Goal: Task Accomplishment & Management: Manage account settings

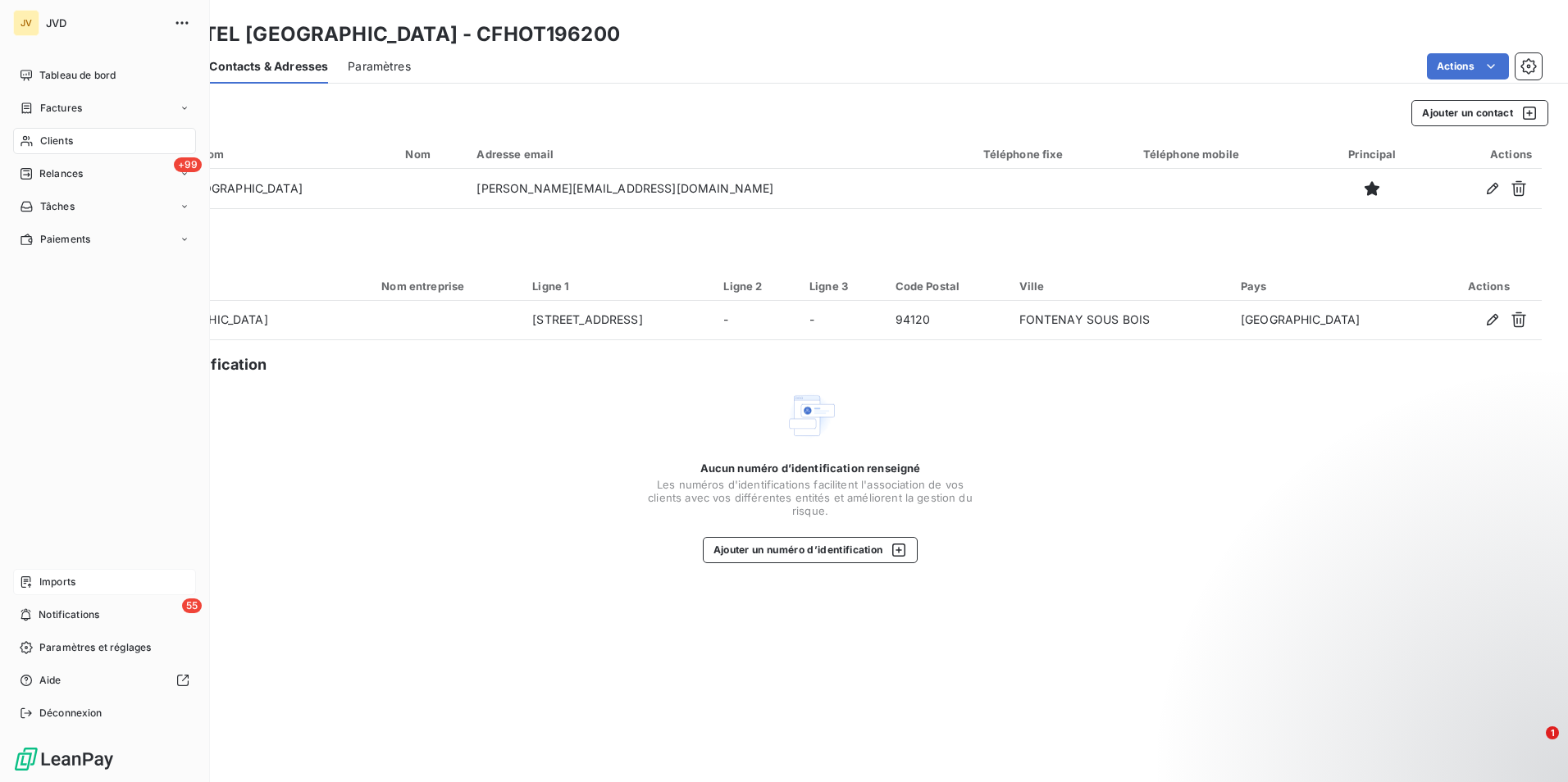
click at [66, 582] on span "Imports" at bounding box center [57, 582] width 36 height 15
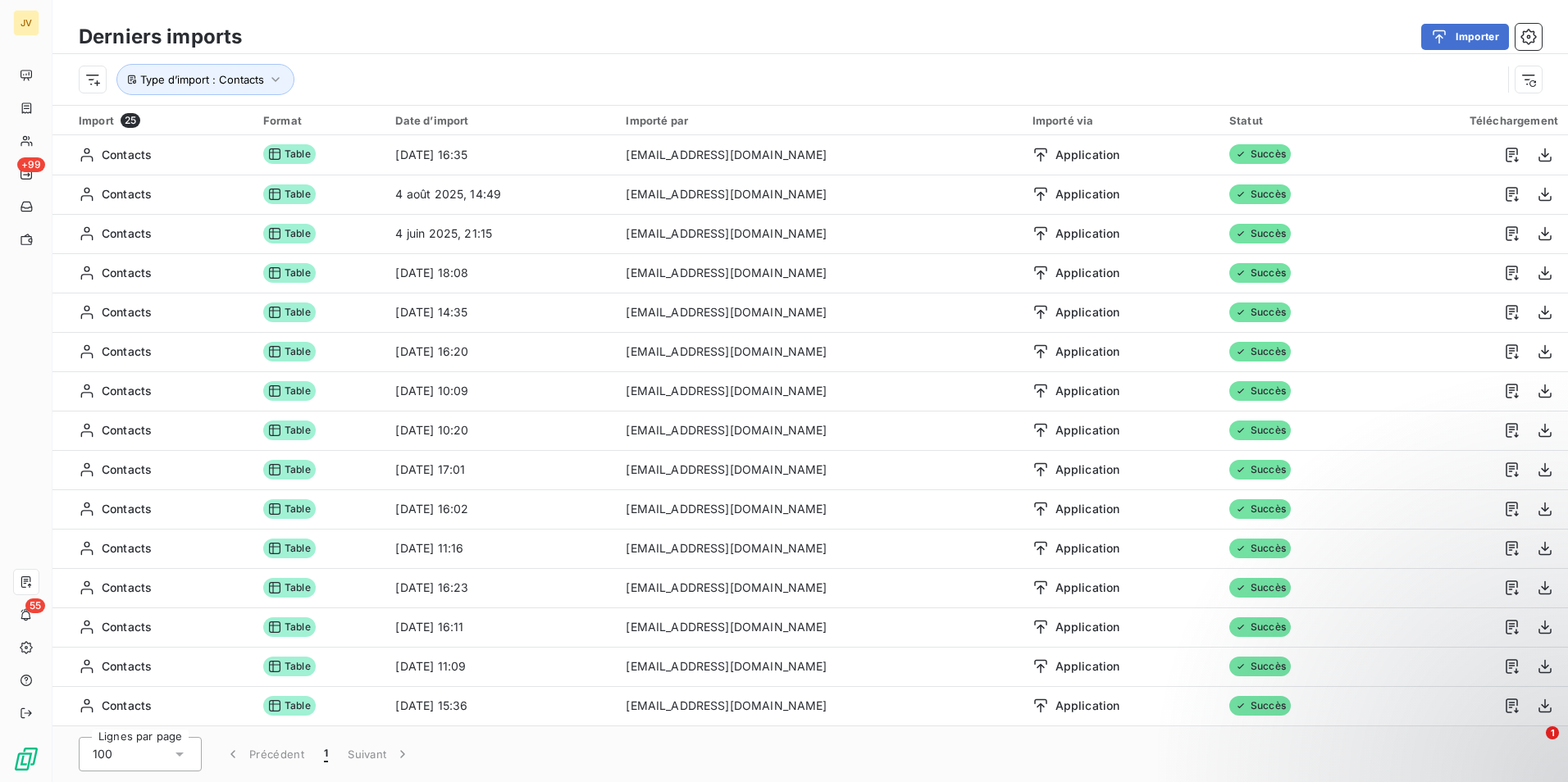
click at [457, 123] on div "Date d’import" at bounding box center [501, 121] width 211 height 13
click at [1480, 32] on button "Importer" at bounding box center [1465, 36] width 87 height 26
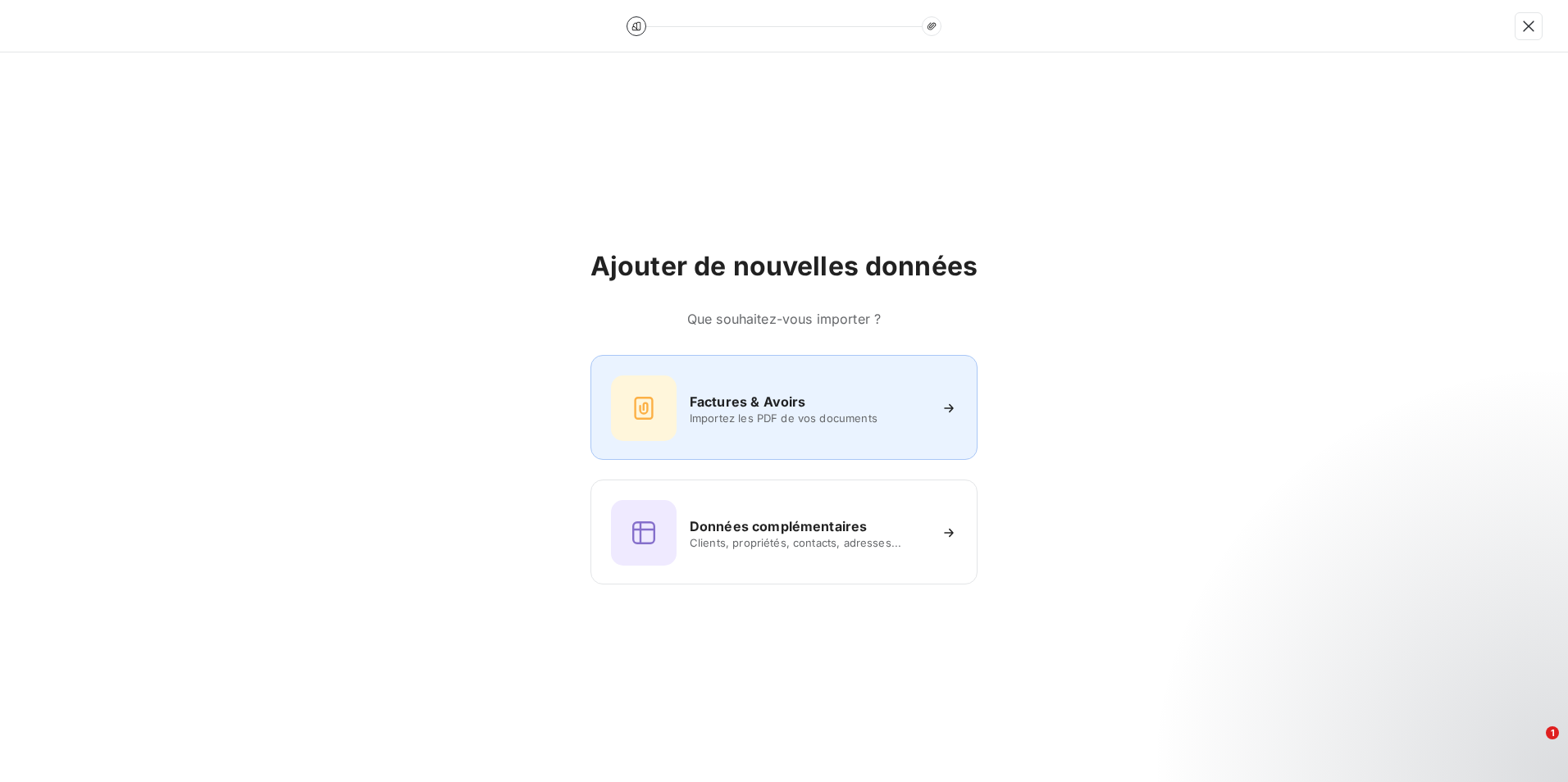
click at [675, 424] on div at bounding box center [644, 408] width 66 height 66
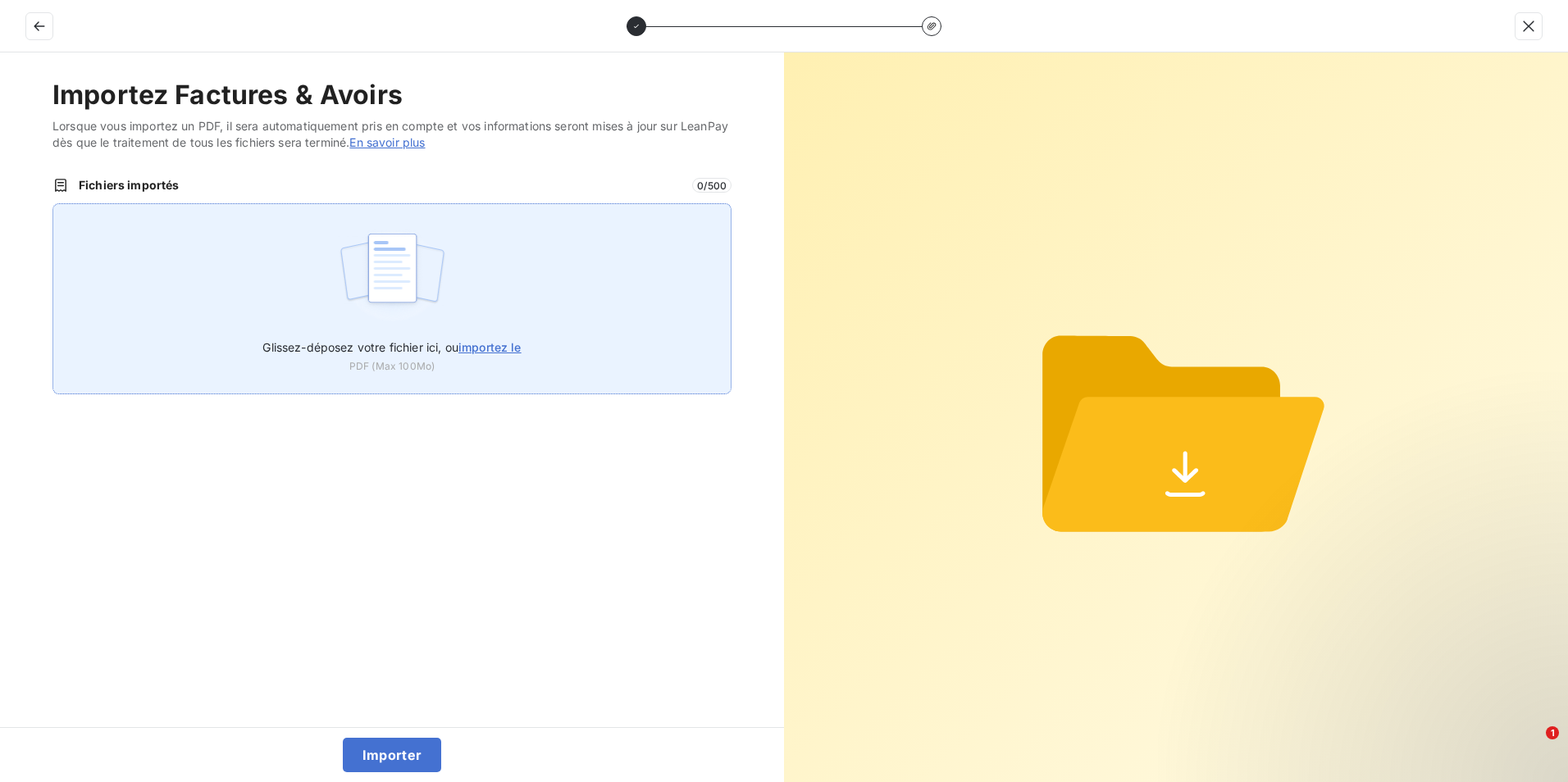
click at [407, 267] on img at bounding box center [392, 276] width 109 height 105
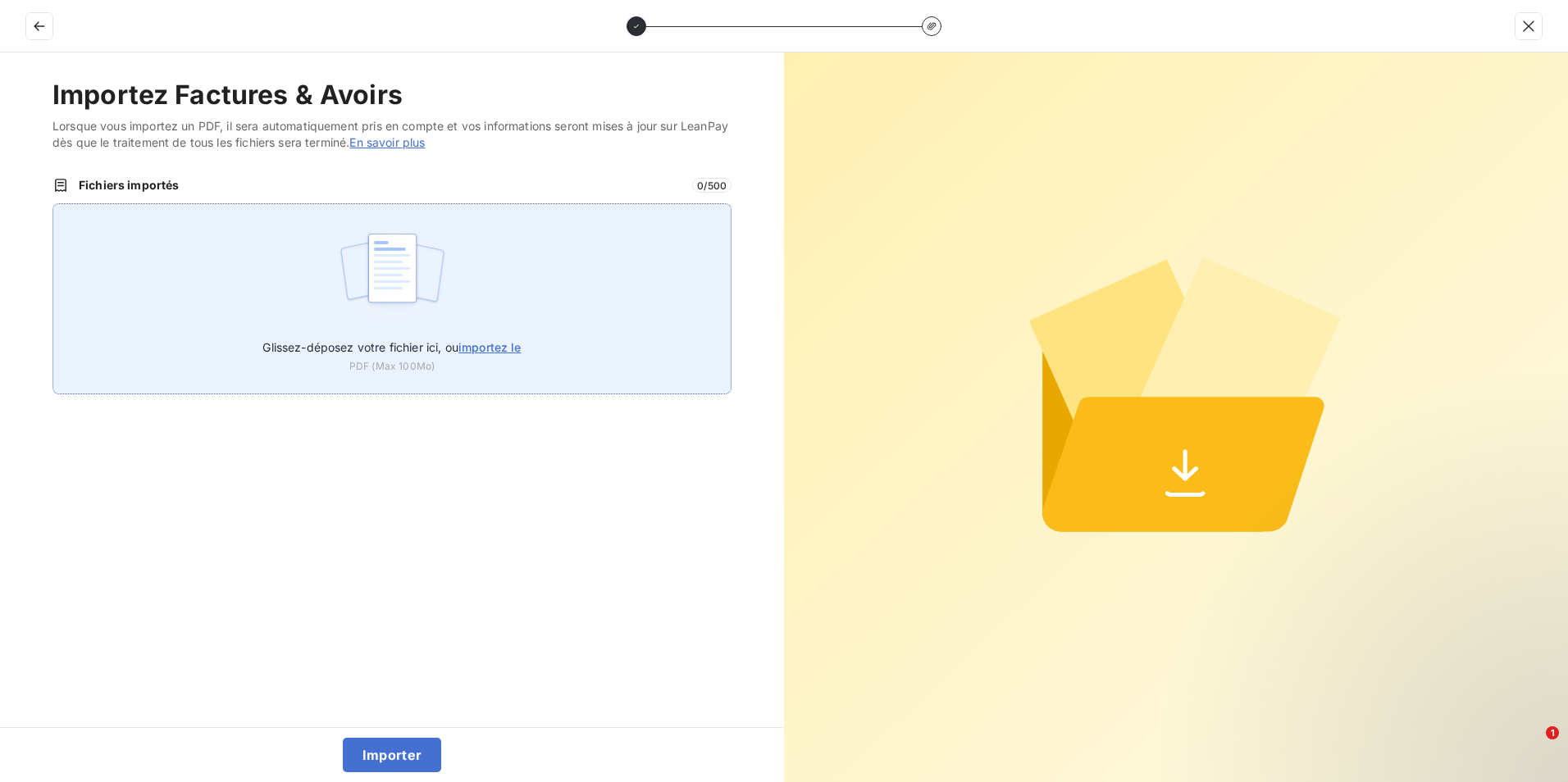
type input "C:\fakepath\251007-251015 AV CF.PDF"
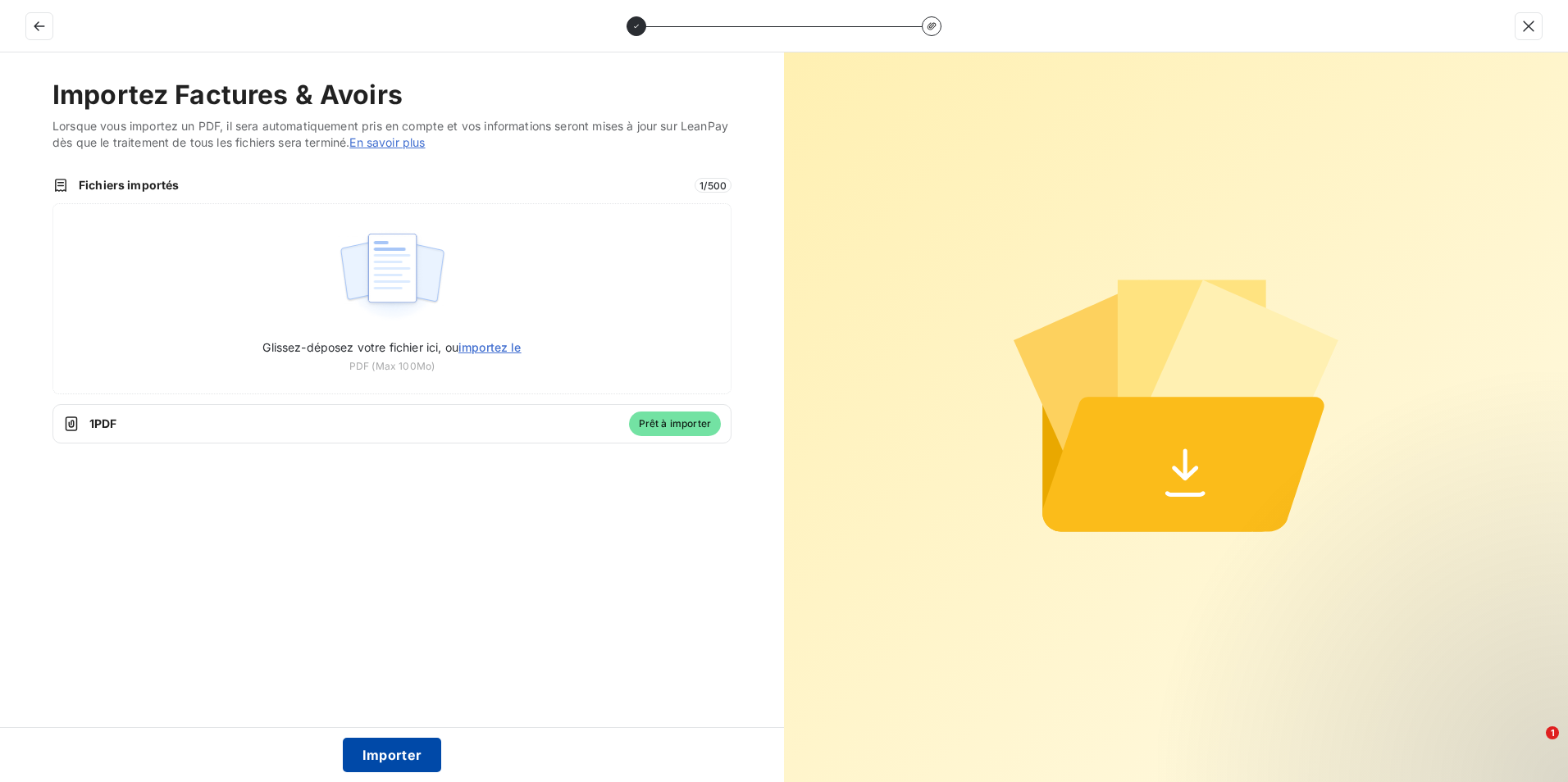
click at [371, 759] on button "Importer" at bounding box center [392, 755] width 99 height 34
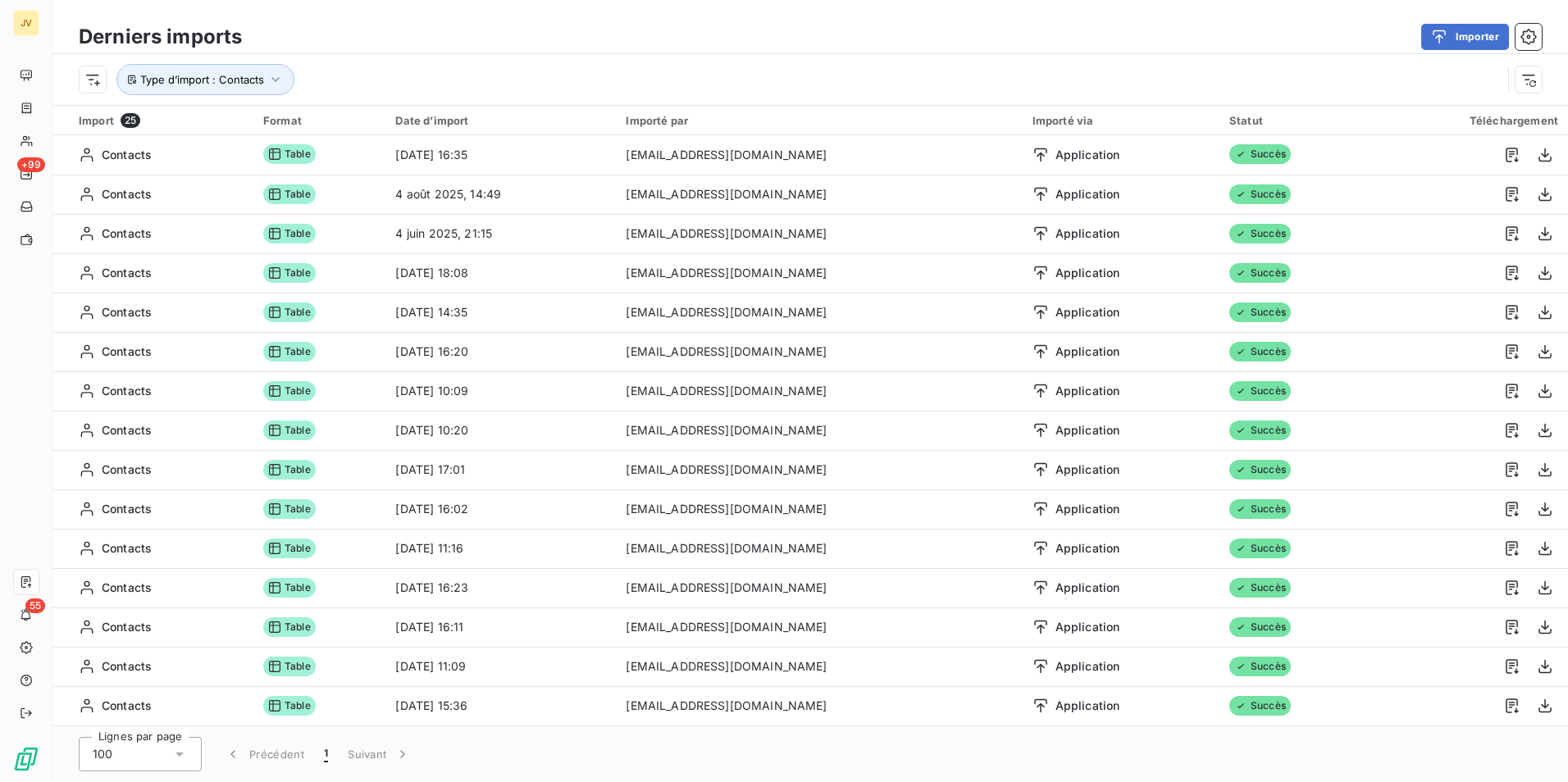
click at [332, 756] on button "1" at bounding box center [326, 754] width 24 height 34
click at [328, 756] on button "1" at bounding box center [326, 754] width 24 height 34
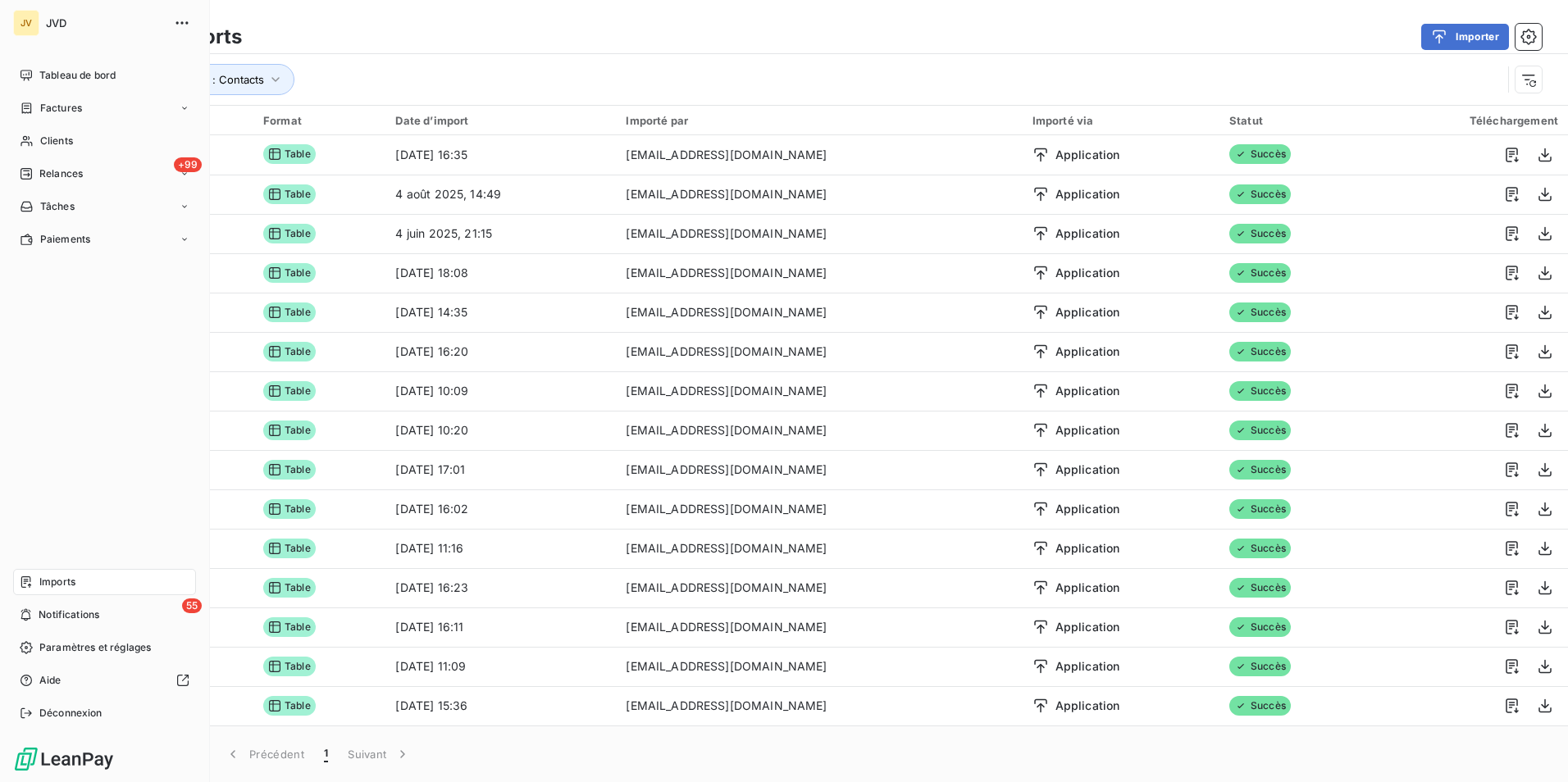
click at [51, 581] on span "Imports" at bounding box center [57, 582] width 36 height 15
click at [52, 580] on span "Imports" at bounding box center [57, 582] width 36 height 15
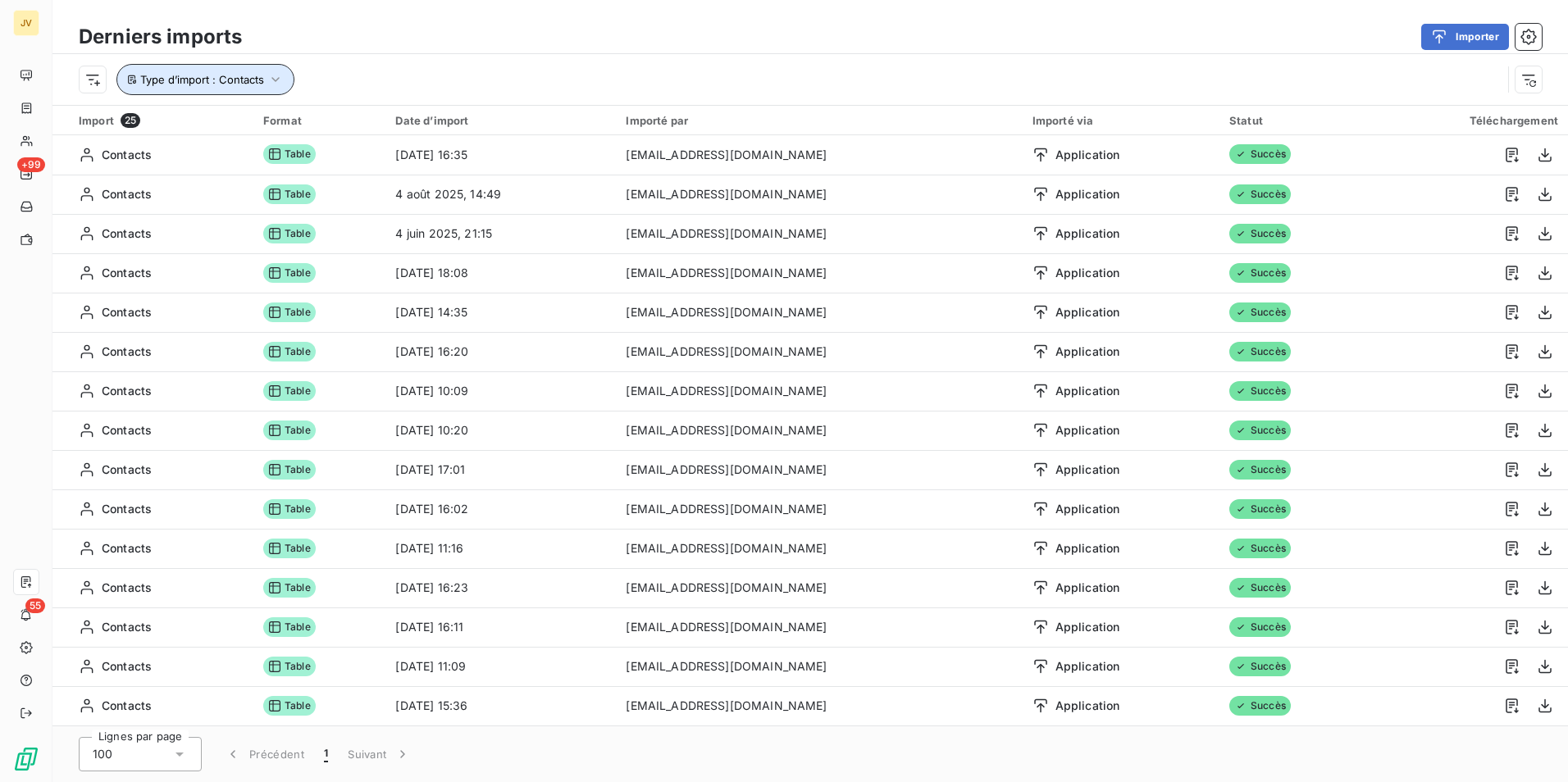
click at [276, 81] on icon "button" at bounding box center [276, 80] width 8 height 5
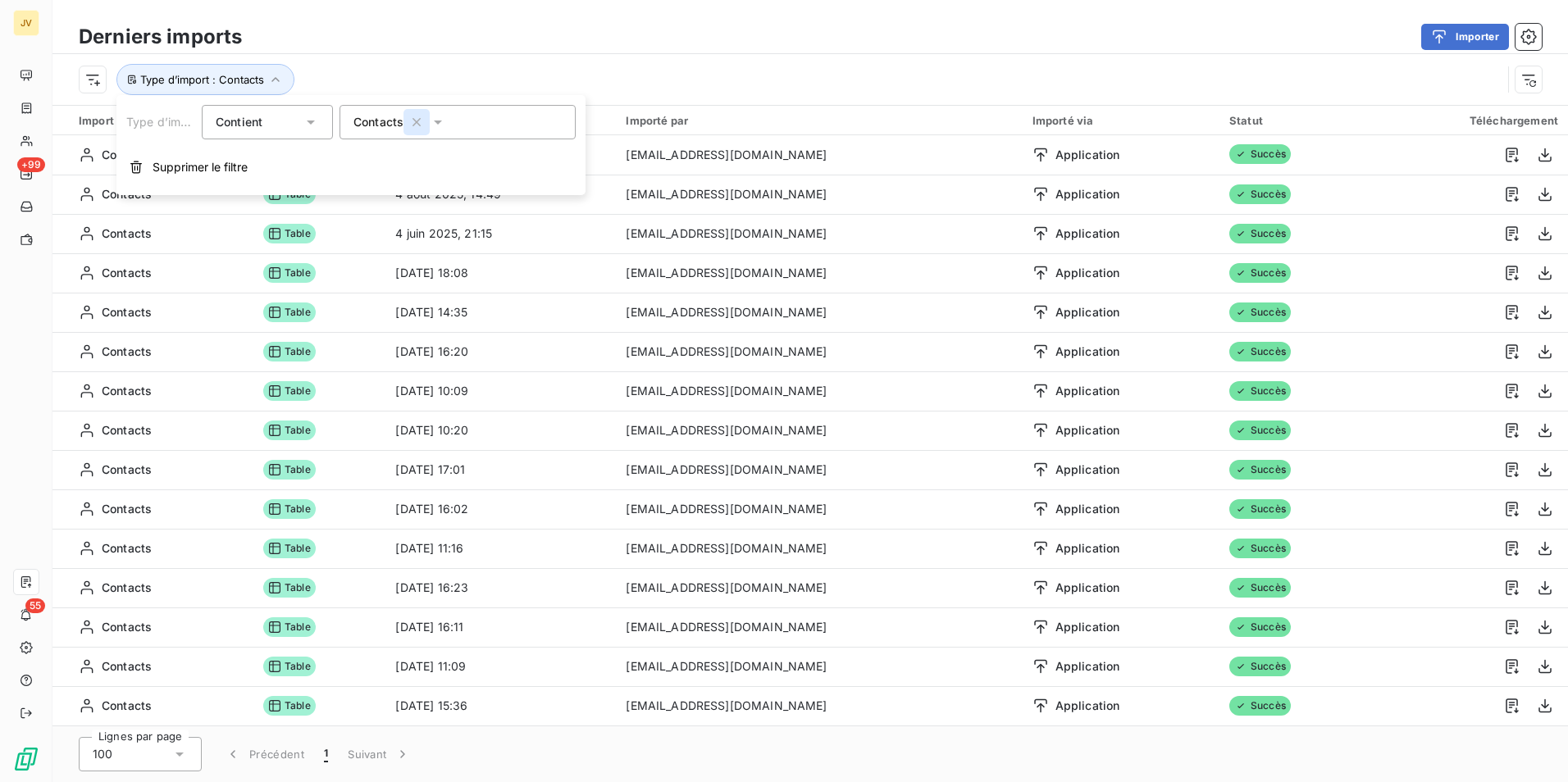
click at [413, 124] on icon "button" at bounding box center [417, 123] width 17 height 17
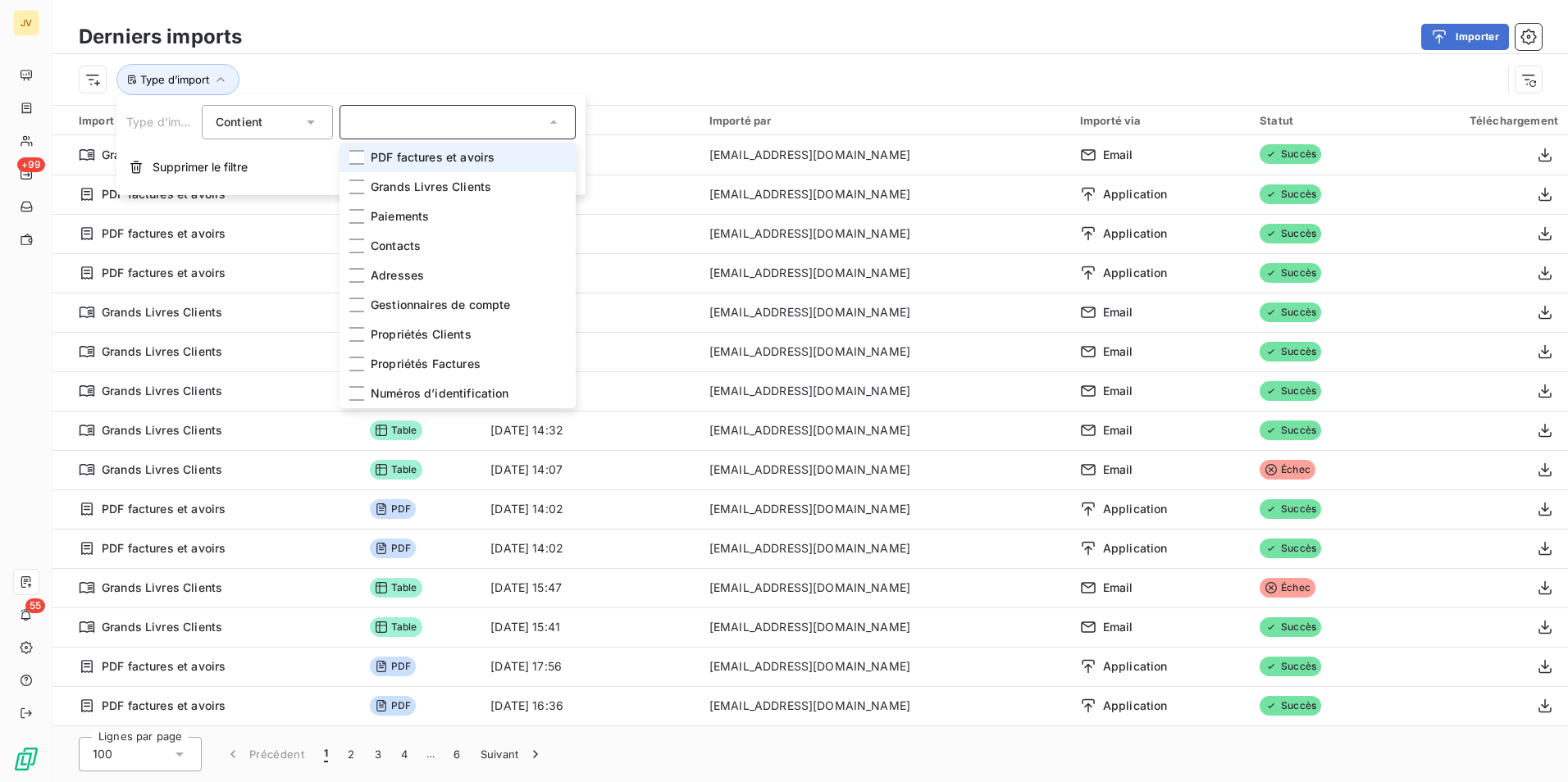
click at [463, 60] on div "Type d’import" at bounding box center [810, 79] width 1516 height 51
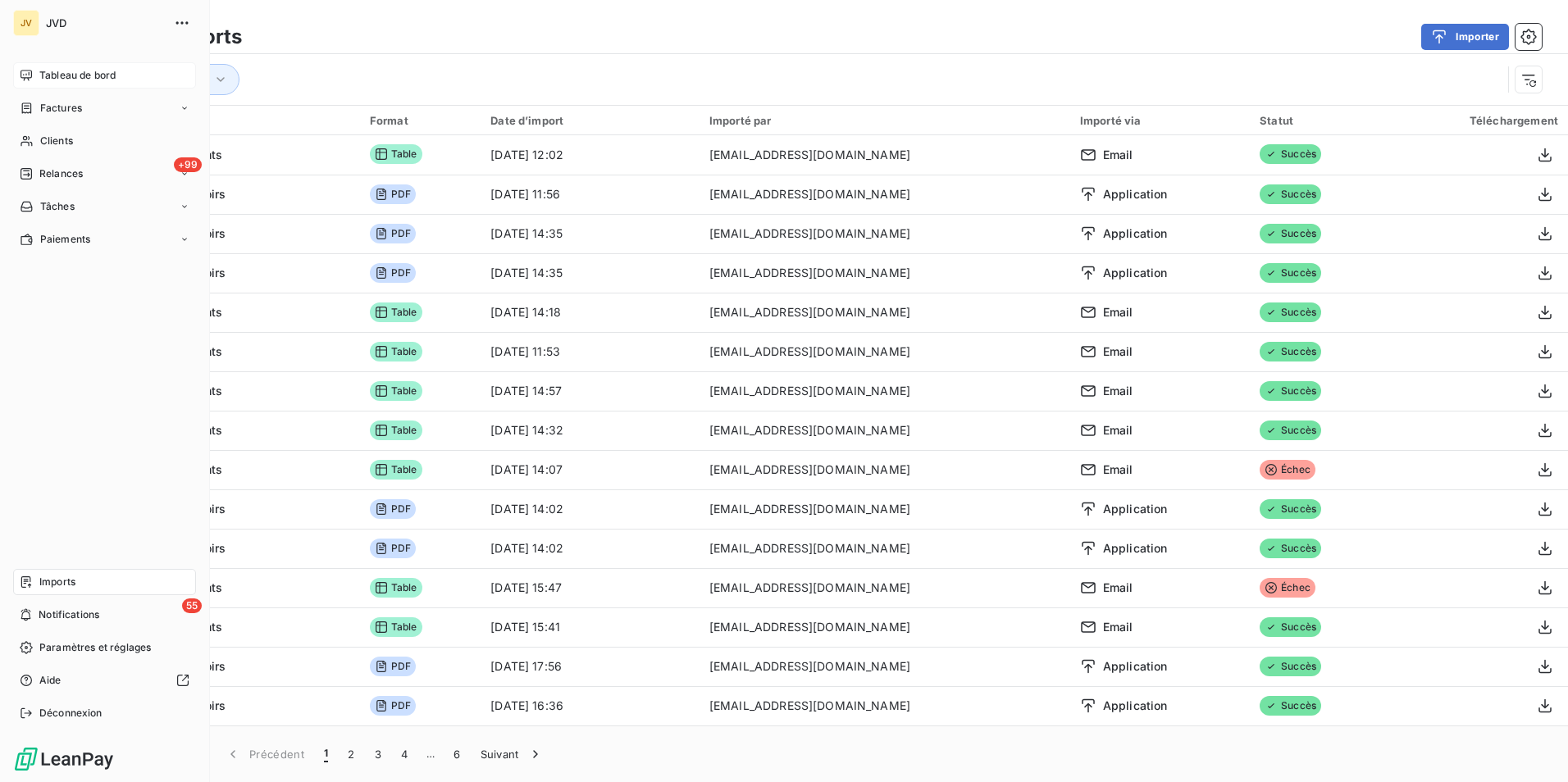
click at [71, 76] on span "Tableau de bord" at bounding box center [77, 76] width 76 height 15
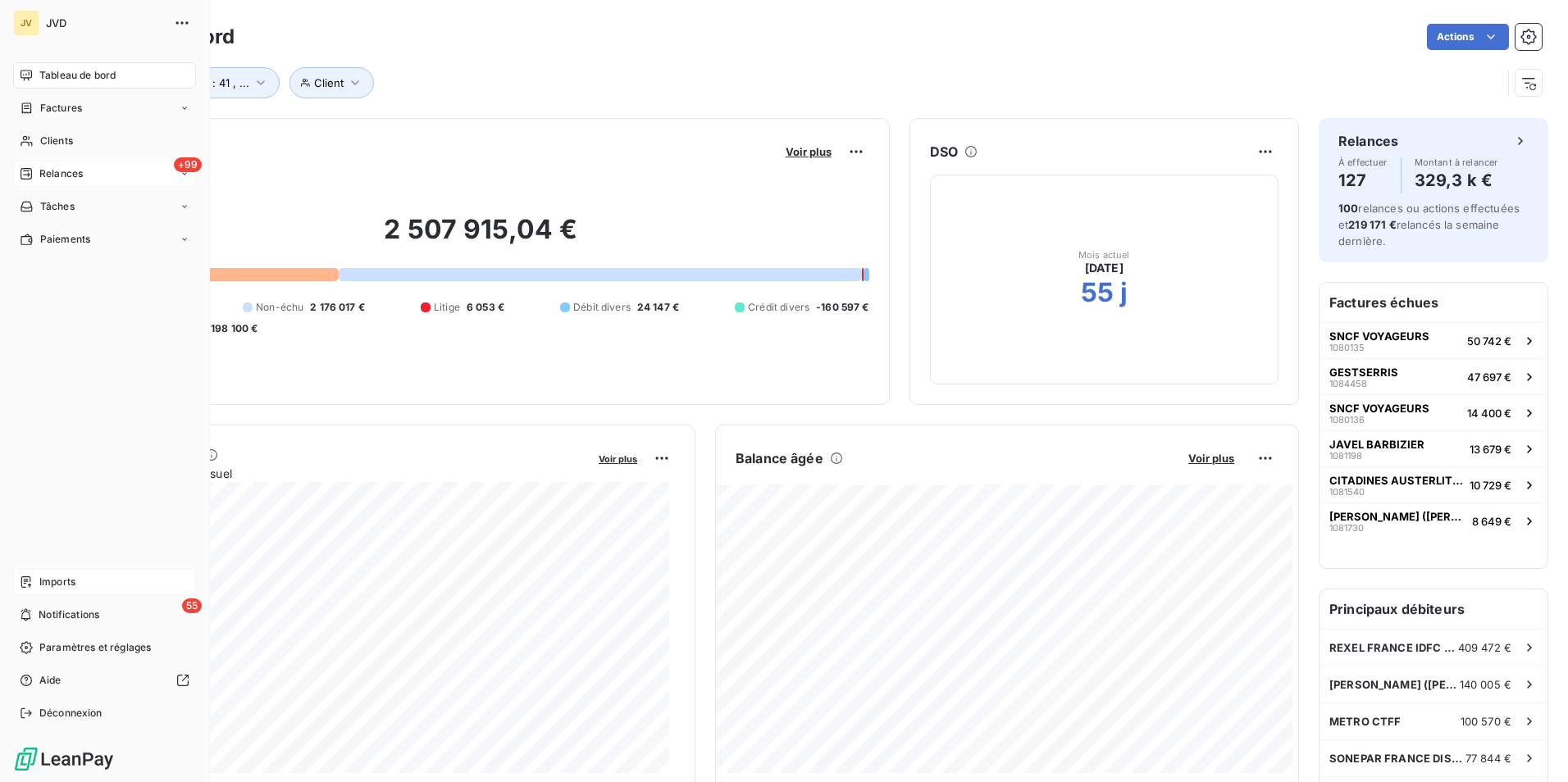
click at [45, 171] on span "Relances" at bounding box center [61, 174] width 44 height 15
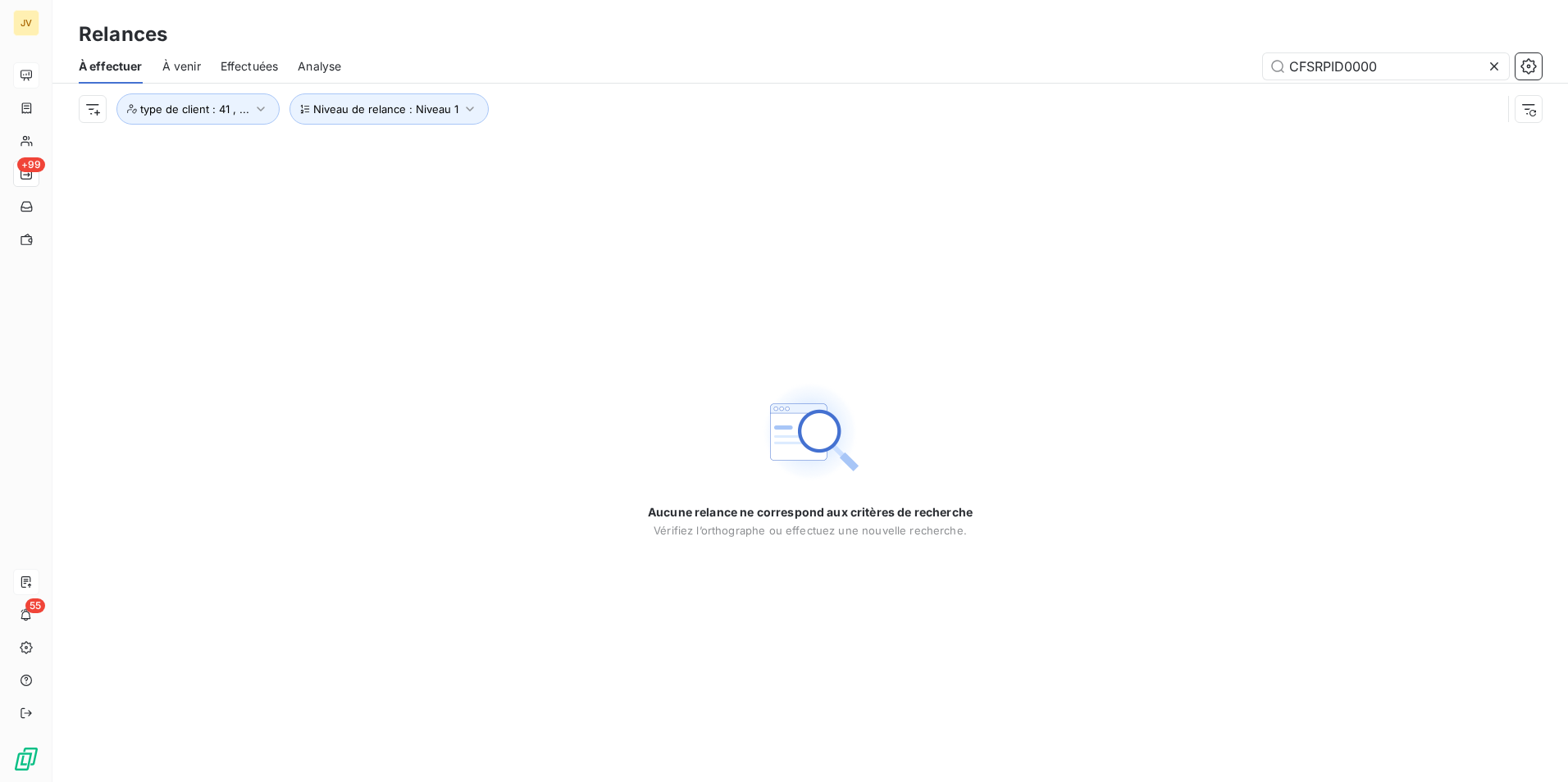
drag, startPoint x: 1409, startPoint y: 74, endPoint x: 1022, endPoint y: 66, distance: 387.1
click at [1022, 66] on div "CFSRPID0000" at bounding box center [952, 66] width 1181 height 26
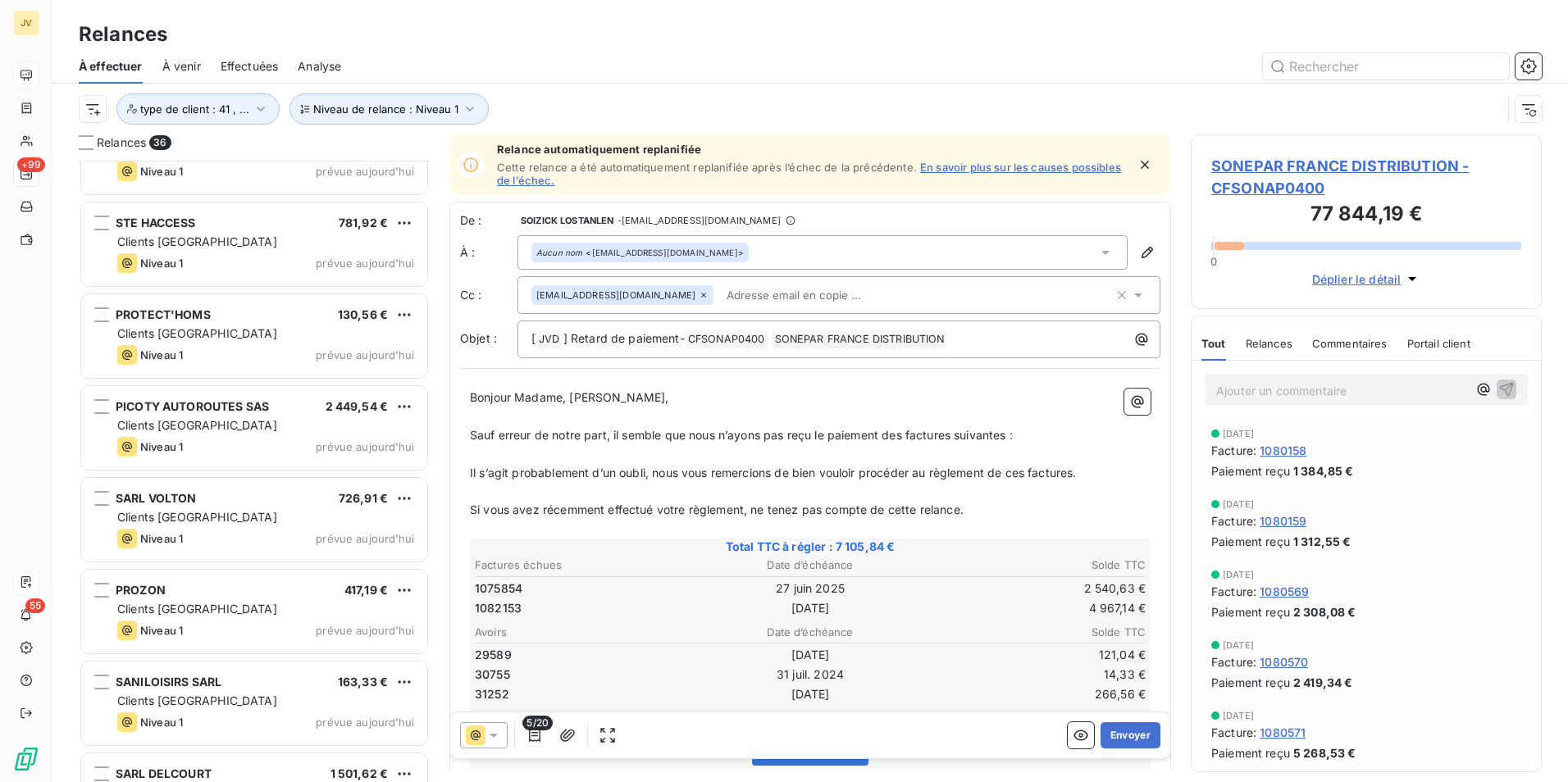
scroll to position [2685, 0]
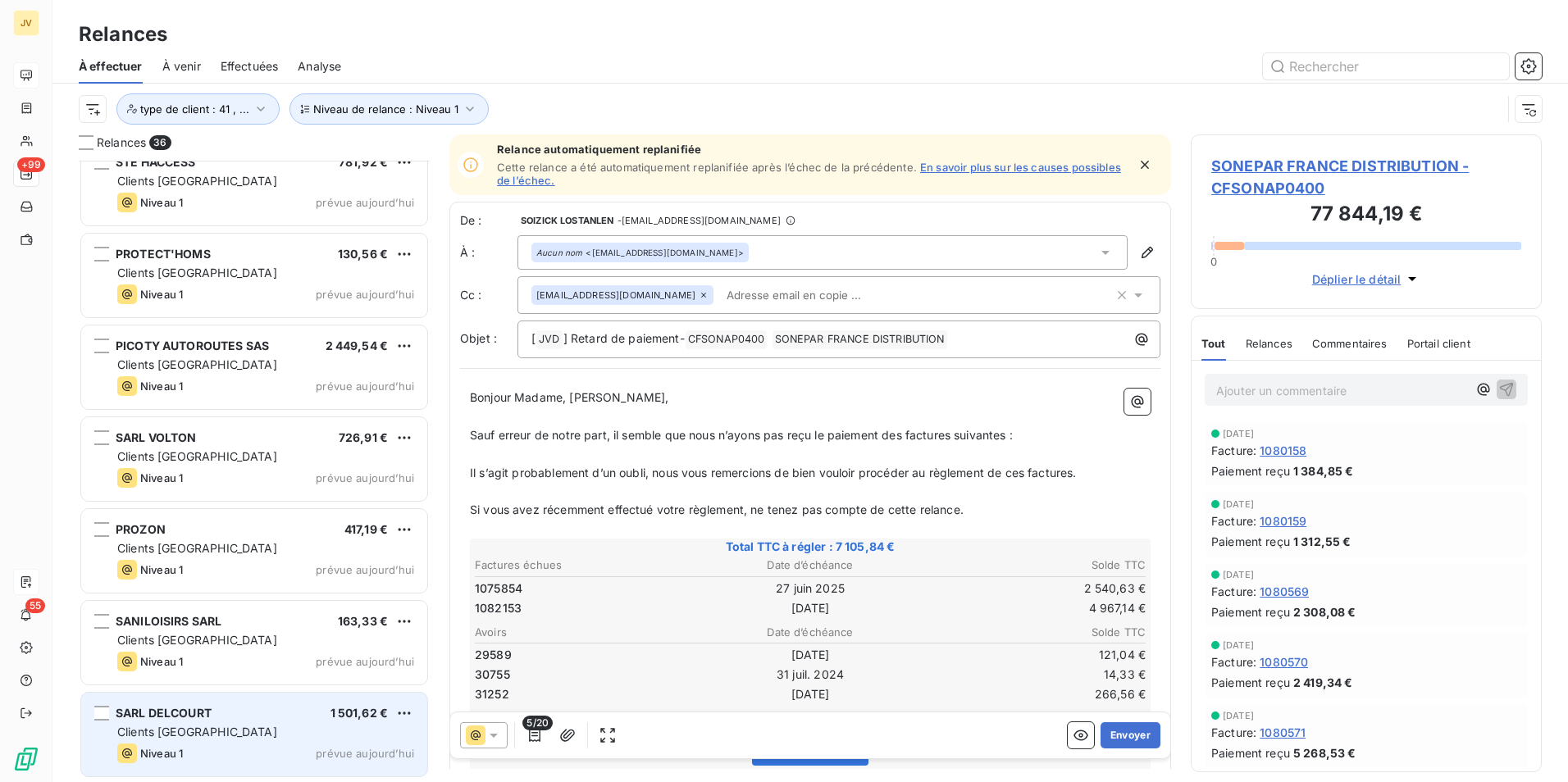
click at [316, 732] on div "Clients [GEOGRAPHIC_DATA]" at bounding box center [266, 732] width 297 height 17
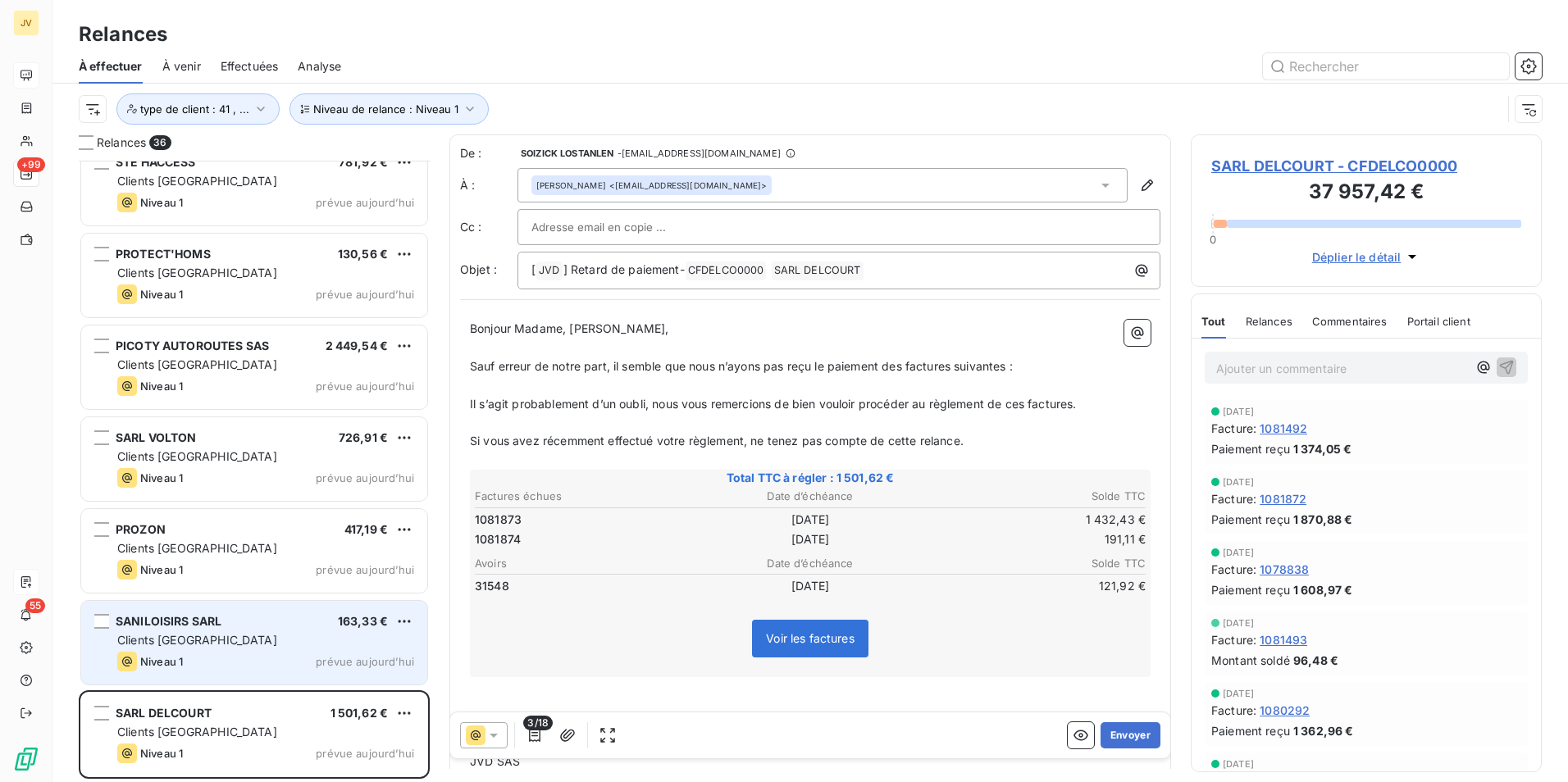
click at [268, 645] on div "Clients [GEOGRAPHIC_DATA]" at bounding box center [266, 641] width 297 height 17
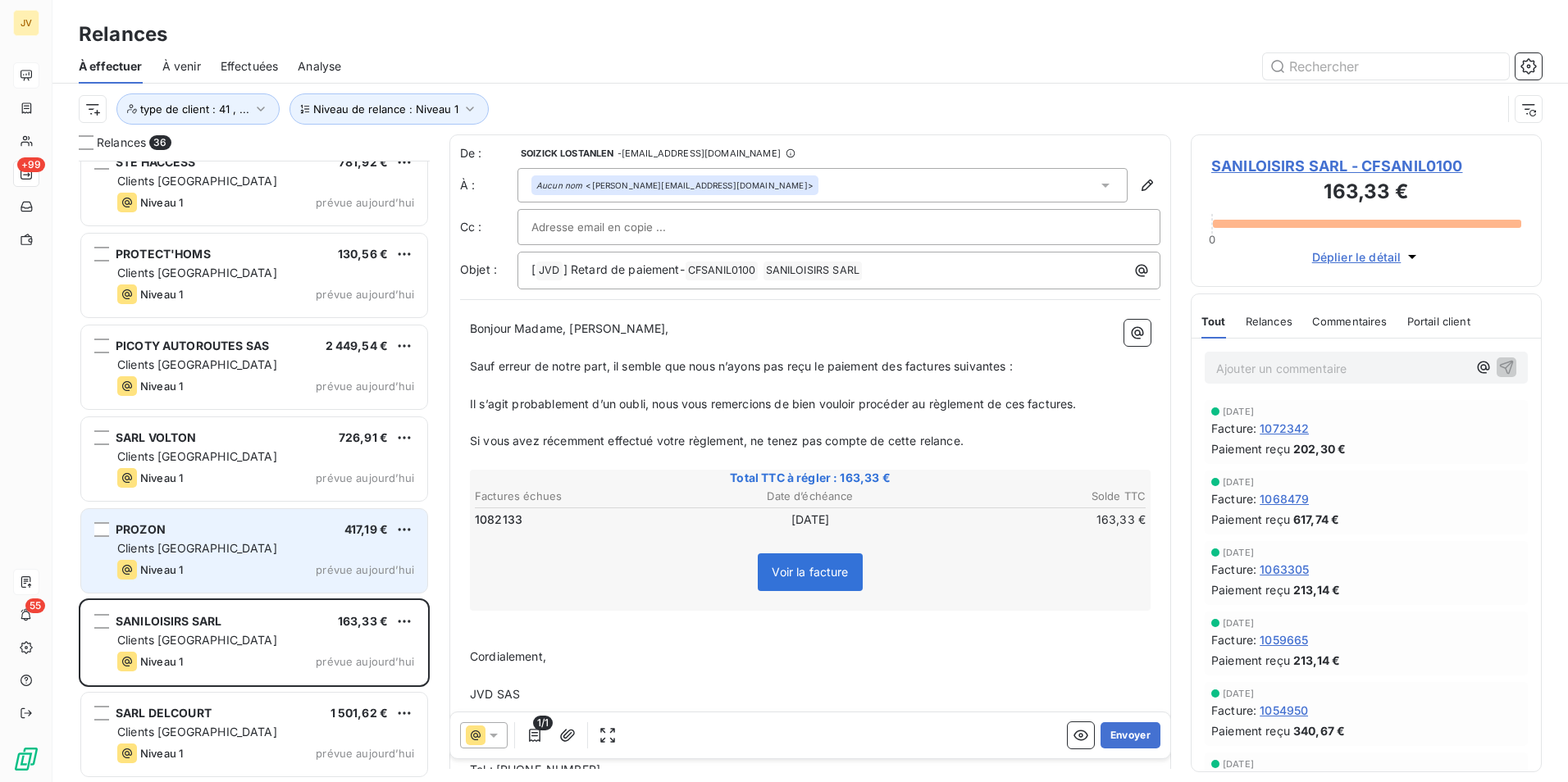
click at [289, 542] on div "Clients [GEOGRAPHIC_DATA]" at bounding box center [266, 548] width 297 height 17
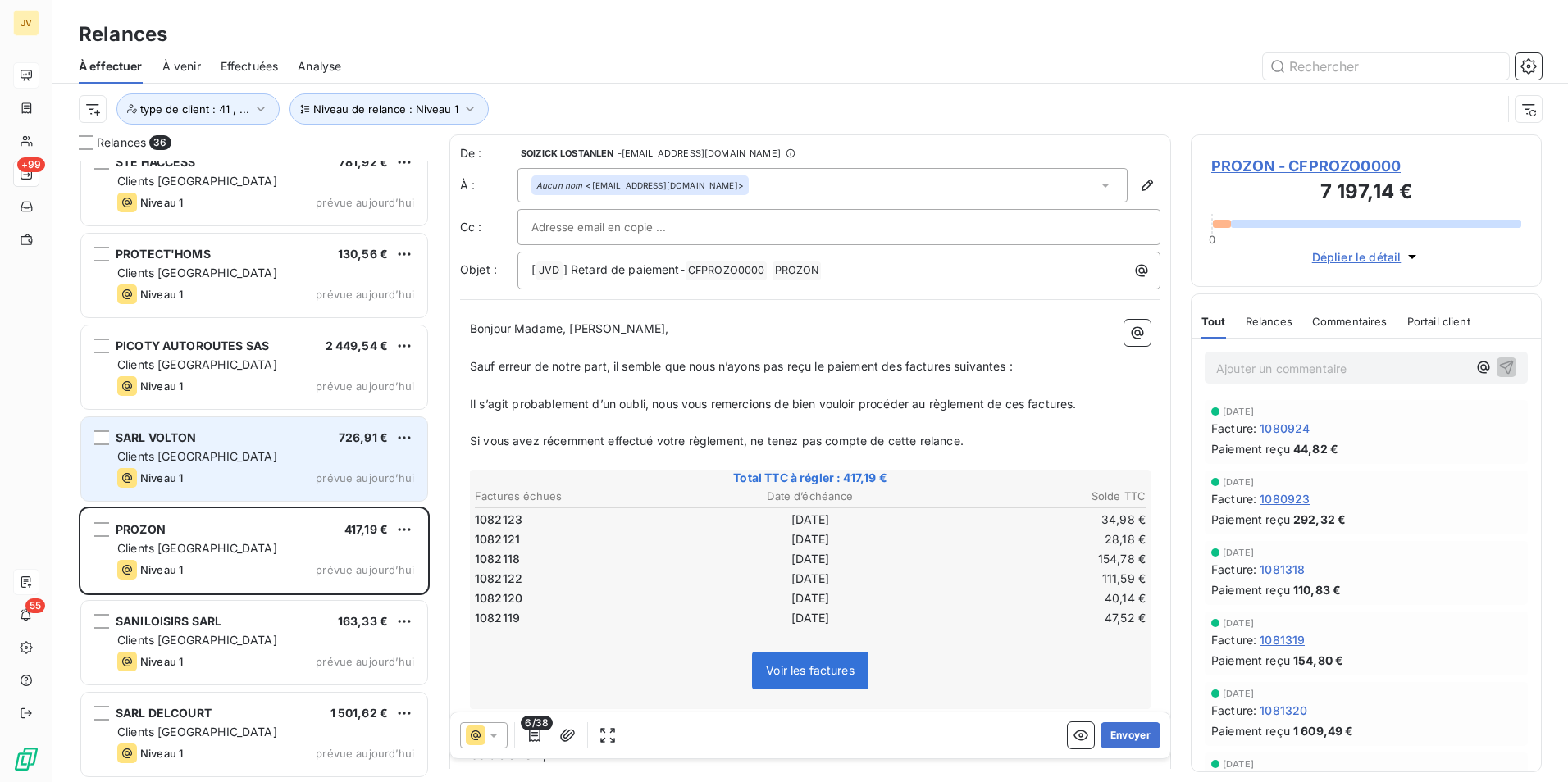
click at [285, 485] on div "Niveau 1 prévue [DATE]" at bounding box center [266, 477] width 297 height 19
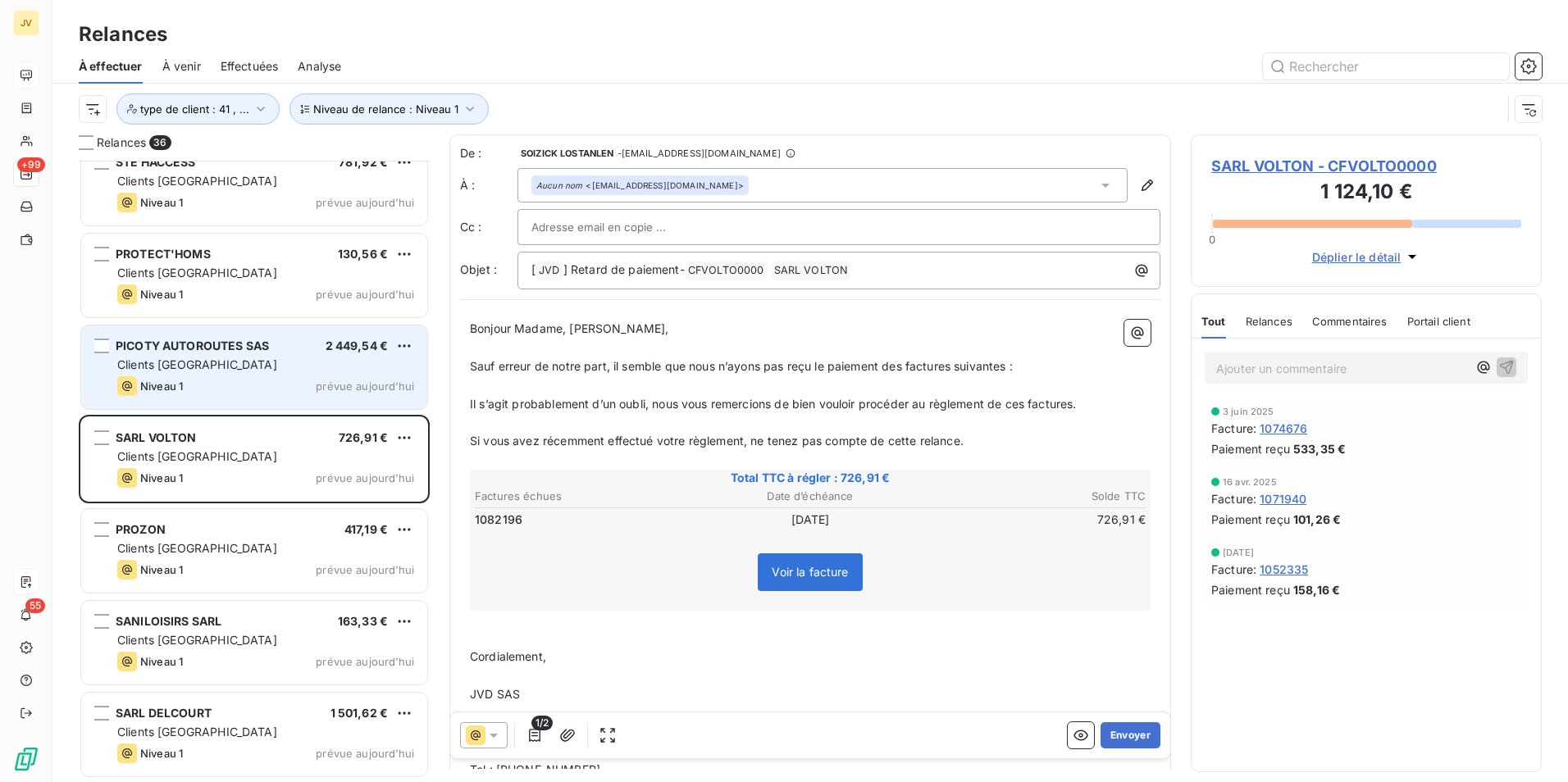
click at [294, 382] on div "Niveau 1 prévue [DATE]" at bounding box center [266, 386] width 297 height 19
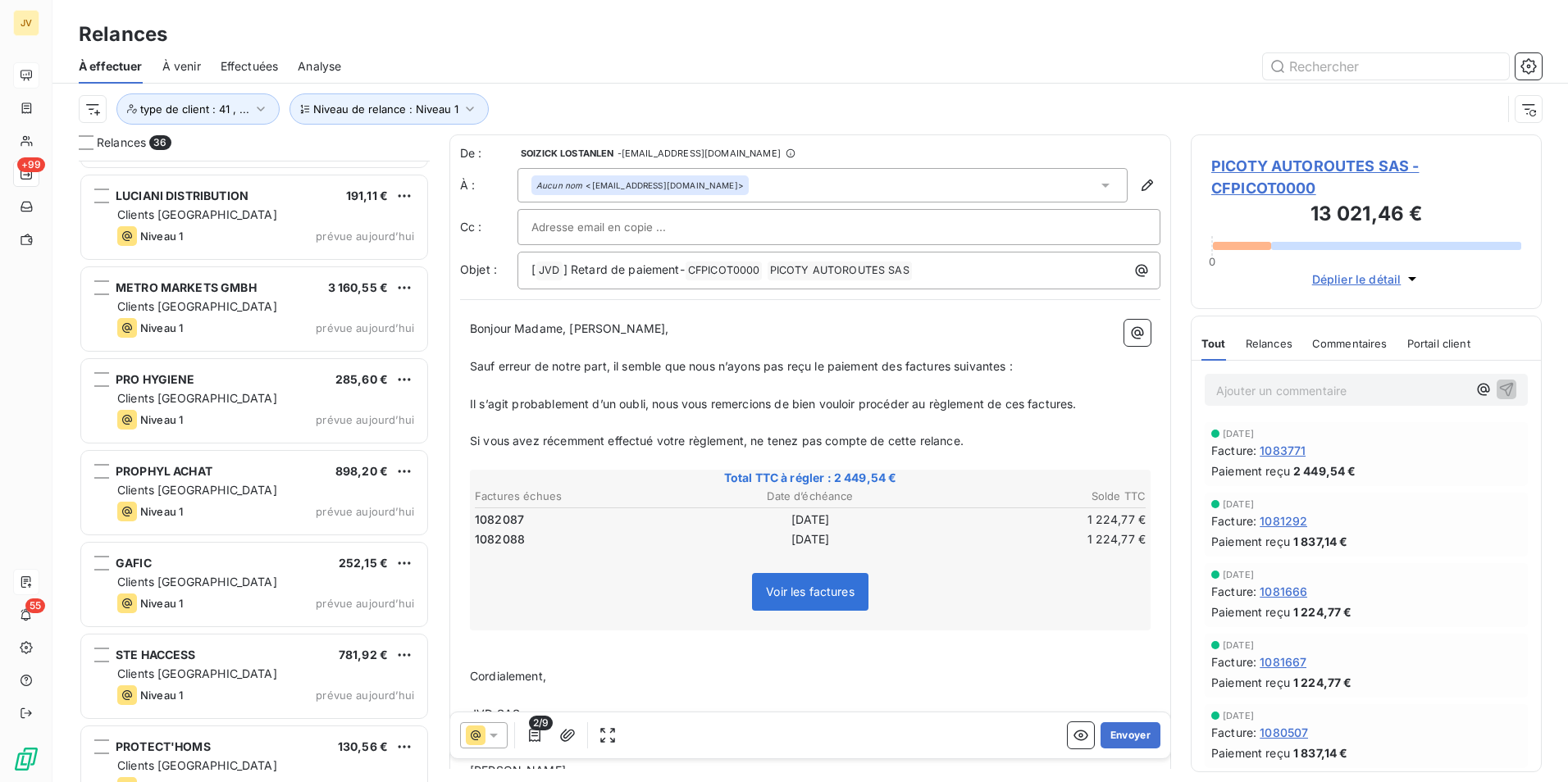
scroll to position [2112, 0]
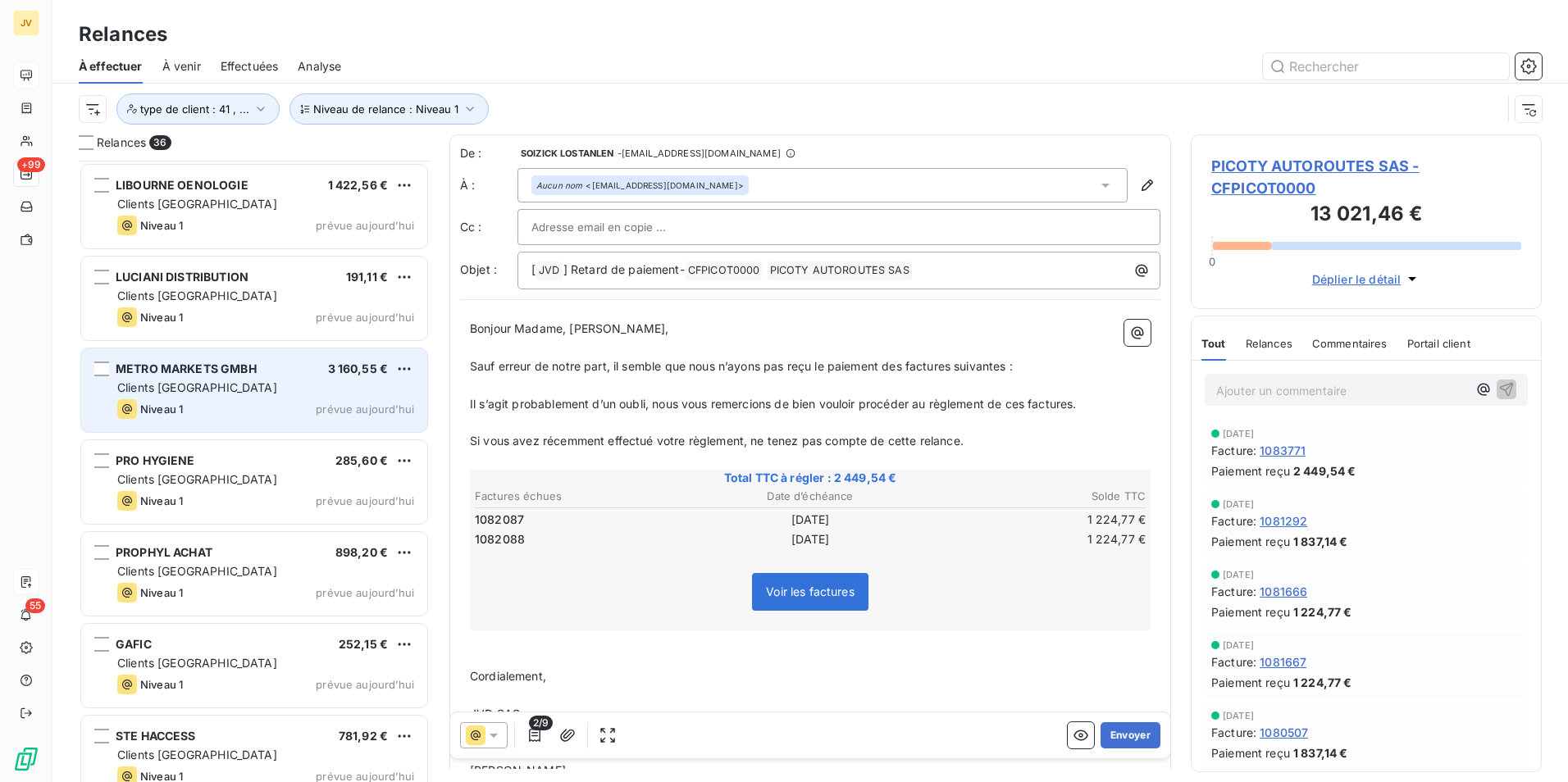
click at [300, 405] on div "Niveau 1 prévue [DATE]" at bounding box center [266, 408] width 297 height 19
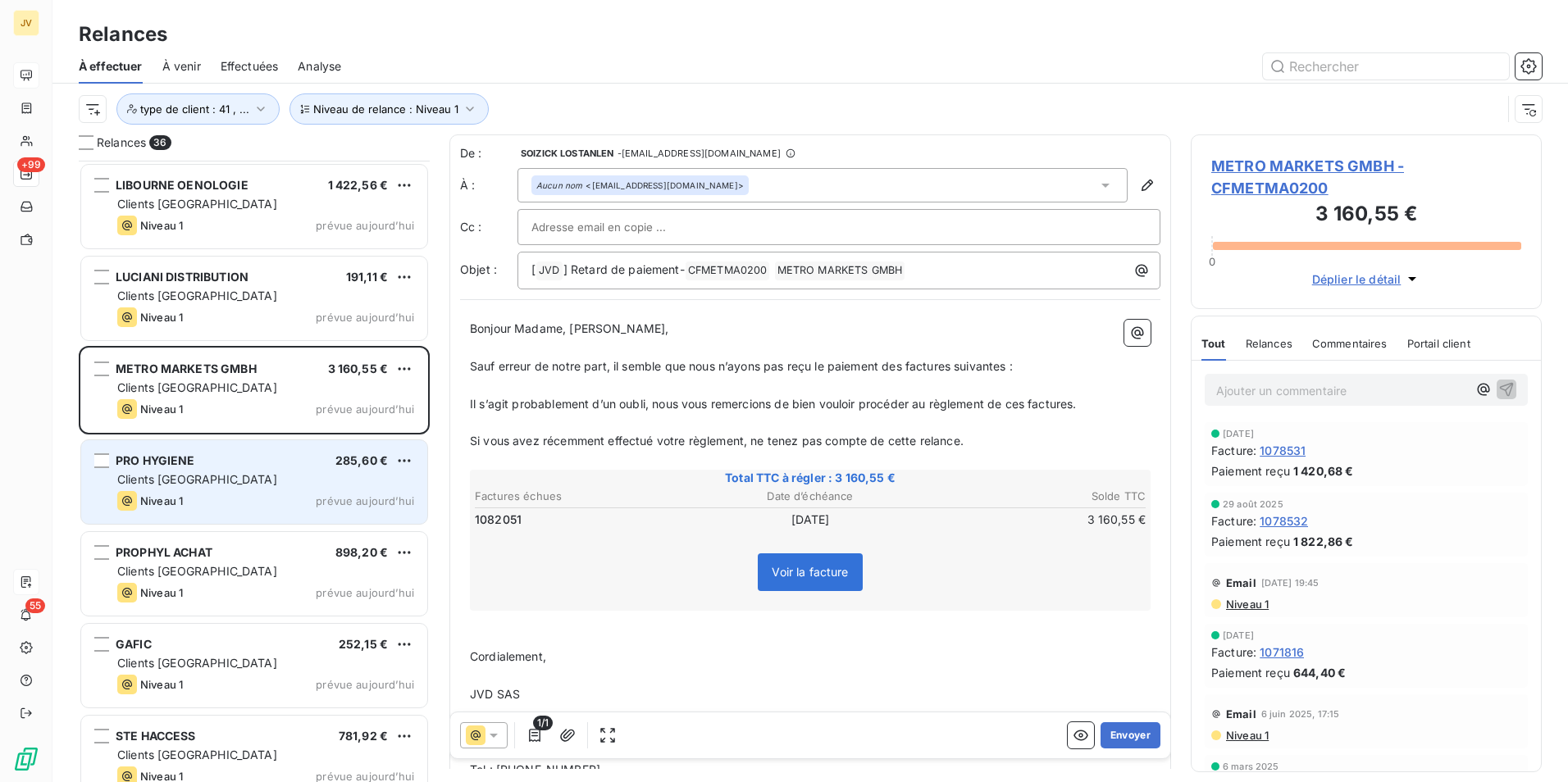
click at [298, 457] on div "PRO HYGIENE 285,60 €" at bounding box center [266, 461] width 297 height 15
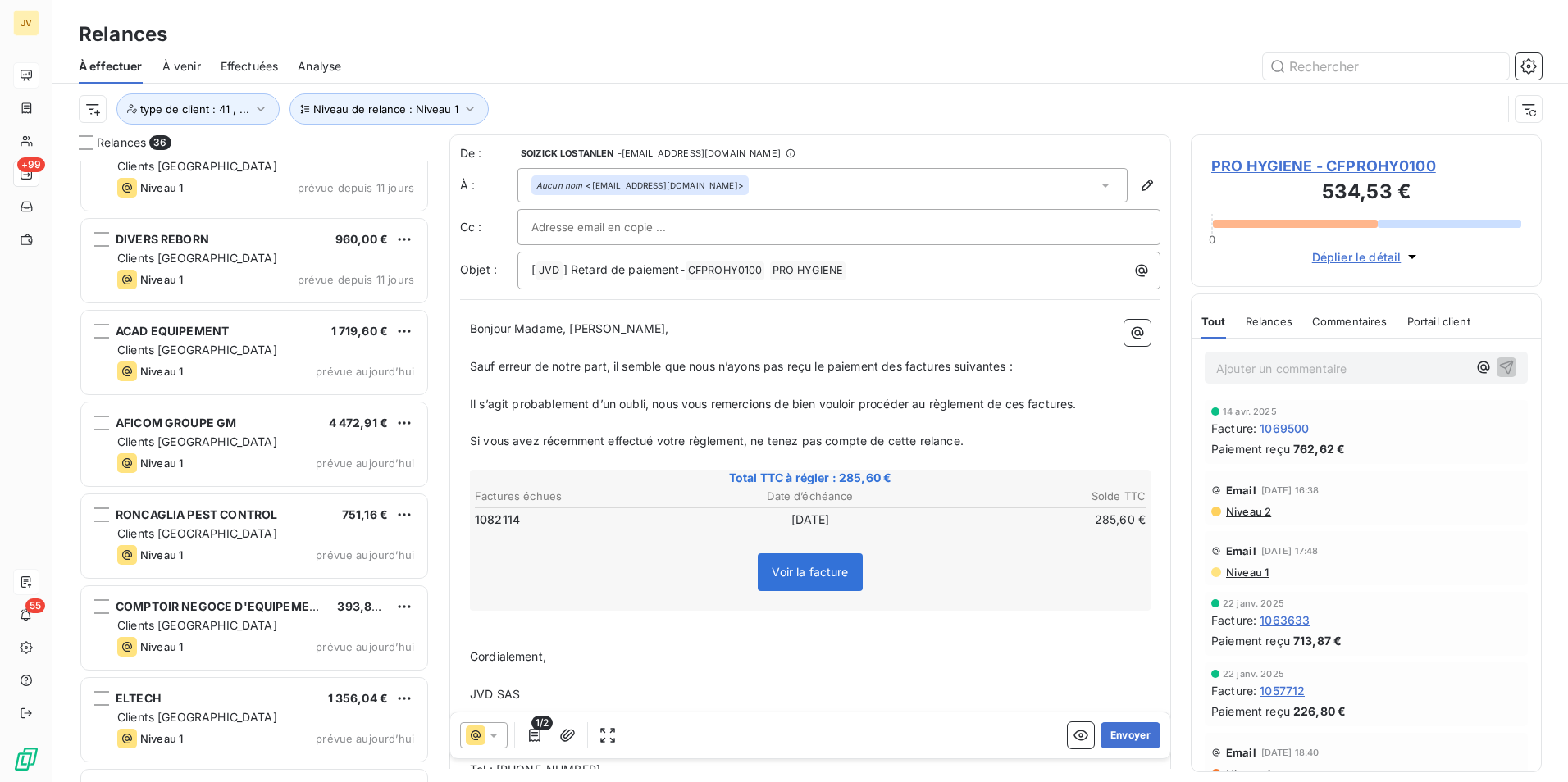
scroll to position [717, 0]
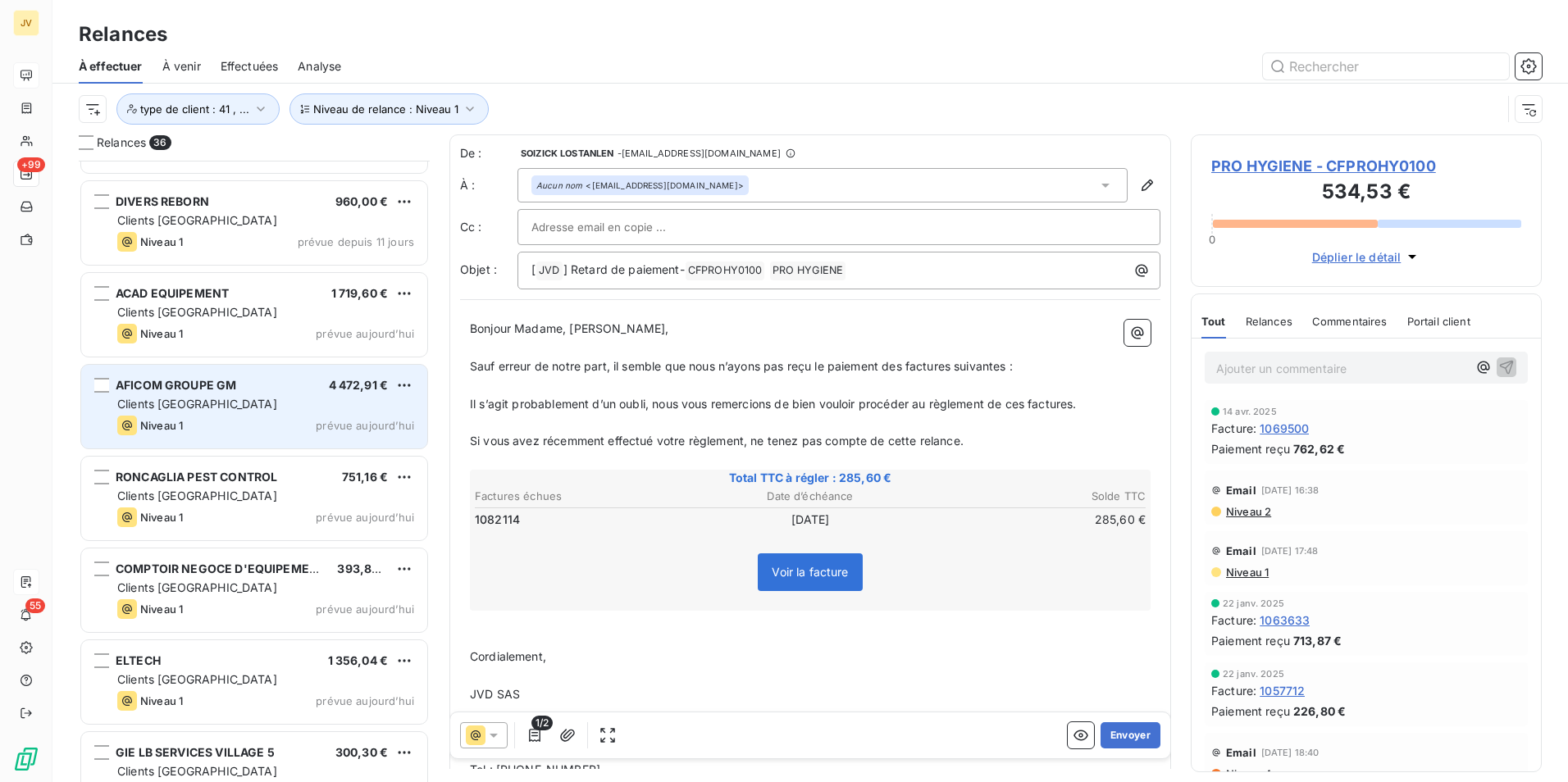
click at [297, 424] on div "Niveau 1 prévue [DATE]" at bounding box center [266, 425] width 297 height 19
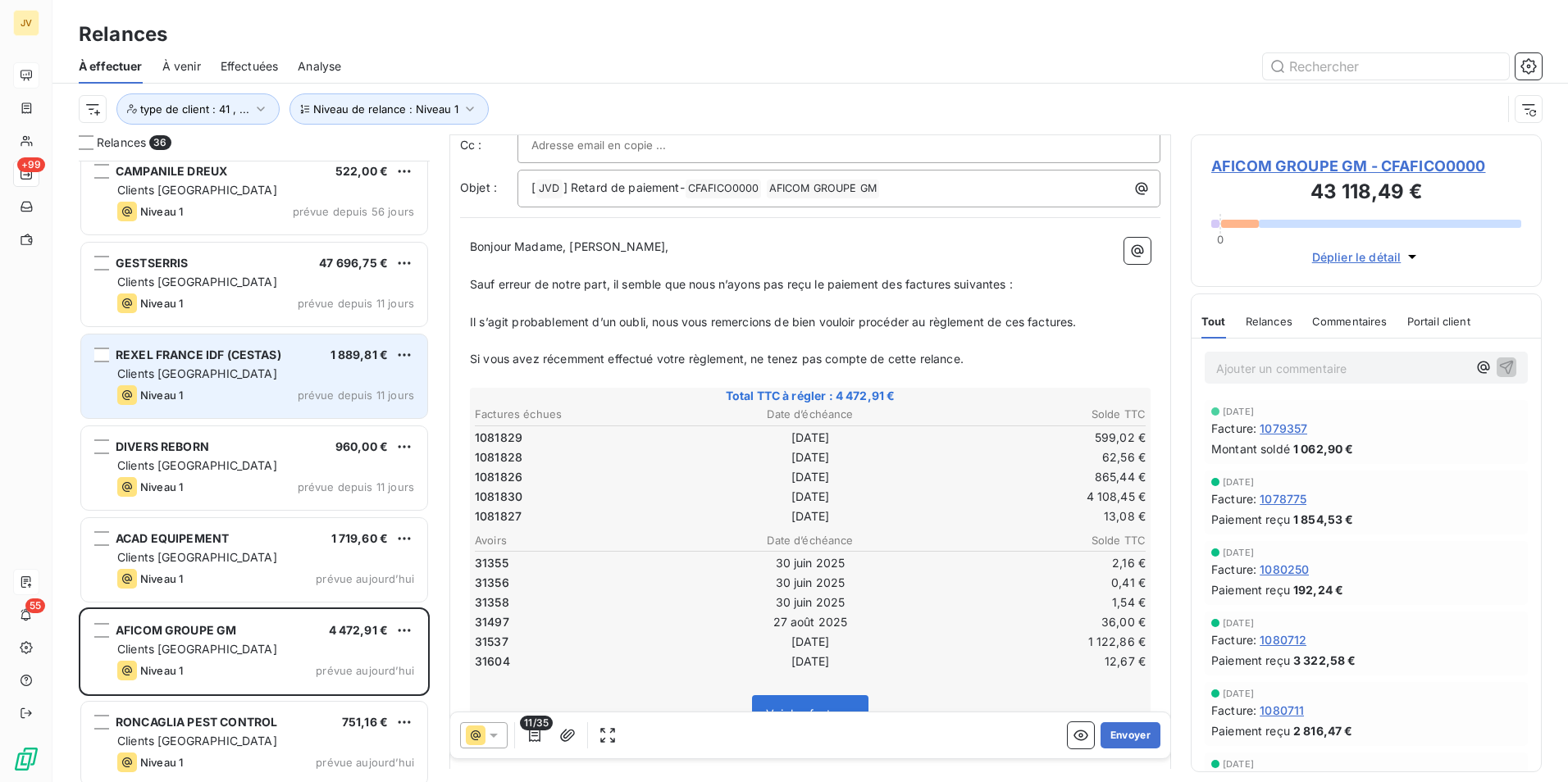
scroll to position [471, 0]
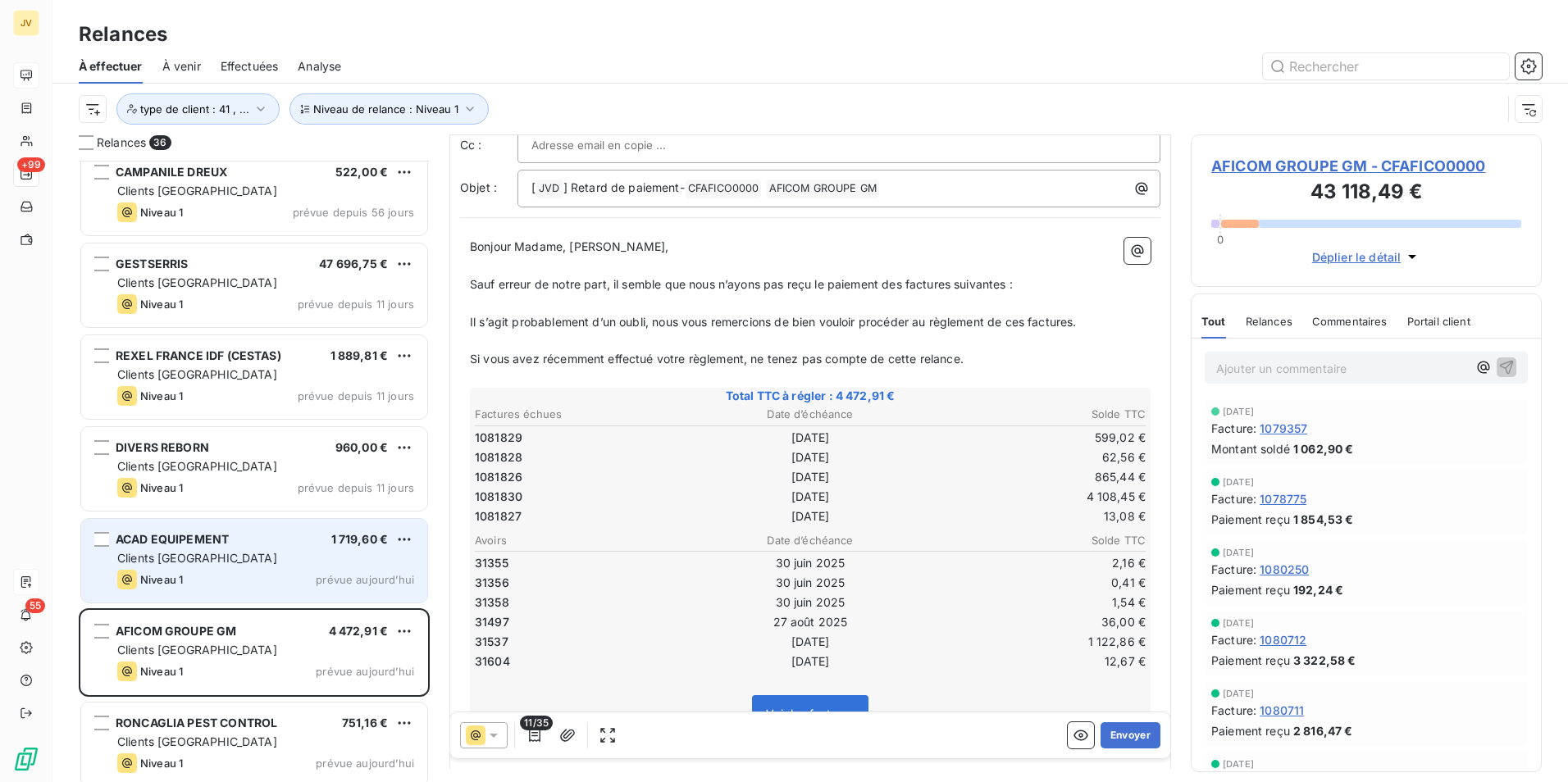
click at [281, 567] on div "ACAD EQUIPEMENT 1 719,60 € Clients France Niveau 1 prévue [DATE]" at bounding box center [255, 561] width 346 height 84
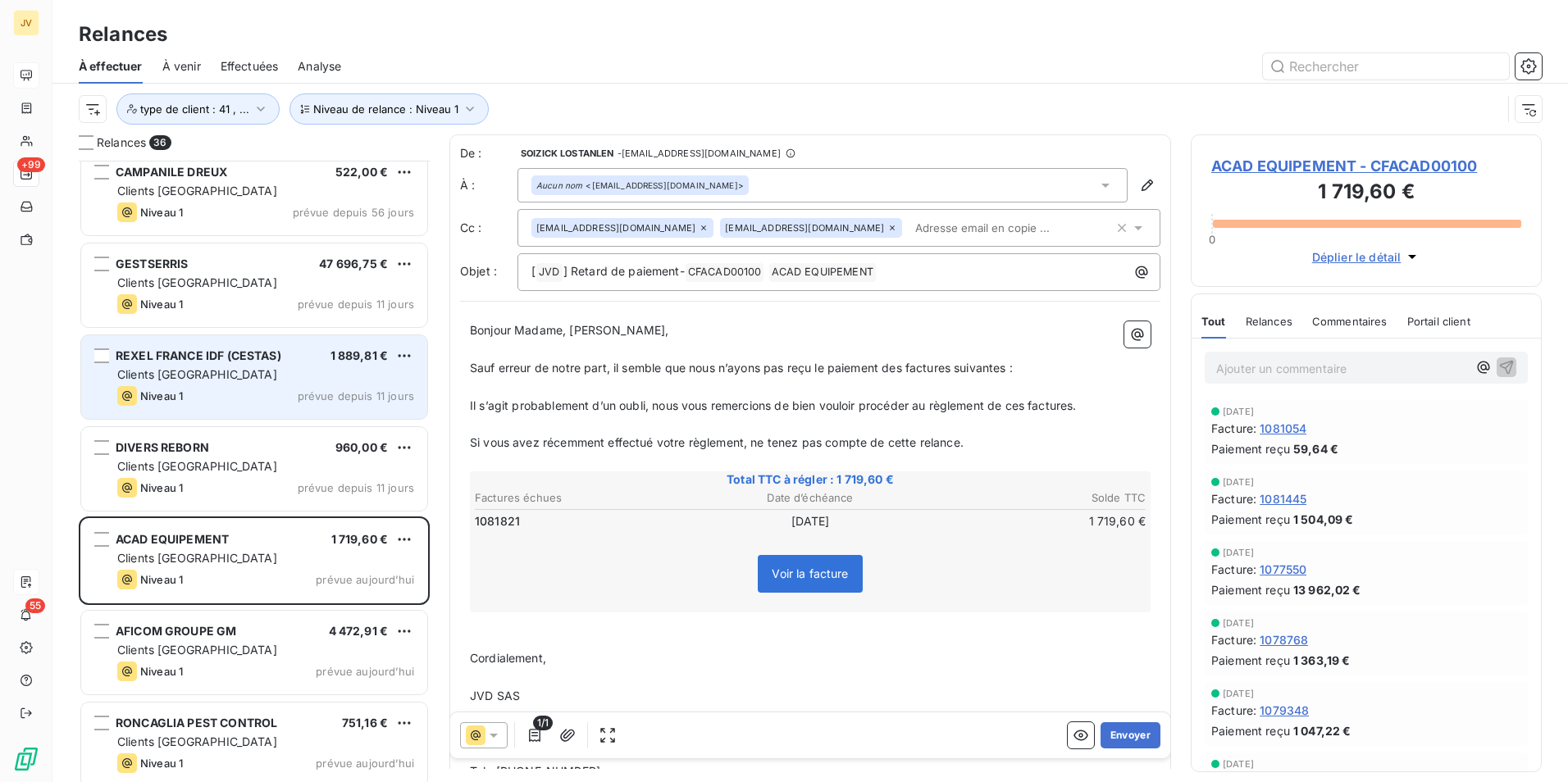
click at [288, 400] on div "Niveau 1 prévue depuis 11 jours" at bounding box center [266, 396] width 297 height 19
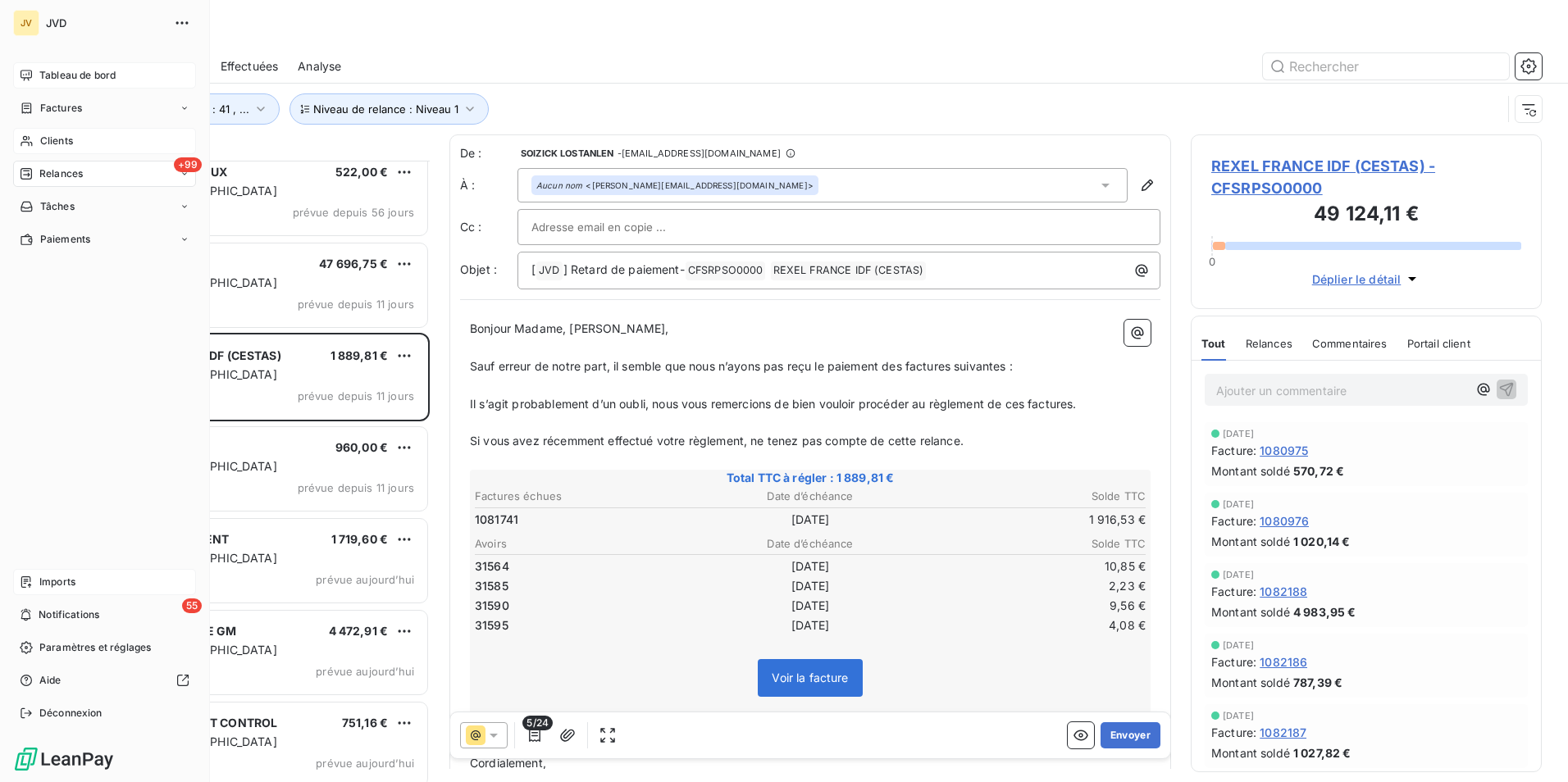
click at [30, 146] on icon at bounding box center [26, 141] width 14 height 13
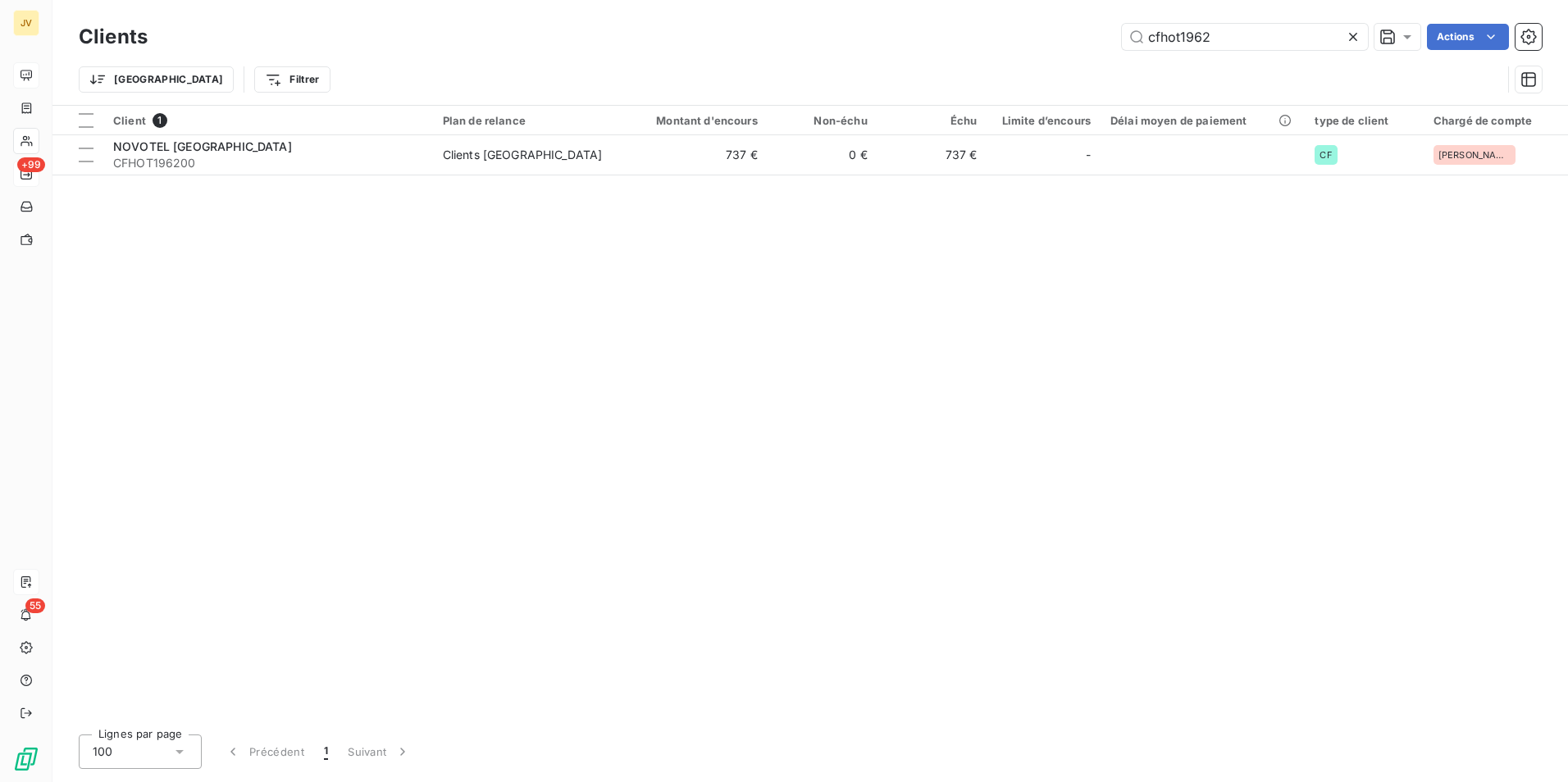
drag, startPoint x: 1228, startPoint y: 36, endPoint x: 695, endPoint y: 34, distance: 533.0
click at [669, 14] on div "Clients cfhot1962 Actions Trier Filtrer" at bounding box center [810, 52] width 1516 height 105
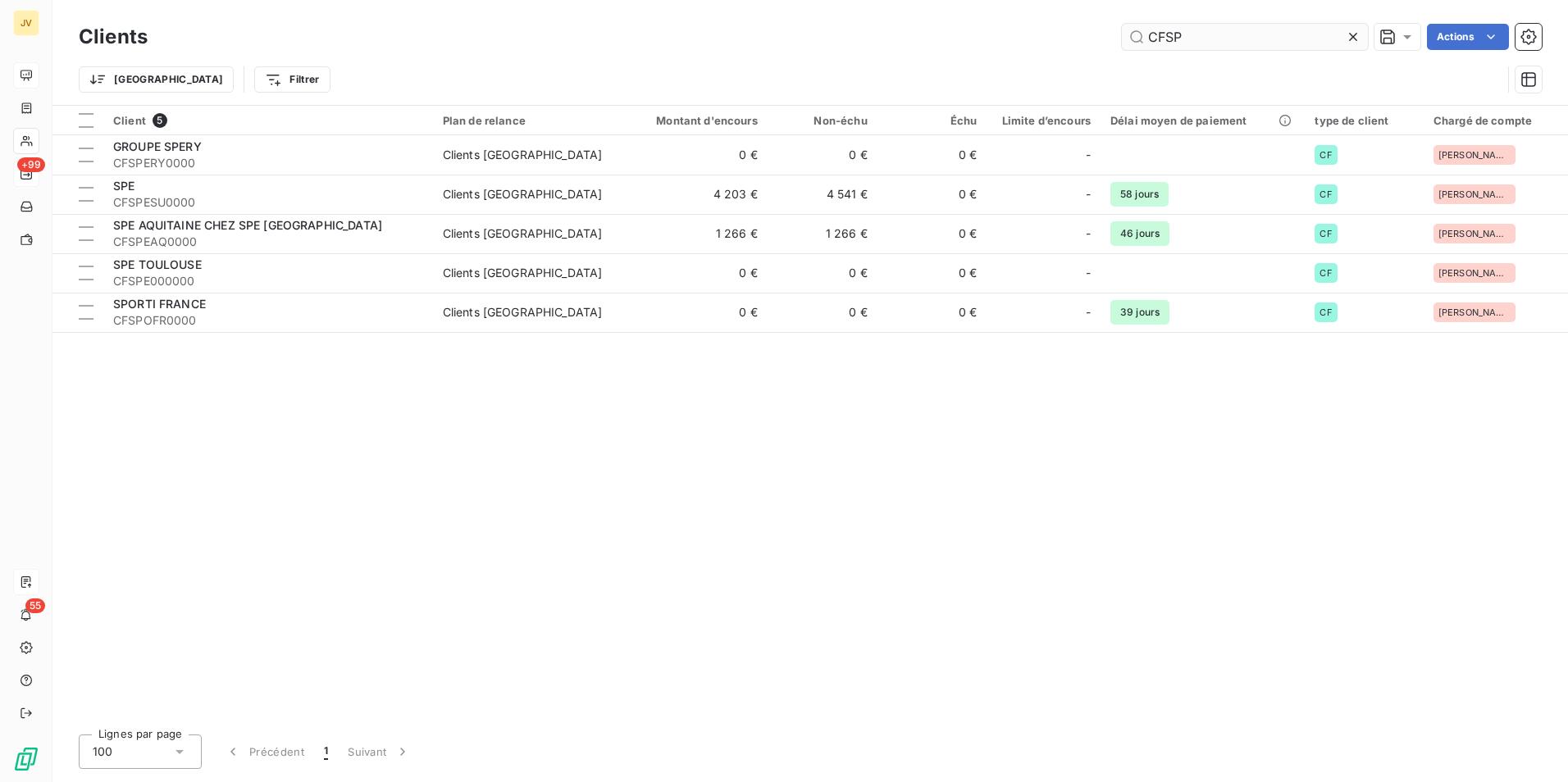
click at [1174, 39] on input "CFSP" at bounding box center [1244, 36] width 246 height 26
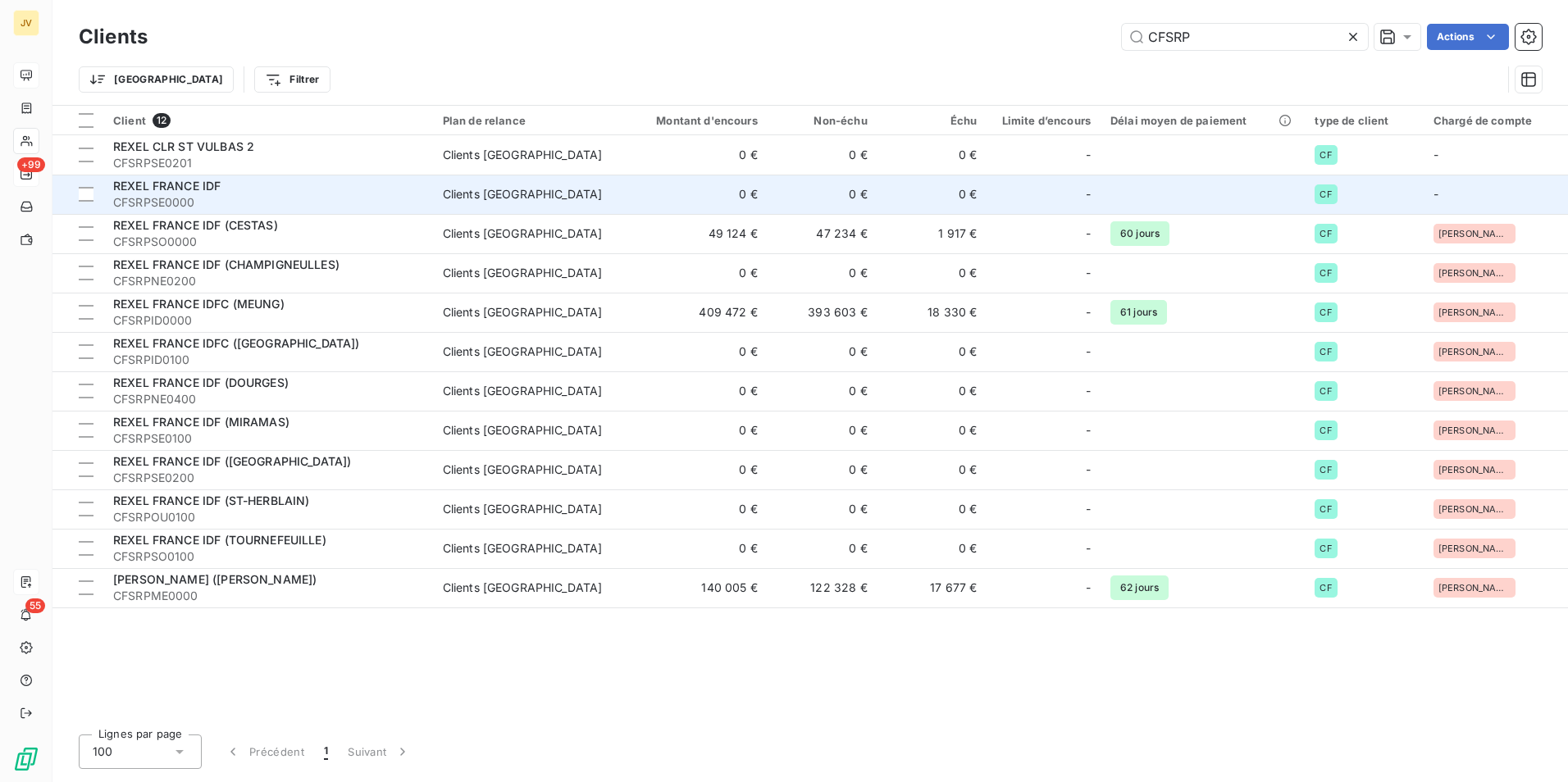
type input "CFSRP"
click at [229, 202] on span "CFSRPSE0000" at bounding box center [268, 202] width 310 height 17
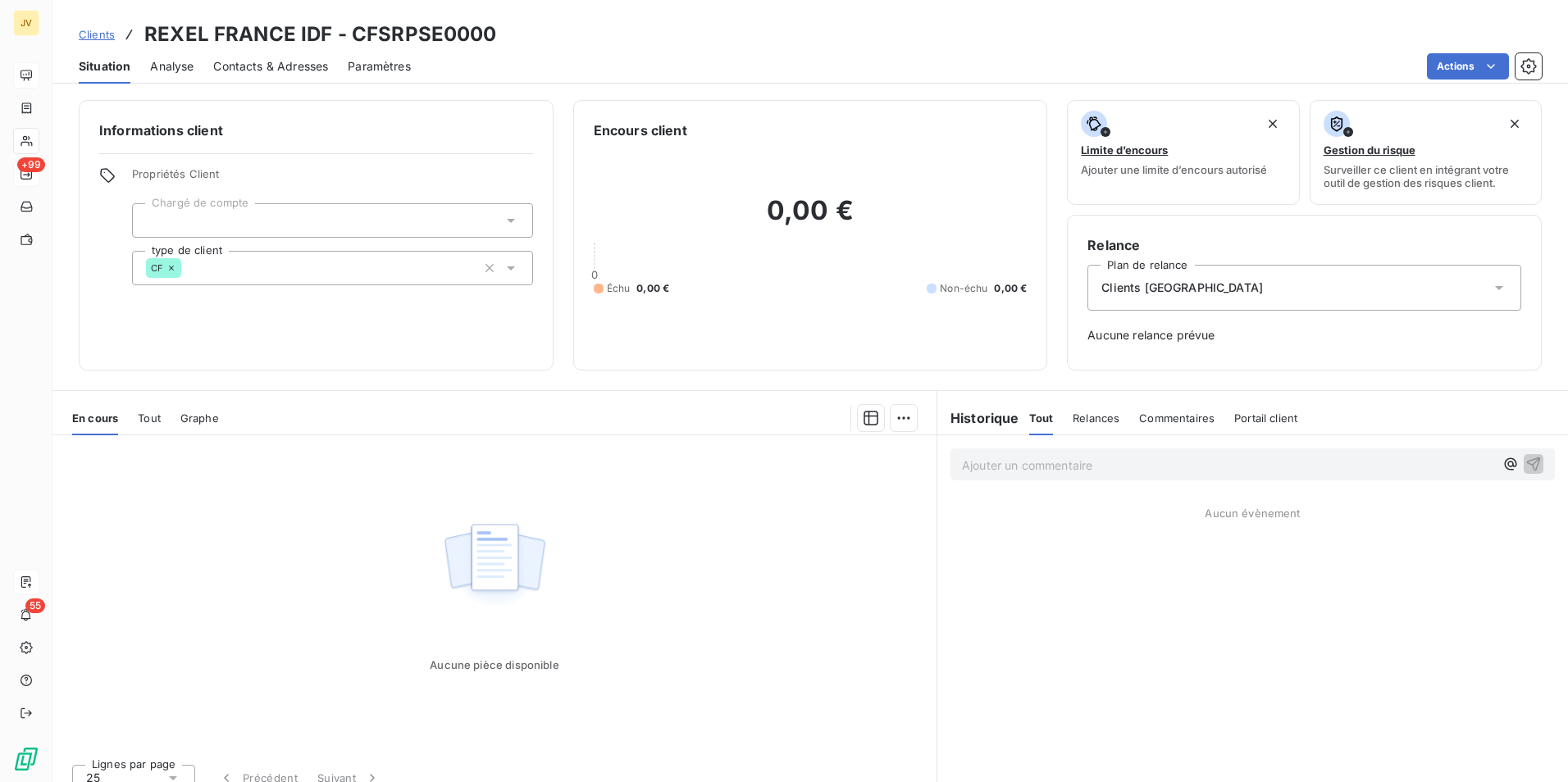
click at [282, 62] on span "Contacts & Adresses" at bounding box center [271, 66] width 115 height 17
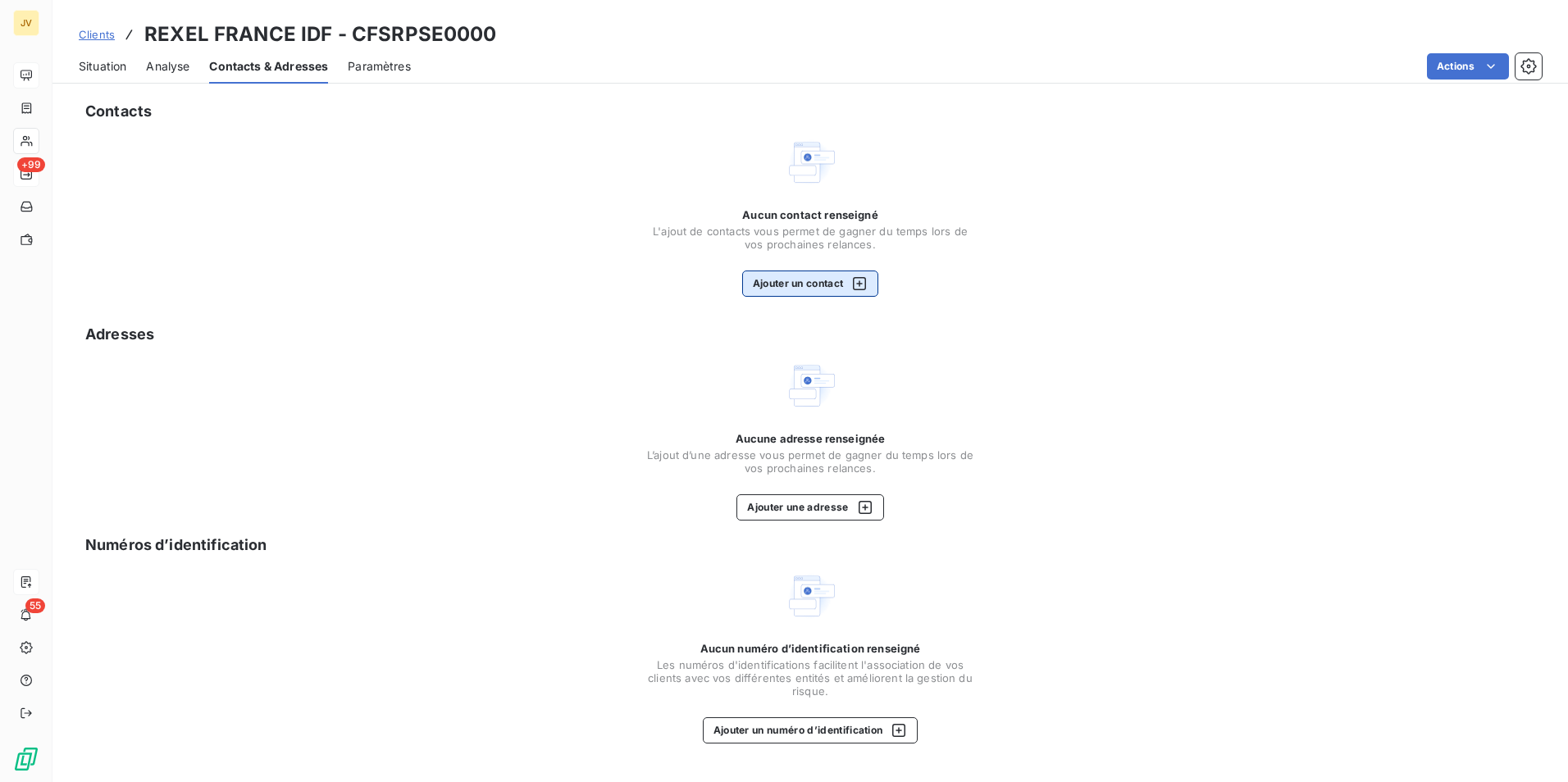
click at [783, 279] on button "Ajouter un contact" at bounding box center [810, 283] width 137 height 26
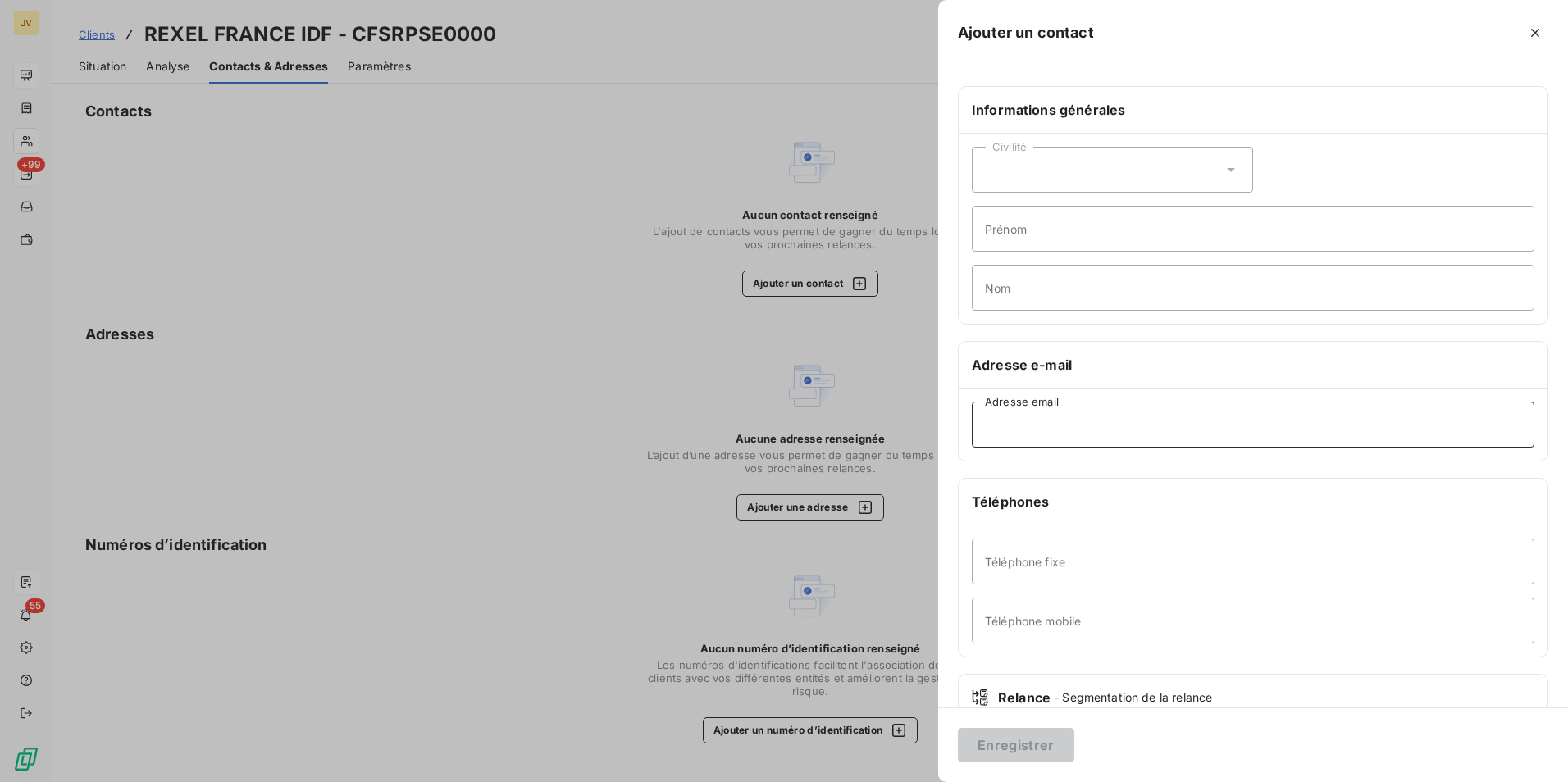
click at [1025, 435] on input "Adresse email" at bounding box center [1254, 424] width 563 height 46
paste input "[EMAIL_ADDRESS][DOMAIN_NAME]"
type input "[EMAIL_ADDRESS][DOMAIN_NAME]"
click at [1024, 739] on button "Enregistrer" at bounding box center [1016, 745] width 117 height 34
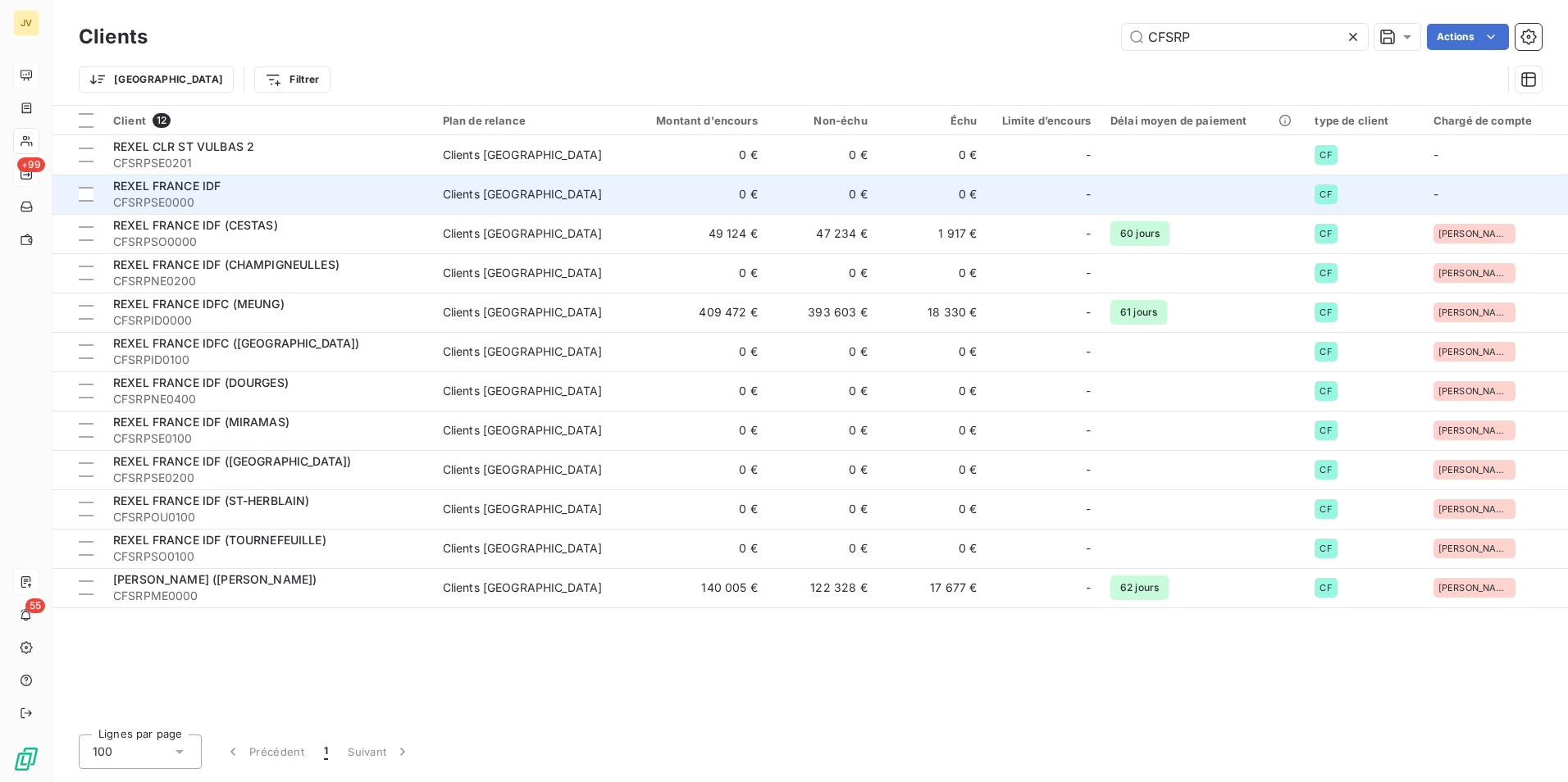
click at [206, 201] on span "CFSRPSE0000" at bounding box center [268, 202] width 310 height 17
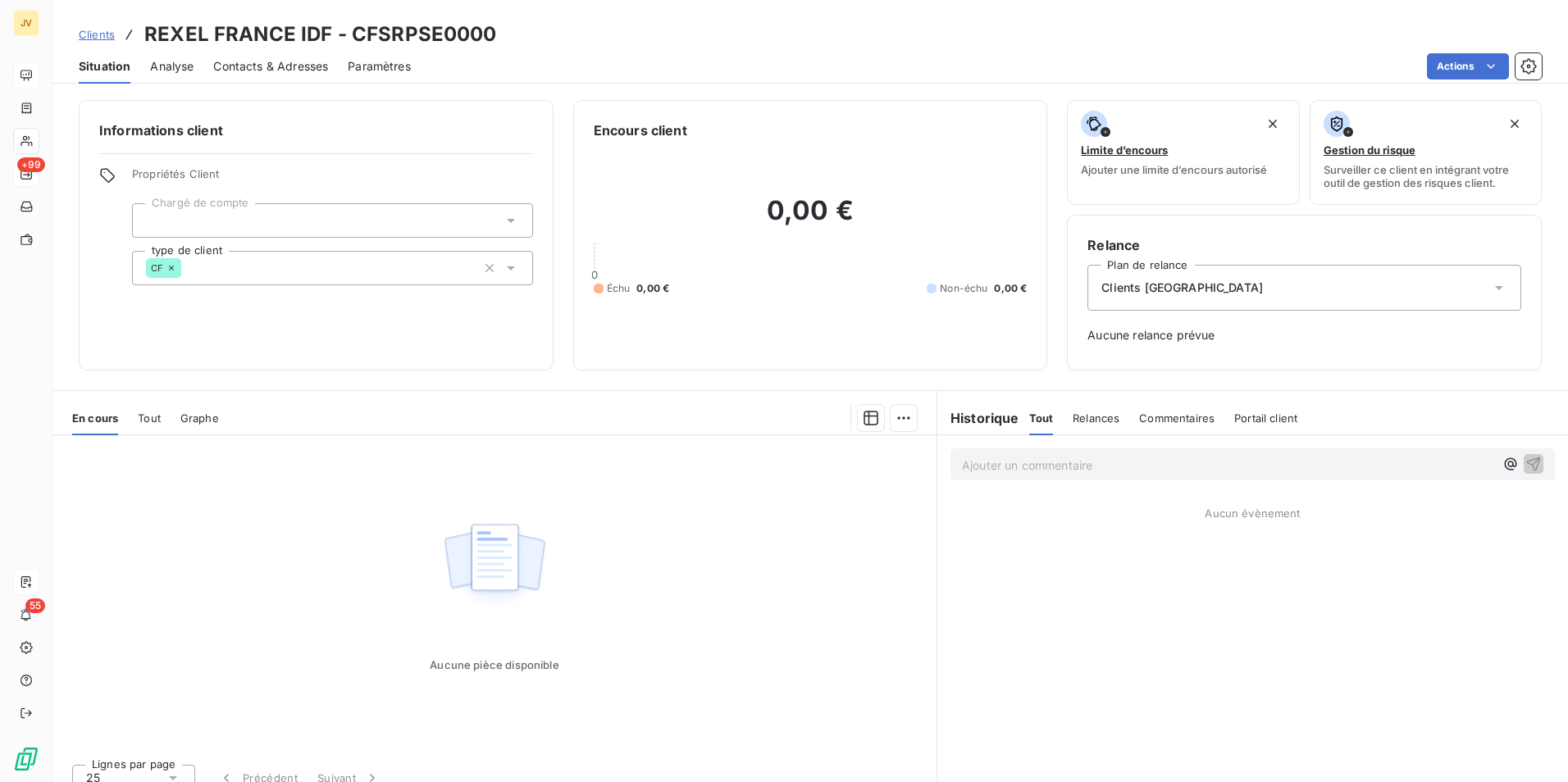
click at [274, 66] on span "Contacts & Adresses" at bounding box center [271, 66] width 115 height 17
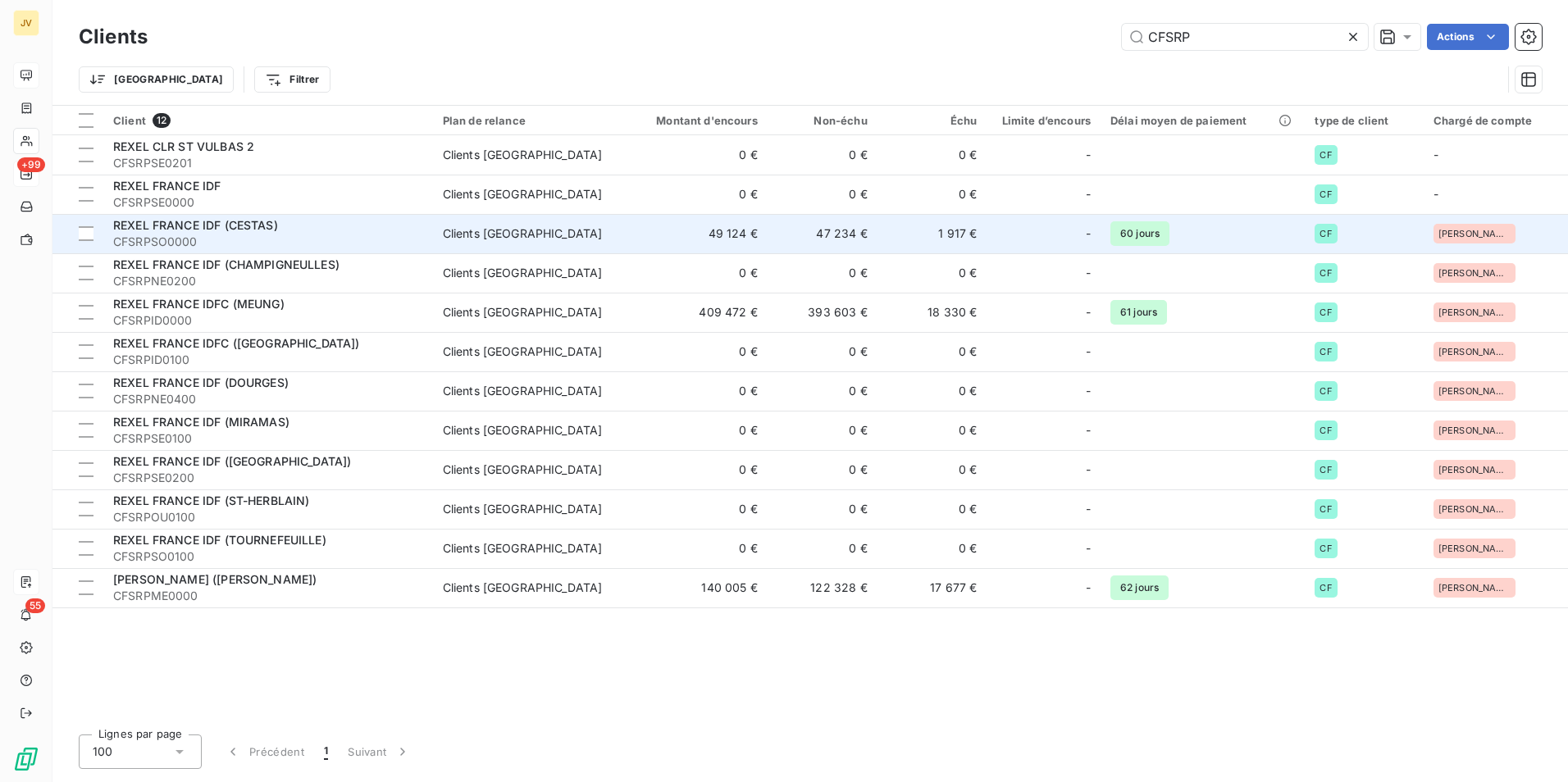
click at [277, 223] on span "REXEL FRANCE IDF (CESTAS)" at bounding box center [196, 225] width 165 height 14
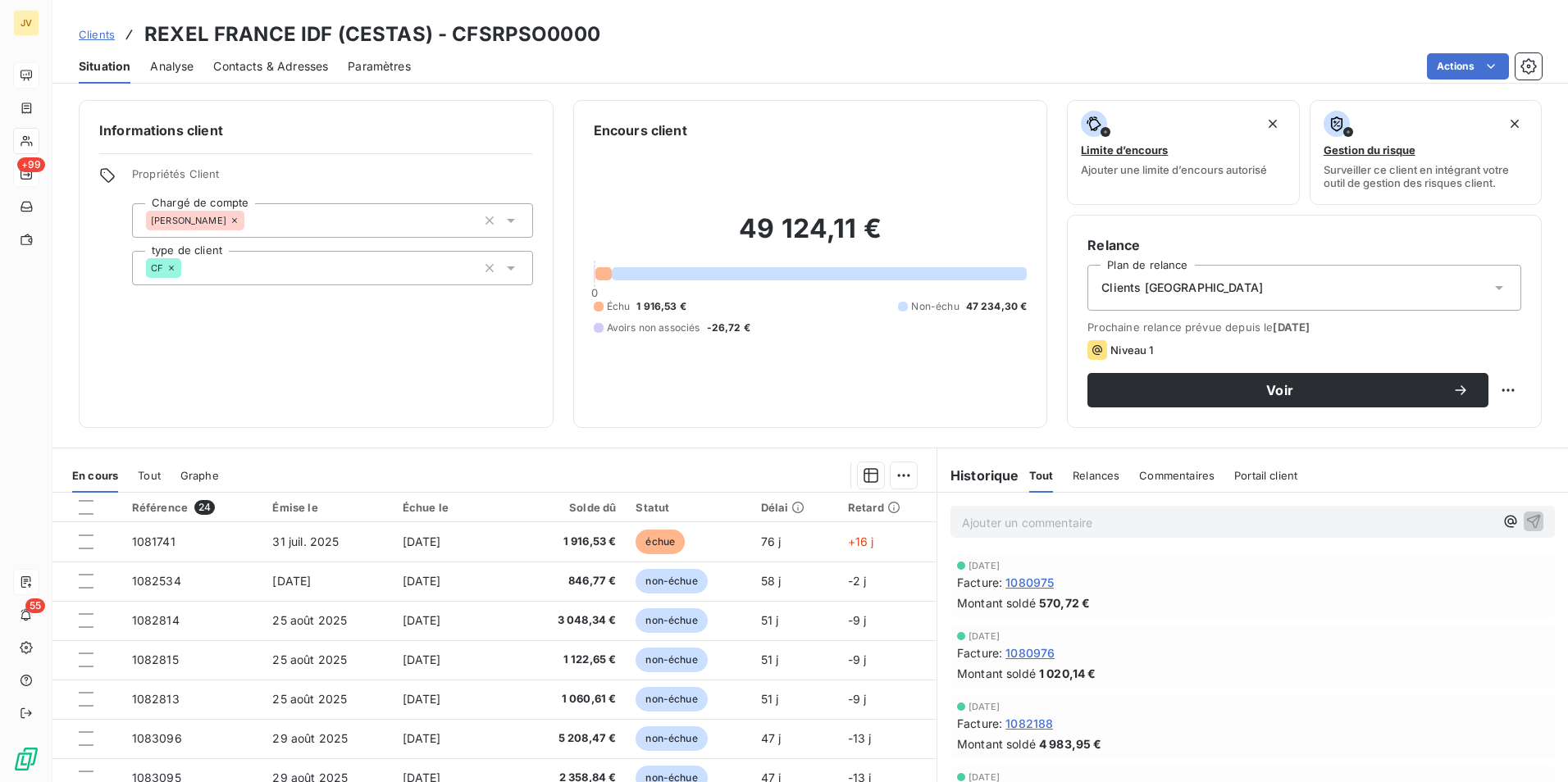
click at [286, 69] on span "Contacts & Adresses" at bounding box center [271, 66] width 115 height 17
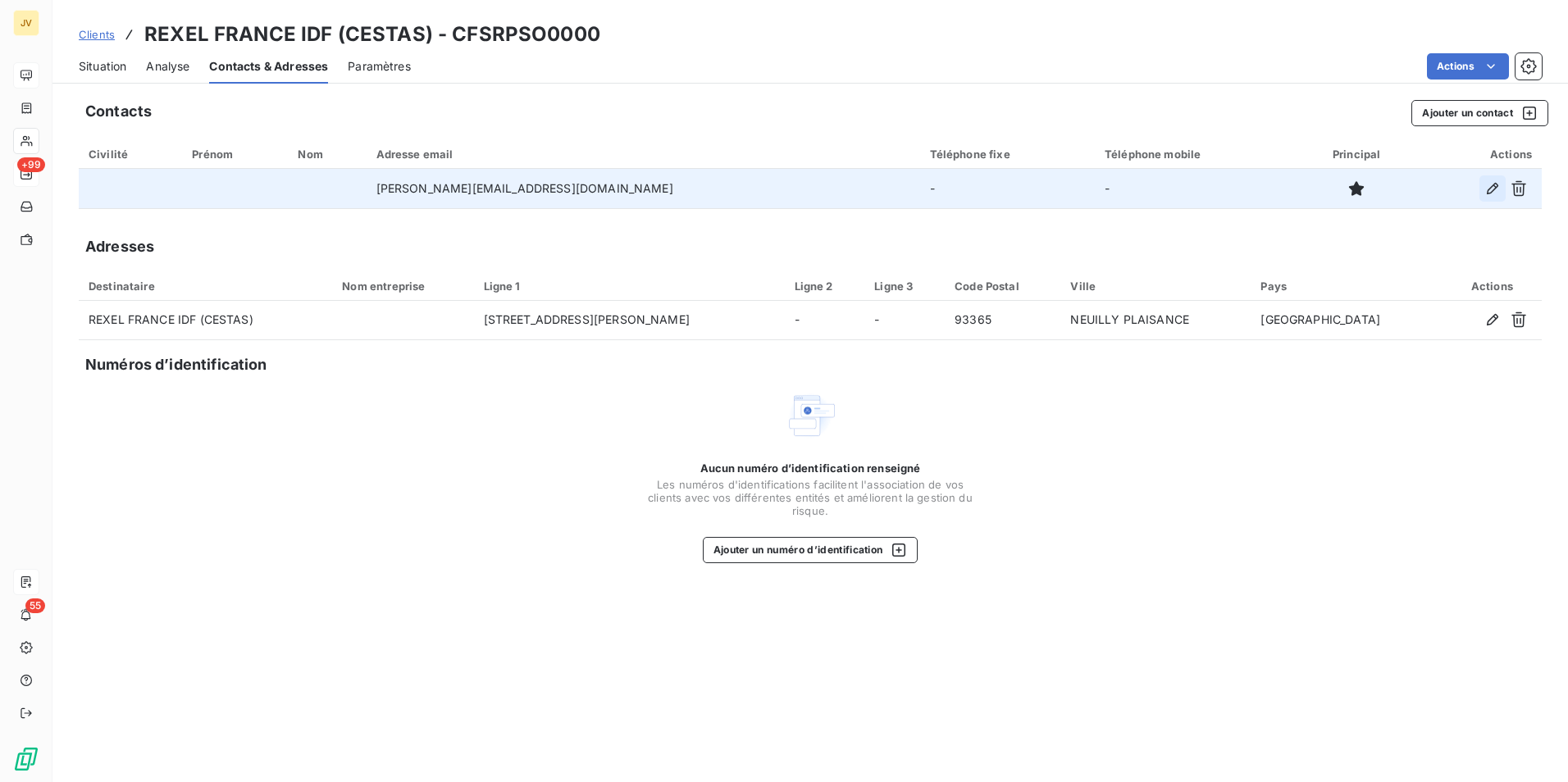
click at [1487, 188] on icon "button" at bounding box center [1493, 189] width 17 height 17
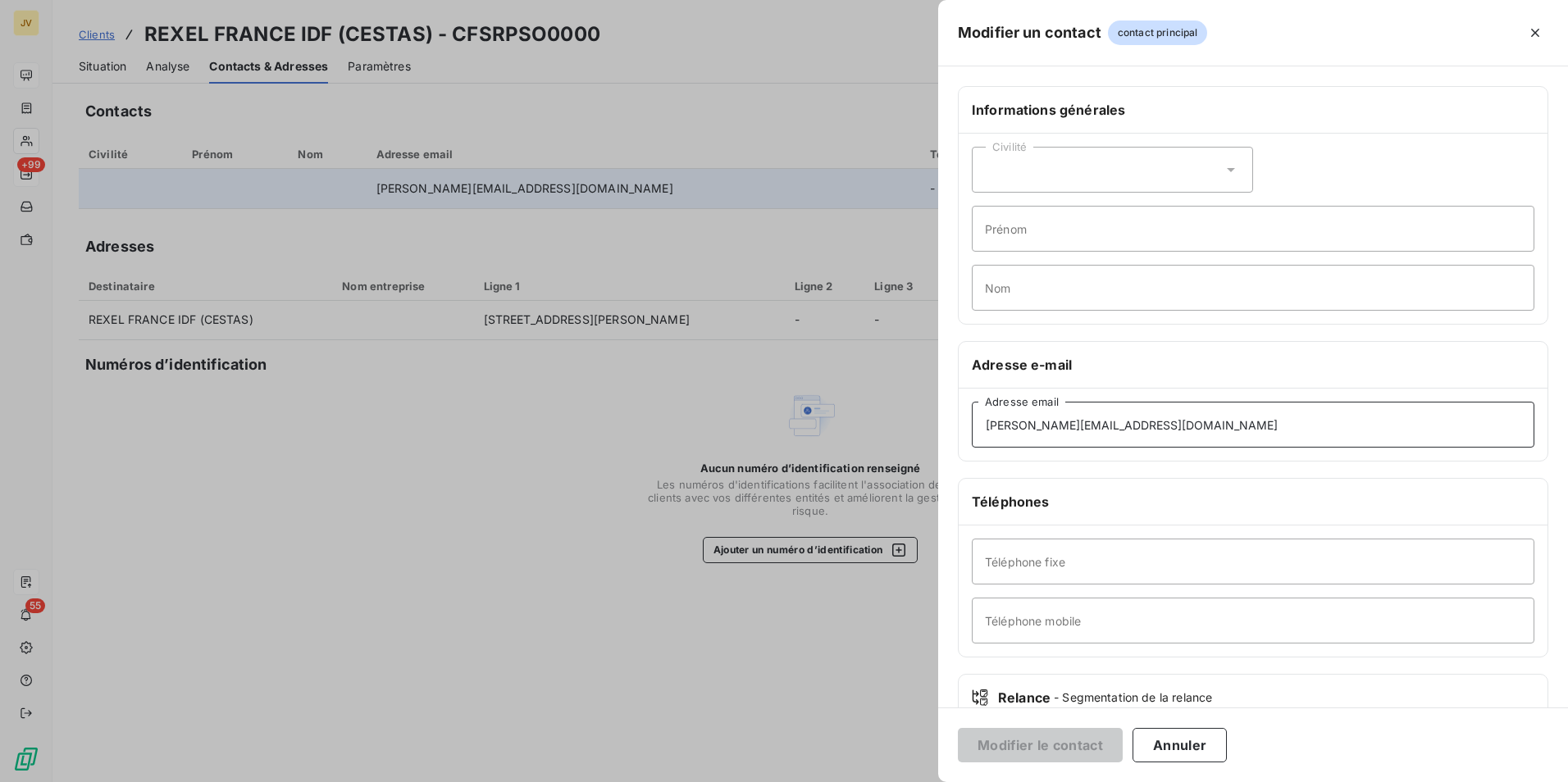
drag, startPoint x: 1155, startPoint y: 426, endPoint x: 616, endPoint y: 404, distance: 539.4
click at [616, 781] on div "Modifier un contact contact principal Informations générales Civilité Prénom No…" at bounding box center [784, 782] width 1568 height 0
click at [1201, 753] on button "Annuler" at bounding box center [1180, 745] width 94 height 34
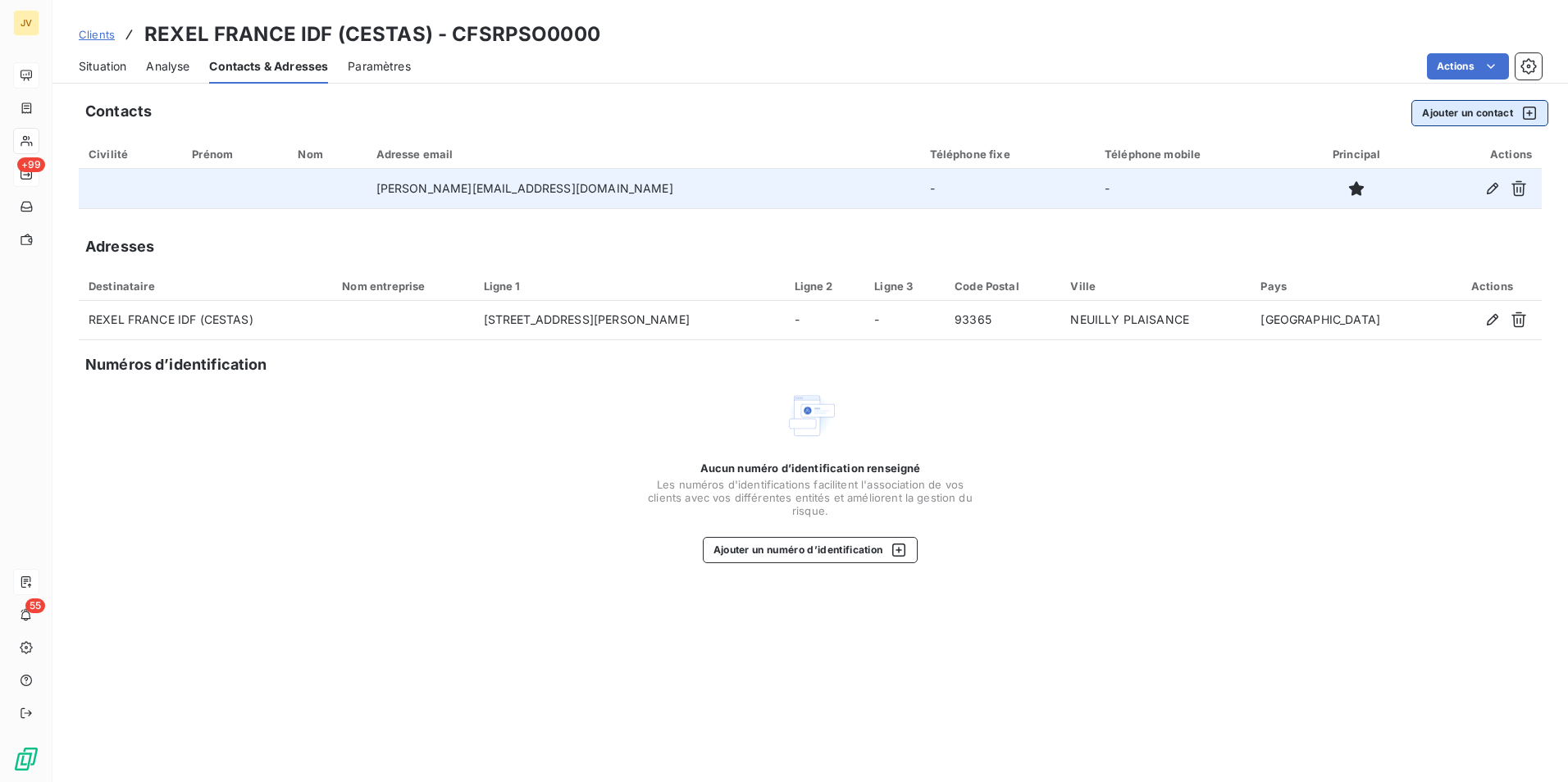
click at [1529, 111] on icon "button" at bounding box center [1530, 113] width 17 height 17
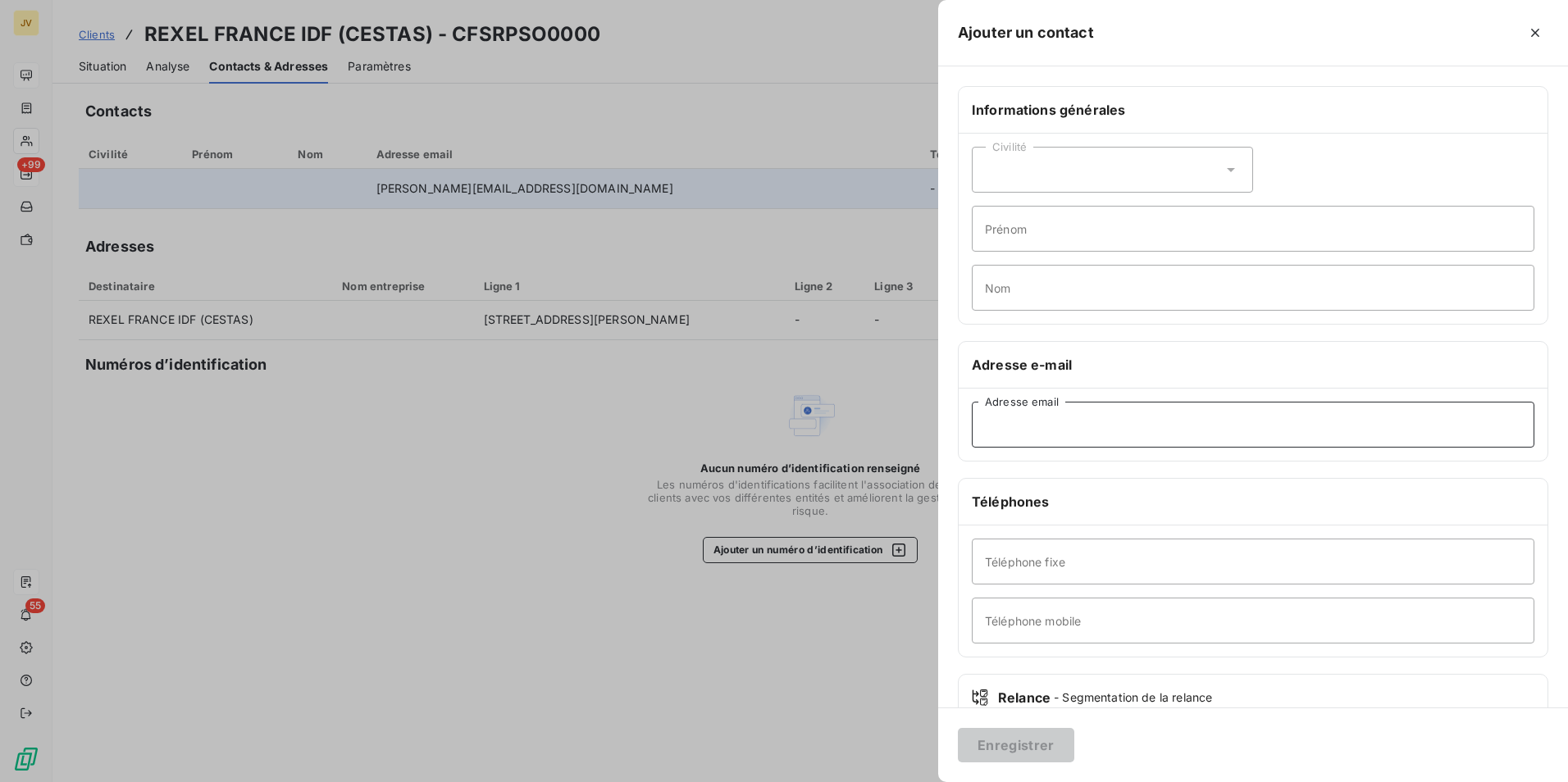
click at [1013, 430] on input "Adresse email" at bounding box center [1254, 424] width 563 height 46
paste input "[EMAIL_ADDRESS][DOMAIN_NAME]"
type input "[EMAIL_ADDRESS][DOMAIN_NAME]"
click at [1005, 762] on button "Enregistrer" at bounding box center [1016, 745] width 117 height 34
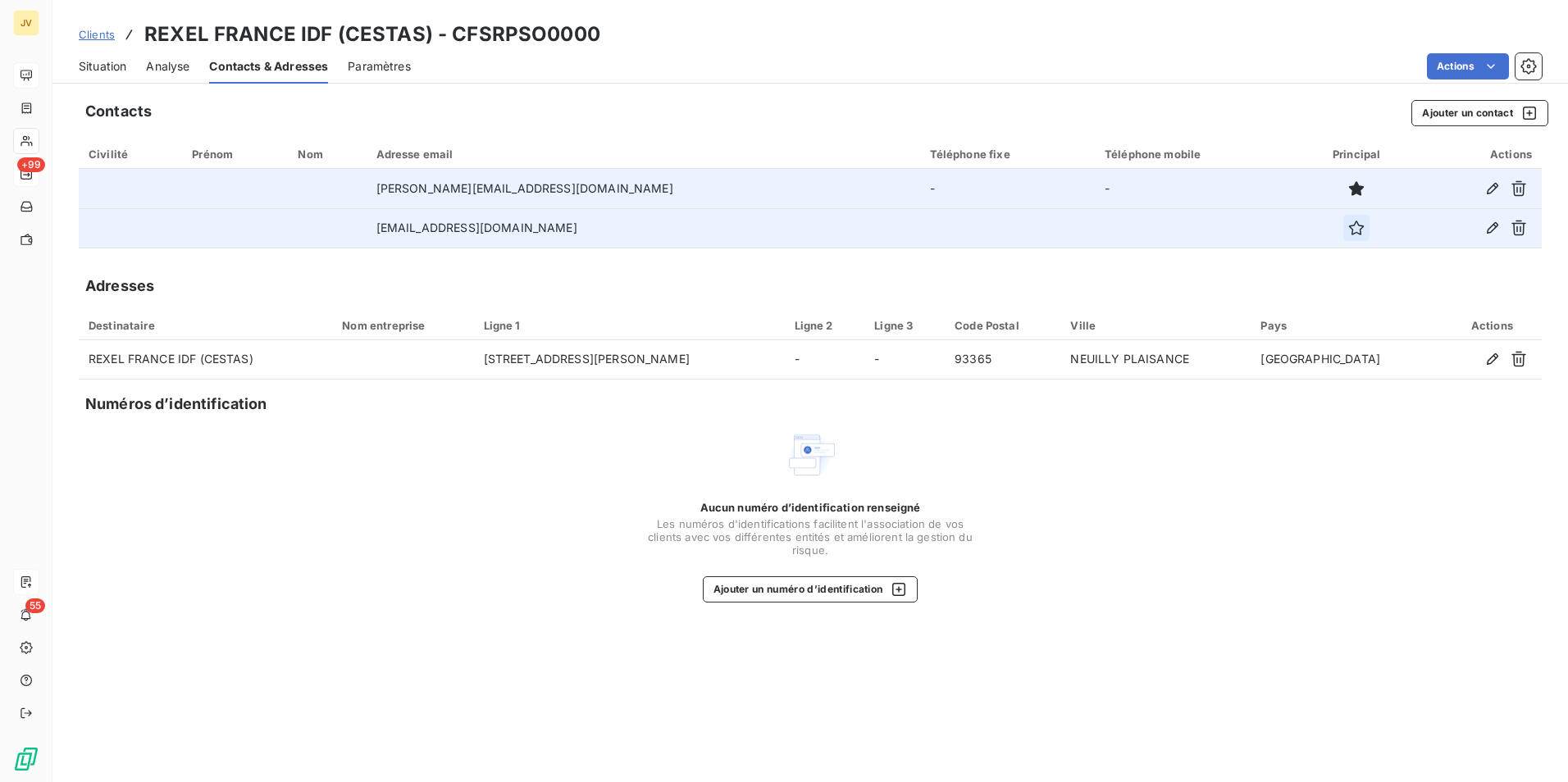
click at [1349, 228] on icon "button" at bounding box center [1357, 228] width 17 height 17
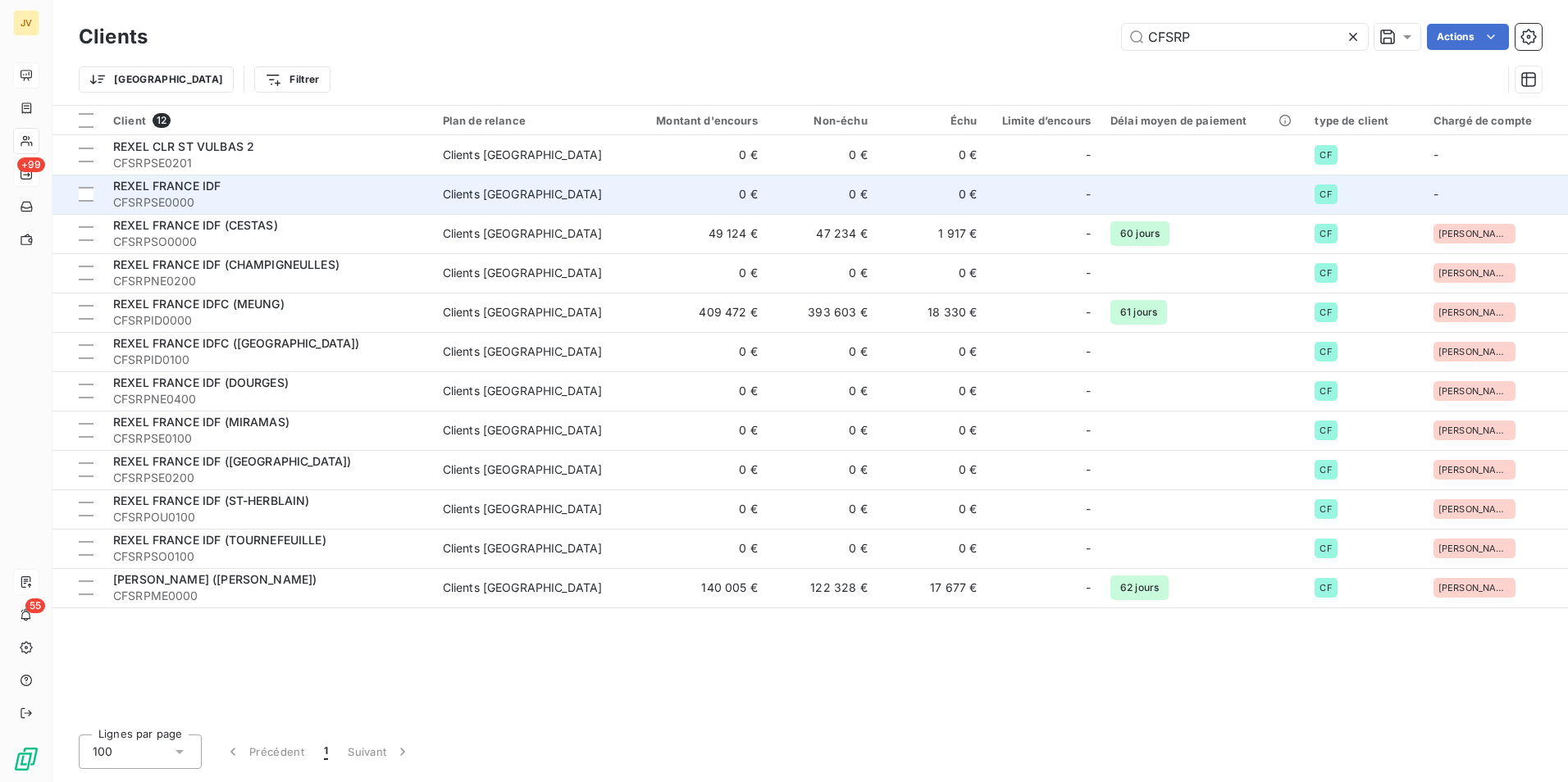
click at [243, 188] on div "REXEL FRANCE IDF" at bounding box center [268, 186] width 310 height 17
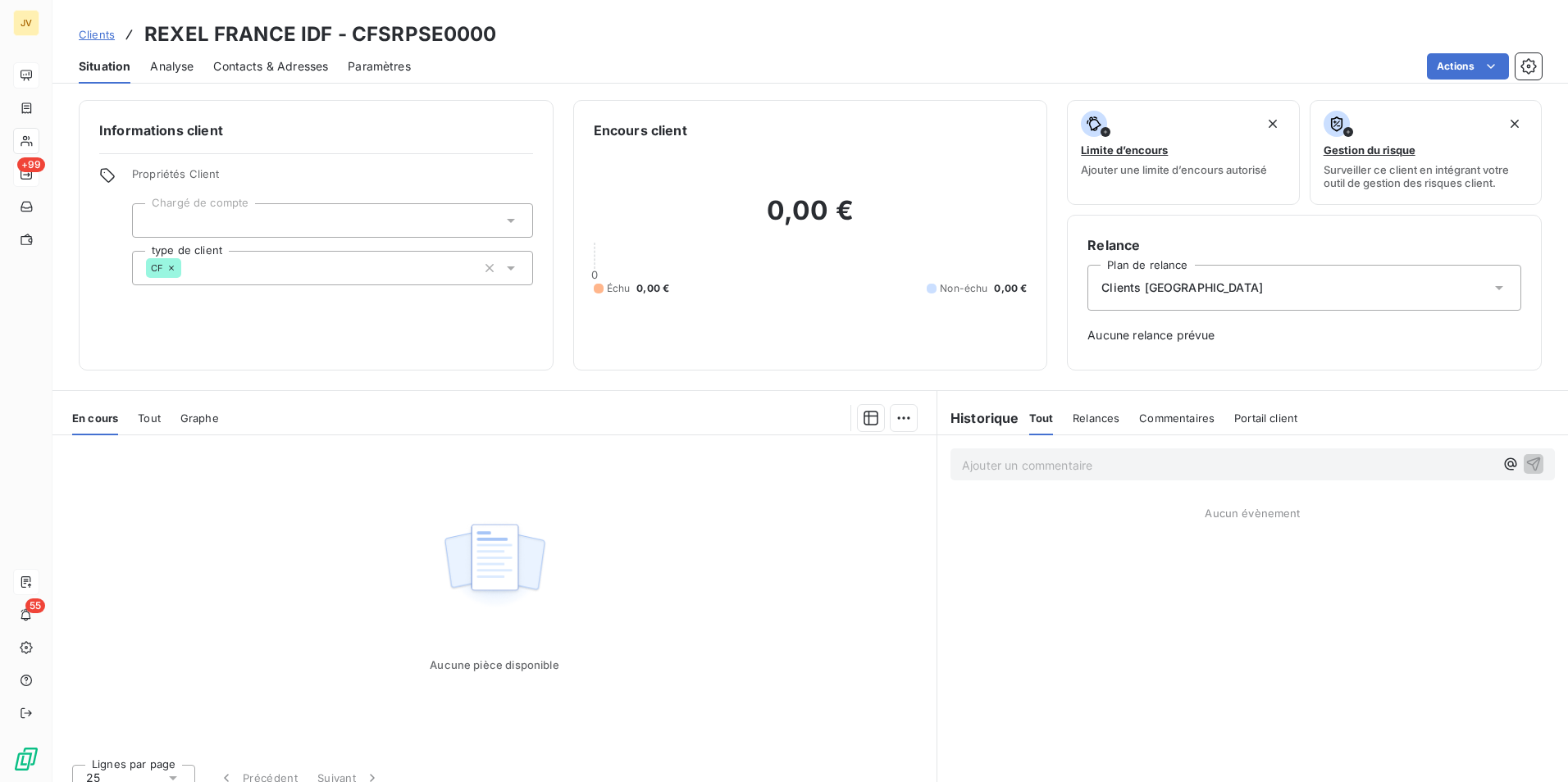
click at [297, 66] on span "Contacts & Adresses" at bounding box center [271, 66] width 115 height 17
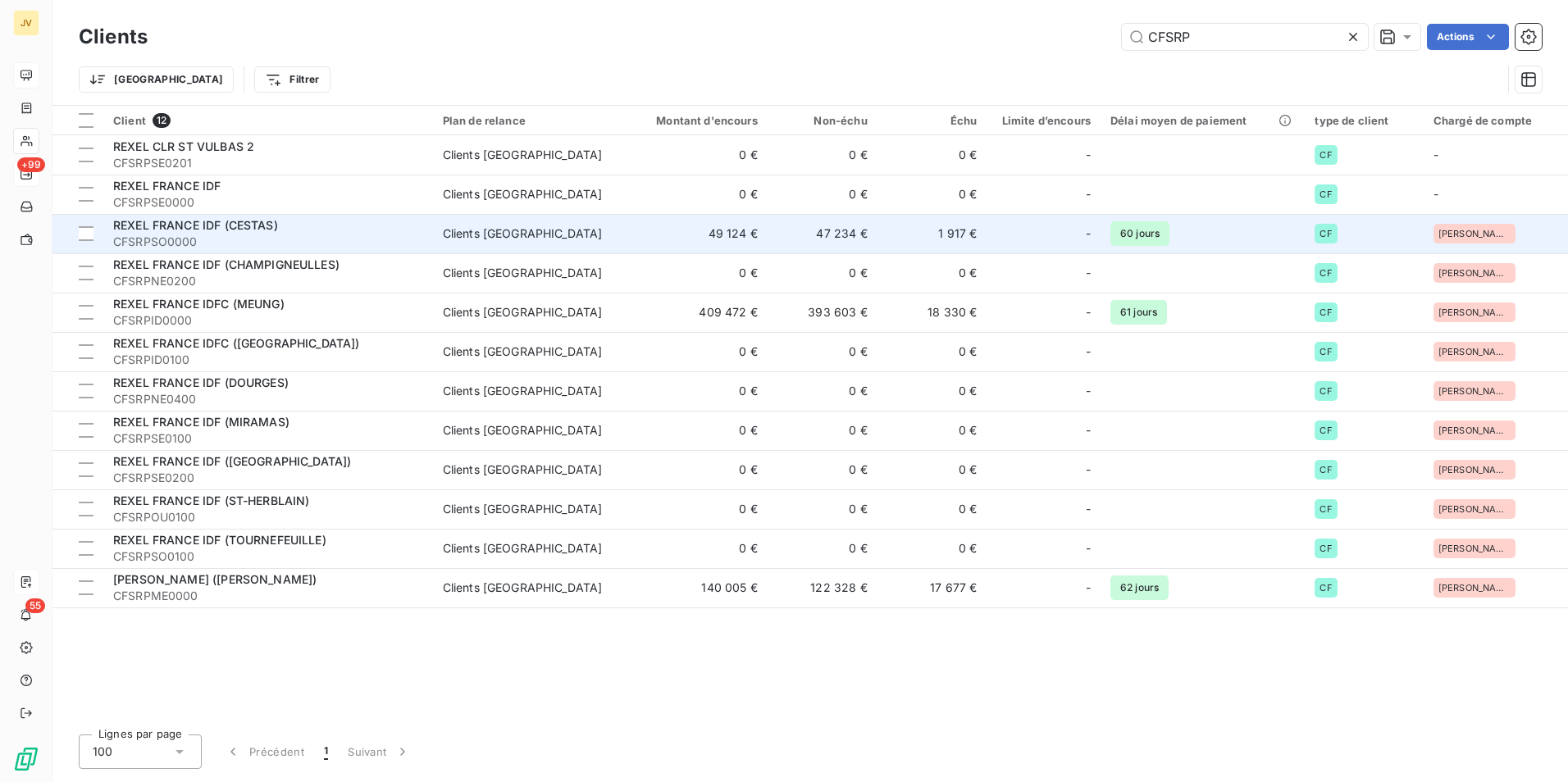
click at [222, 239] on span "CFSRPSO0000" at bounding box center [268, 242] width 310 height 17
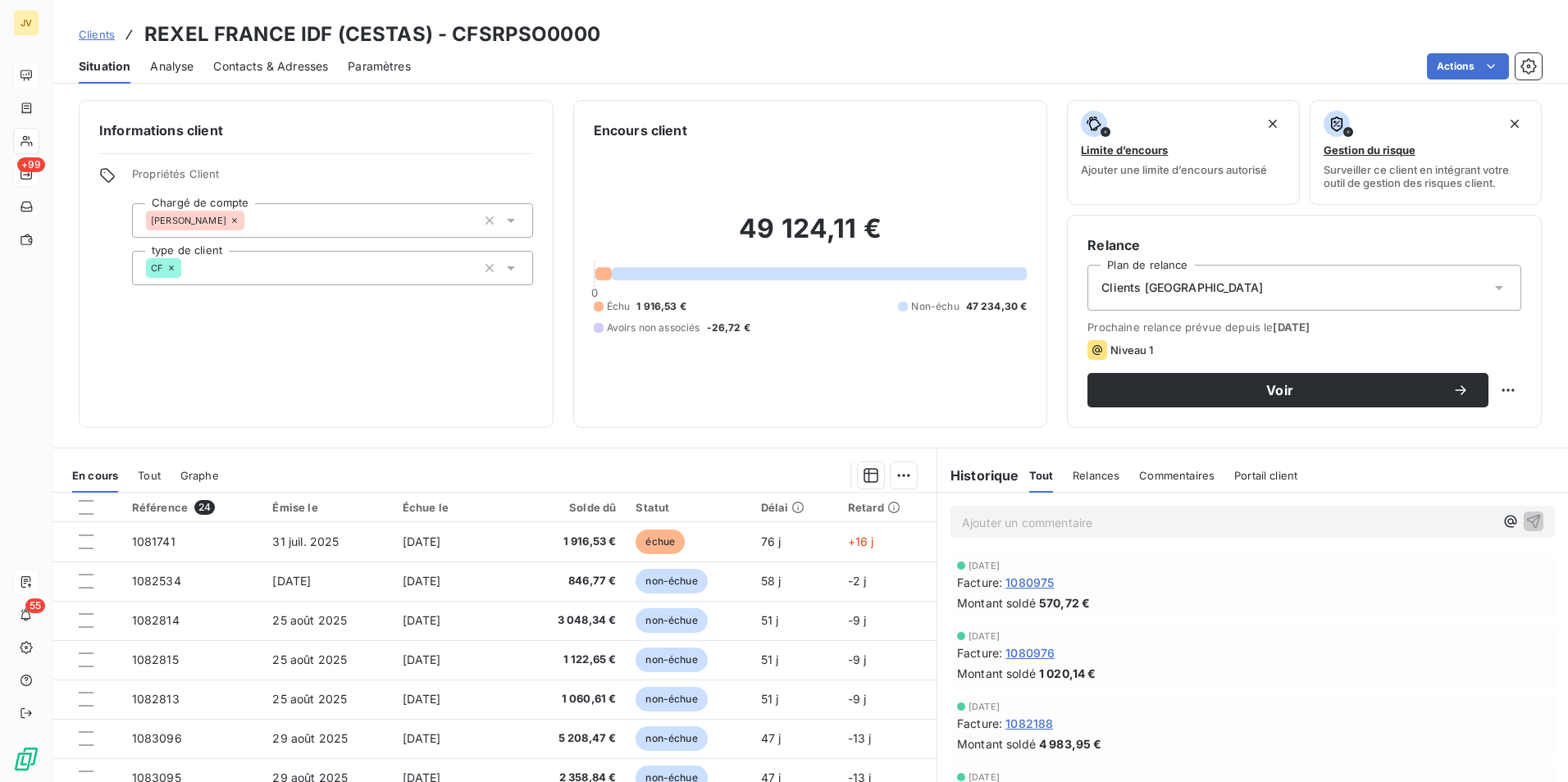
click at [310, 58] on span "Contacts & Adresses" at bounding box center [271, 66] width 115 height 17
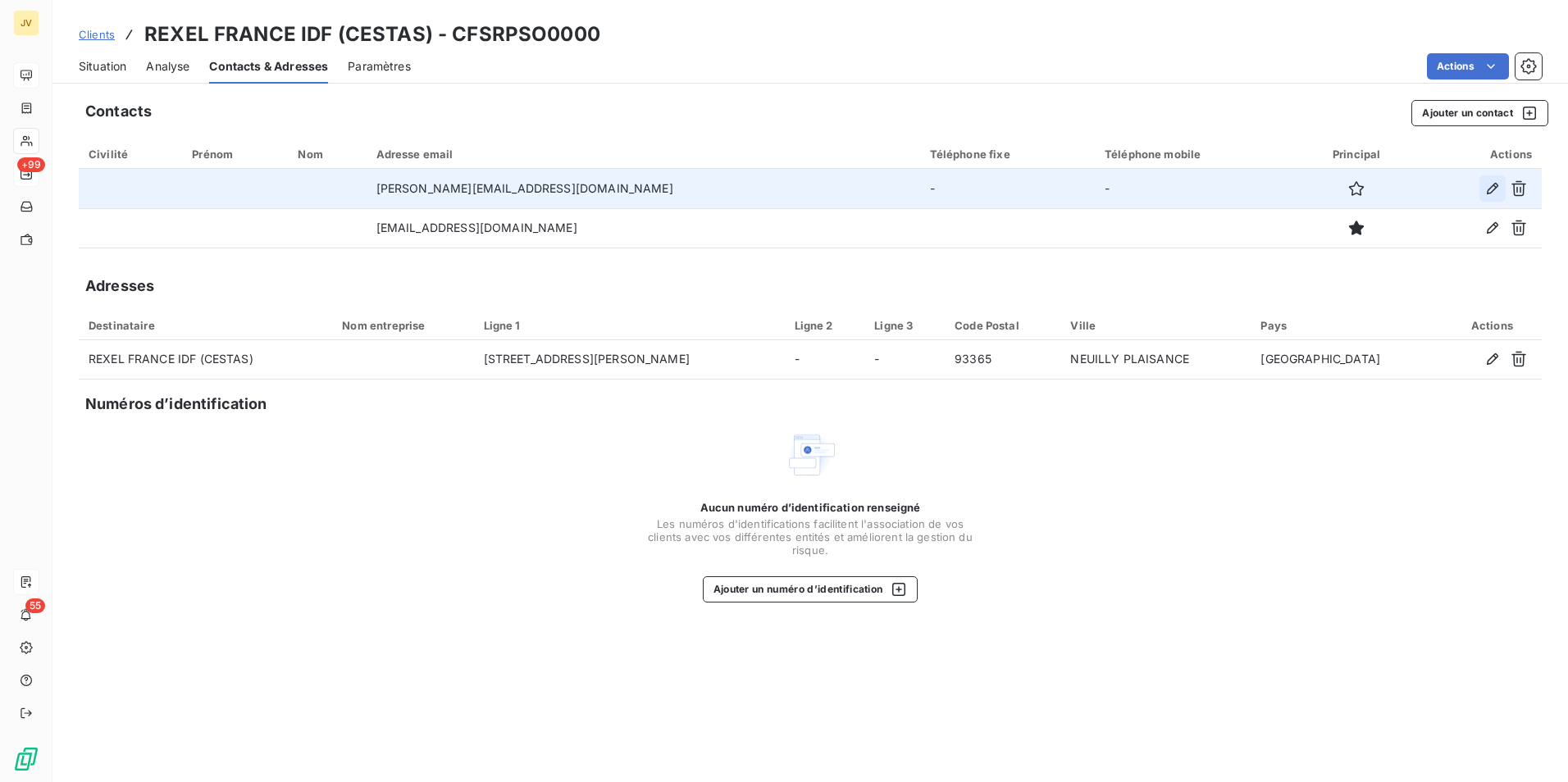
click at [1497, 187] on icon "button" at bounding box center [1493, 189] width 12 height 12
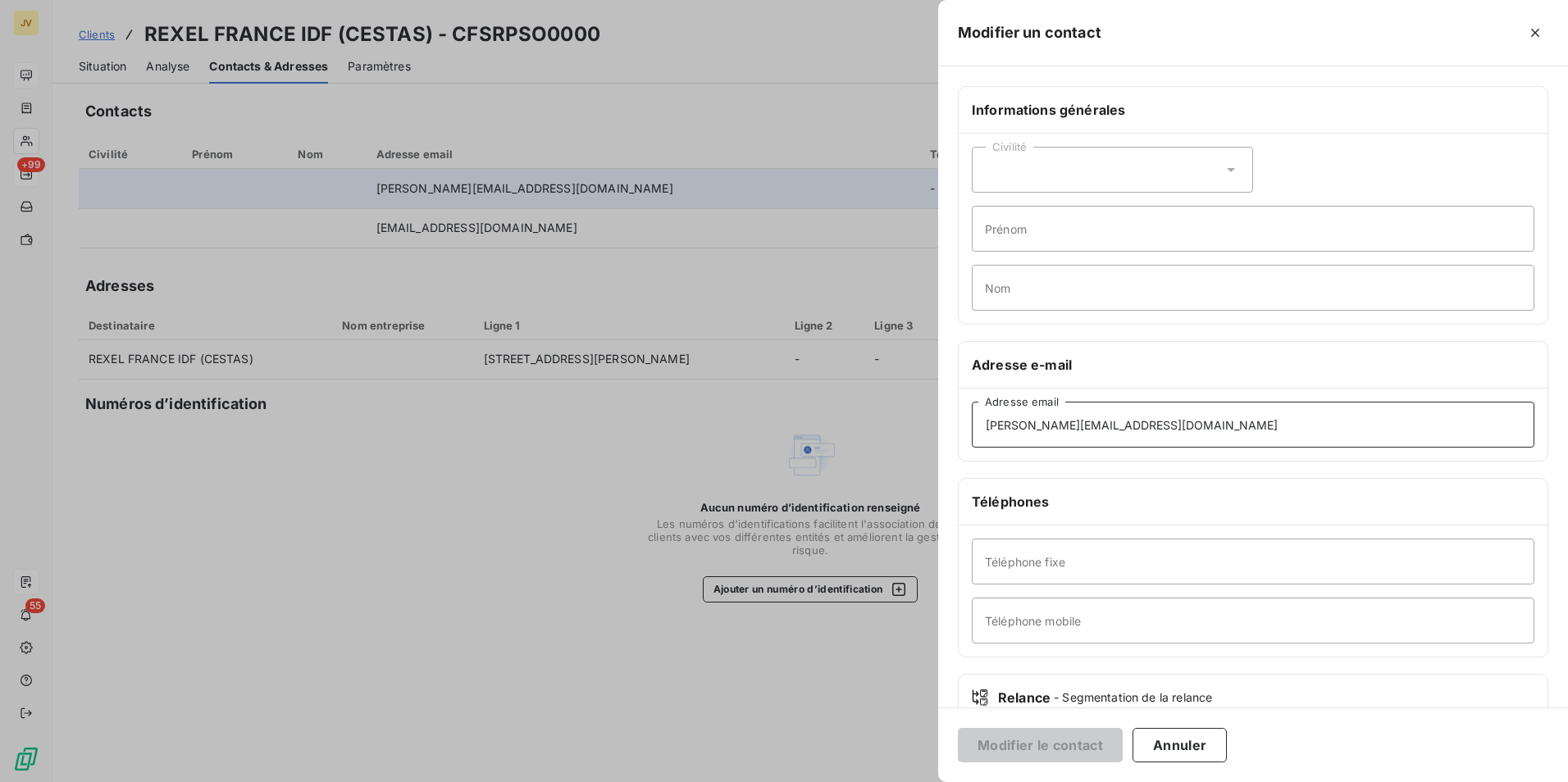
drag, startPoint x: 1136, startPoint y: 426, endPoint x: 369, endPoint y: 323, distance: 773.9
click at [605, 781] on div "Modifier un contact Informations générales Civilité Prénom Nom Adresse e-mail […" at bounding box center [784, 782] width 1568 height 0
click at [1532, 33] on icon "button" at bounding box center [1536, 33] width 17 height 17
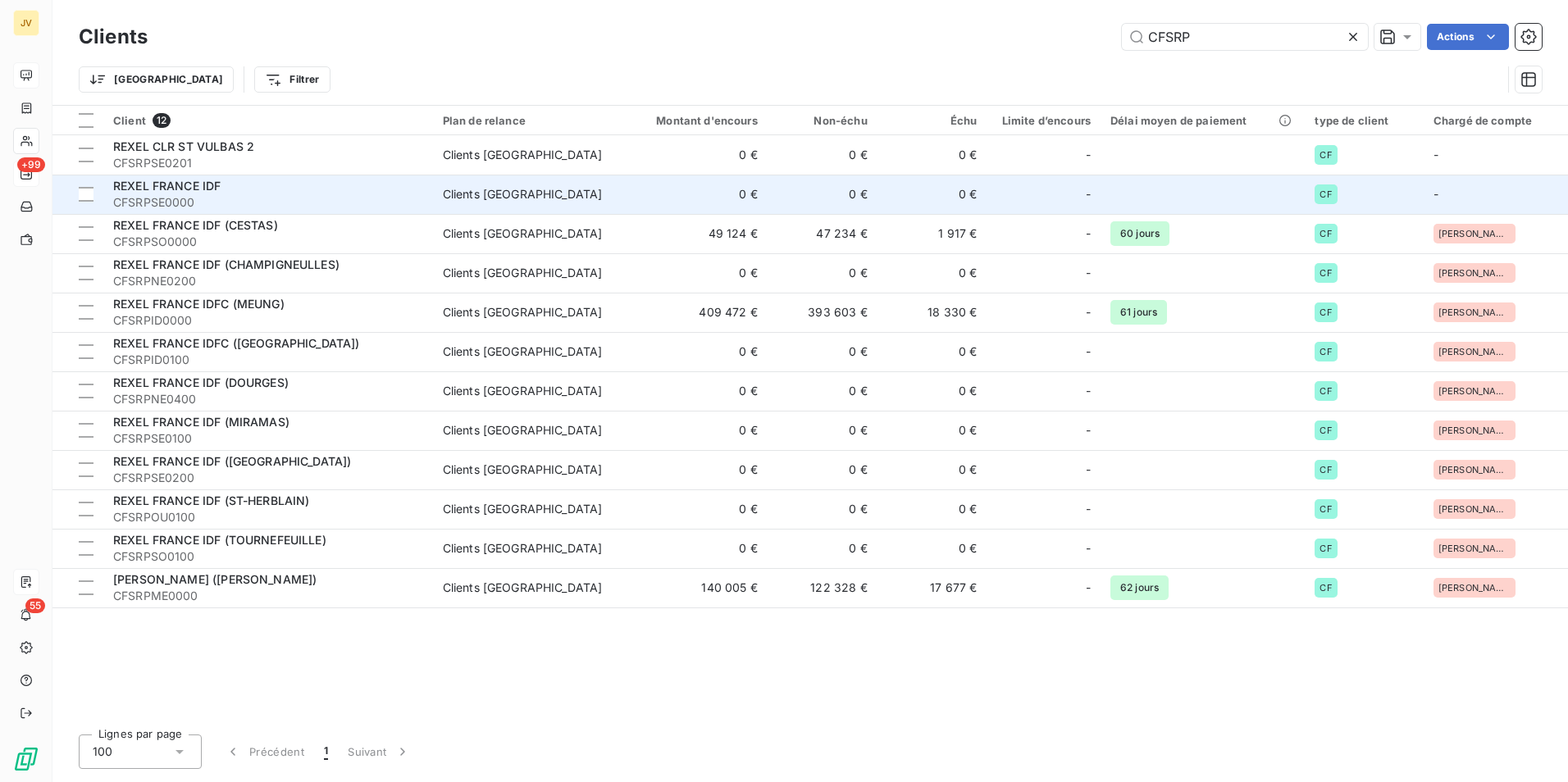
click at [203, 193] on div "REXEL FRANCE IDF" at bounding box center [268, 186] width 310 height 17
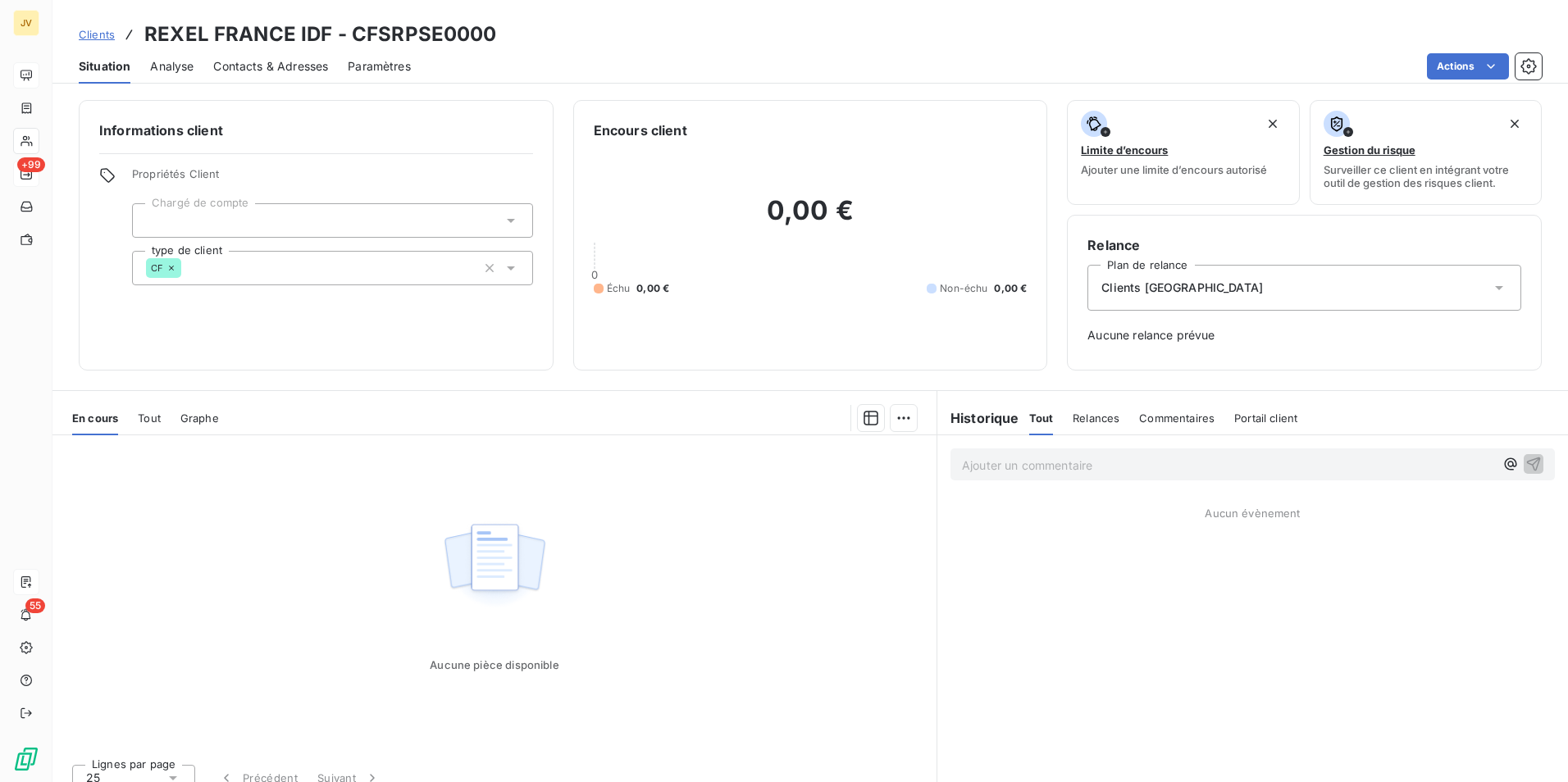
click at [283, 64] on span "Contacts & Adresses" at bounding box center [271, 66] width 115 height 17
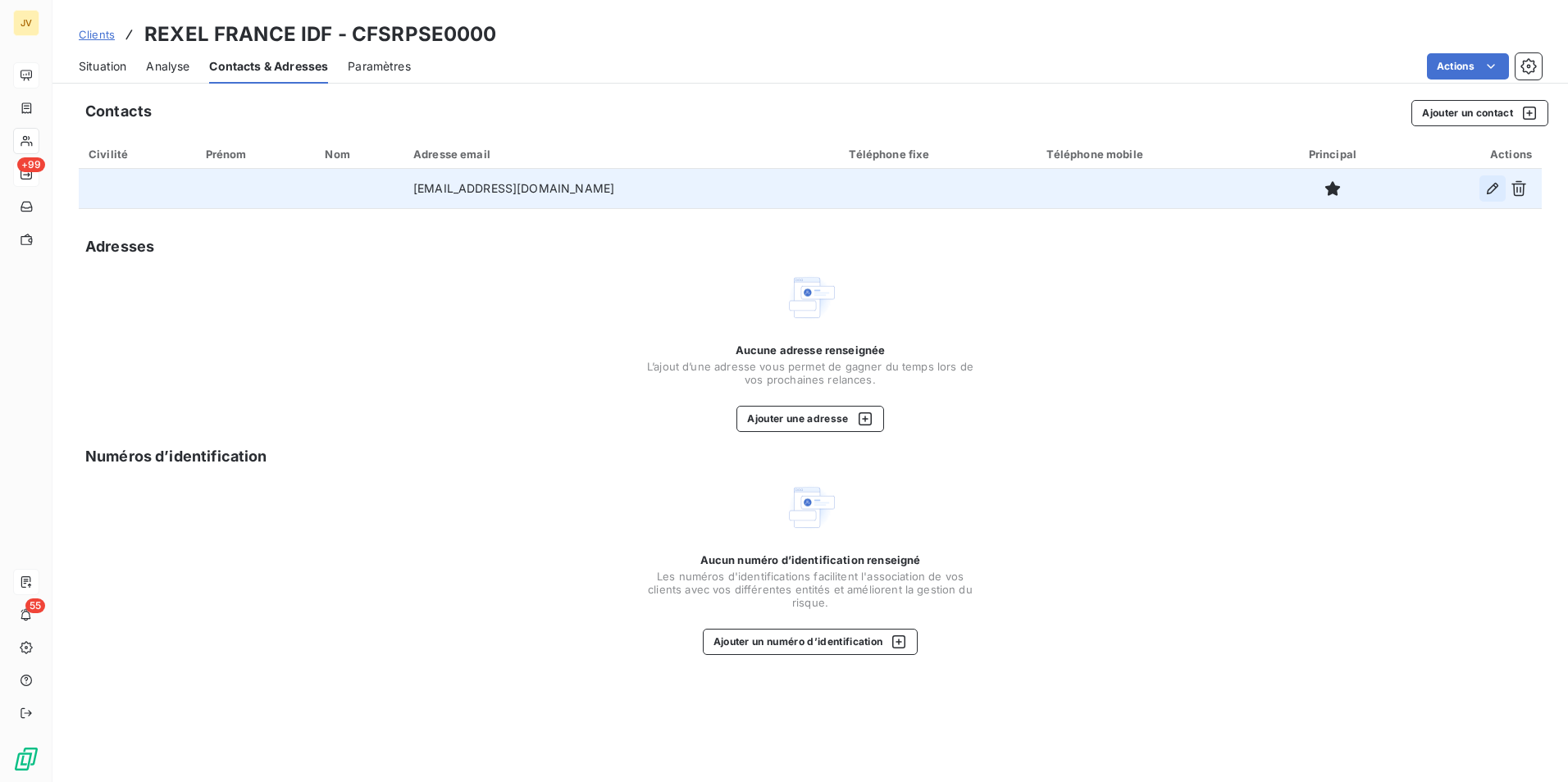
click at [1492, 189] on icon "button" at bounding box center [1493, 189] width 17 height 17
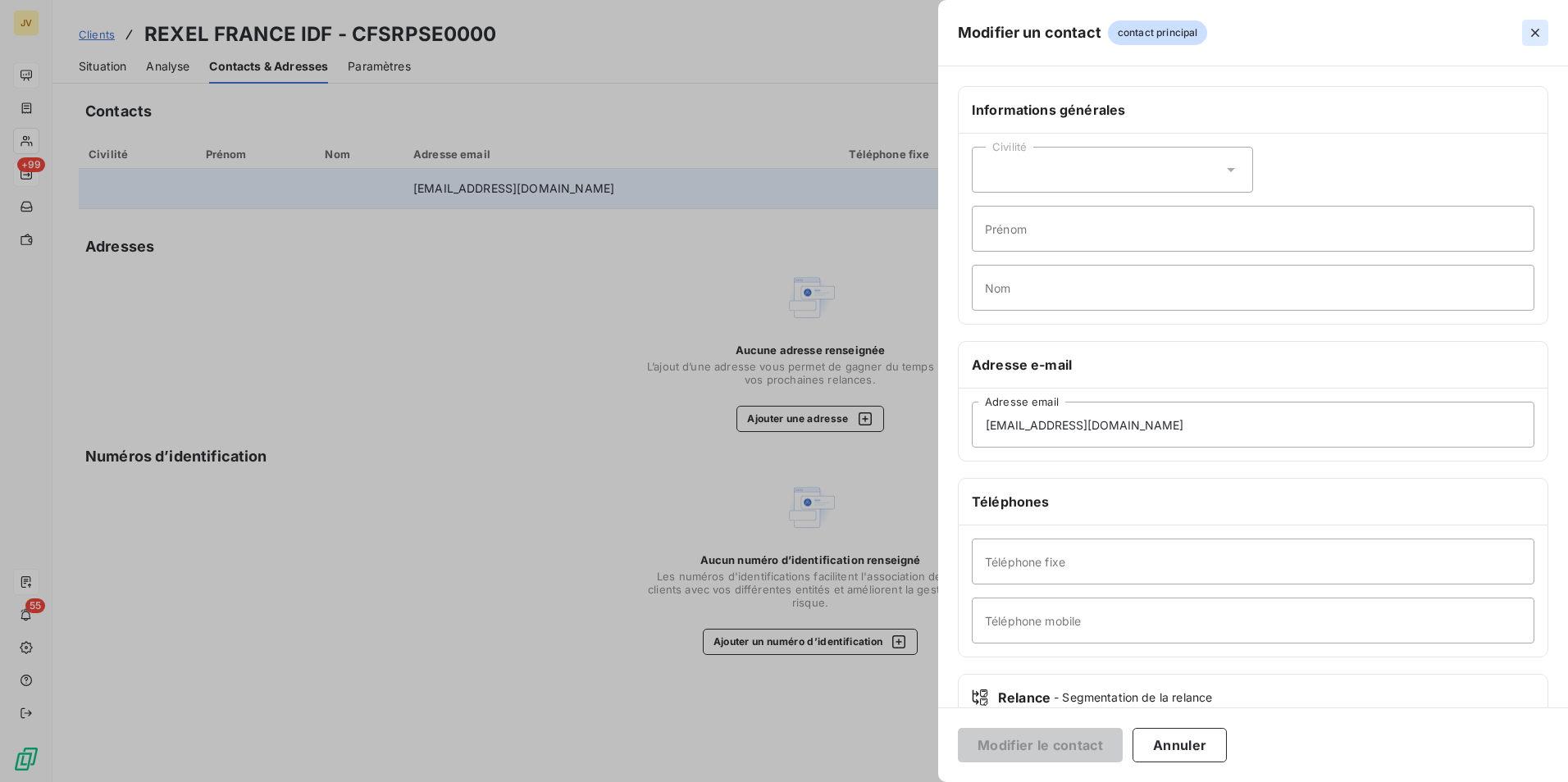
click at [1534, 34] on icon "button" at bounding box center [1536, 33] width 17 height 17
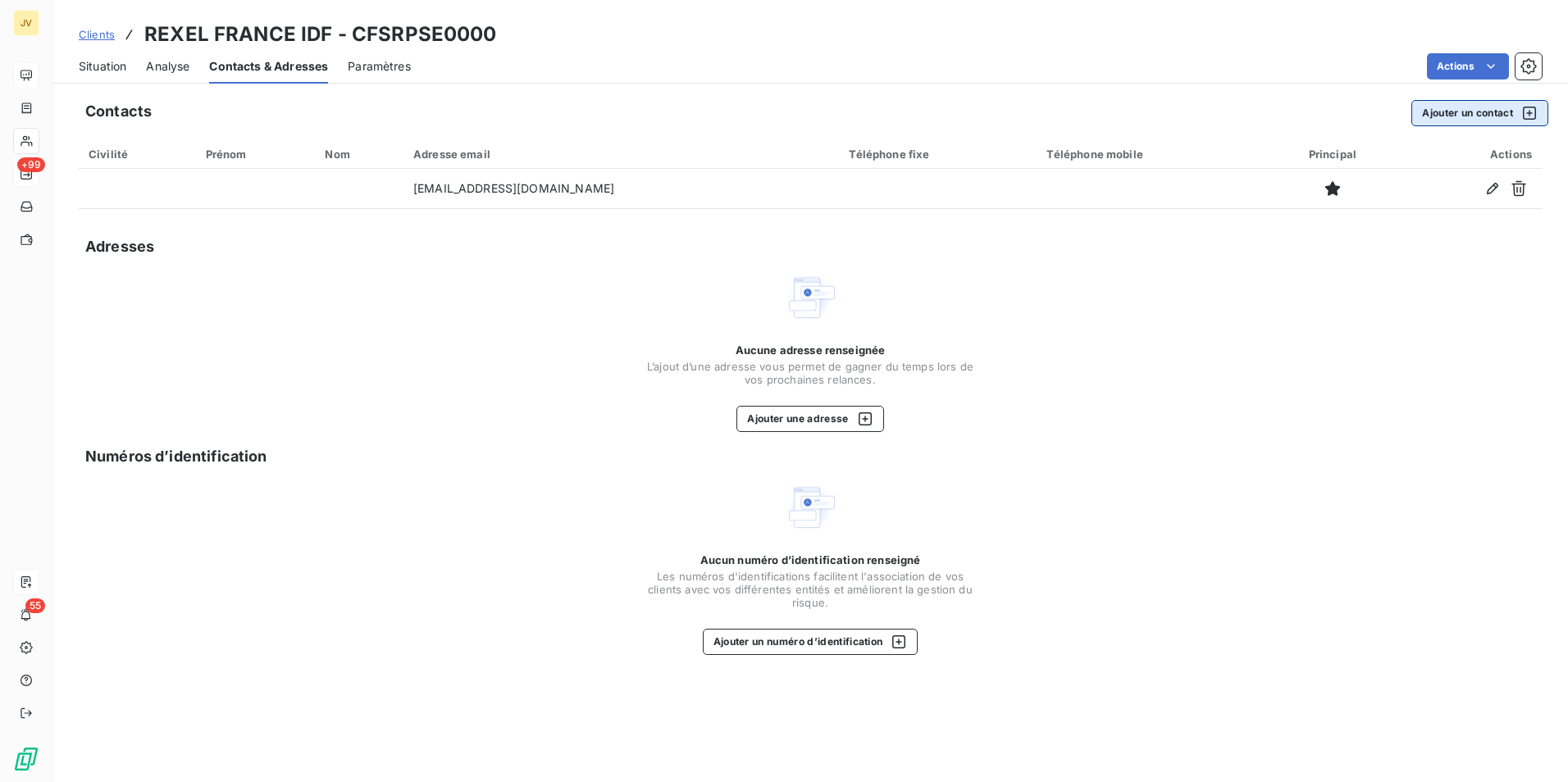
click at [1462, 113] on button "Ajouter un contact" at bounding box center [1480, 113] width 137 height 26
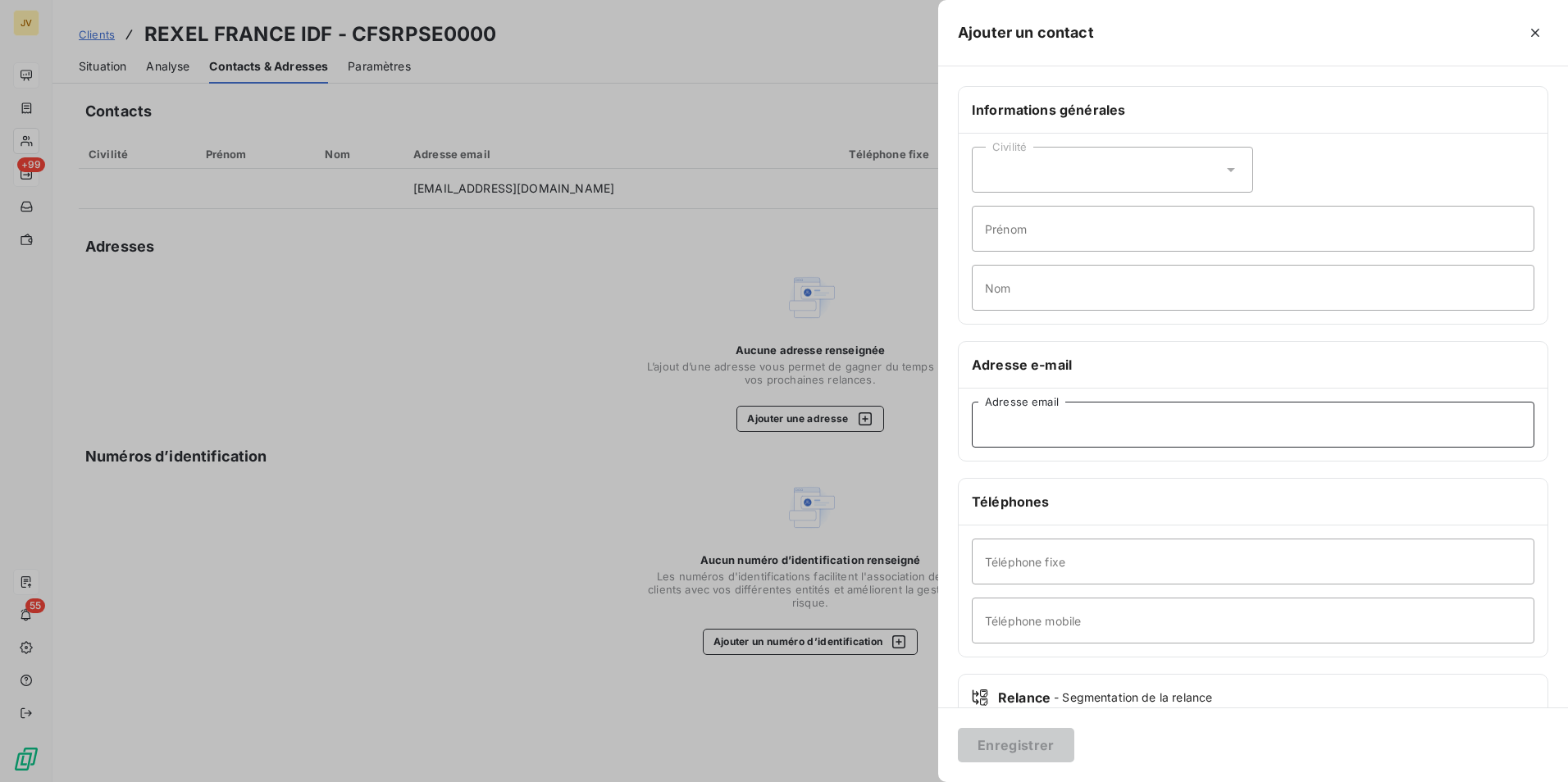
click at [1067, 430] on input "Adresse email" at bounding box center [1254, 424] width 563 height 46
paste input "[PERSON_NAME][EMAIL_ADDRESS][DOMAIN_NAME]"
type input "[PERSON_NAME][EMAIL_ADDRESS][DOMAIN_NAME]"
click at [1035, 745] on button "Enregistrer" at bounding box center [1016, 745] width 117 height 34
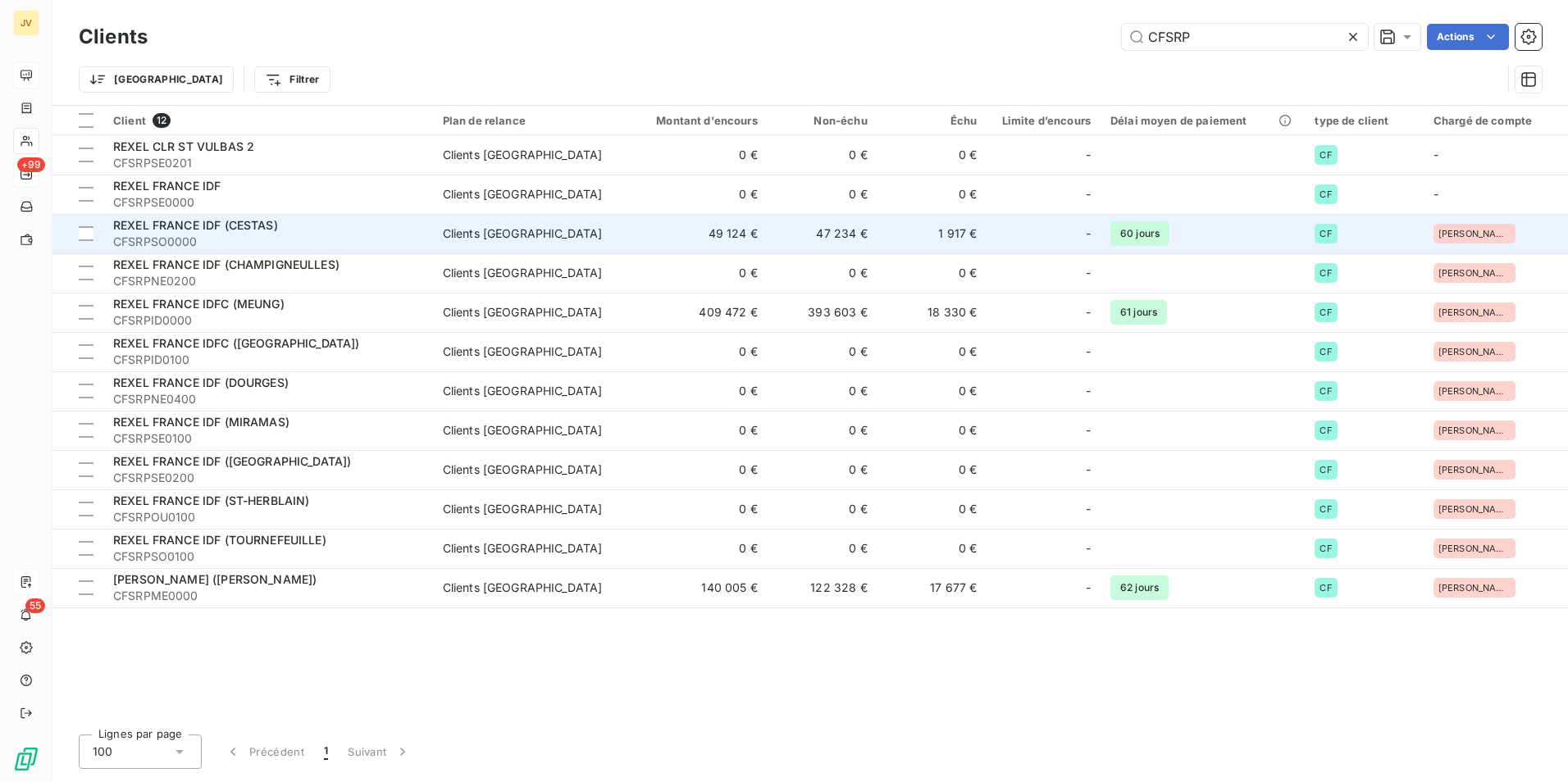
click at [207, 234] on span "CFSRPSO0000" at bounding box center [268, 242] width 310 height 17
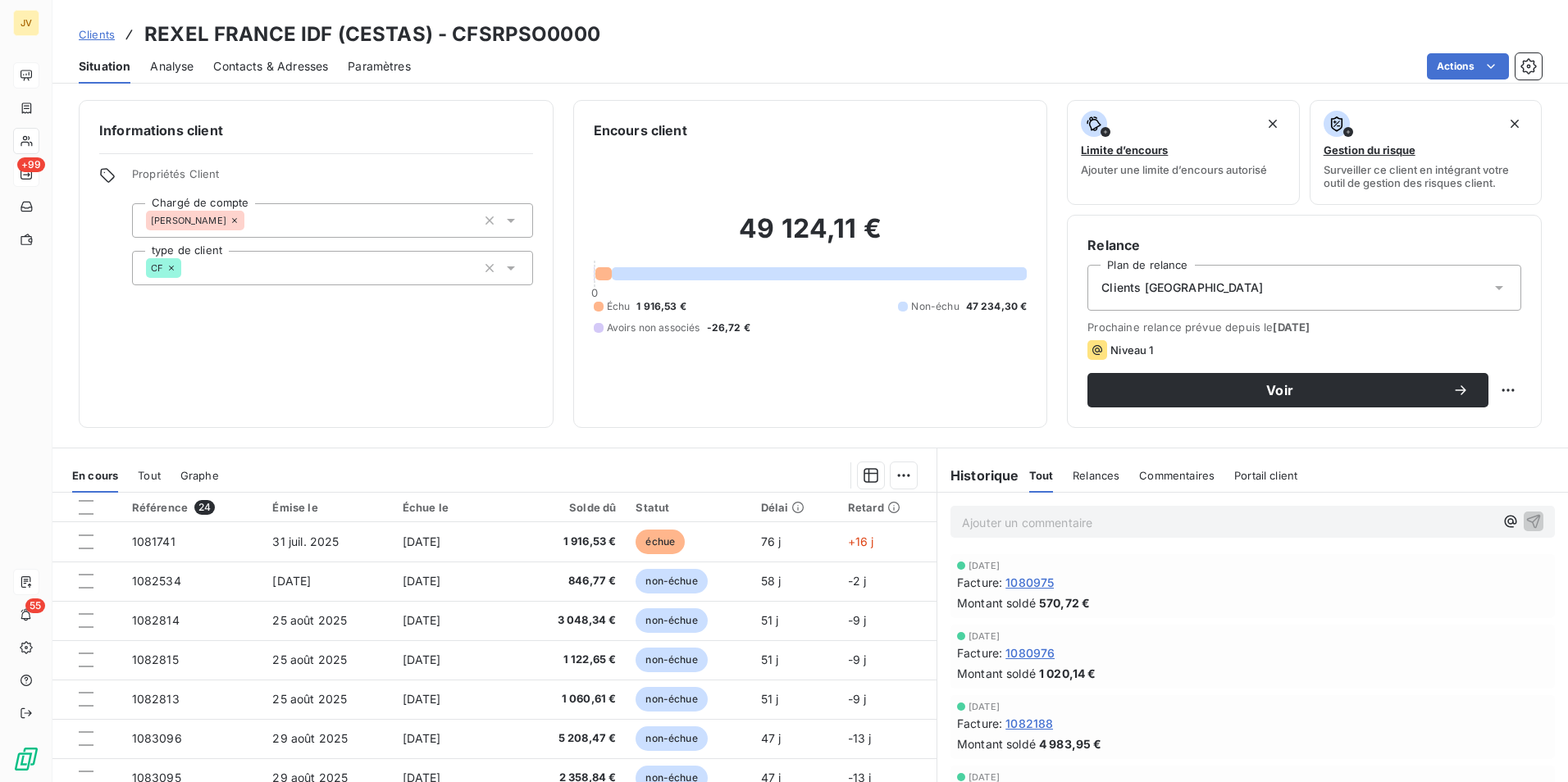
click at [255, 66] on span "Contacts & Adresses" at bounding box center [271, 66] width 115 height 17
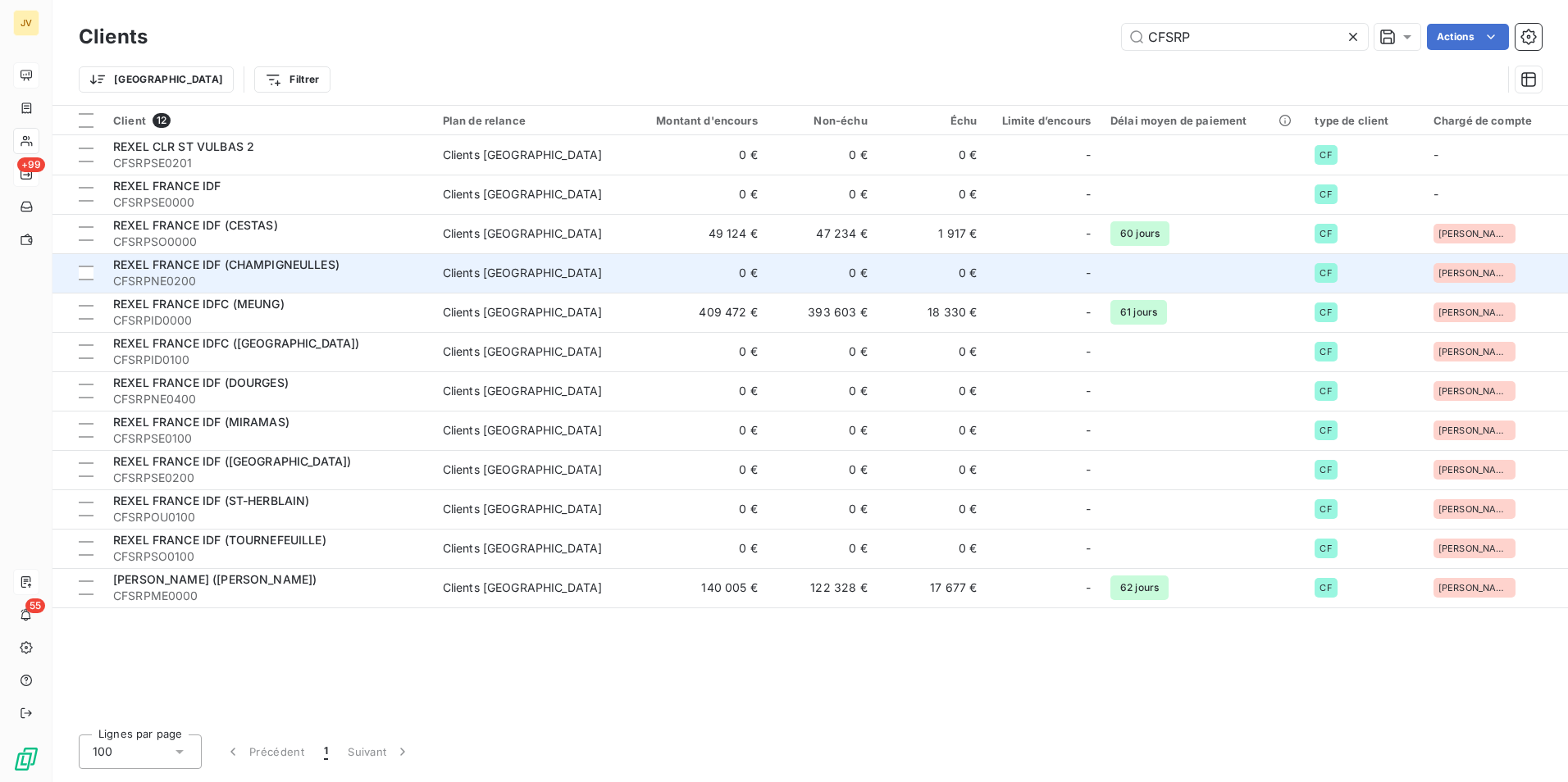
click at [256, 268] on span "REXEL FRANCE IDF (CHAMPIGNEULLES)" at bounding box center [226, 265] width 226 height 14
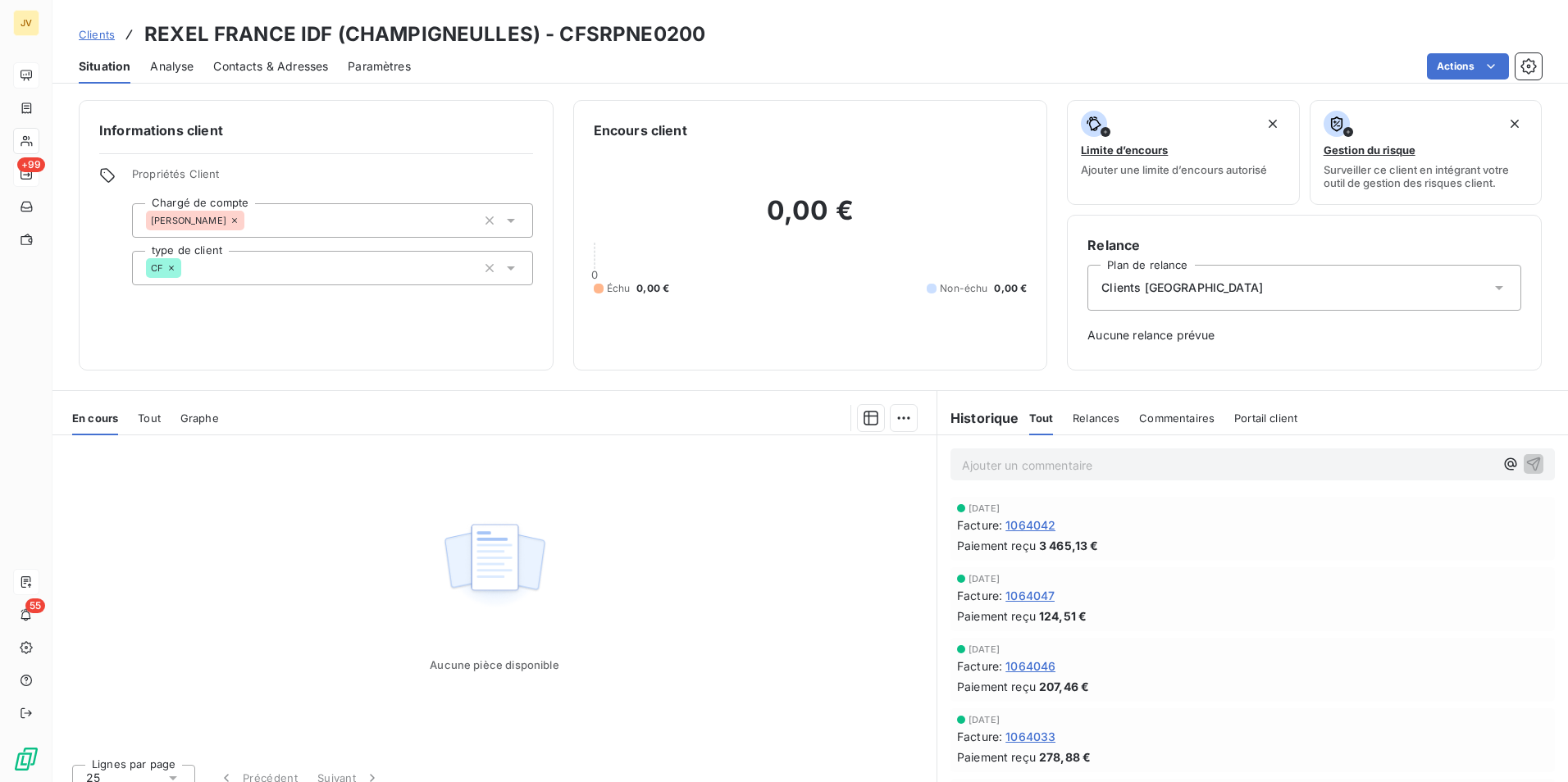
click at [255, 51] on div "Contacts & Adresses" at bounding box center [271, 66] width 115 height 34
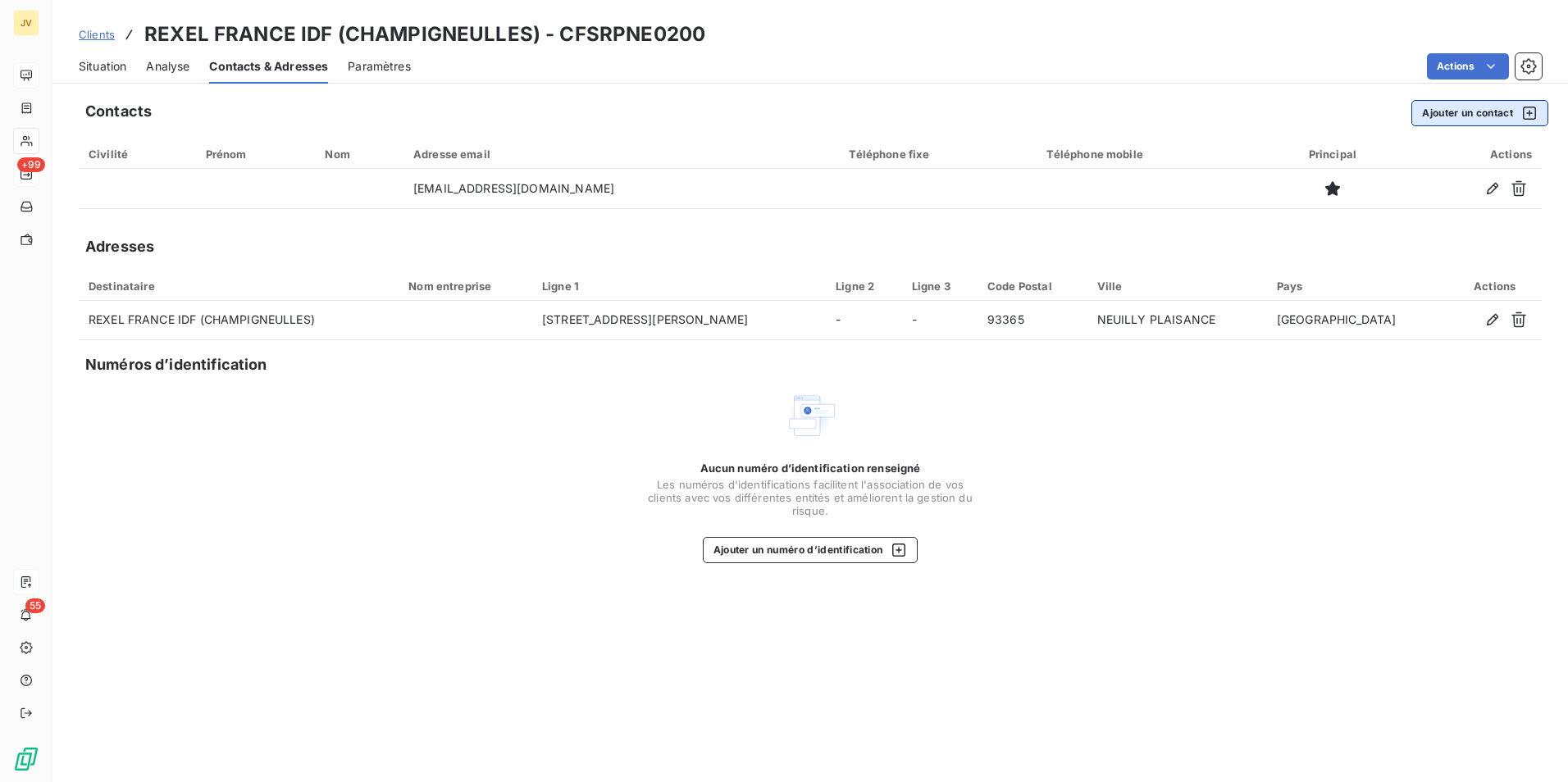
click at [1481, 109] on button "Ajouter un contact" at bounding box center [1480, 113] width 137 height 26
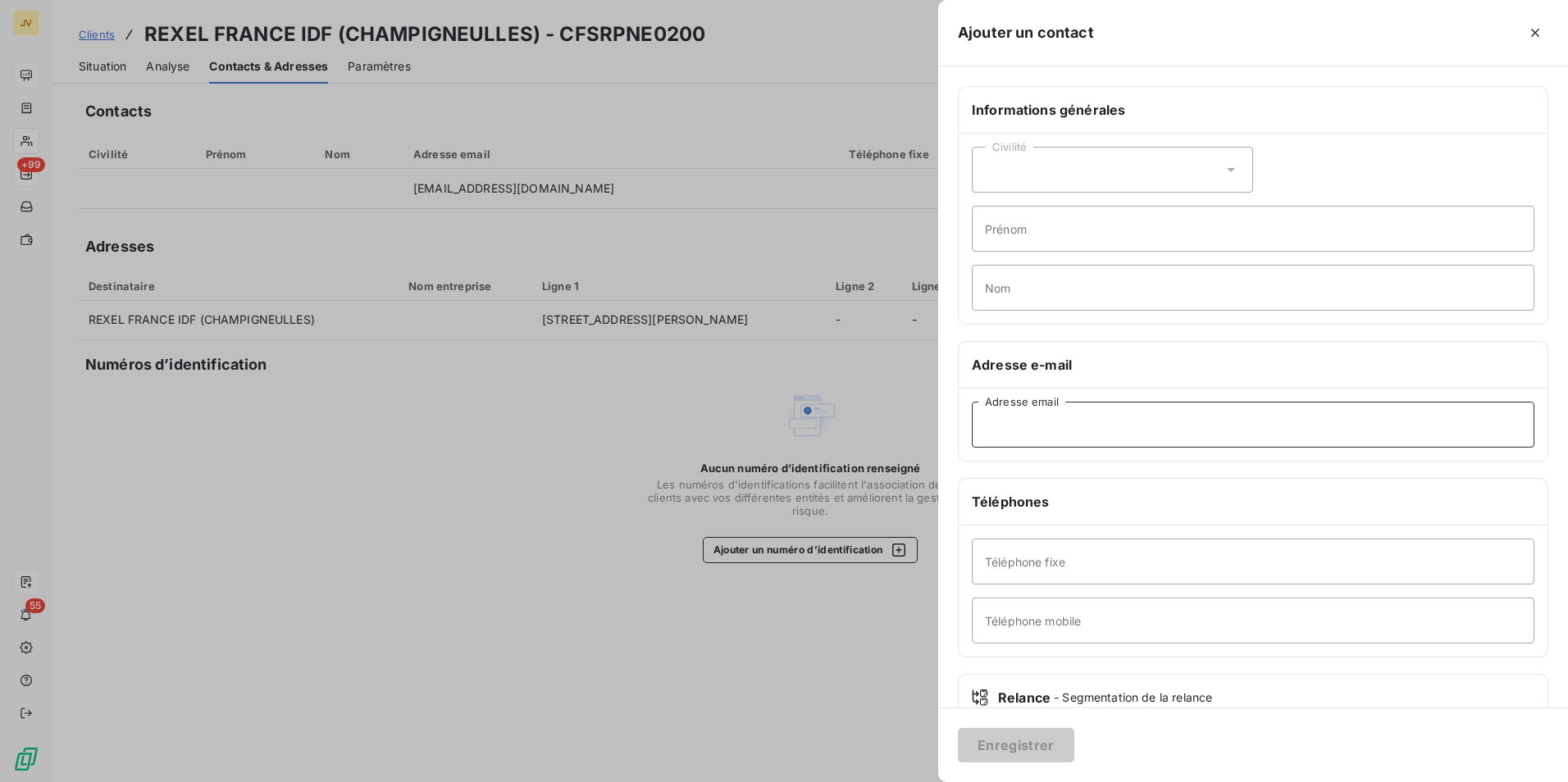
click at [1071, 434] on input "Adresse email" at bounding box center [1254, 424] width 563 height 46
paste input "[PERSON_NAME][EMAIL_ADDRESS][DOMAIN_NAME]"
type input "[PERSON_NAME][EMAIL_ADDRESS][DOMAIN_NAME]"
click at [1014, 737] on button "Enregistrer" at bounding box center [1016, 745] width 117 height 34
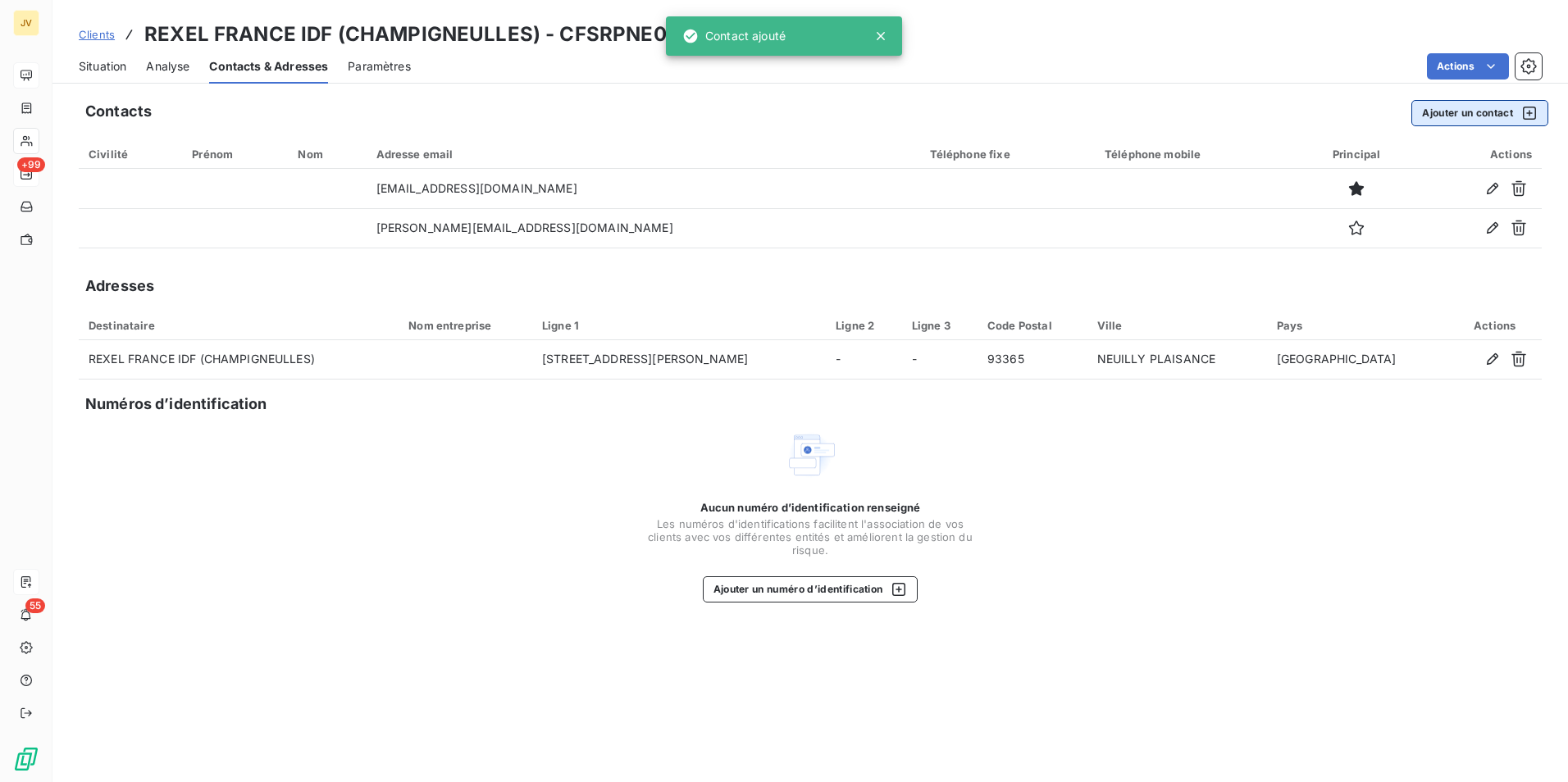
click at [1476, 109] on button "Ajouter un contact" at bounding box center [1480, 113] width 137 height 26
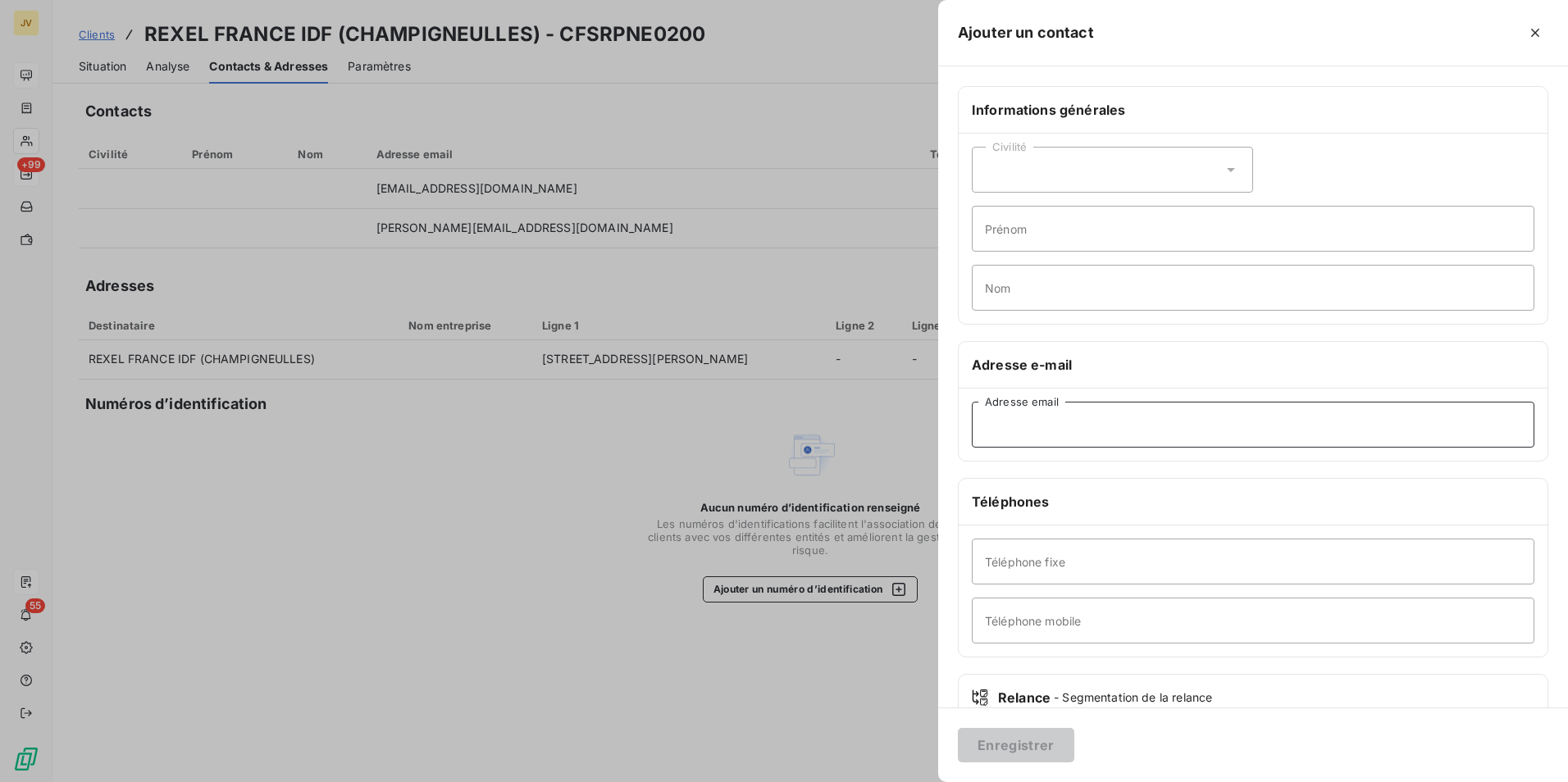
click at [1003, 422] on input "Adresse email" at bounding box center [1254, 424] width 563 height 46
type input "V"
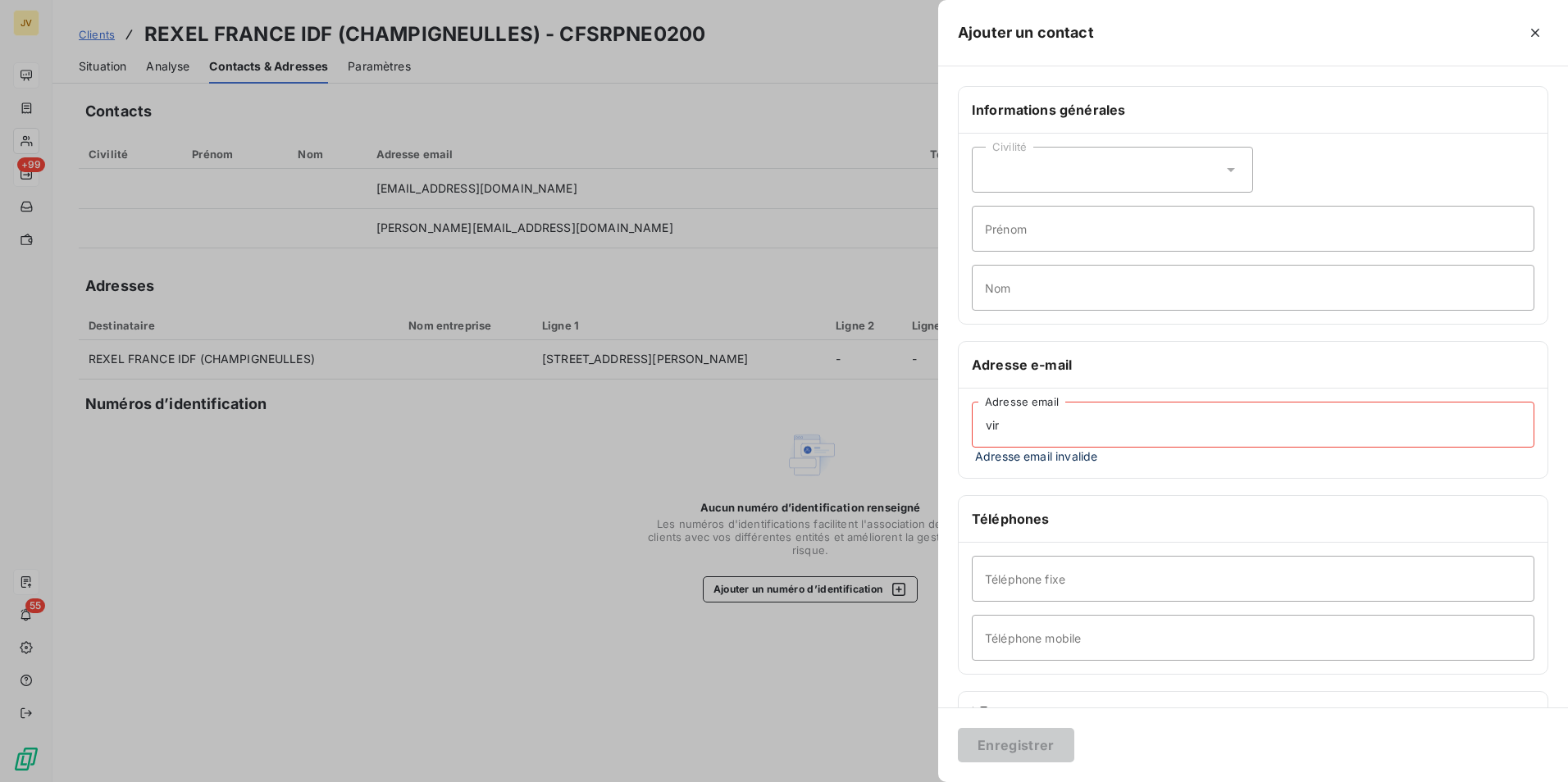
drag, startPoint x: 1066, startPoint y: 430, endPoint x: 517, endPoint y: 408, distance: 549.4
click at [518, 781] on div "Ajouter un contact Informations générales Civilité Prénom Nom Adresse e-mail vi…" at bounding box center [784, 782] width 1568 height 0
paste input "Le [PERSON_NAME][GEOGRAPHIC_DATA] <[EMAIL_ADDRESS][DOMAIN_NAME]>"
drag, startPoint x: 1082, startPoint y: 426, endPoint x: 709, endPoint y: 391, distance: 374.6
click at [712, 781] on div "Ajouter un contact Informations générales Civilité Prénom Nom Adresse e-mail Le…" at bounding box center [784, 782] width 1568 height 0
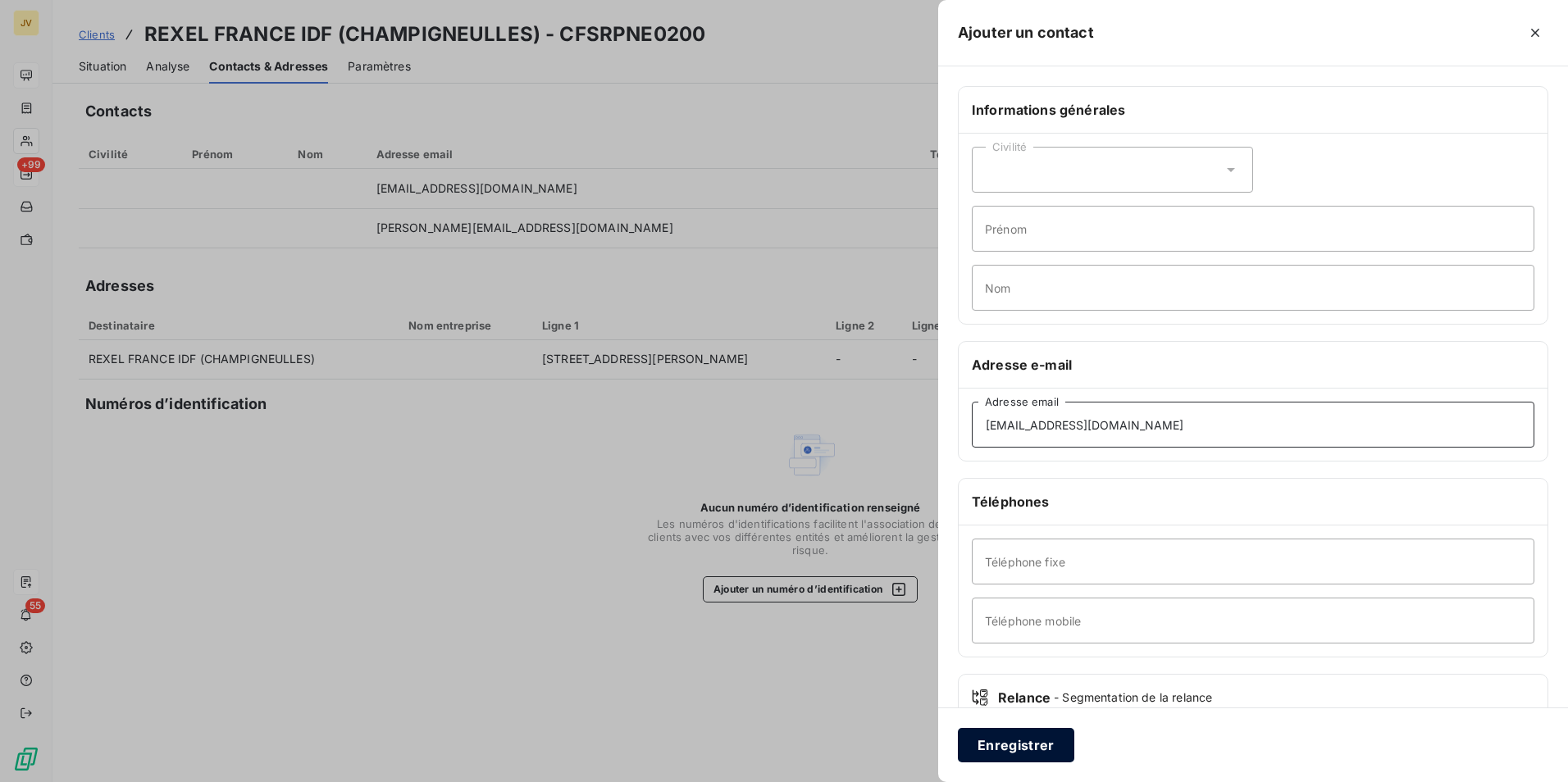
type input "[EMAIL_ADDRESS][DOMAIN_NAME]"
click at [997, 745] on button "Enregistrer" at bounding box center [1016, 745] width 117 height 34
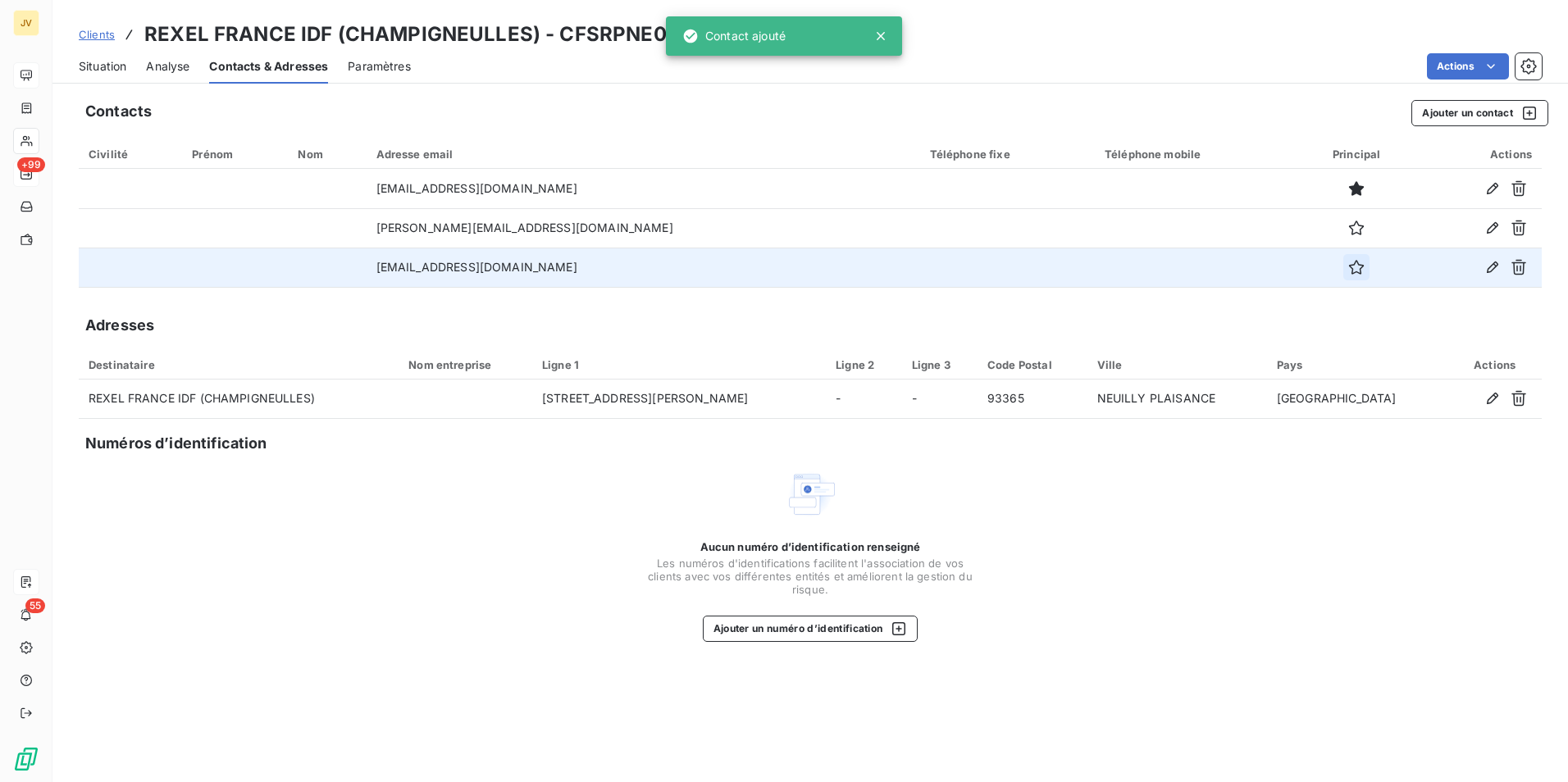
click at [1349, 260] on icon "button" at bounding box center [1357, 267] width 17 height 17
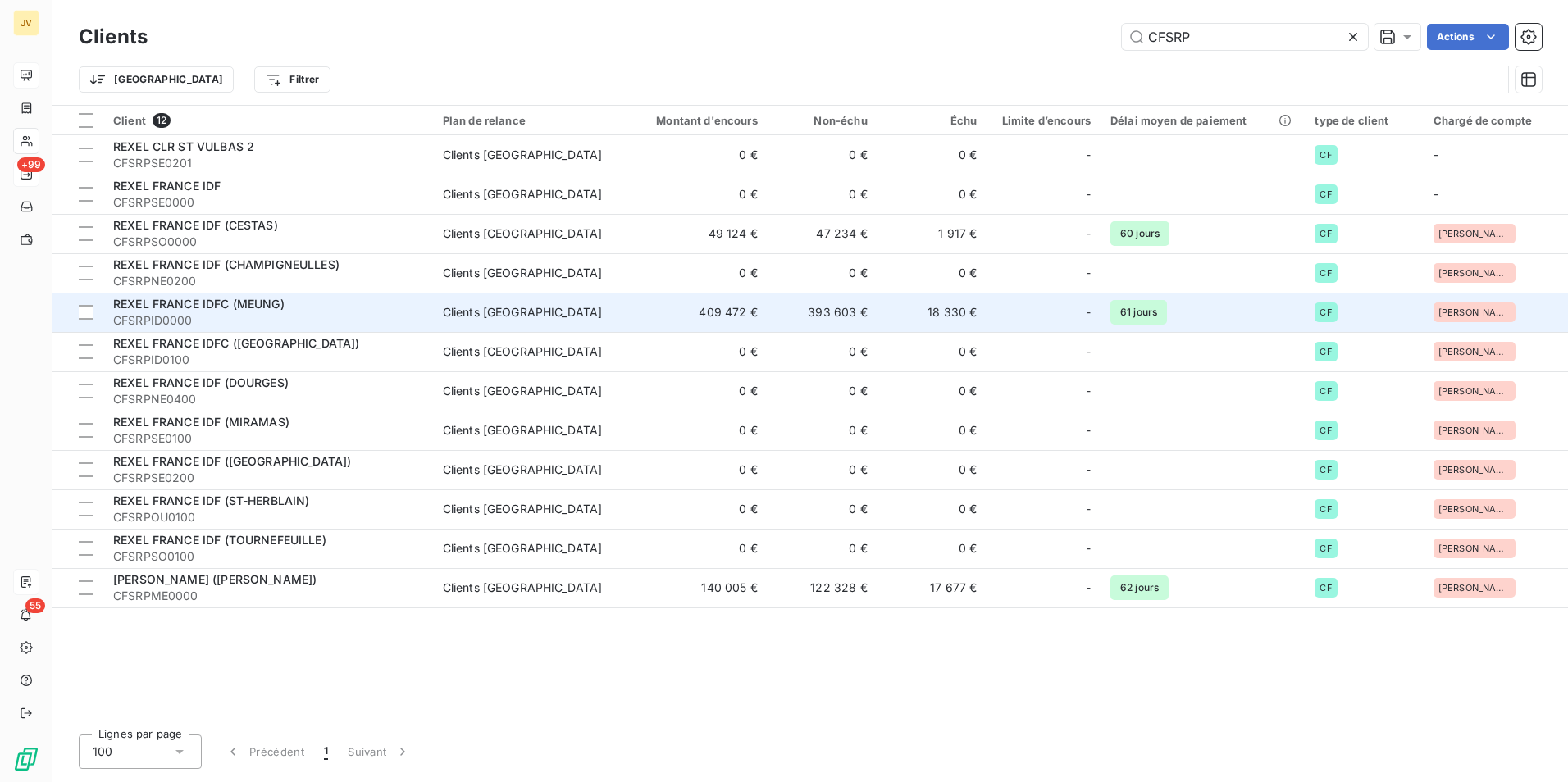
click at [218, 309] on span "REXEL FRANCE IDFC (MEUNG)" at bounding box center [199, 303] width 171 height 14
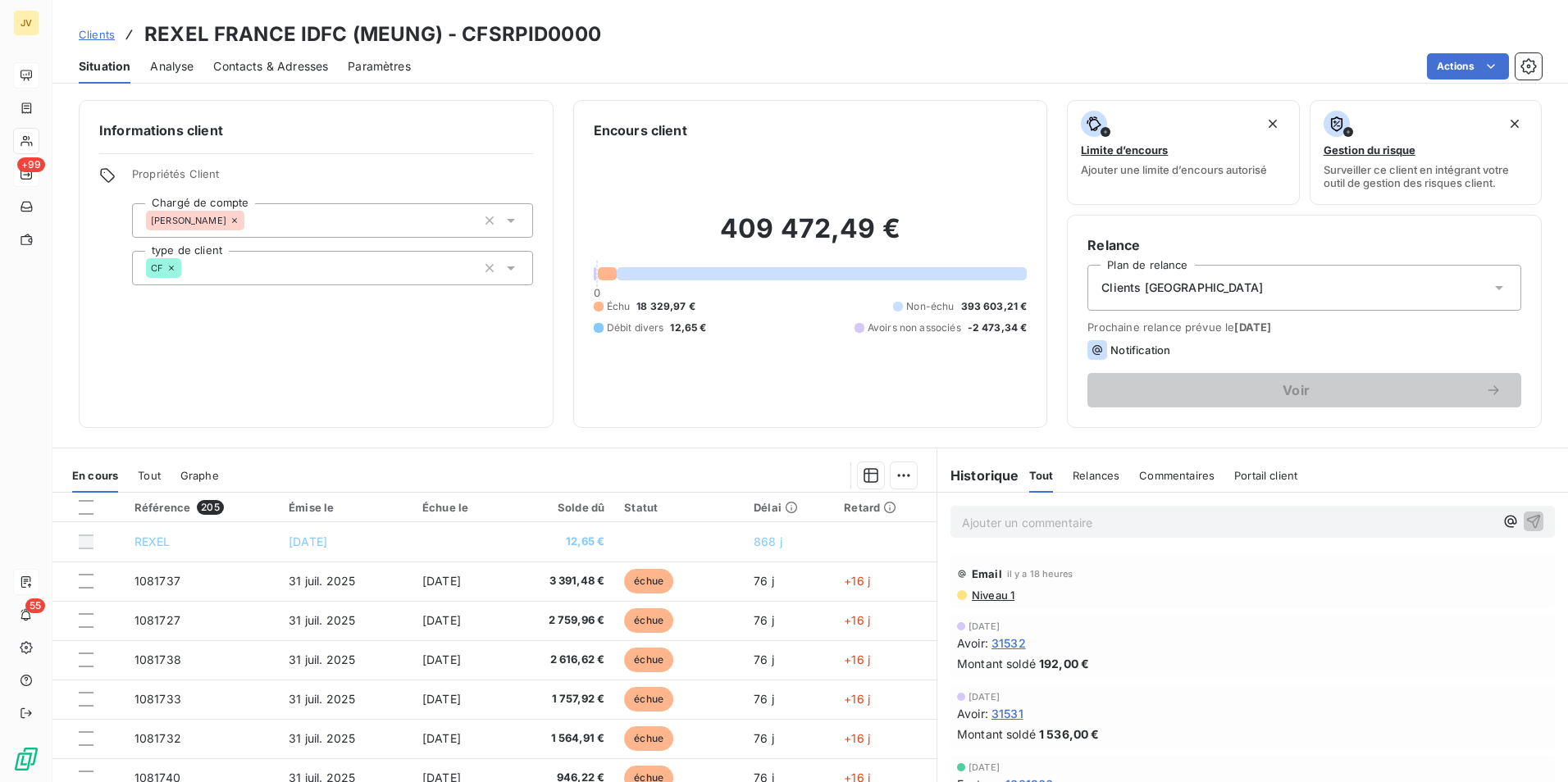
click at [245, 64] on span "Contacts & Adresses" at bounding box center [271, 66] width 115 height 17
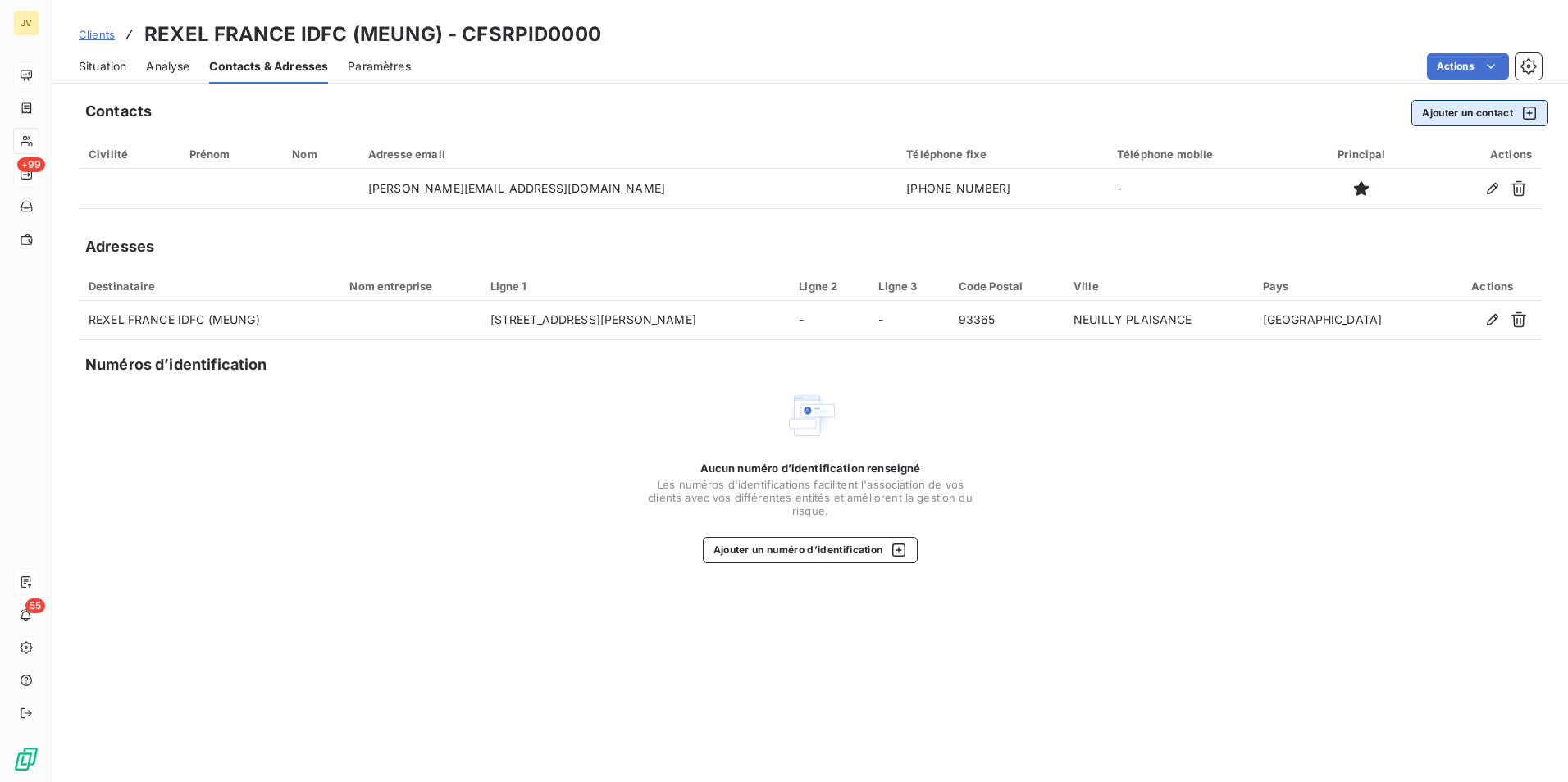
click at [1496, 106] on button "Ajouter un contact" at bounding box center [1480, 113] width 137 height 26
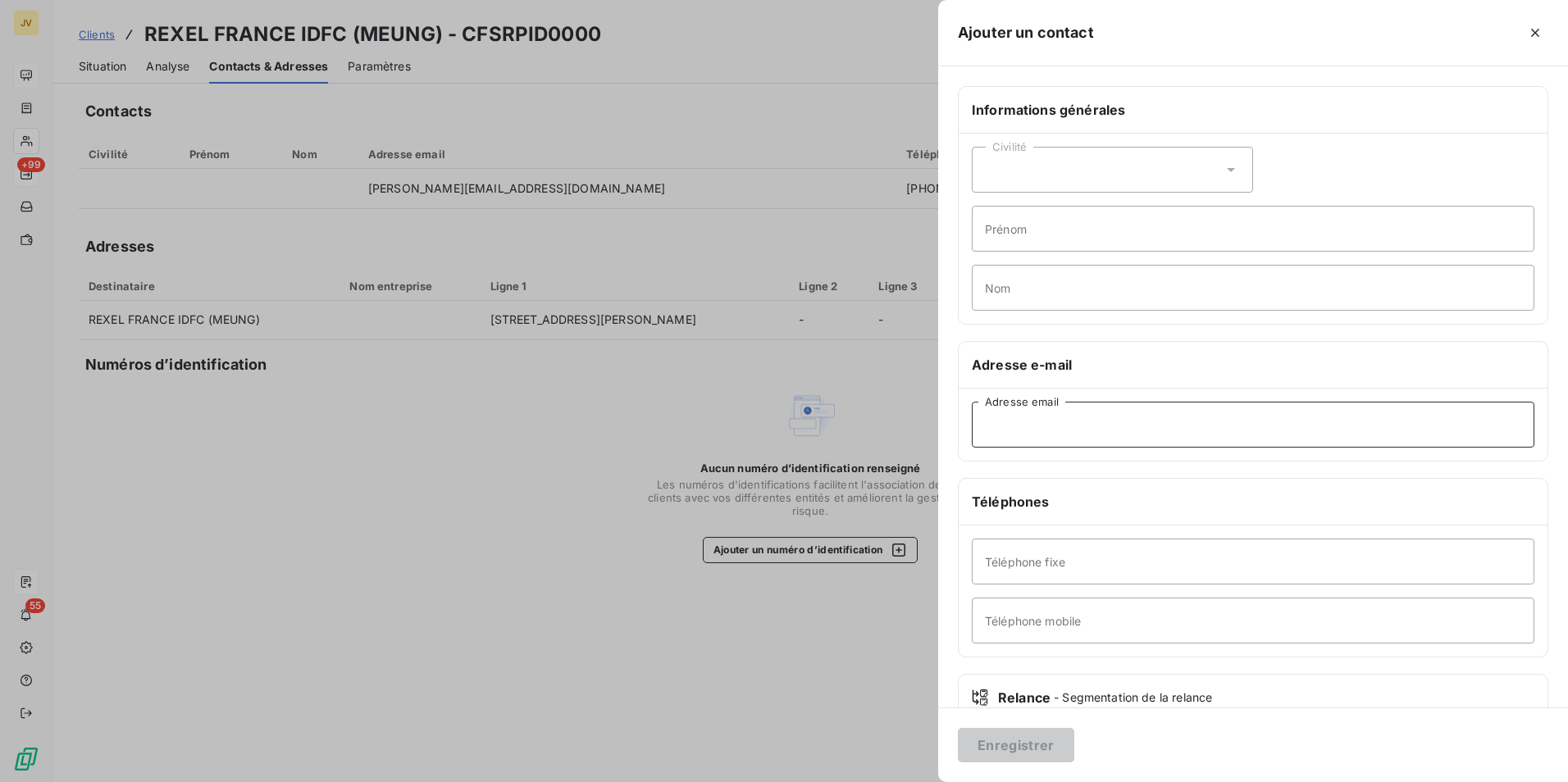
click at [1068, 430] on input "Adresse email" at bounding box center [1254, 424] width 563 height 46
paste input "Le [PERSON_NAME][GEOGRAPHIC_DATA] <[EMAIL_ADDRESS][DOMAIN_NAME]>"
drag, startPoint x: 1081, startPoint y: 422, endPoint x: 292, endPoint y: 326, distance: 794.8
click at [292, 781] on div "Ajouter un contact Informations générales Civilité Prénom Nom Adresse e-mail Le…" at bounding box center [784, 782] width 1568 height 0
click at [1160, 426] on input "[EMAIL_ADDRESS][DOMAIN_NAME]>" at bounding box center [1254, 424] width 563 height 46
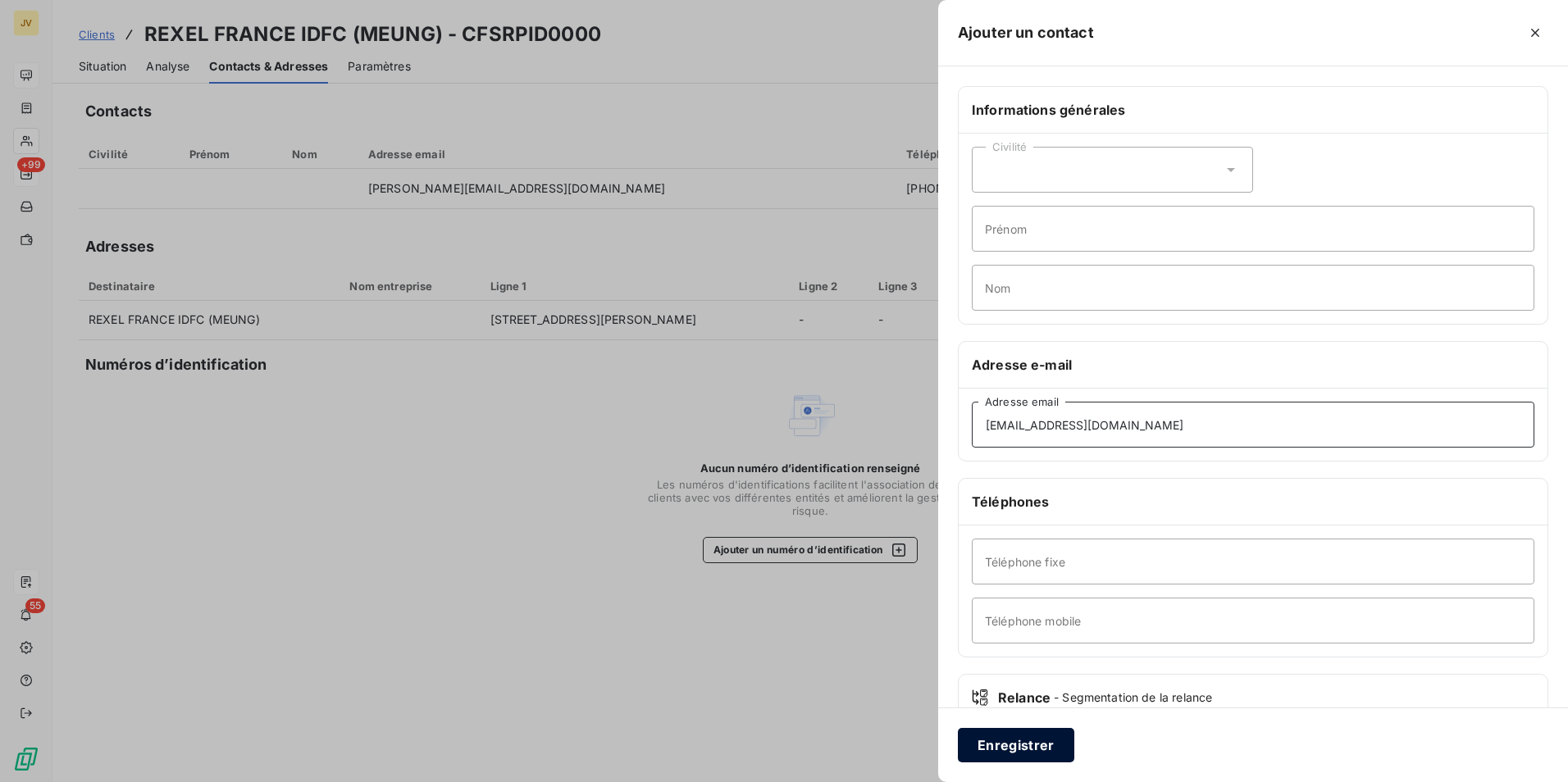
type input "[EMAIL_ADDRESS][DOMAIN_NAME]"
click at [1045, 751] on button "Enregistrer" at bounding box center [1016, 745] width 117 height 34
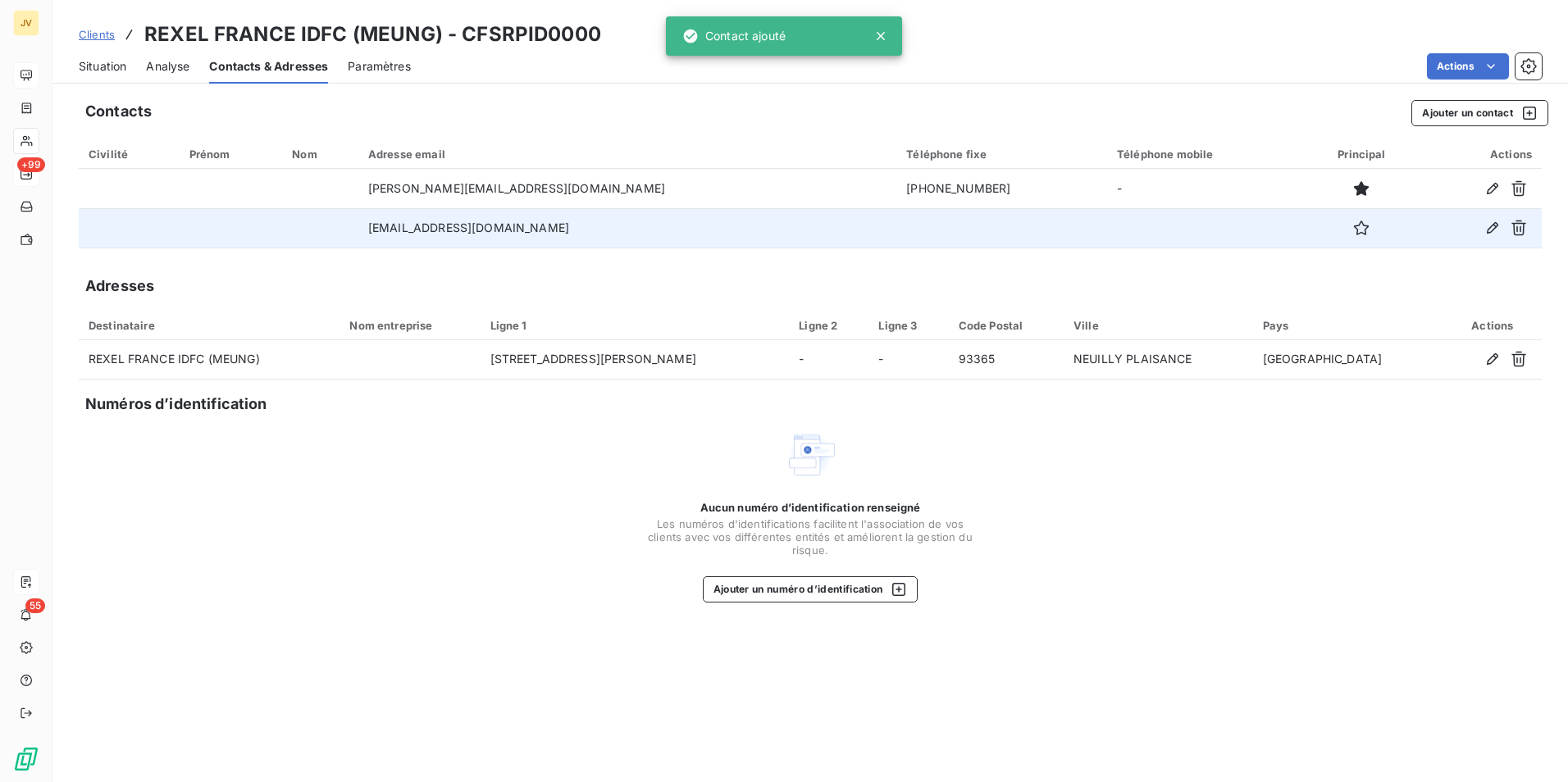
click at [1334, 223] on div at bounding box center [1361, 228] width 95 height 26
click at [1355, 231] on icon "button" at bounding box center [1362, 228] width 15 height 15
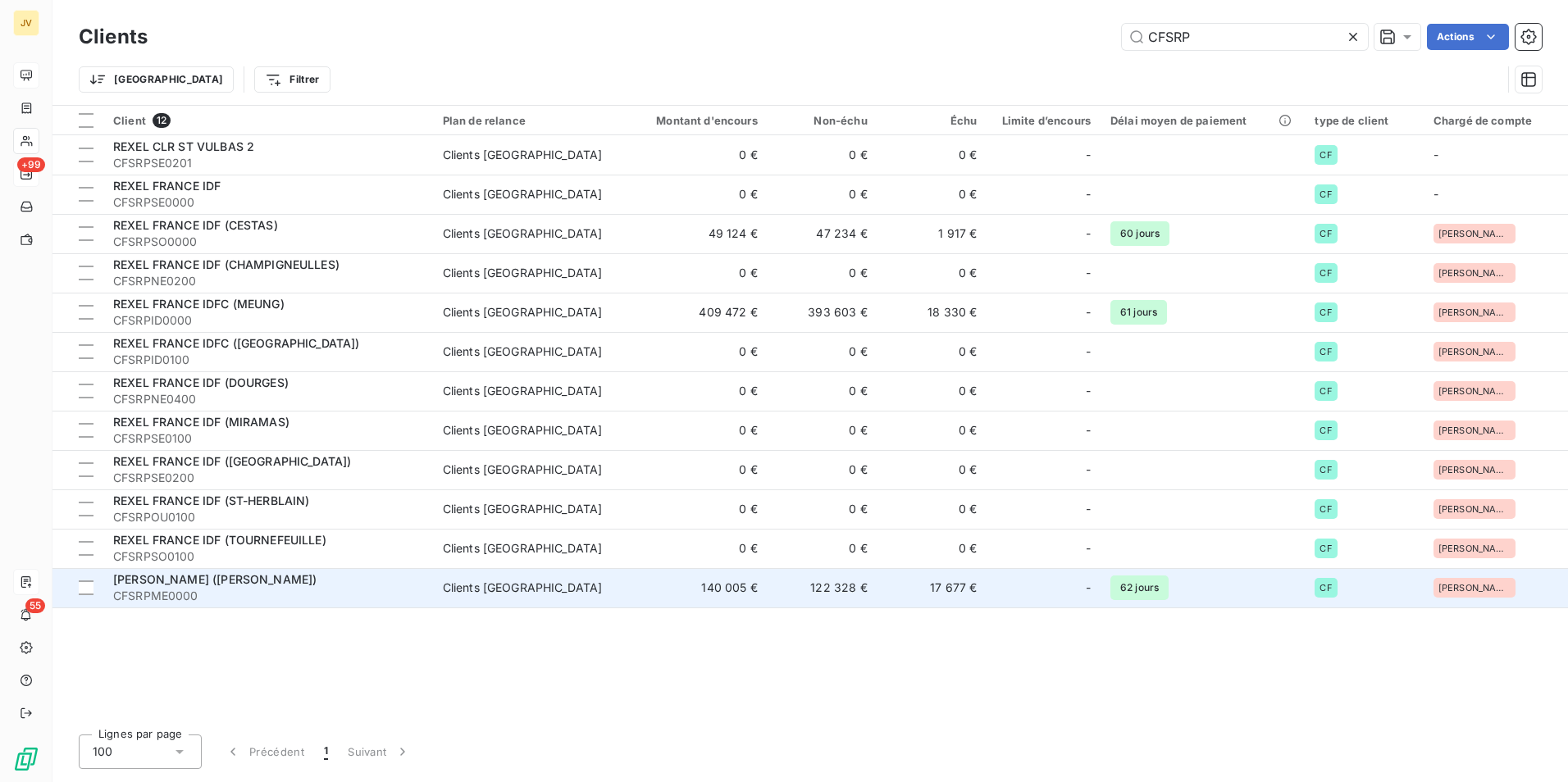
click at [218, 589] on span "CFSRPME0000" at bounding box center [268, 596] width 310 height 17
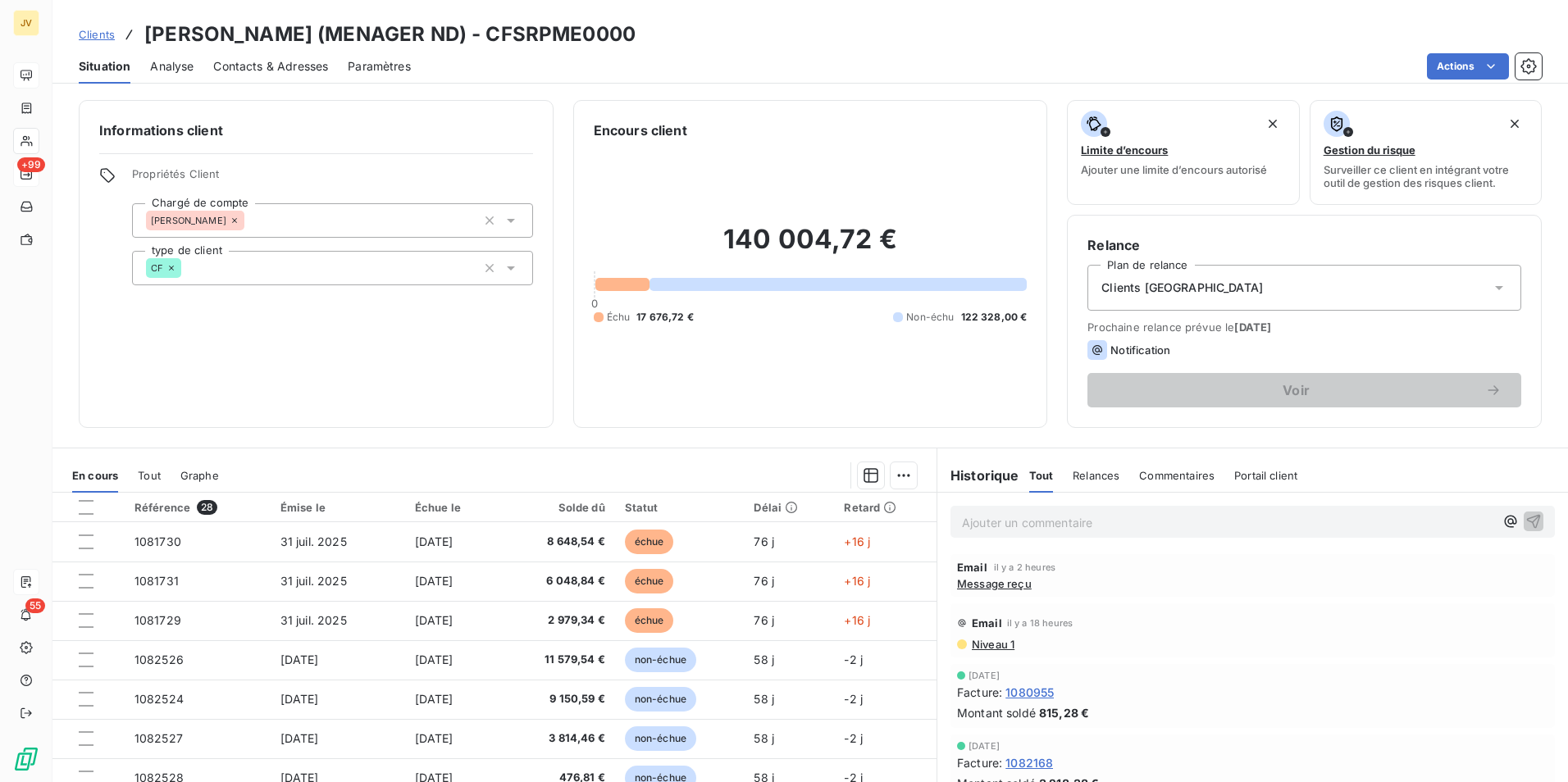
click at [258, 66] on span "Contacts & Adresses" at bounding box center [271, 66] width 115 height 17
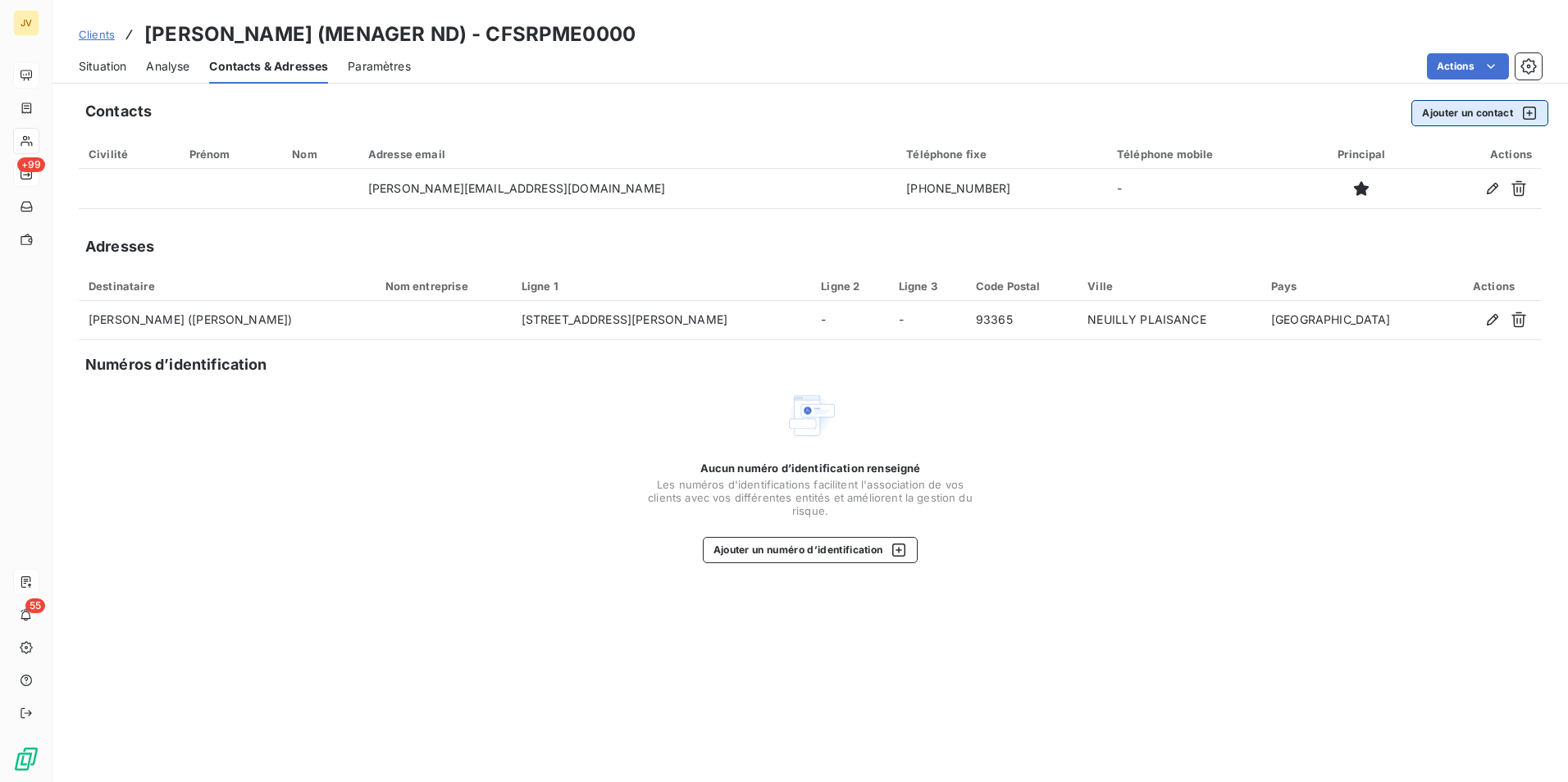
click at [1492, 112] on button "Ajouter un contact" at bounding box center [1480, 113] width 137 height 26
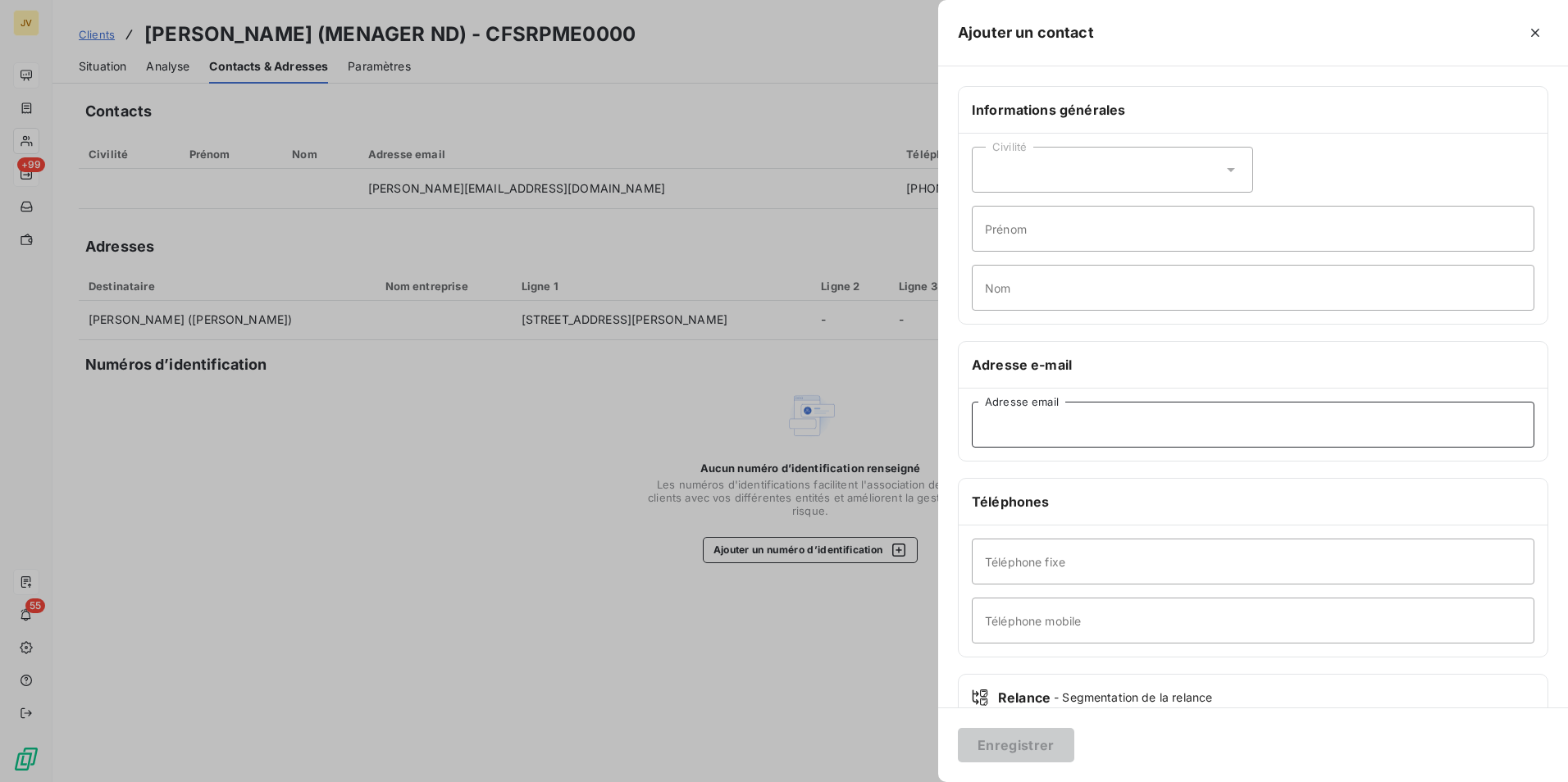
click at [1047, 431] on input "Adresse email" at bounding box center [1254, 424] width 563 height 46
paste input "Le [PERSON_NAME][GEOGRAPHIC_DATA] <[EMAIL_ADDRESS][DOMAIN_NAME]>"
drag, startPoint x: 1080, startPoint y: 422, endPoint x: 124, endPoint y: 363, distance: 957.8
click at [136, 781] on div "Ajouter un contact Informations générales Civilité Prénom Nom Adresse e-mail Le…" at bounding box center [784, 782] width 1568 height 0
click at [1176, 422] on input "[EMAIL_ADDRESS][DOMAIN_NAME]>" at bounding box center [1254, 424] width 563 height 46
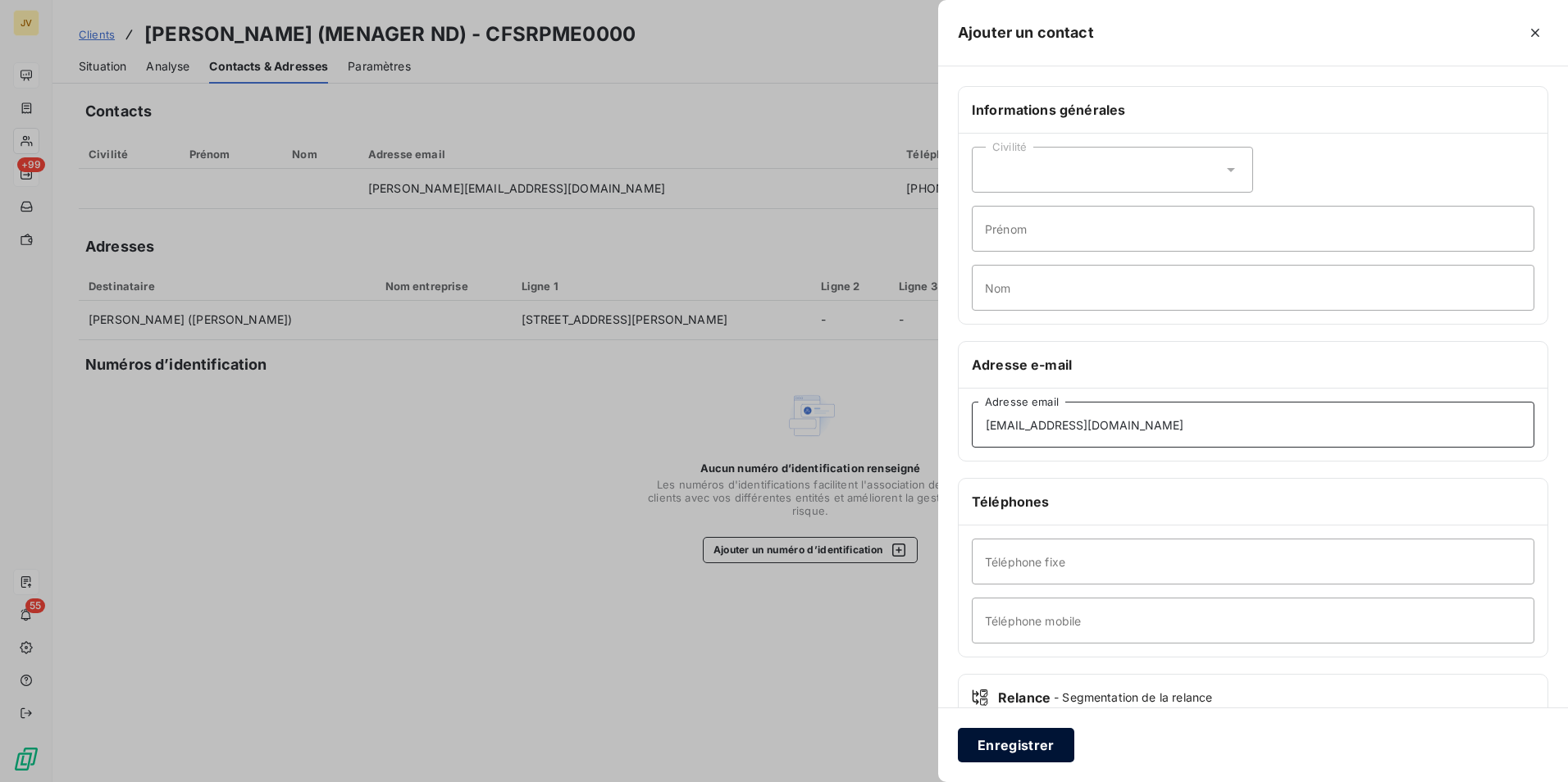
type input "[EMAIL_ADDRESS][DOMAIN_NAME]"
click at [1013, 741] on button "Enregistrer" at bounding box center [1016, 745] width 117 height 34
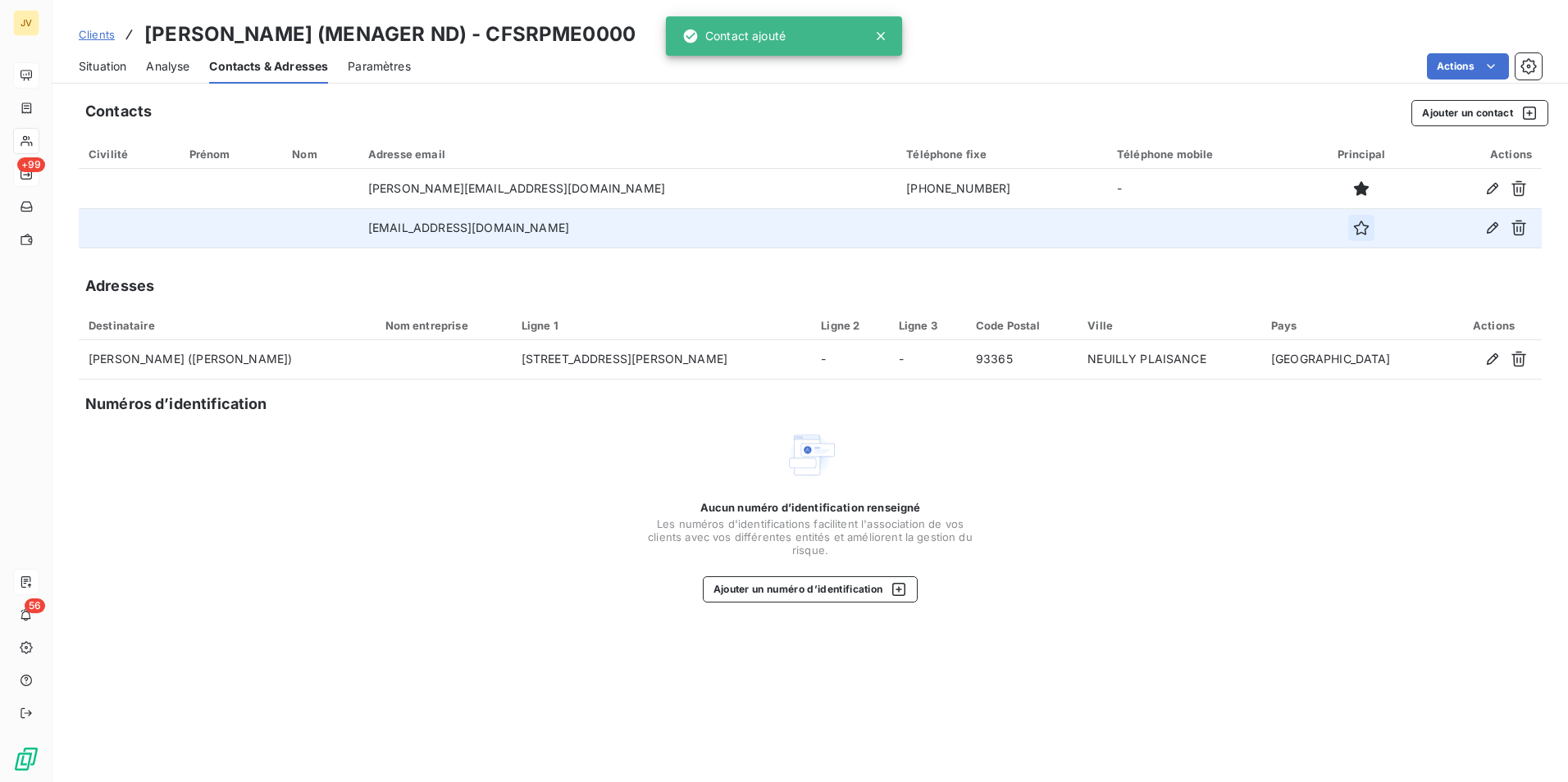
click at [1354, 228] on icon "button" at bounding box center [1362, 228] width 17 height 17
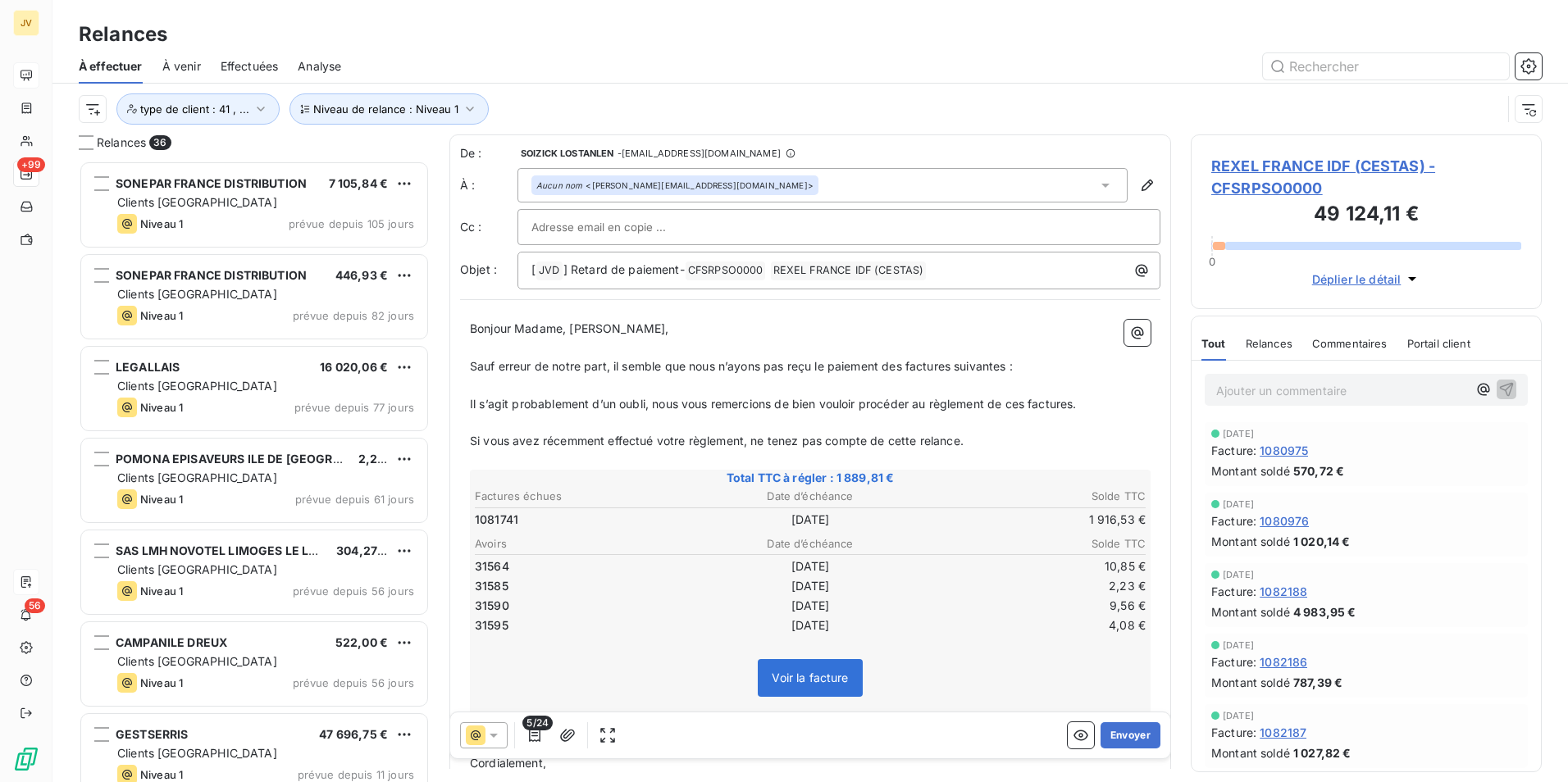
scroll to position [609, 339]
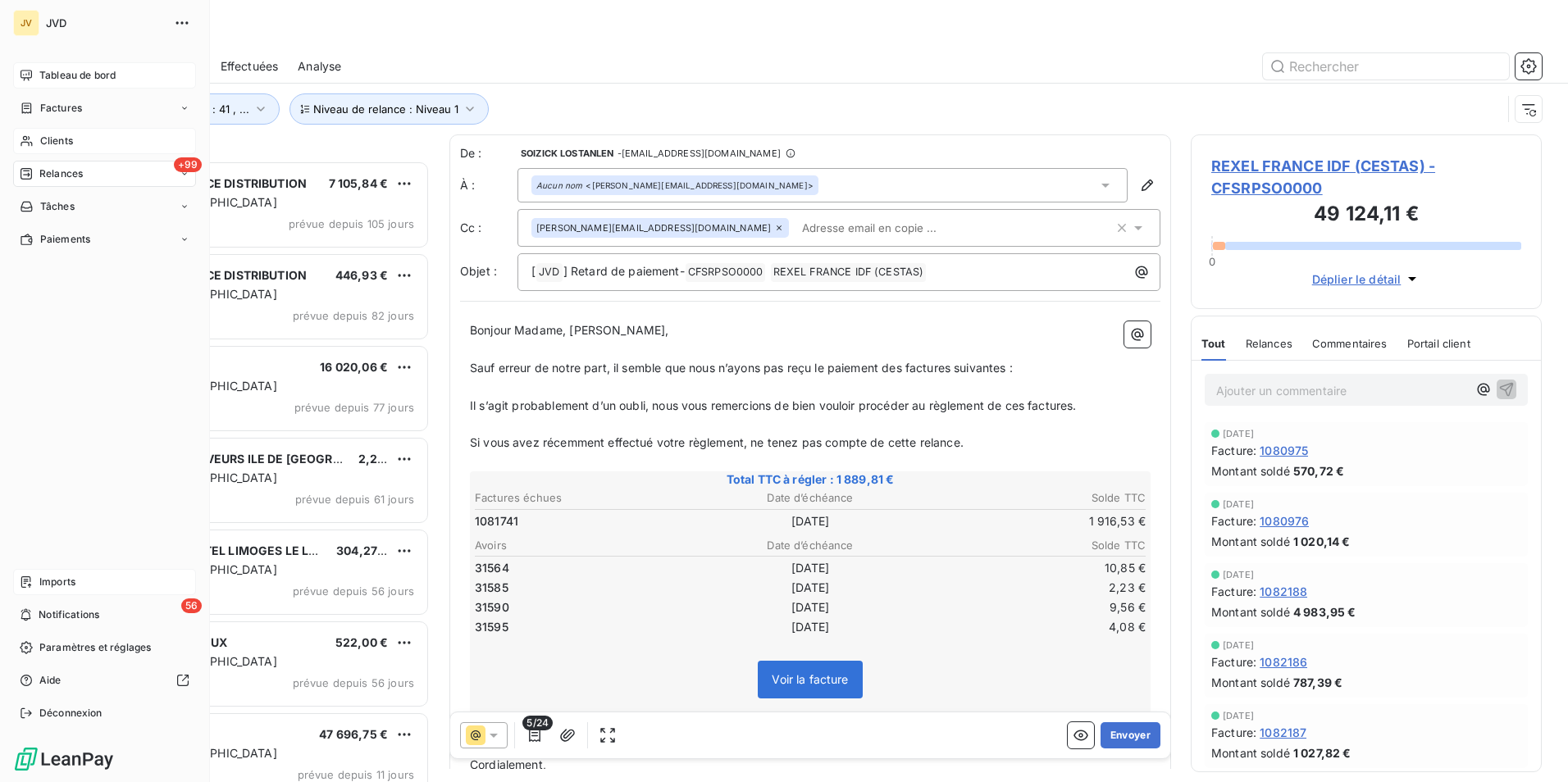
click at [29, 135] on icon at bounding box center [26, 141] width 14 height 13
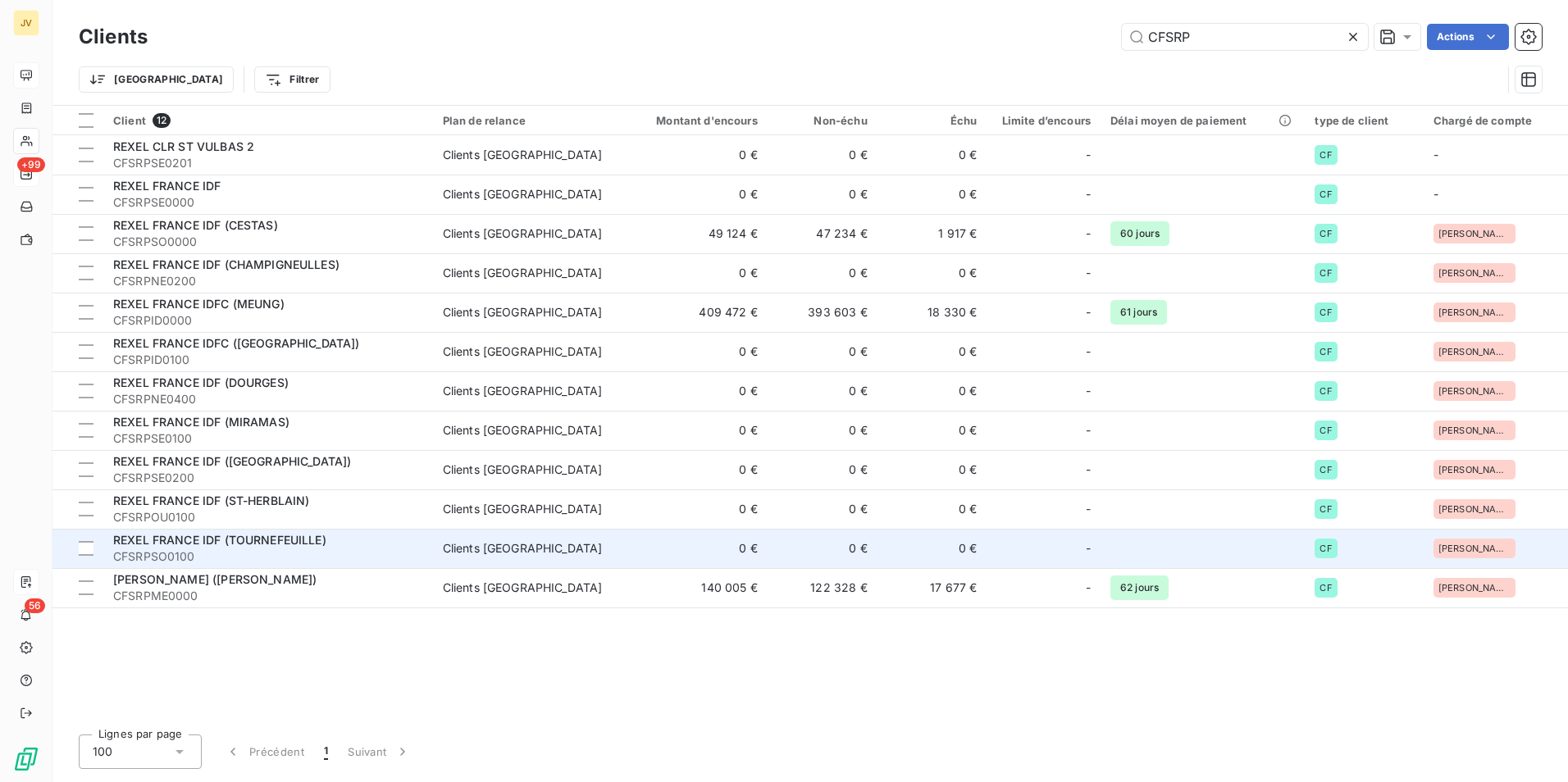
click at [195, 556] on span "CFSRPSO0100" at bounding box center [268, 557] width 310 height 17
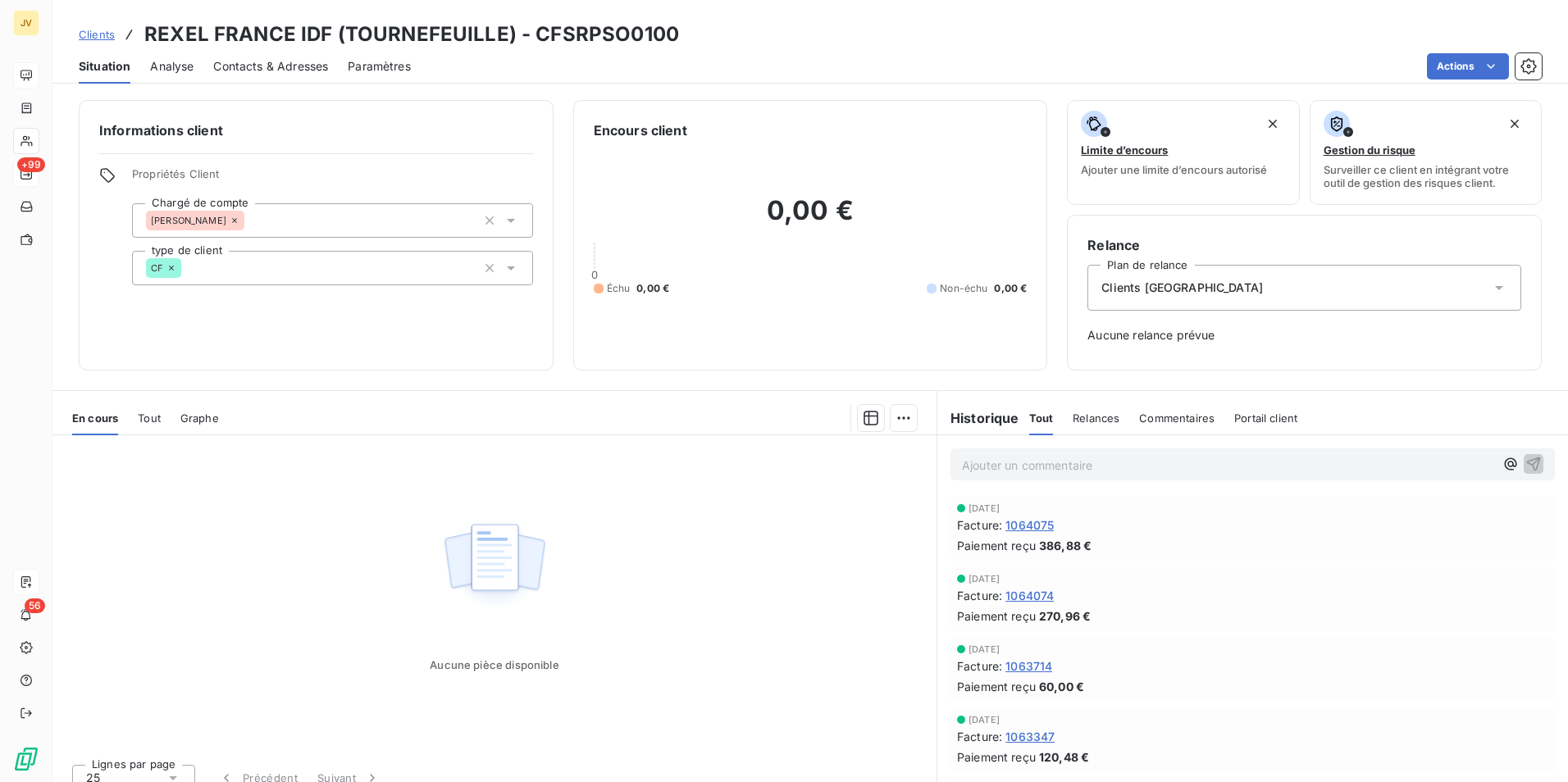
click at [255, 63] on span "Contacts & Adresses" at bounding box center [271, 66] width 115 height 17
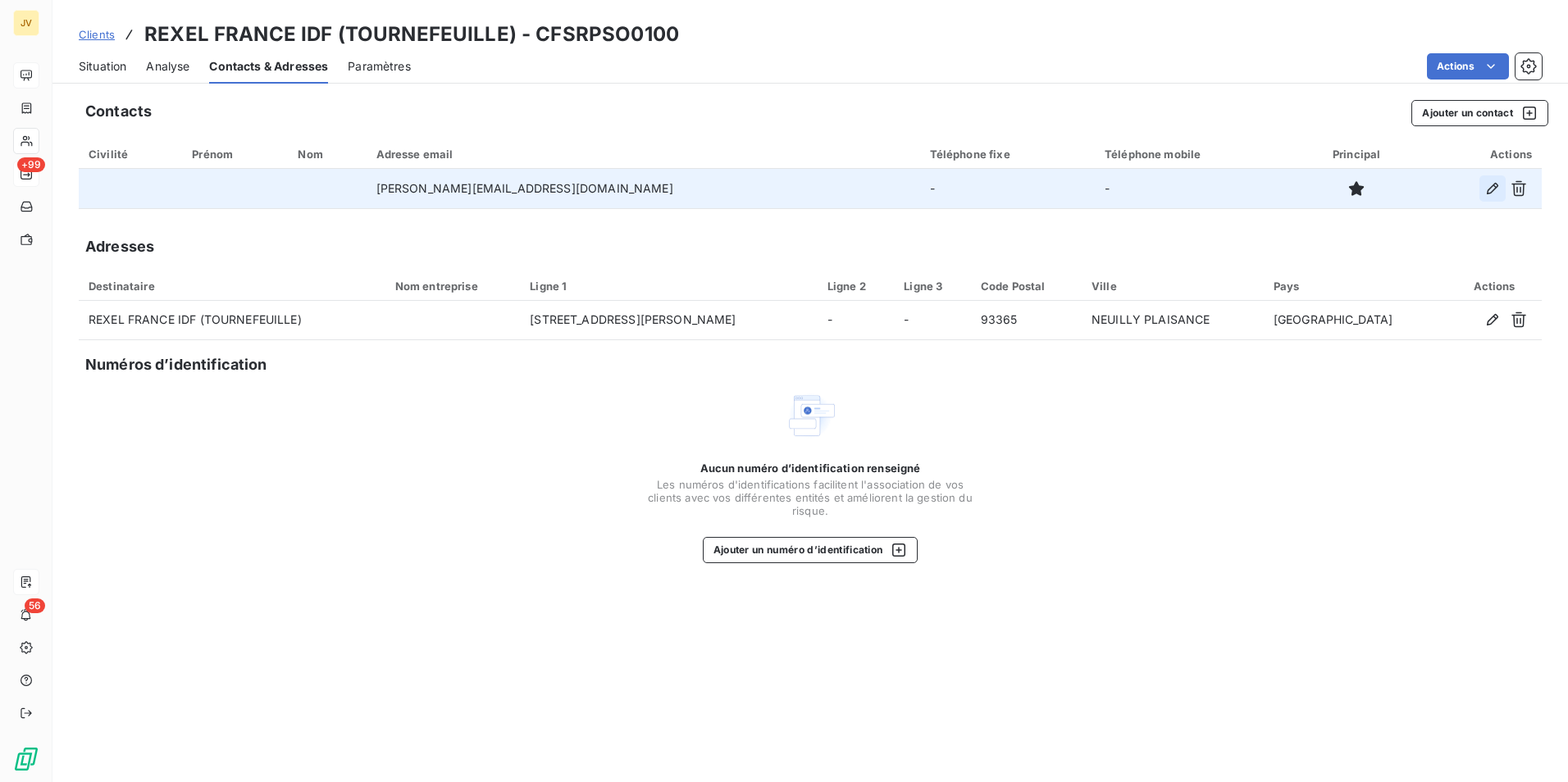
click at [1485, 192] on button "button" at bounding box center [1492, 188] width 26 height 26
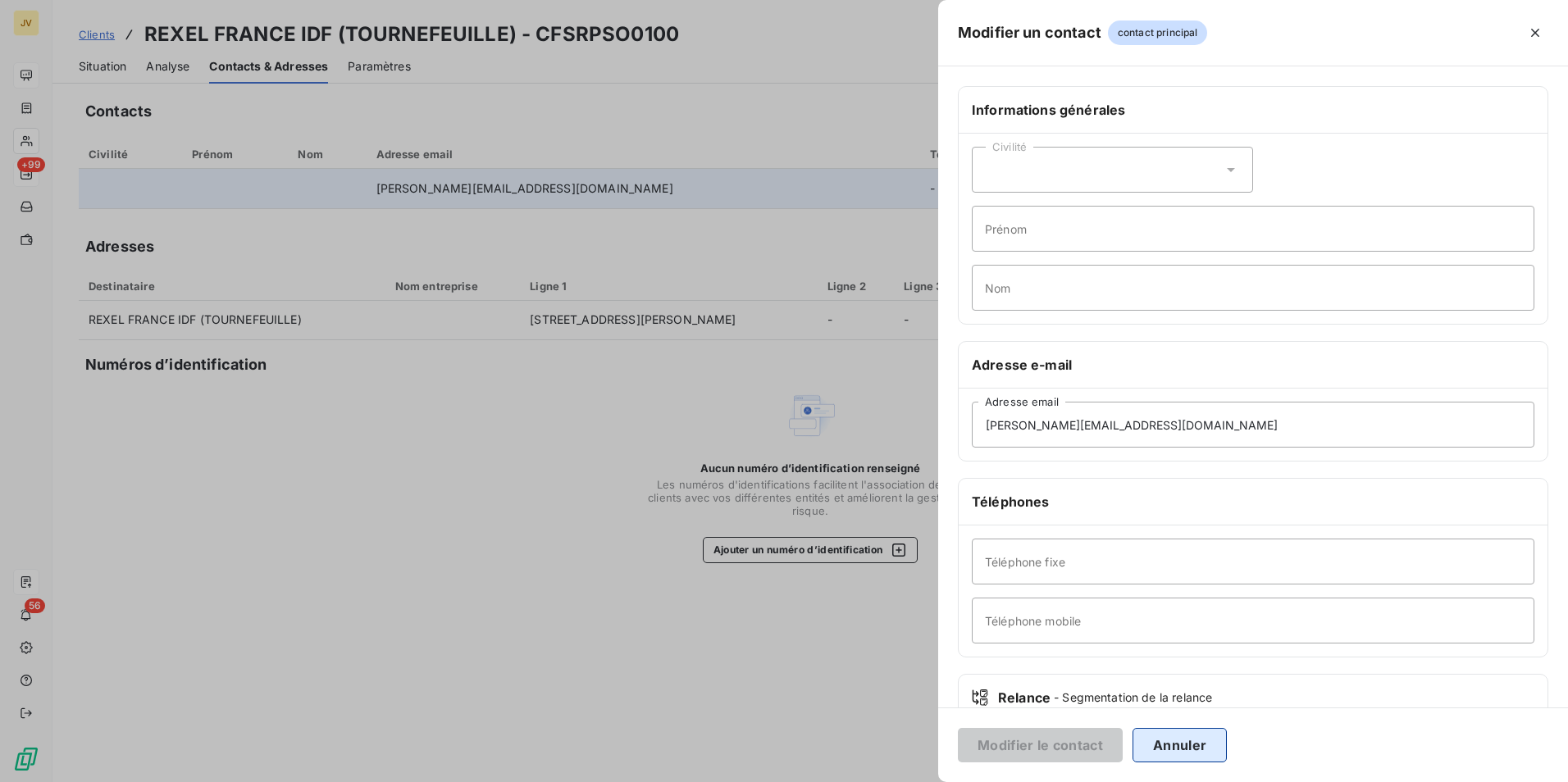
click at [1192, 739] on button "Annuler" at bounding box center [1180, 745] width 94 height 34
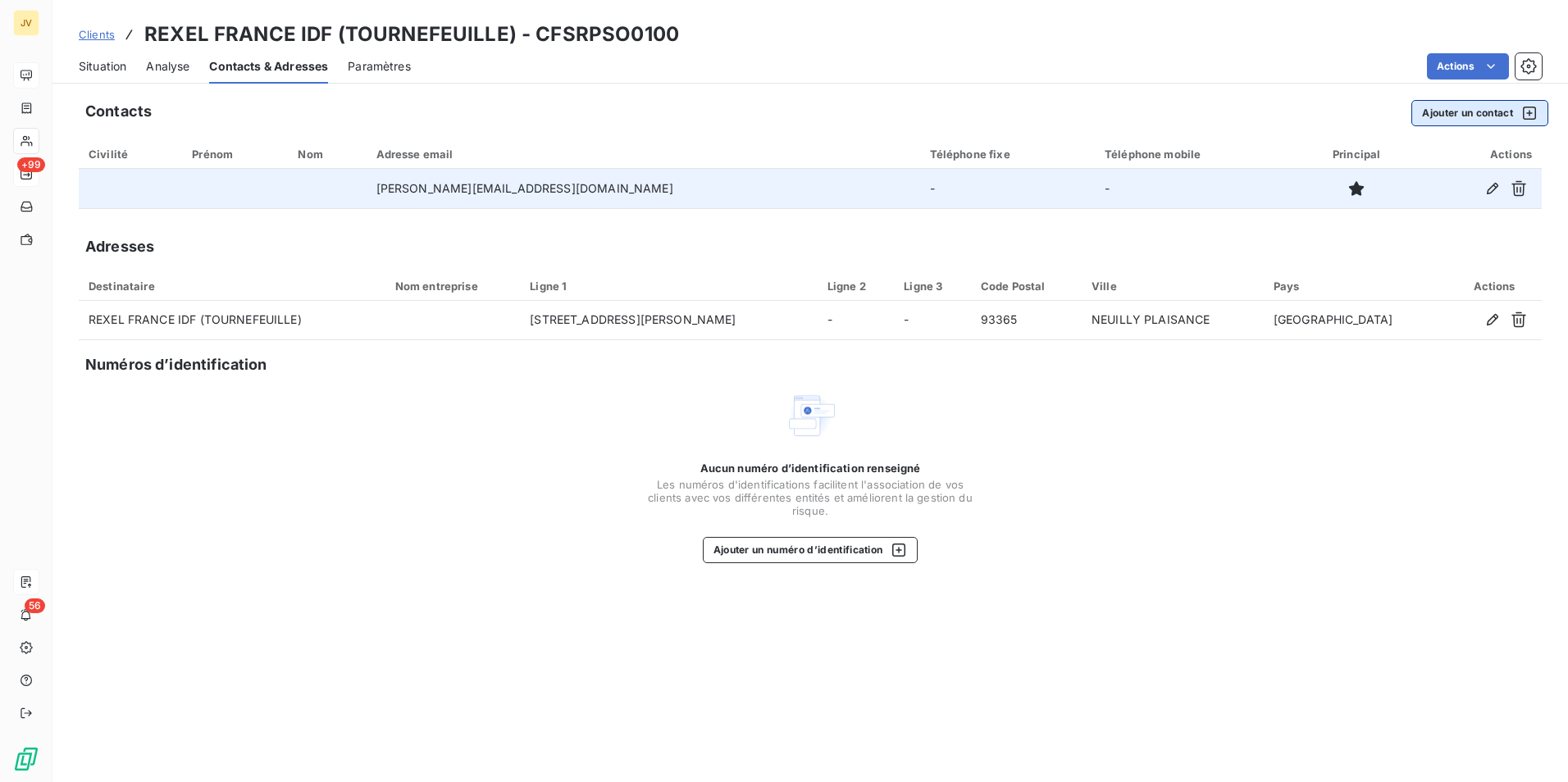
click at [1459, 117] on button "Ajouter un contact" at bounding box center [1480, 113] width 137 height 26
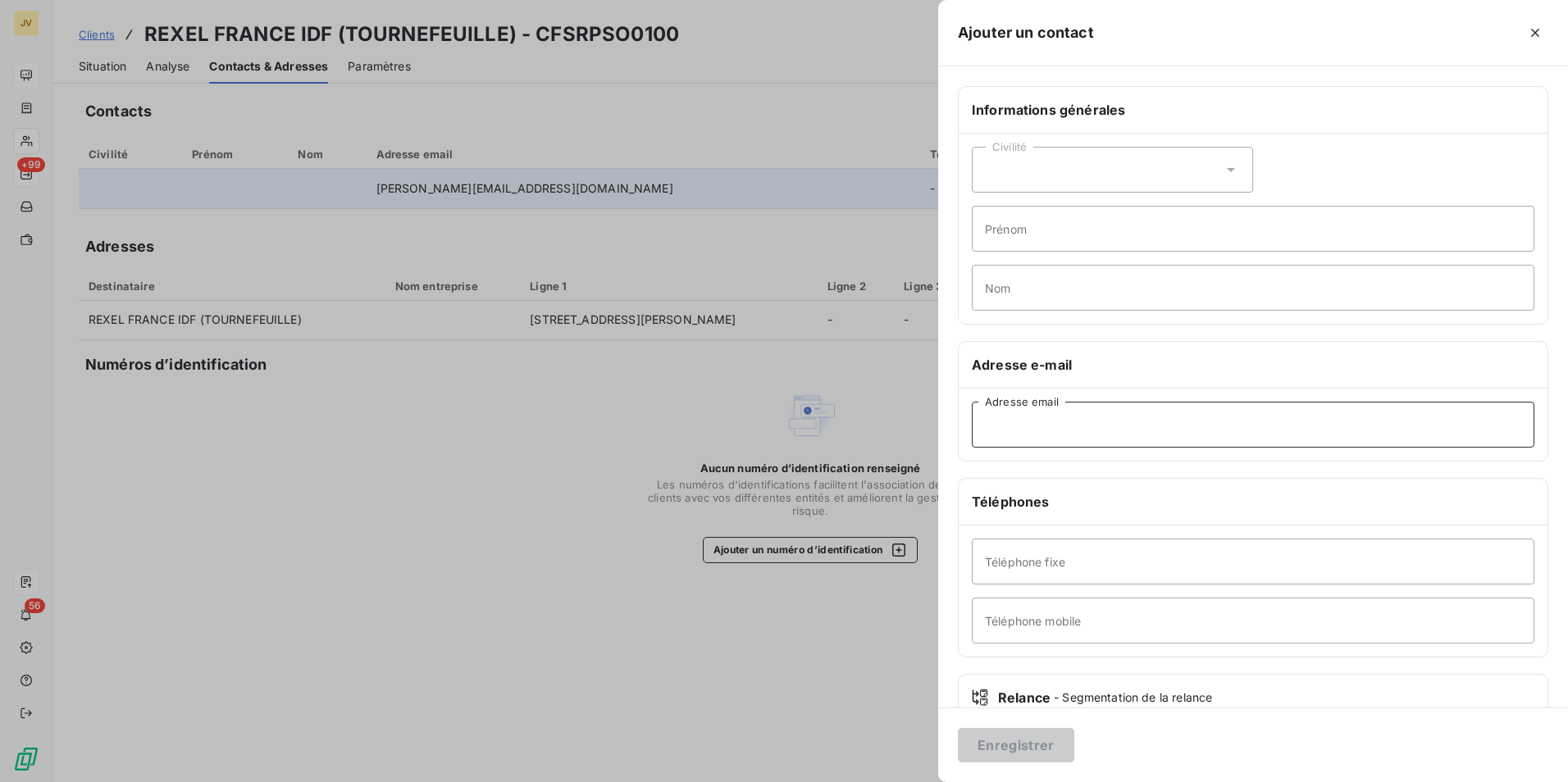
click at [1039, 428] on input "Adresse email" at bounding box center [1254, 424] width 563 height 46
paste input "Le [PERSON_NAME][GEOGRAPHIC_DATA] <[EMAIL_ADDRESS][DOMAIN_NAME]>"
drag, startPoint x: 1079, startPoint y: 431, endPoint x: 501, endPoint y: 386, distance: 579.7
click at [503, 781] on div "Ajouter un contact Informations générales Civilité Prénom Nom Adresse e-mail Le…" at bounding box center [784, 782] width 1568 height 0
click at [1141, 432] on input "[EMAIL_ADDRESS][DOMAIN_NAME]>" at bounding box center [1254, 424] width 563 height 46
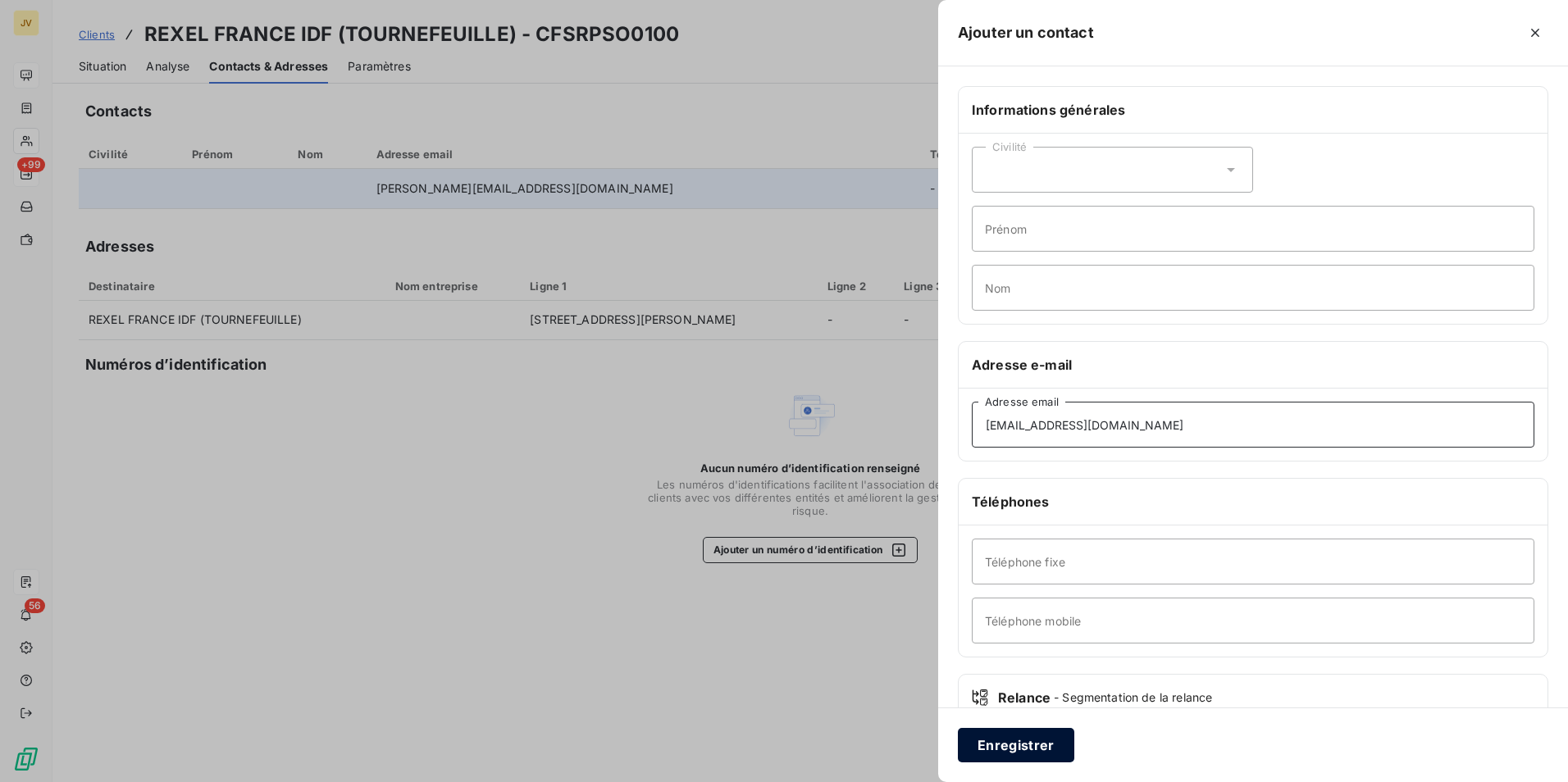
type input "[EMAIL_ADDRESS][DOMAIN_NAME]"
click at [984, 755] on button "Enregistrer" at bounding box center [1016, 745] width 117 height 34
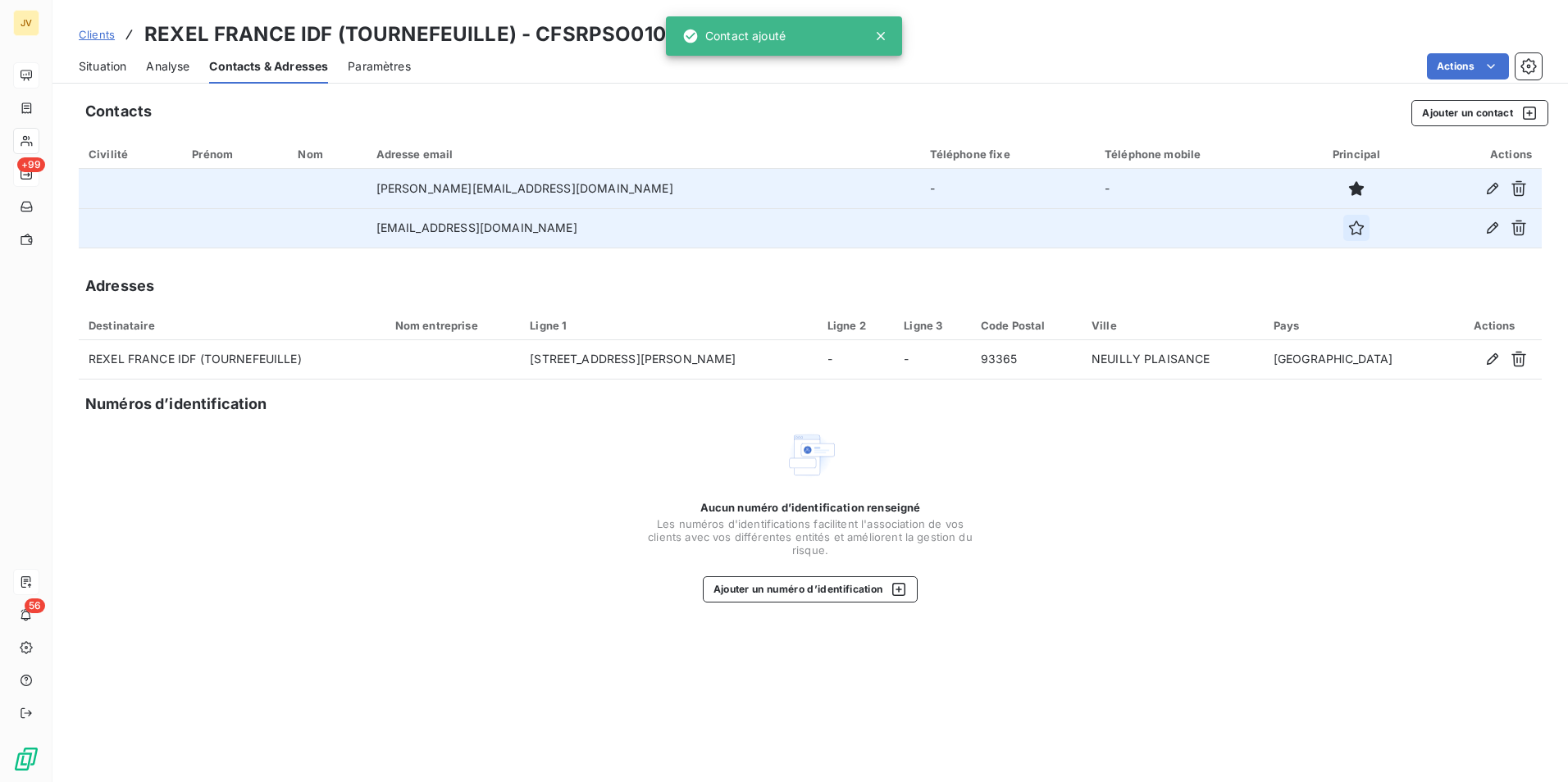
click at [1349, 230] on icon "button" at bounding box center [1357, 228] width 17 height 17
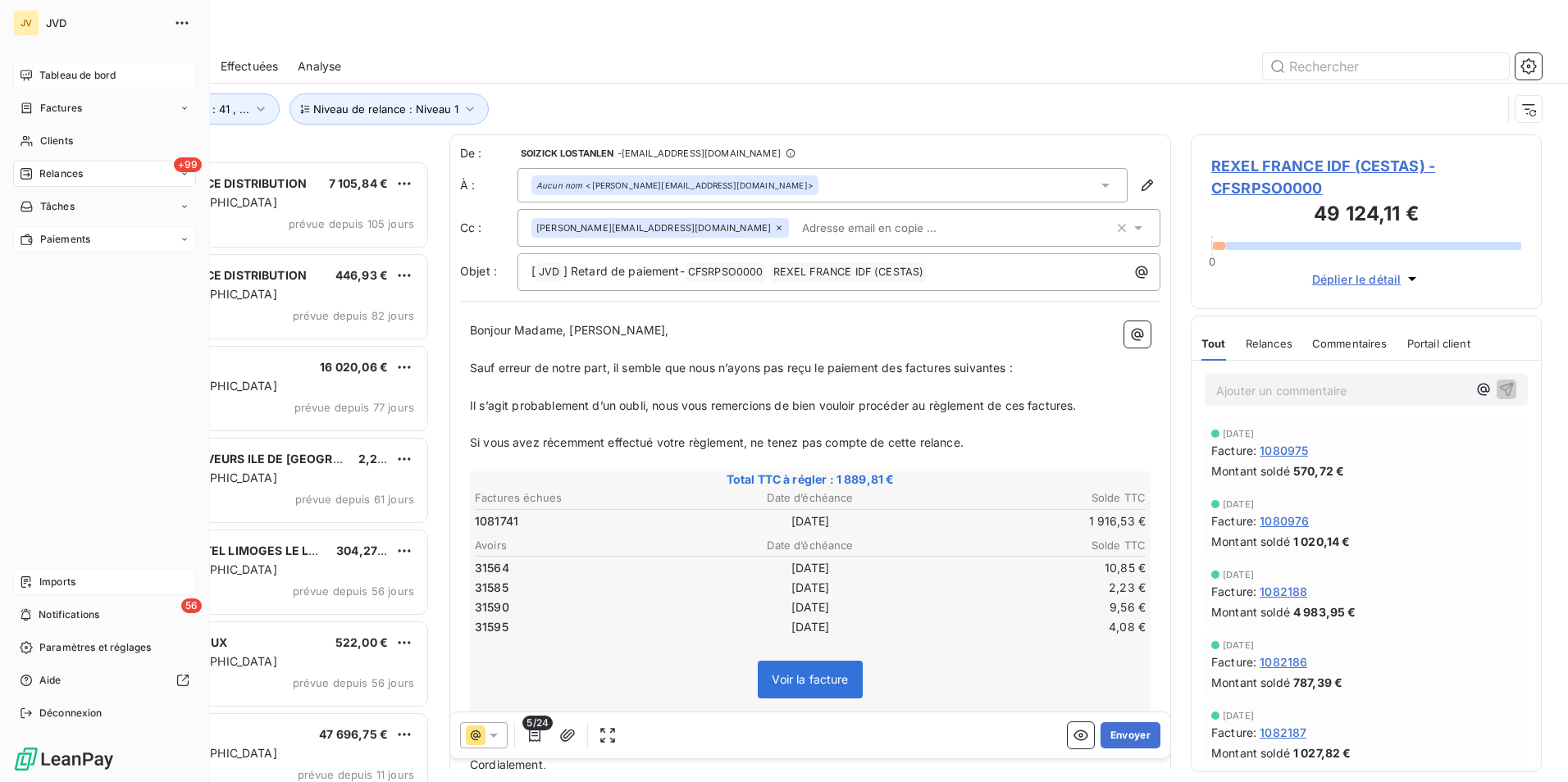
scroll to position [609, 339]
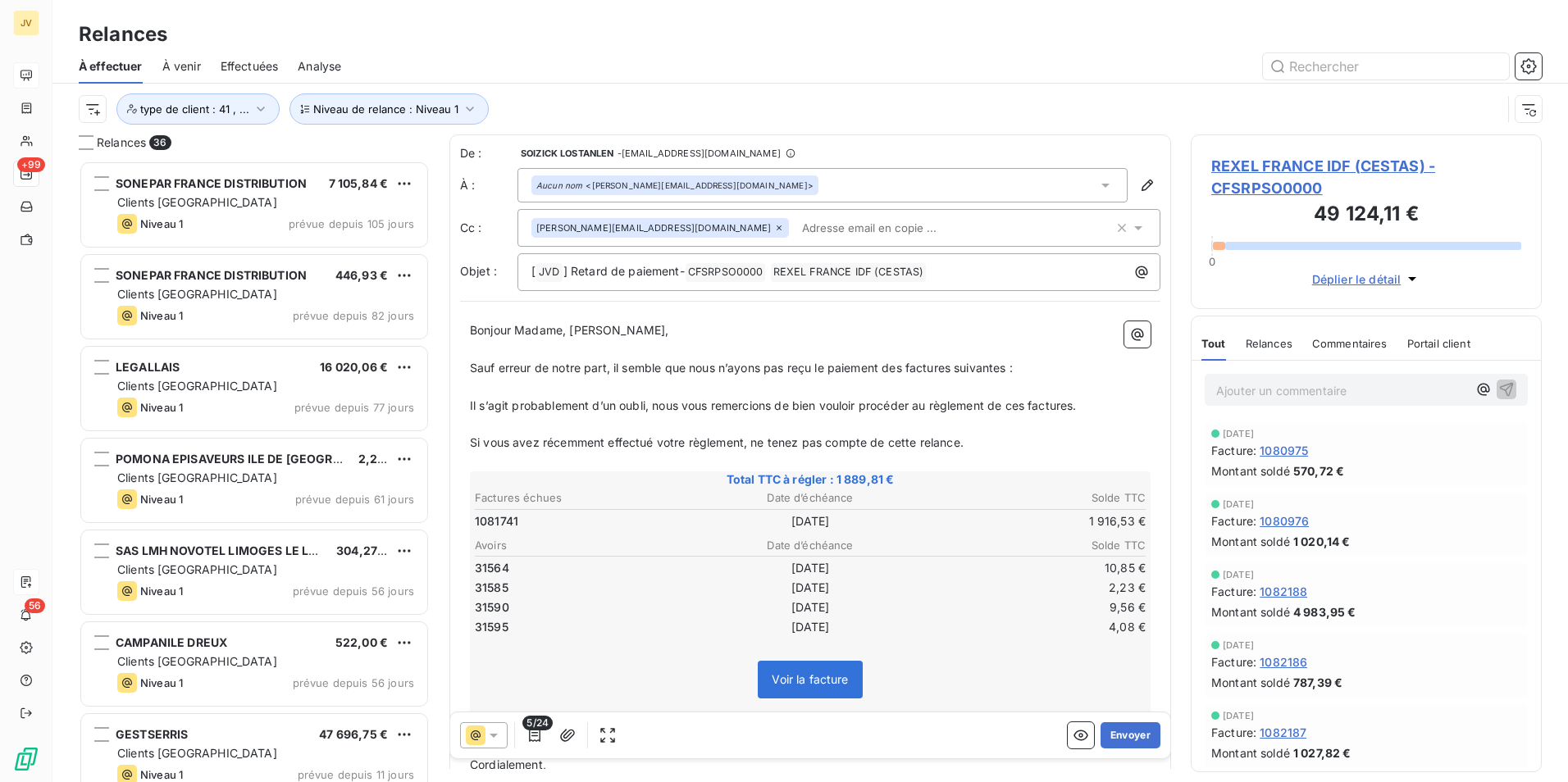
click at [1102, 186] on icon at bounding box center [1106, 186] width 8 height 4
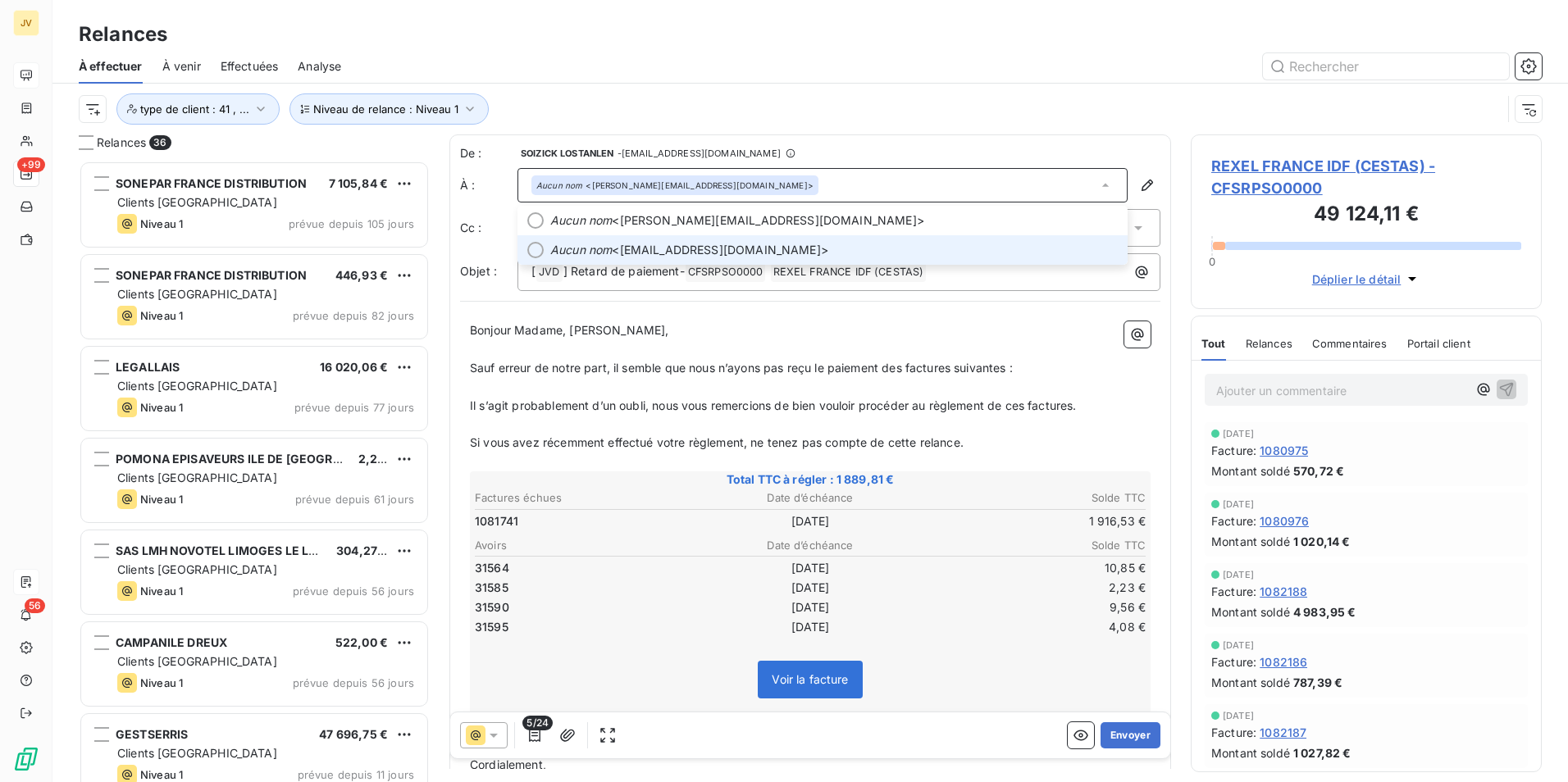
click at [545, 250] on li "Aucun nom <[EMAIL_ADDRESS][DOMAIN_NAME]>" at bounding box center [823, 249] width 610 height 29
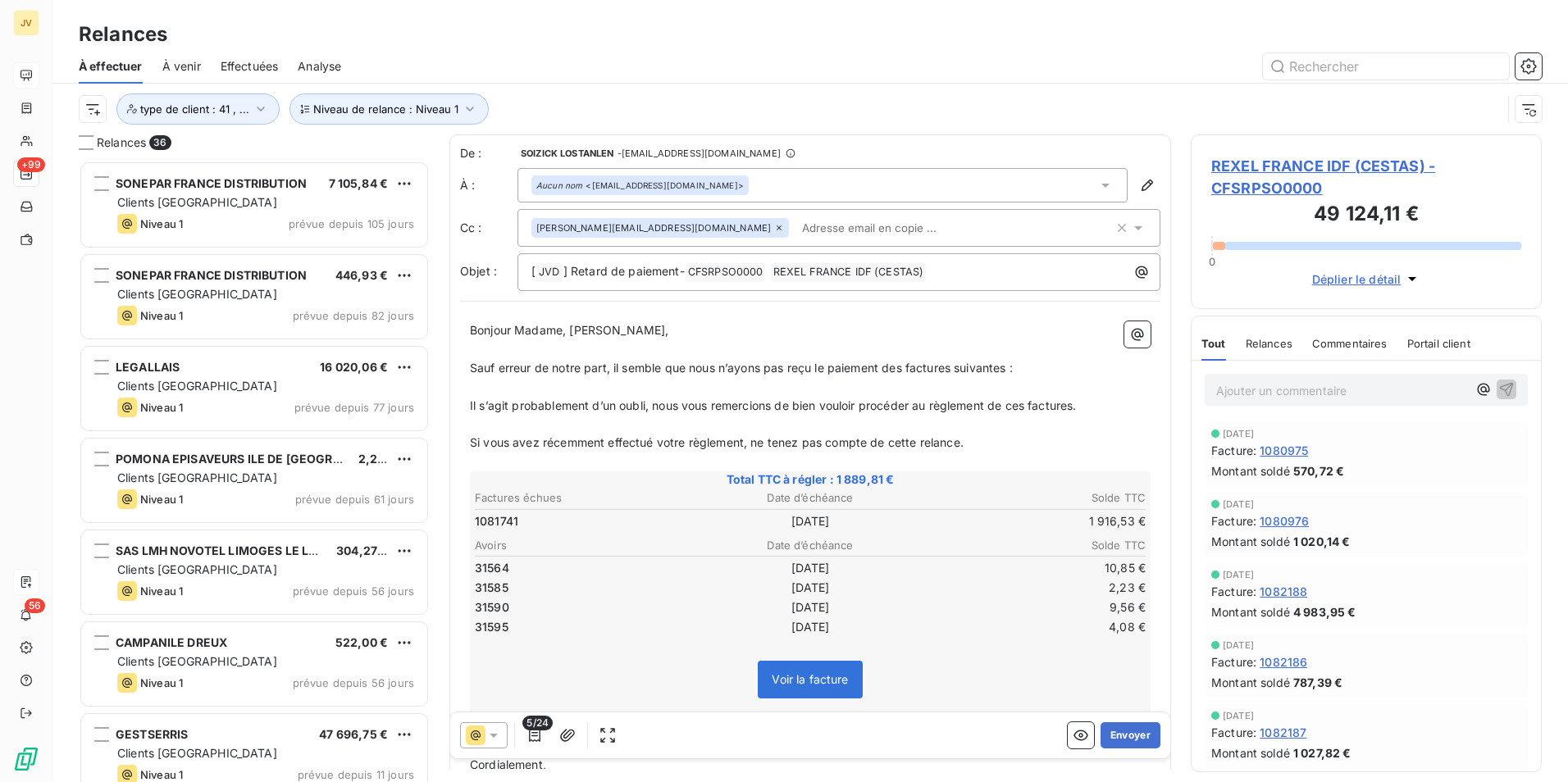
click at [1262, 343] on span "Relances" at bounding box center [1270, 344] width 47 height 13
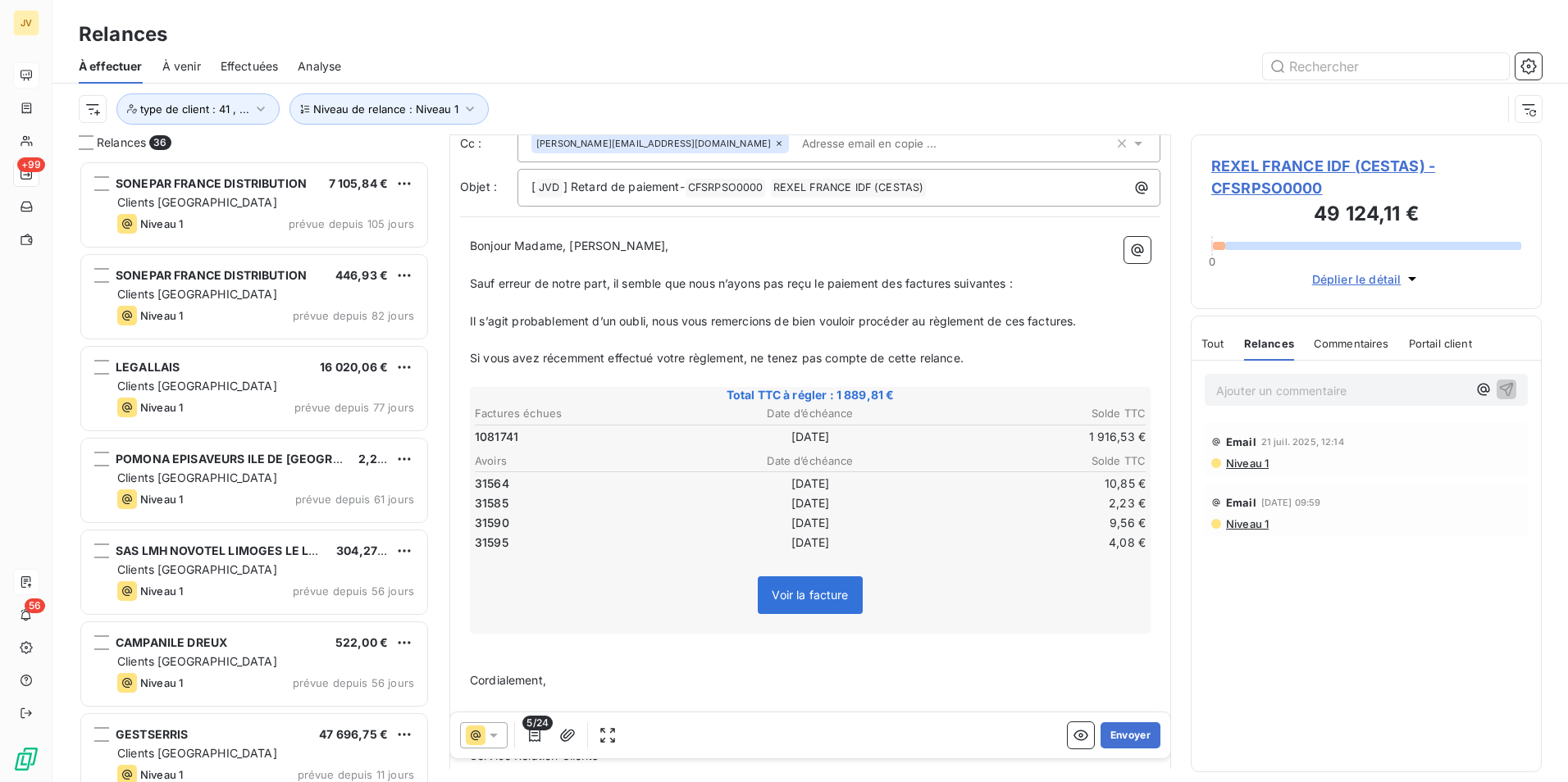
scroll to position [83, 0]
drag, startPoint x: 1130, startPoint y: 732, endPoint x: 1102, endPoint y: 728, distance: 28.3
click at [1102, 728] on button "Envoyer" at bounding box center [1130, 735] width 60 height 26
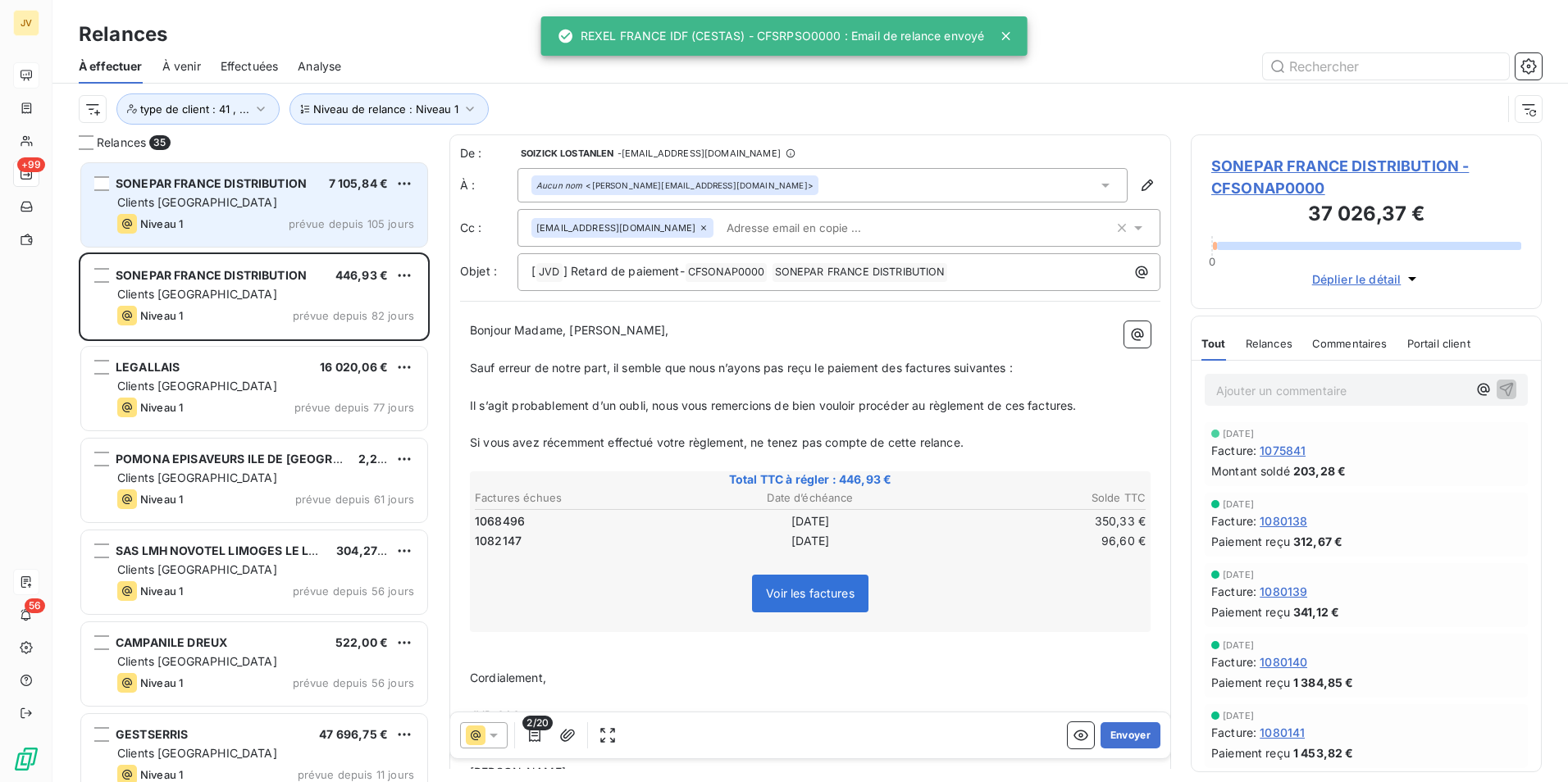
click at [258, 222] on div "Niveau 1 prévue depuis 105 jours" at bounding box center [266, 223] width 297 height 19
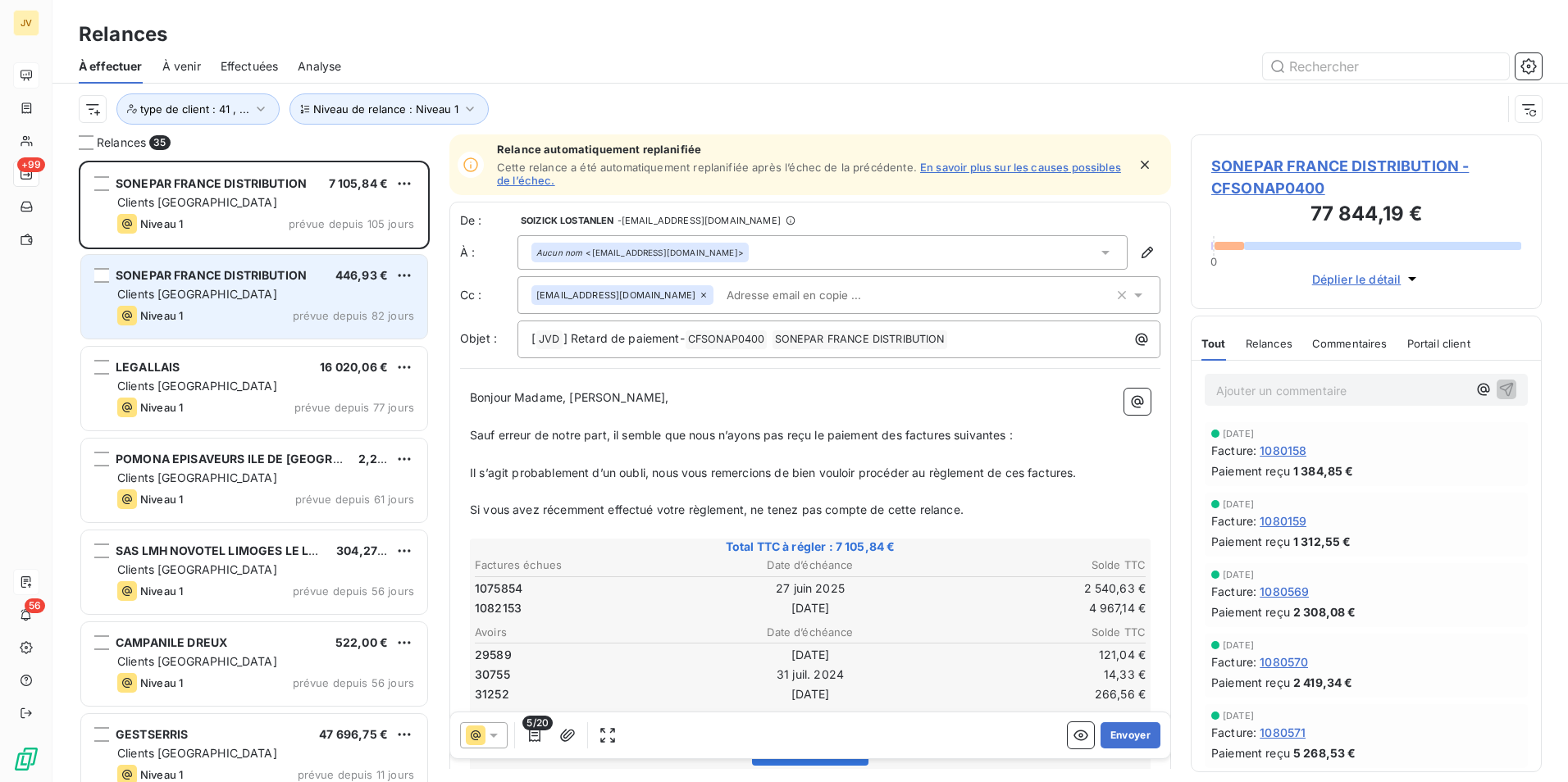
click at [252, 311] on div "Niveau 1 prévue depuis 82 jours" at bounding box center [266, 315] width 297 height 19
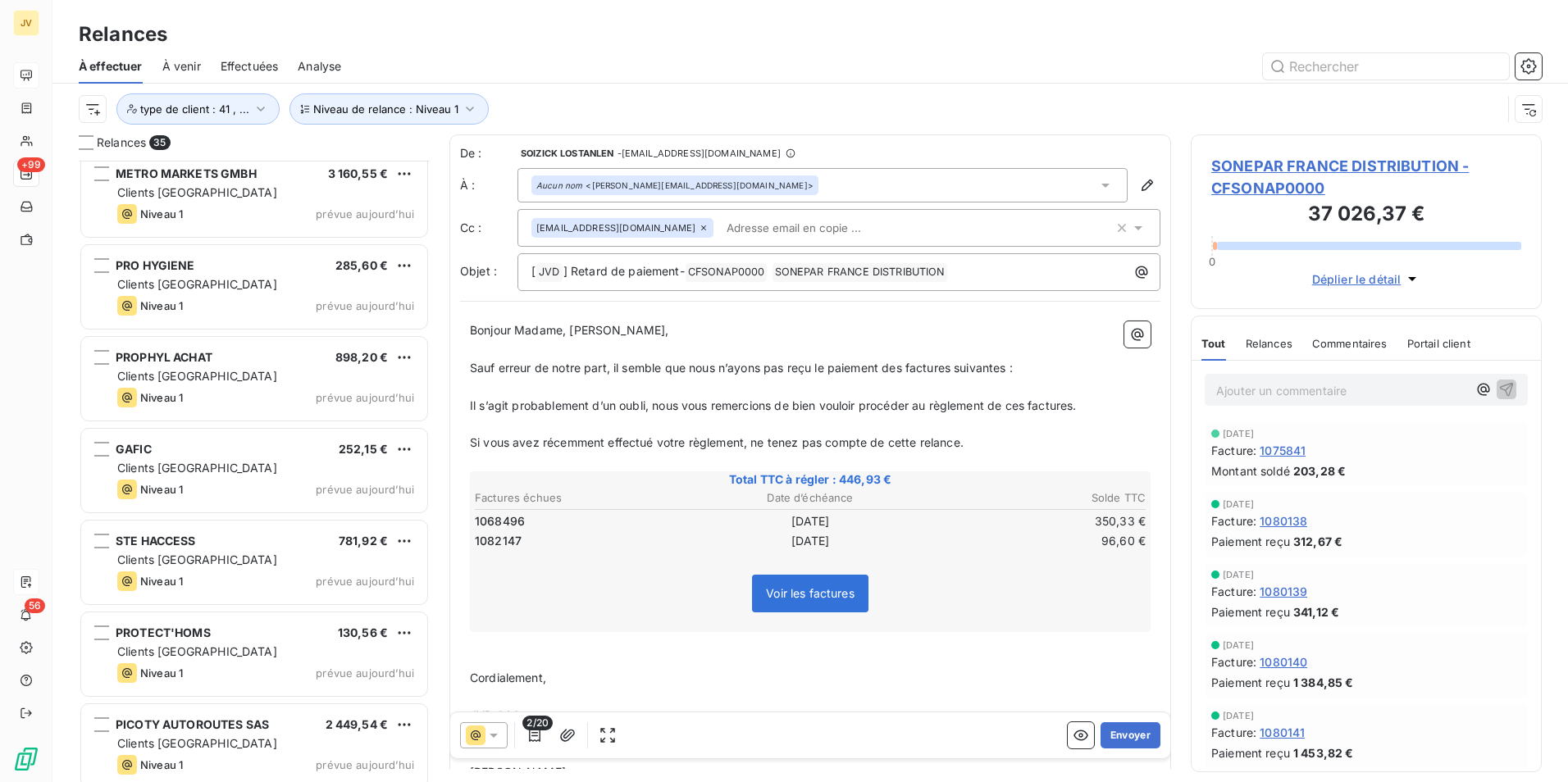
scroll to position [2594, 0]
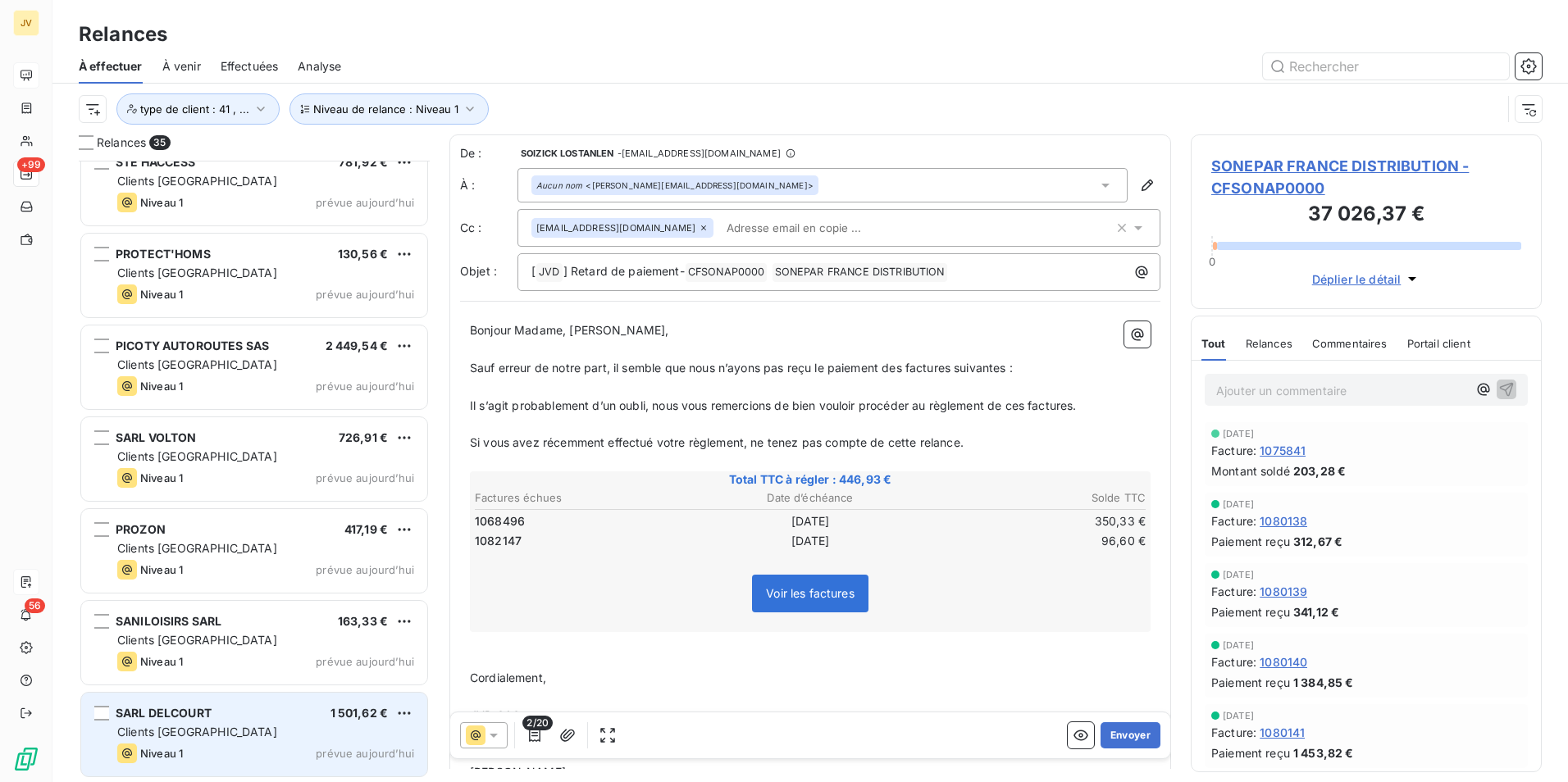
click at [239, 719] on div "SARL DELCOURT 1 501,62 €" at bounding box center [266, 713] width 297 height 15
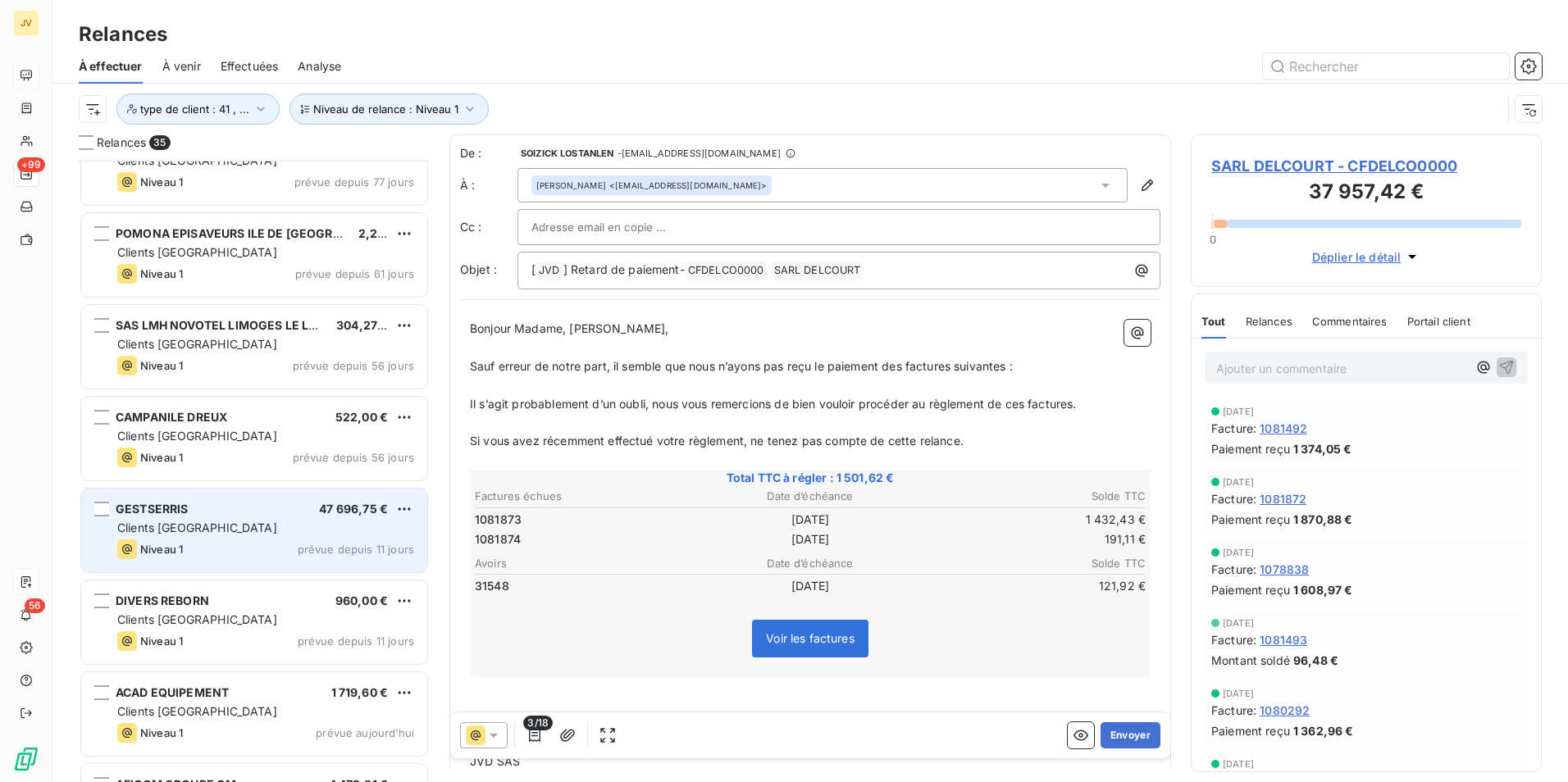
scroll to position [216, 0]
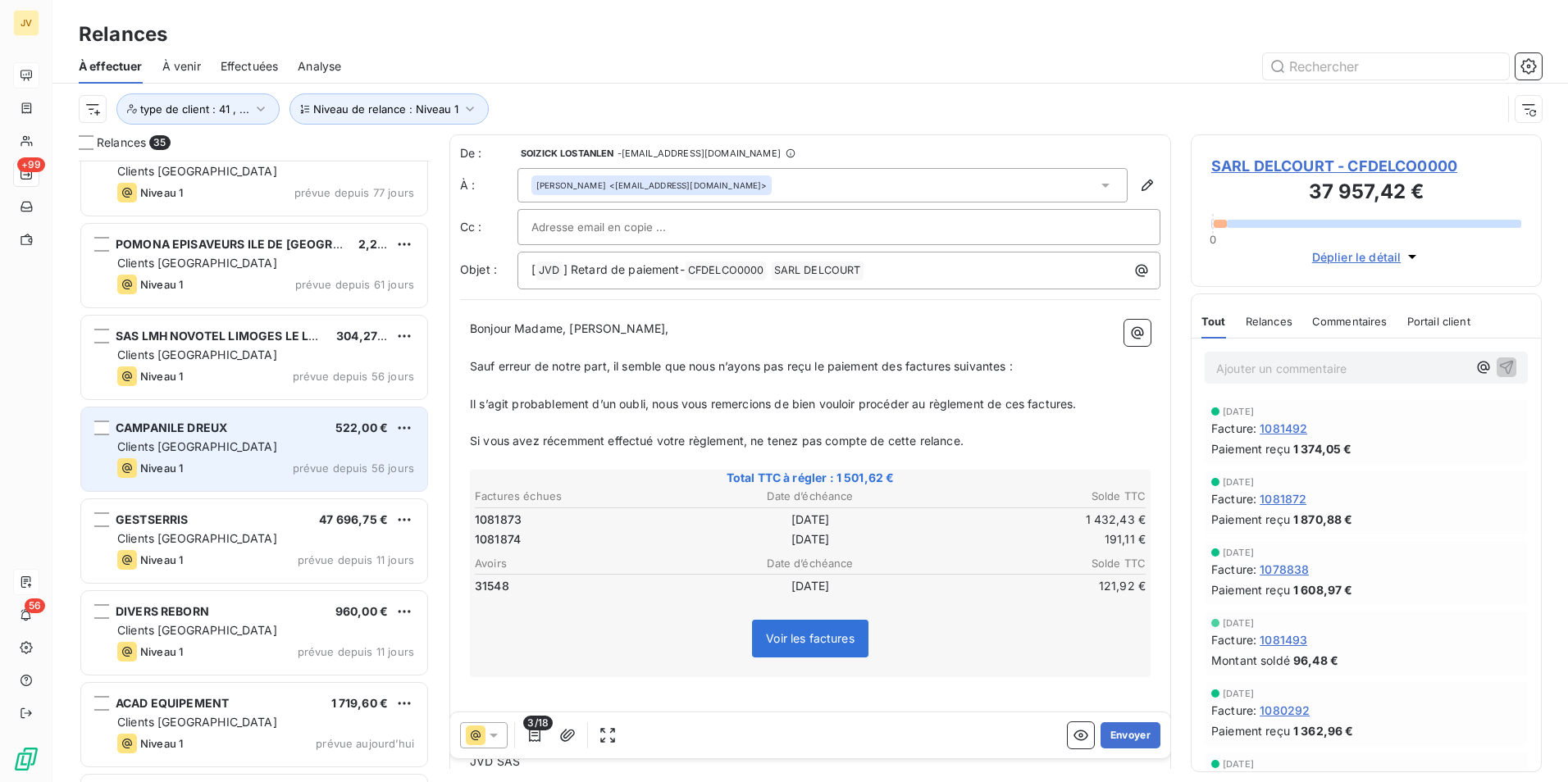
click at [292, 427] on div "CAMPANILE DREUX 522,00 €" at bounding box center [266, 428] width 297 height 15
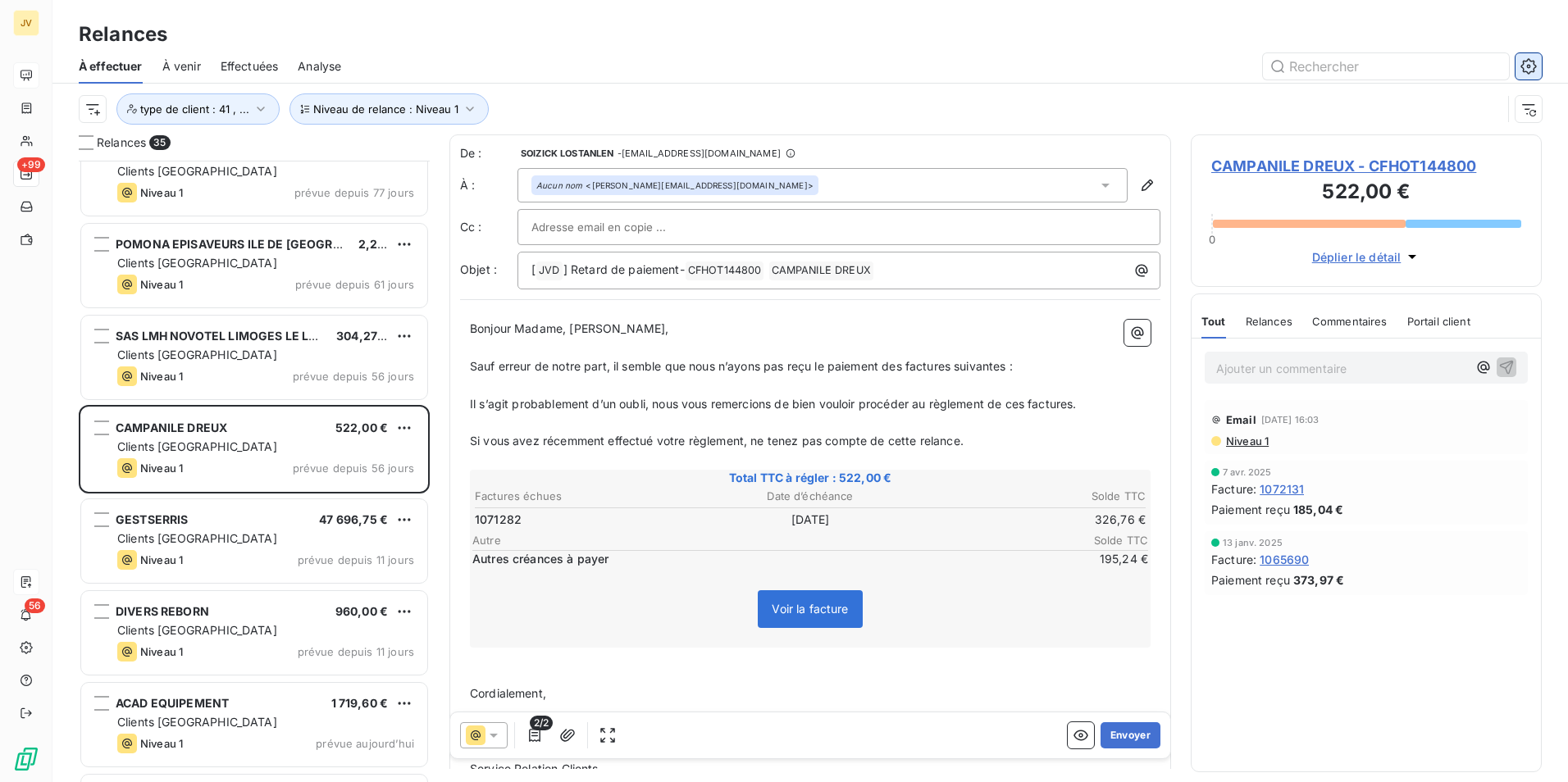
click at [1526, 62] on icon "button" at bounding box center [1529, 66] width 17 height 17
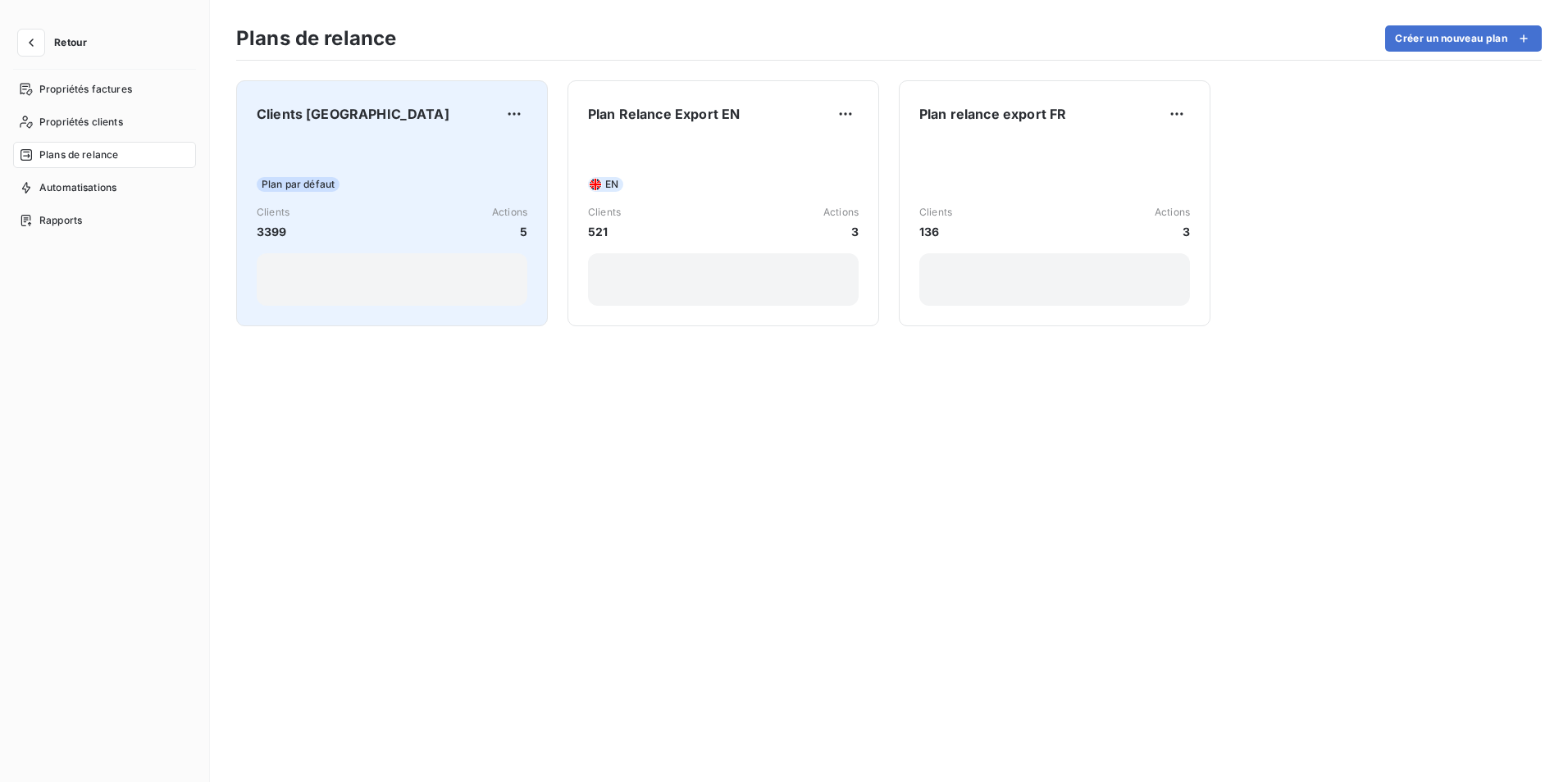
click at [397, 178] on div "Plan par défaut" at bounding box center [392, 185] width 271 height 15
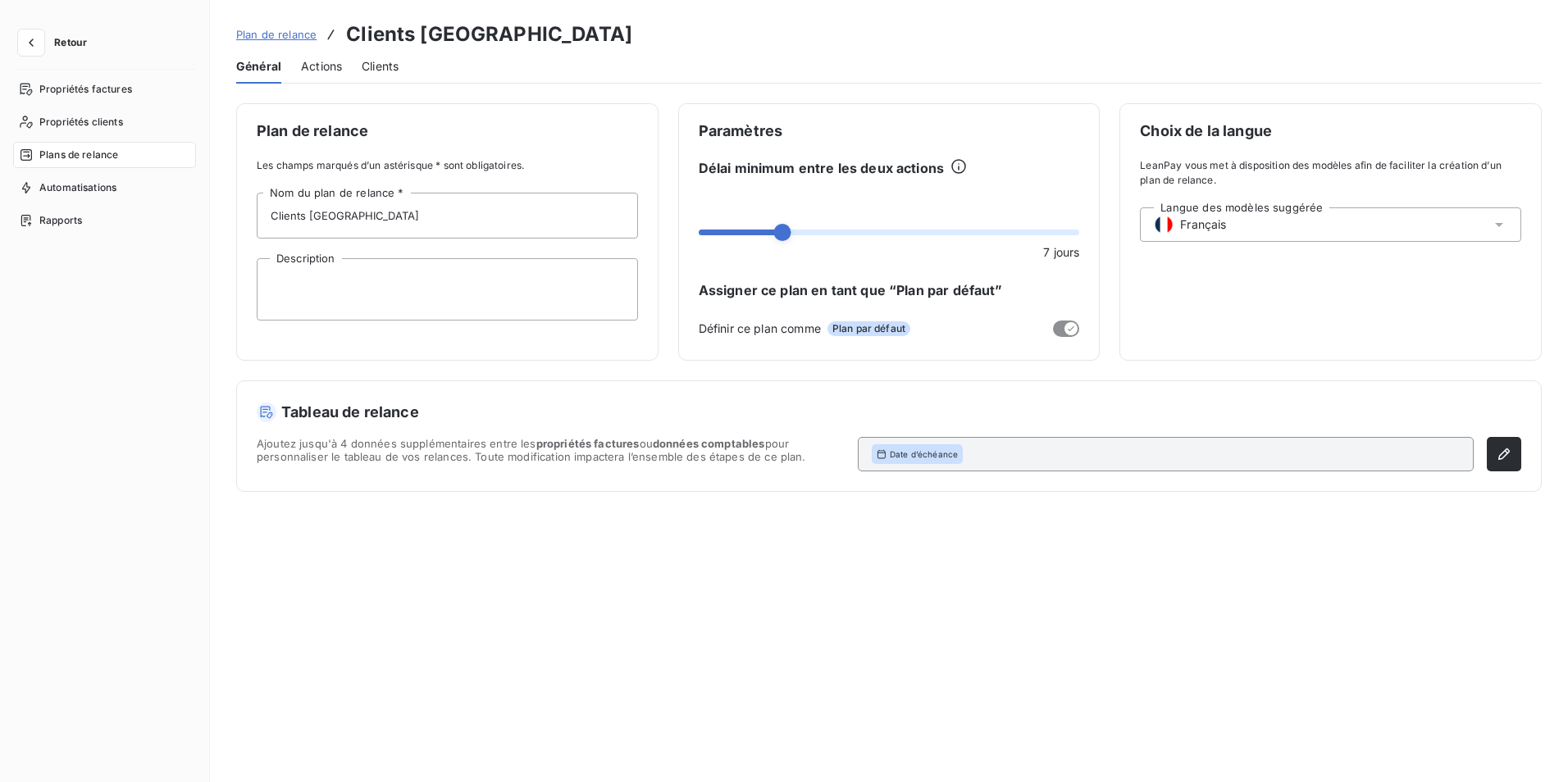
click at [312, 63] on span "Actions" at bounding box center [321, 66] width 41 height 17
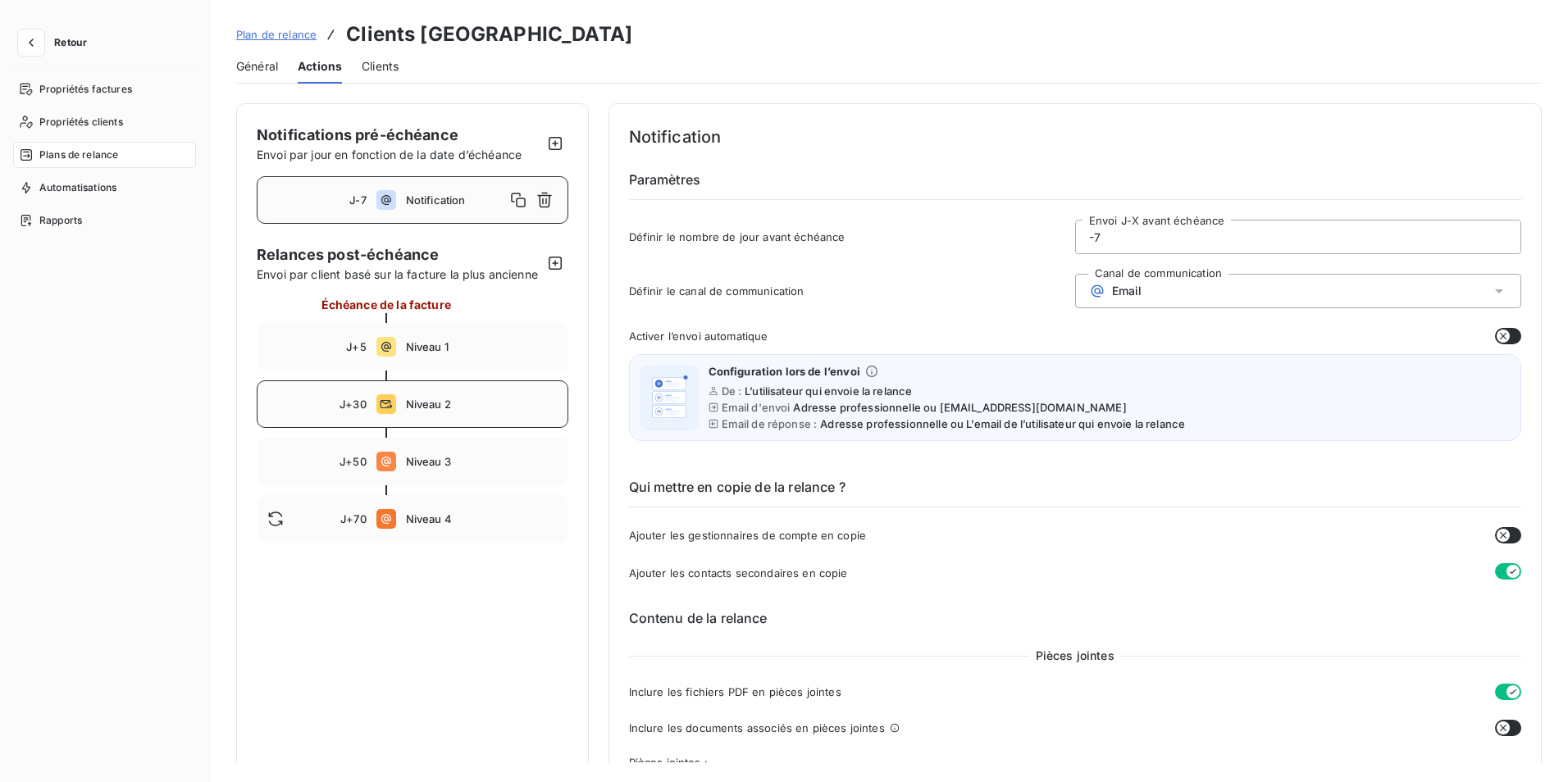
click at [410, 411] on span "Niveau 2" at bounding box center [481, 404] width 152 height 13
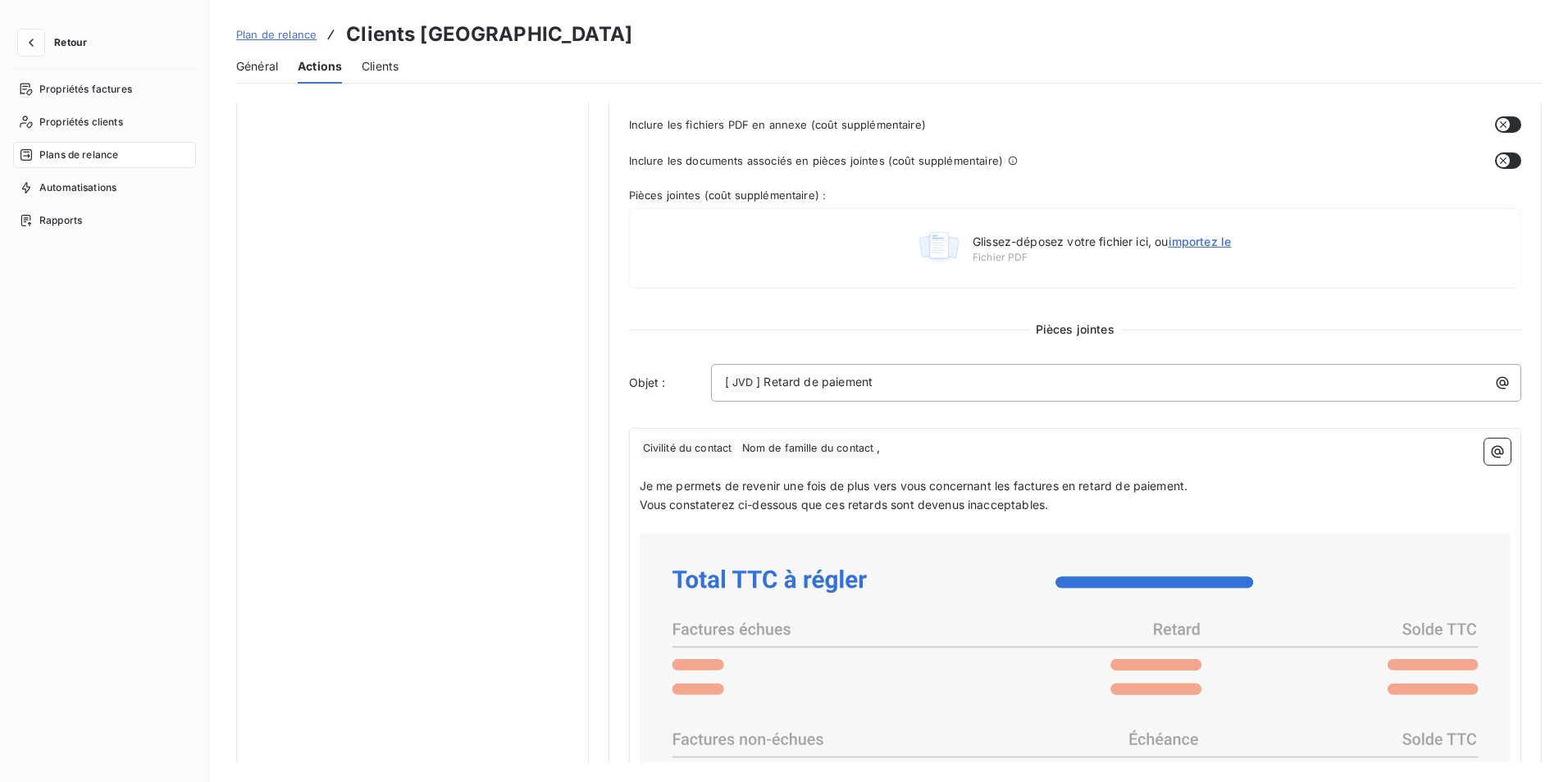
scroll to position [656, 0]
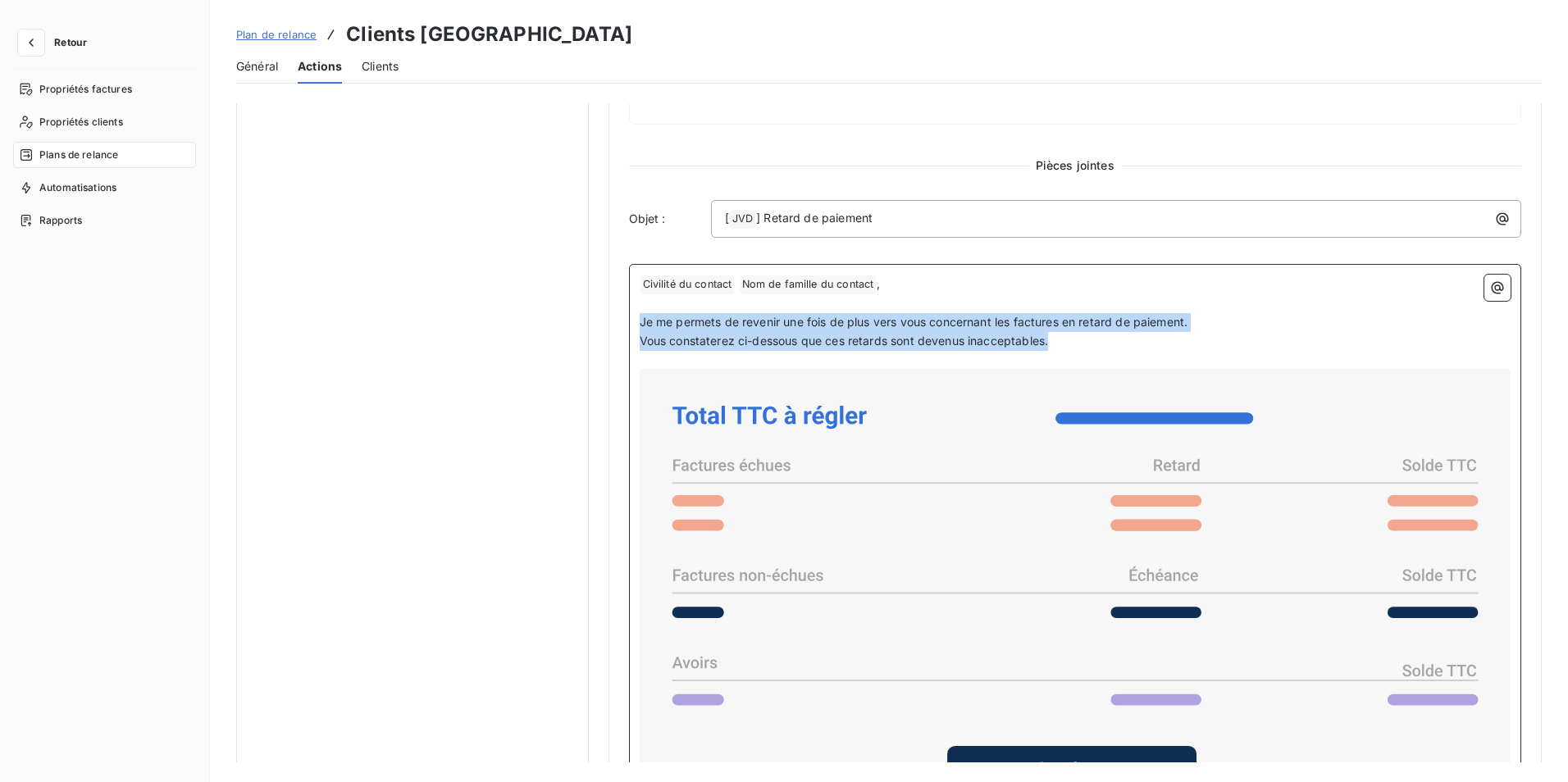
drag, startPoint x: 640, startPoint y: 318, endPoint x: 1119, endPoint y: 342, distance: 479.6
click at [1119, 342] on div "﻿ Civilité du contact ﻿ Nom de famille du contact ﻿ , ﻿ Je me permets de reveni…" at bounding box center [1076, 636] width 872 height 722
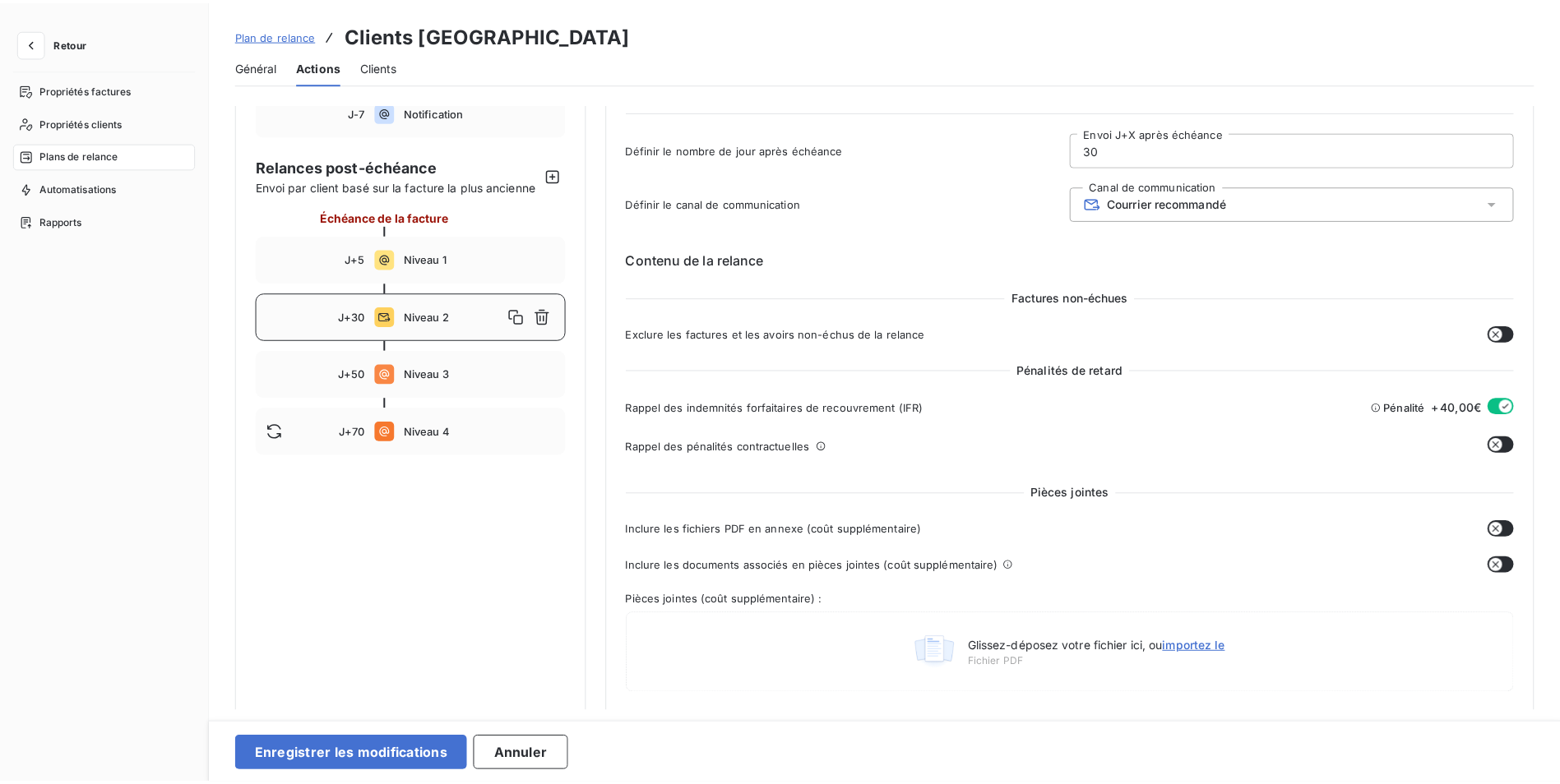
scroll to position [0, 0]
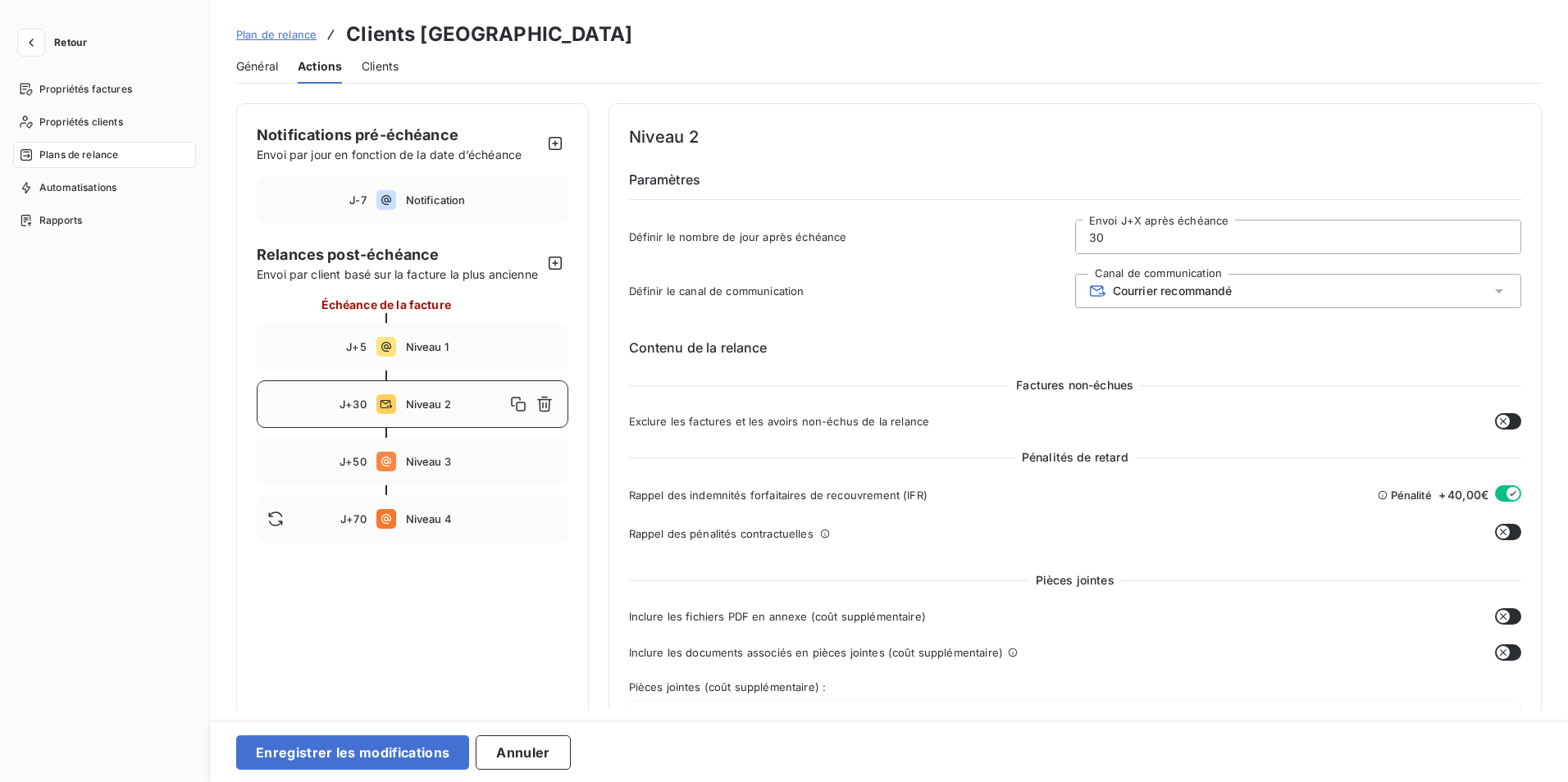
click at [1482, 294] on div "Courrier recommandé" at bounding box center [1298, 291] width 446 height 34
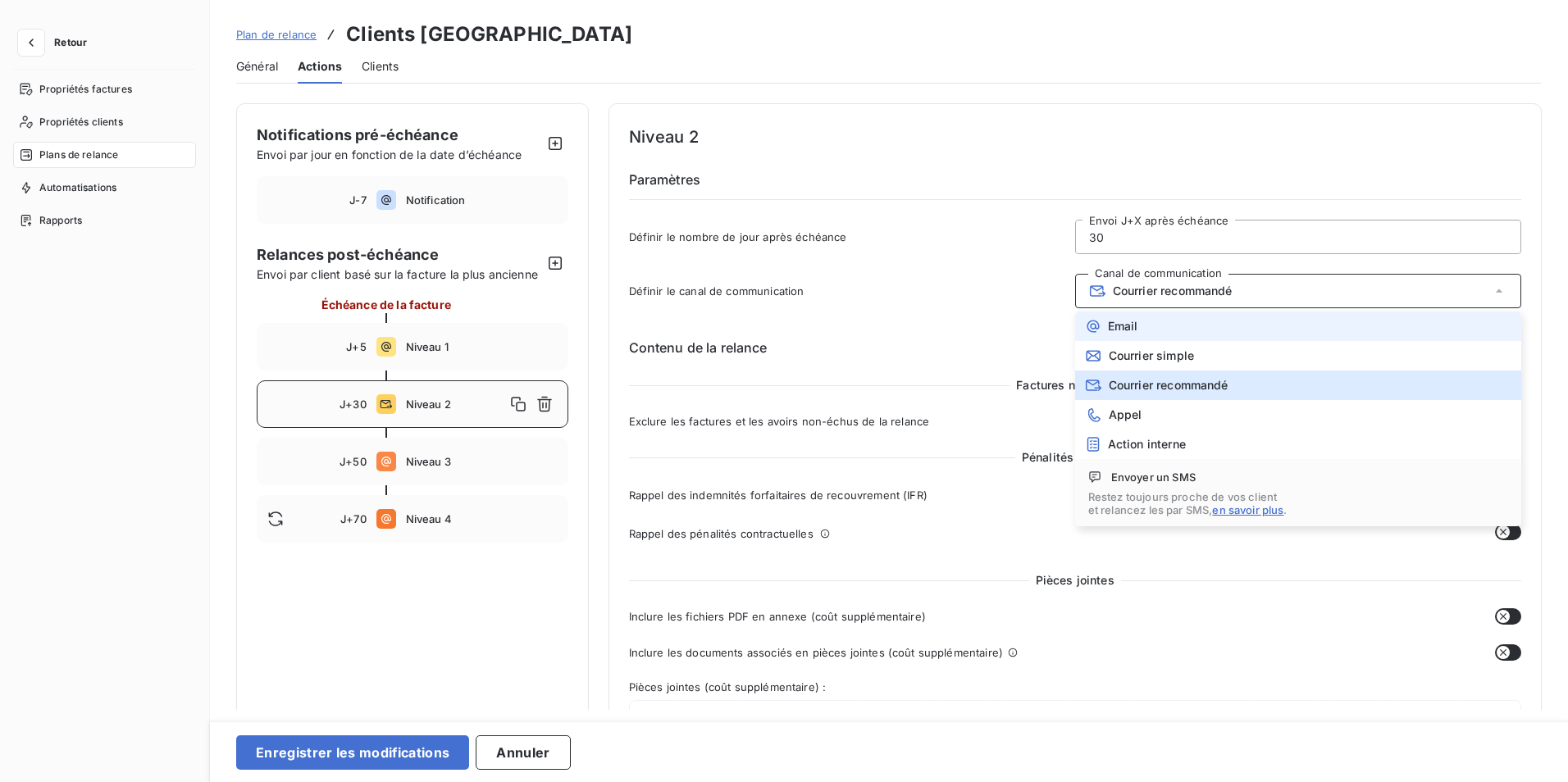
click at [1119, 328] on span "Email" at bounding box center [1123, 327] width 30 height 13
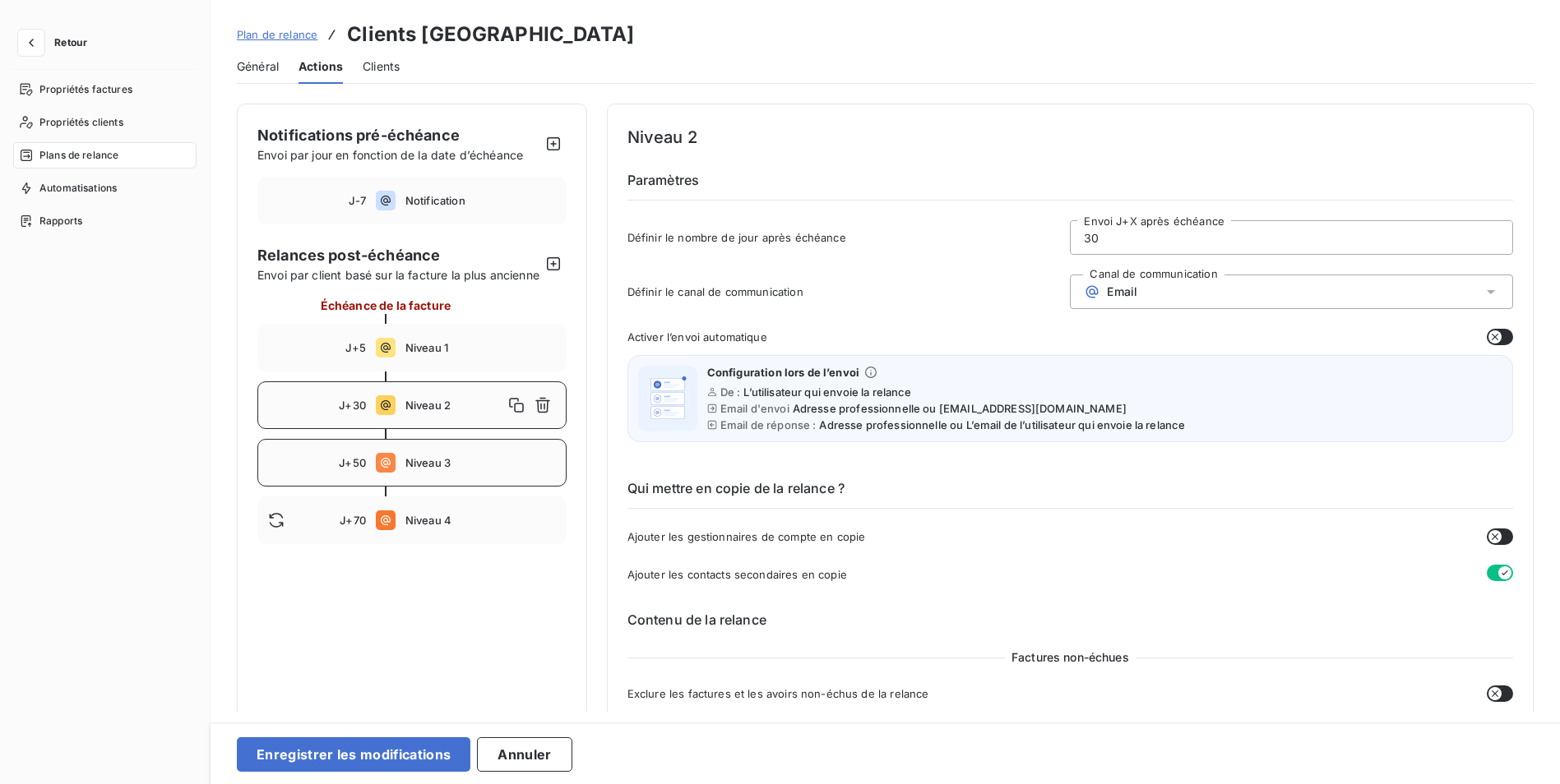
click at [348, 469] on span "J+50" at bounding box center [352, 463] width 27 height 13
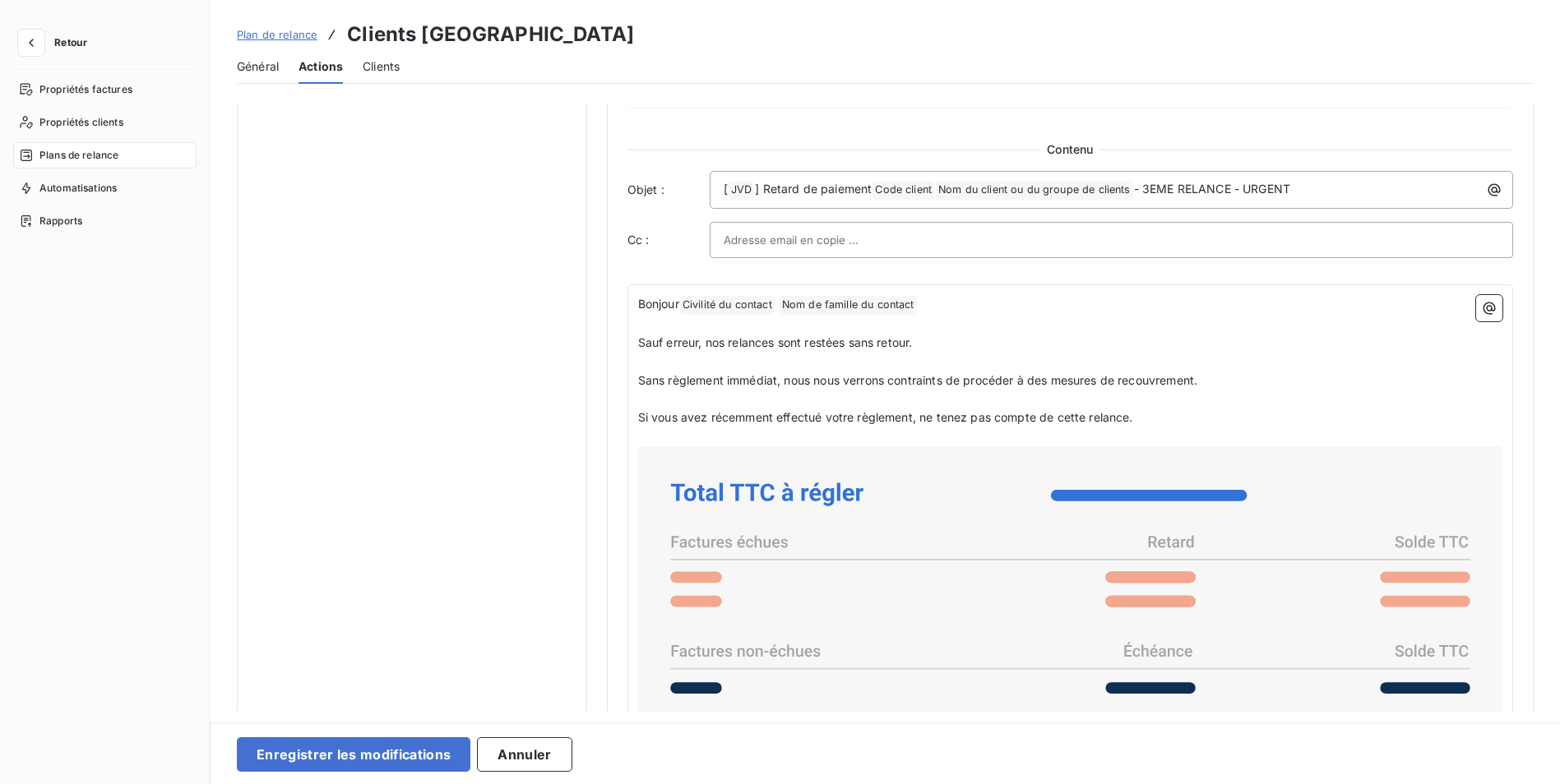
scroll to position [904, 0]
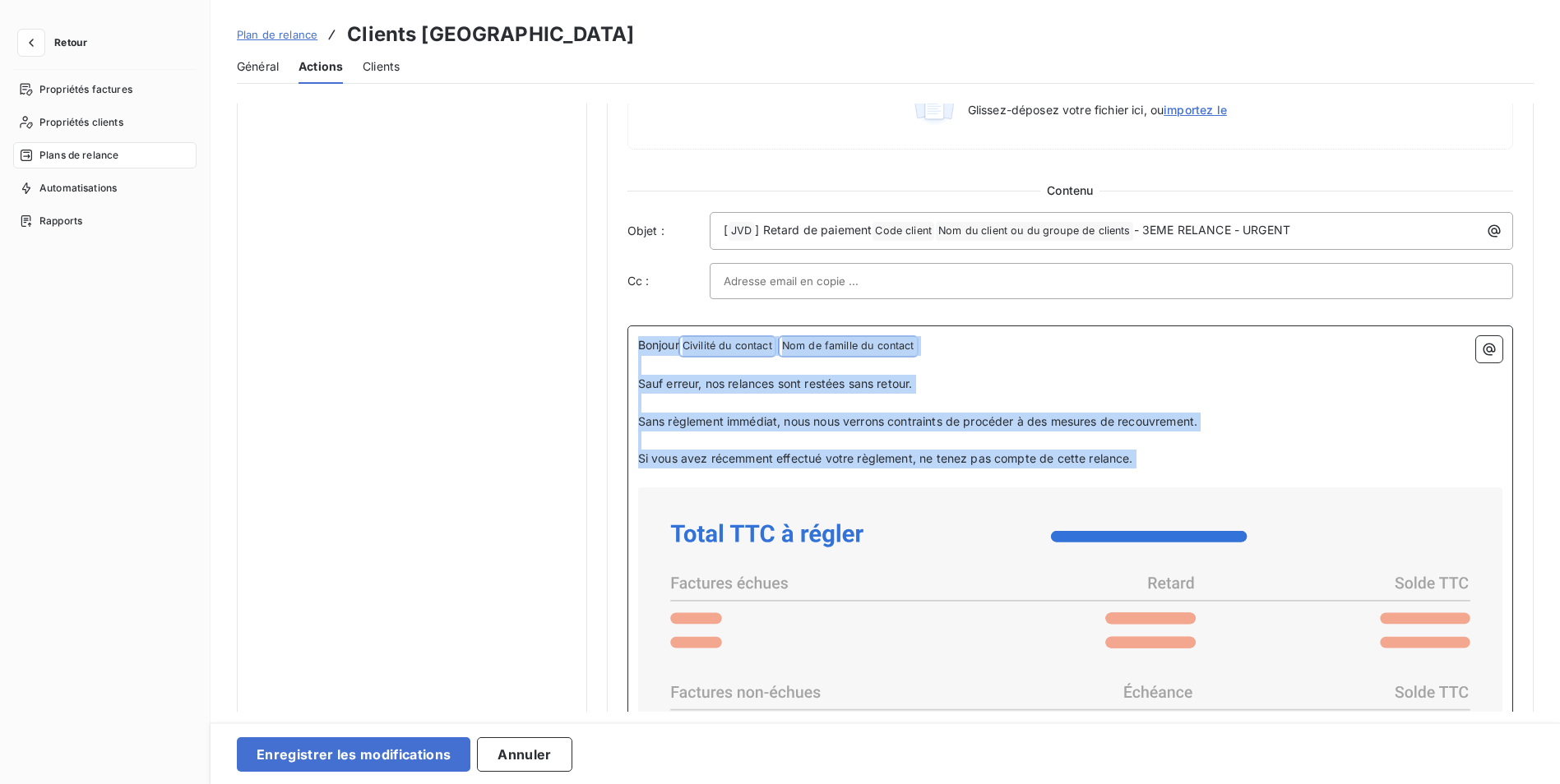
drag, startPoint x: 636, startPoint y: 339, endPoint x: 1213, endPoint y: 474, distance: 592.6
copy div "Bonjour Civilité du contact ﻿ Nom de famille du contact ﻿ ﻿ ﻿ Sauf erreur, nos …"
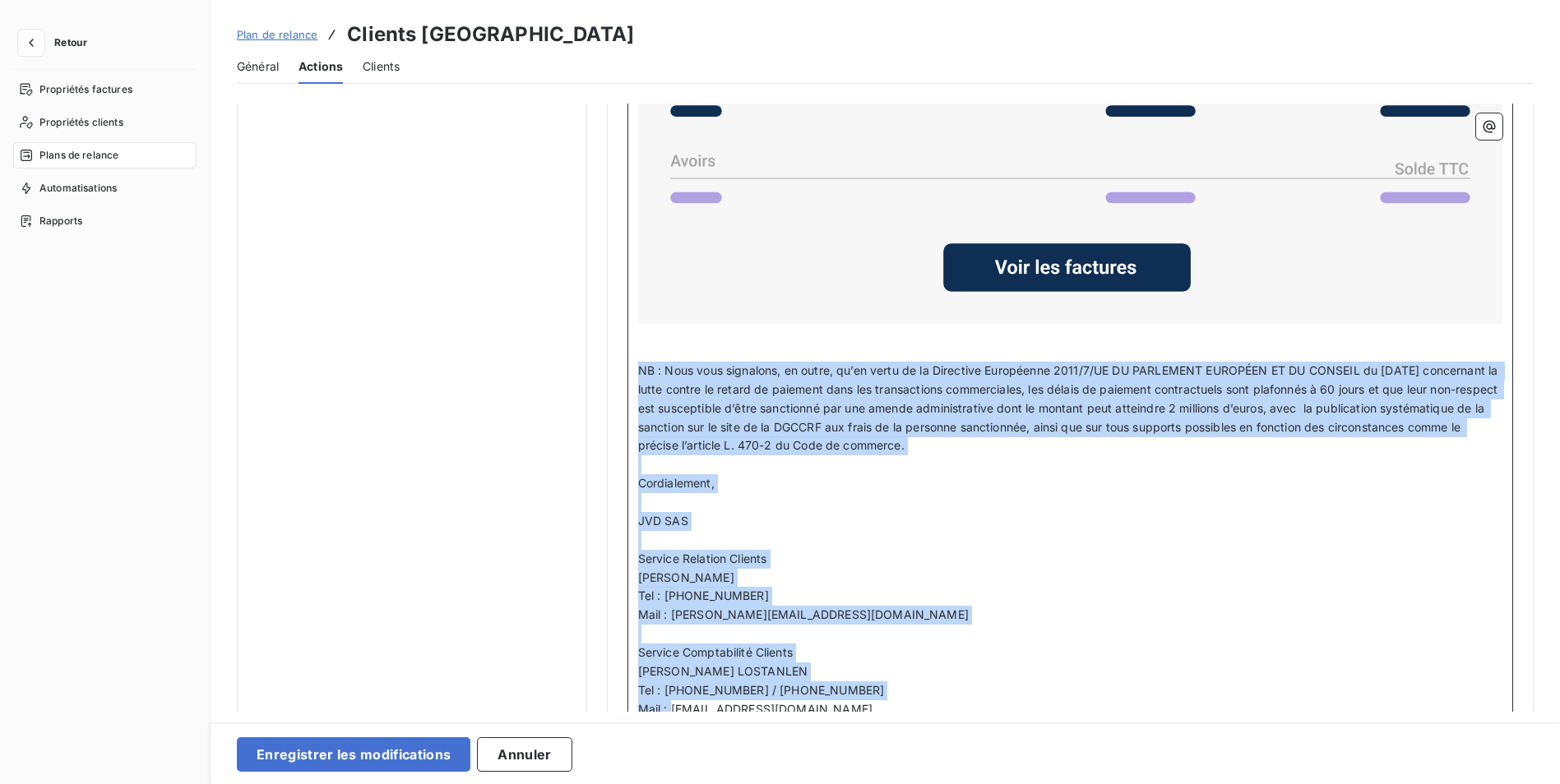
scroll to position [1576, 0]
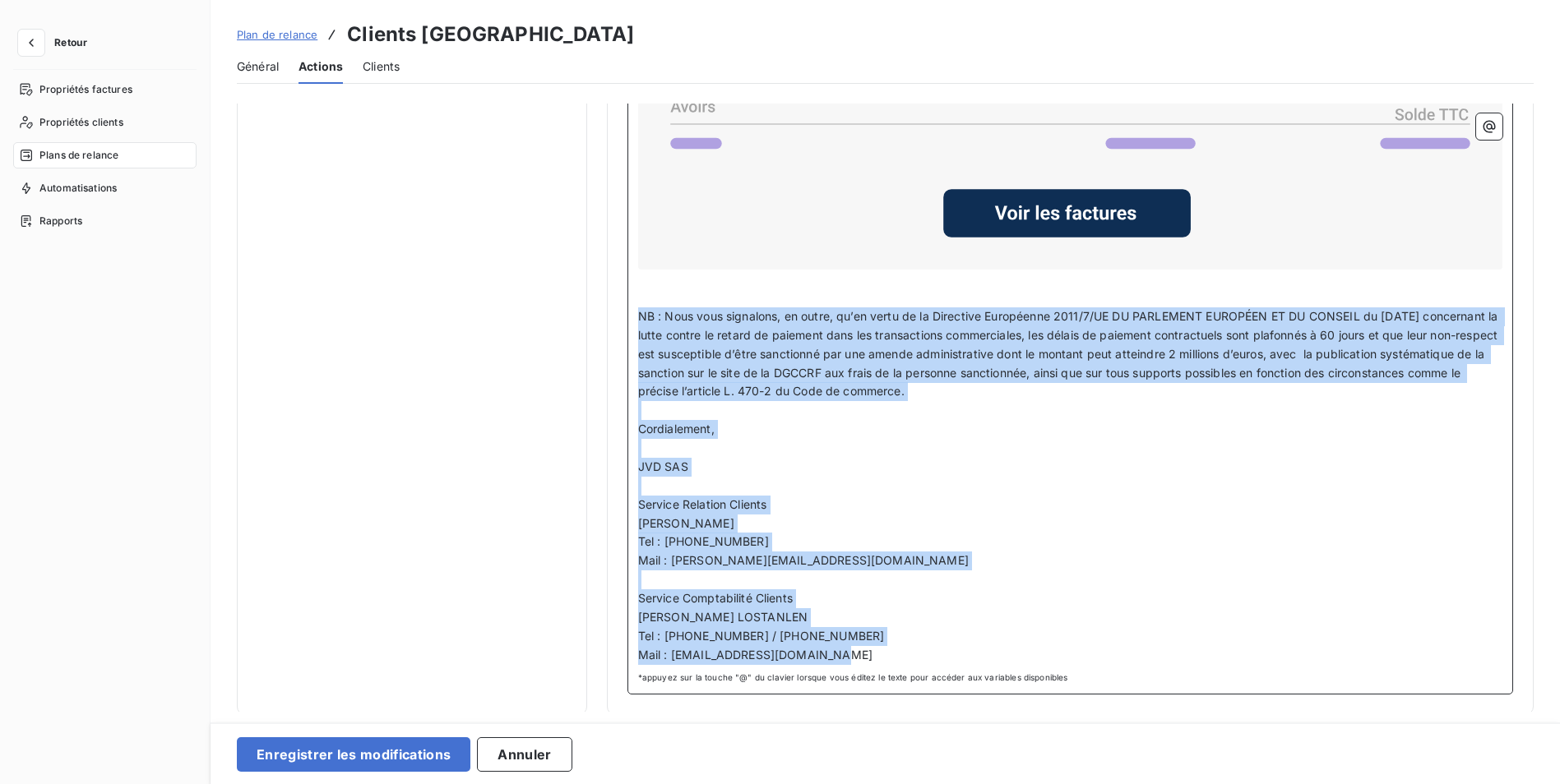
drag, startPoint x: 638, startPoint y: 403, endPoint x: 1087, endPoint y: 664, distance: 519.3
click at [1087, 664] on div "Bonjour Civilité du contact ﻿ Nom de famille du contact ﻿ ﻿ ﻿ Sauf erreur, nos …" at bounding box center [1070, 173] width 885 height 1042
copy div "NB : Nous vous signalons, en outre, qu’en vertu de la Directive Européenne 2011…"
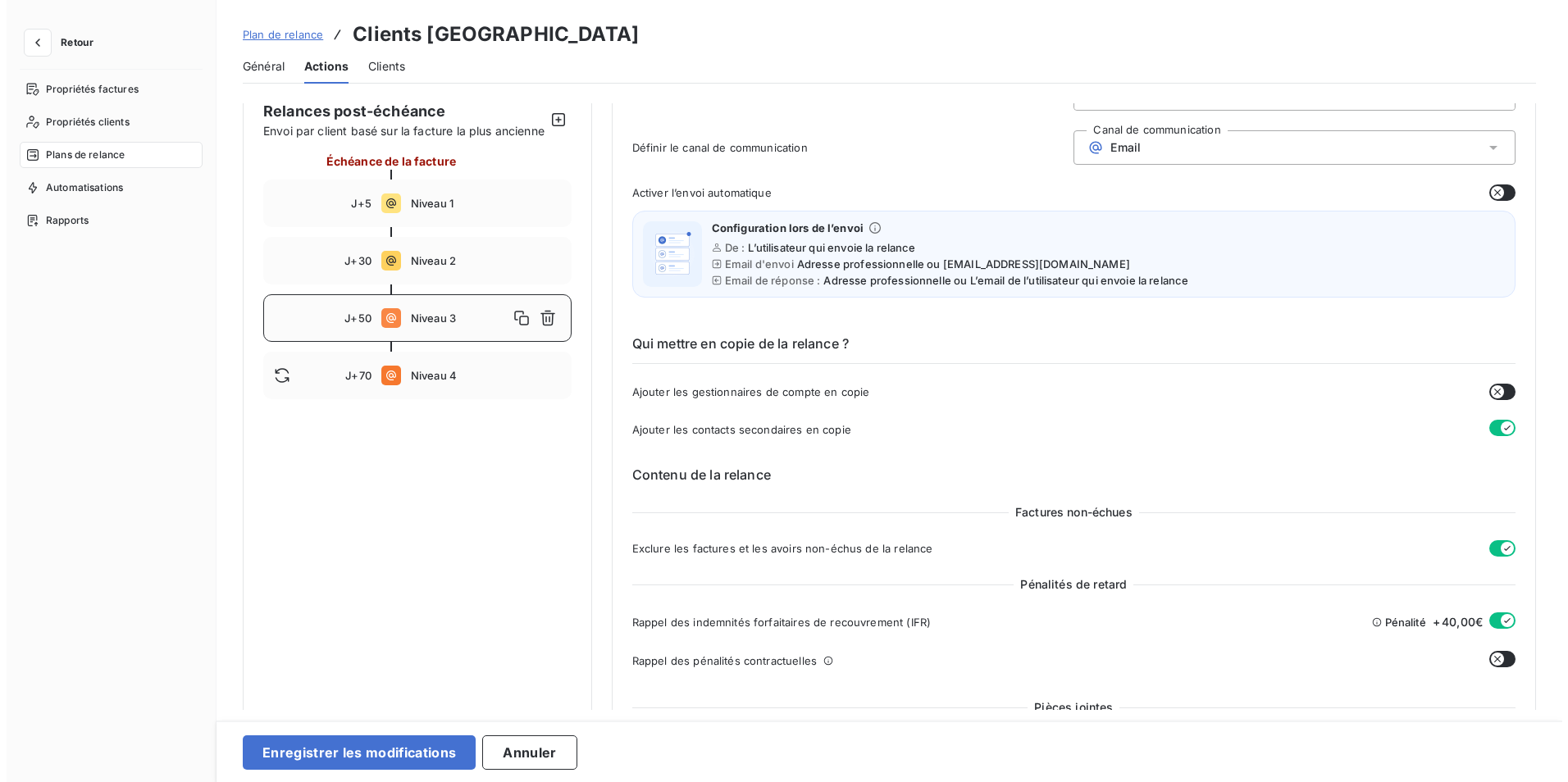
scroll to position [0, 0]
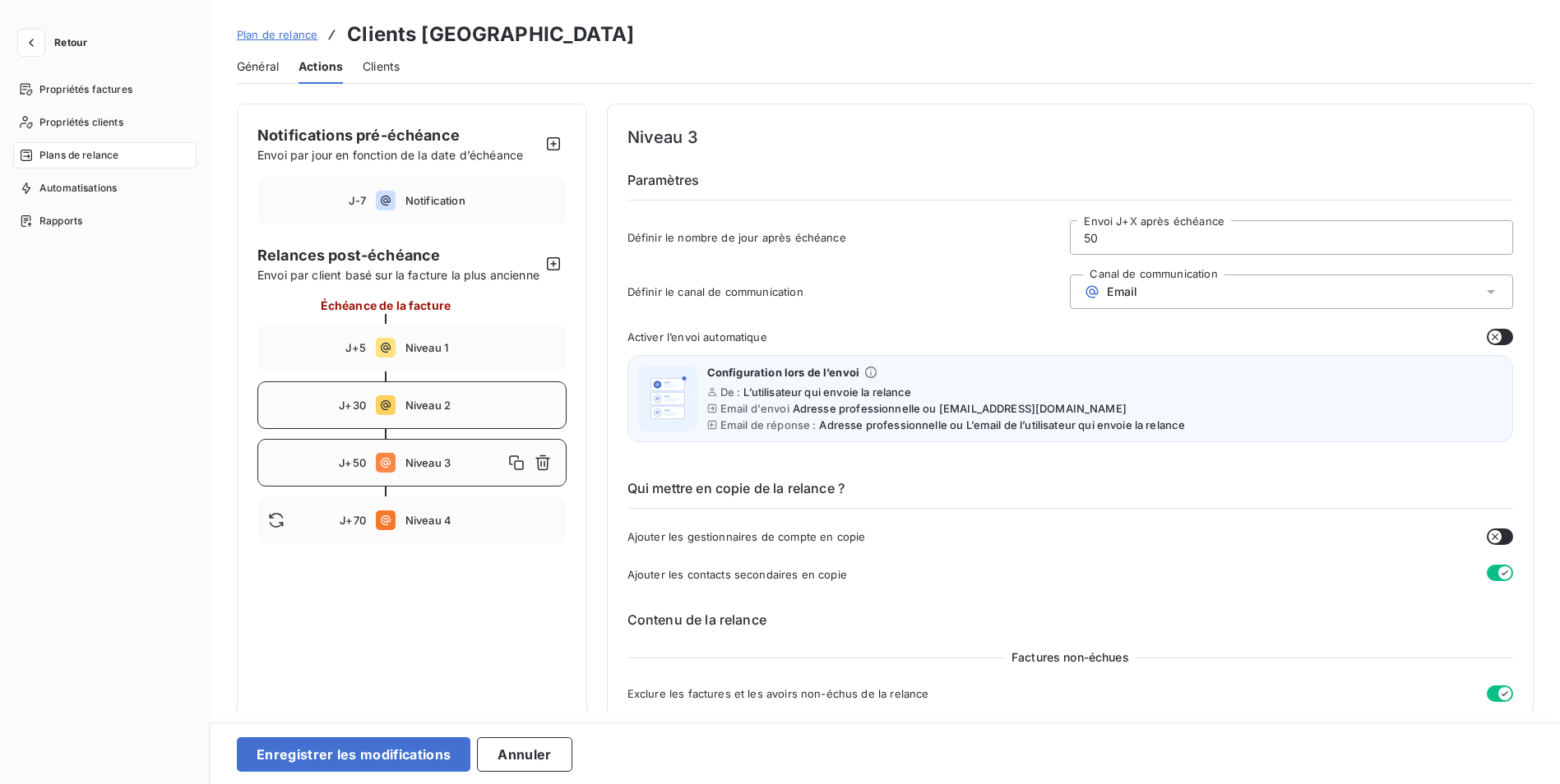
click at [414, 412] on span "Niveau 2" at bounding box center [480, 405] width 151 height 13
type input "30"
click at [1345, 295] on div "Email" at bounding box center [1291, 291] width 443 height 35
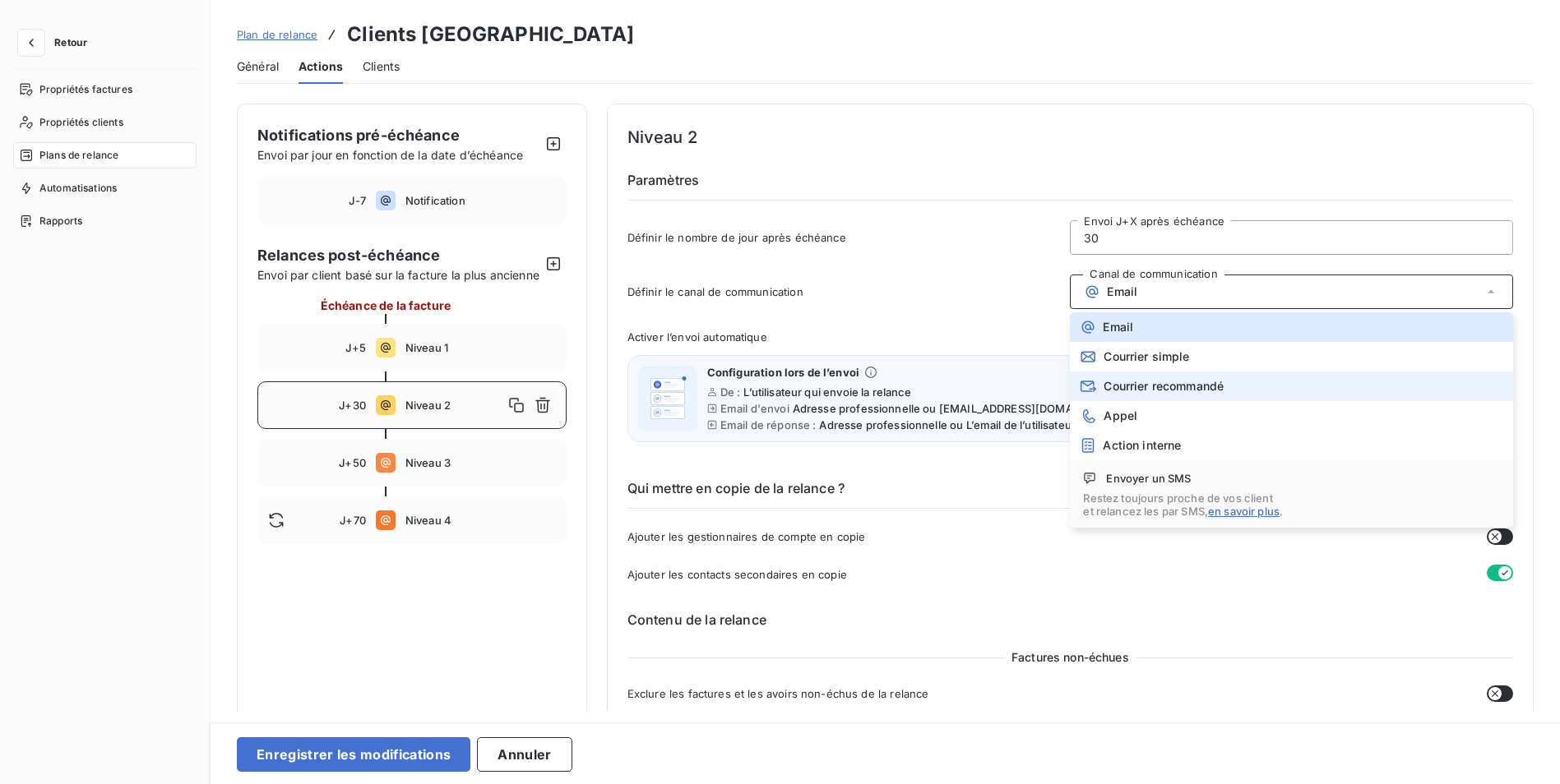
click at [1171, 376] on li "Courrier recommandé" at bounding box center [1291, 386] width 443 height 29
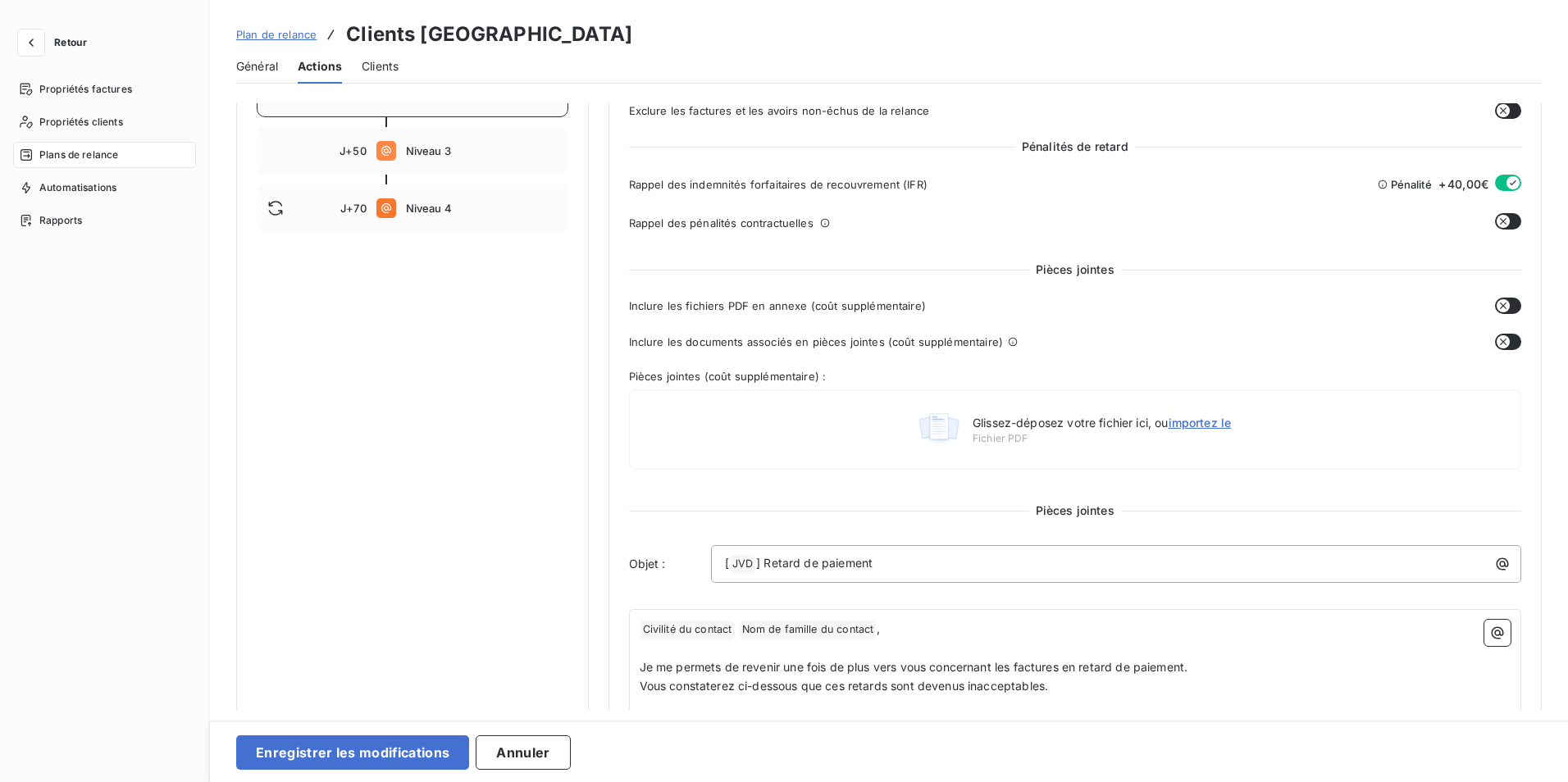
scroll to position [574, 0]
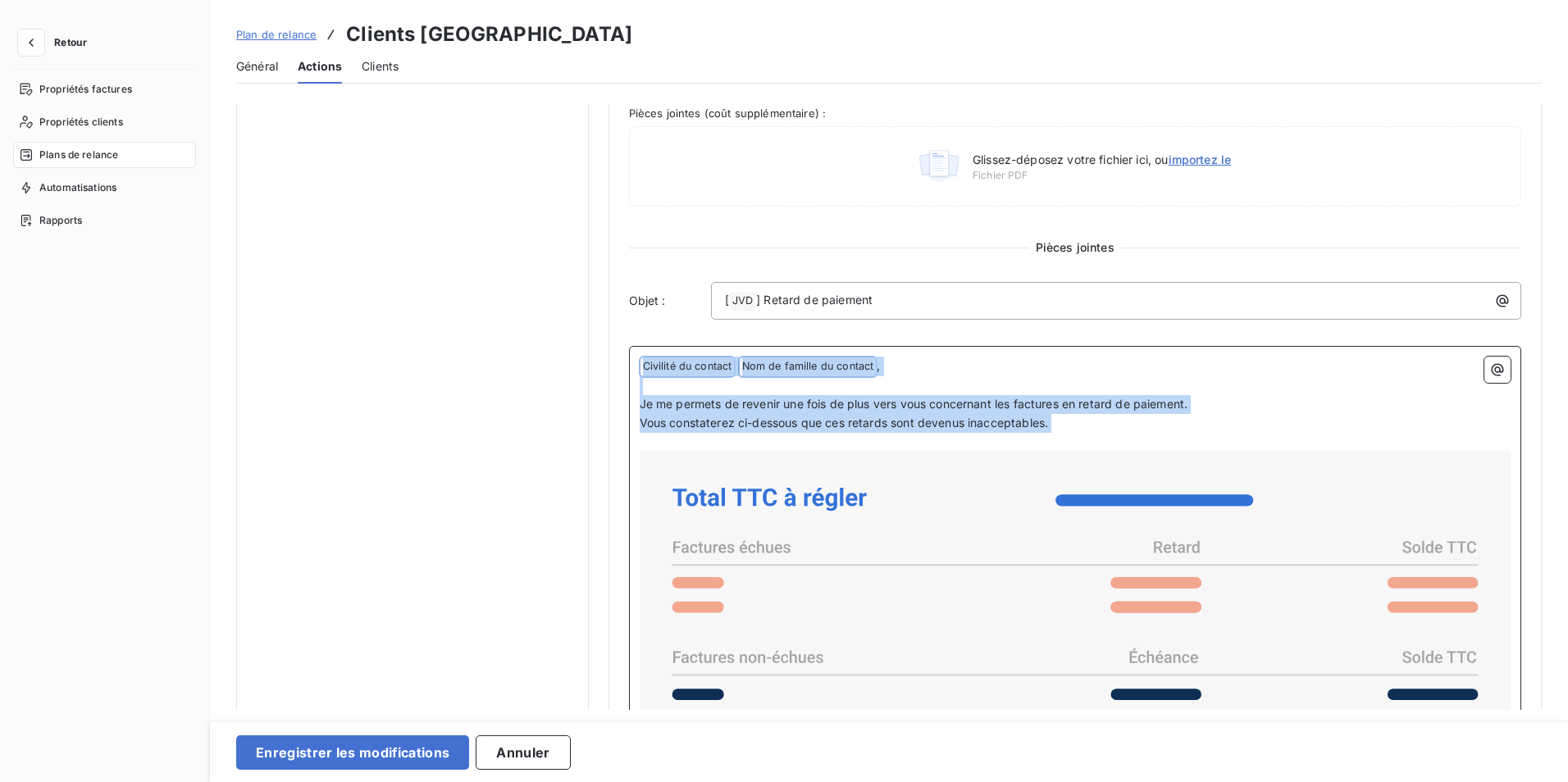
drag, startPoint x: 640, startPoint y: 363, endPoint x: 1081, endPoint y: 438, distance: 447.3
click at [1081, 438] on div "﻿ Civilité du contact ﻿ Nom de famille du contact ﻿ , ﻿ Je me permets de reveni…" at bounding box center [1076, 718] width 872 height 722
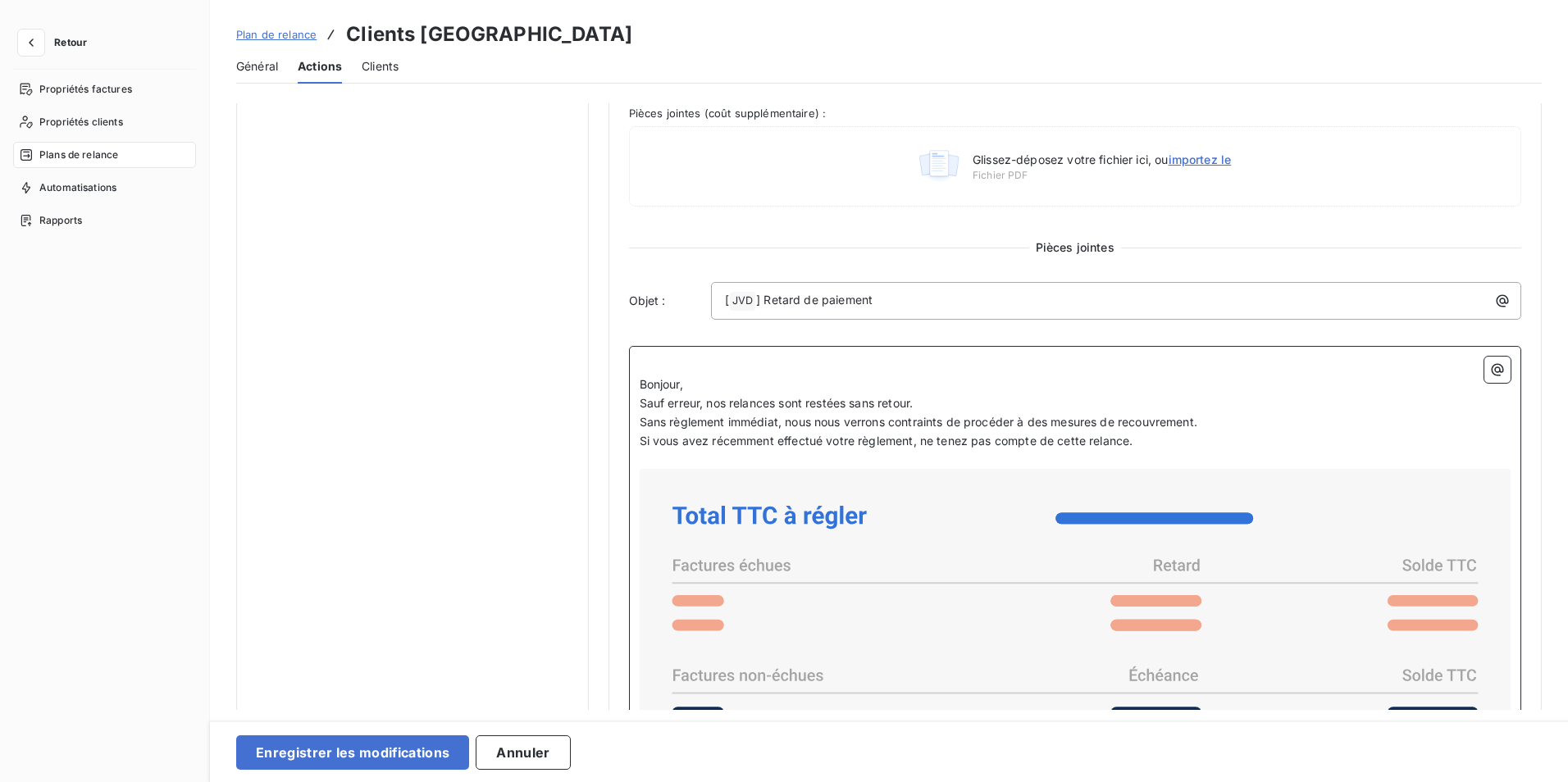
scroll to position [517, 0]
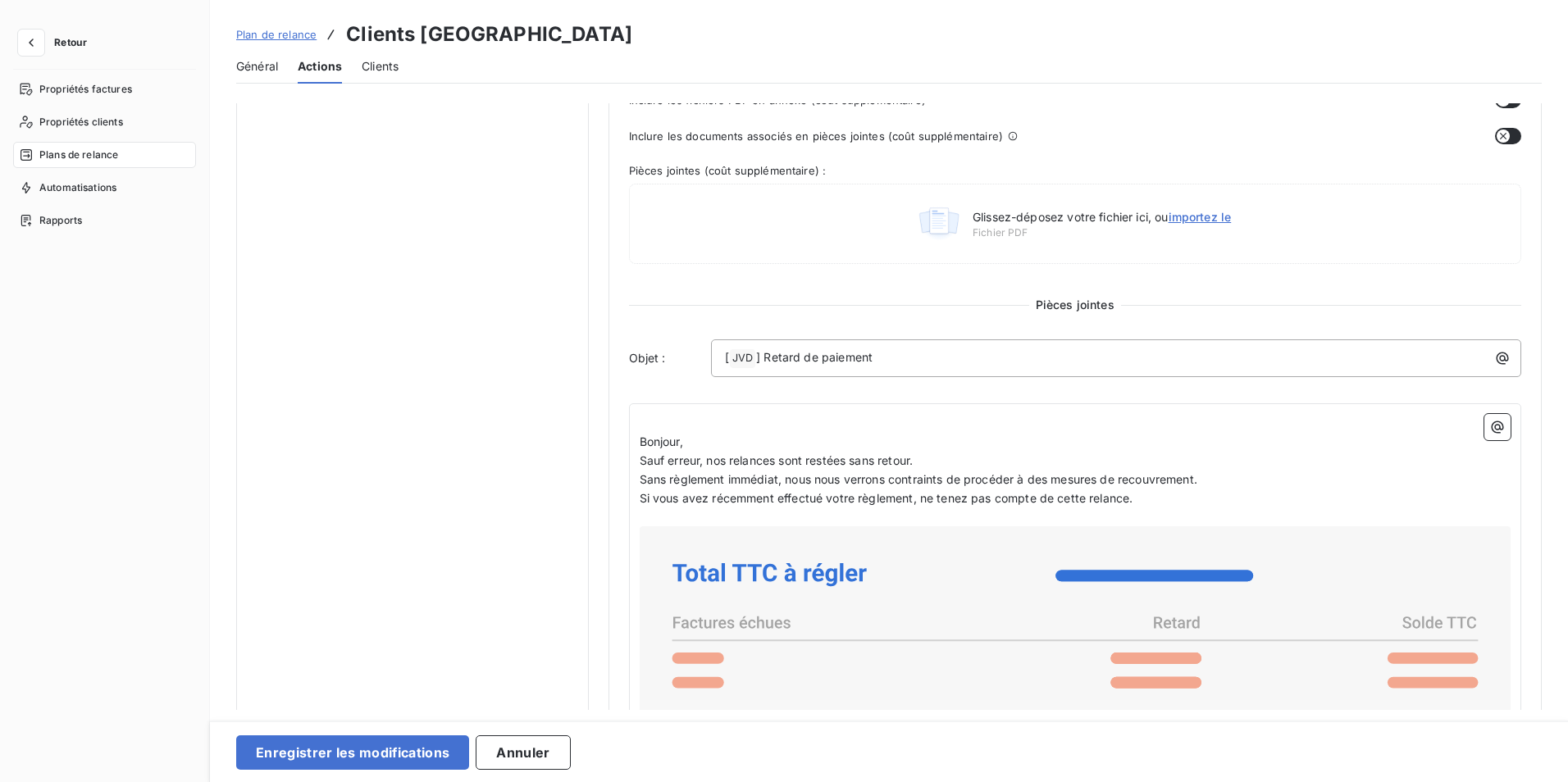
click at [635, 437] on div "﻿ Bonjour, Sauf erreur, nos relances sont restées sans retour. Sans règlement i…" at bounding box center [1076, 784] width 893 height 762
click at [639, 438] on span "Bonjour," at bounding box center [661, 441] width 44 height 14
click at [720, 443] on p "Bonjour," at bounding box center [1076, 442] width 872 height 18
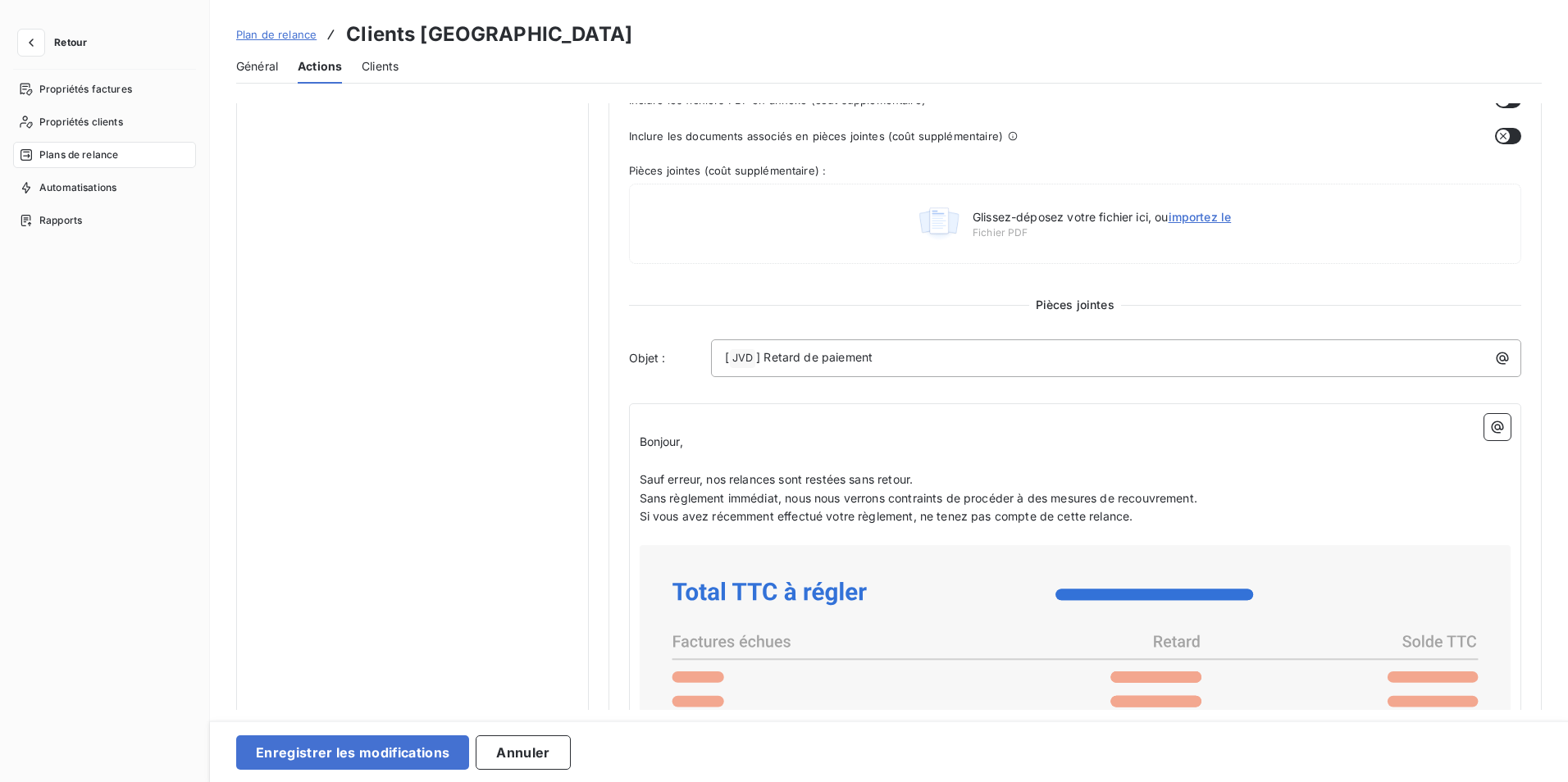
click at [635, 441] on div "﻿ Bonjour, ﻿ Sauf erreur, nos relances sont restées sans retour. Sans règlement…" at bounding box center [1076, 793] width 893 height 780
click at [644, 441] on span "Bonjour," at bounding box center [661, 441] width 44 height 14
click at [637, 441] on div "﻿ Bonjour, ﻿ Sauf erreur, nos relances sont restées sans retour. Sans règlement…" at bounding box center [1076, 793] width 893 height 780
click at [639, 441] on span "Bonjour," at bounding box center [661, 441] width 44 height 14
drag, startPoint x: 681, startPoint y: 443, endPoint x: 626, endPoint y: 443, distance: 55.0
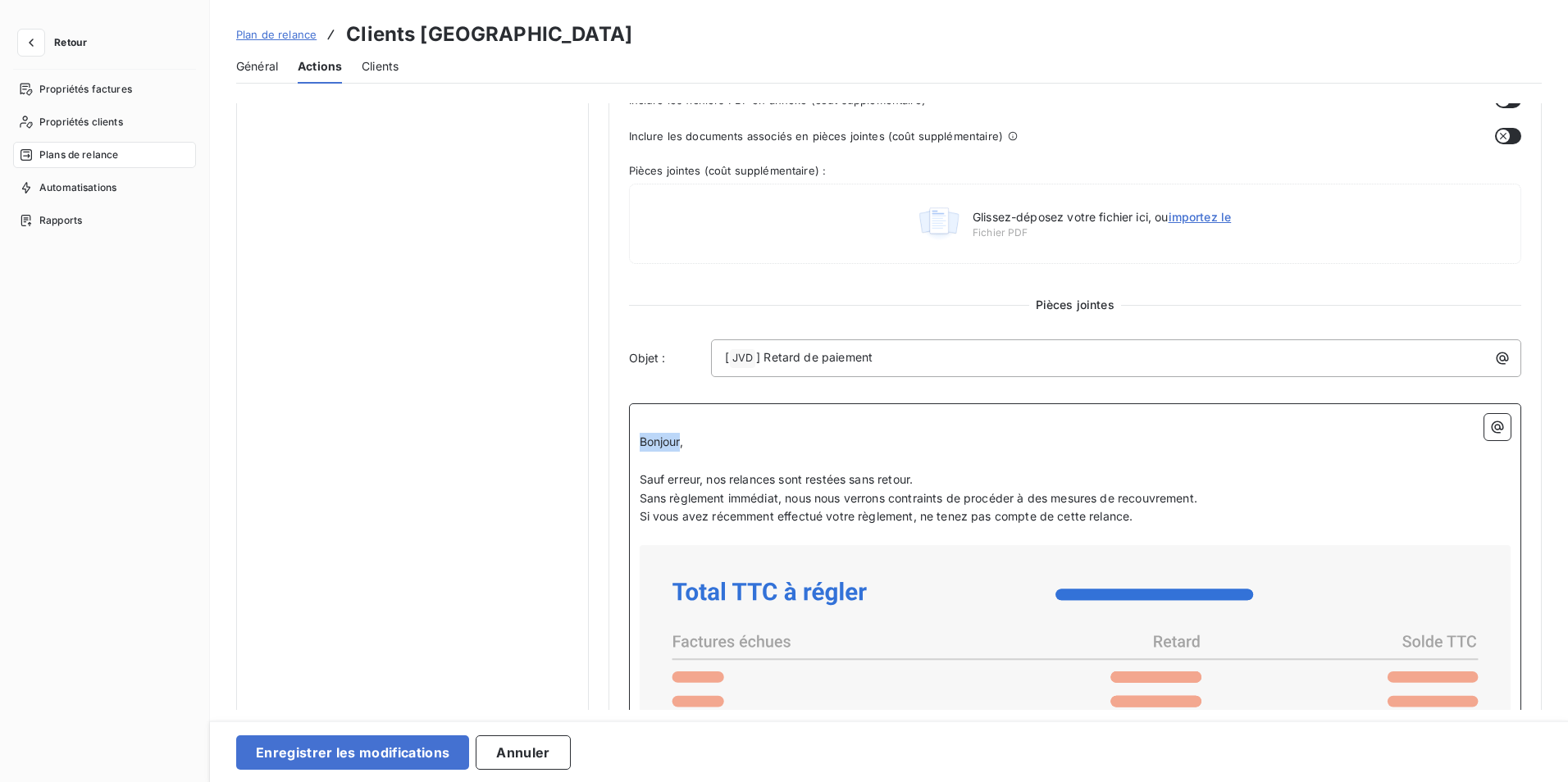
click at [626, 443] on div "Niveau 2 Paramètres Définir le nombre de jour après échéance 30 Envoi J+X après…" at bounding box center [1076, 403] width 934 height 1634
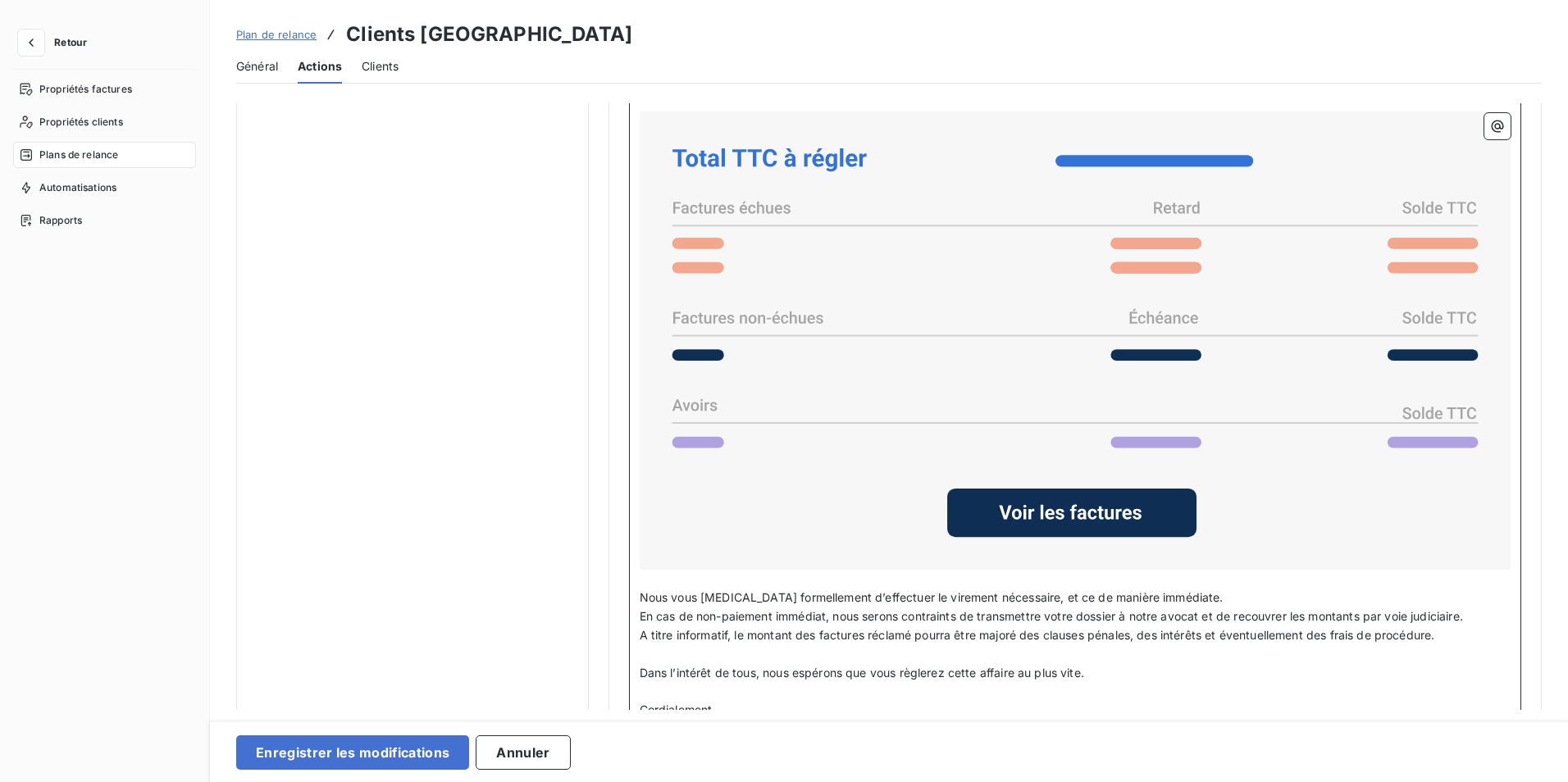
scroll to position [1009, 0]
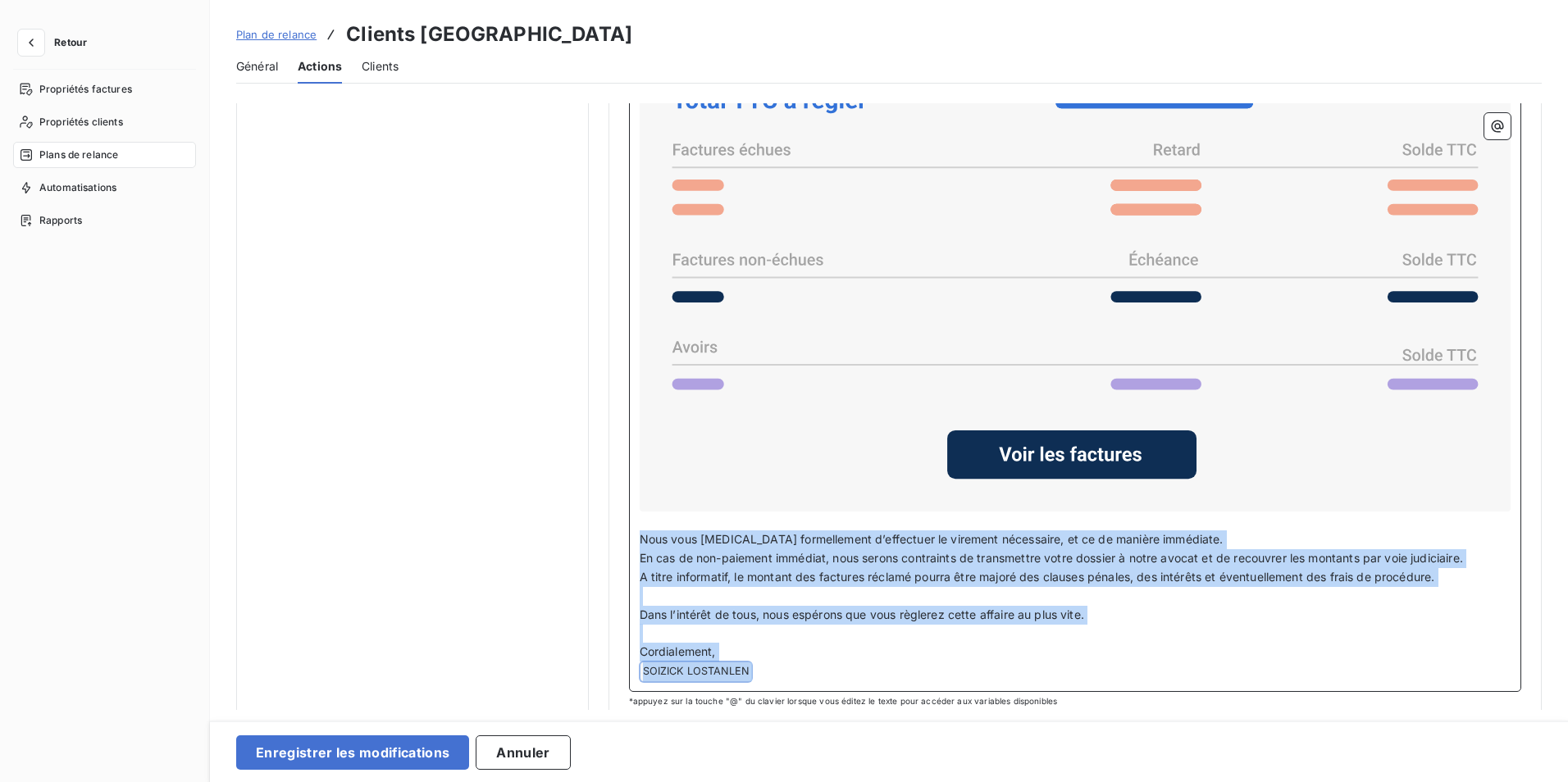
drag, startPoint x: 641, startPoint y: 533, endPoint x: 1097, endPoint y: 680, distance: 479.1
click at [1097, 680] on div "﻿ Madame, Monsieur, ﻿ Sauf erreur, nos relances sont restées sans retour. Sans …" at bounding box center [1076, 302] width 893 height 780
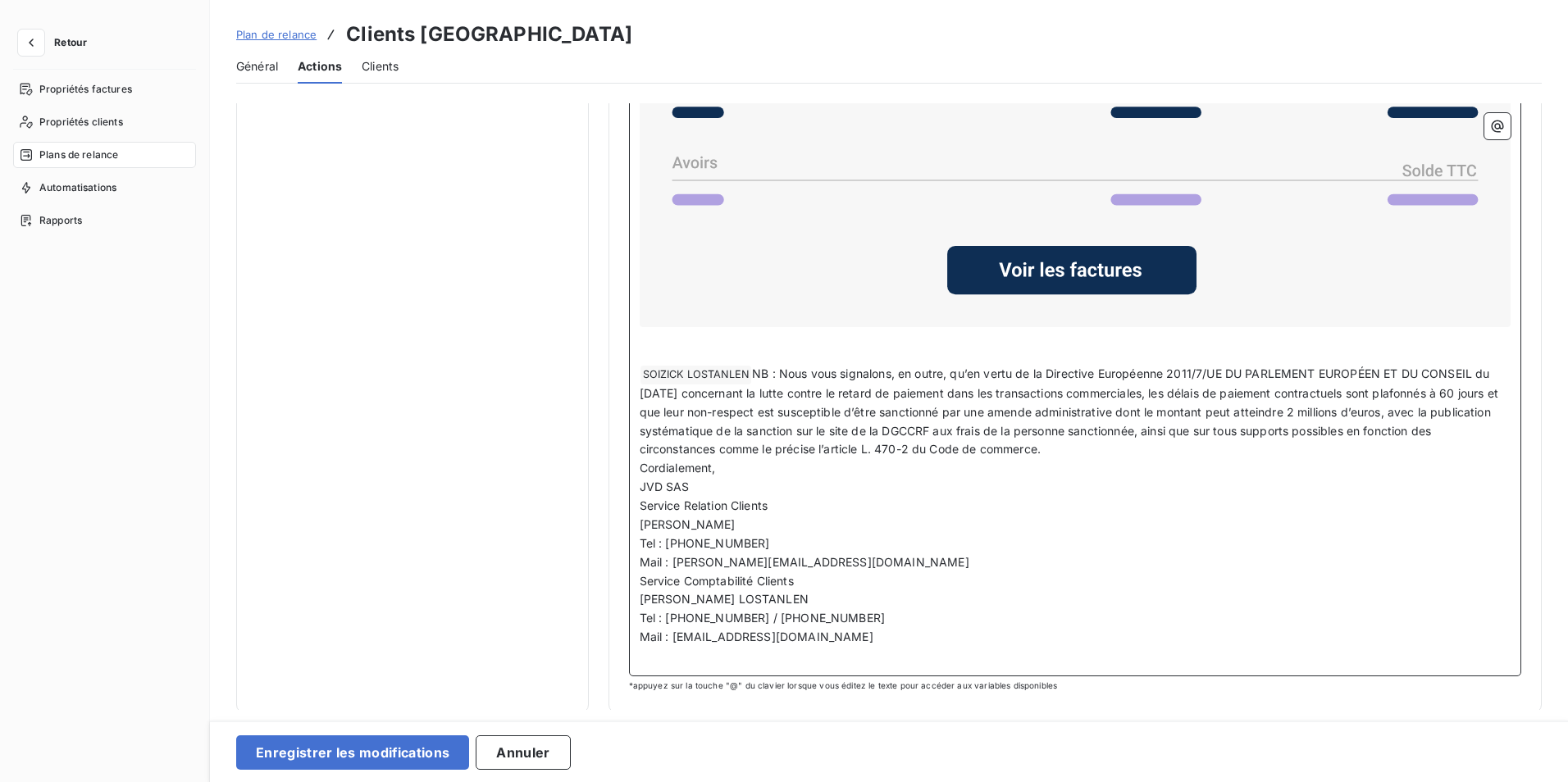
scroll to position [1194, 0]
click at [750, 370] on span "NB : Nous vous signalons, en outre, qu’en vertu de la Directive Européenne 2011…" at bounding box center [1071, 410] width 863 height 90
click at [639, 479] on span "JVD SAS" at bounding box center [665, 485] width 50 height 14
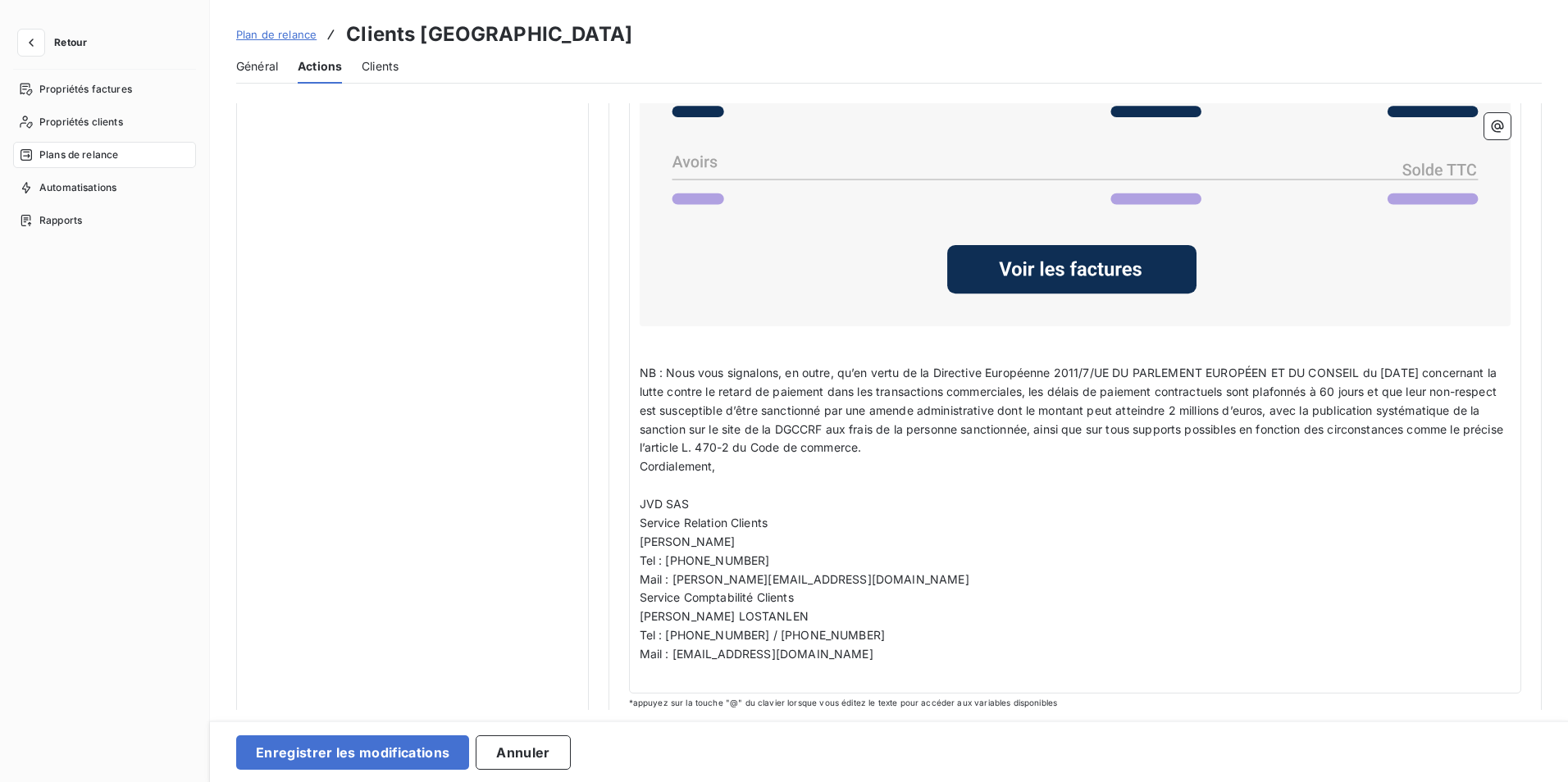
click at [635, 522] on div "﻿ Madame, Monsieur, ﻿ Sauf erreur, nos relances sont restées sans retour. Sans …" at bounding box center [1076, 210] width 893 height 968
click at [639, 522] on span "Service Relation Clients" at bounding box center [703, 522] width 129 height 14
drag, startPoint x: 712, startPoint y: 499, endPoint x: 613, endPoint y: 498, distance: 99.0
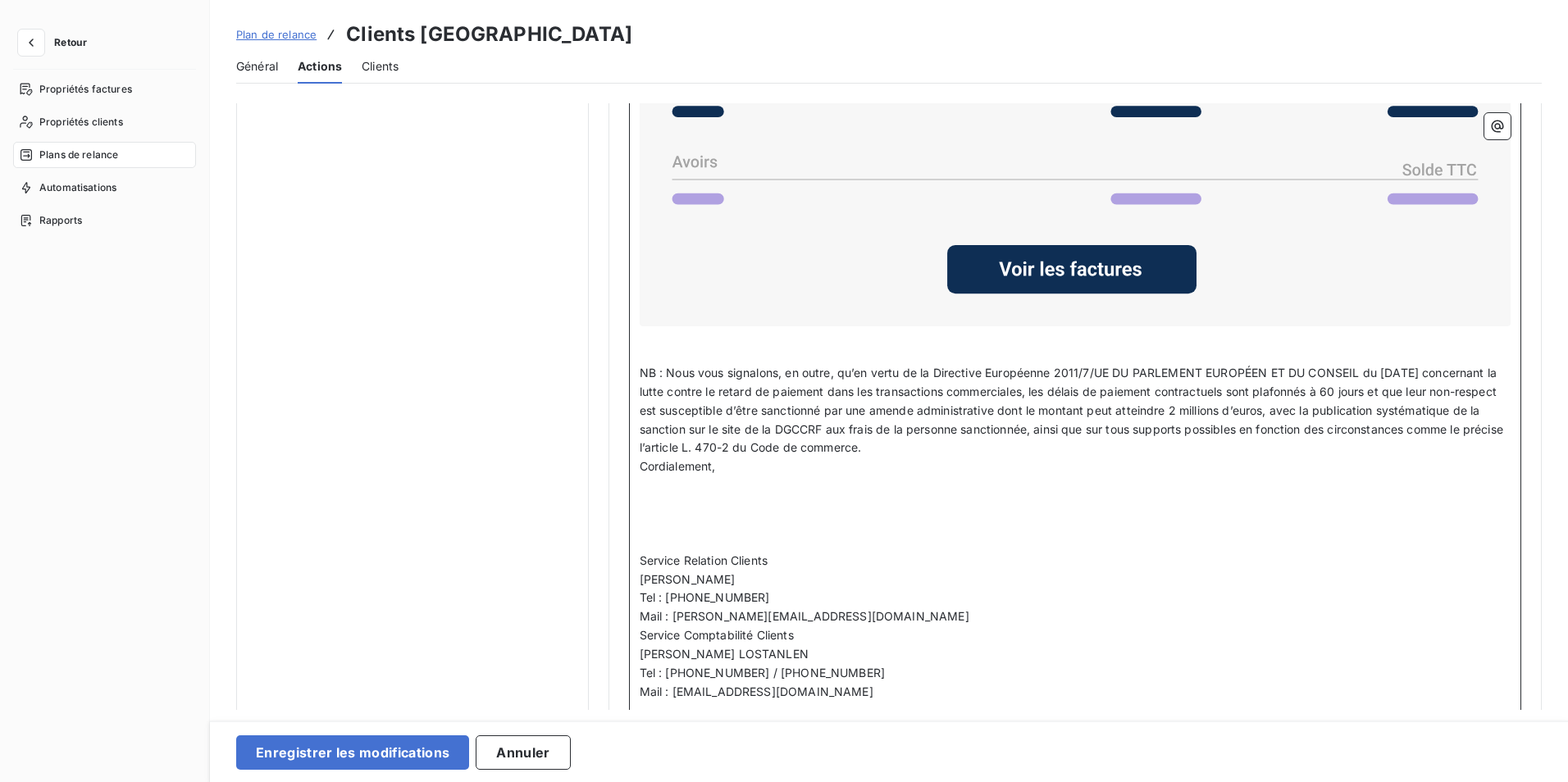
click at [658, 498] on p "﻿" at bounding box center [1076, 505] width 872 height 18
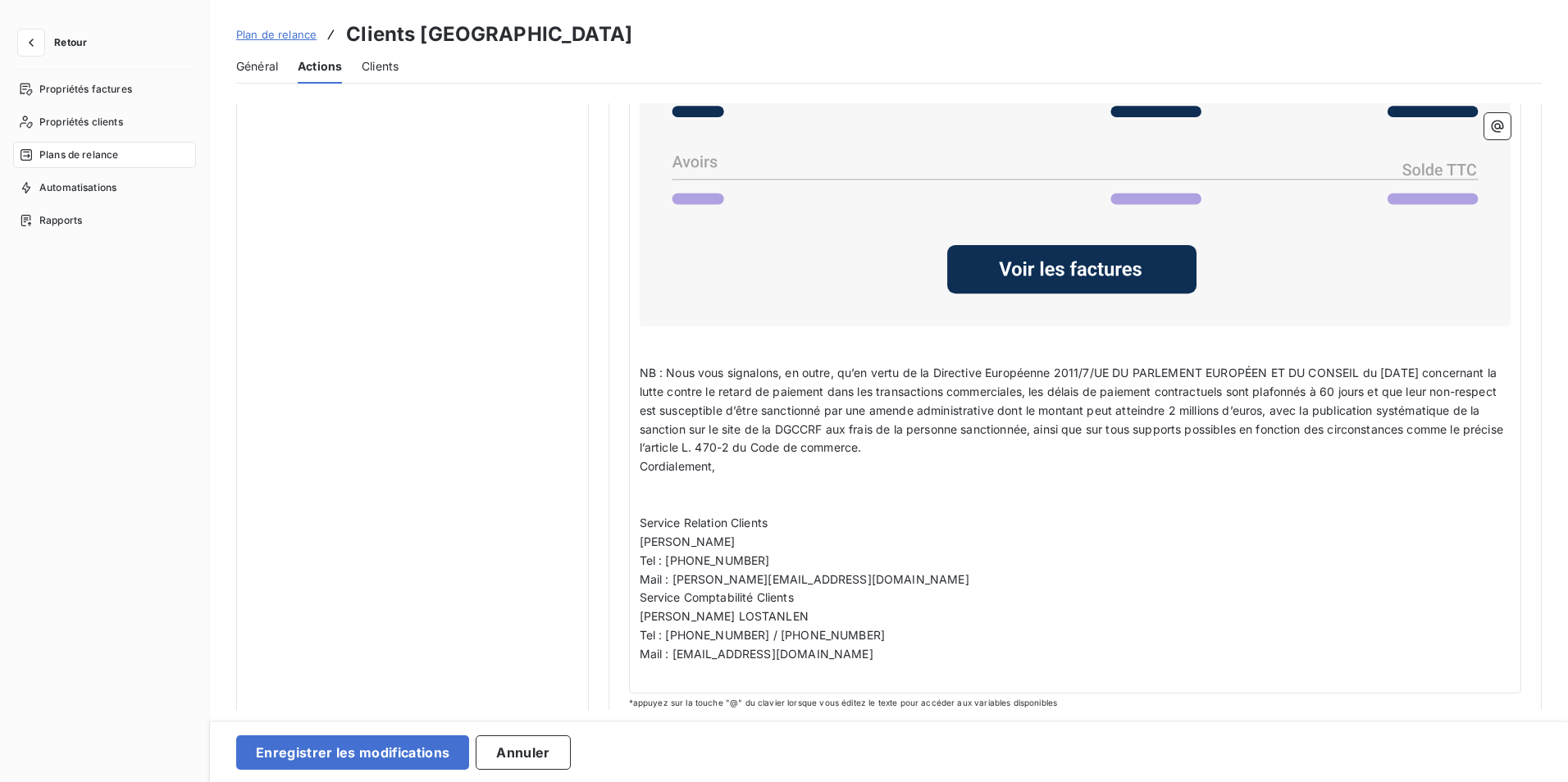
click at [636, 594] on div "﻿ Madame, Monsieur, ﻿ Sauf erreur, nos relances sont restées sans retour. Sans …" at bounding box center [1076, 210] width 893 height 968
click at [639, 596] on span "Service Comptabilité Clients" at bounding box center [717, 597] width 155 height 14
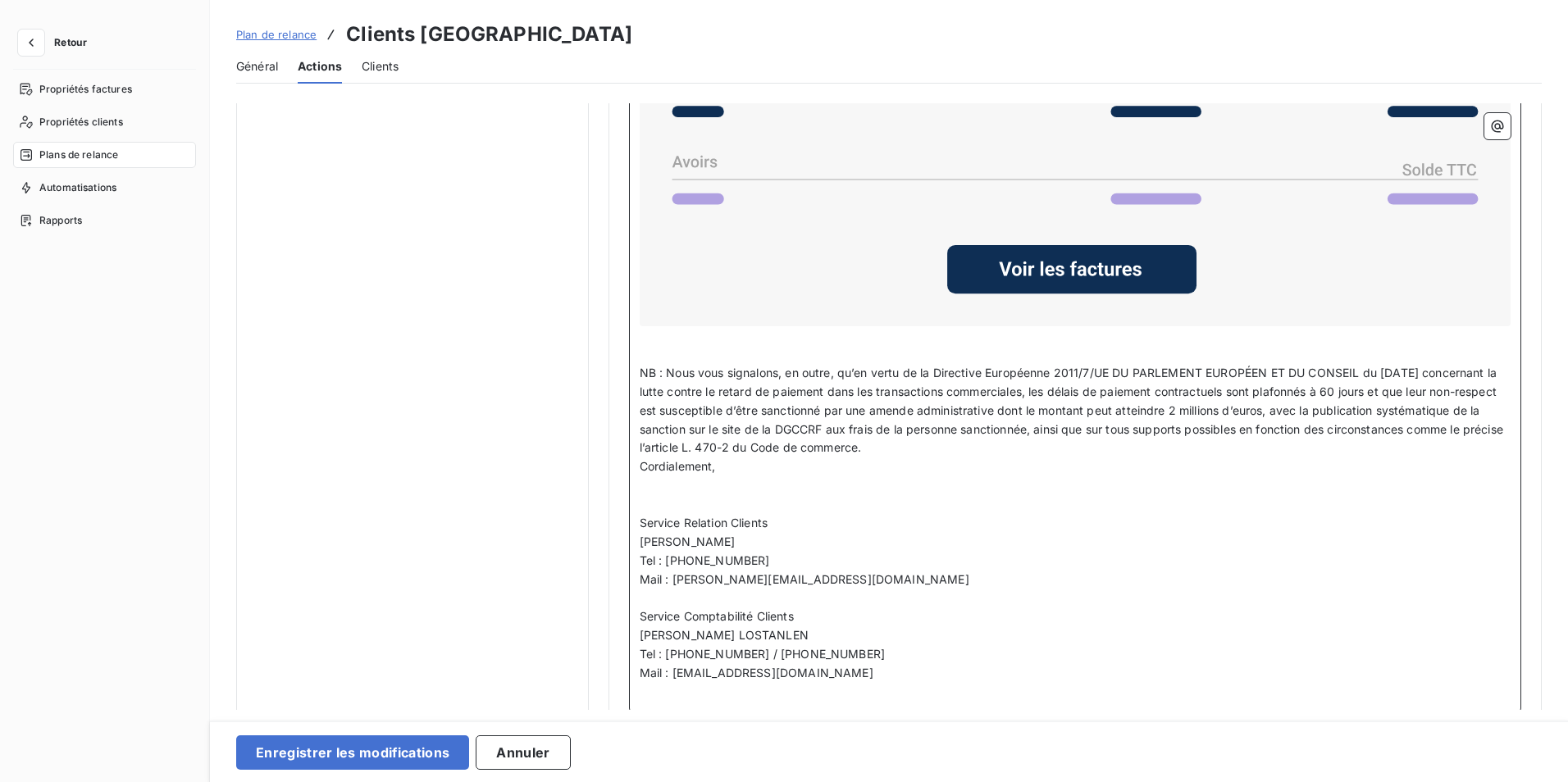
click at [650, 491] on p "﻿" at bounding box center [1076, 485] width 872 height 18
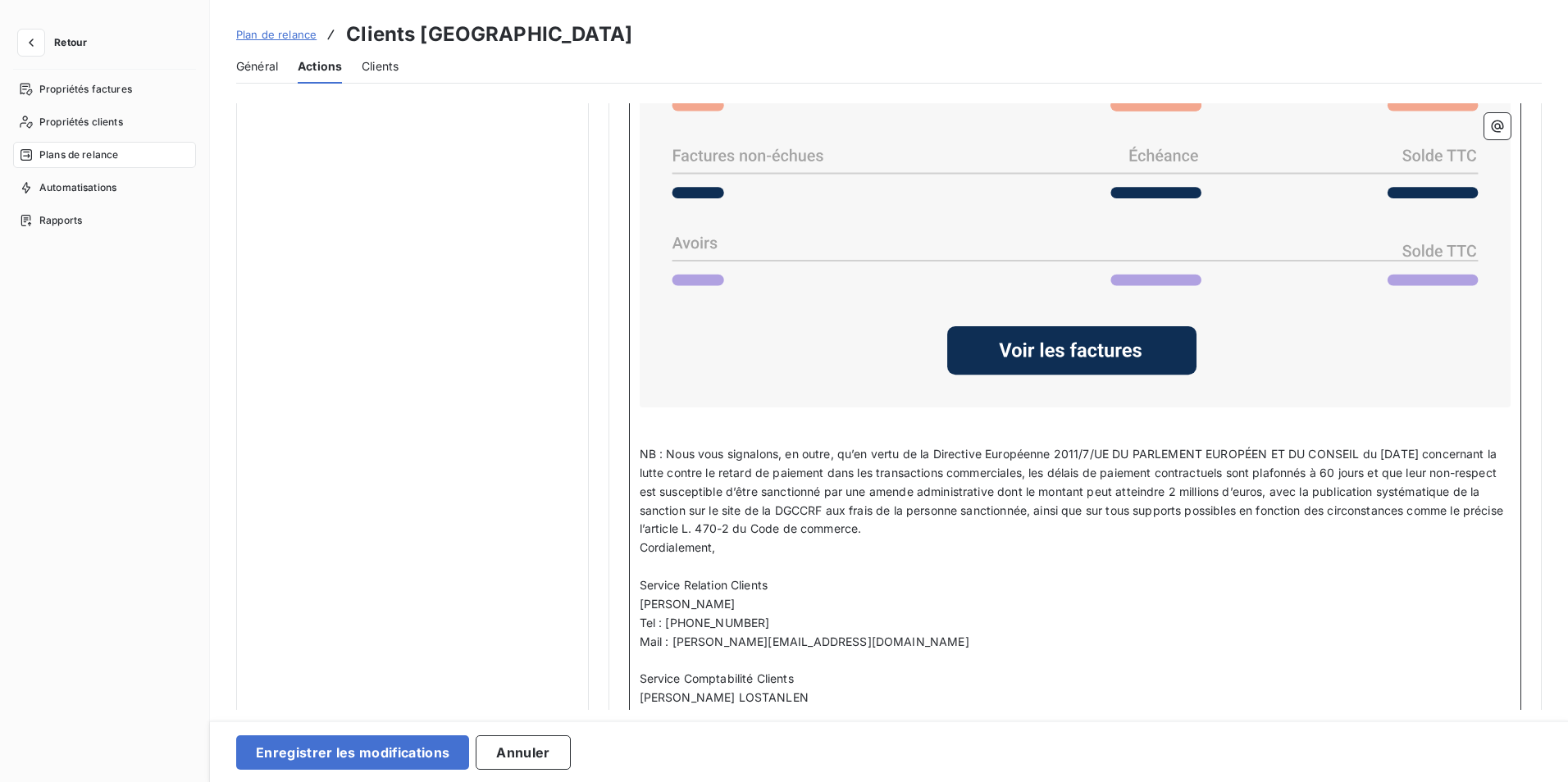
scroll to position [1112, 0]
click at [728, 553] on p "Cordialement," at bounding box center [1076, 548] width 872 height 18
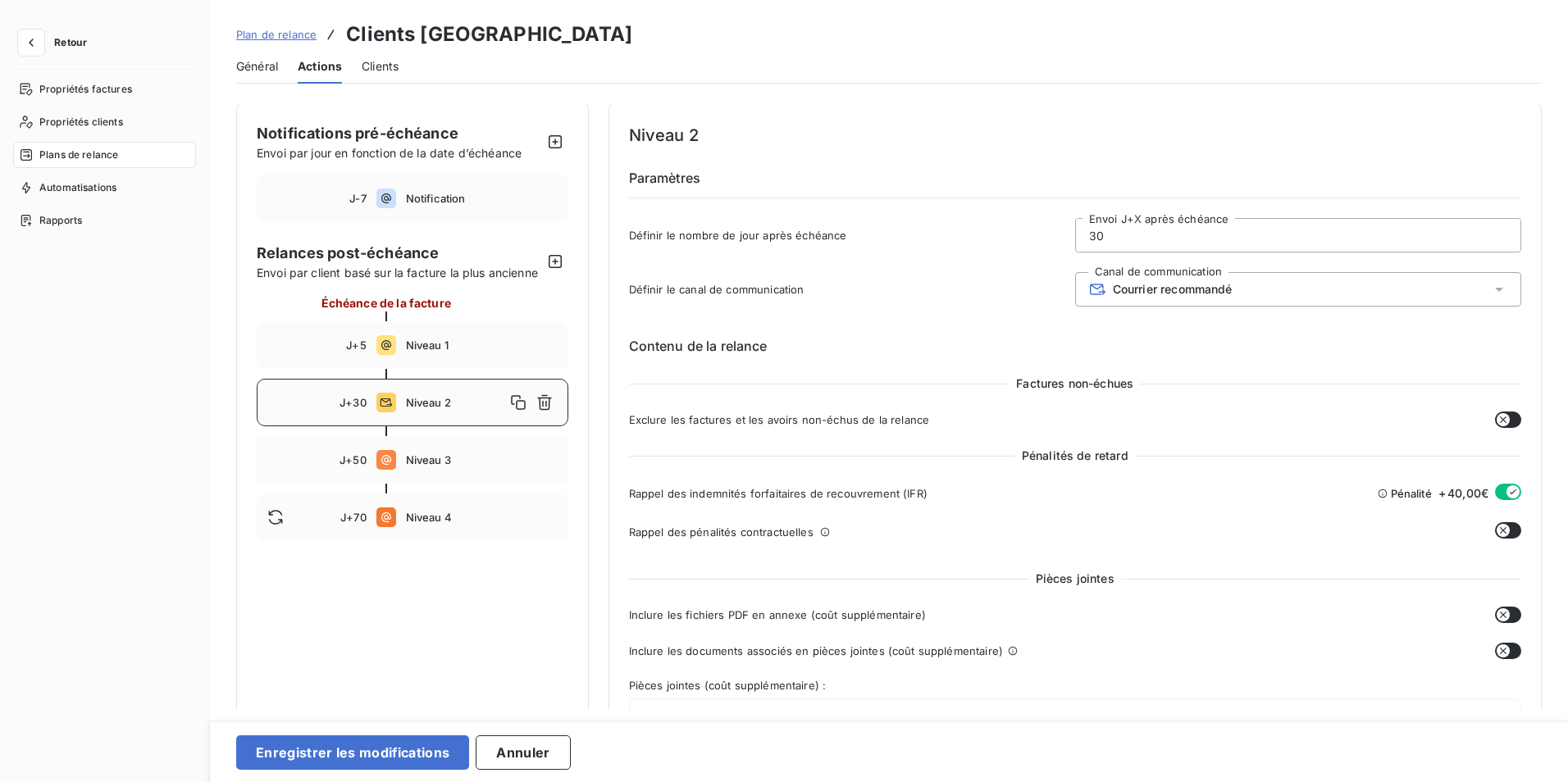
scroll to position [0, 0]
click at [1138, 291] on span "Courrier recommandé" at bounding box center [1173, 291] width 120 height 13
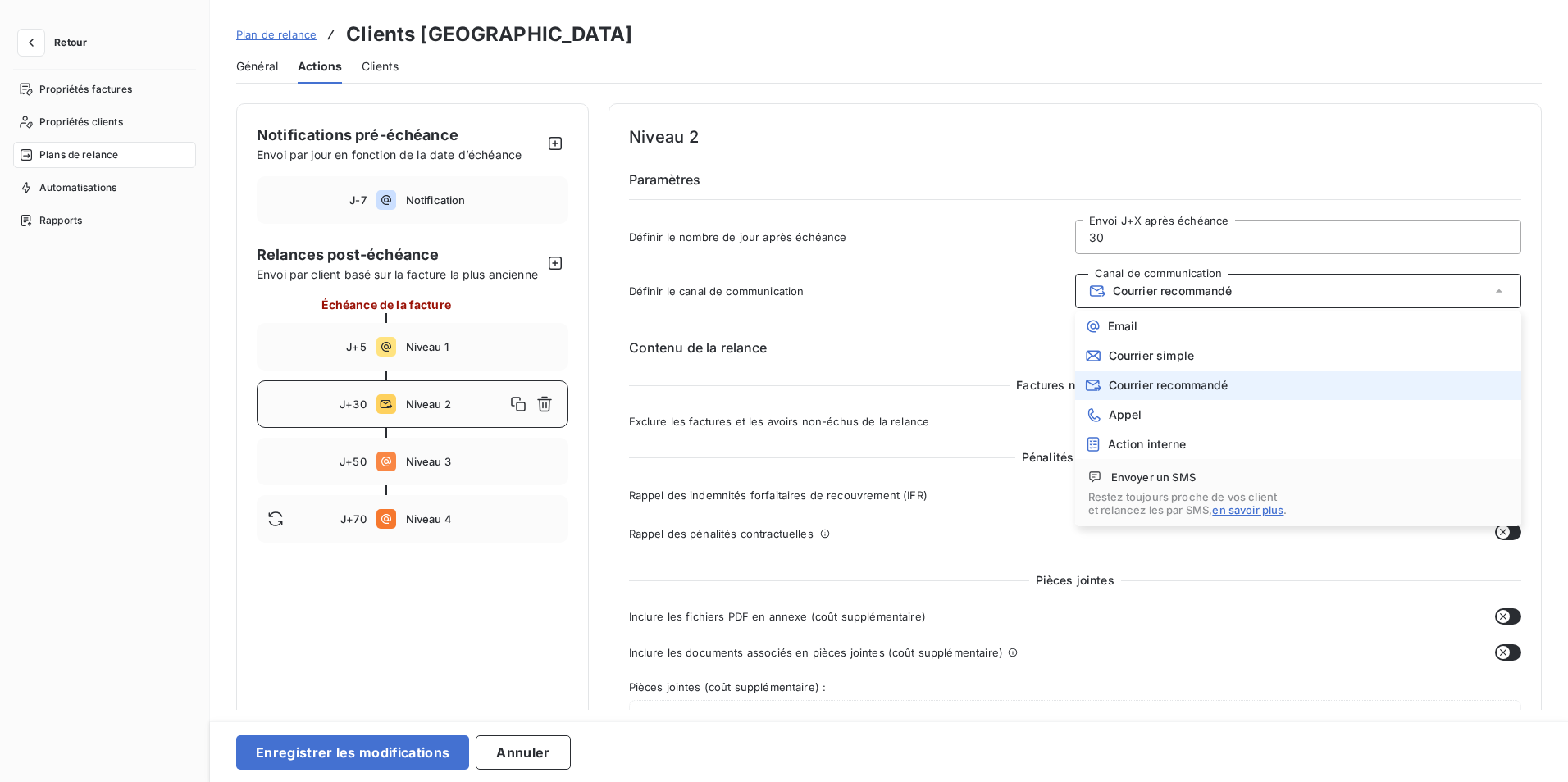
click at [1138, 291] on span "Courrier recommandé" at bounding box center [1173, 291] width 120 height 13
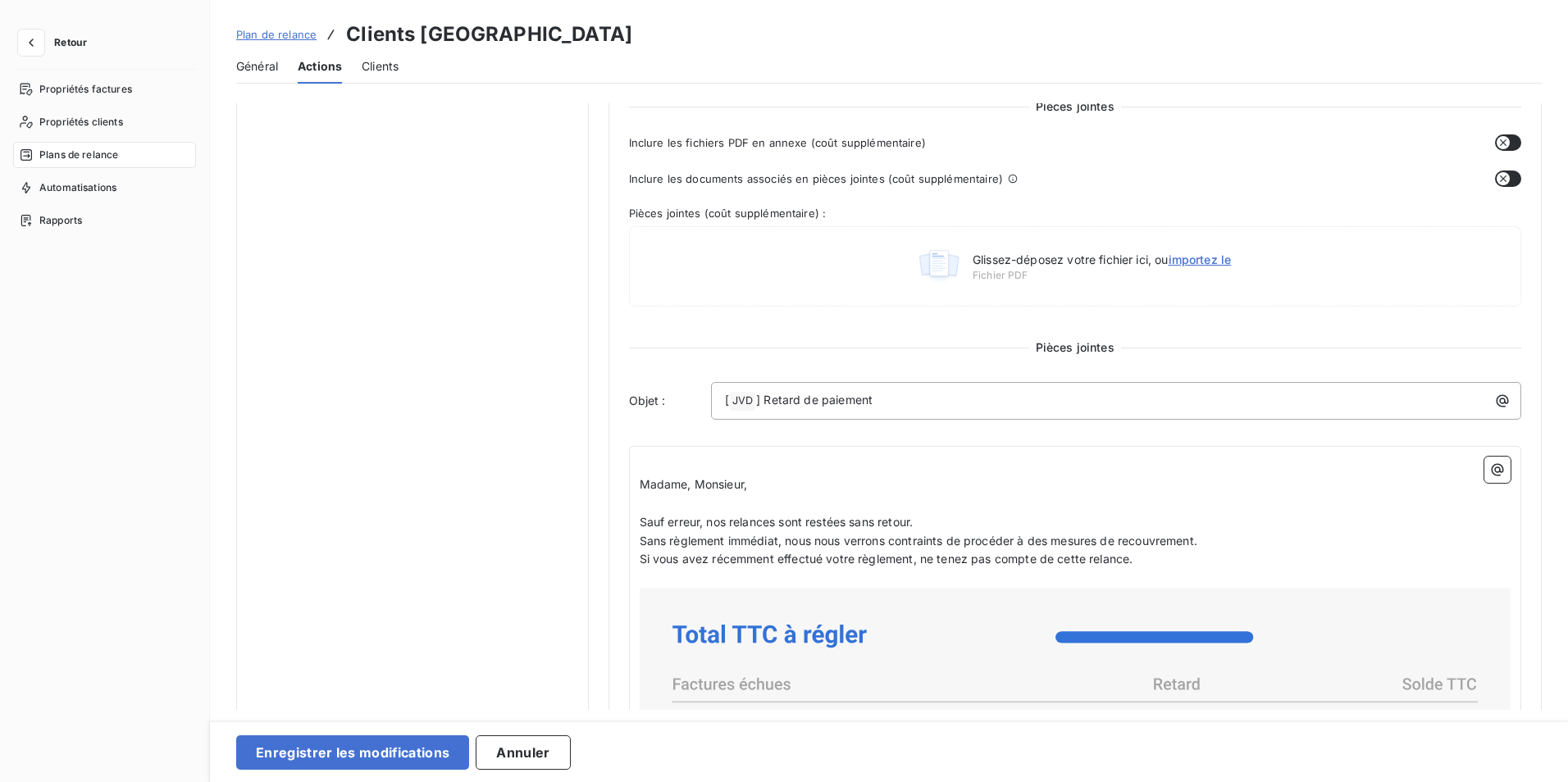
scroll to position [638, 0]
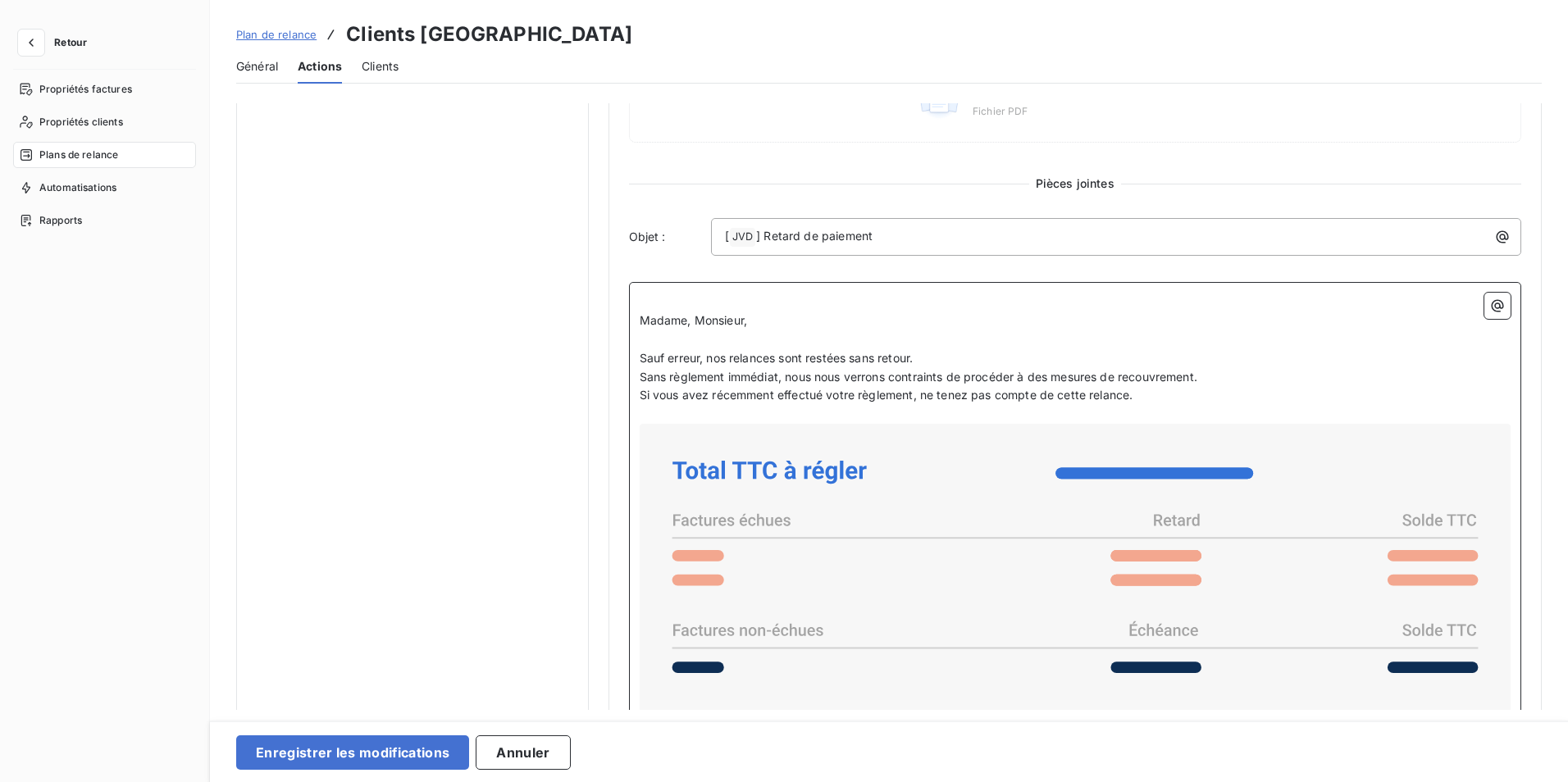
click at [923, 354] on p "Sauf erreur, nos relances sont restées sans retour." at bounding box center [1076, 359] width 872 height 18
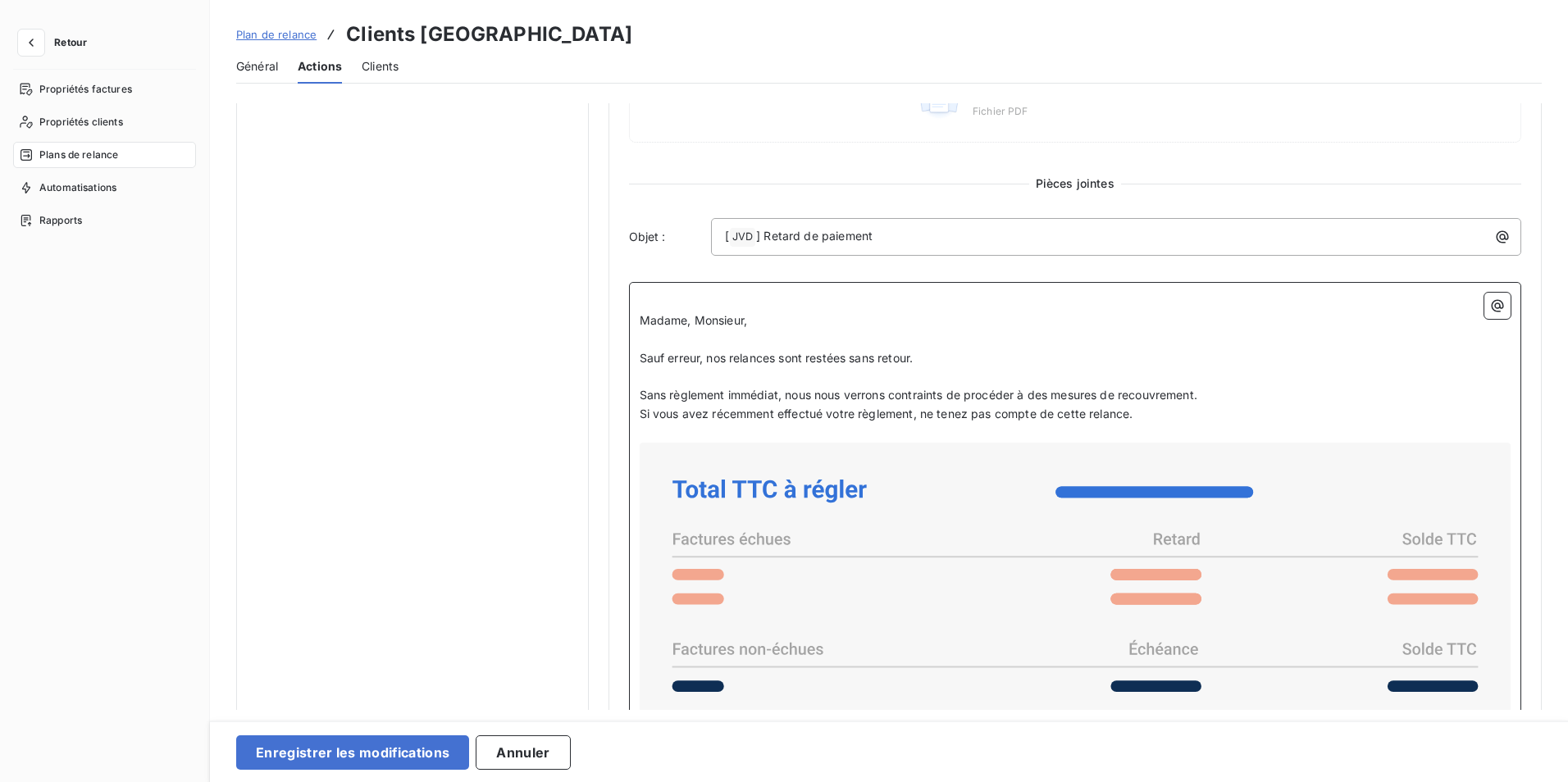
click at [1225, 393] on p "Sans règlement immédiat, nous nous verrons contraints de procéder à des mesures…" at bounding box center [1076, 396] width 872 height 18
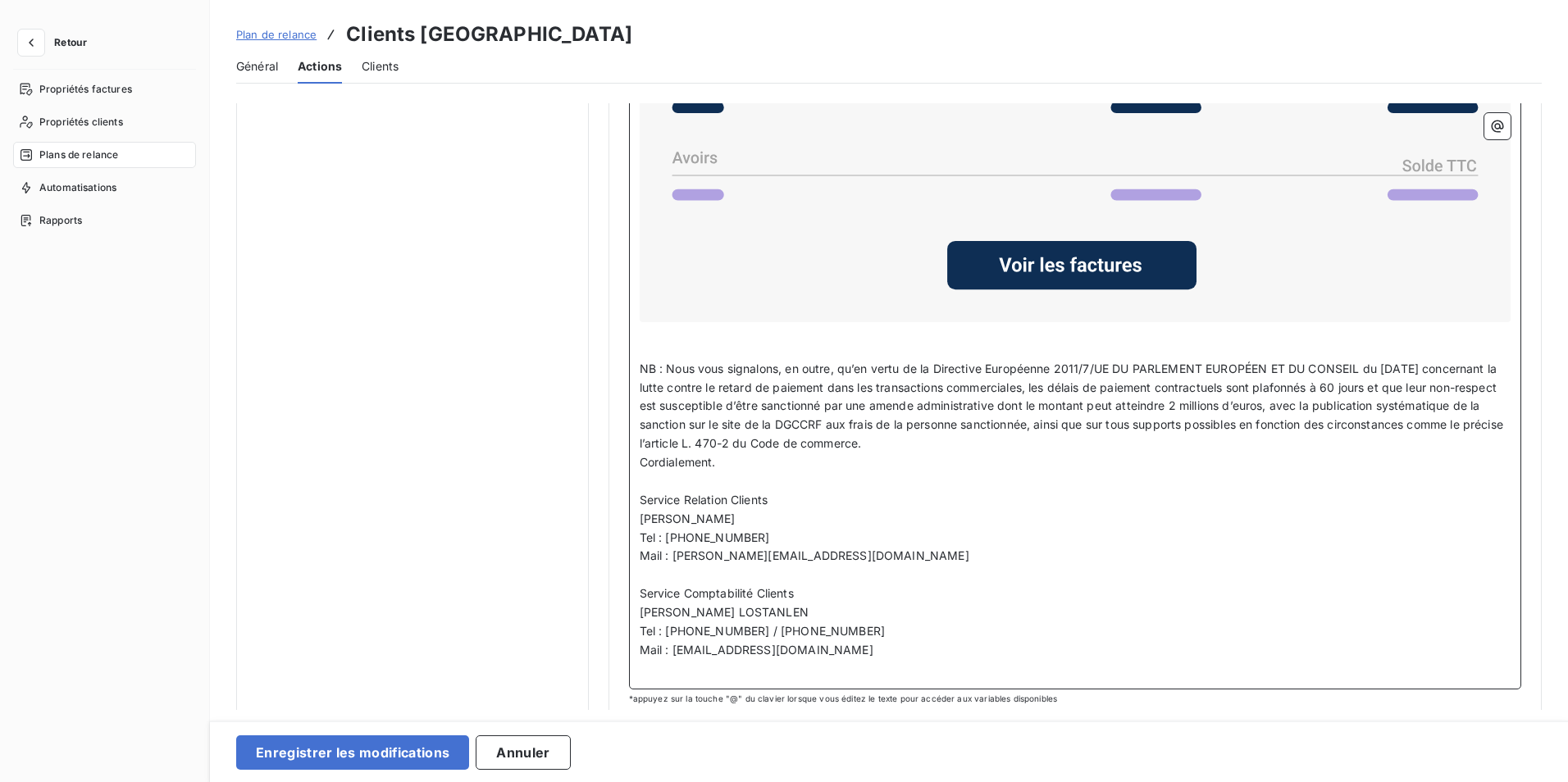
scroll to position [1249, 0]
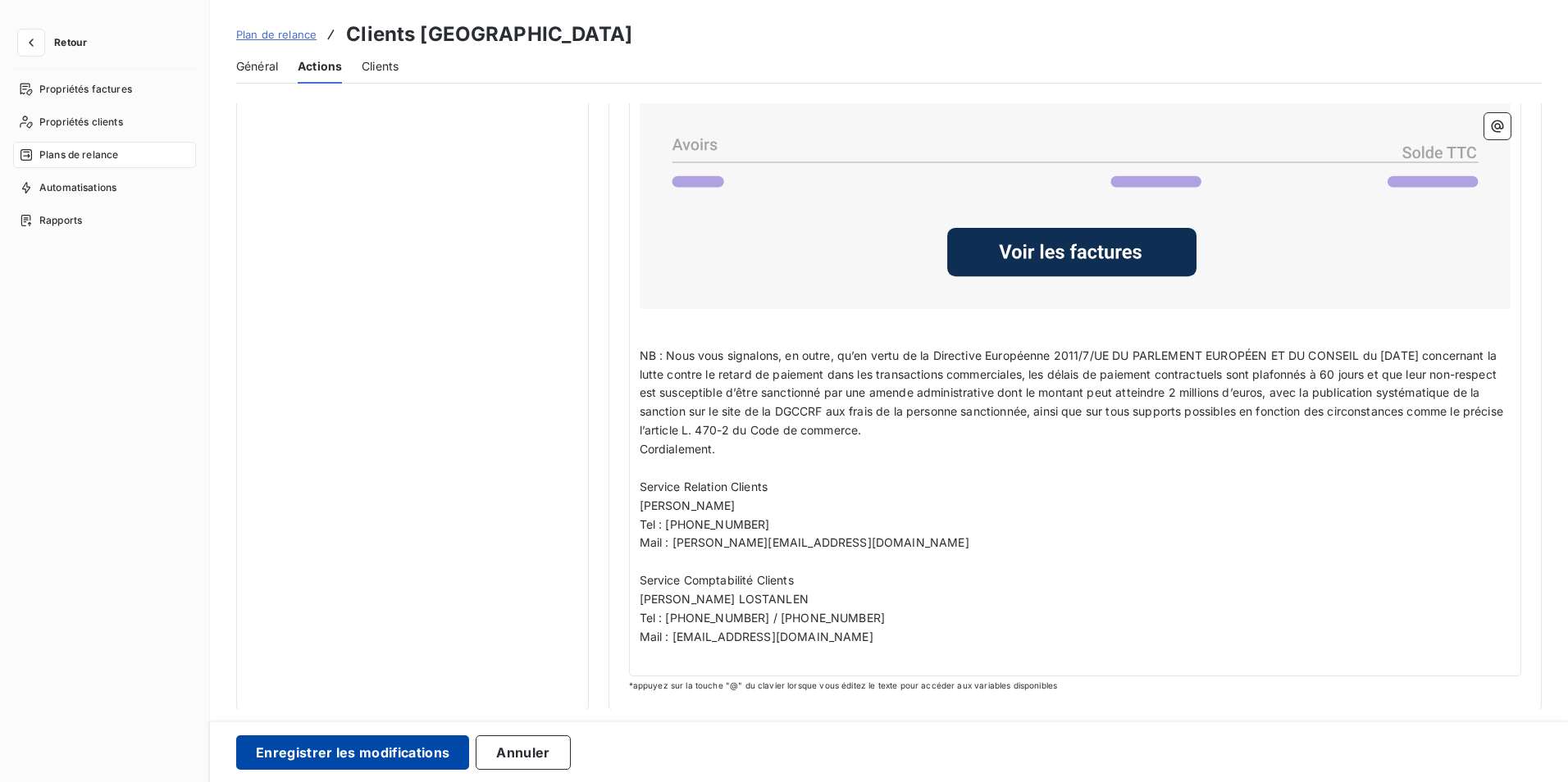
click at [321, 749] on button "Enregistrer les modifications" at bounding box center [352, 753] width 233 height 34
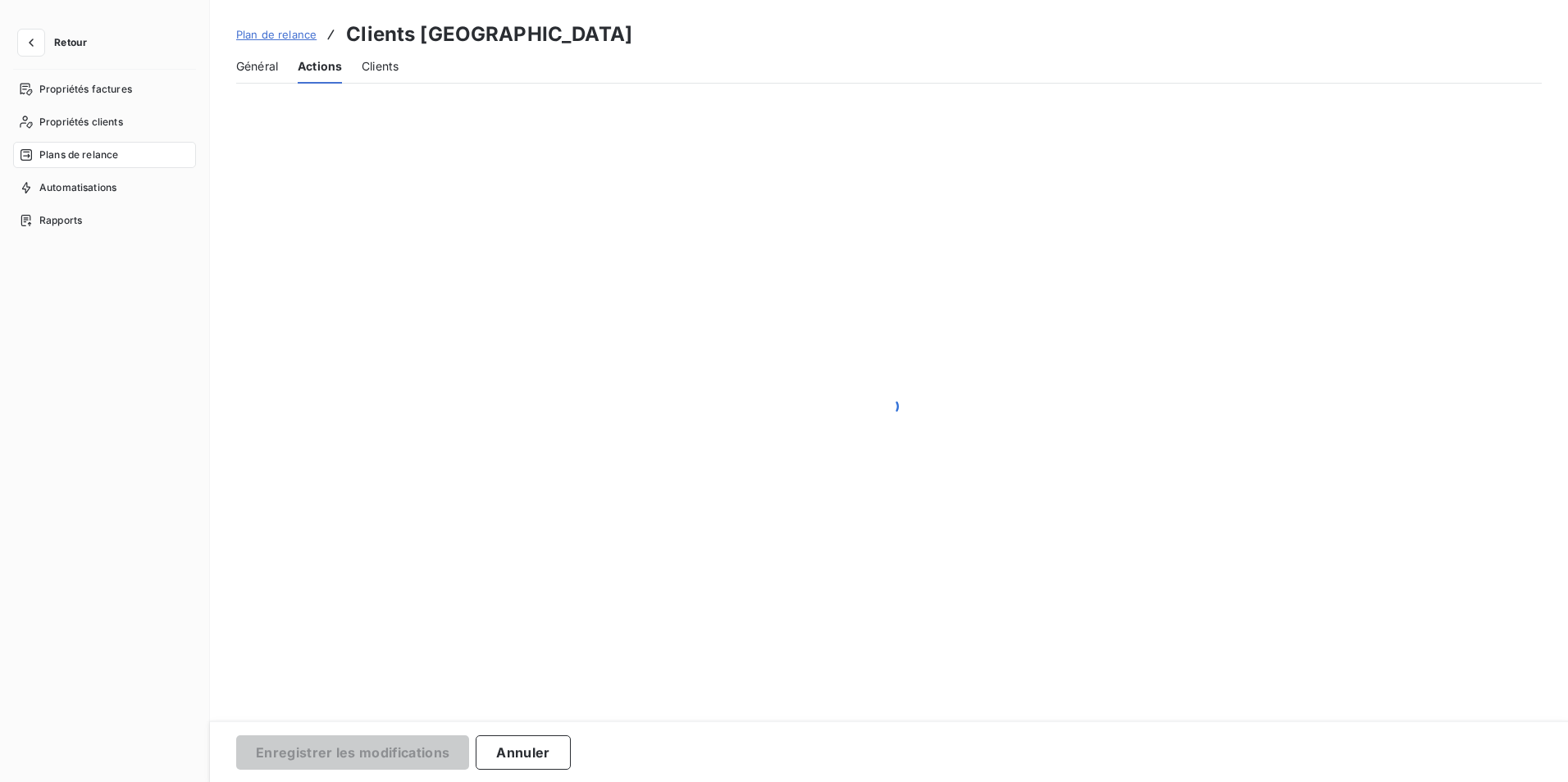
scroll to position [0, 0]
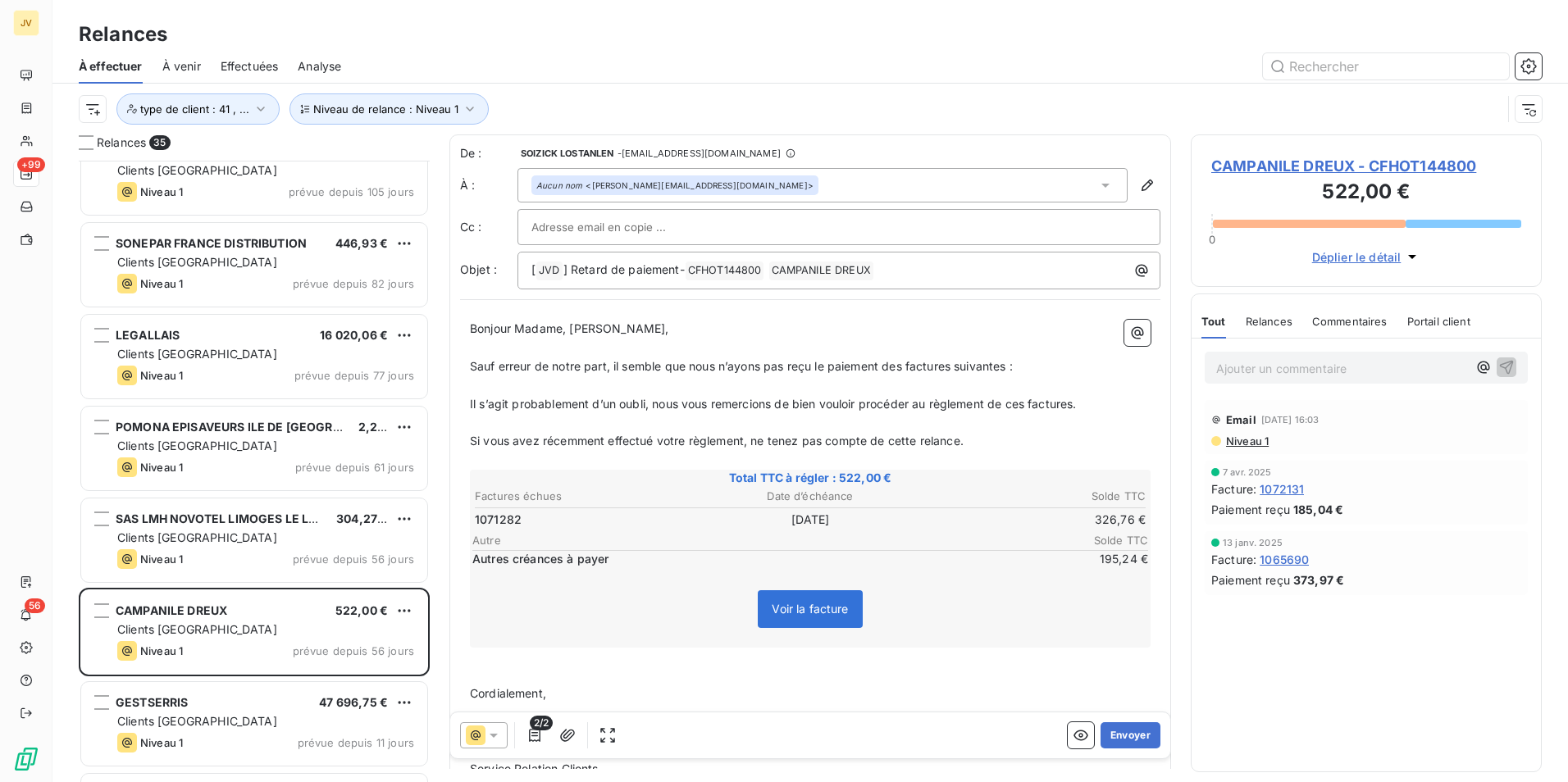
scroll to position [83, 0]
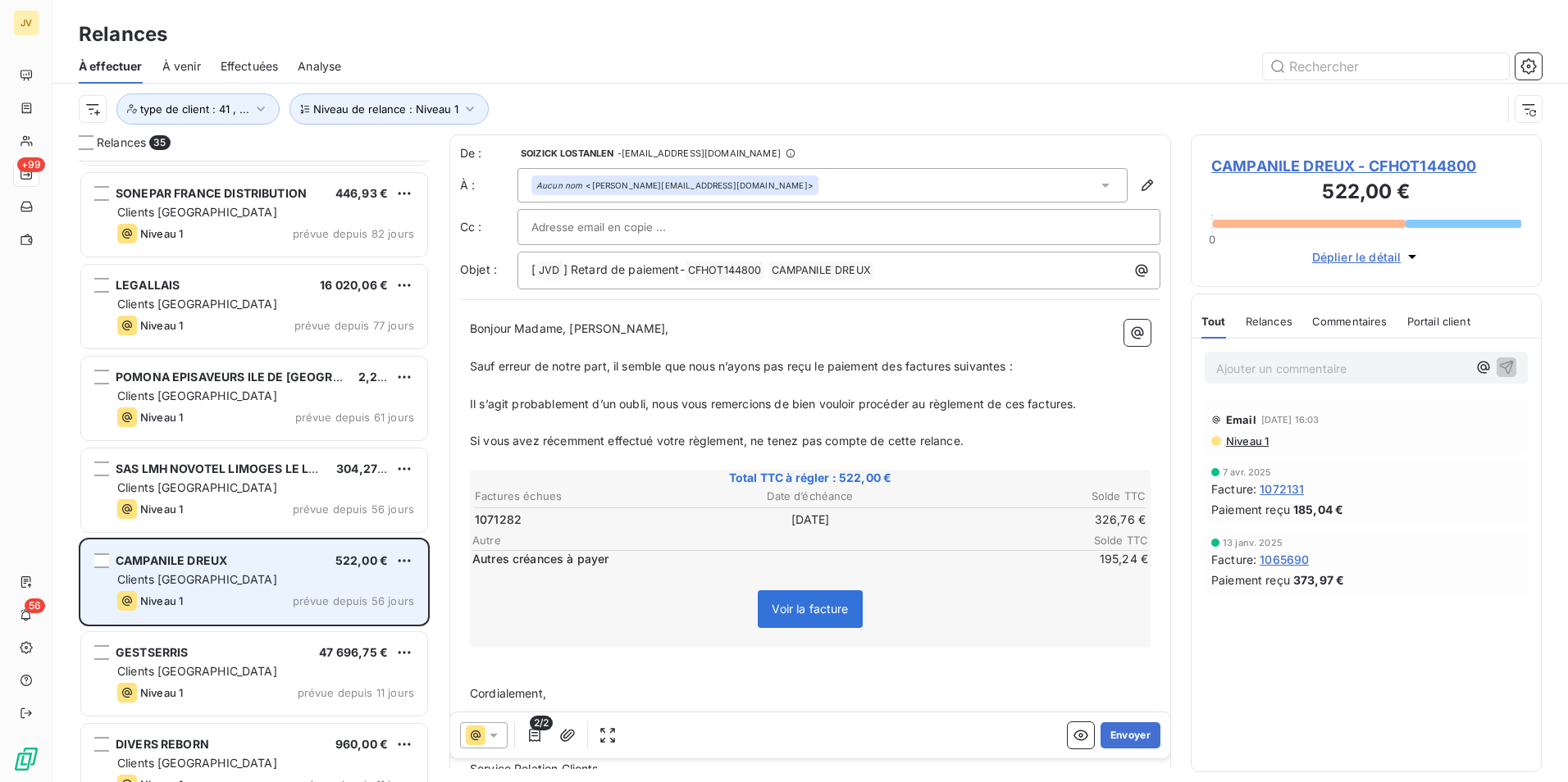
click at [259, 587] on div "Clients [GEOGRAPHIC_DATA]" at bounding box center [266, 580] width 297 height 17
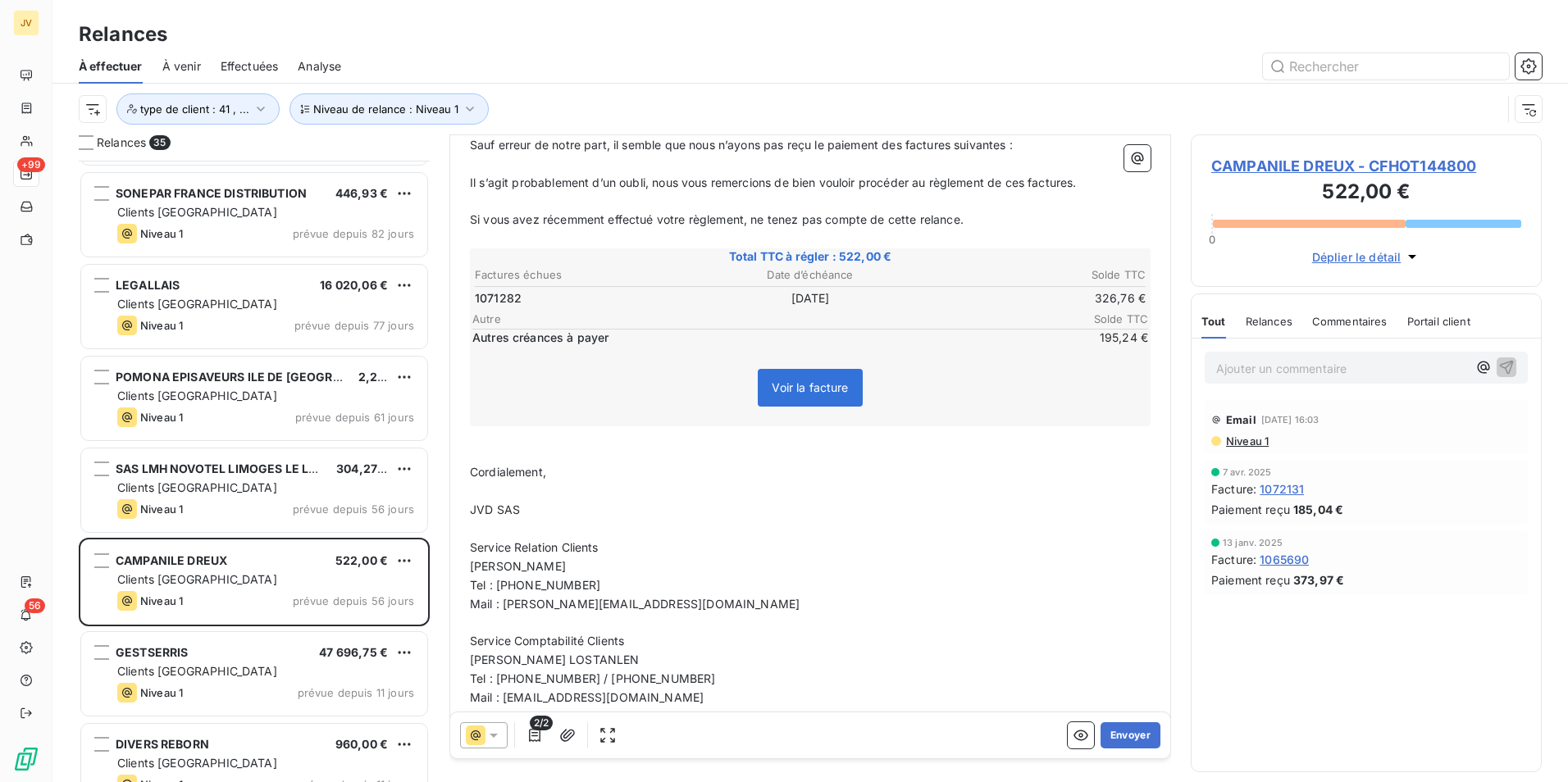
scroll to position [247, 0]
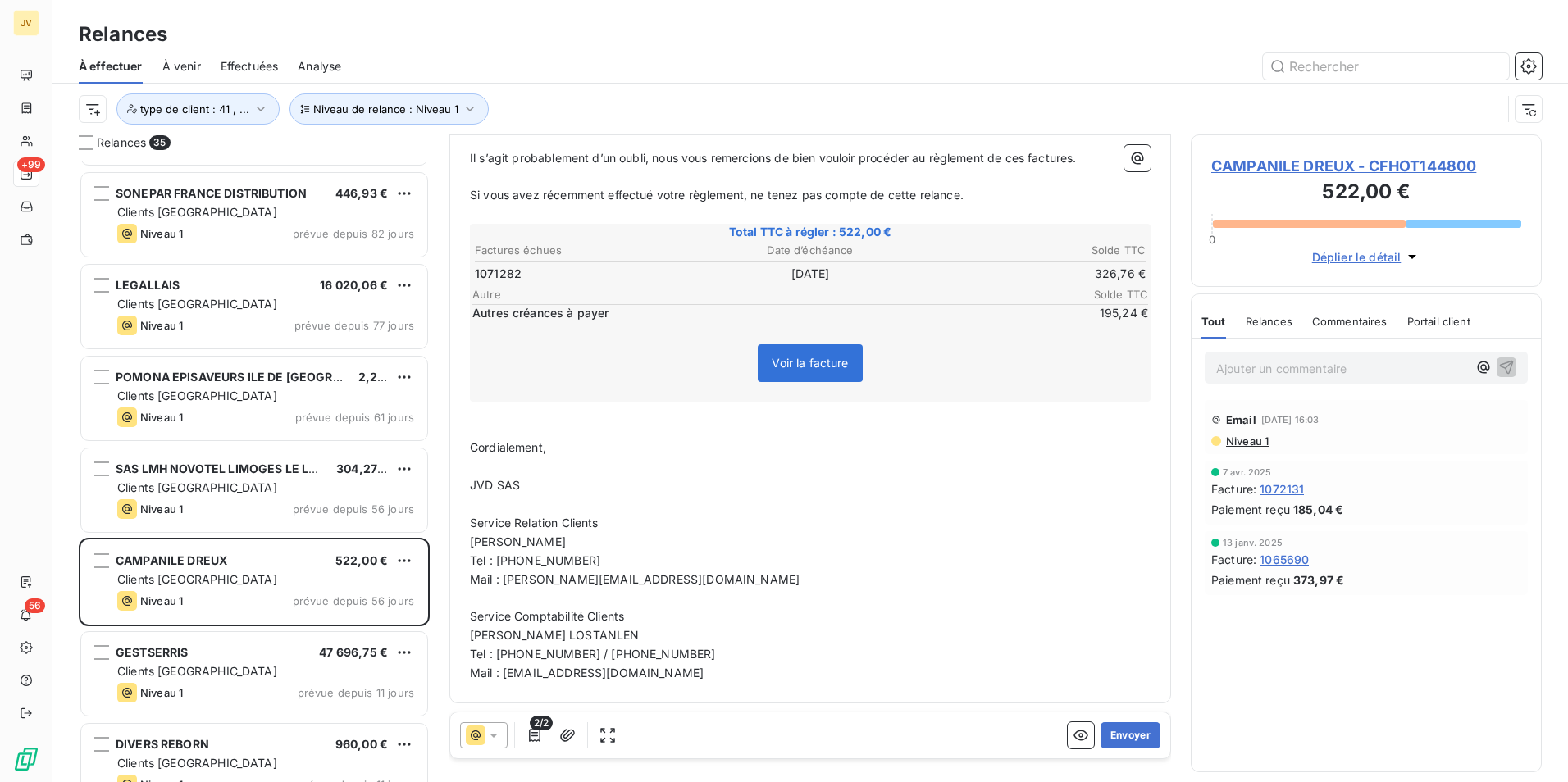
click at [493, 737] on icon at bounding box center [494, 736] width 8 height 4
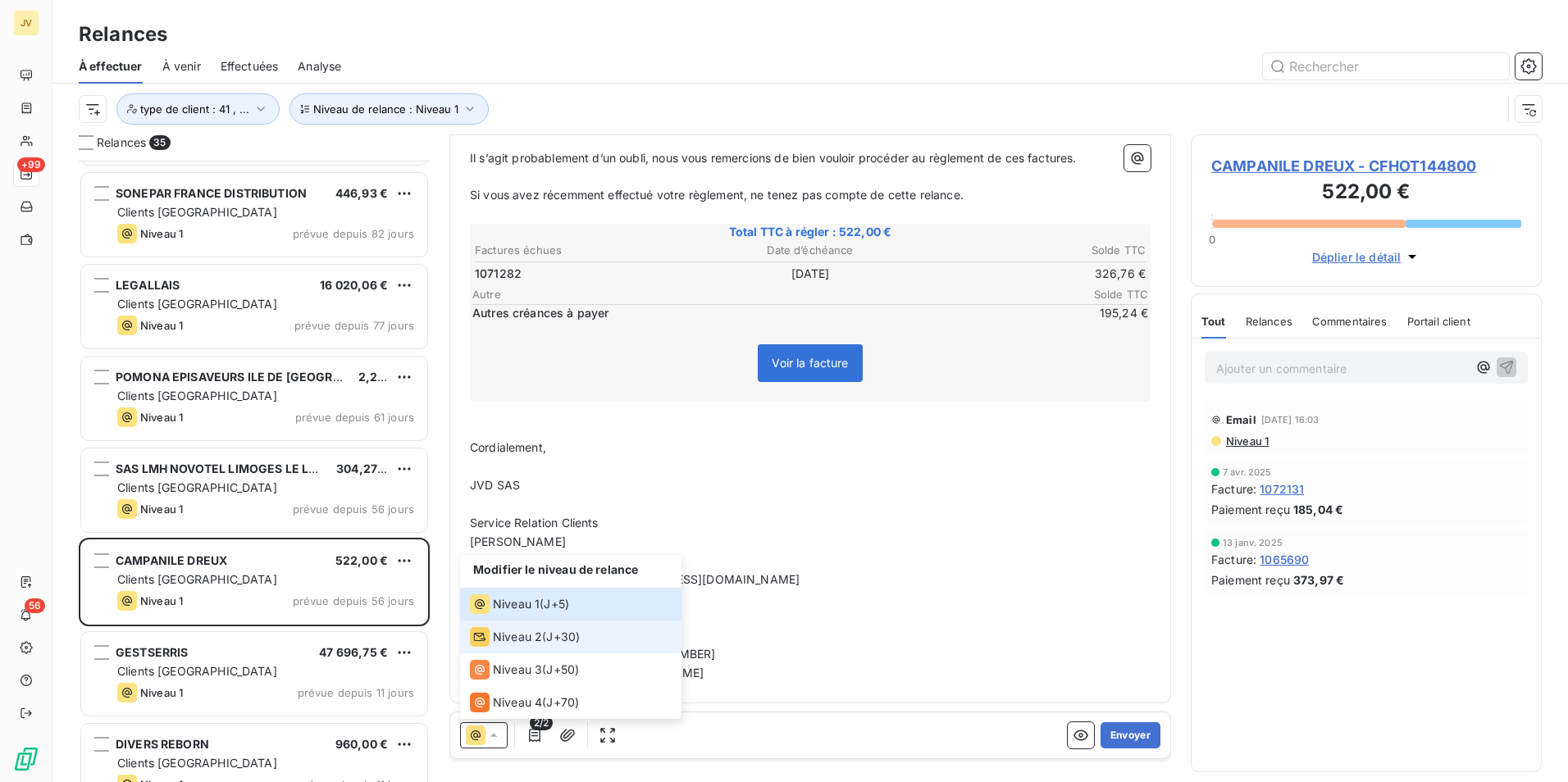
click at [503, 640] on span "Niveau 2" at bounding box center [518, 638] width 50 height 17
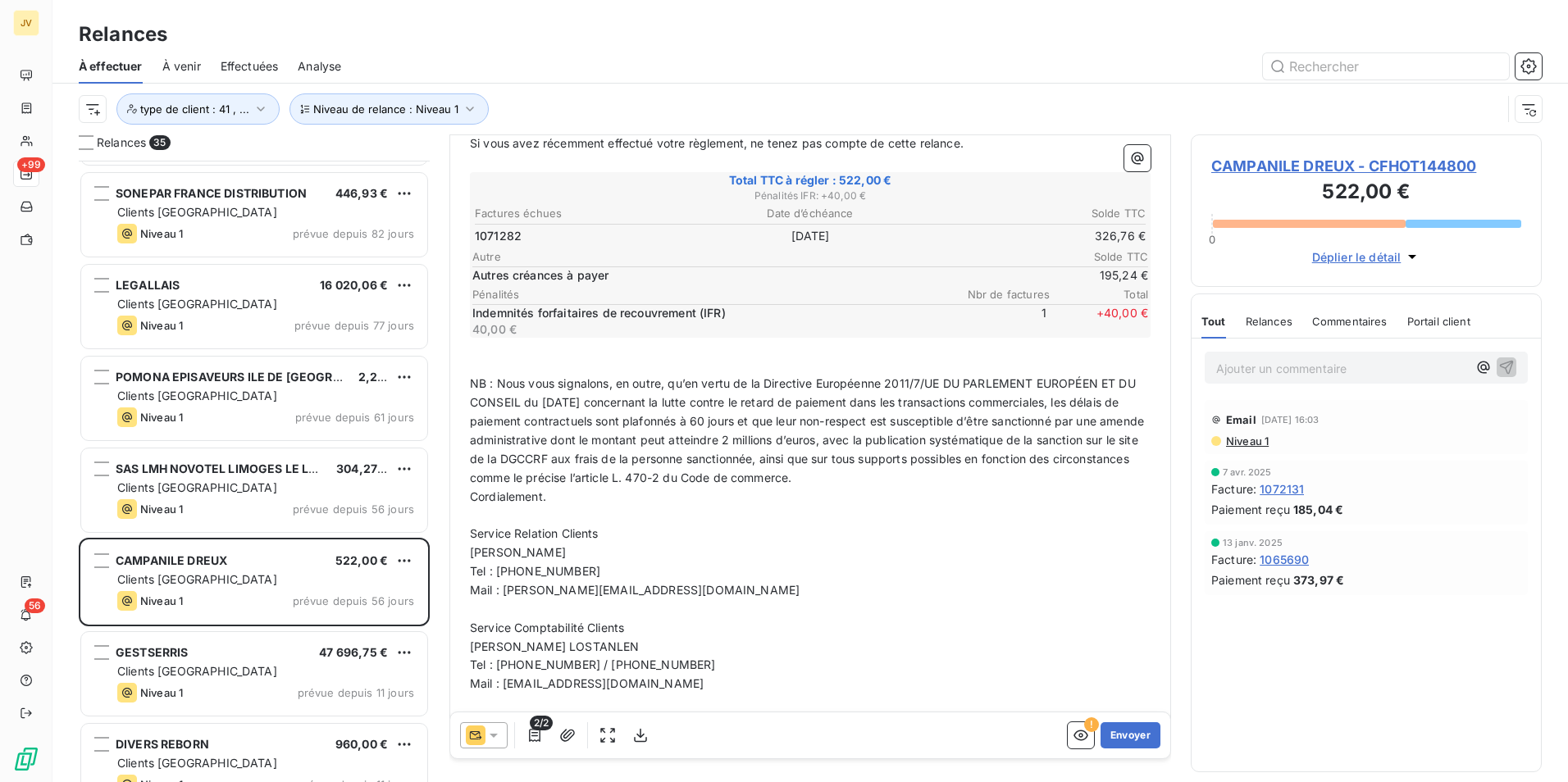
scroll to position [0, 0]
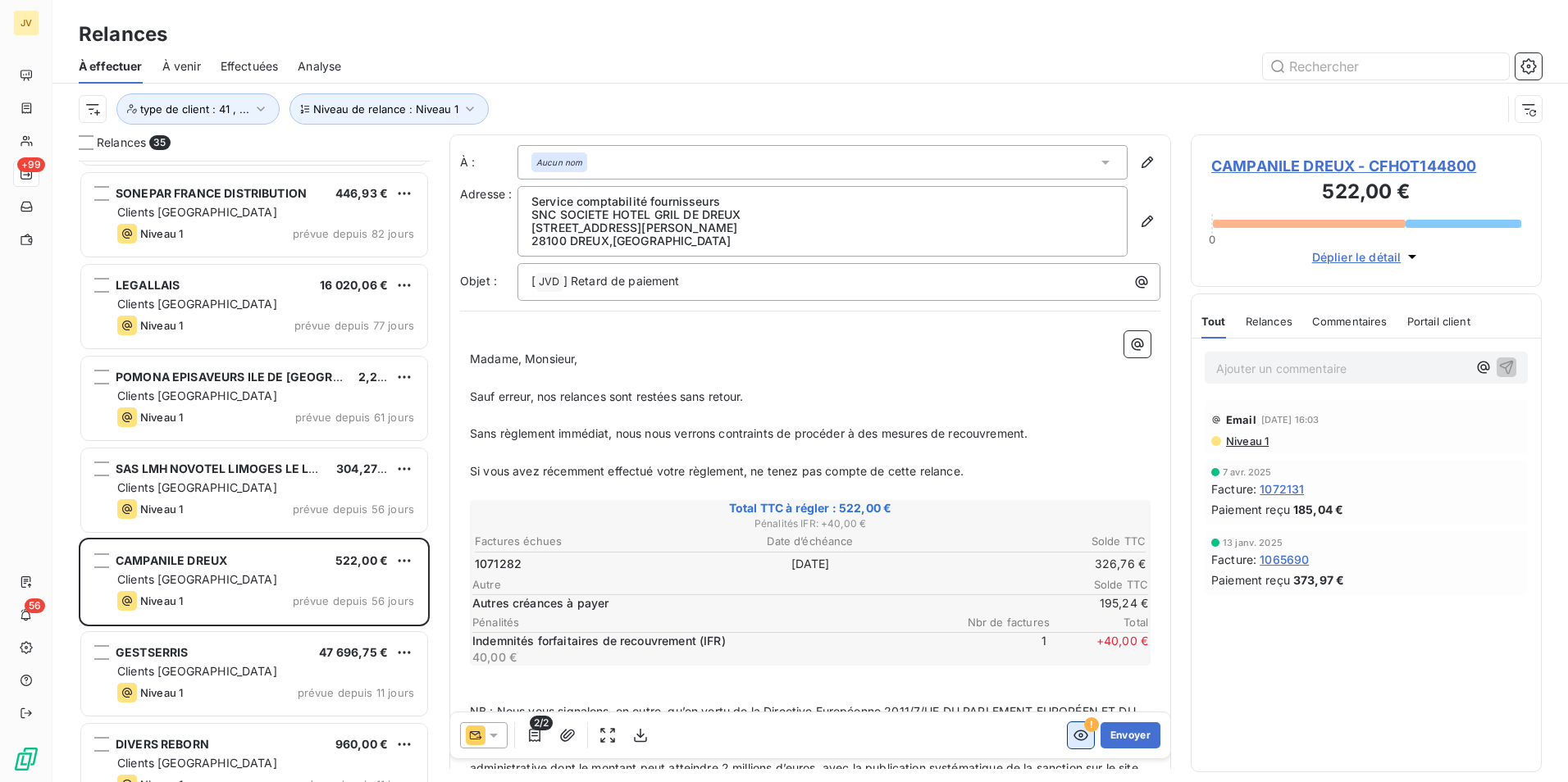
click at [1074, 739] on icon "button" at bounding box center [1081, 736] width 15 height 11
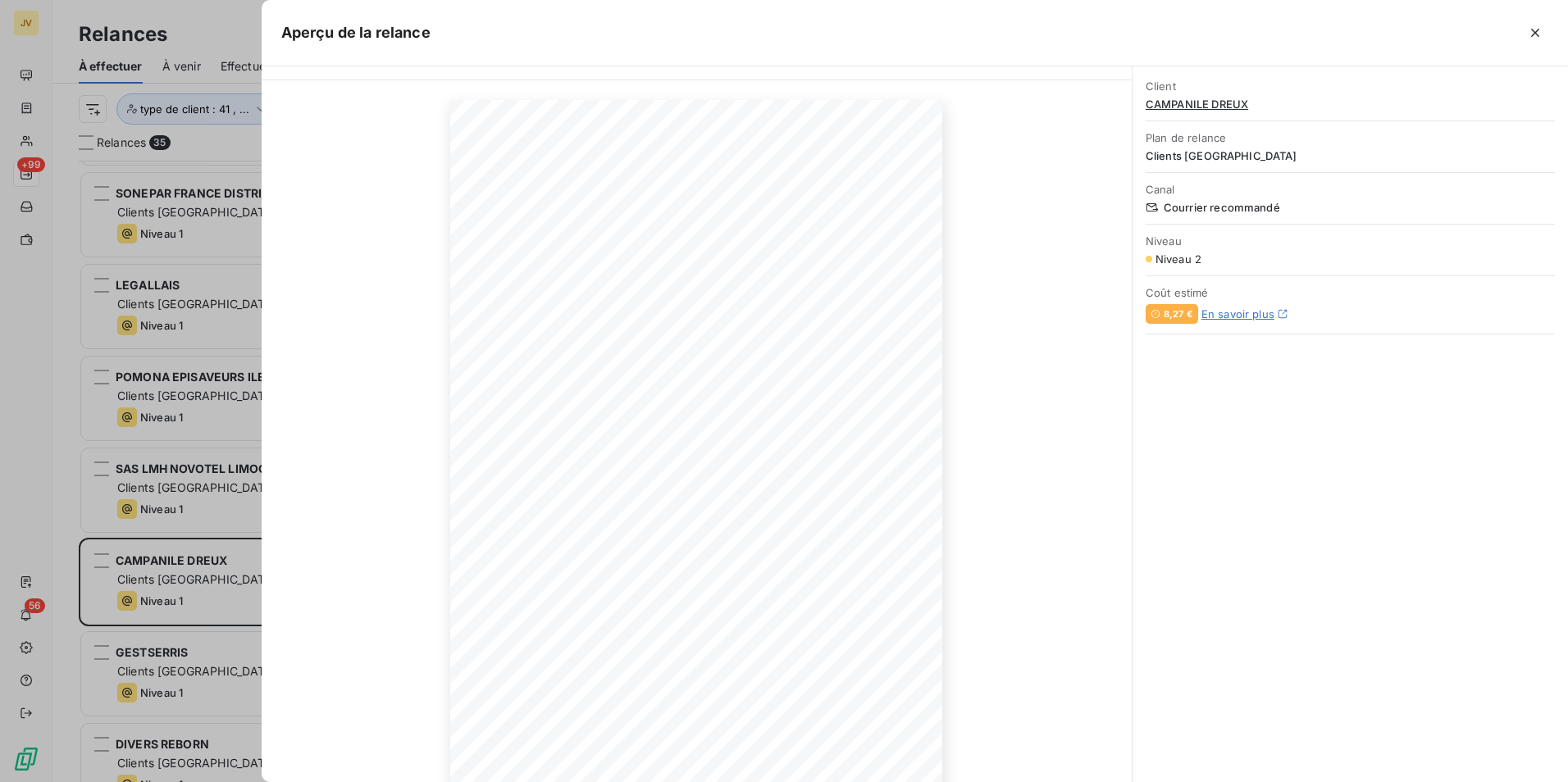
scroll to position [73, 0]
click at [833, 543] on span at bounding box center [796, 543] width 193 height 8
click at [820, 731] on icon "button" at bounding box center [818, 727] width 17 height 17
click at [749, 731] on icon "button" at bounding box center [748, 727] width 17 height 17
click at [1538, 35] on icon "button" at bounding box center [1536, 33] width 17 height 17
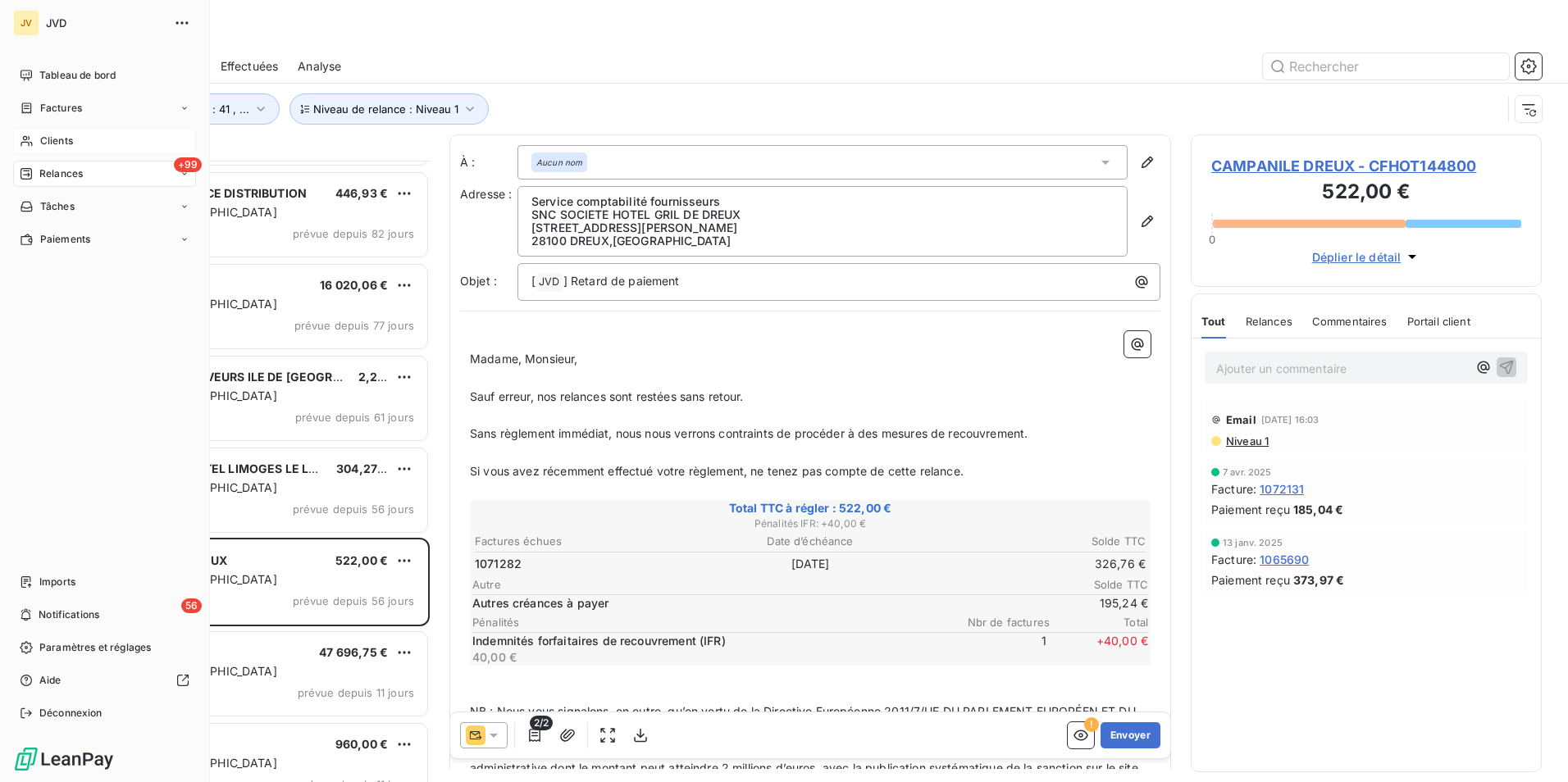
click at [45, 138] on span "Clients" at bounding box center [56, 141] width 33 height 15
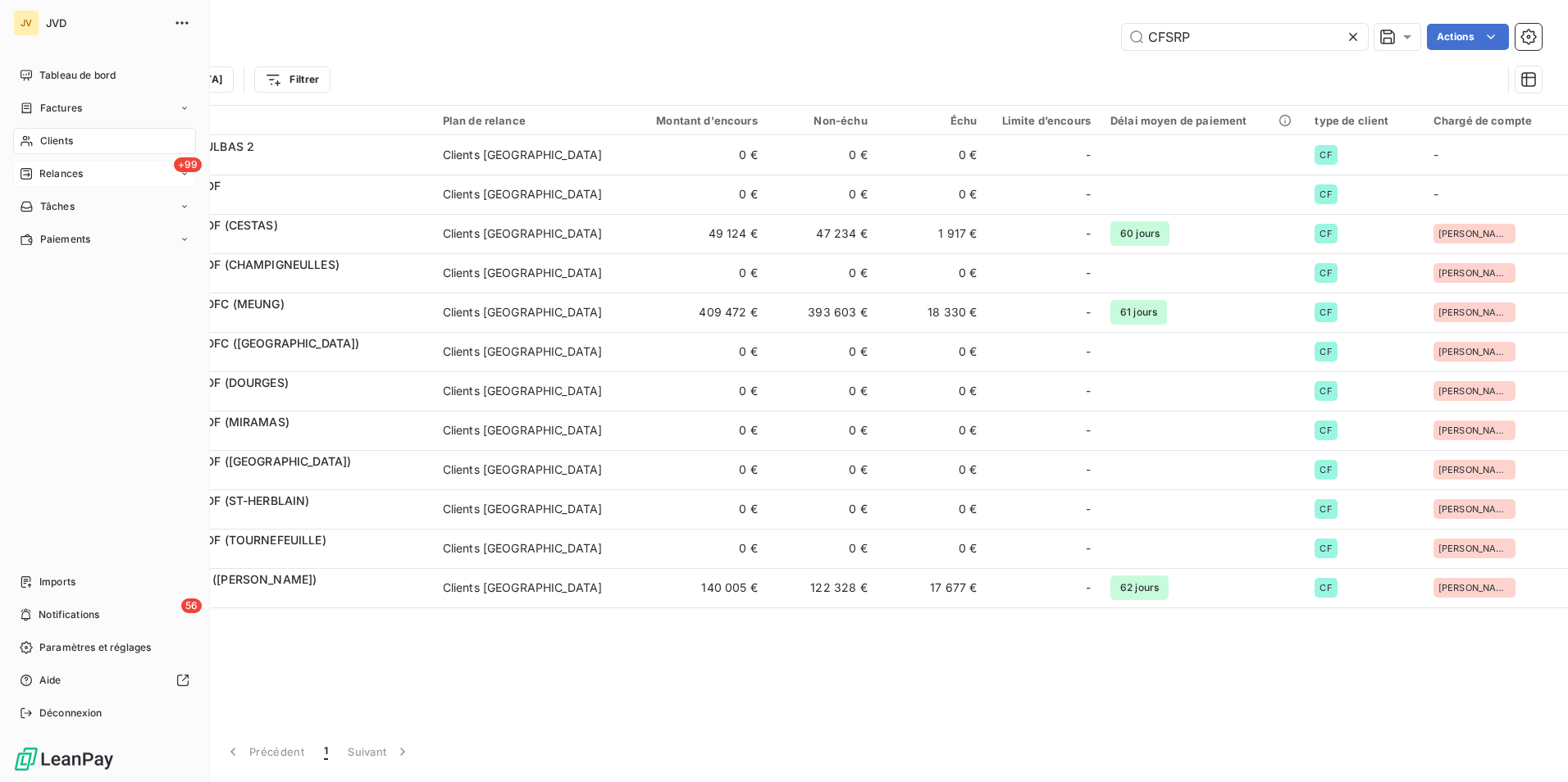
click at [52, 168] on span "Relances" at bounding box center [61, 174] width 44 height 15
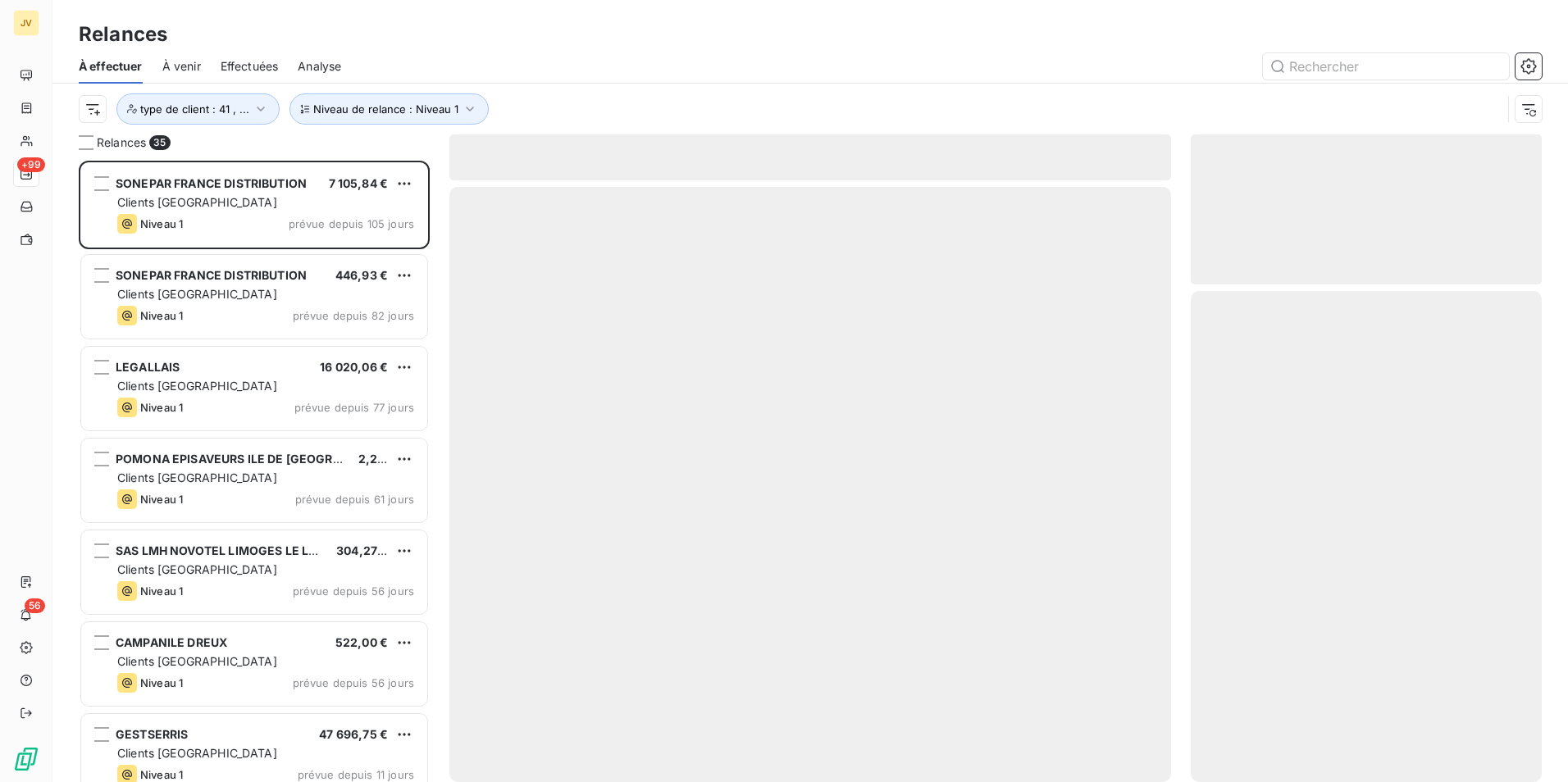
scroll to position [609, 339]
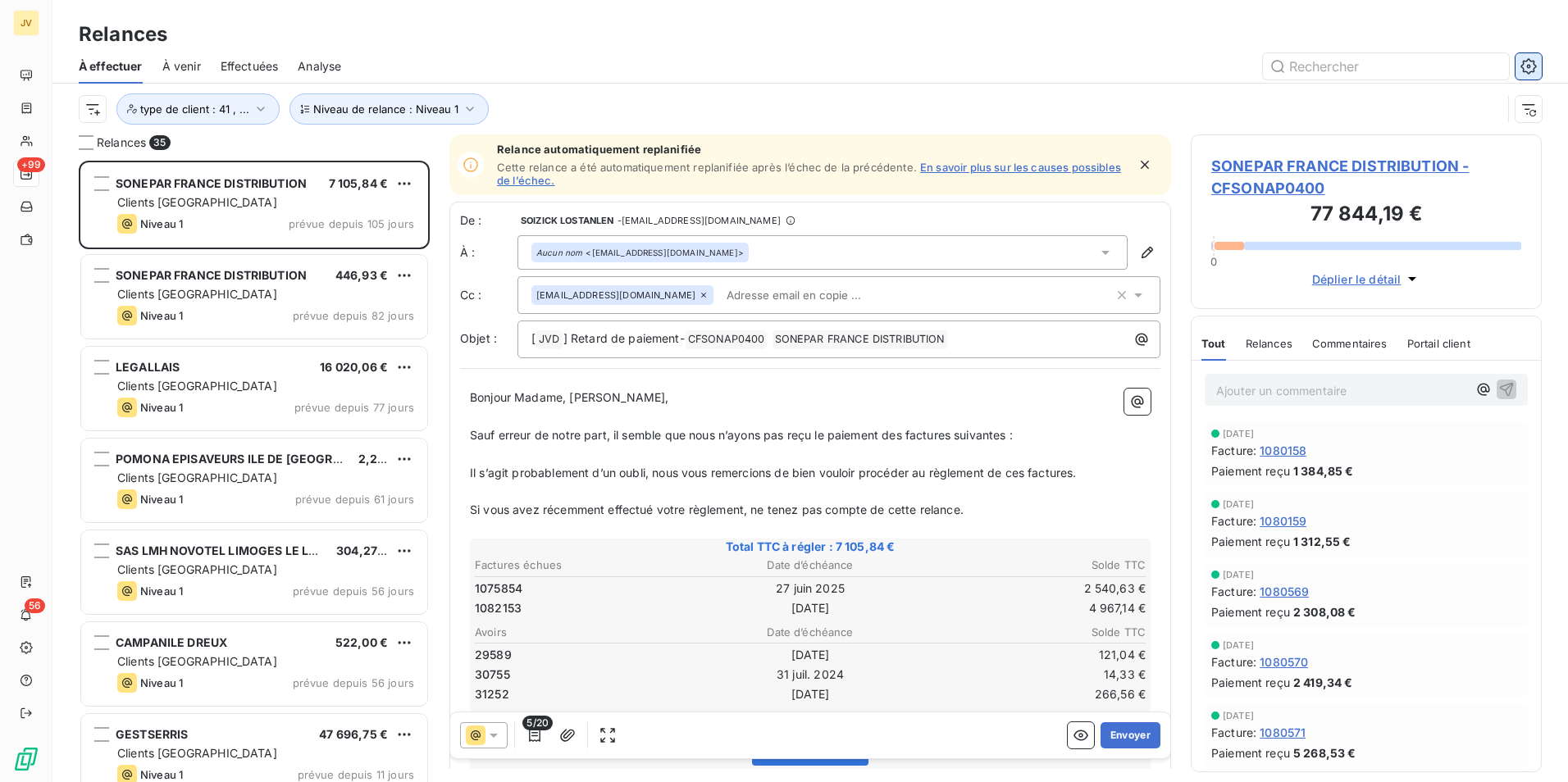
click at [1527, 65] on icon "button" at bounding box center [1529, 66] width 17 height 17
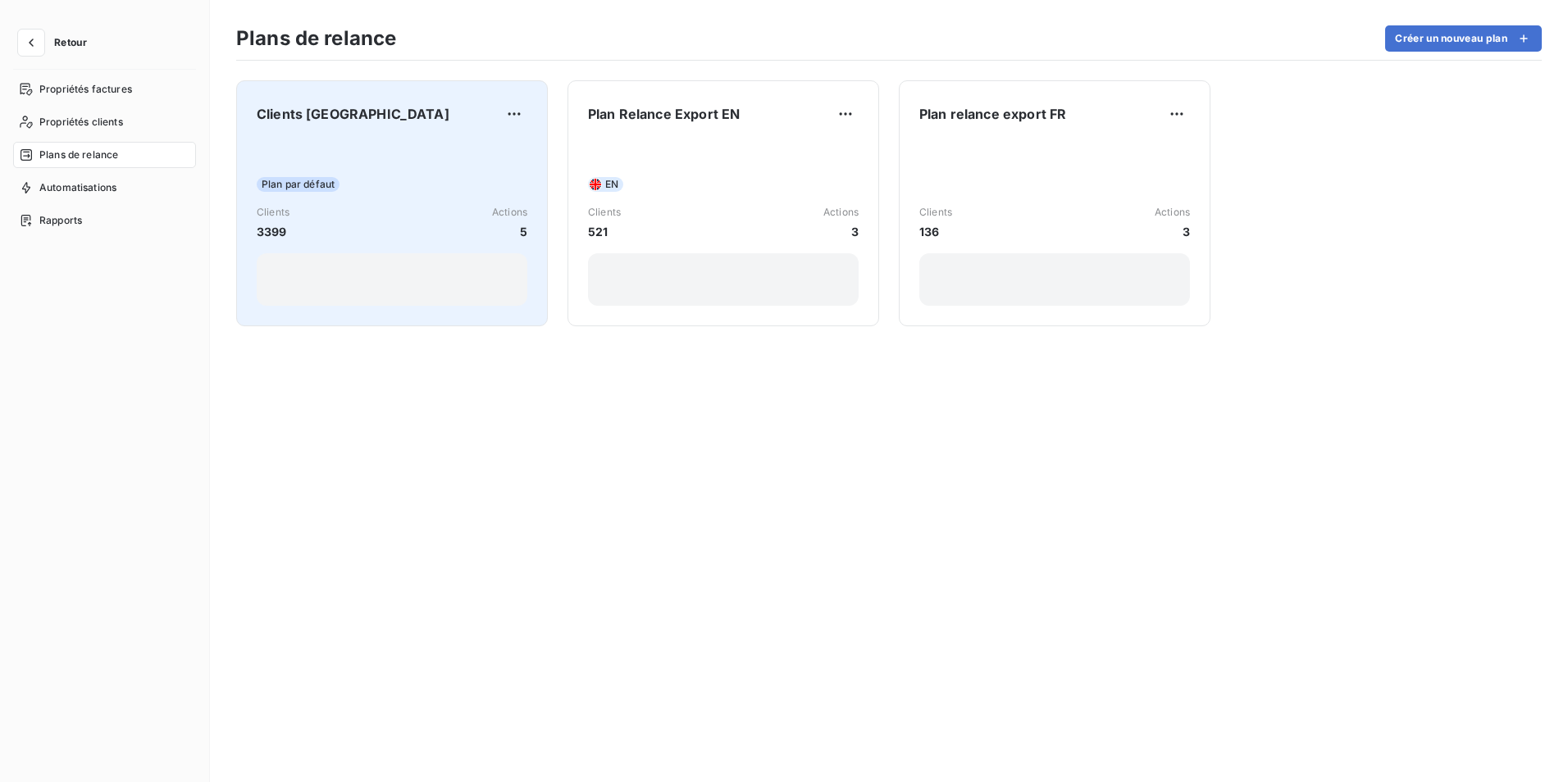
click at [416, 168] on div "Plan par défaut Clients 3399 Actions 5" at bounding box center [392, 223] width 271 height 165
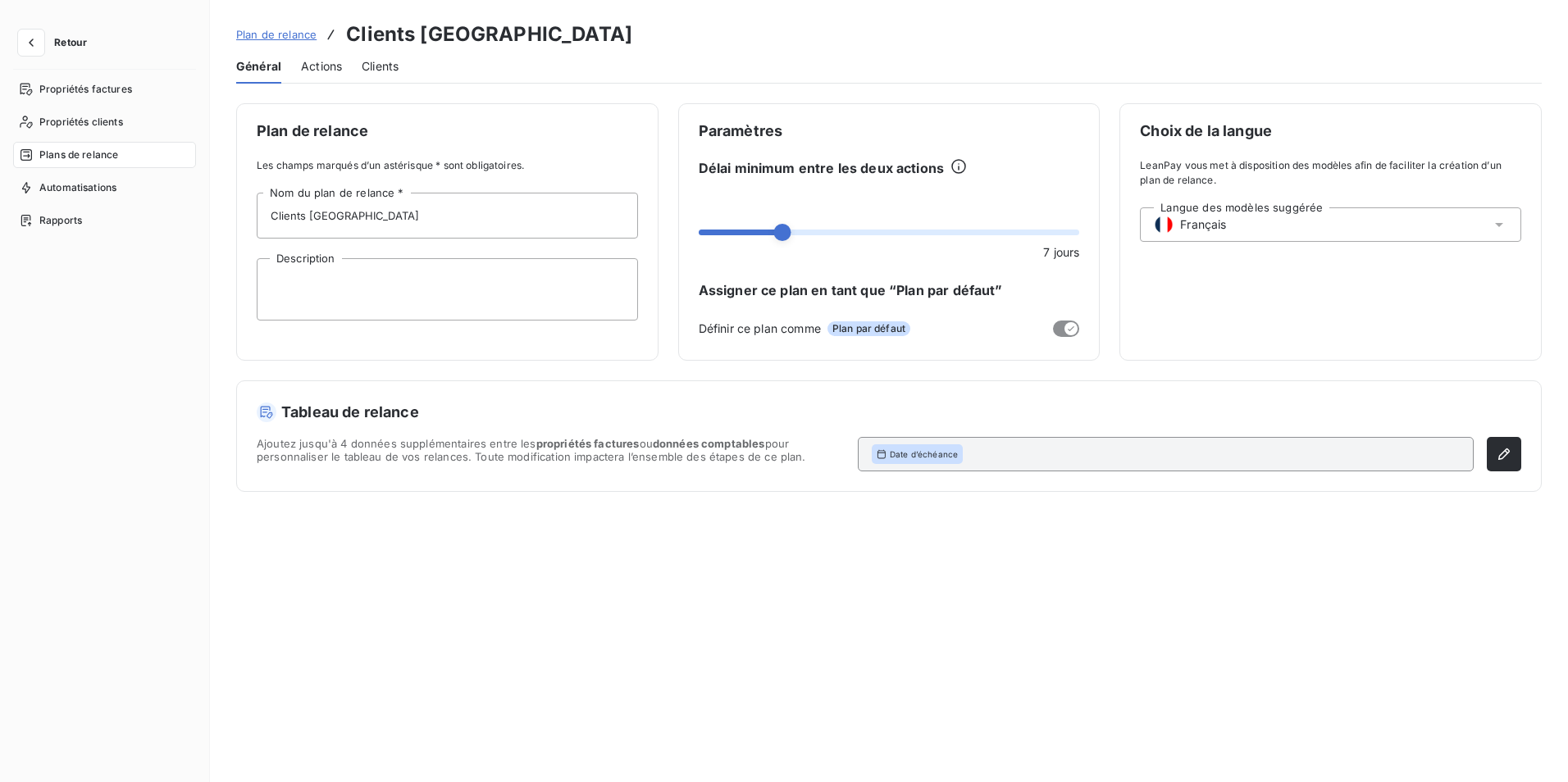
click at [323, 61] on span "Actions" at bounding box center [321, 66] width 41 height 17
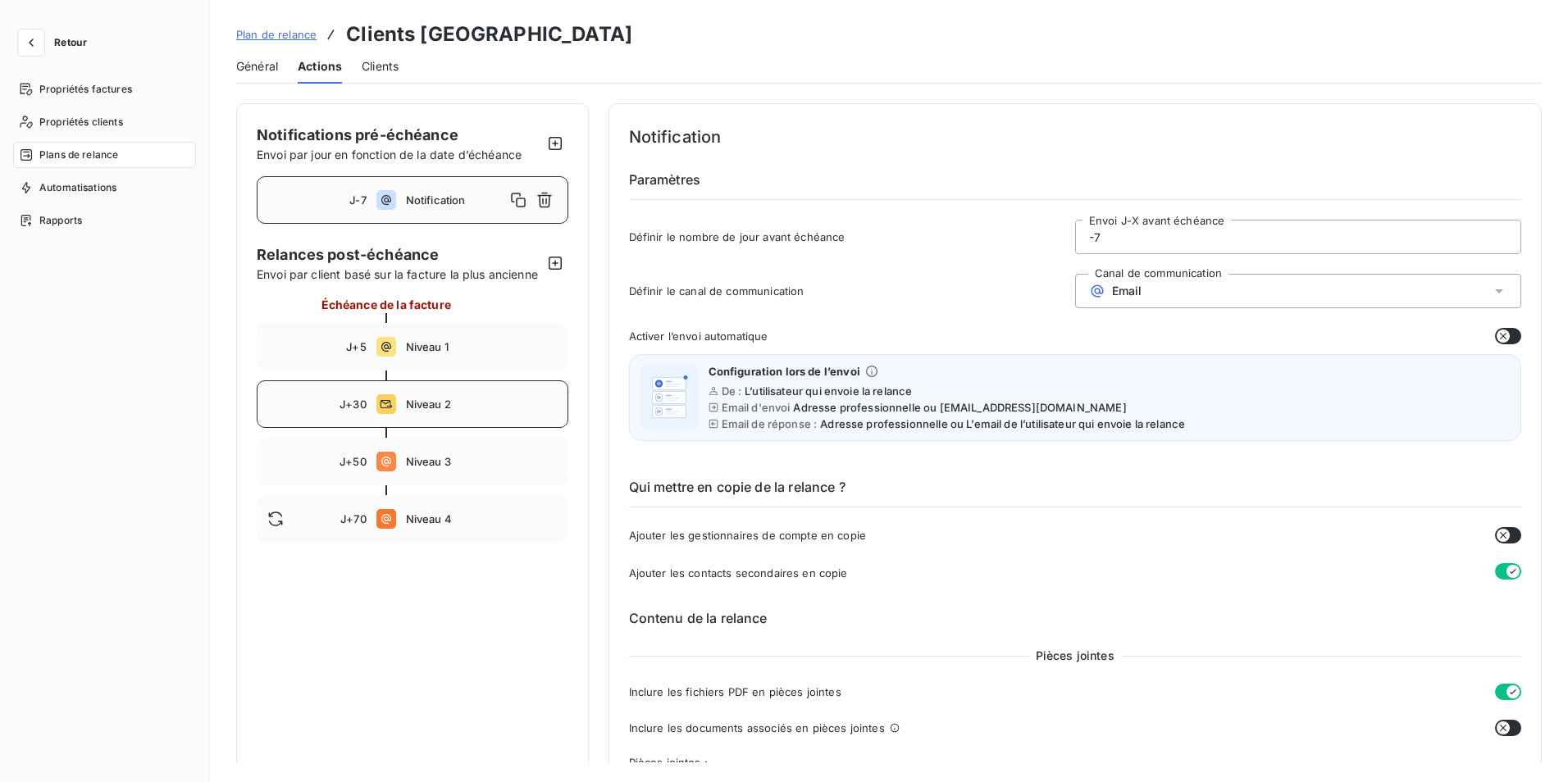
click at [415, 411] on span "Niveau 2" at bounding box center [481, 404] width 152 height 13
type input "30"
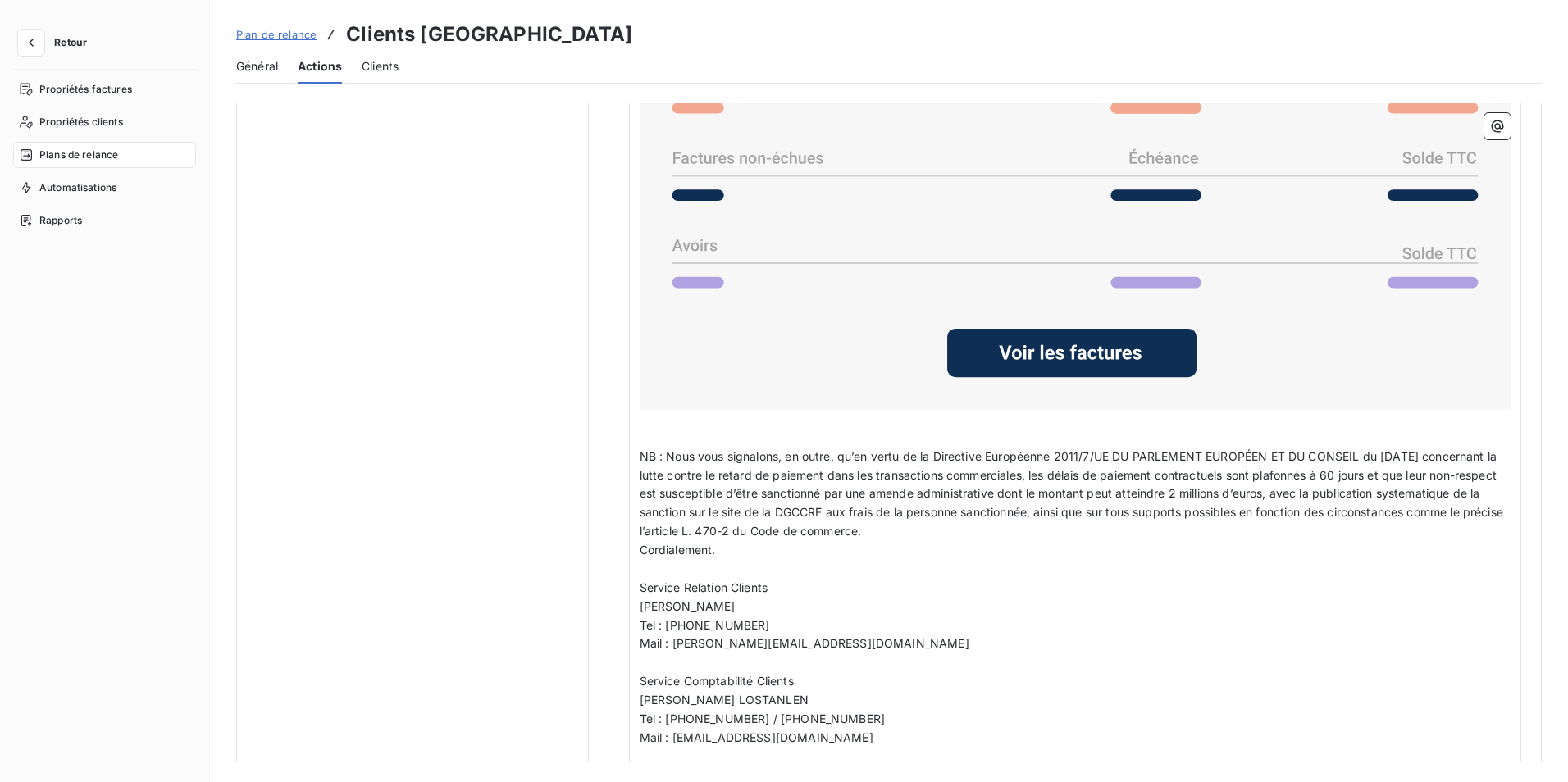
scroll to position [1196, 0]
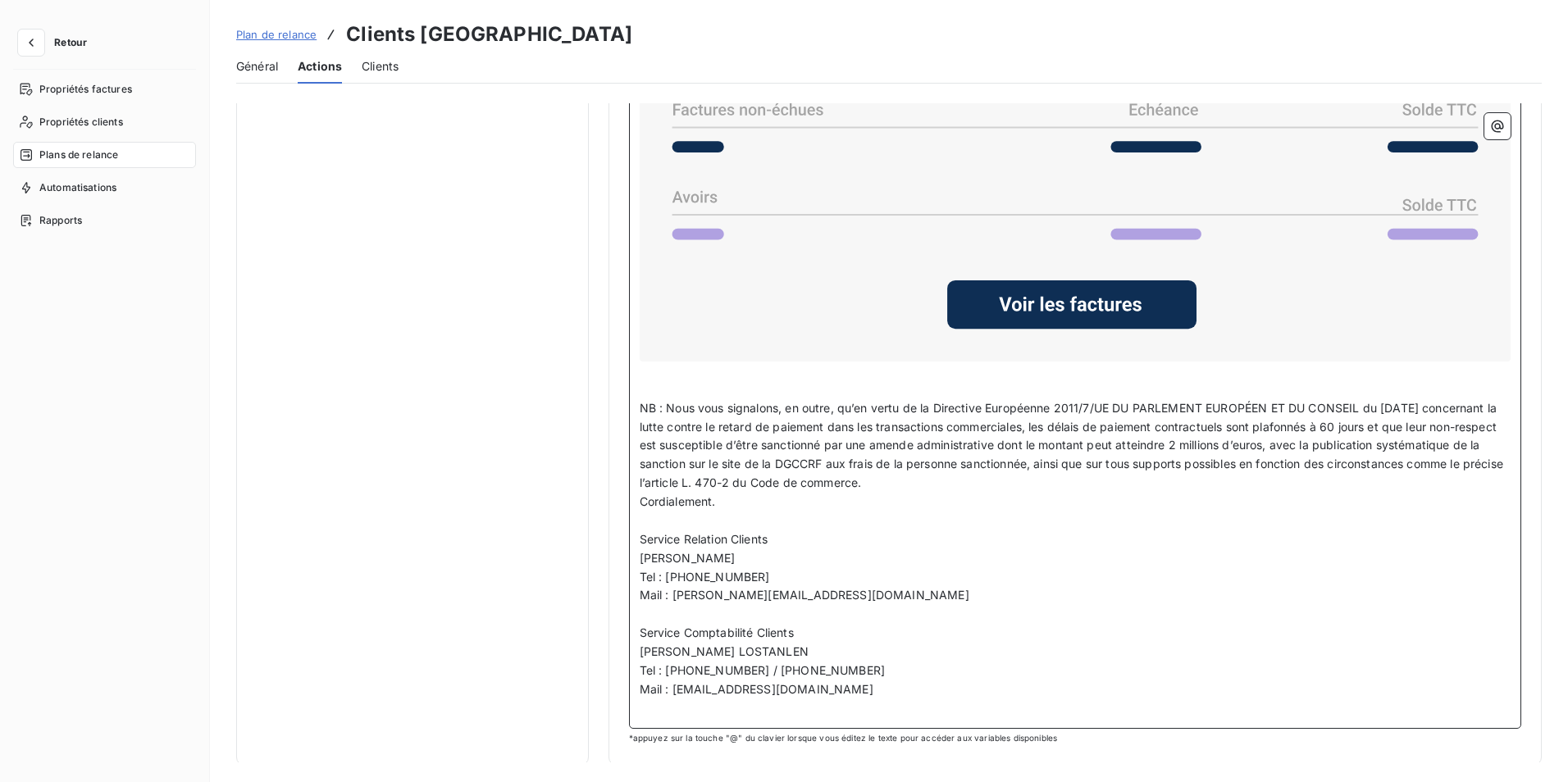
click at [648, 384] on p "﻿" at bounding box center [1076, 390] width 872 height 18
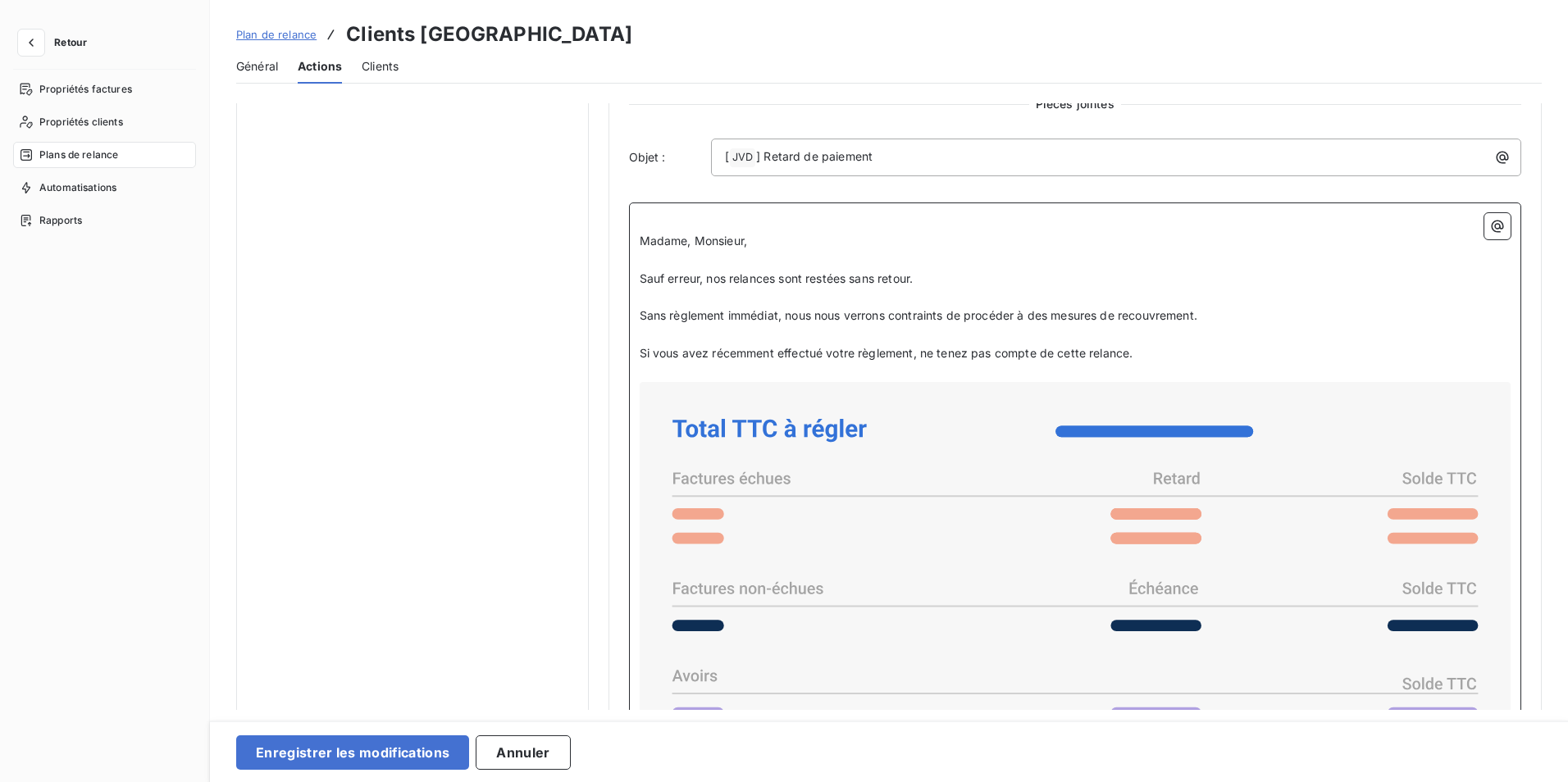
scroll to position [705, 0]
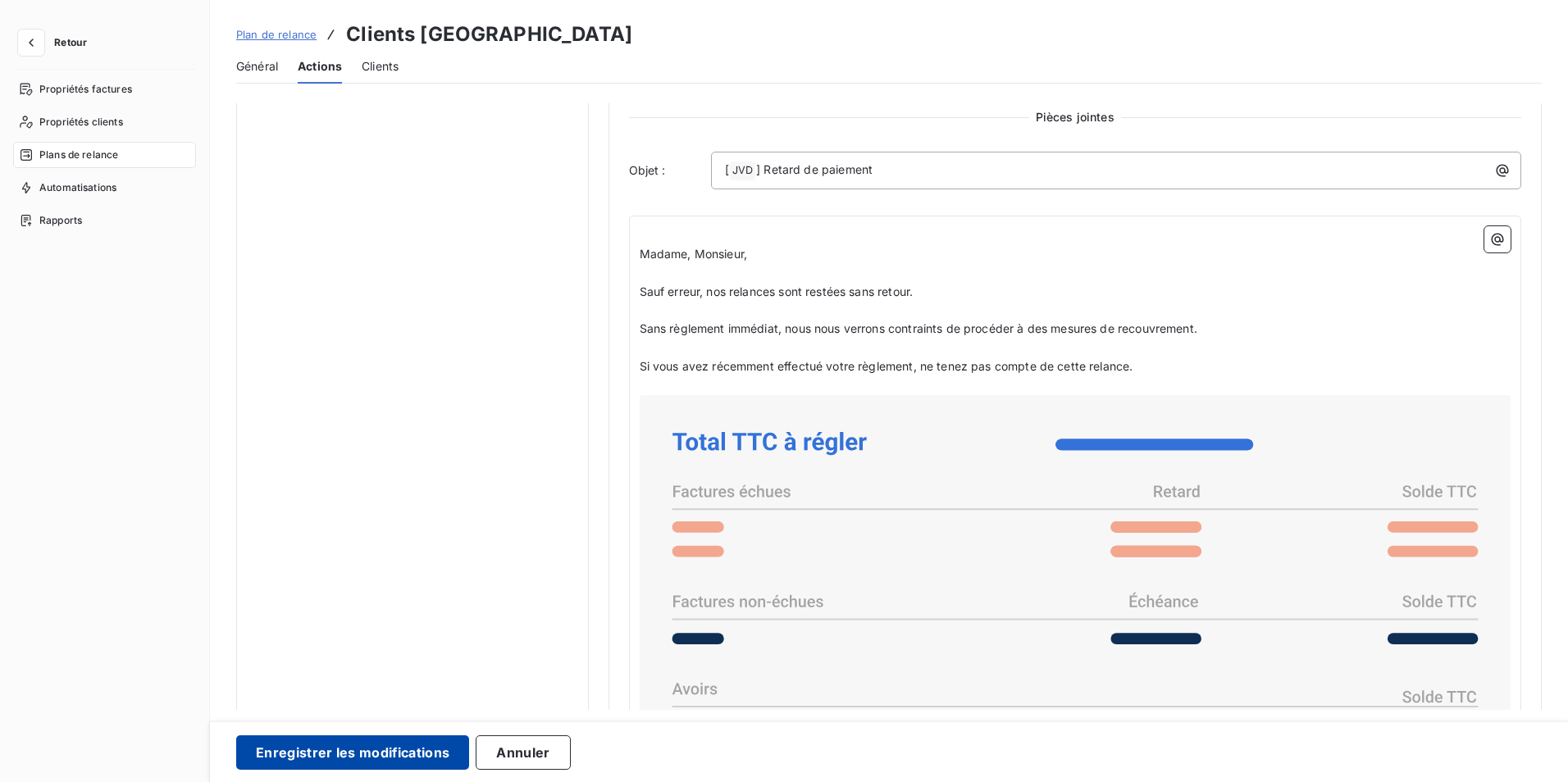
click at [380, 751] on button "Enregistrer les modifications" at bounding box center [352, 753] width 233 height 34
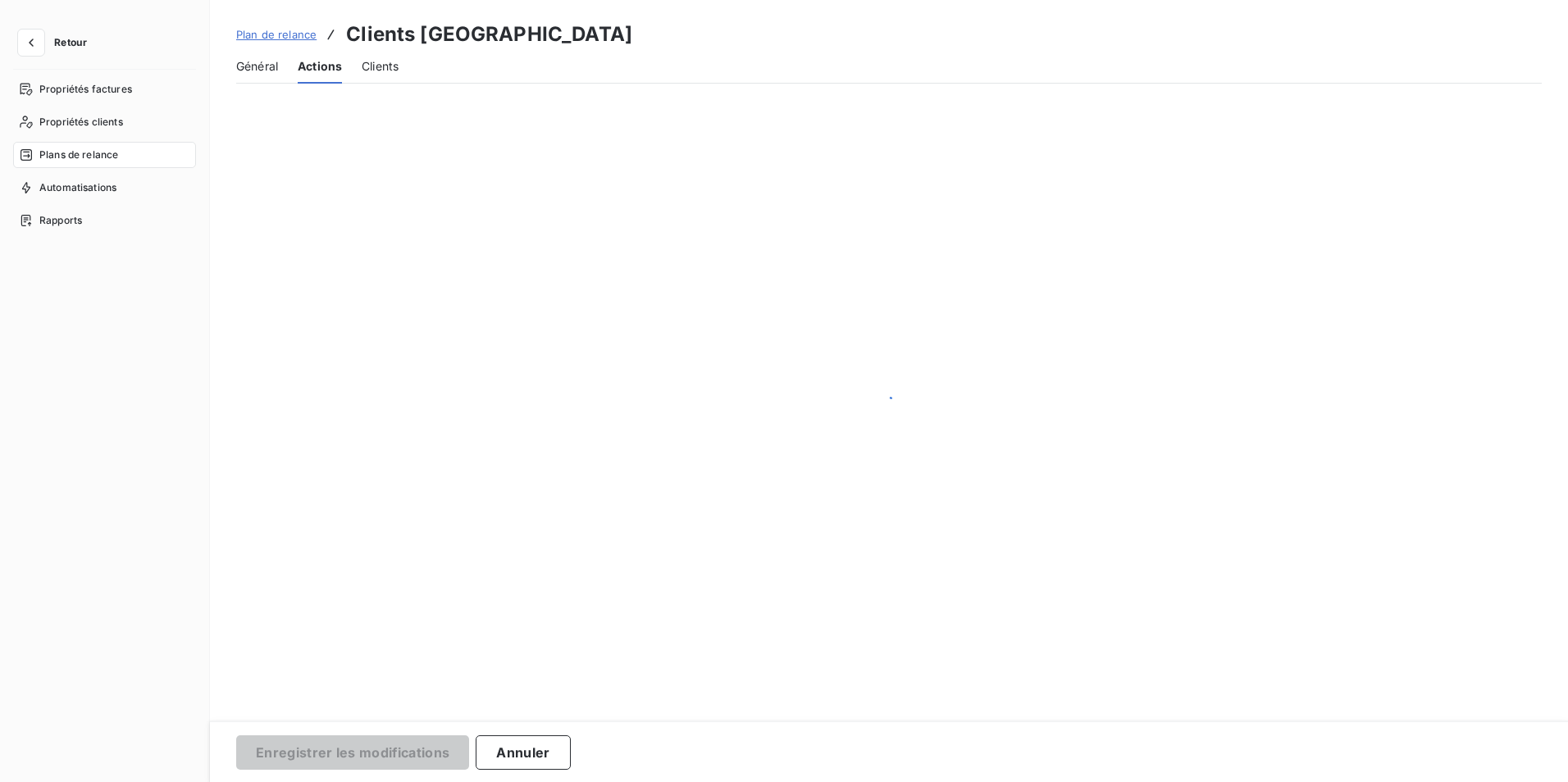
scroll to position [0, 0]
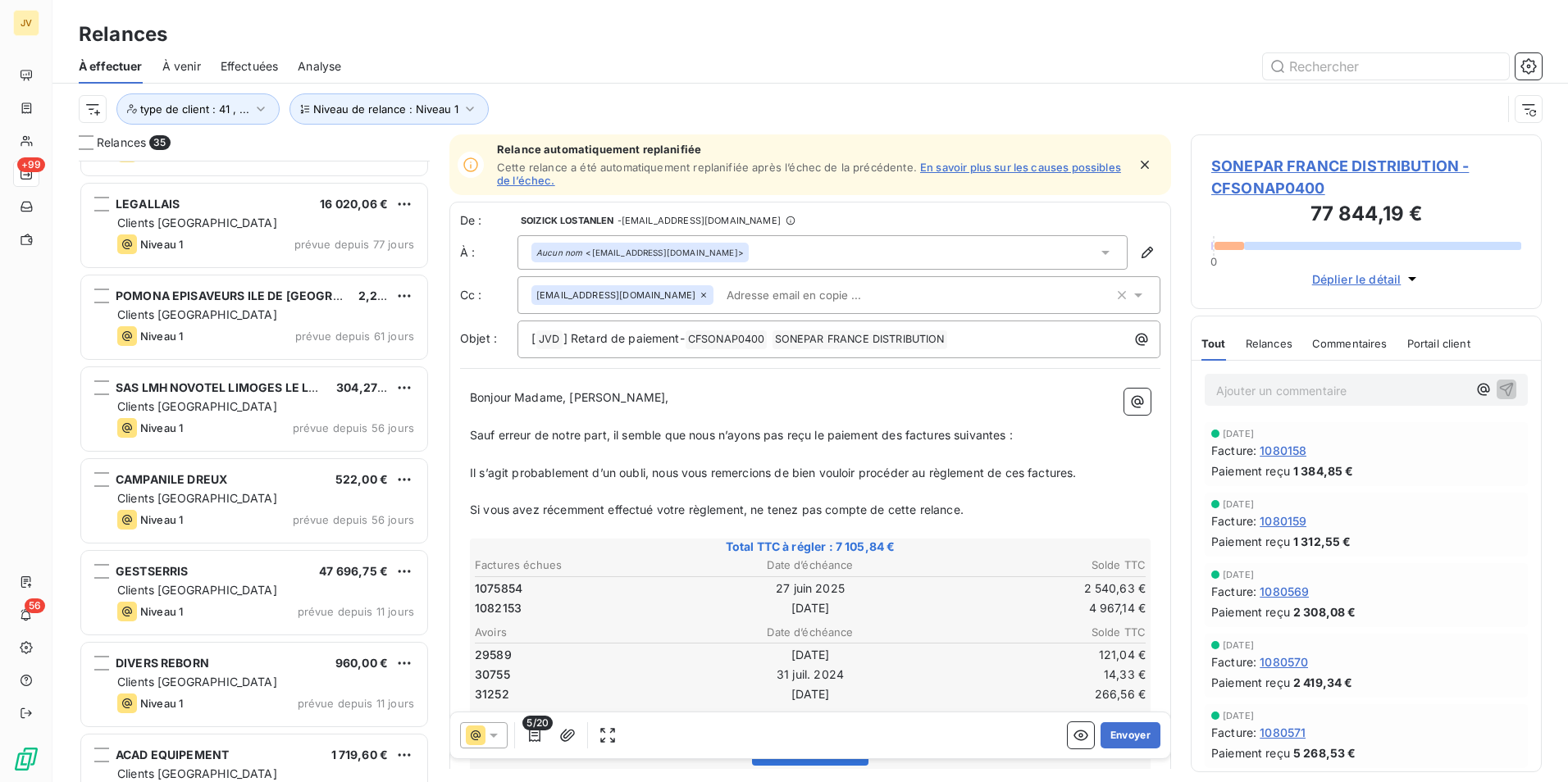
scroll to position [165, 0]
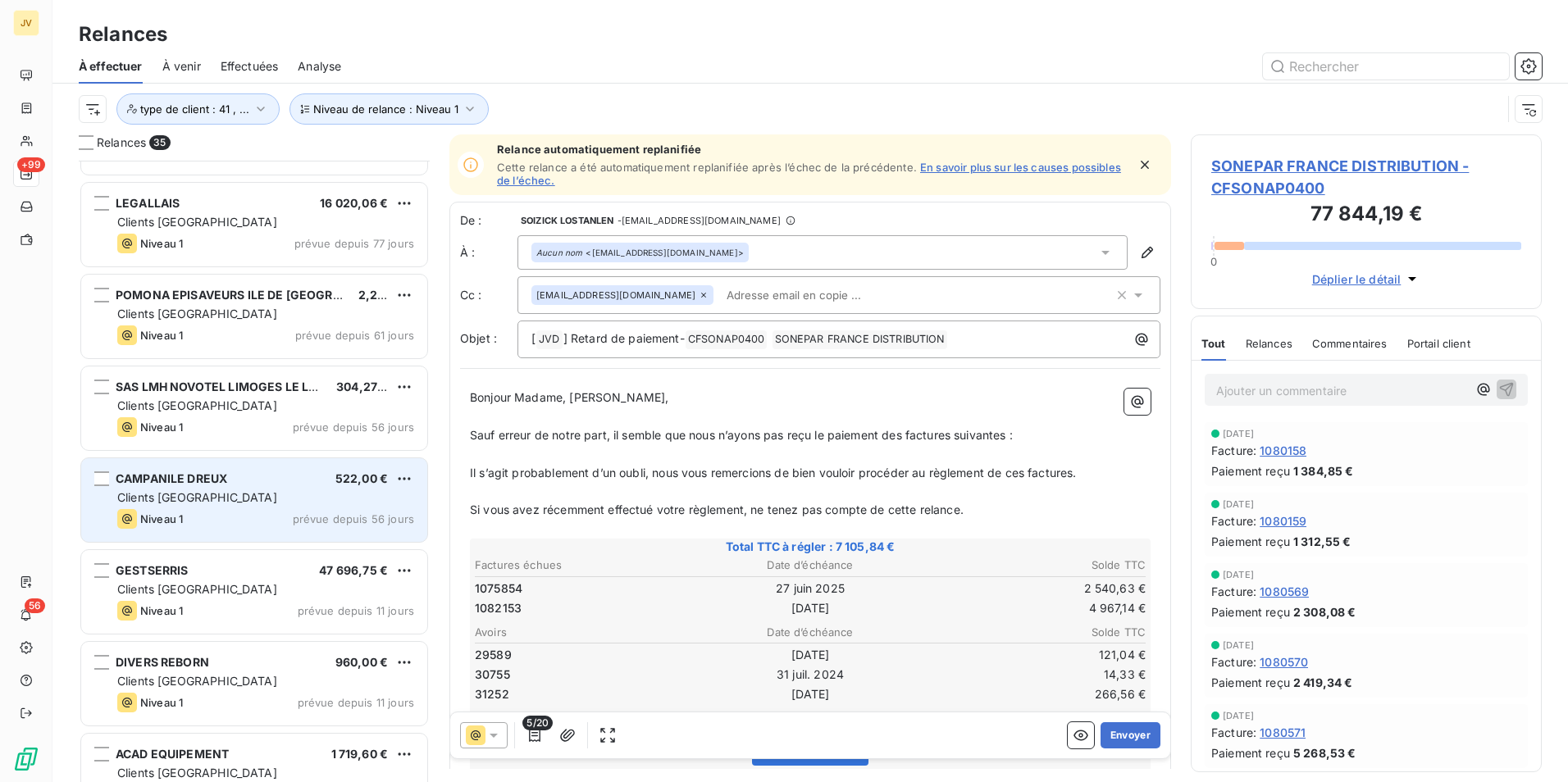
click at [199, 499] on div "Clients [GEOGRAPHIC_DATA]" at bounding box center [266, 498] width 297 height 17
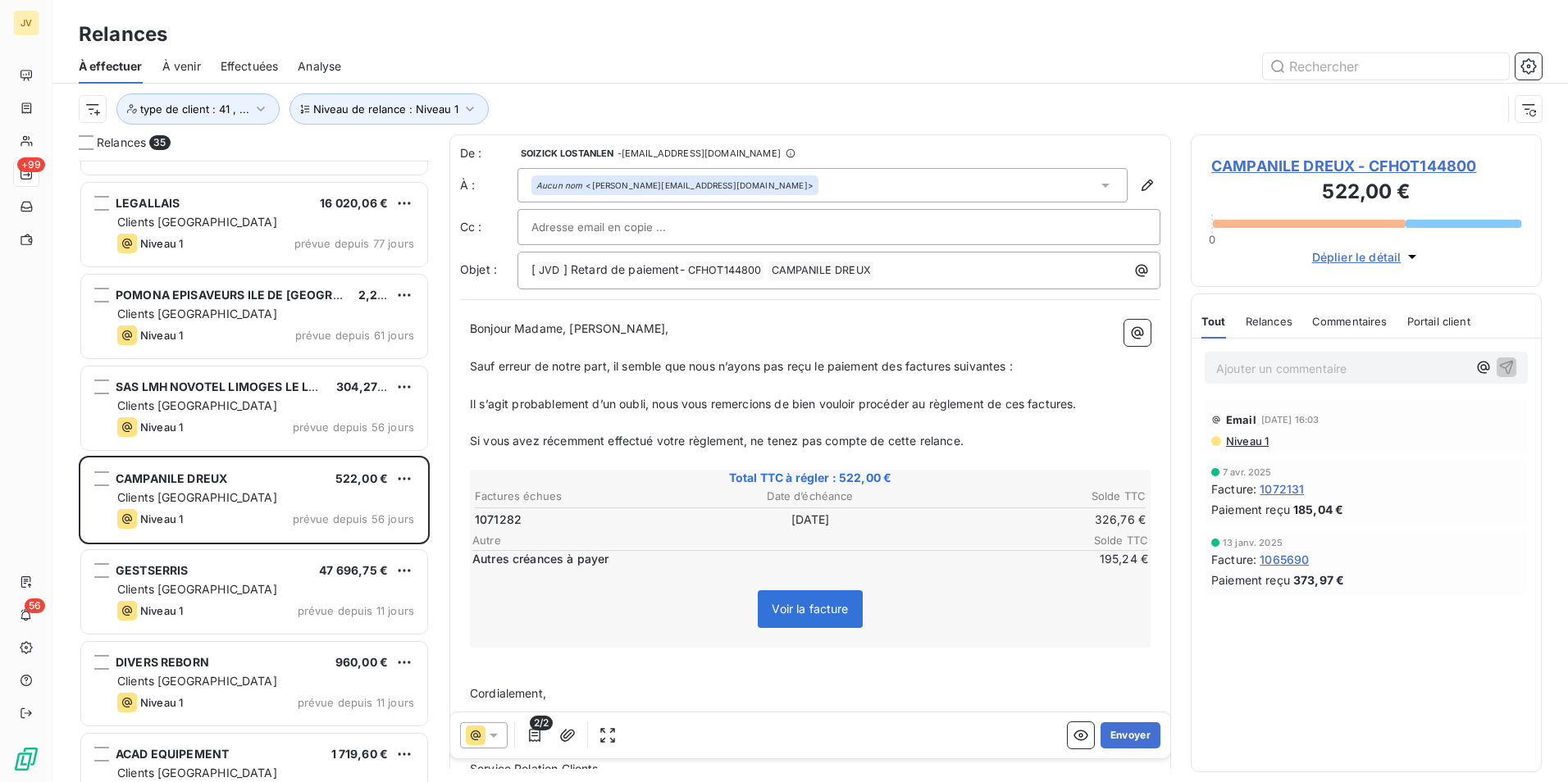
click at [481, 732] on icon at bounding box center [475, 735] width 19 height 19
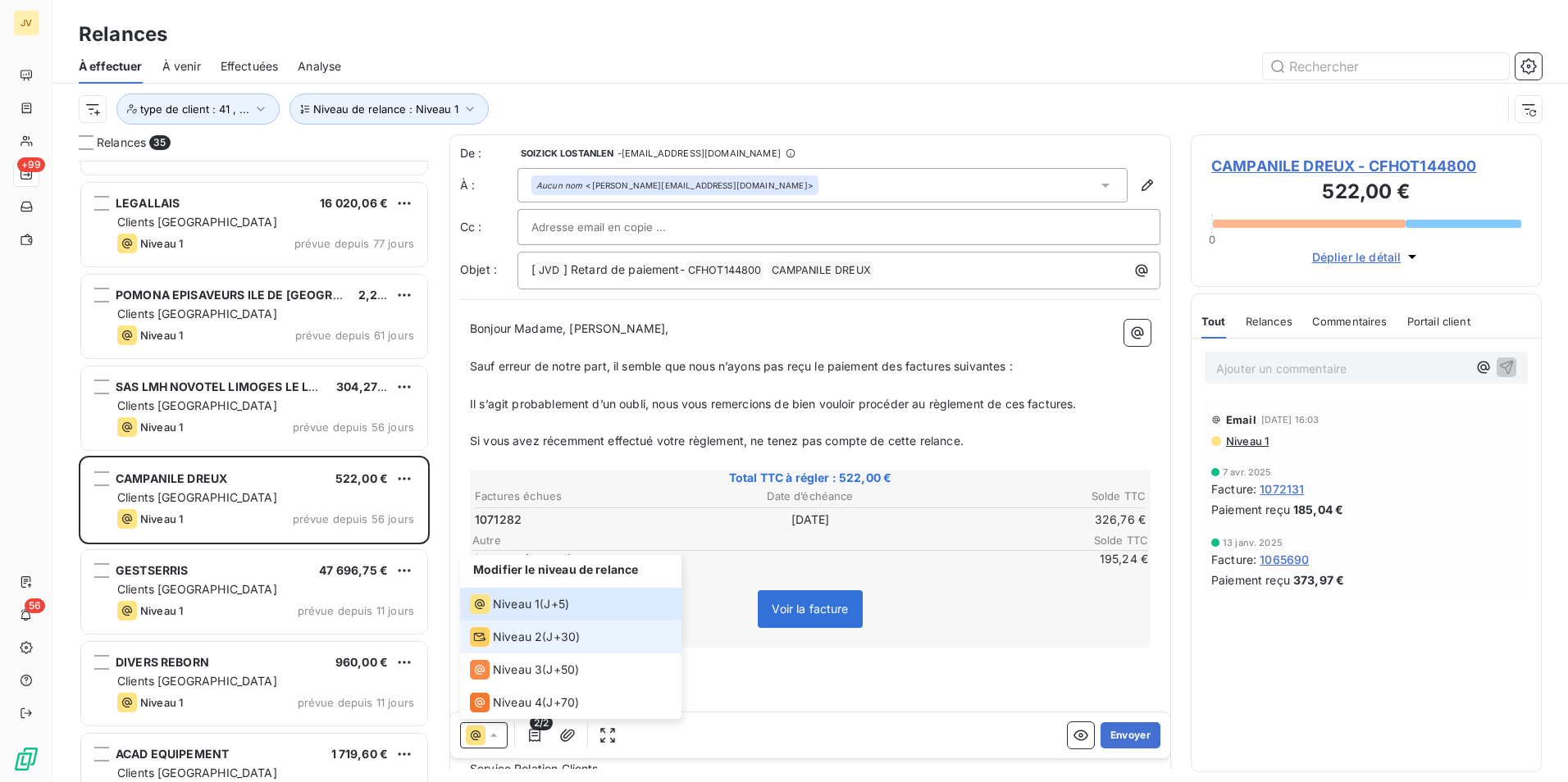
click at [492, 645] on div "Niveau 2" at bounding box center [506, 637] width 72 height 19
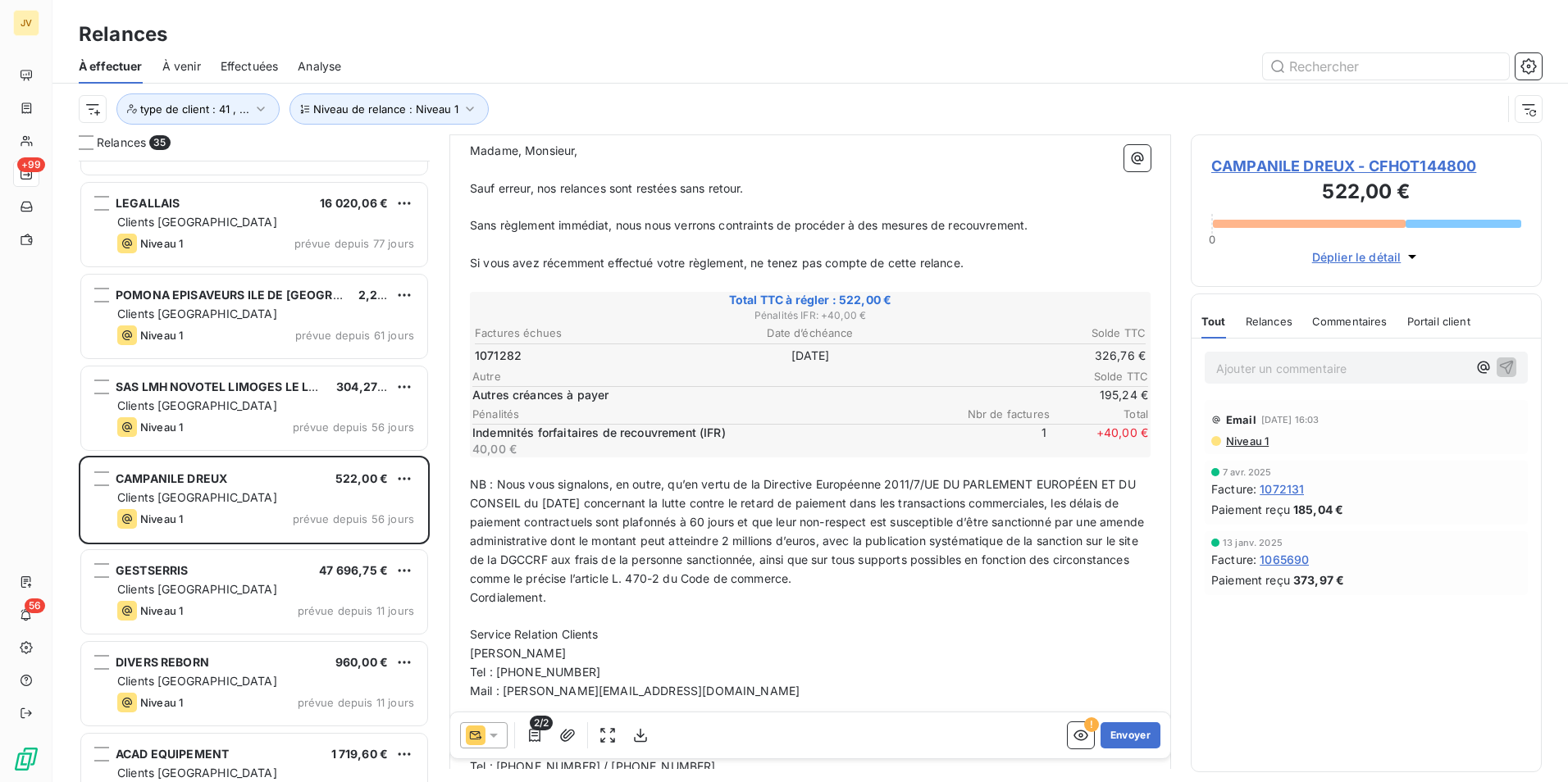
scroll to position [328, 0]
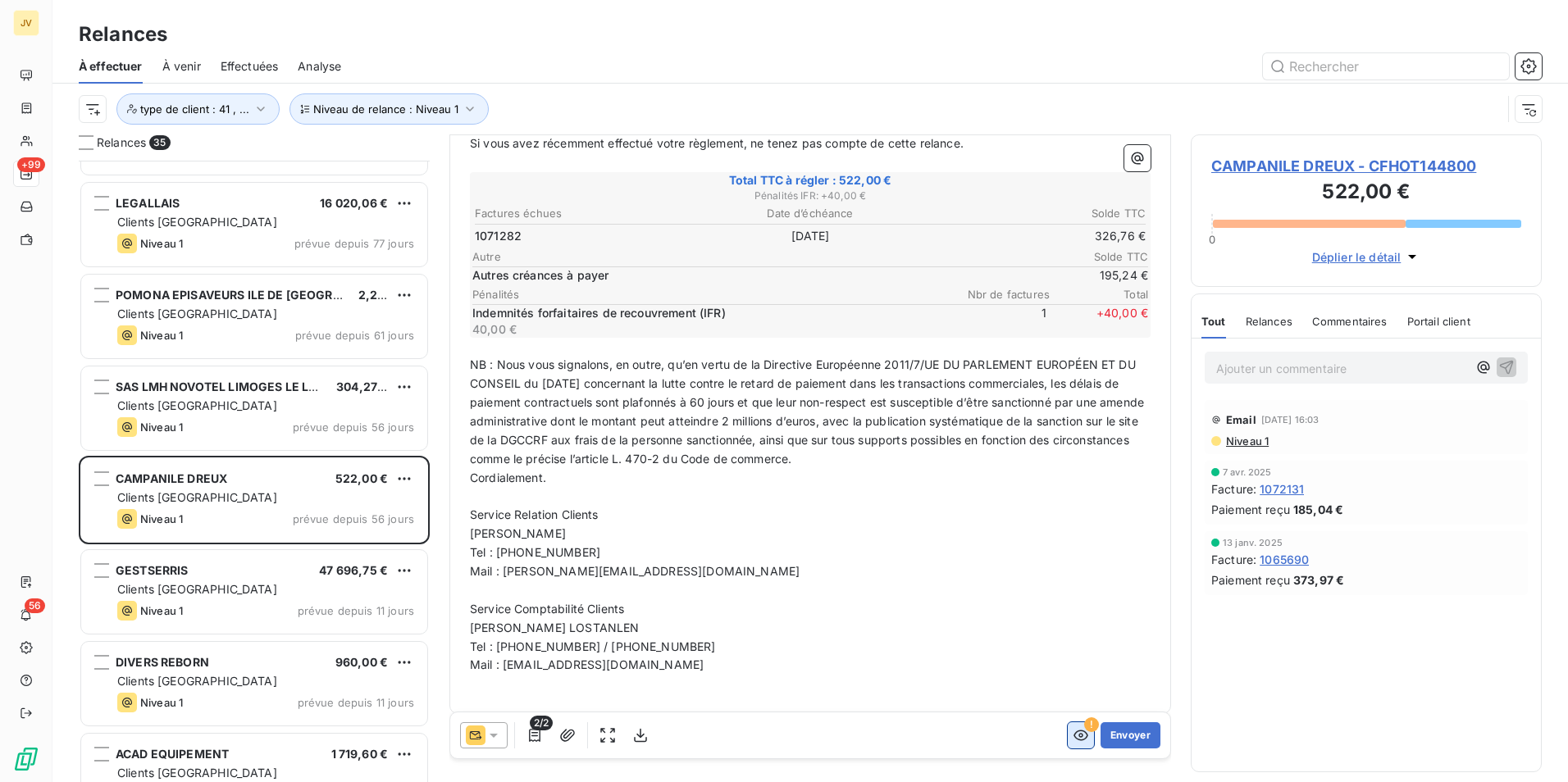
click at [1073, 737] on icon "button" at bounding box center [1081, 736] width 17 height 17
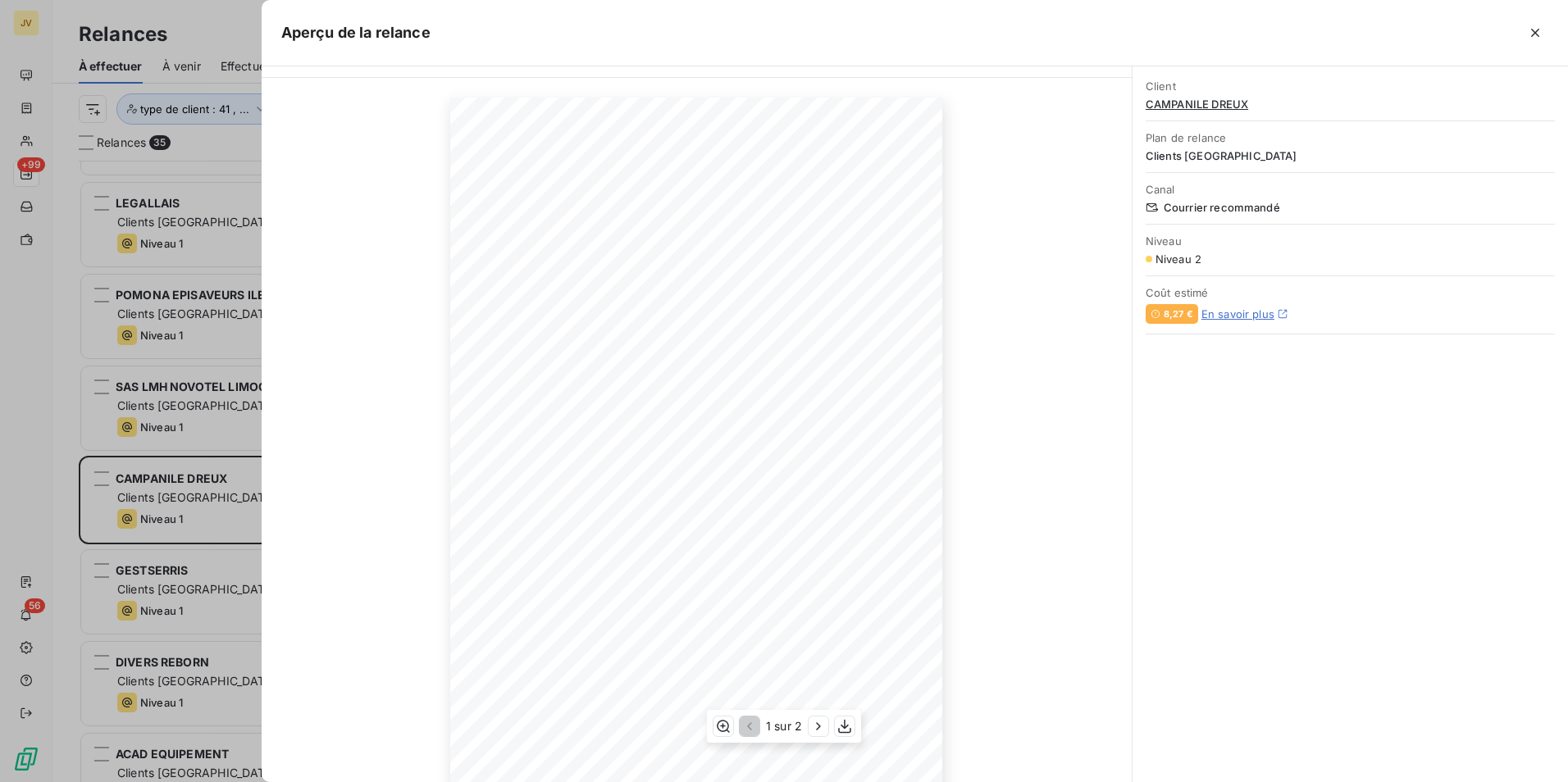
scroll to position [73, 0]
click at [817, 730] on icon "button" at bounding box center [818, 727] width 17 height 17
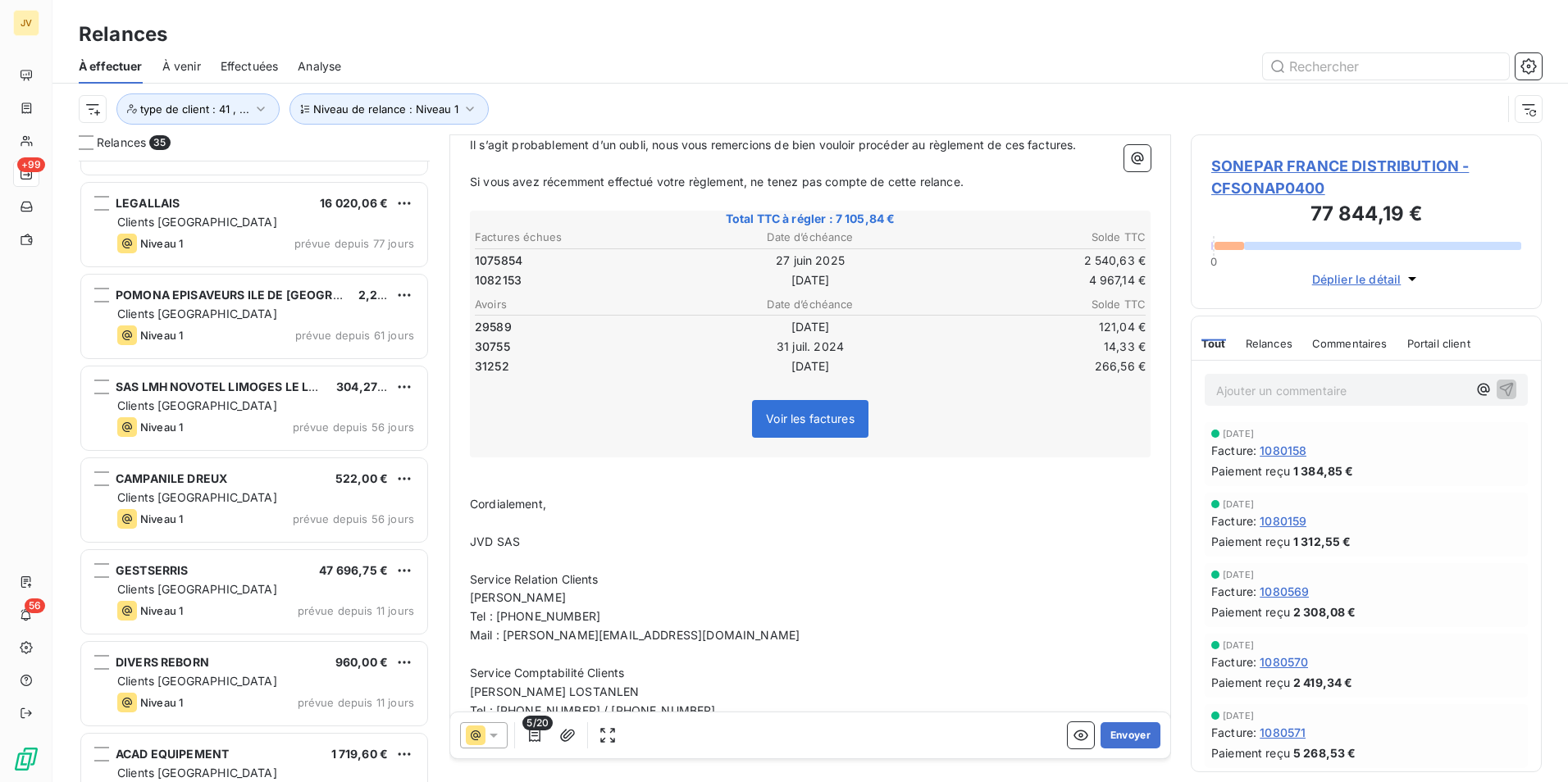
scroll to position [270, 0]
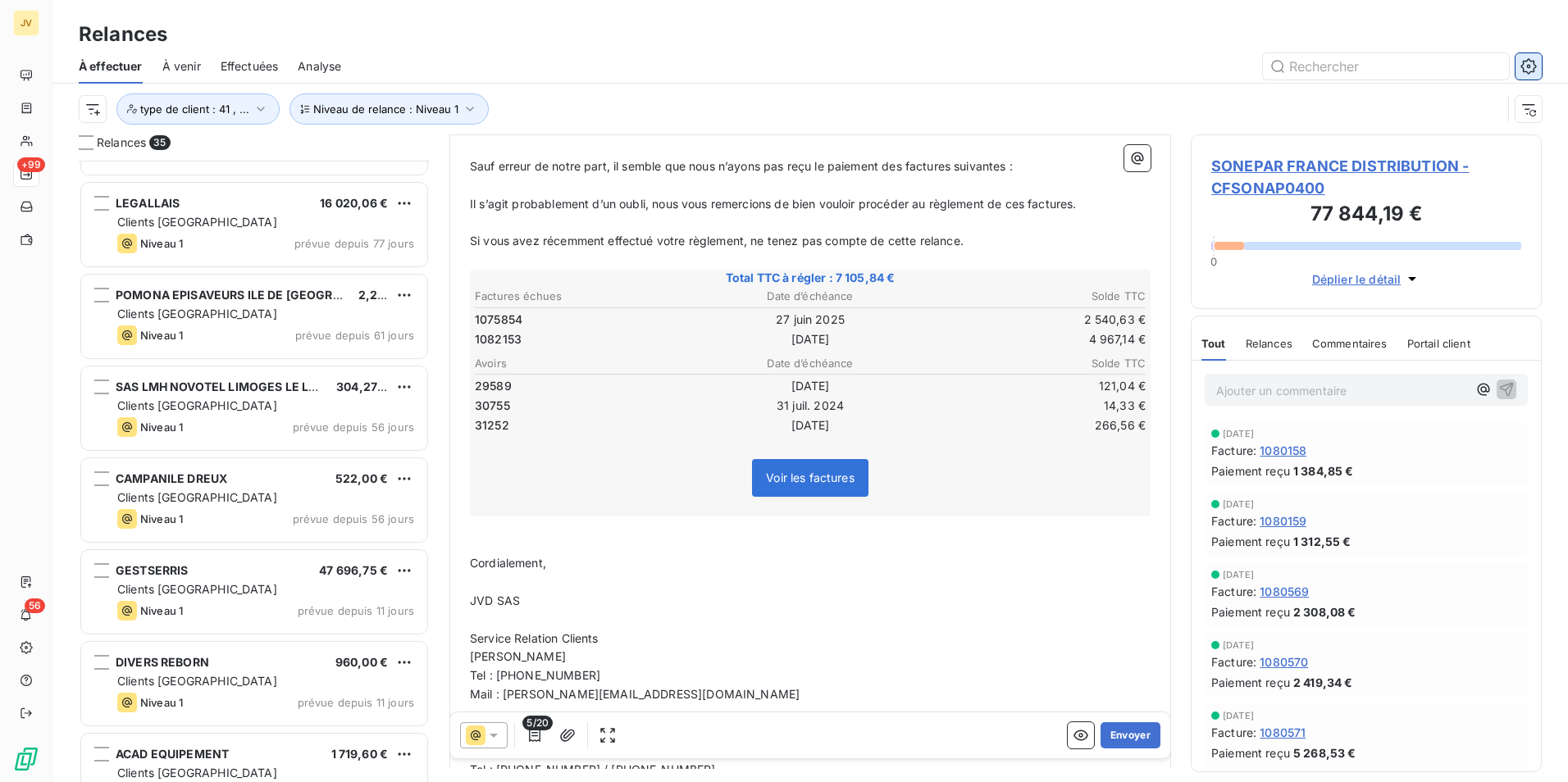
click at [1533, 64] on icon "button" at bounding box center [1529, 66] width 17 height 17
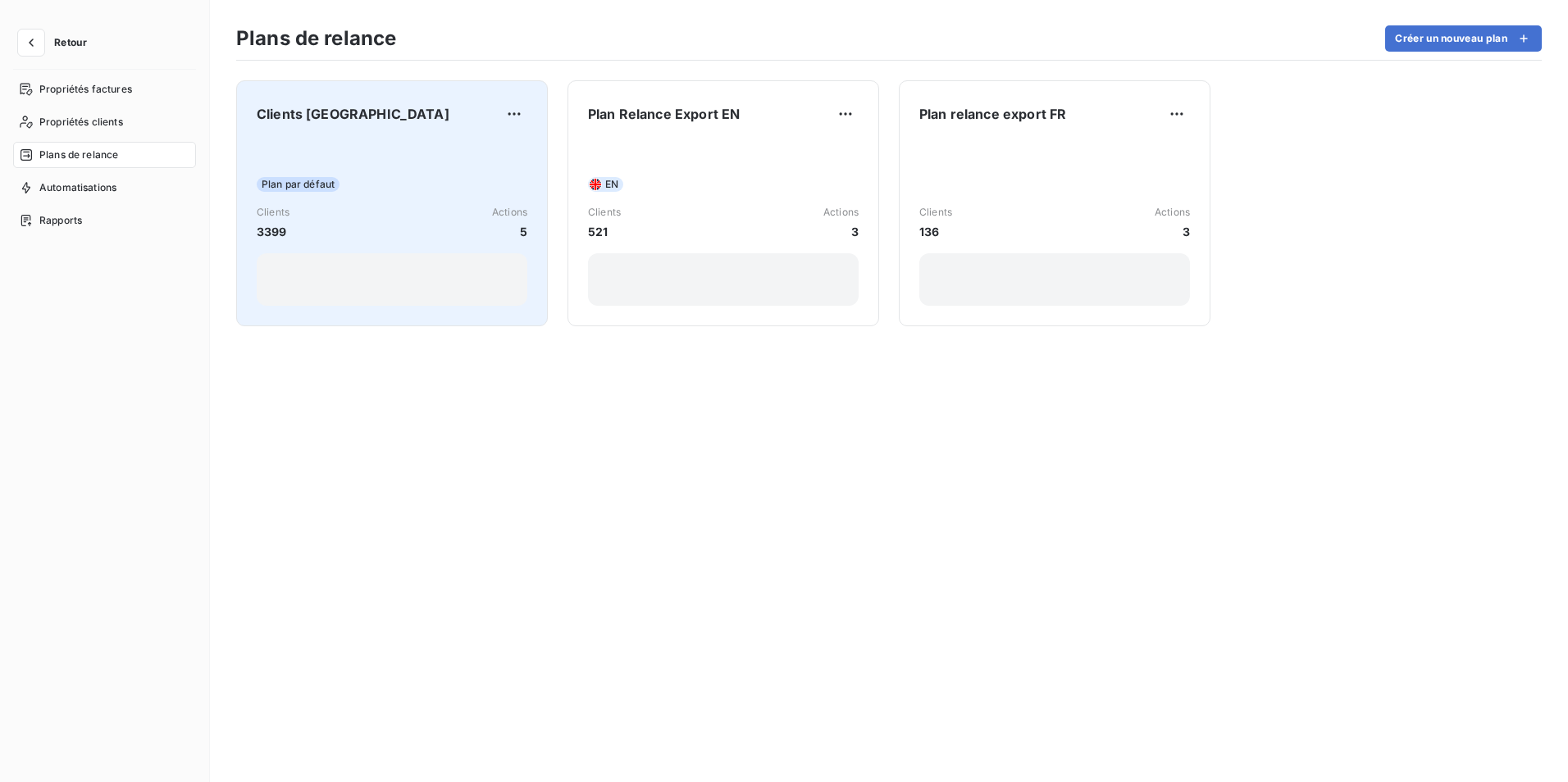
click at [411, 154] on div "Plan par défaut Clients 3399 Actions 5" at bounding box center [392, 223] width 271 height 165
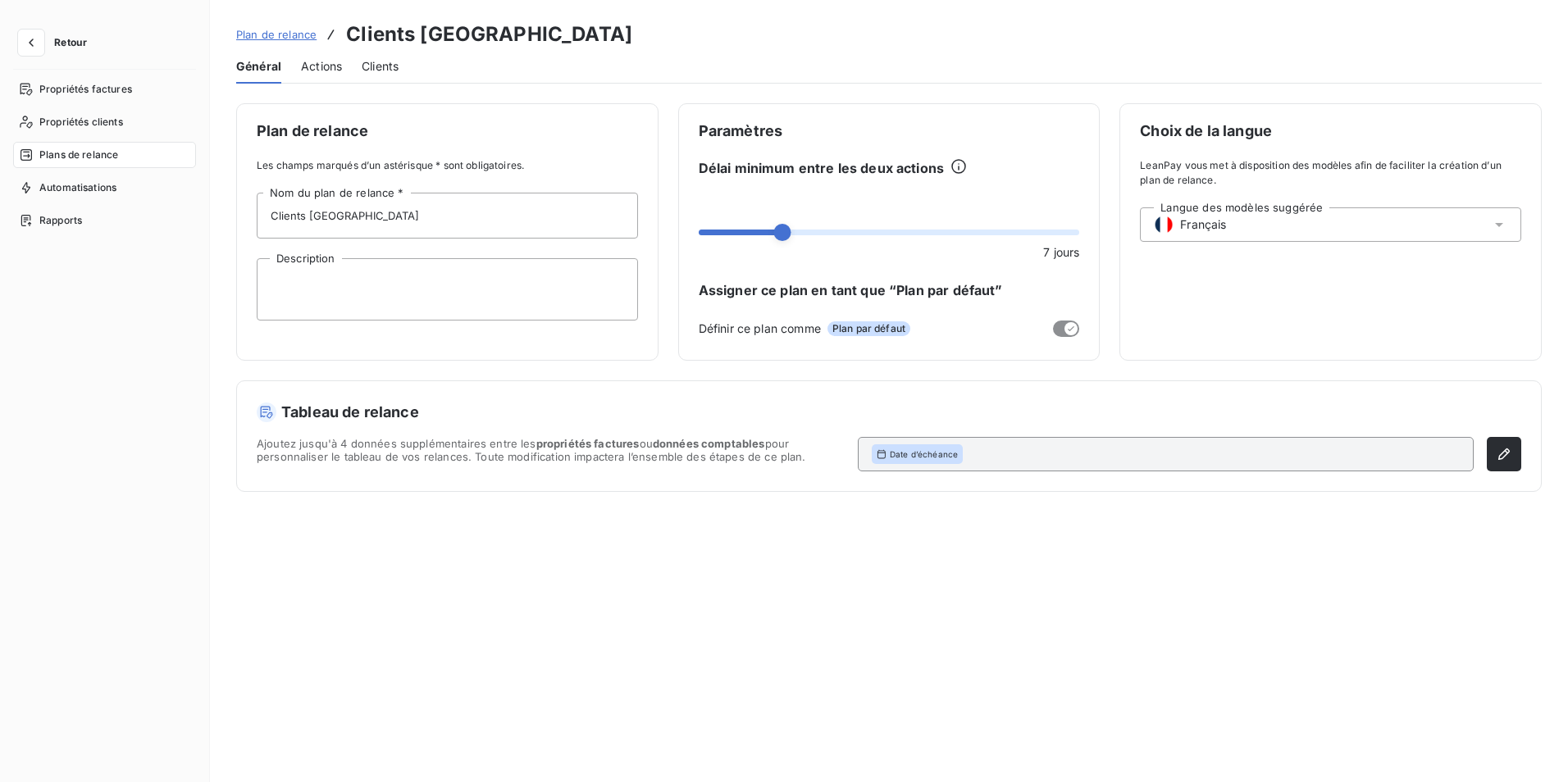
click at [332, 73] on span "Actions" at bounding box center [321, 66] width 41 height 17
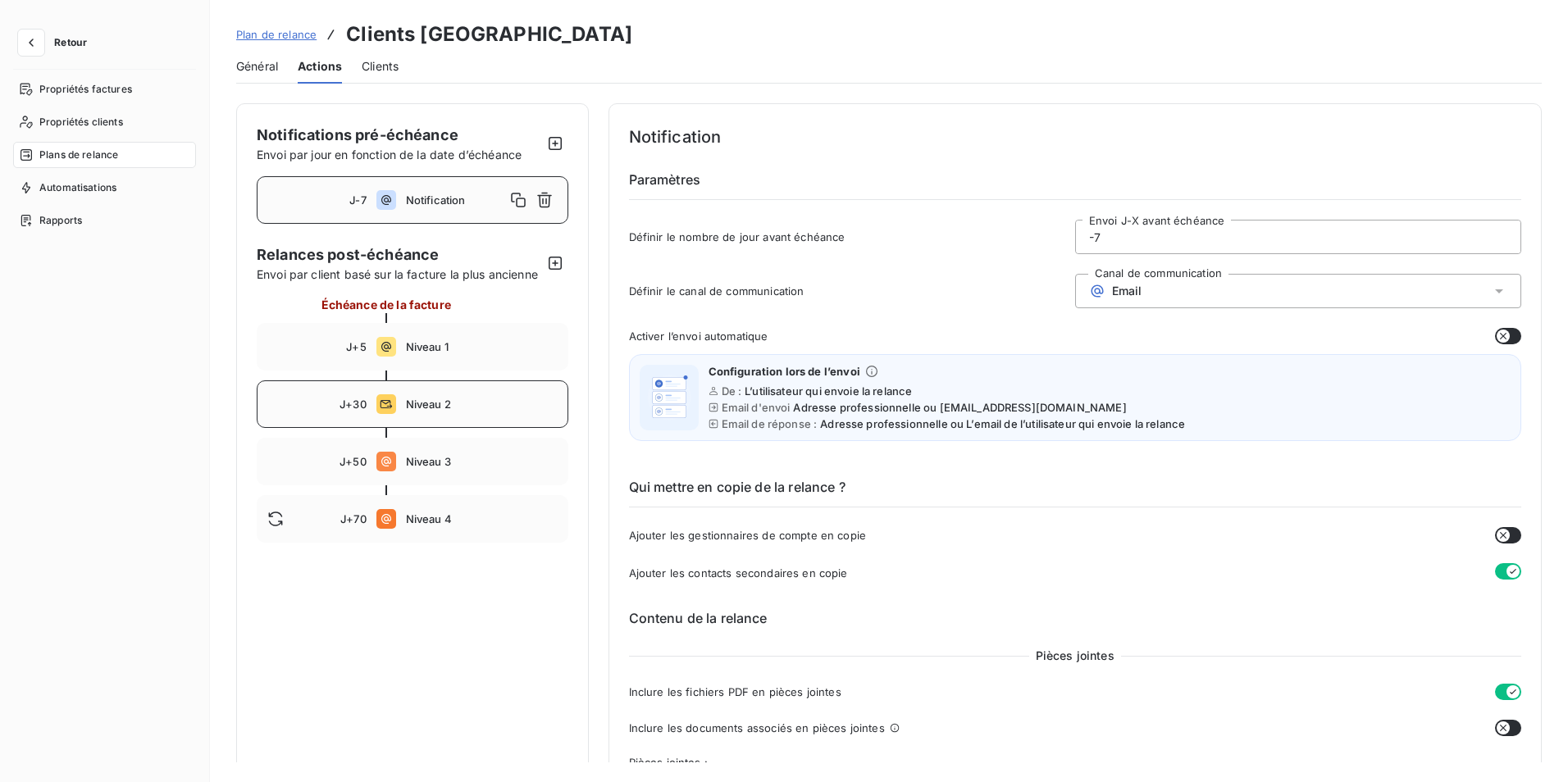
click at [392, 414] on icon at bounding box center [386, 404] width 19 height 19
type input "30"
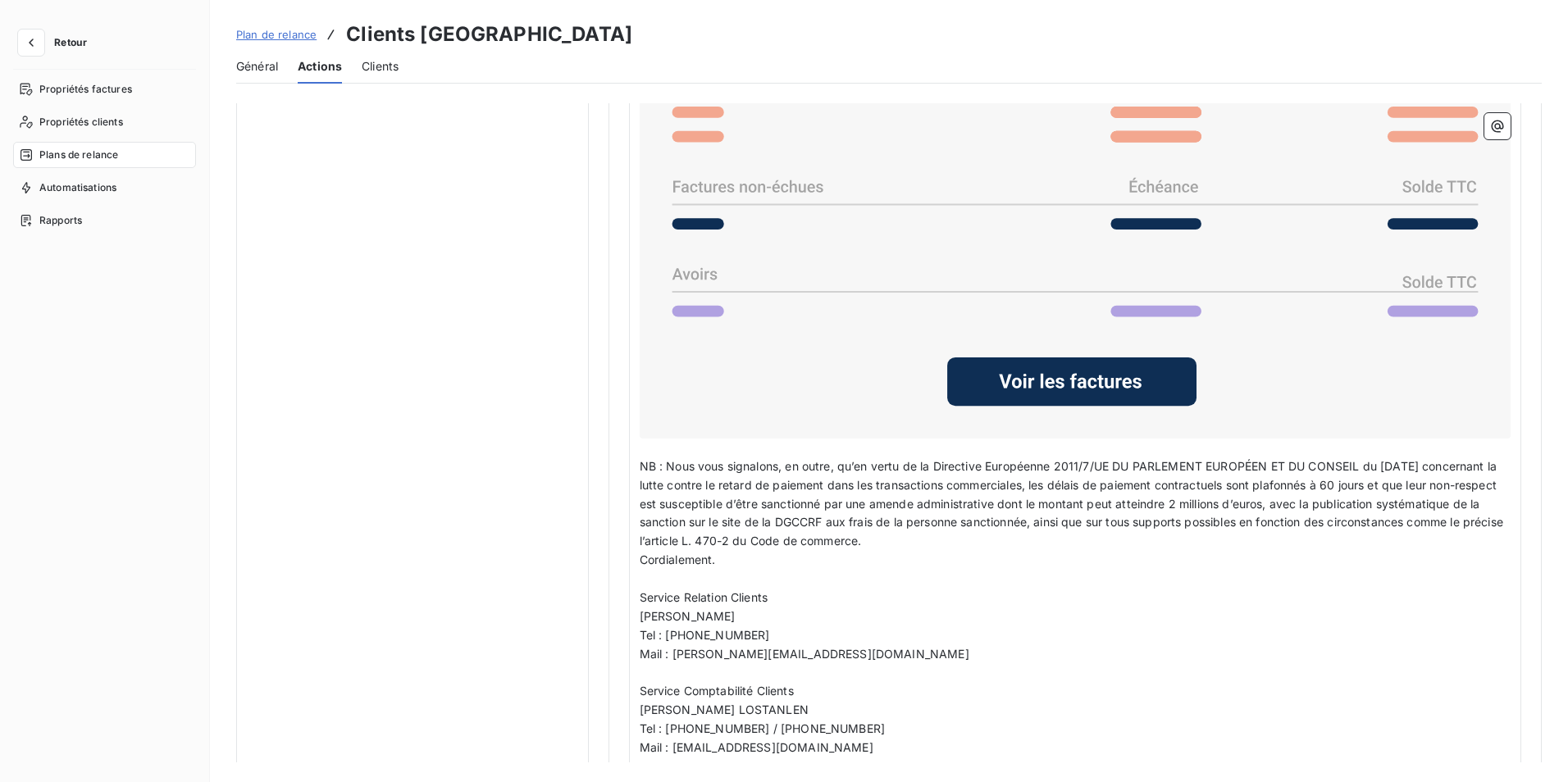
scroll to position [1178, 0]
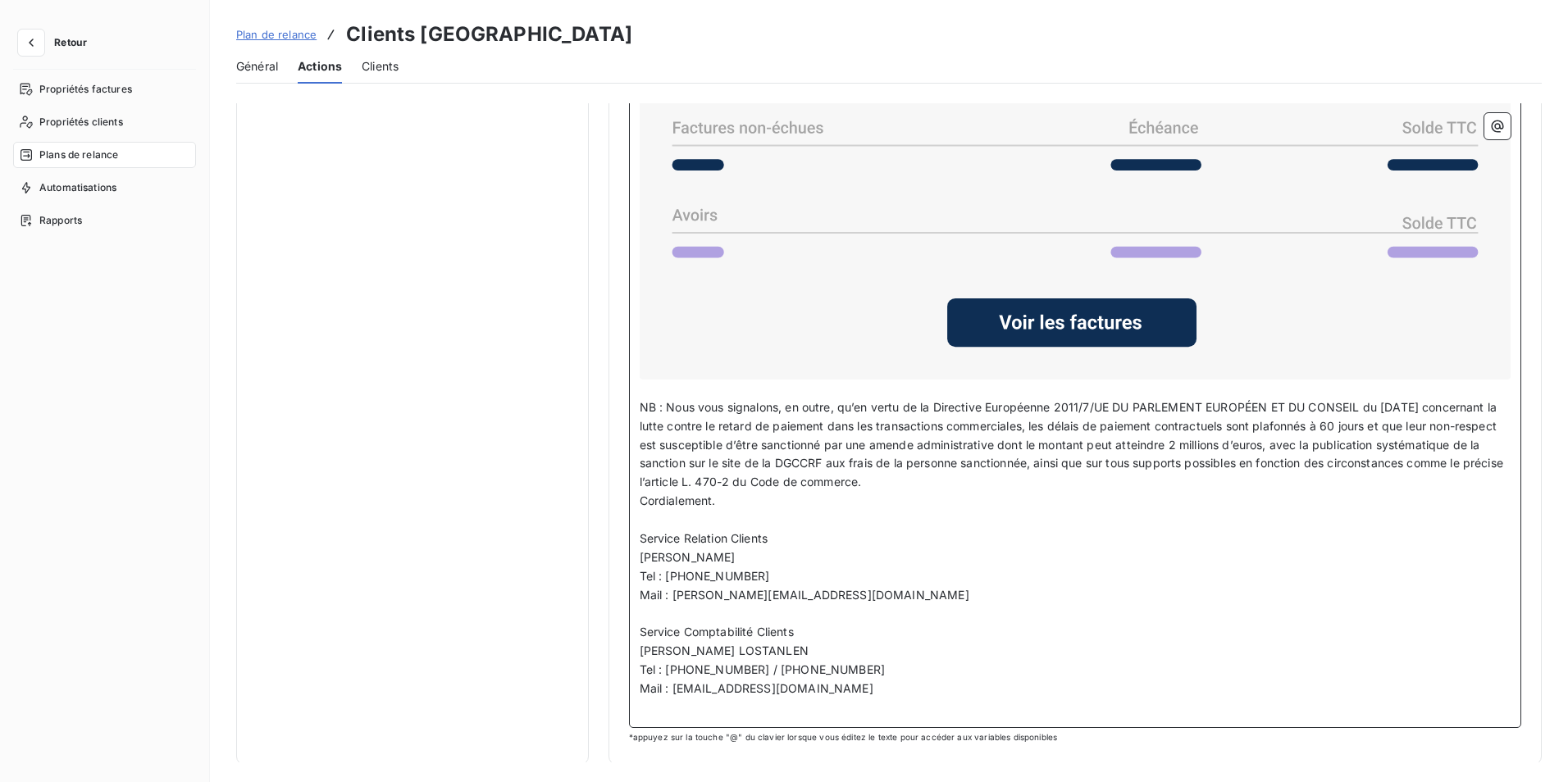
click at [645, 606] on p "﻿" at bounding box center [1076, 613] width 872 height 18
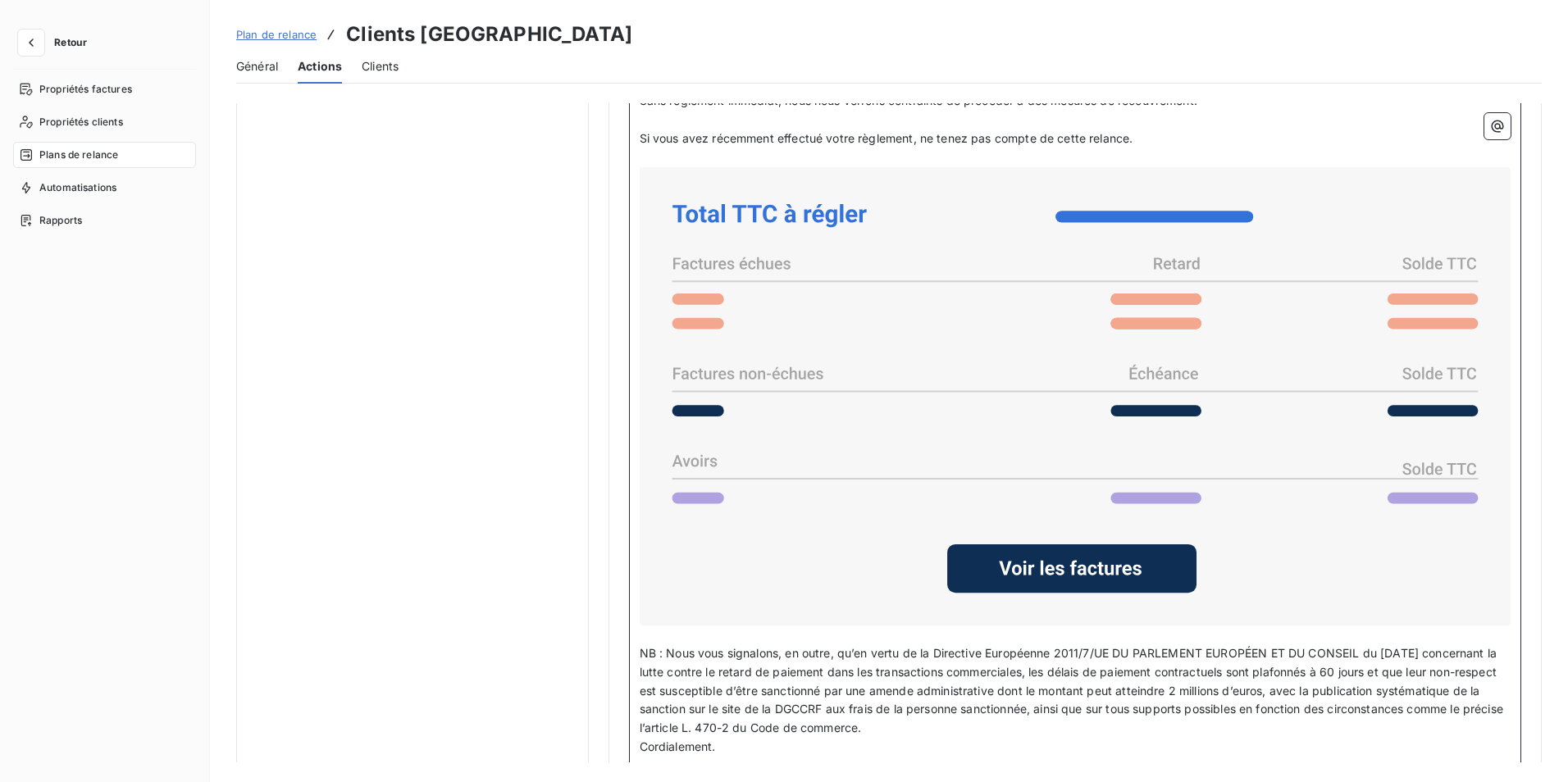
scroll to position [604, 0]
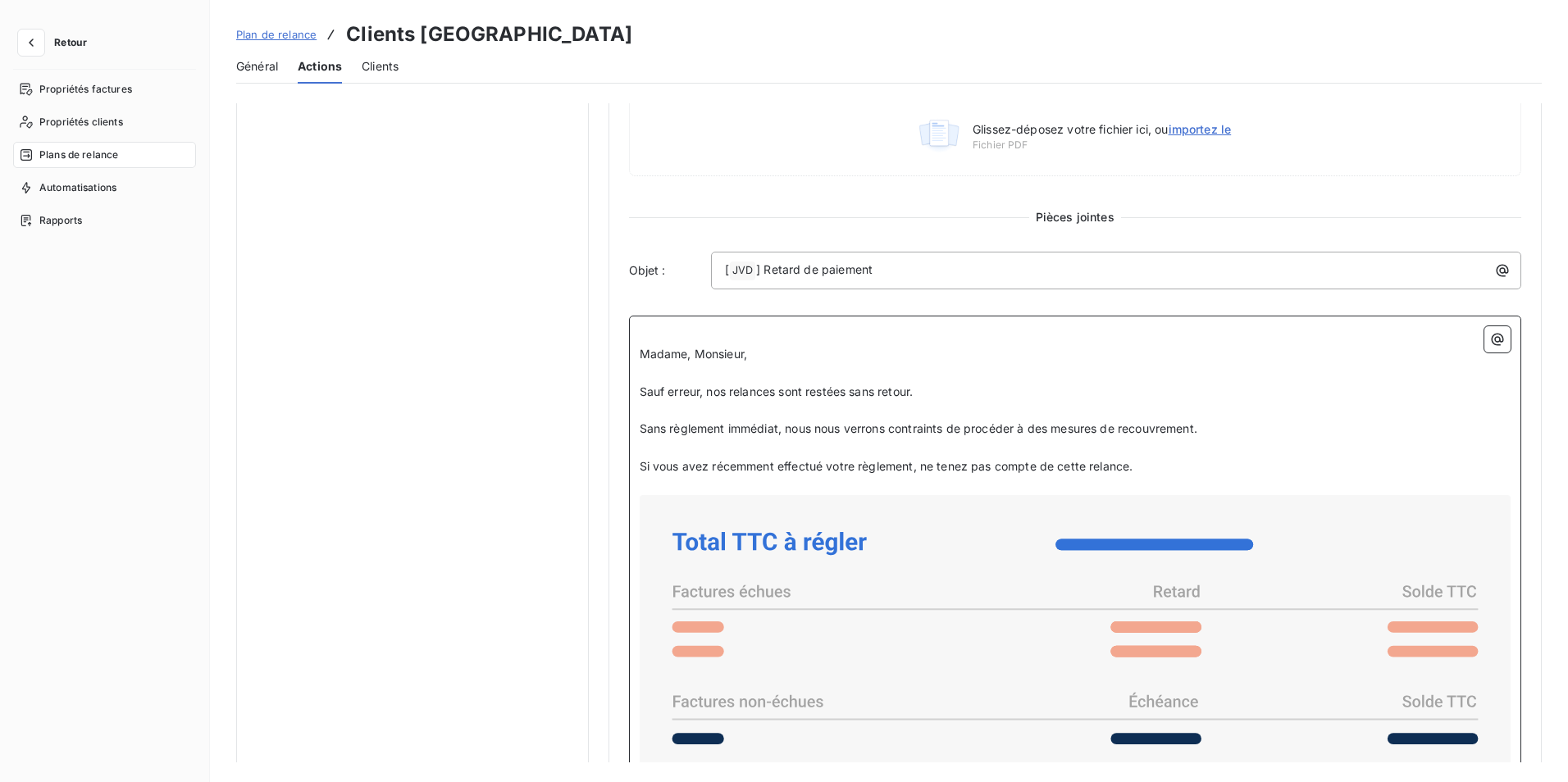
click at [639, 407] on p "﻿" at bounding box center [1076, 411] width 872 height 18
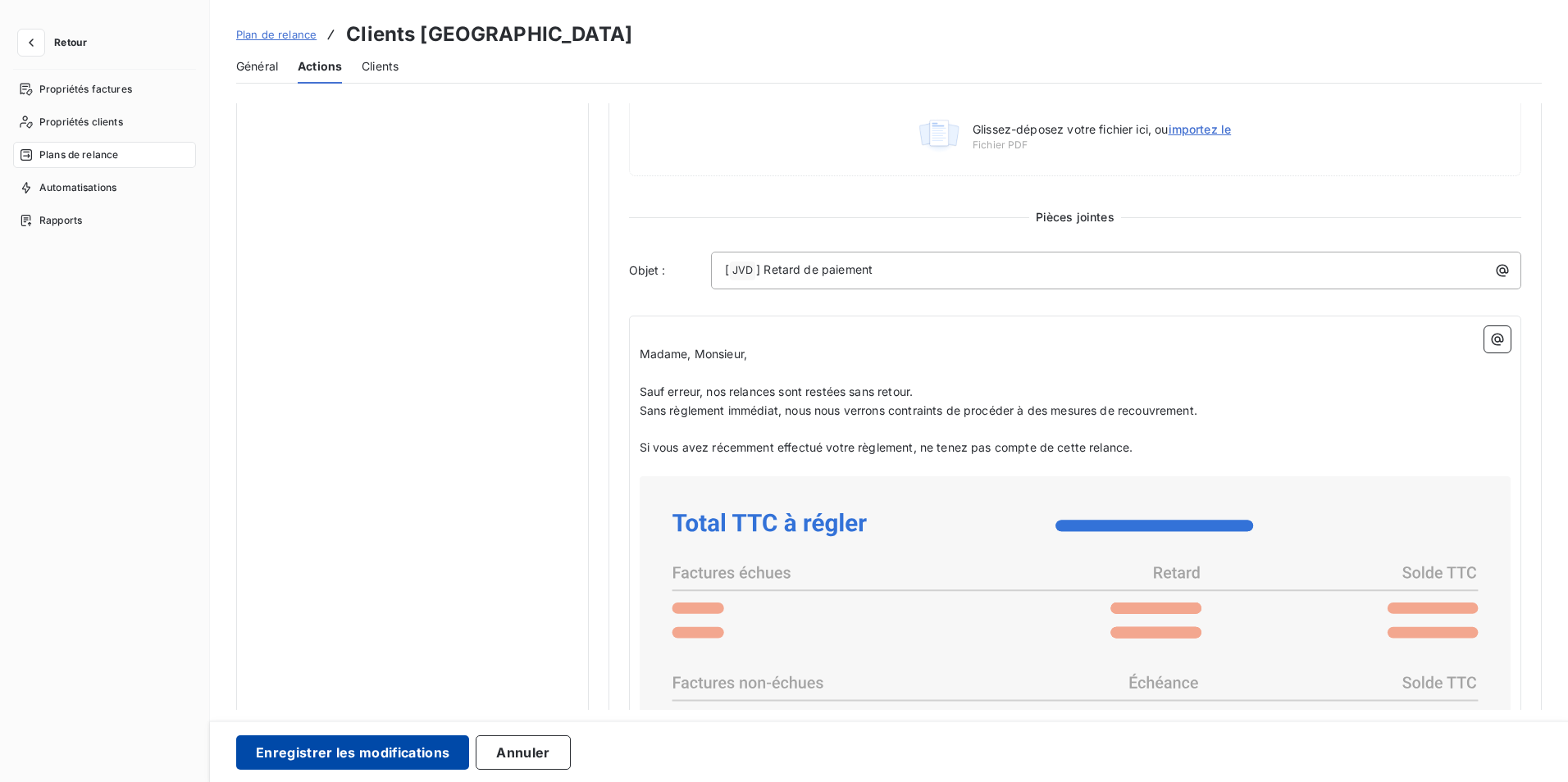
click at [408, 750] on button "Enregistrer les modifications" at bounding box center [352, 753] width 233 height 34
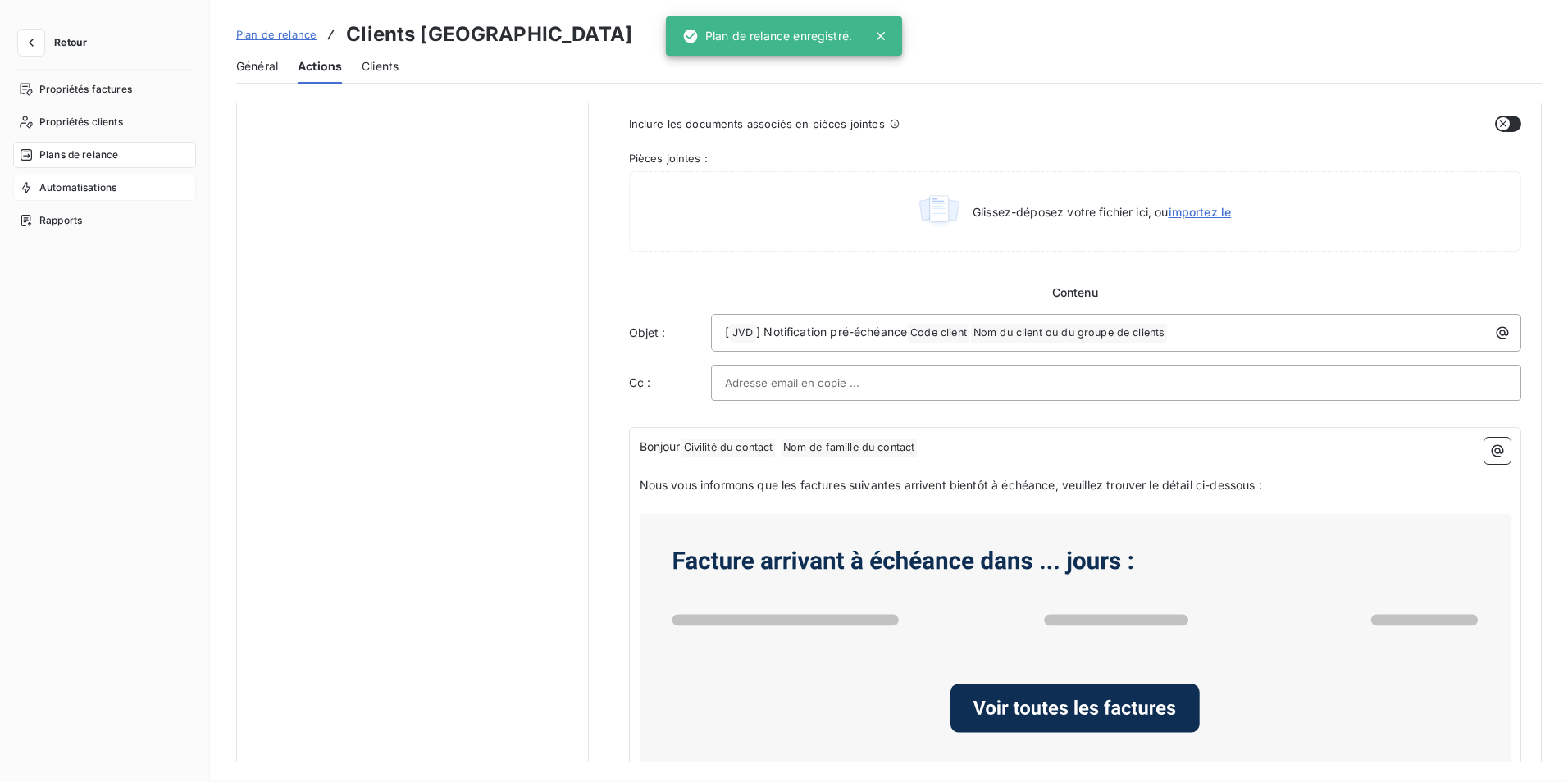
scroll to position [0, 0]
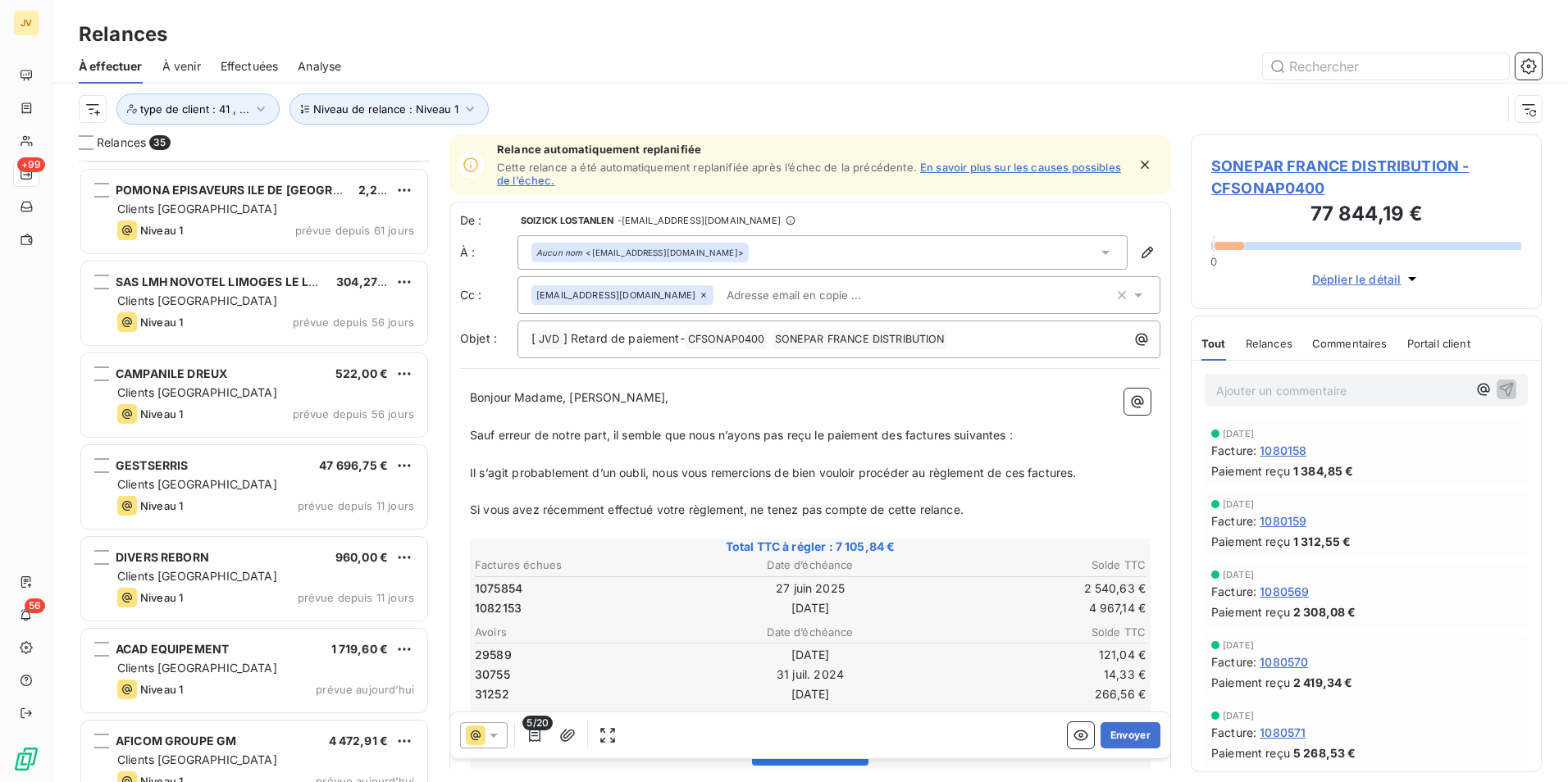
scroll to position [328, 0]
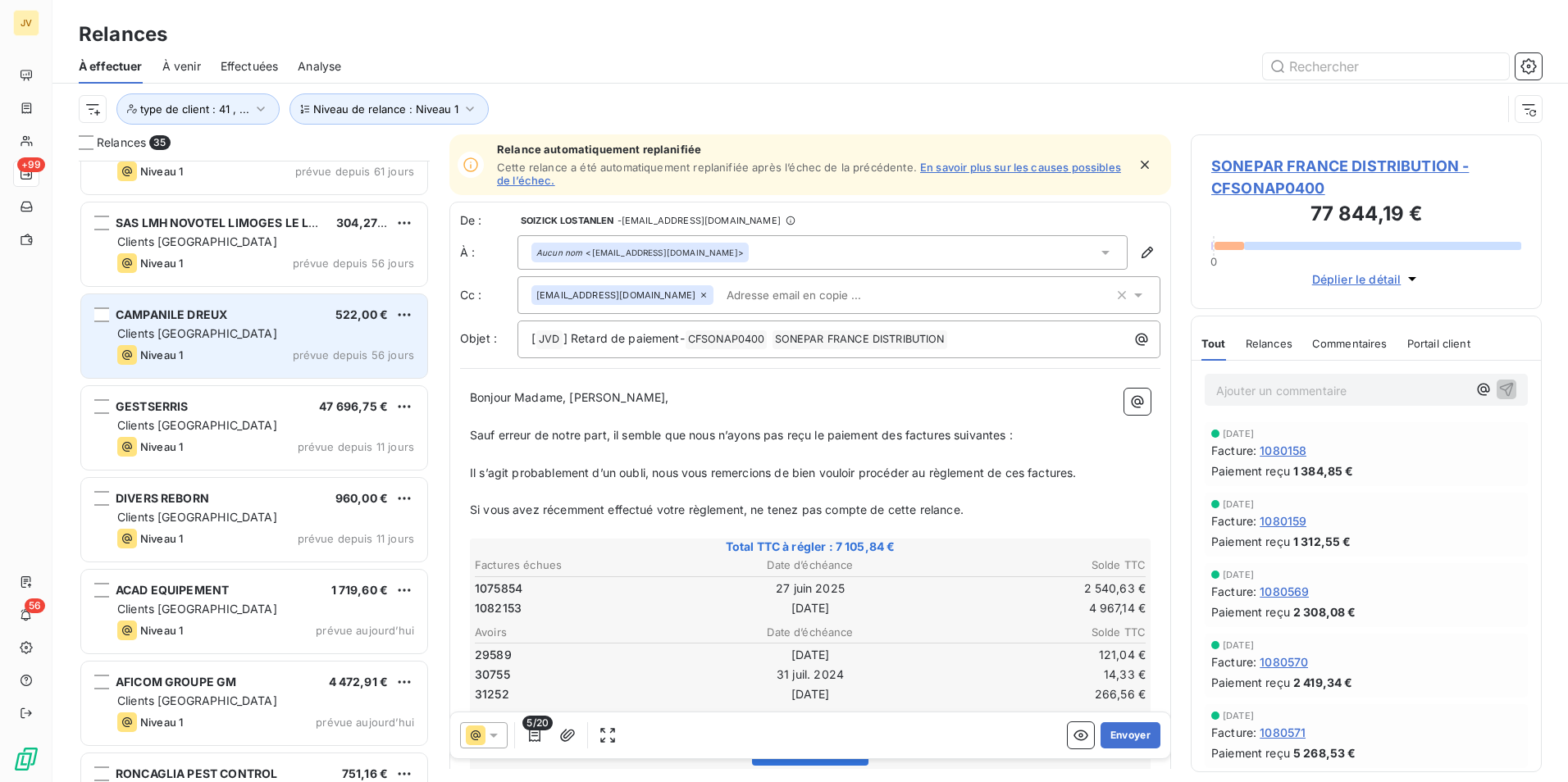
click at [203, 319] on span "CAMPANILE DREUX" at bounding box center [171, 314] width 112 height 14
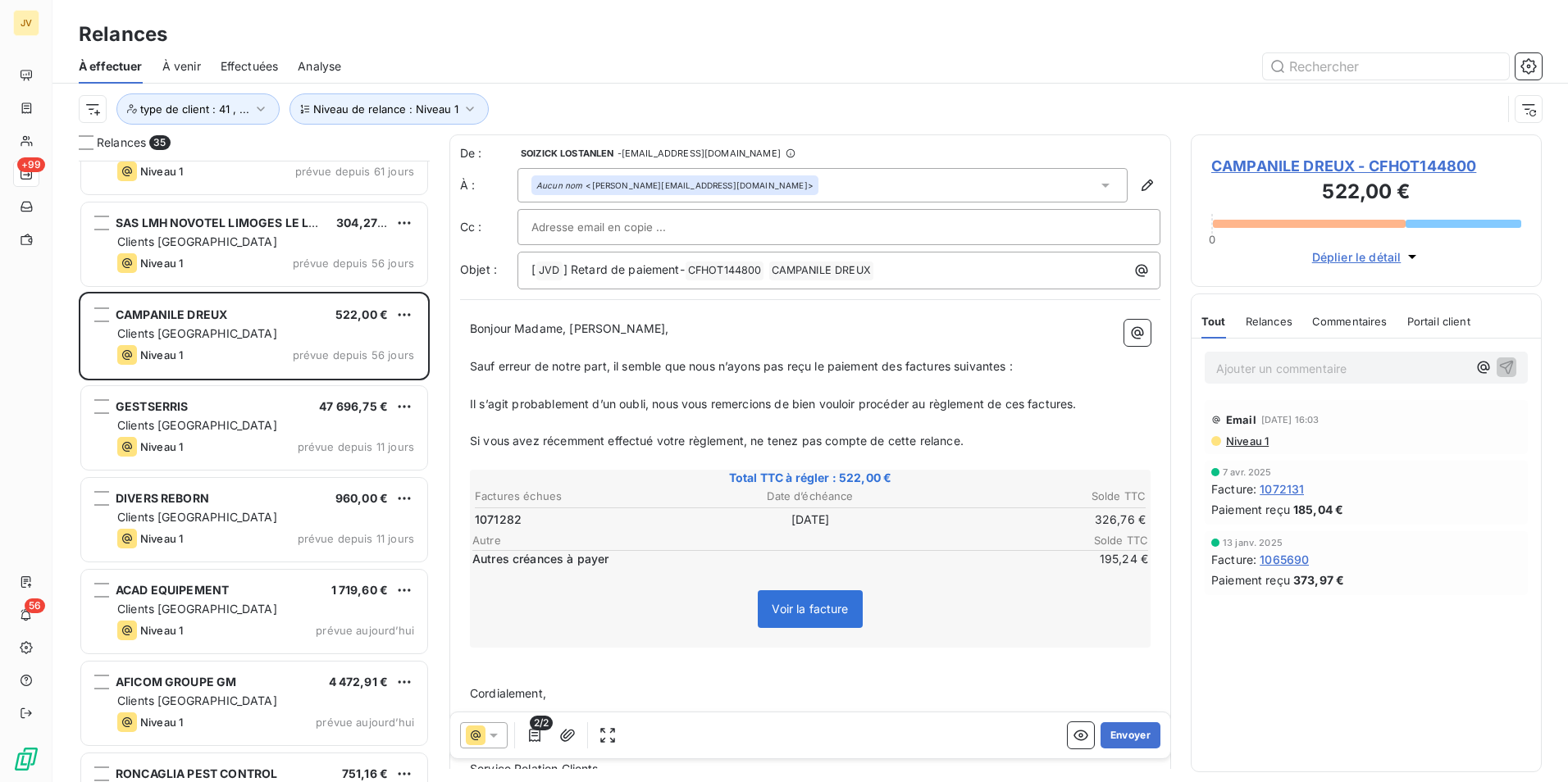
drag, startPoint x: 484, startPoint y: 743, endPoint x: 485, endPoint y: 733, distance: 10.0
click at [484, 742] on icon at bounding box center [475, 735] width 19 height 19
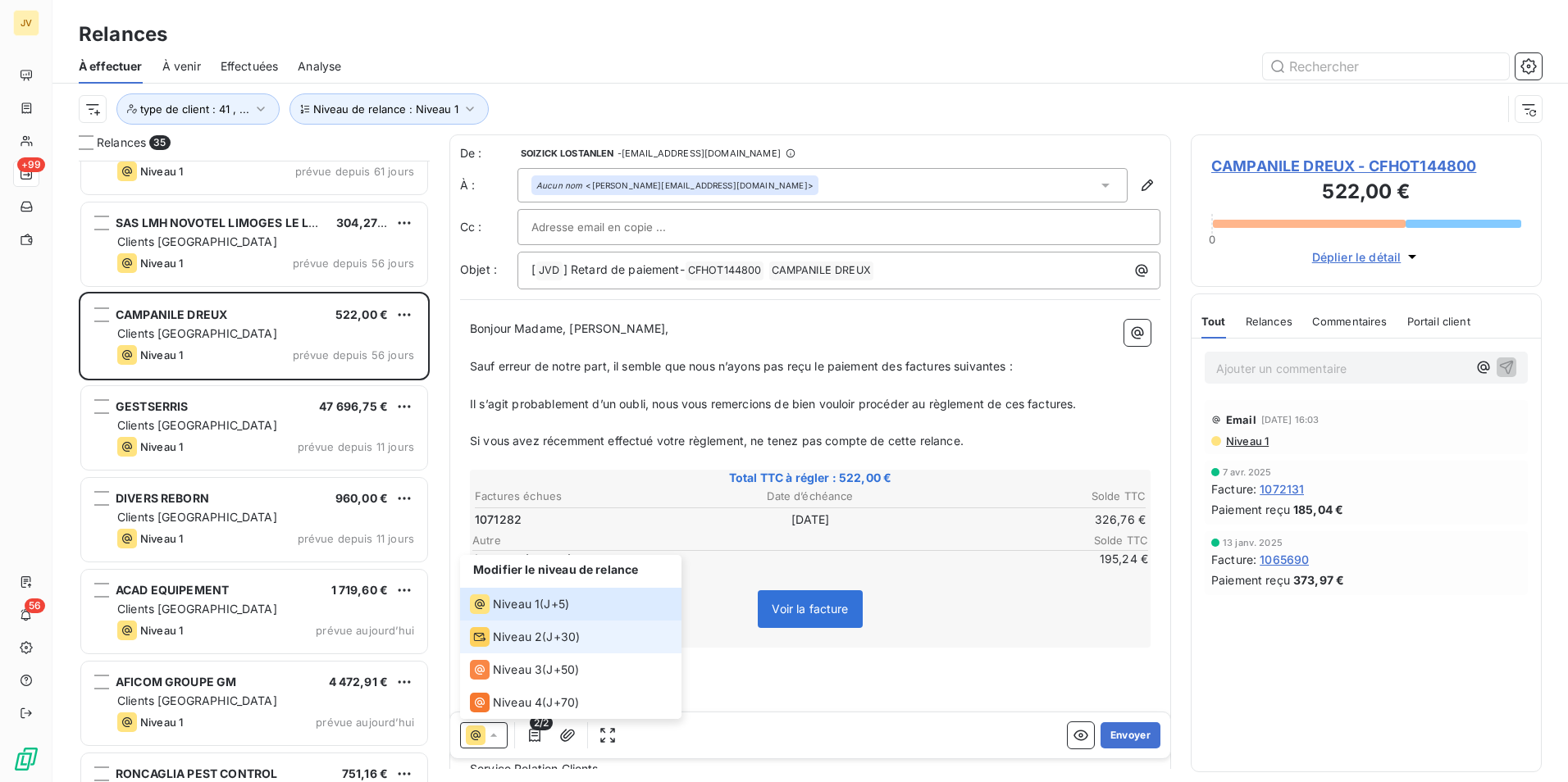
click at [503, 640] on span "Niveau 2" at bounding box center [518, 638] width 50 height 17
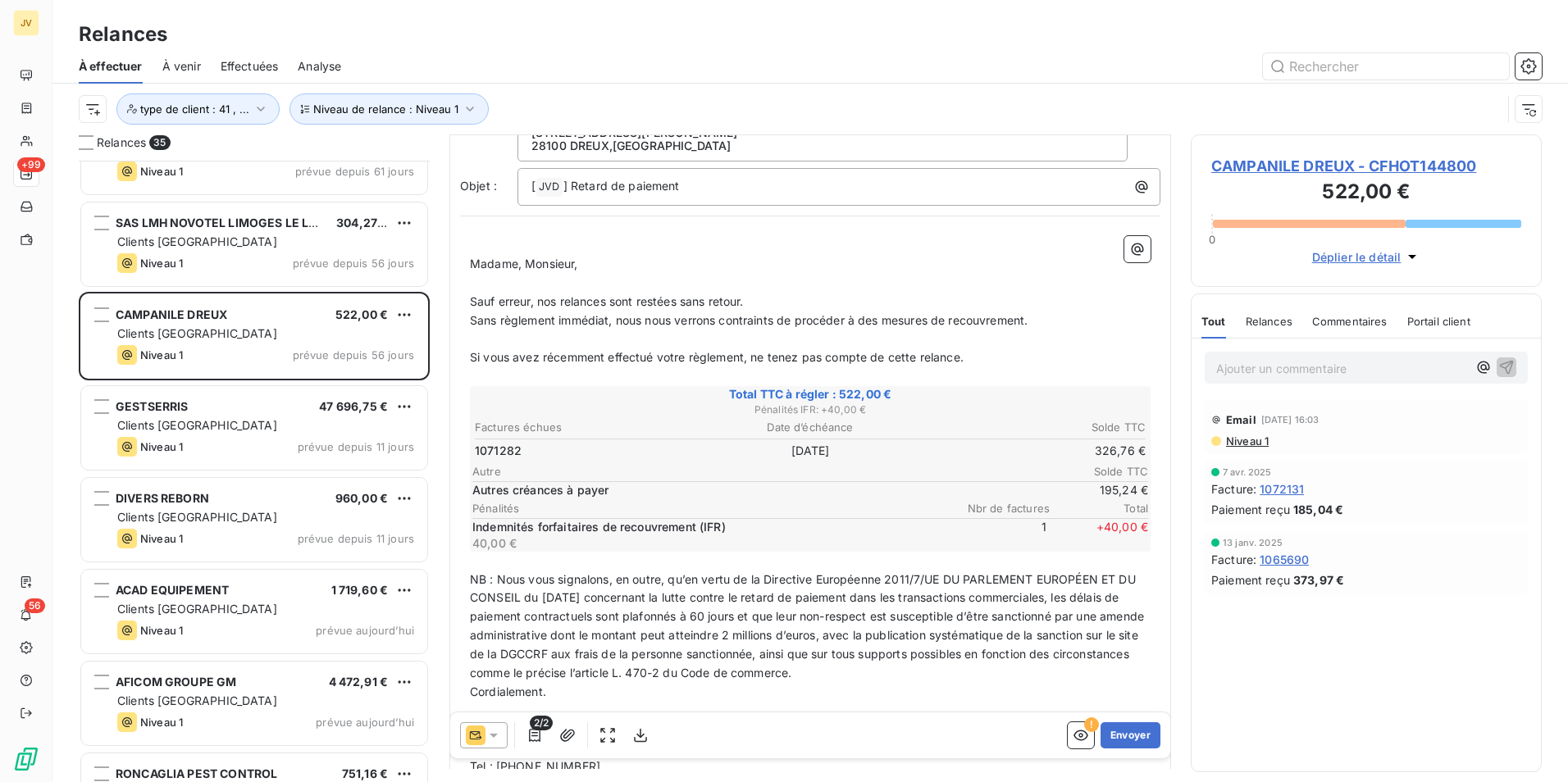
scroll to position [319, 0]
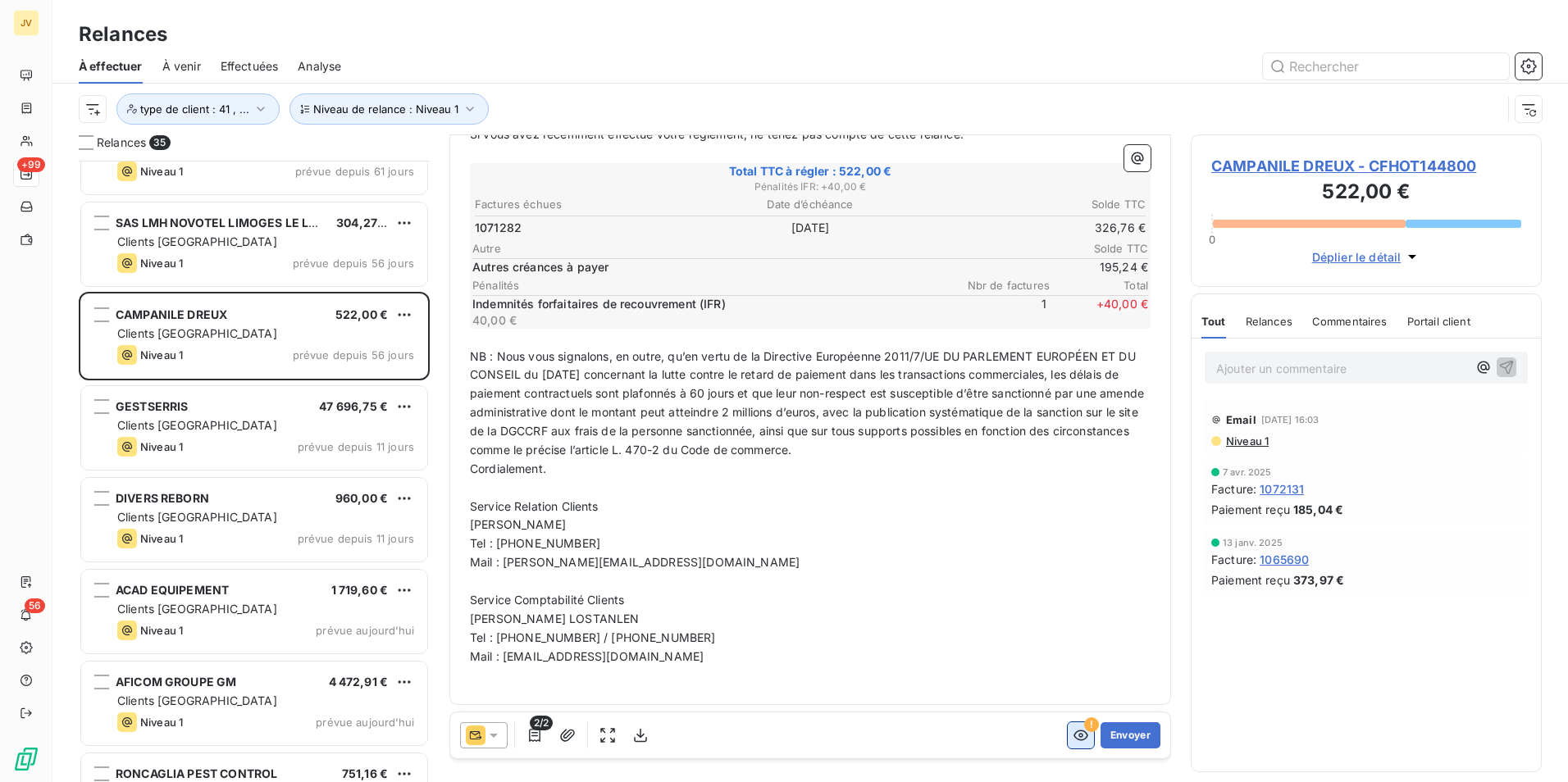
click at [1068, 744] on button "button" at bounding box center [1081, 735] width 26 height 26
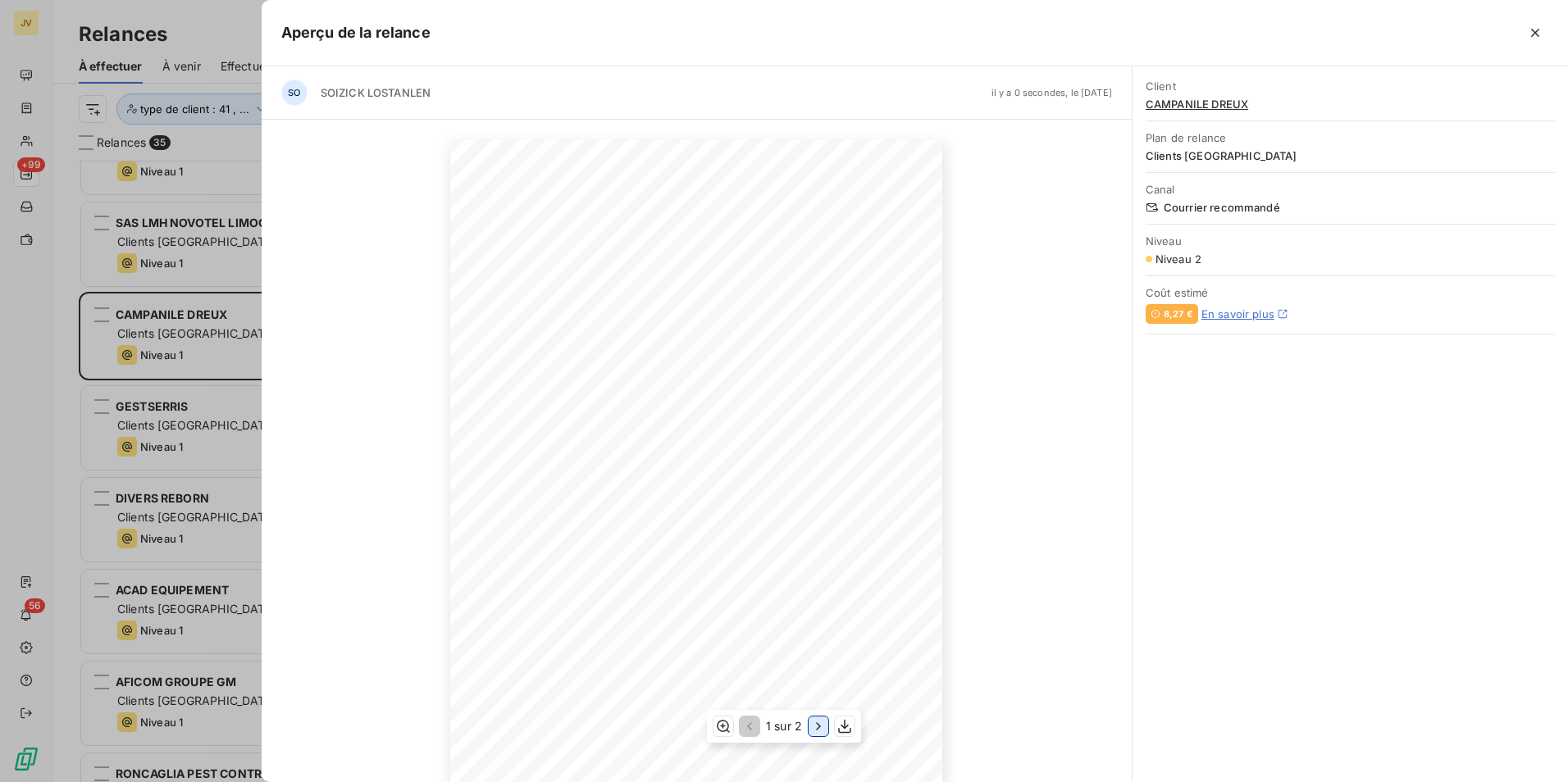
click at [821, 723] on icon "button" at bounding box center [818, 727] width 17 height 17
click at [744, 721] on icon "button" at bounding box center [748, 727] width 17 height 17
click at [597, 628] on span "circonstances comme le précise l’article L. 470-2 du Code de commerce." at bounding box center [617, 631] width 239 height 8
click at [608, 596] on span "DU CONSEIL du [DATE] concernant la lutte contre le retard de paiement dans les …" at bounding box center [683, 598] width 371 height 8
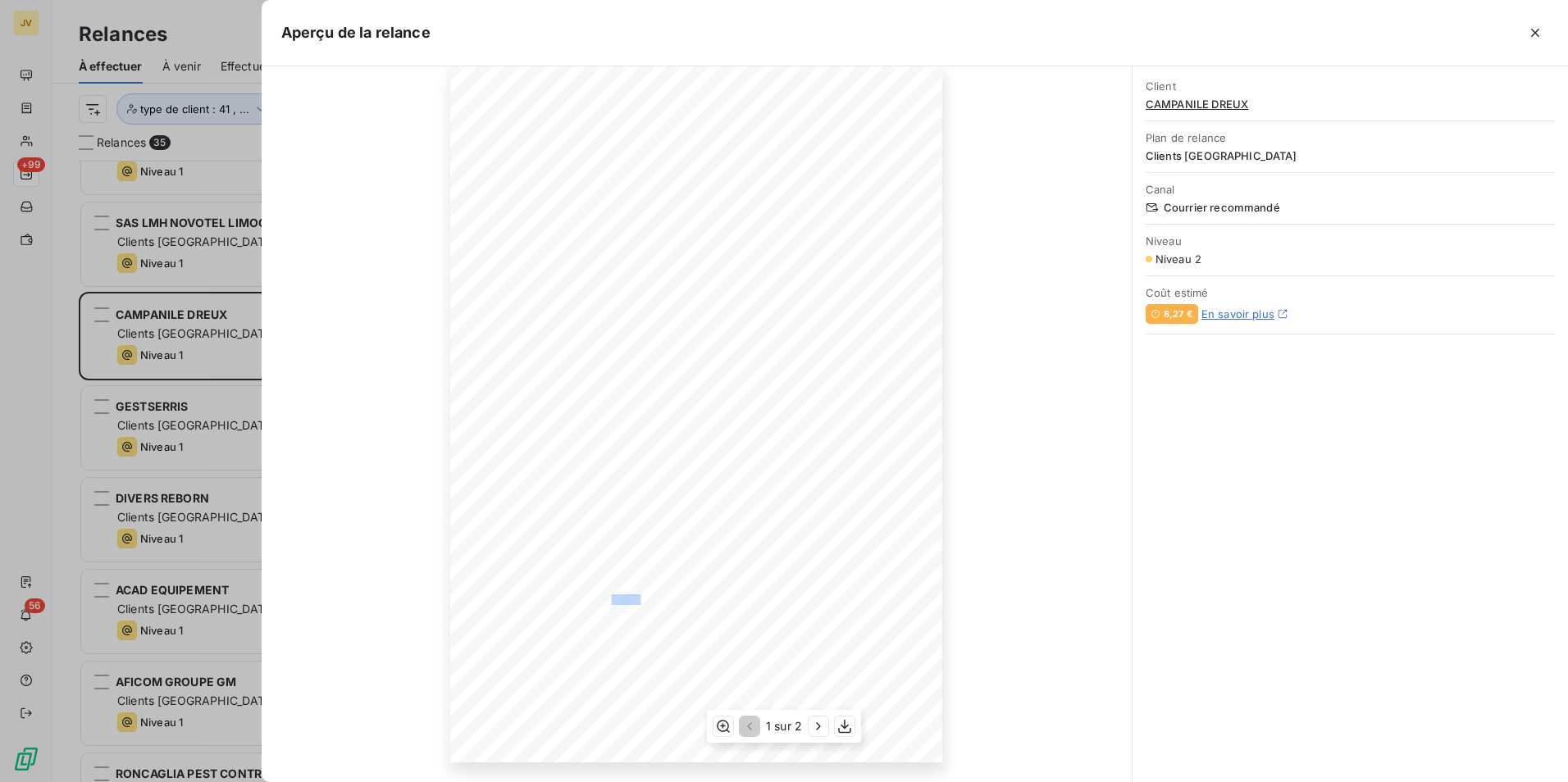
click at [608, 596] on span "DU CONSEIL du [DATE] concernant la lutte contre le retard de paiement dans les …" at bounding box center [683, 598] width 371 height 8
click at [676, 590] on div "[DATE] Objet : [JVD] Retard de paiement Madame, Monsieur, [PERSON_NAME] erreur,…" at bounding box center [697, 414] width 492 height 696
drag, startPoint x: 676, startPoint y: 590, endPoint x: 579, endPoint y: 539, distance: 109.6
click at [579, 539] on span "Indemnités forfaitaires de recouvrement" at bounding box center [560, 536] width 127 height 8
click at [549, 725] on span "Mail : [EMAIL_ADDRESS][DOMAIN_NAME]" at bounding box center [565, 721] width 134 height 8
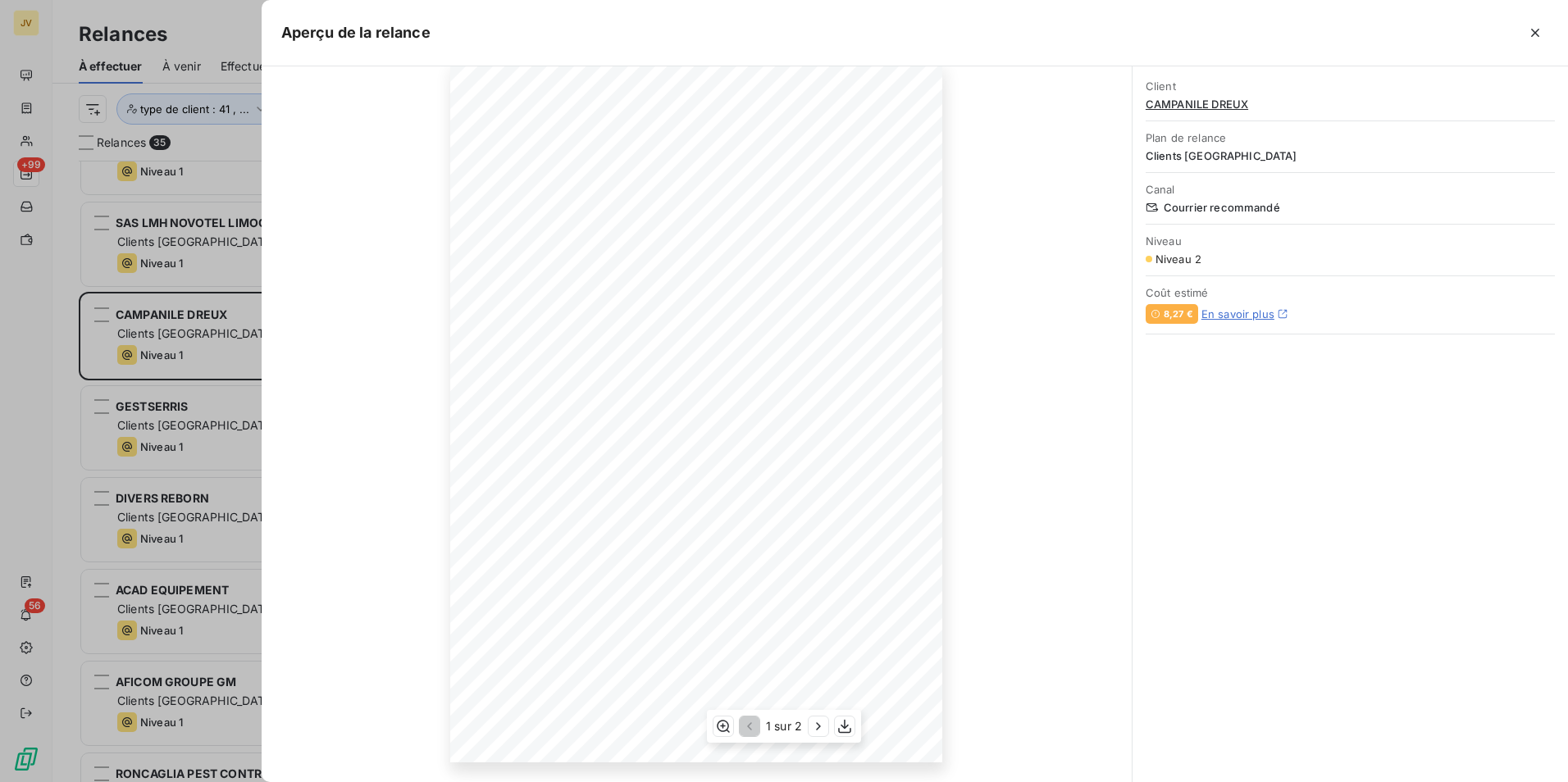
click at [568, 690] on div "[DATE] Objet : [JVD] Retard de paiement Madame, Monsieur, [PERSON_NAME] erreur,…" at bounding box center [697, 414] width 492 height 696
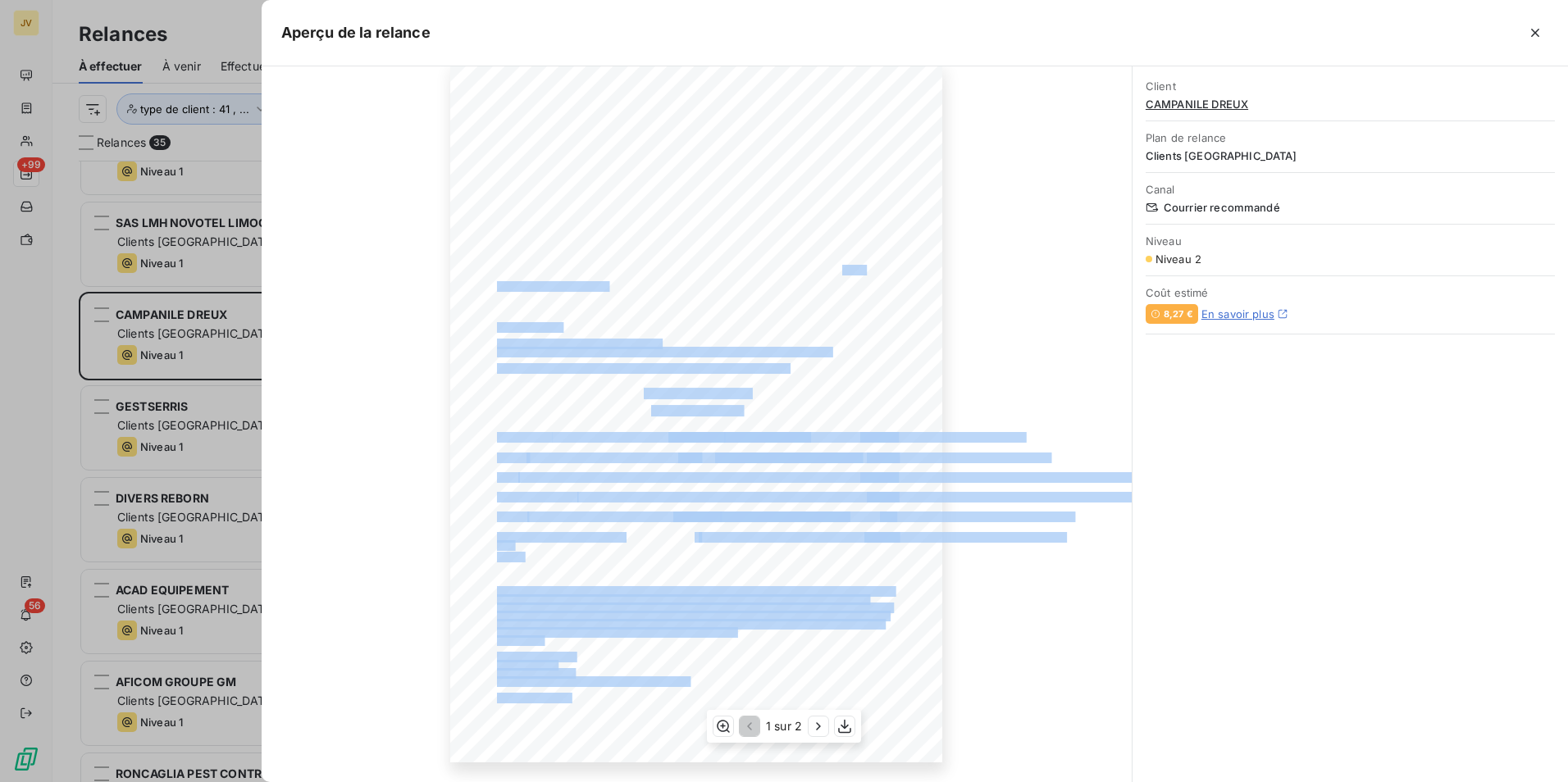
click at [866, 619] on span "sur le site de la DGCCRF aux frais de la personne sanctionnée, ainsi que sur to…" at bounding box center [691, 622] width 387 height 8
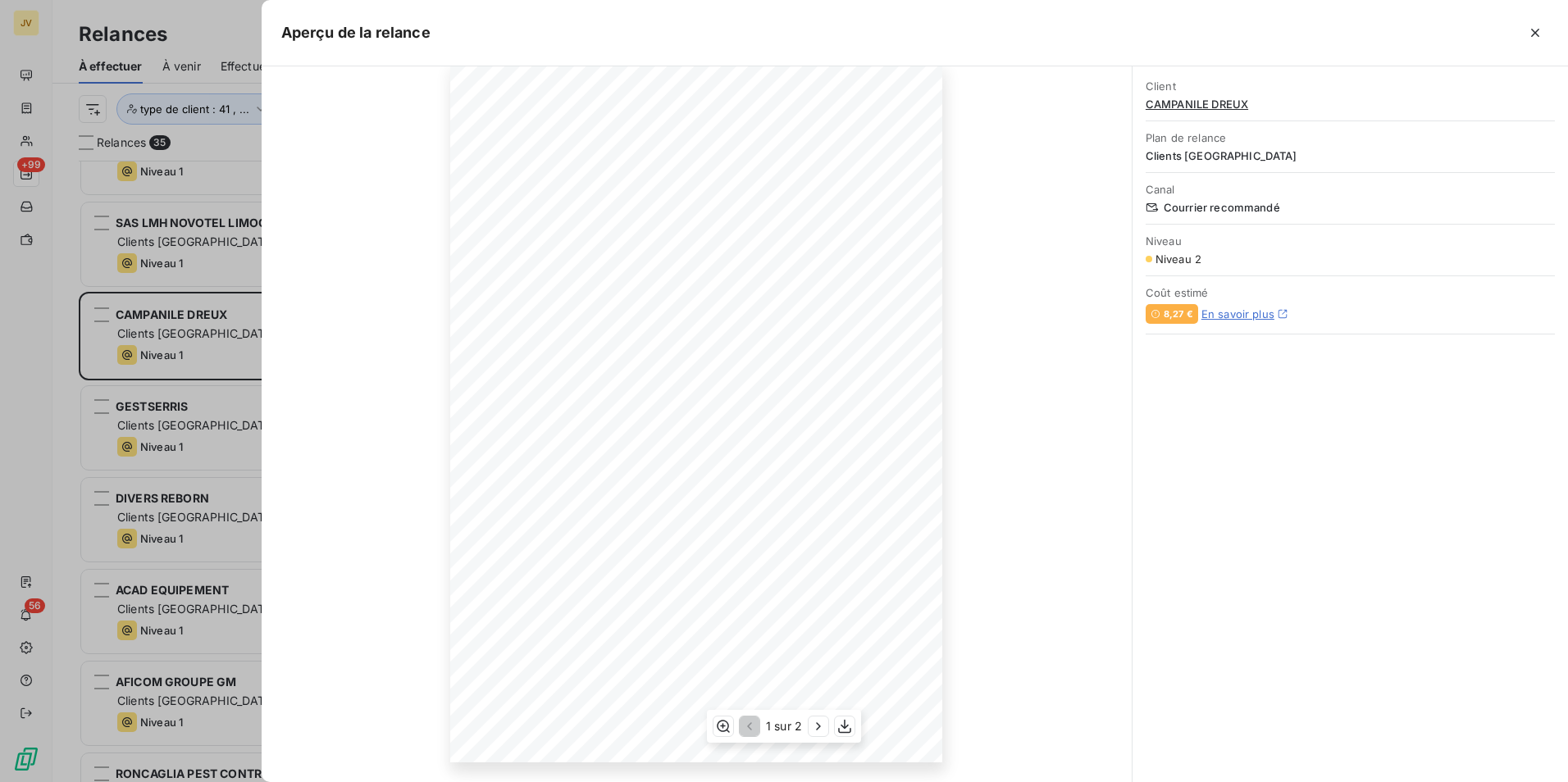
click at [518, 437] on div "[DATE] Objet : [JVD] Retard de paiement Madame, Monsieur, [PERSON_NAME] erreur,…" at bounding box center [697, 414] width 492 height 696
click at [1535, 30] on icon "button" at bounding box center [1536, 33] width 17 height 17
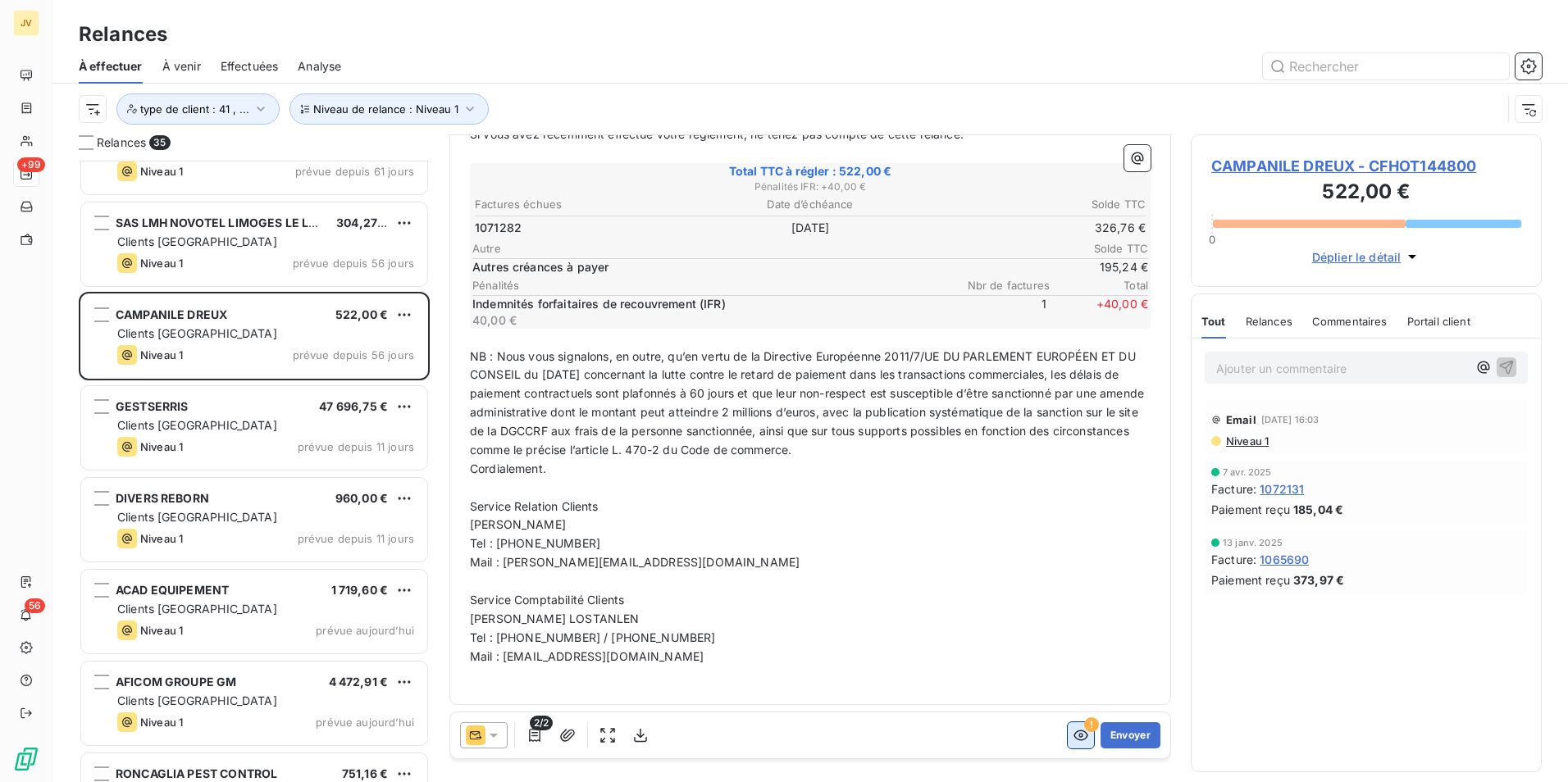
click at [1073, 737] on icon "button" at bounding box center [1081, 736] width 17 height 17
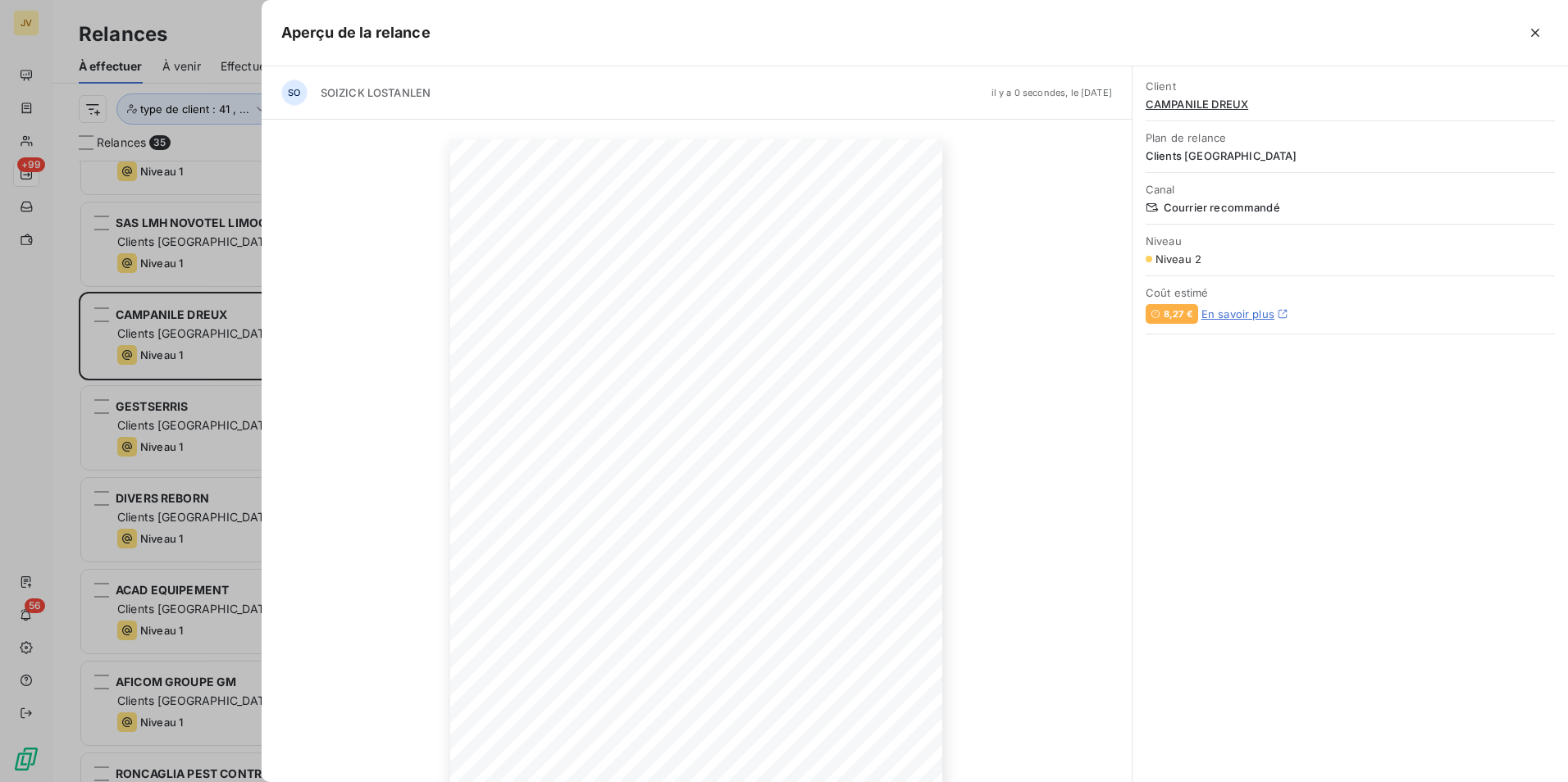
scroll to position [73, 0]
click at [1544, 25] on button "button" at bounding box center [1535, 32] width 26 height 26
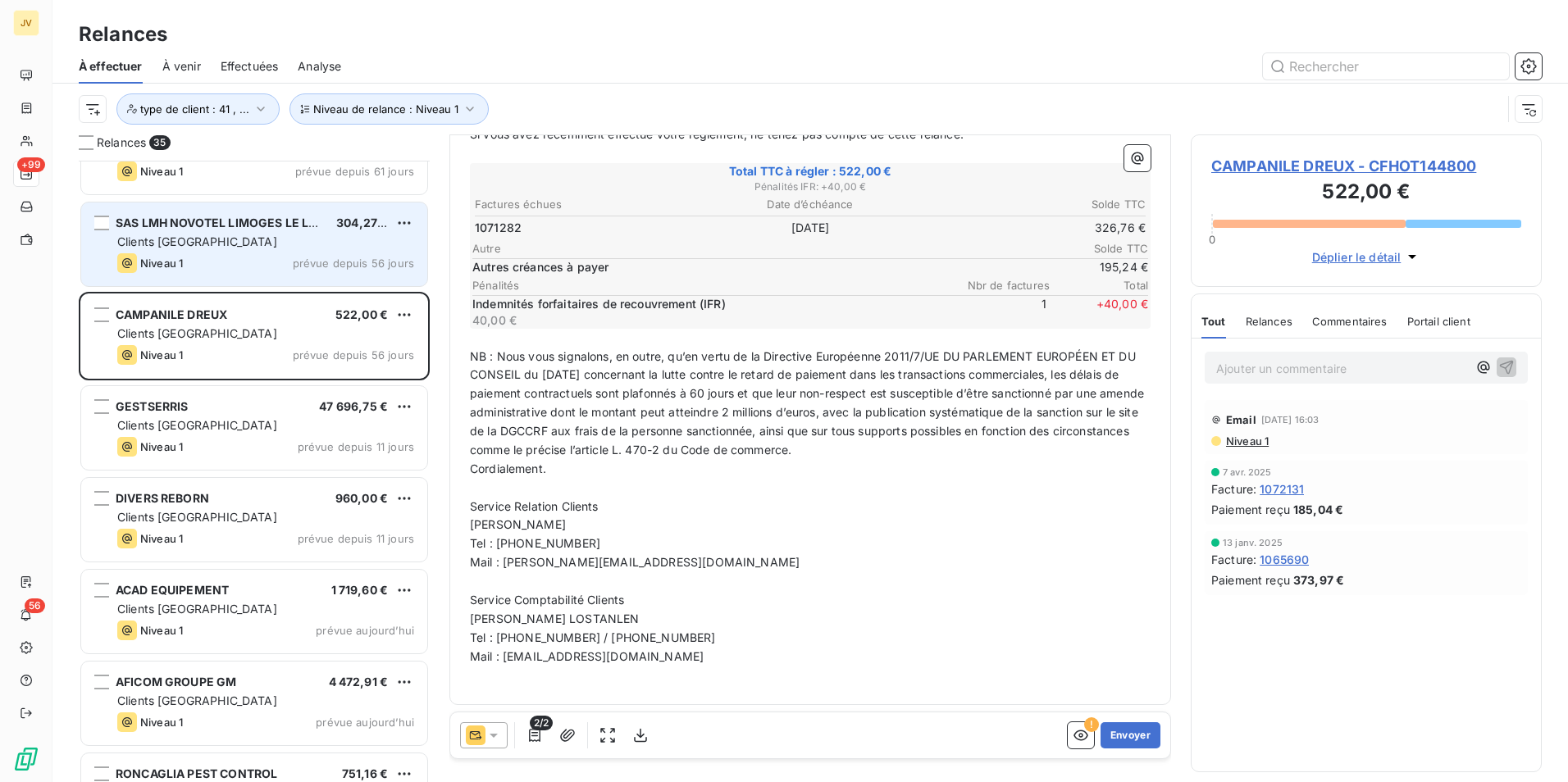
click at [239, 260] on div "Niveau 1 prévue depuis 56 jours" at bounding box center [266, 263] width 297 height 19
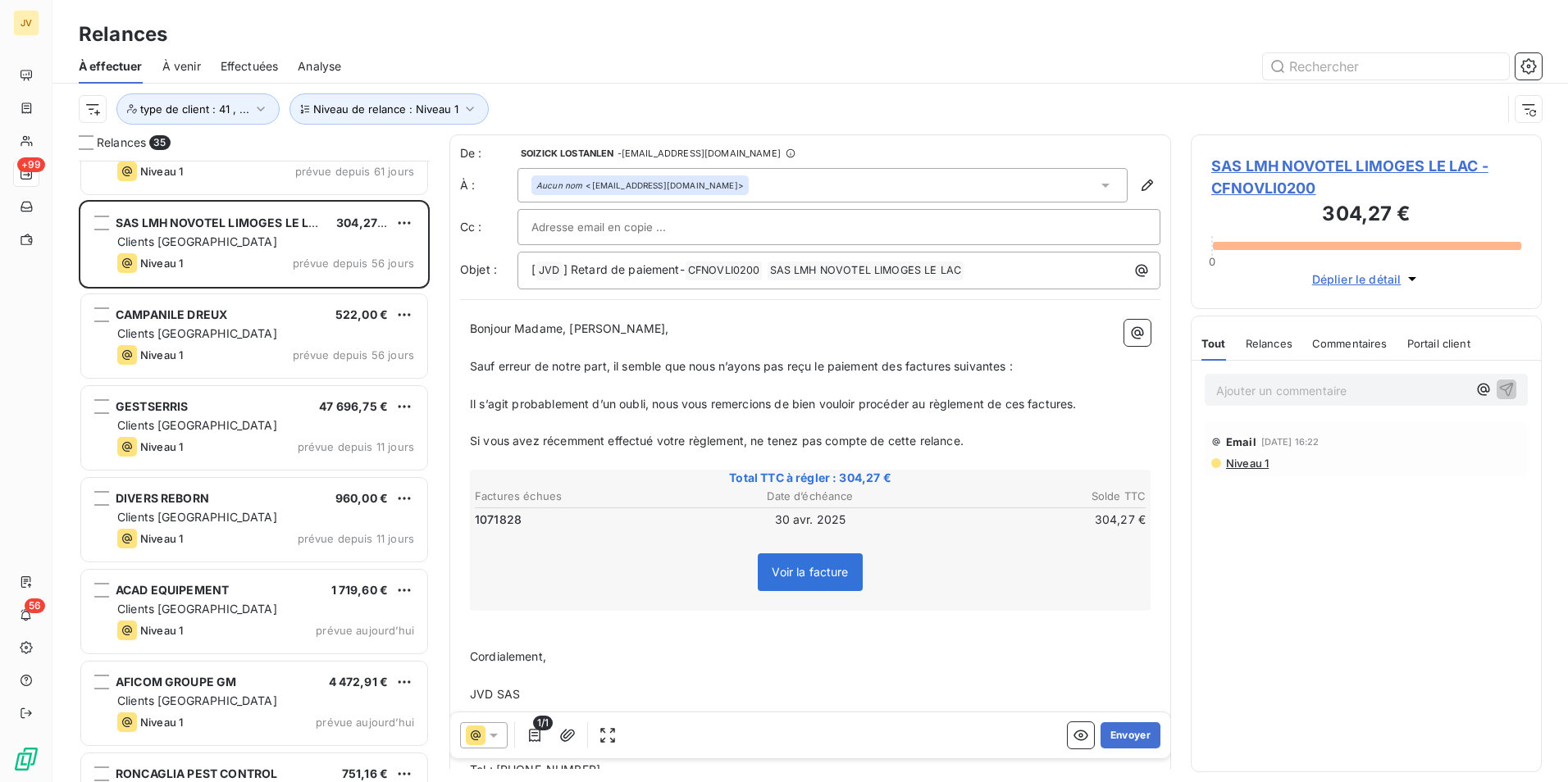
click at [492, 732] on icon at bounding box center [494, 736] width 17 height 17
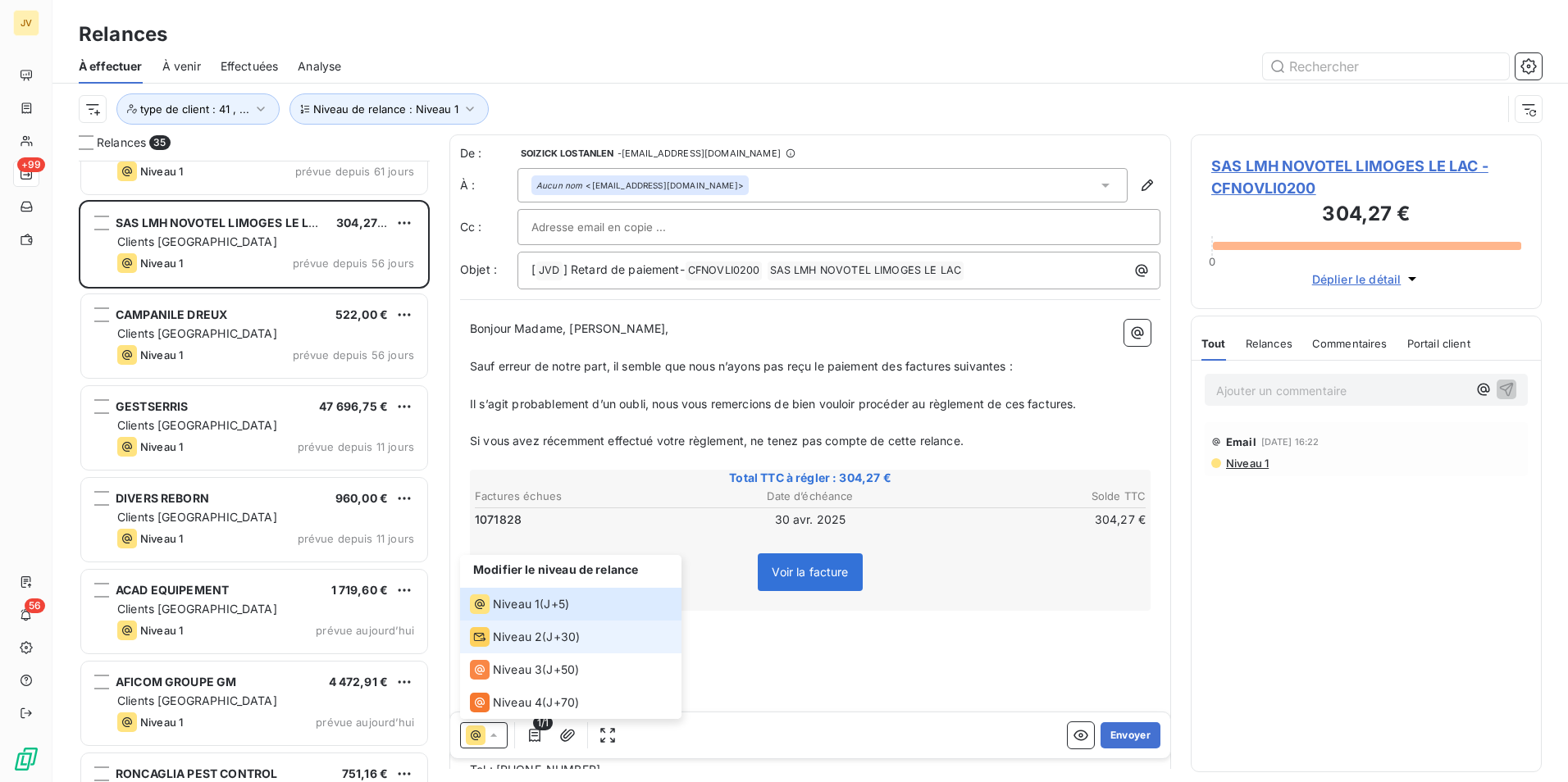
click at [518, 644] on span "Niveau 2" at bounding box center [518, 638] width 50 height 17
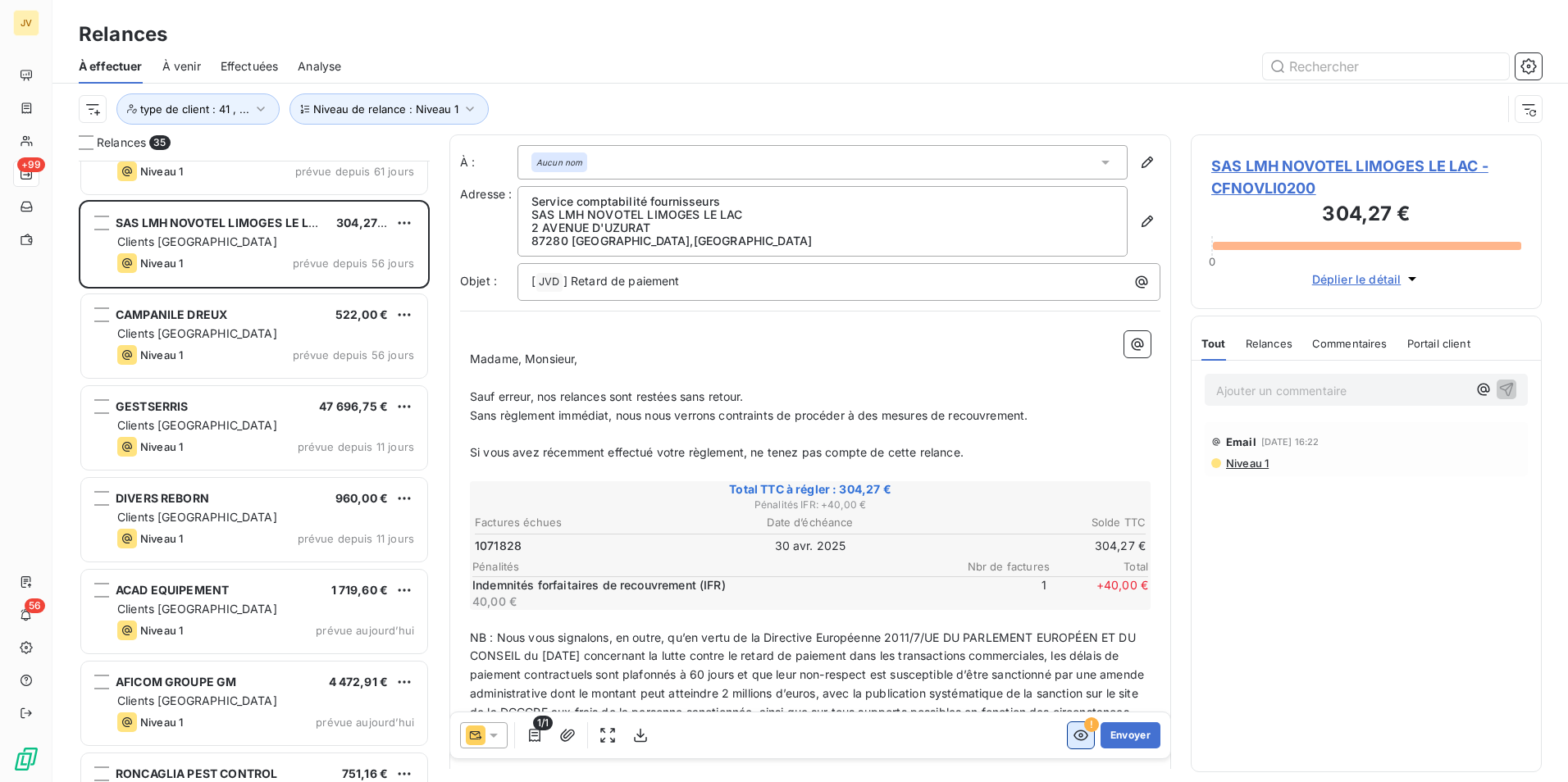
click at [1073, 732] on icon "button" at bounding box center [1081, 736] width 17 height 17
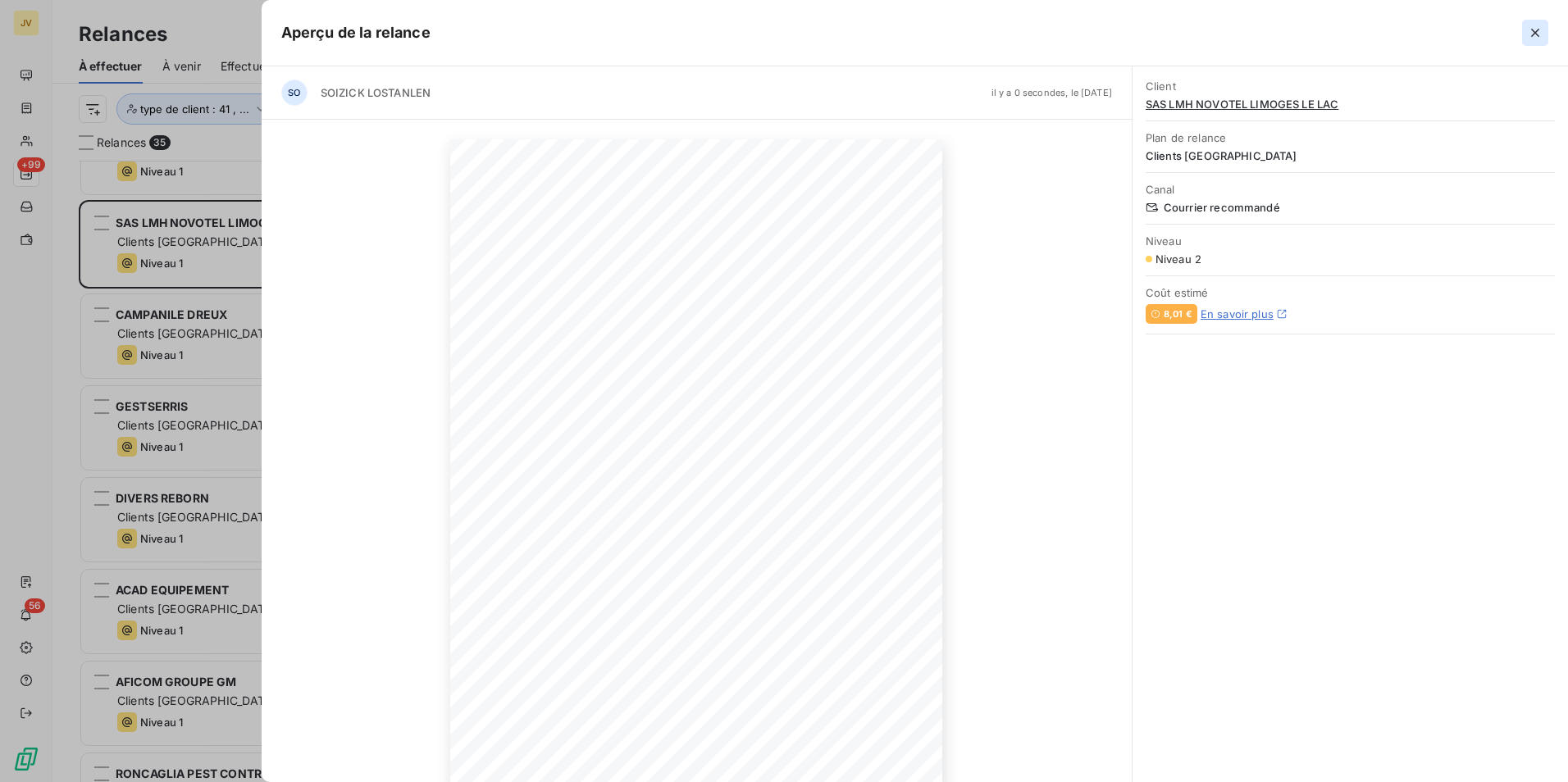
click at [1532, 38] on icon "button" at bounding box center [1536, 33] width 17 height 17
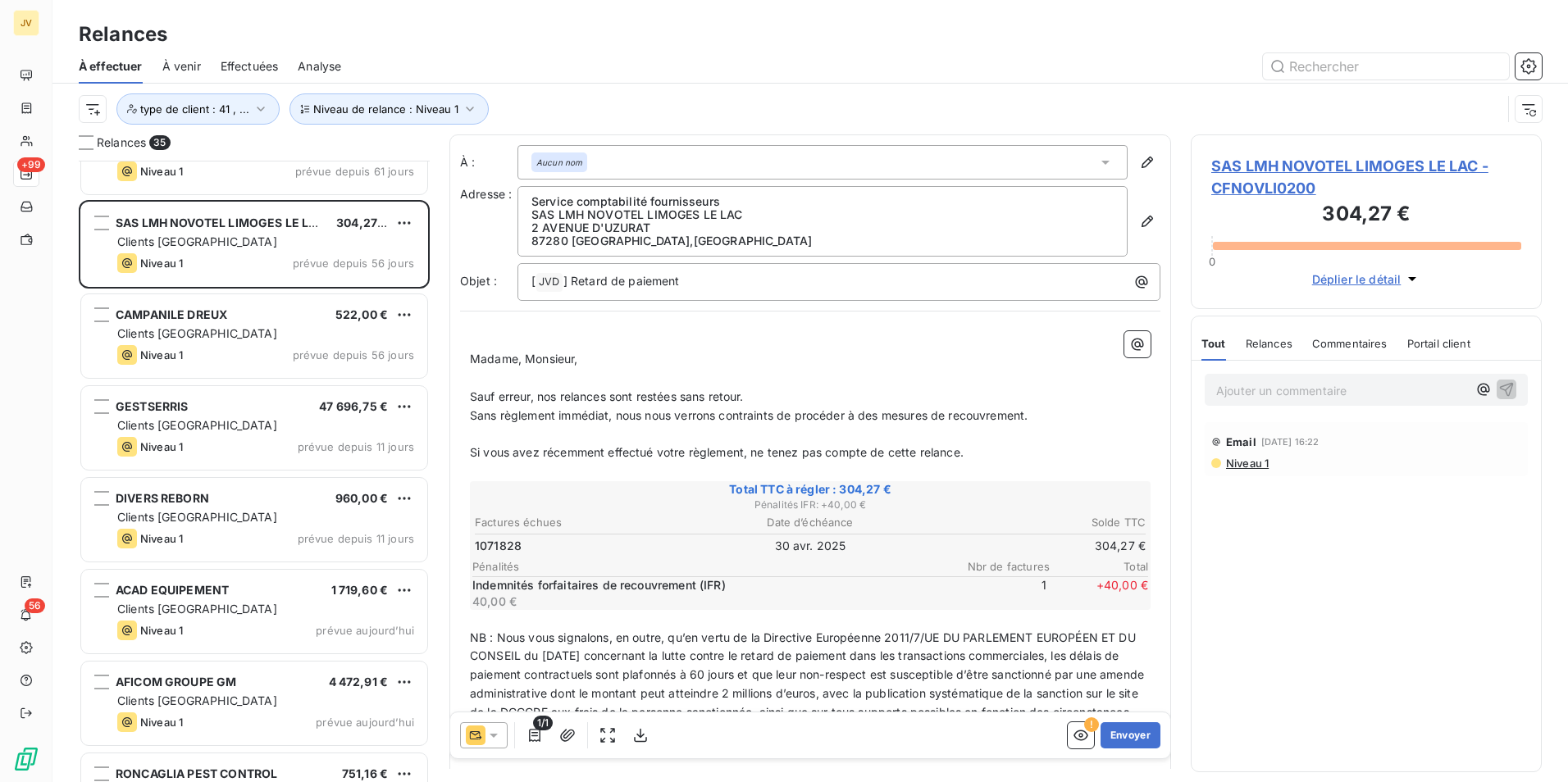
click at [1329, 340] on span "Commentaires" at bounding box center [1350, 344] width 76 height 13
click at [1258, 392] on p "Ajouter un commentaire ﻿" at bounding box center [1342, 391] width 251 height 20
click at [1512, 383] on icon "button" at bounding box center [1507, 389] width 14 height 14
click at [1229, 344] on div "Tout Relances Commentaires Portail client" at bounding box center [1337, 344] width 271 height 34
click at [1222, 344] on span "Tout" at bounding box center [1213, 344] width 23 height 13
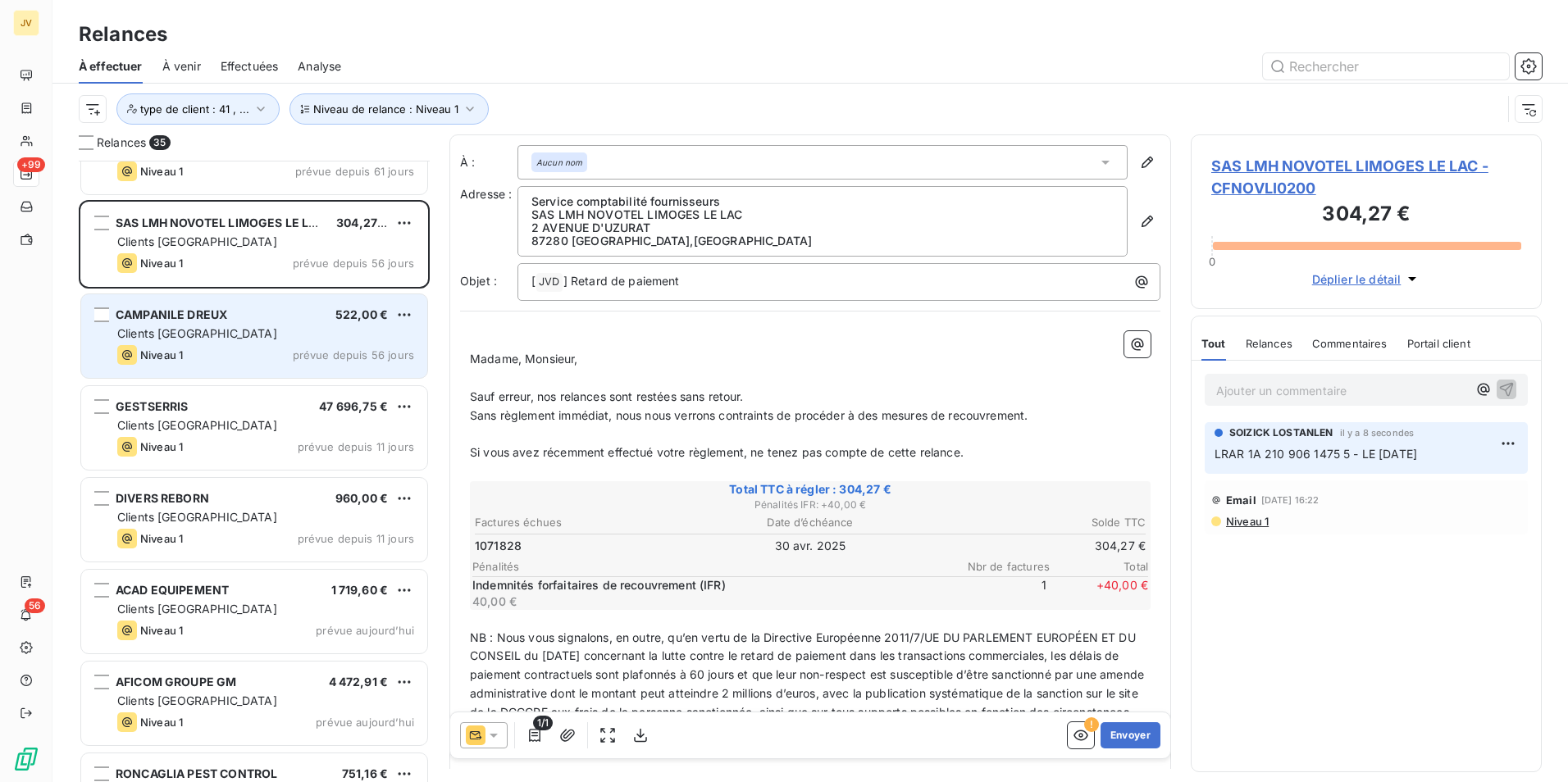
click at [187, 342] on div "CAMPANILE DREUX 522,00 € Clients France Niveau 1 prévue depuis 56 jours" at bounding box center [255, 336] width 346 height 84
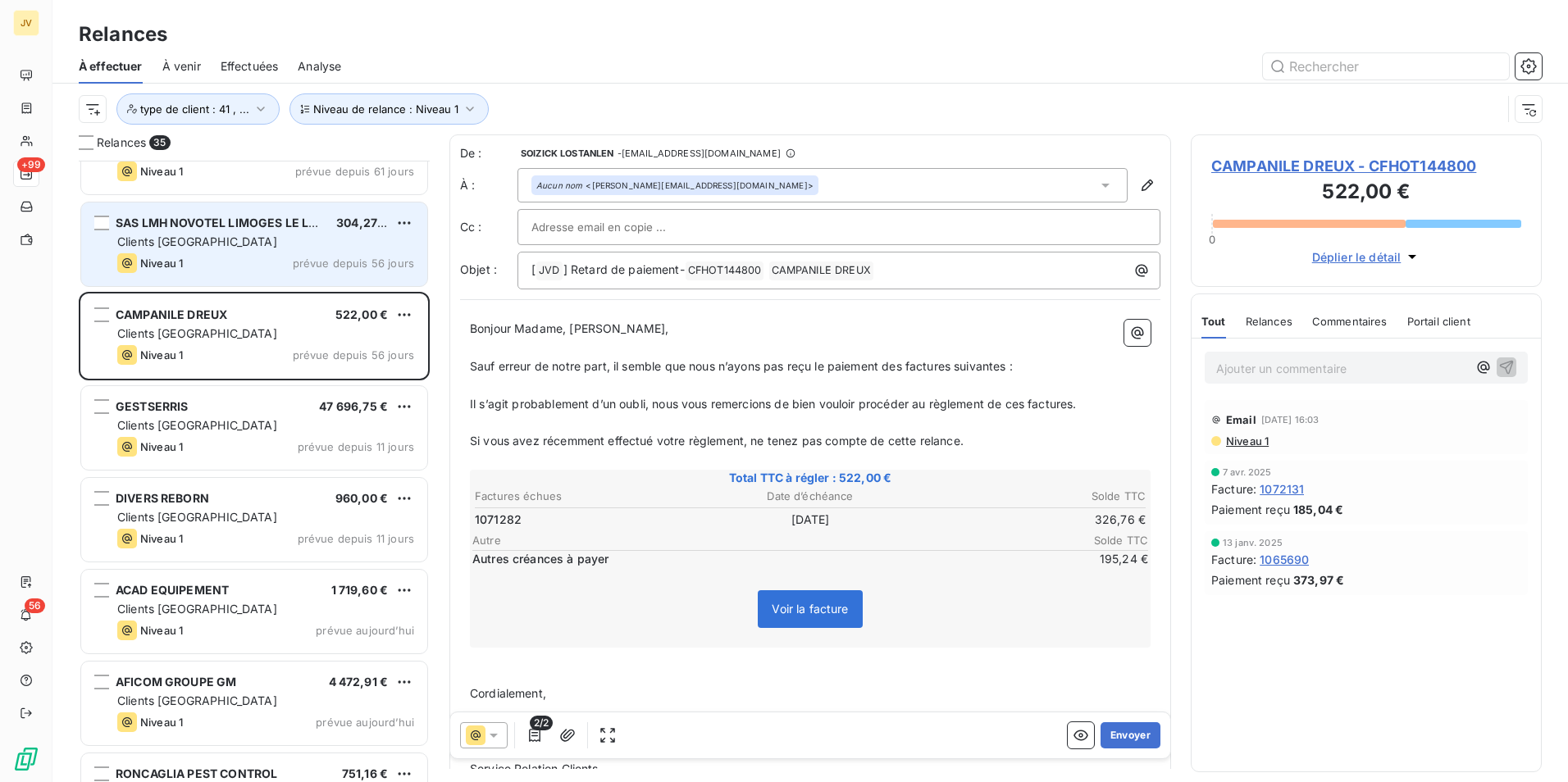
click at [250, 223] on span "SAS LMH NOVOTEL LIMOGES LE LAC" at bounding box center [220, 223] width 209 height 14
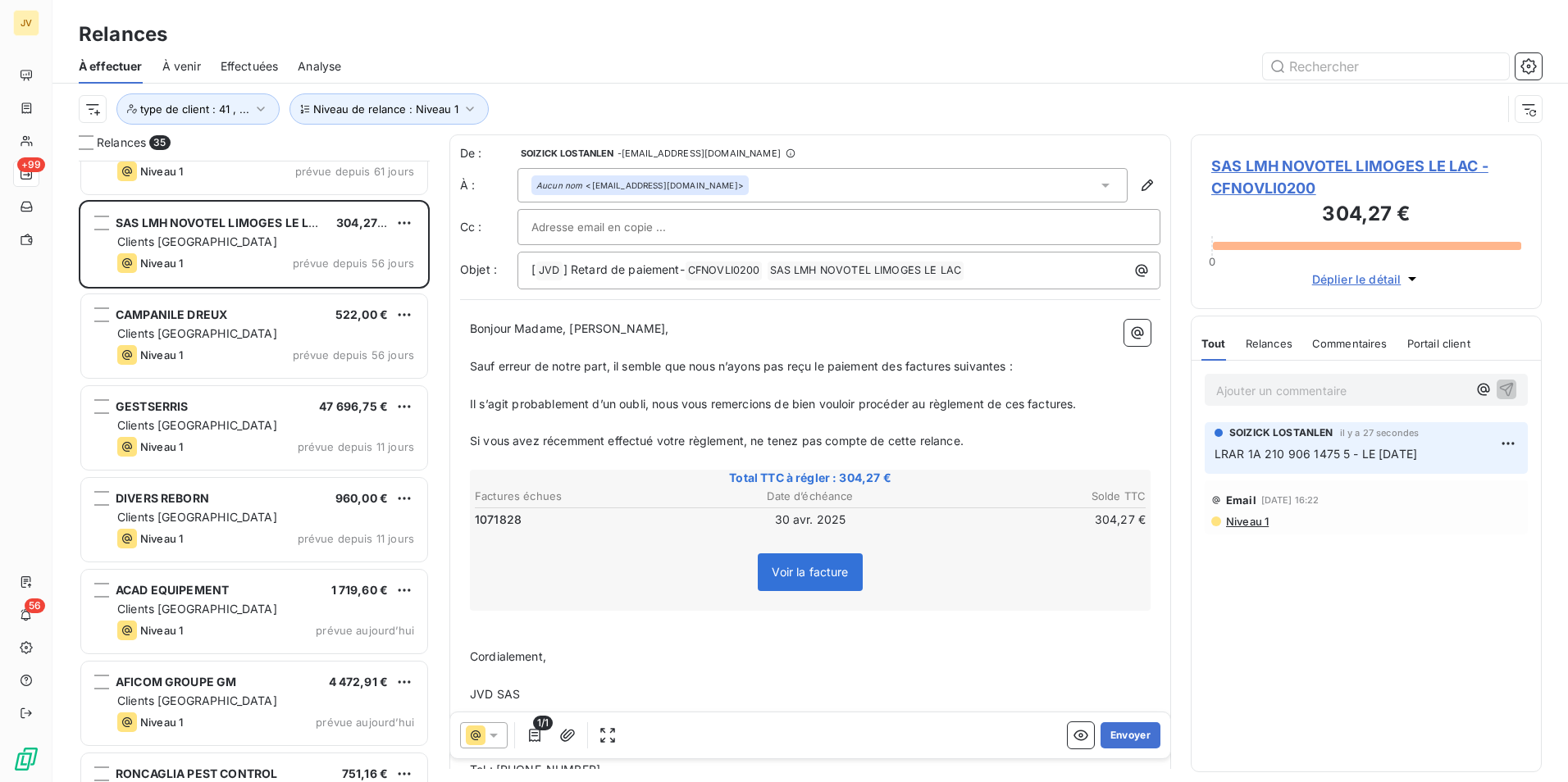
click at [1322, 449] on span "LRAR 1A 210 906 1475 5 - LE [DATE]" at bounding box center [1316, 454] width 203 height 14
click at [1508, 444] on html "JV +99 56 Relances À effectuer À venir Effectuées Analyse Niveau de relance : N…" at bounding box center [784, 391] width 1568 height 782
click at [1334, 349] on html "JV +99 56 Relances À effectuer À venir Effectuées Analyse Niveau de relance : N…" at bounding box center [784, 391] width 1568 height 782
click at [1335, 343] on span "Commentaires" at bounding box center [1350, 344] width 76 height 13
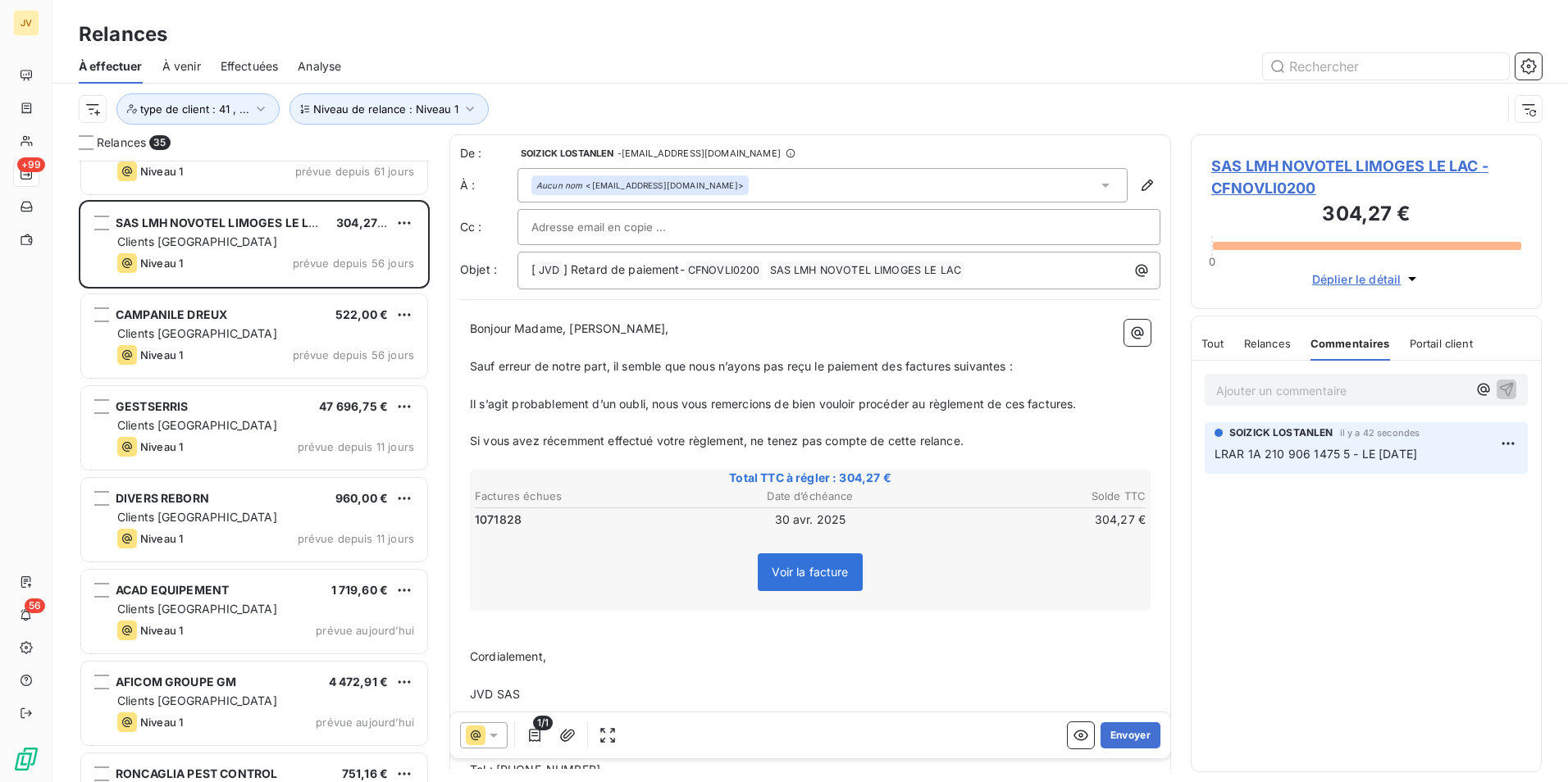
click at [1353, 448] on span "LRAR 1A 210 906 1475 5 - LE [DATE]" at bounding box center [1316, 454] width 203 height 14
drag, startPoint x: 1353, startPoint y: 448, endPoint x: 1330, endPoint y: 457, distance: 24.7
click at [1330, 457] on span "LRAR 1A 210 906 1475 5 - LE [DATE]" at bounding box center [1316, 454] width 203 height 14
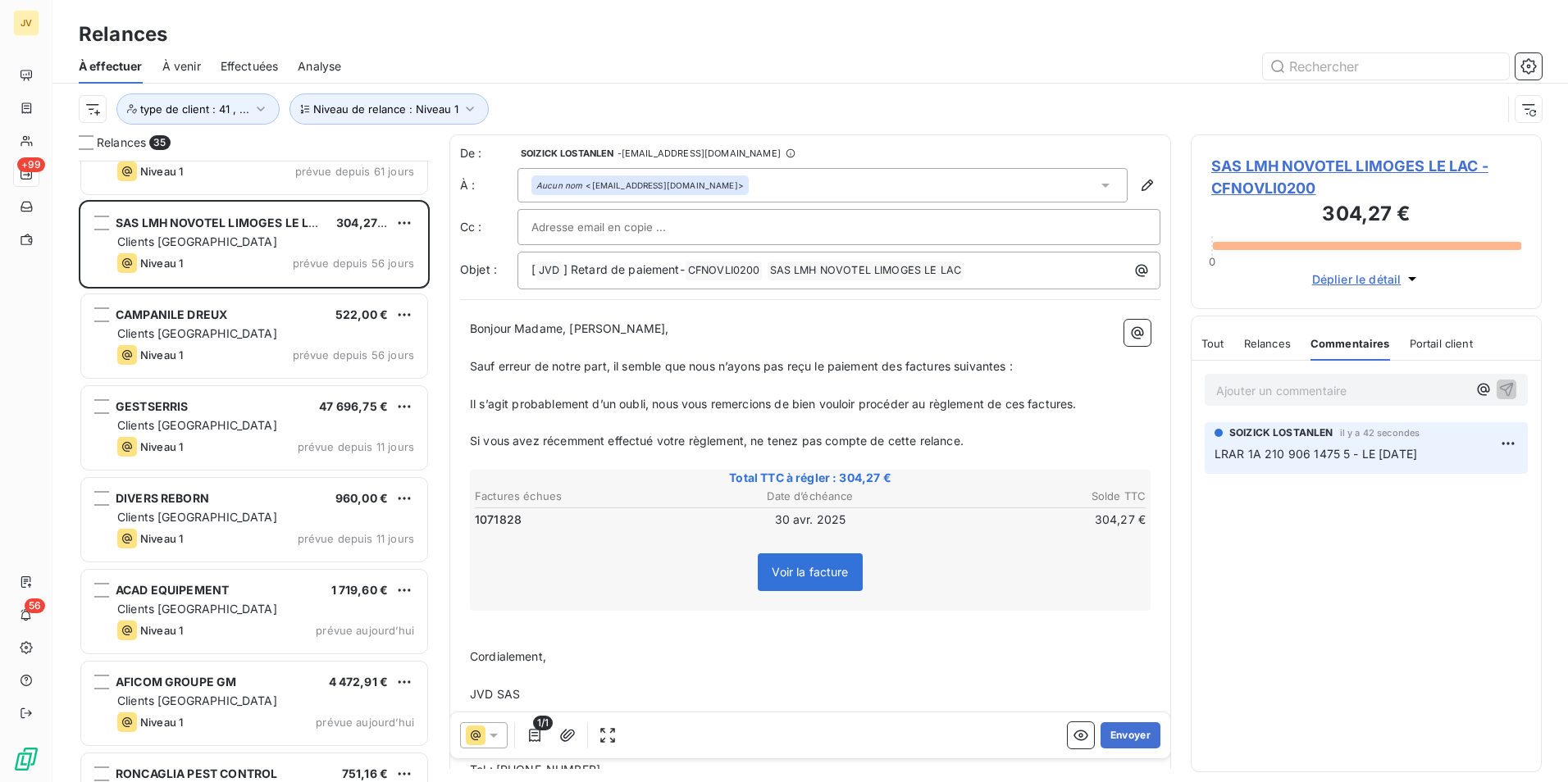
drag, startPoint x: 1330, startPoint y: 457, endPoint x: 1275, endPoint y: 457, distance: 55.0
click at [1275, 457] on span "LRAR 1A 210 906 1475 5 - LE [DATE]" at bounding box center [1316, 454] width 203 height 14
click at [1511, 442] on html "JV +99 56 Relances À effectuer À venir Effectuées Analyse Niveau de relance : N…" at bounding box center [784, 391] width 1568 height 782
click at [1465, 501] on div "Supprimer" at bounding box center [1469, 509] width 92 height 26
click at [1347, 347] on span "Commentaires" at bounding box center [1350, 344] width 80 height 13
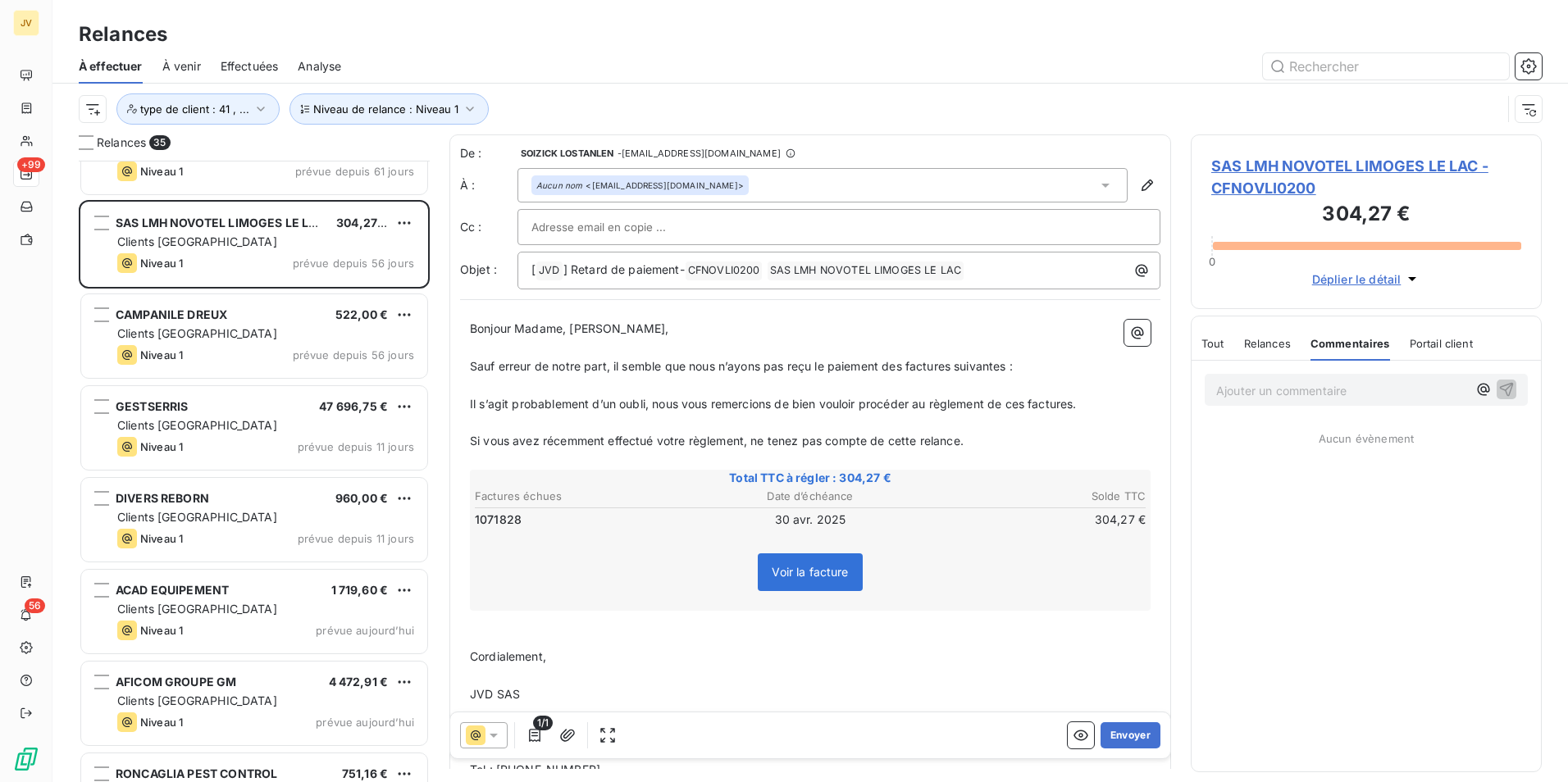
click at [1291, 395] on p "Ajouter un commentaire ﻿" at bounding box center [1342, 391] width 251 height 20
click at [1511, 386] on icon "button" at bounding box center [1507, 389] width 14 height 14
click at [1210, 344] on span "Tout" at bounding box center [1213, 344] width 23 height 13
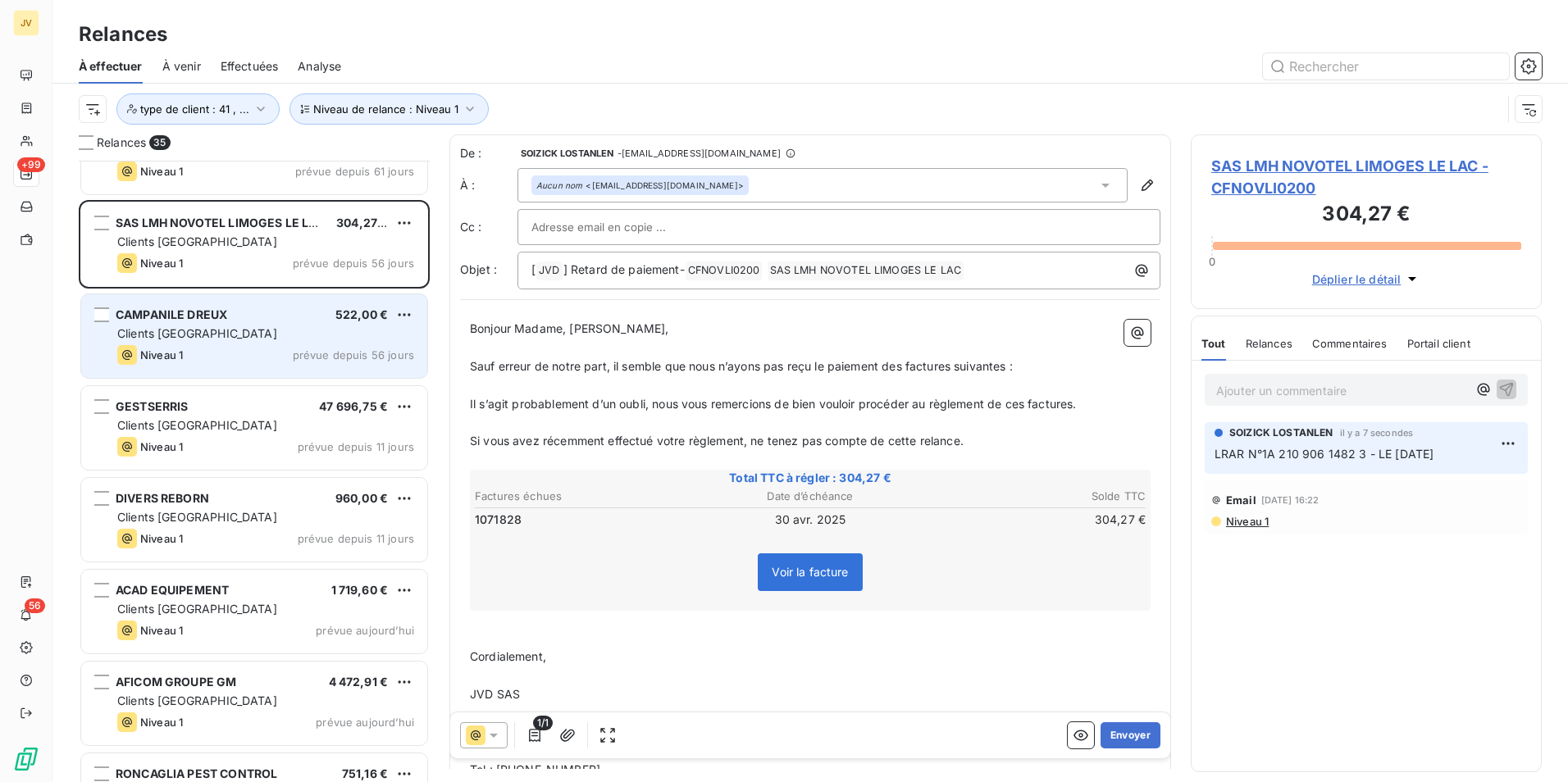
click at [206, 339] on div "Clients [GEOGRAPHIC_DATA]" at bounding box center [266, 334] width 297 height 17
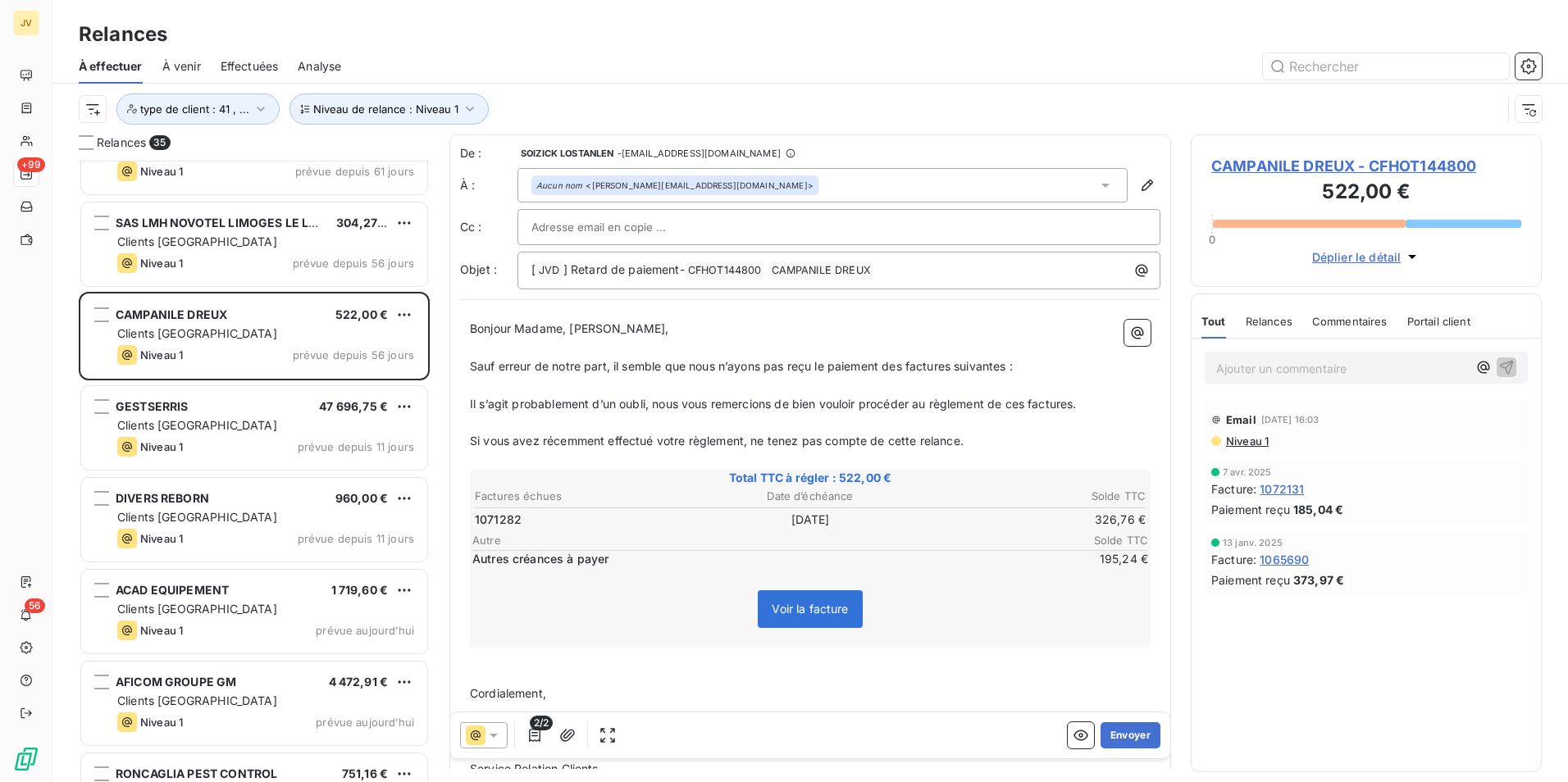
click at [1284, 377] on p "Ajouter un commentaire ﻿" at bounding box center [1342, 369] width 251 height 20
click at [1505, 360] on icon "button" at bounding box center [1507, 367] width 17 height 17
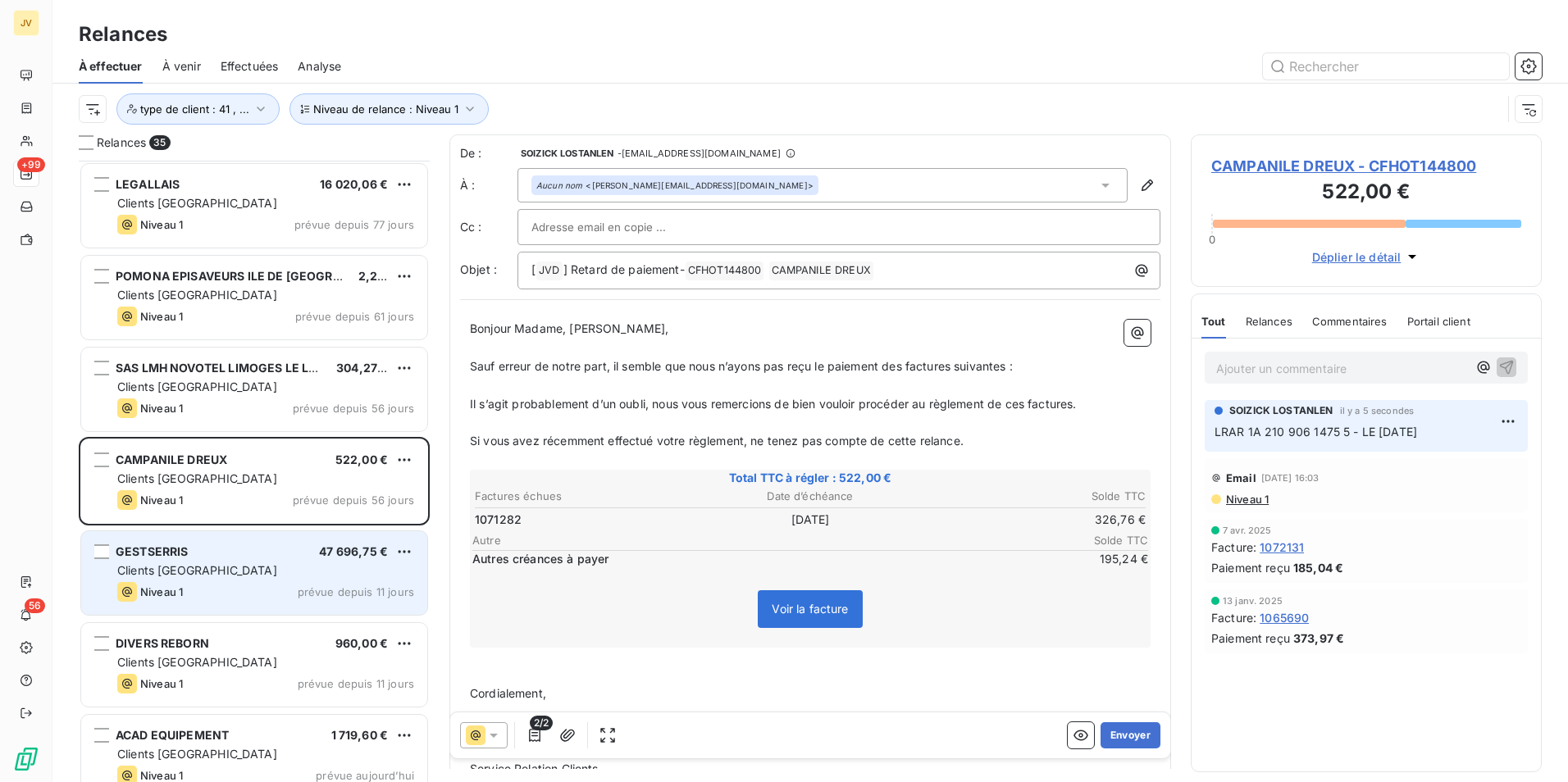
scroll to position [165, 0]
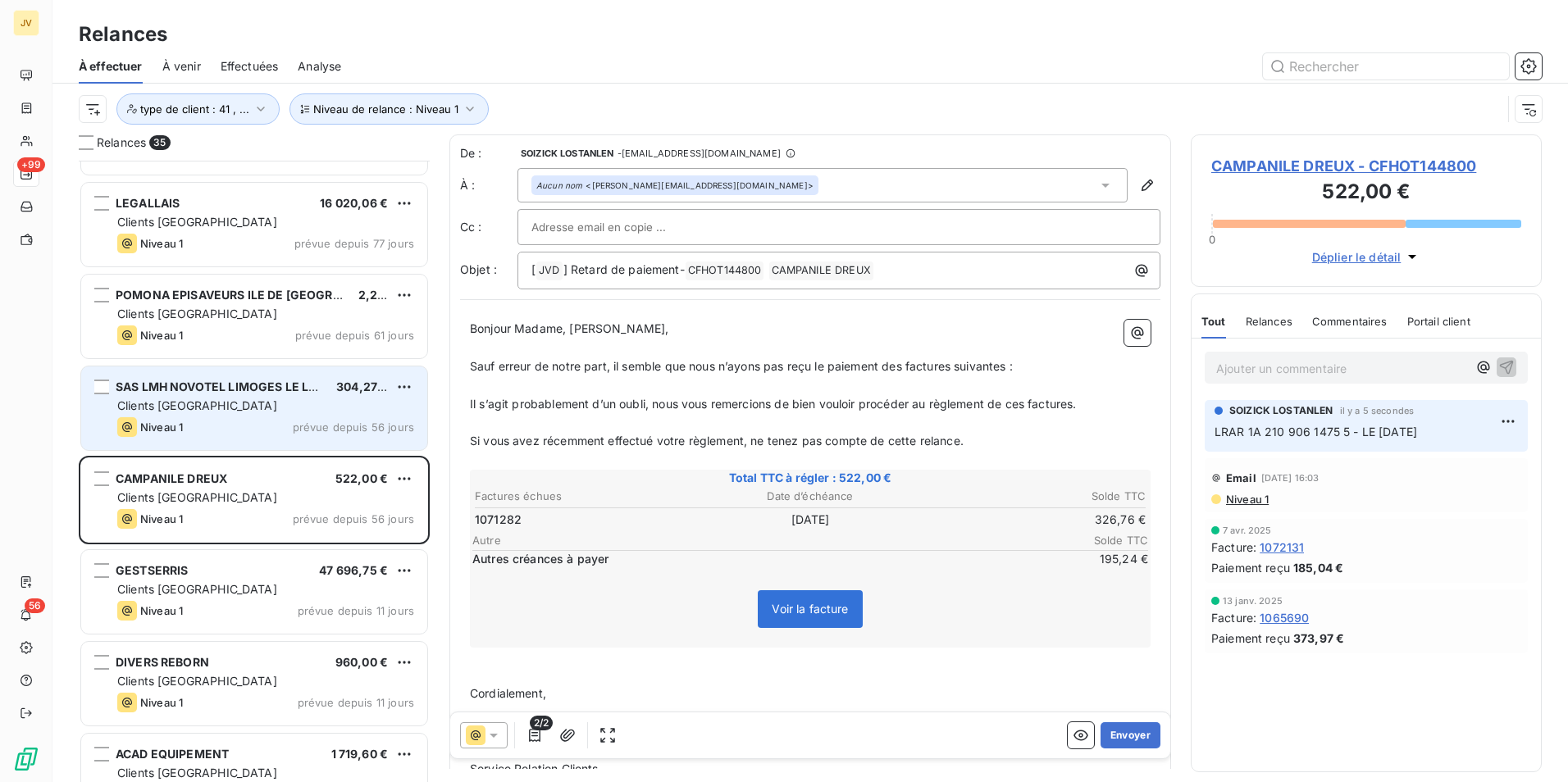
click at [251, 422] on div "Niveau 1 prévue depuis 56 jours" at bounding box center [266, 427] width 297 height 19
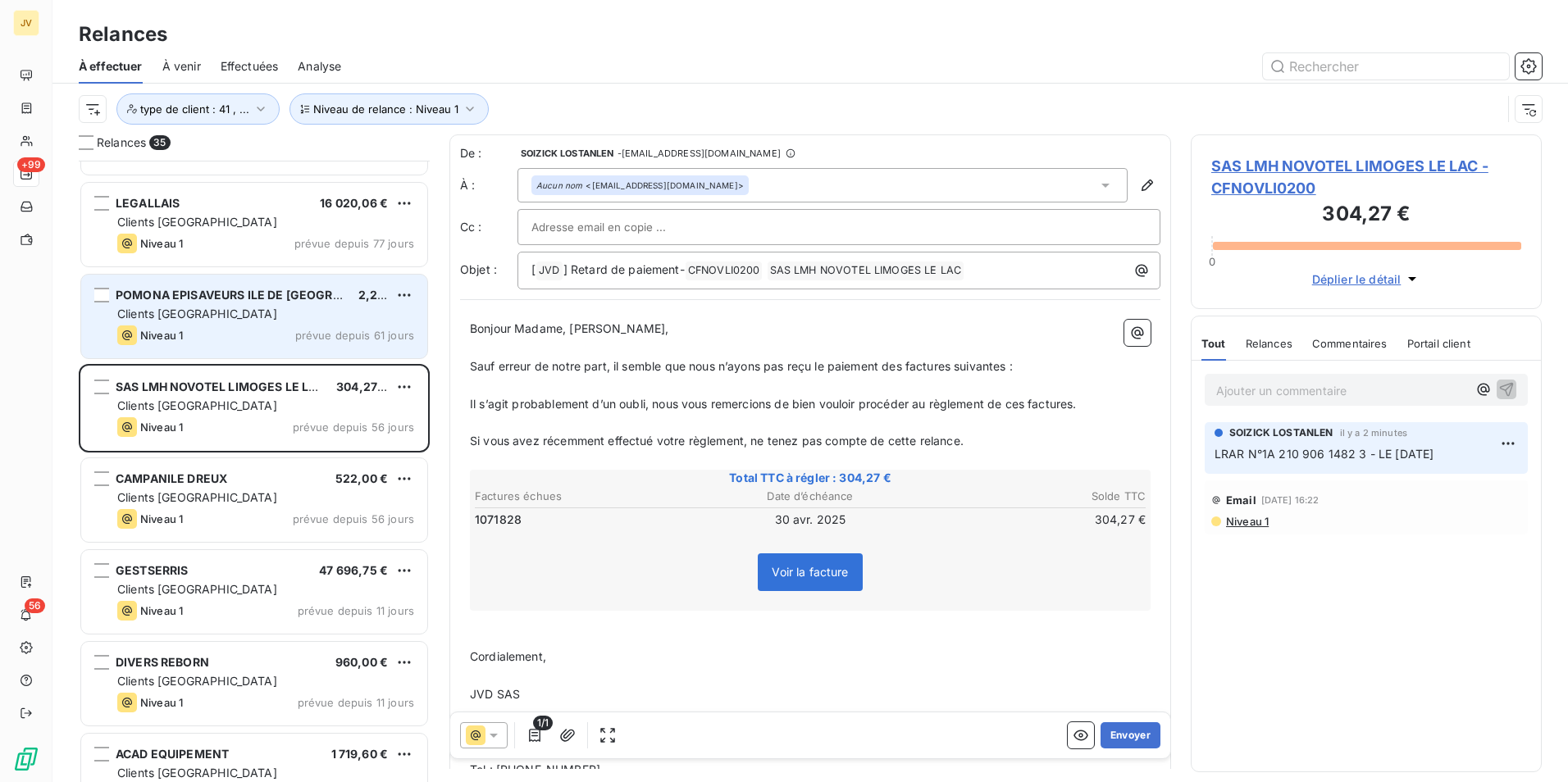
click at [289, 334] on div "Niveau 1 prévue depuis 61 jours" at bounding box center [266, 335] width 297 height 19
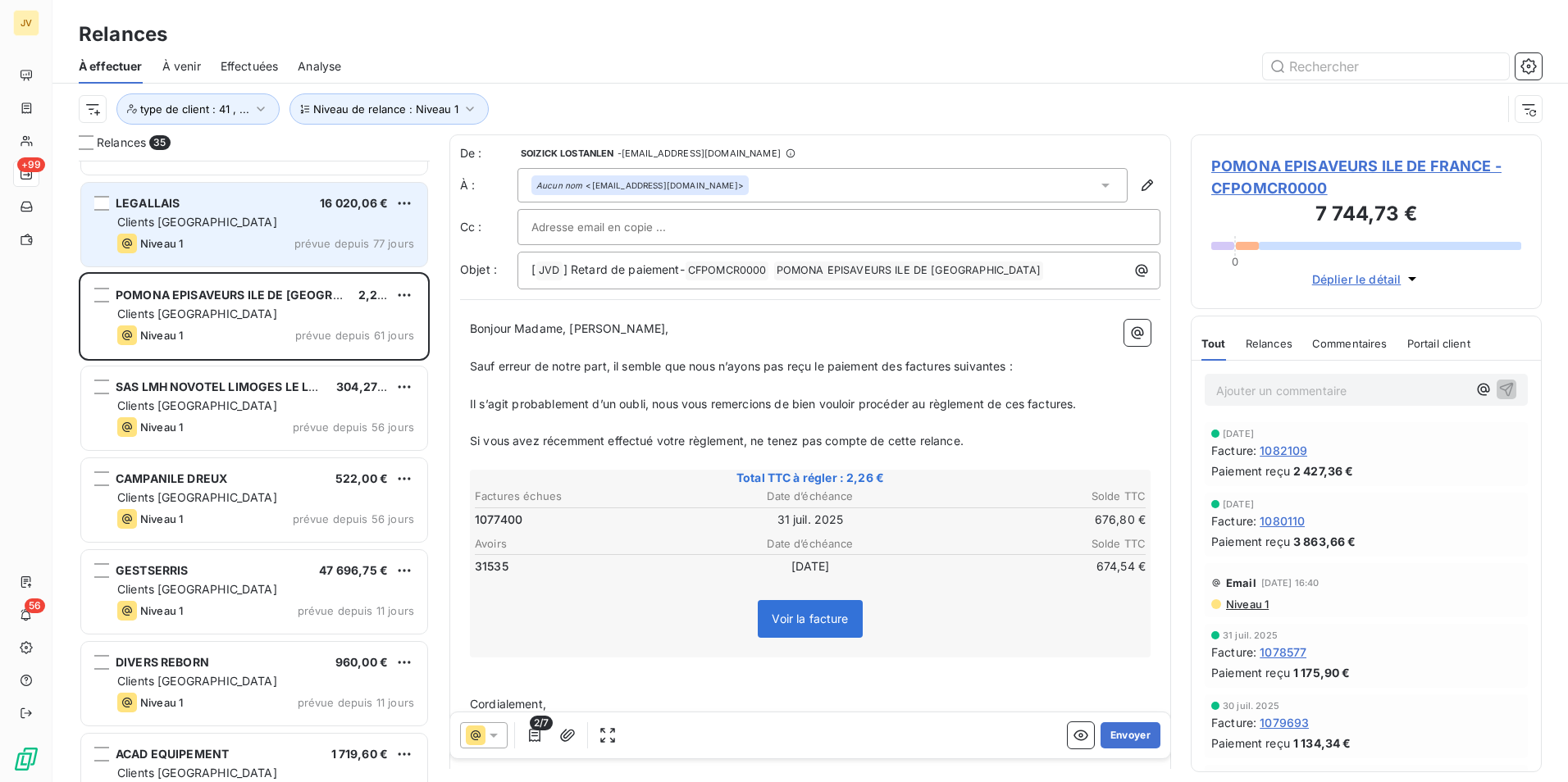
click at [209, 229] on div "Clients [GEOGRAPHIC_DATA]" at bounding box center [266, 223] width 297 height 17
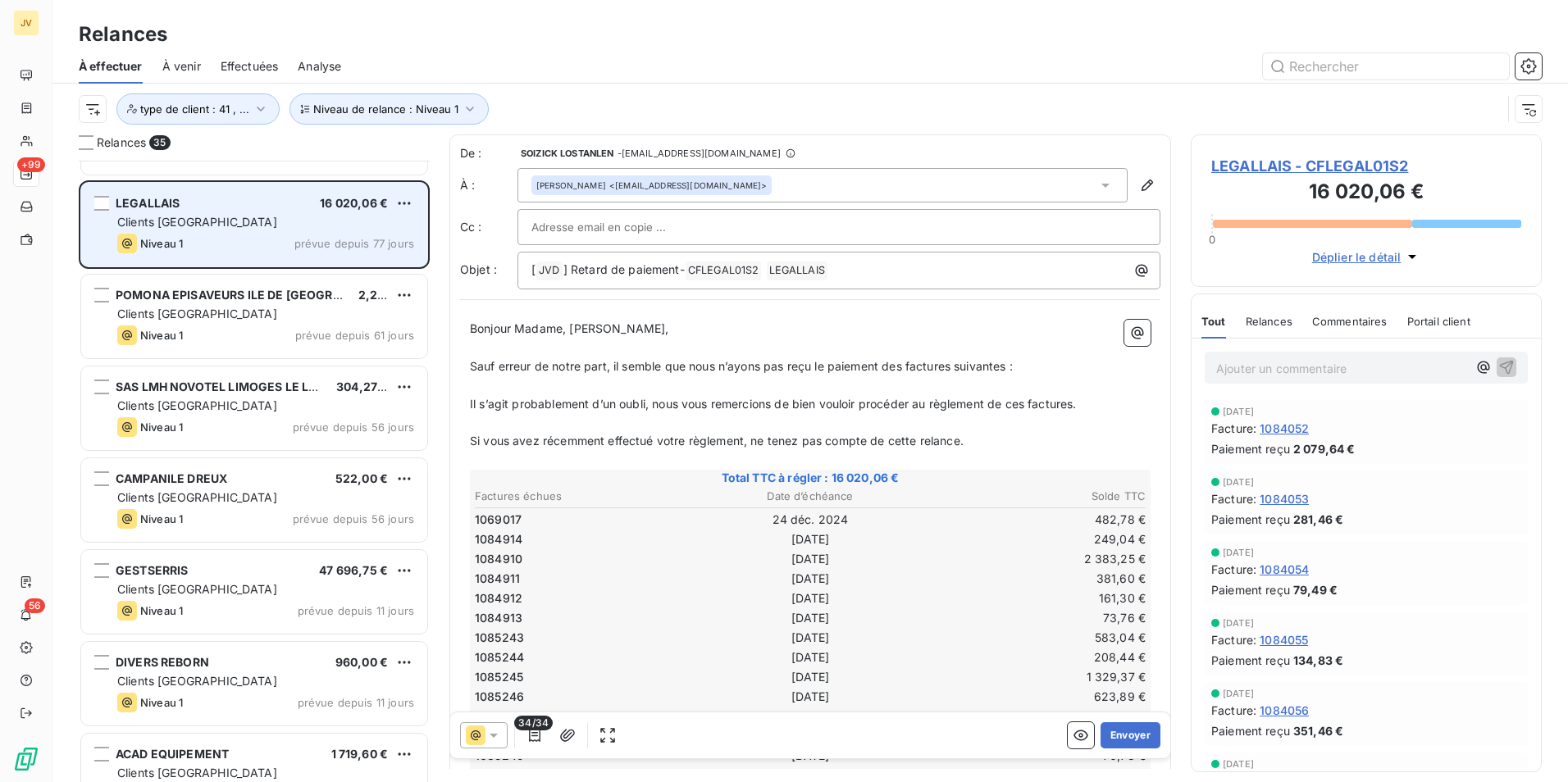
click at [287, 253] on div "Niveau 1 prévue depuis 77 jours" at bounding box center [266, 243] width 297 height 19
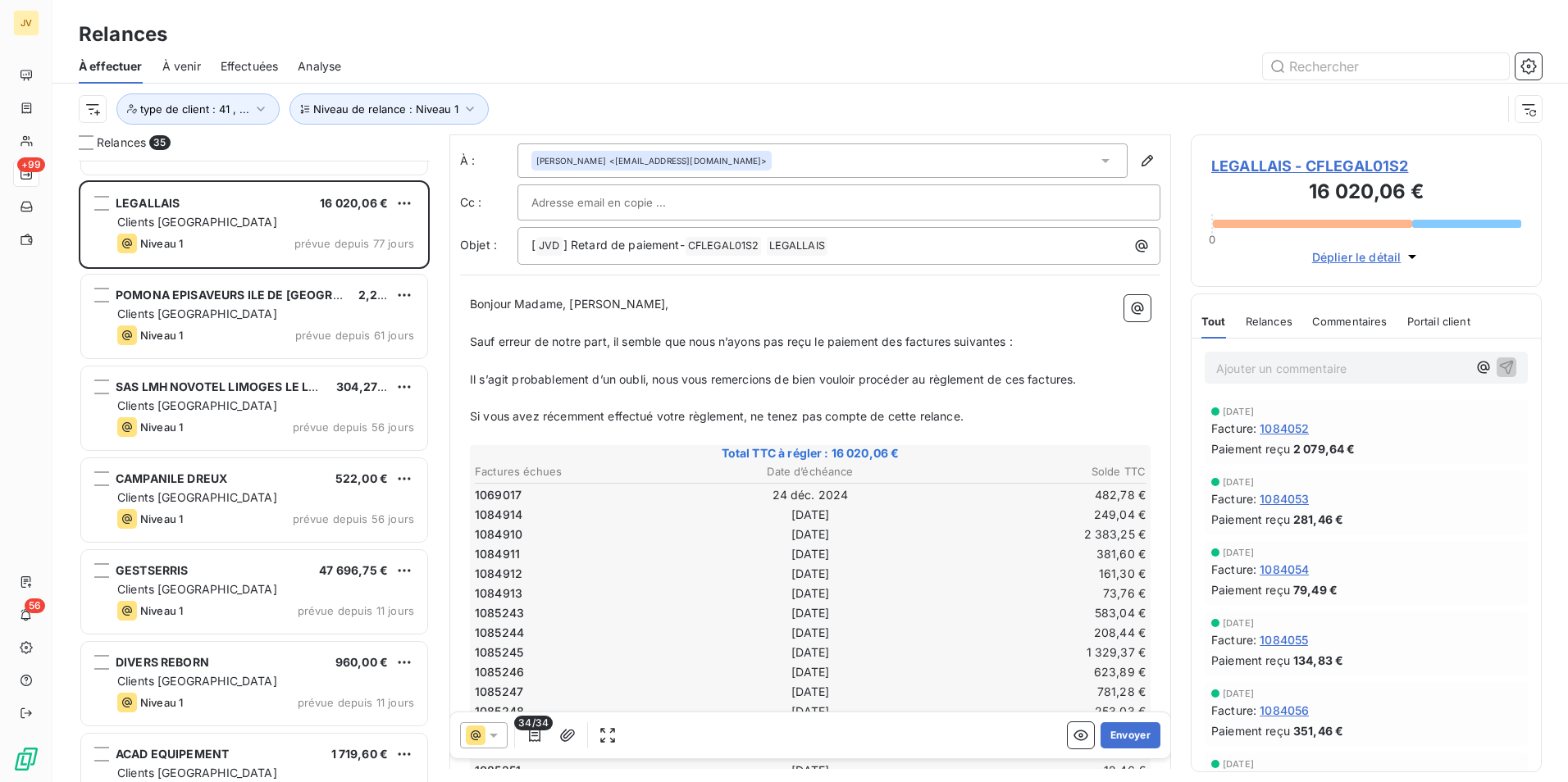
scroll to position [1, 0]
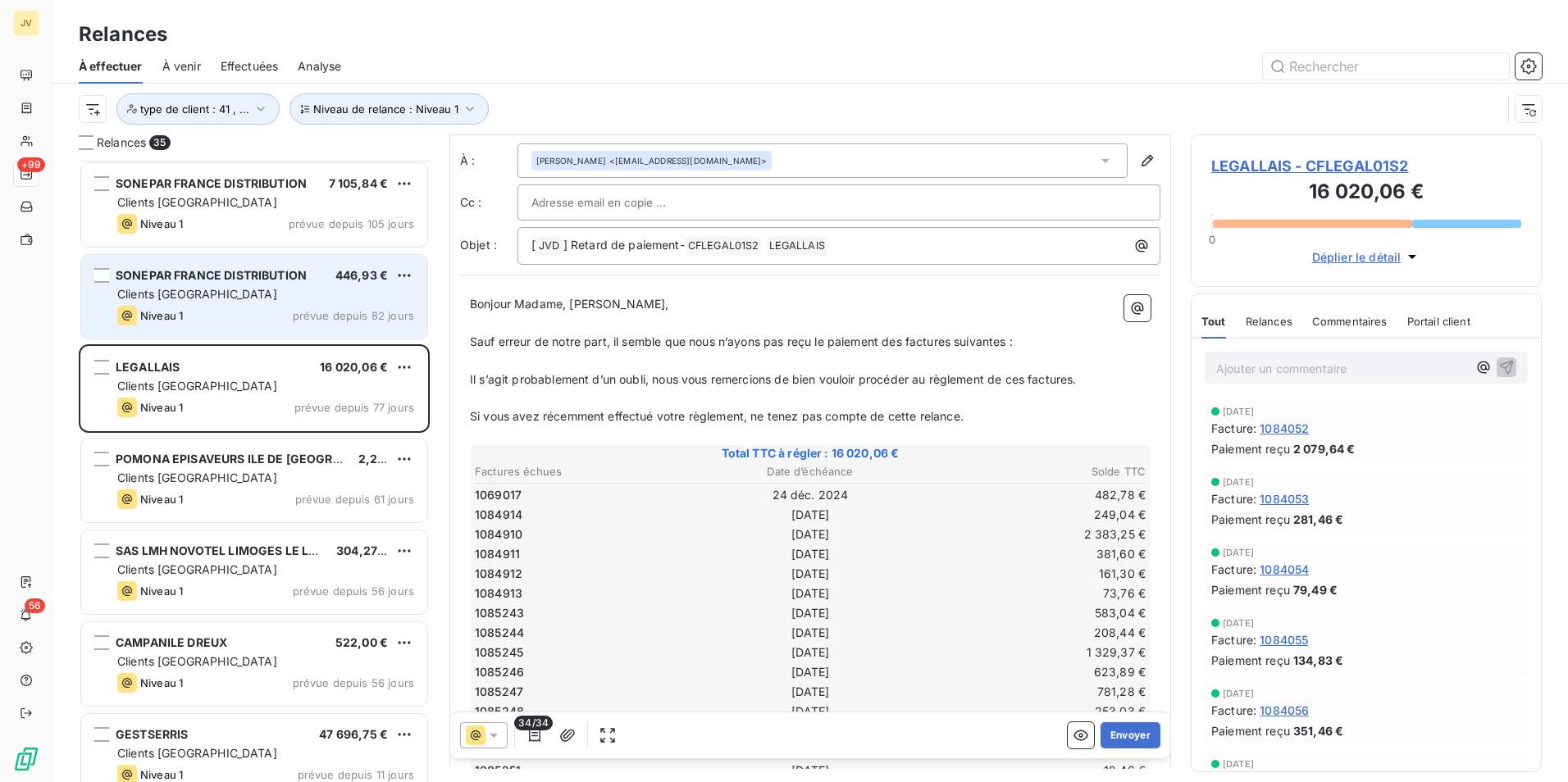
click at [248, 312] on div "Niveau 1 prévue depuis 82 jours" at bounding box center [266, 315] width 297 height 19
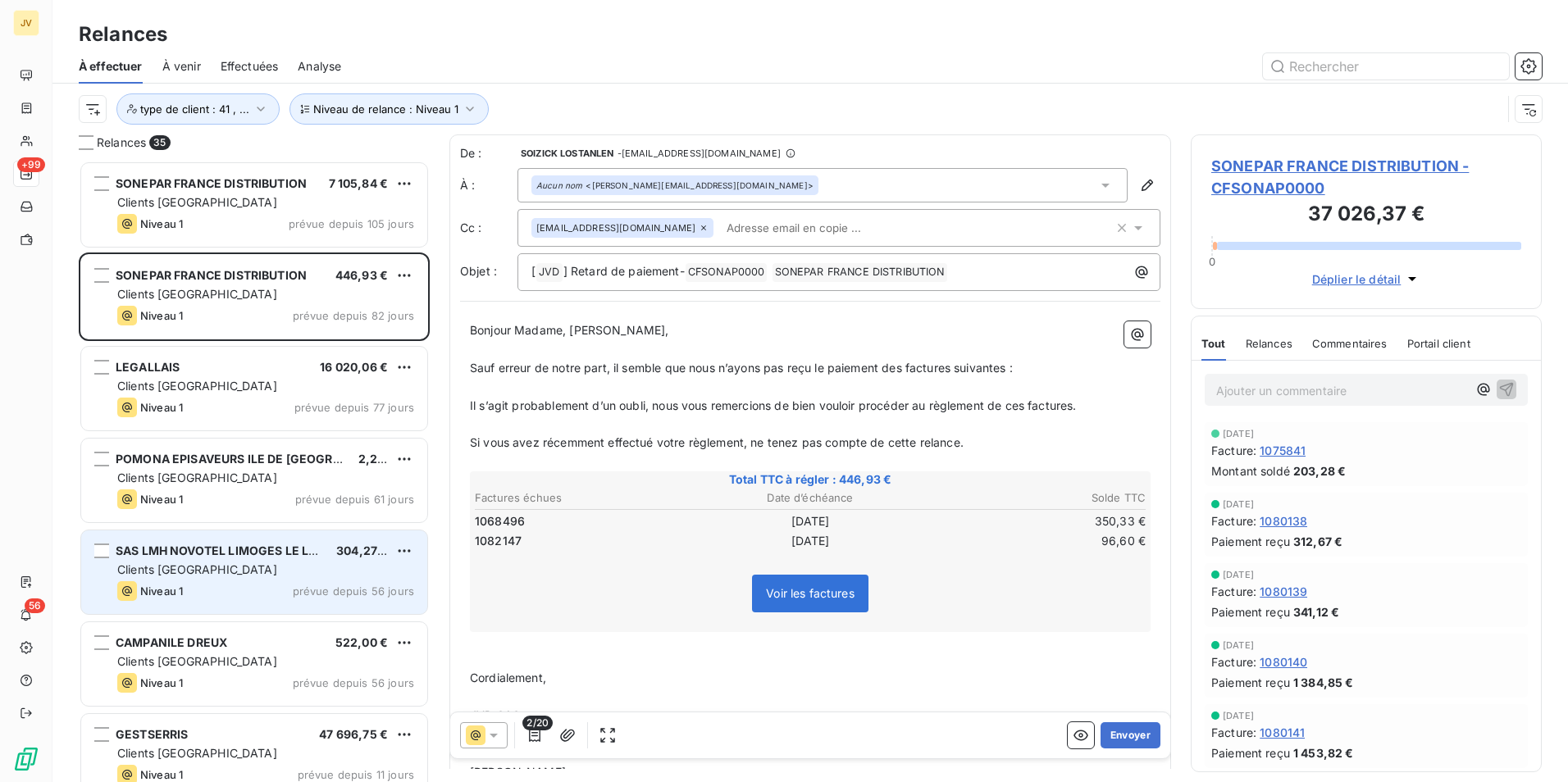
click at [210, 557] on span "SAS LMH NOVOTEL LIMOGES LE LAC" at bounding box center [220, 550] width 209 height 14
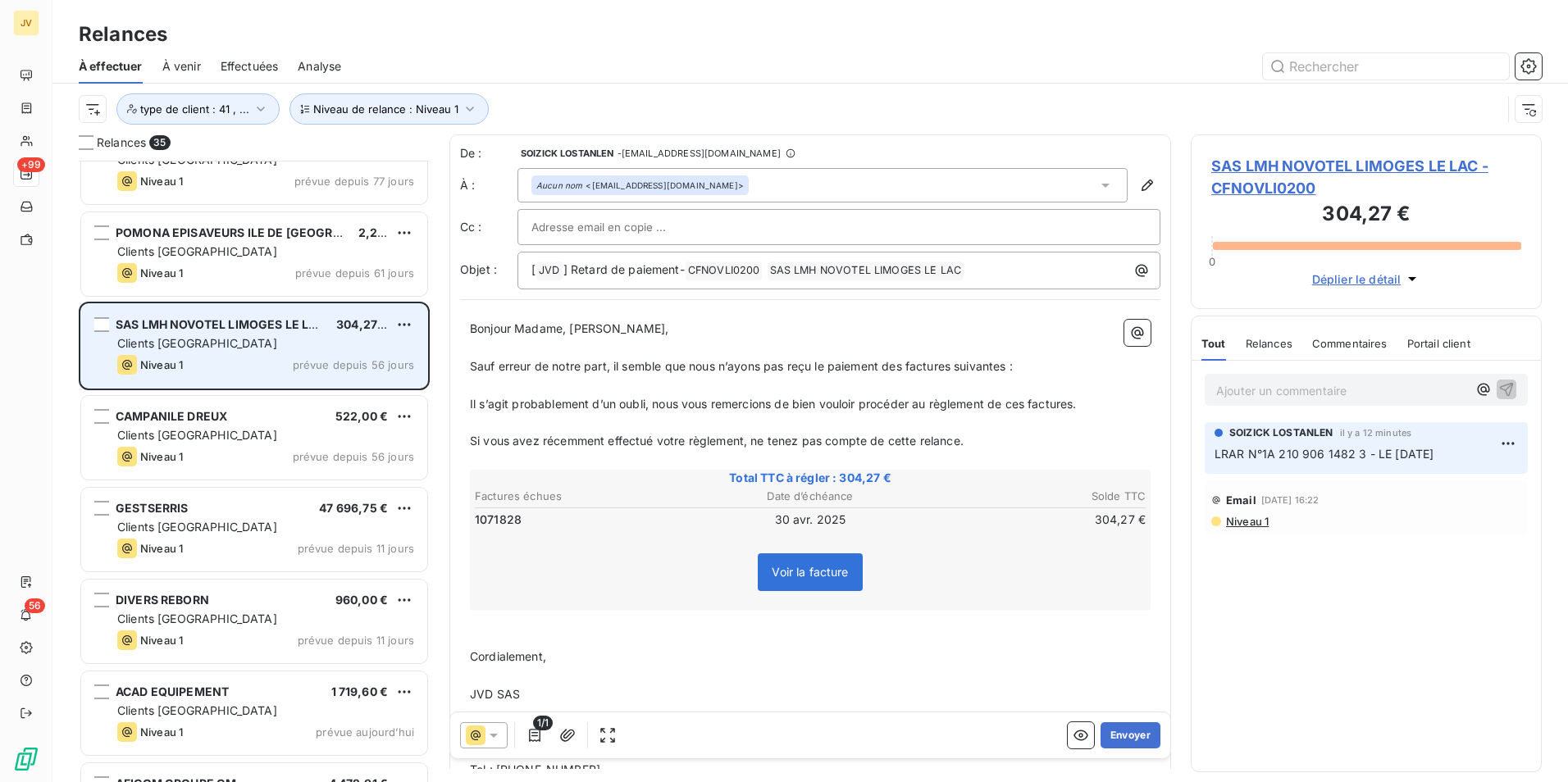
scroll to position [247, 0]
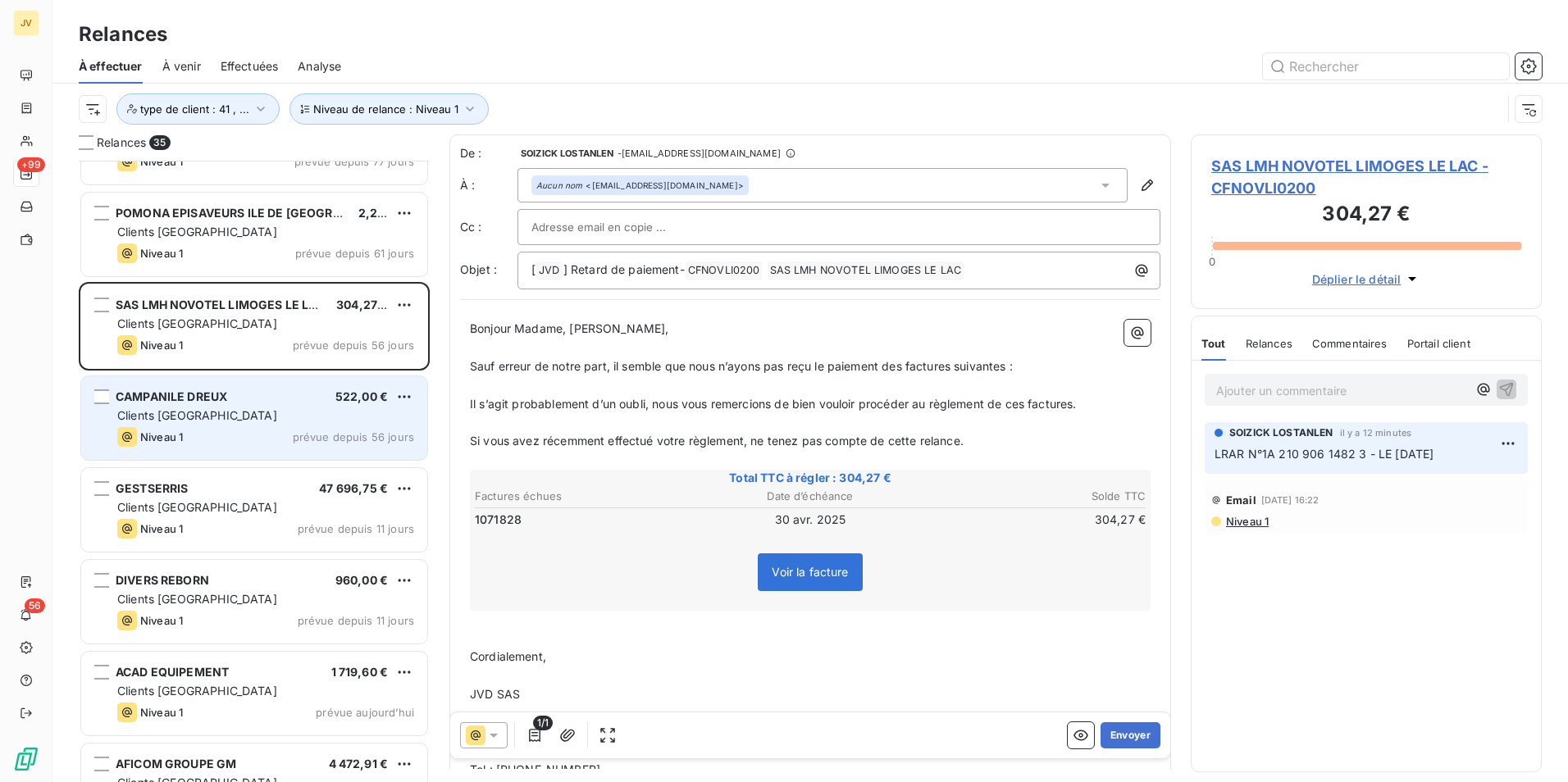
click at [235, 433] on div "Niveau 1 prévue depuis 56 jours" at bounding box center [266, 437] width 297 height 19
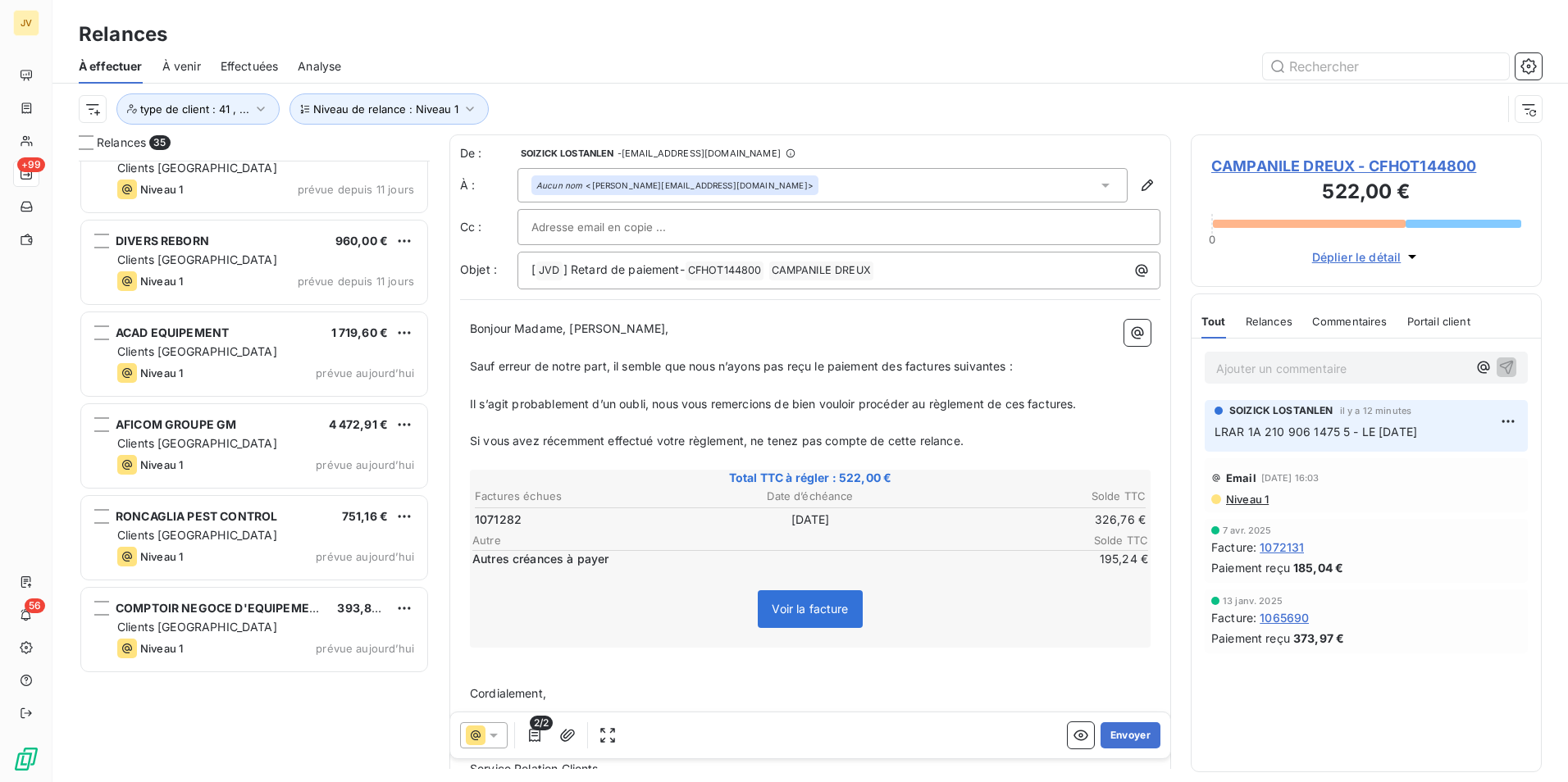
scroll to position [328, 0]
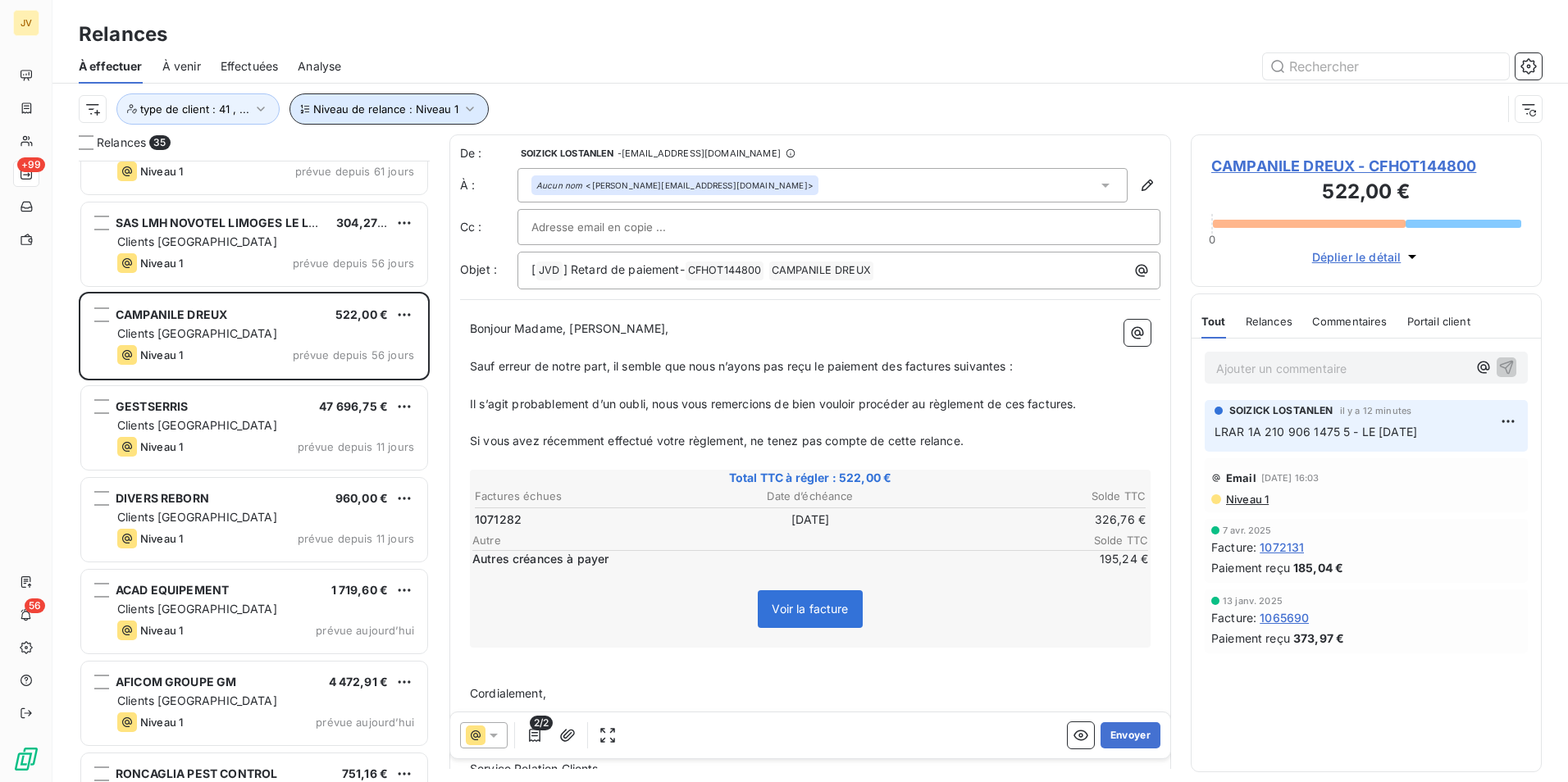
click at [469, 106] on icon "button" at bounding box center [471, 109] width 17 height 17
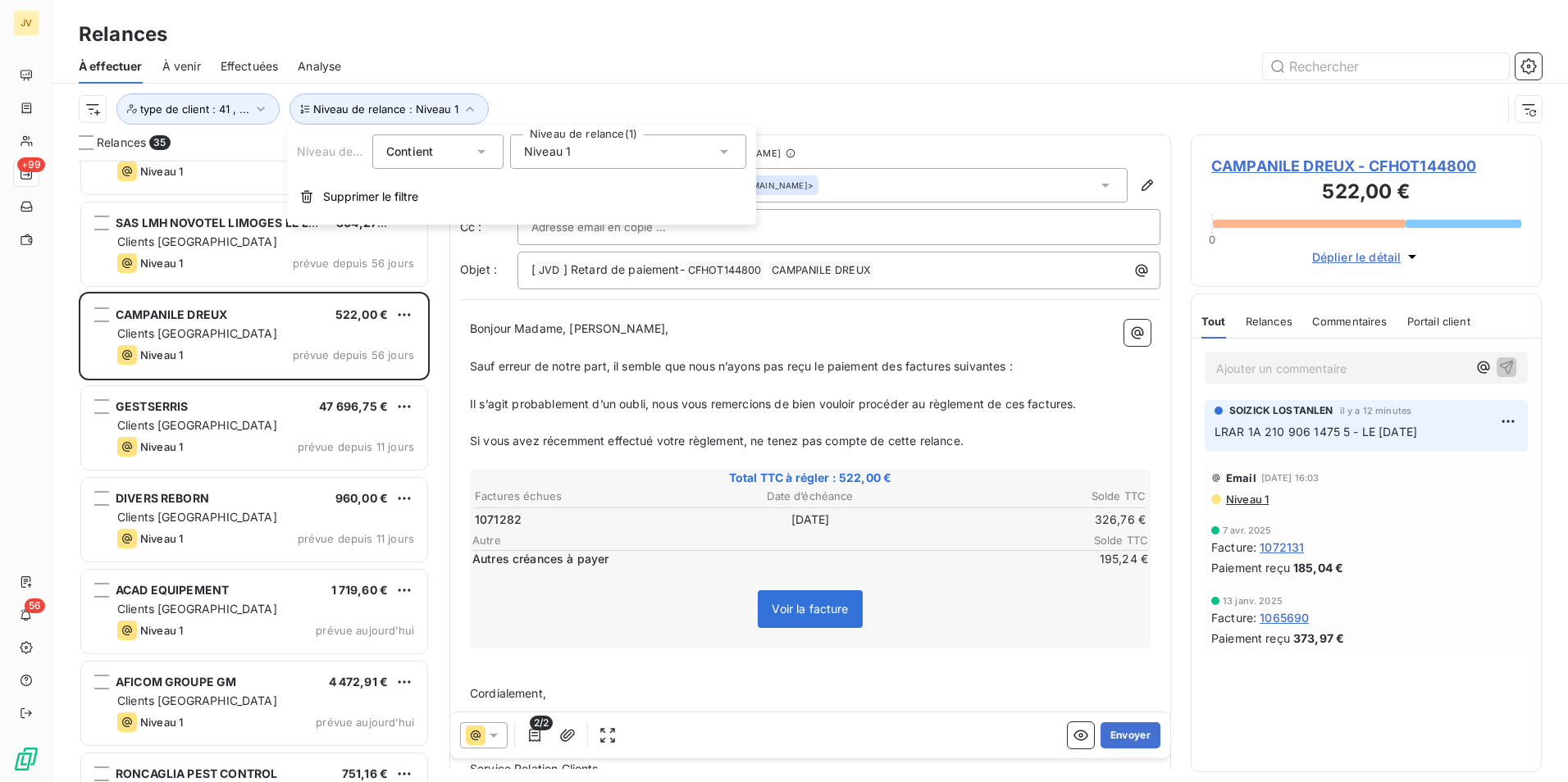
click at [718, 154] on icon at bounding box center [724, 152] width 17 height 17
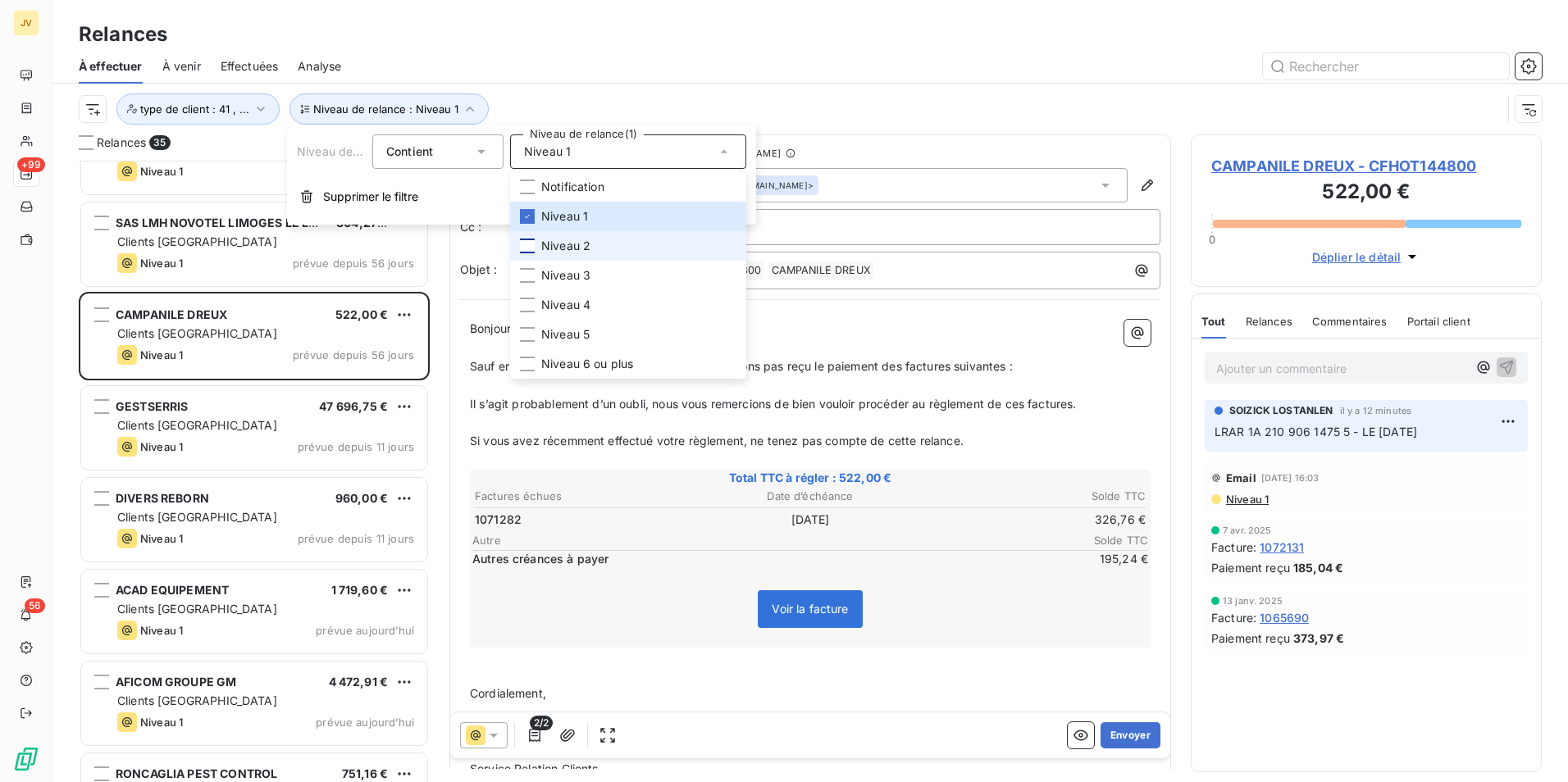
click at [529, 242] on div at bounding box center [528, 246] width 15 height 15
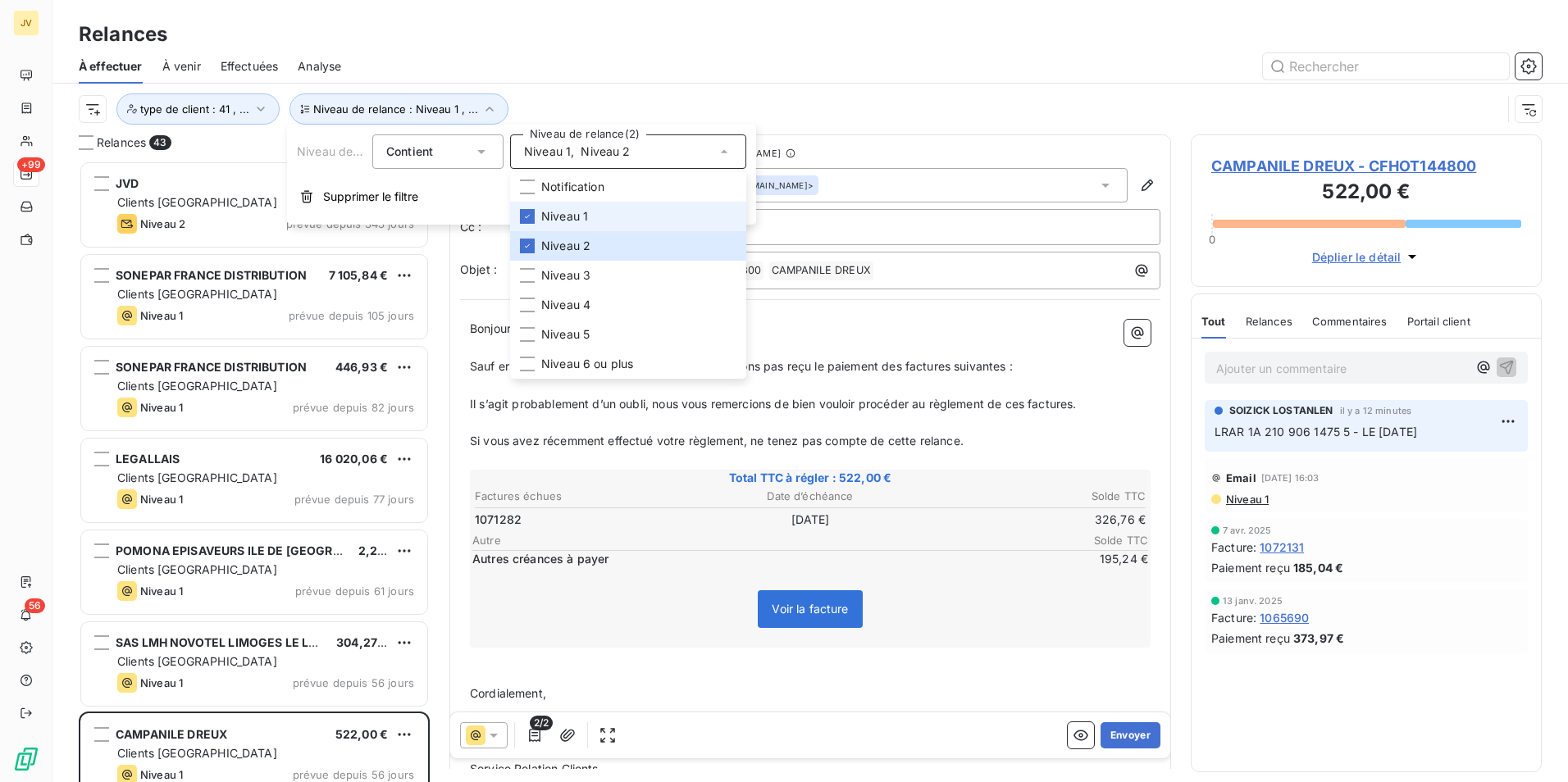
scroll to position [609, 339]
click at [729, 92] on div "Niveau de relance : Niveau 1 , ... type de client : 41 , ..." at bounding box center [810, 109] width 1463 height 51
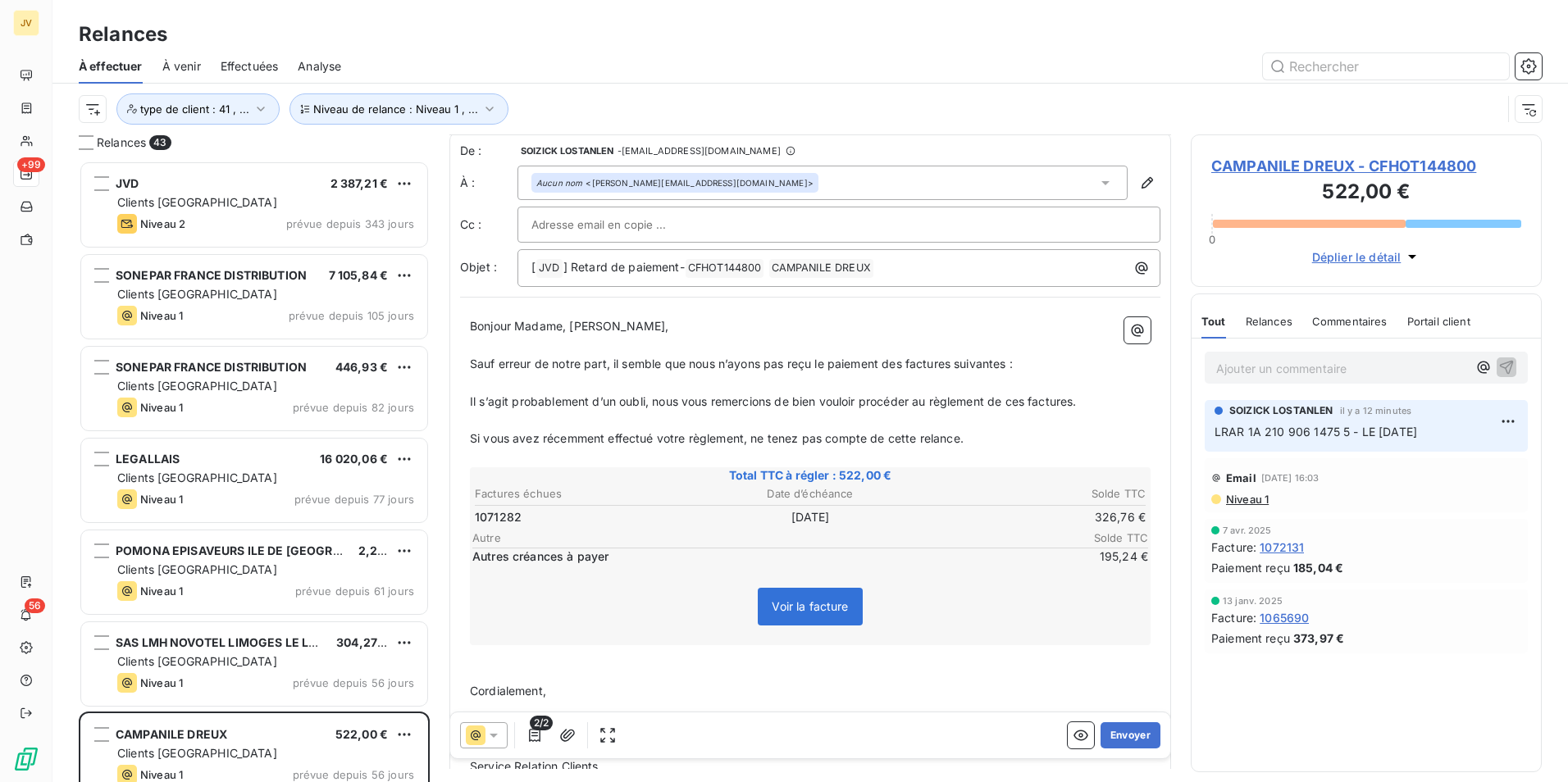
scroll to position [0, 0]
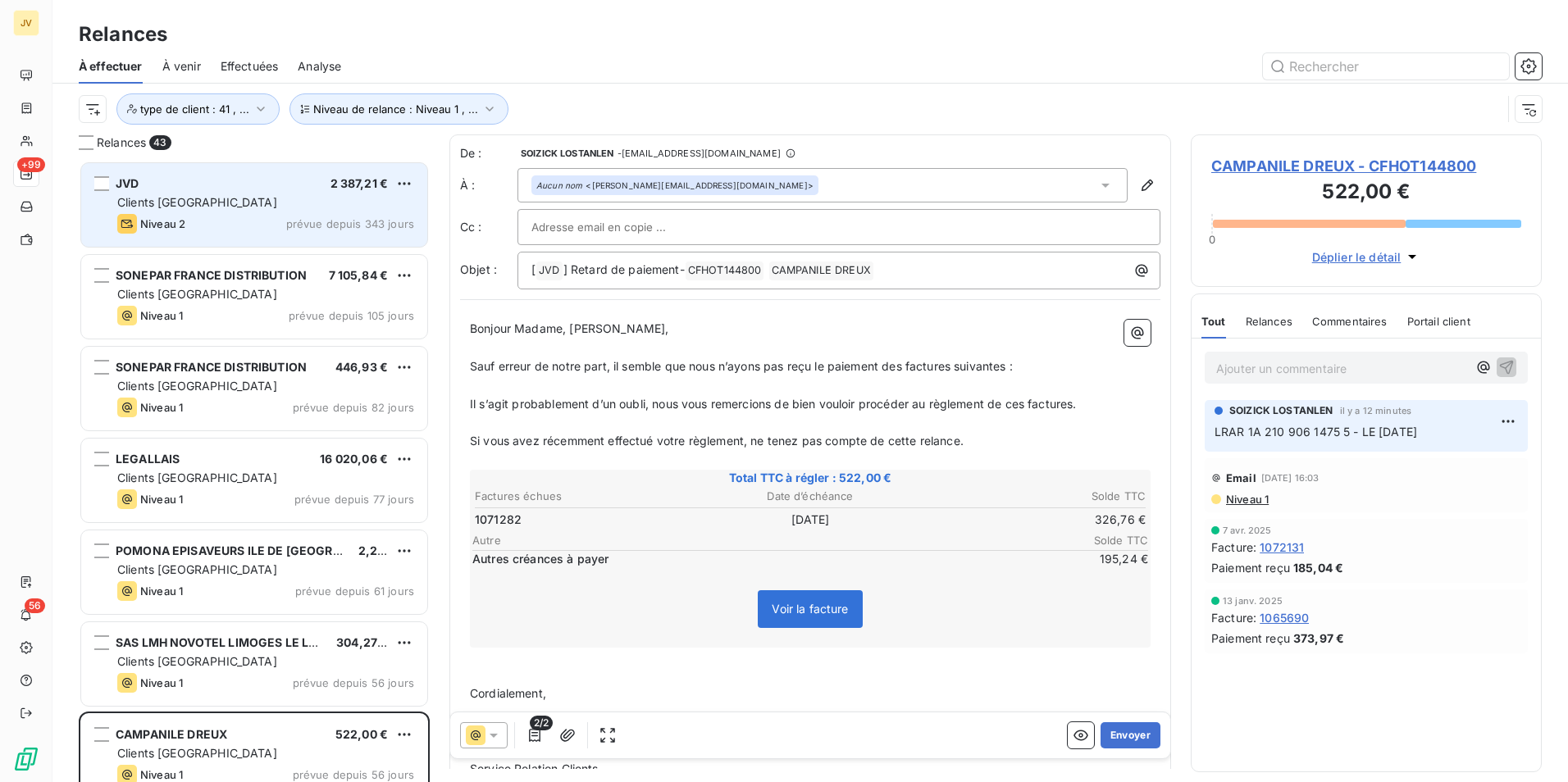
click at [338, 216] on div "Niveau 2 prévue depuis 343 jours" at bounding box center [266, 223] width 297 height 19
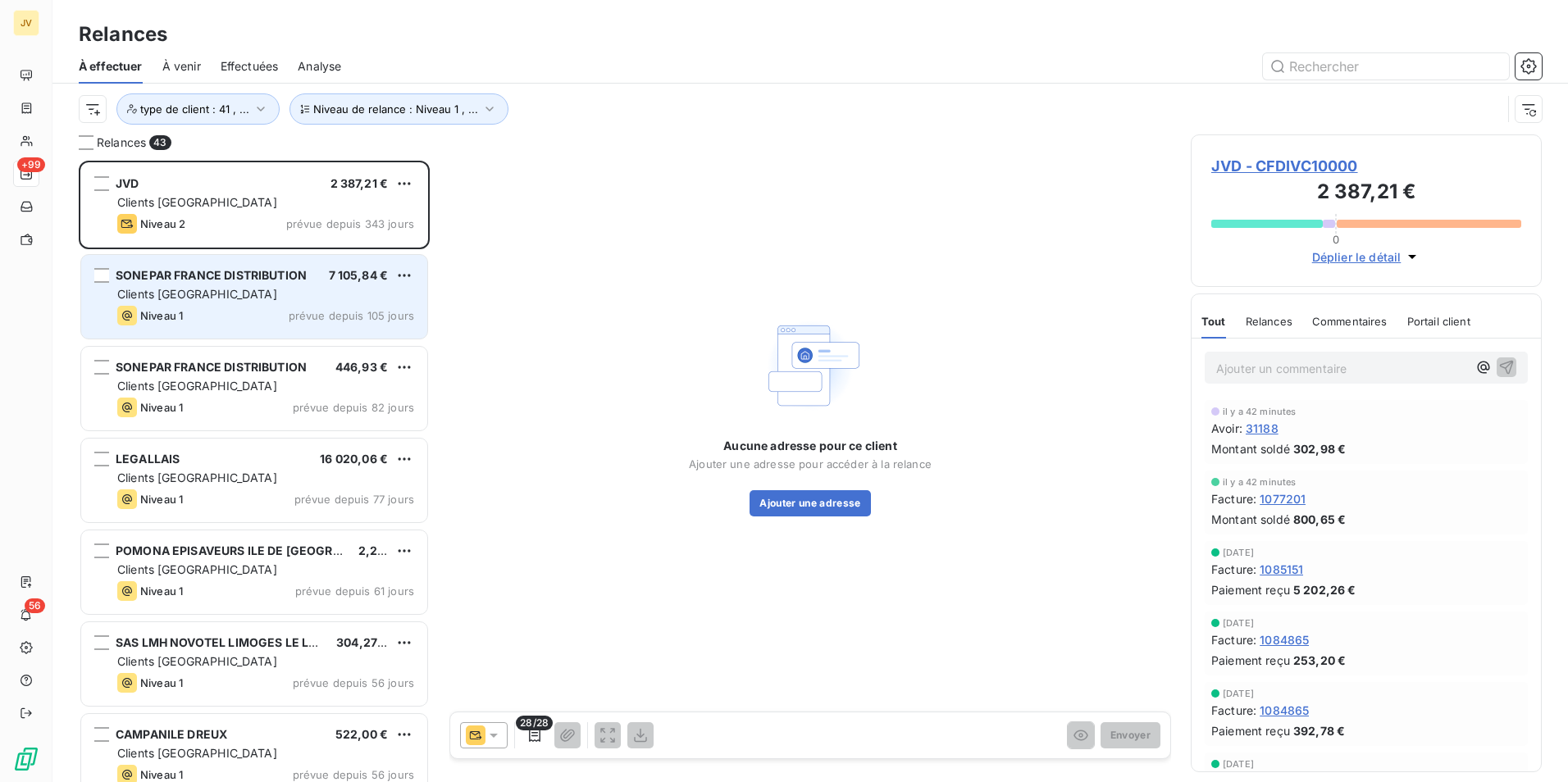
click at [277, 293] on div "Clients [GEOGRAPHIC_DATA]" at bounding box center [266, 295] width 297 height 17
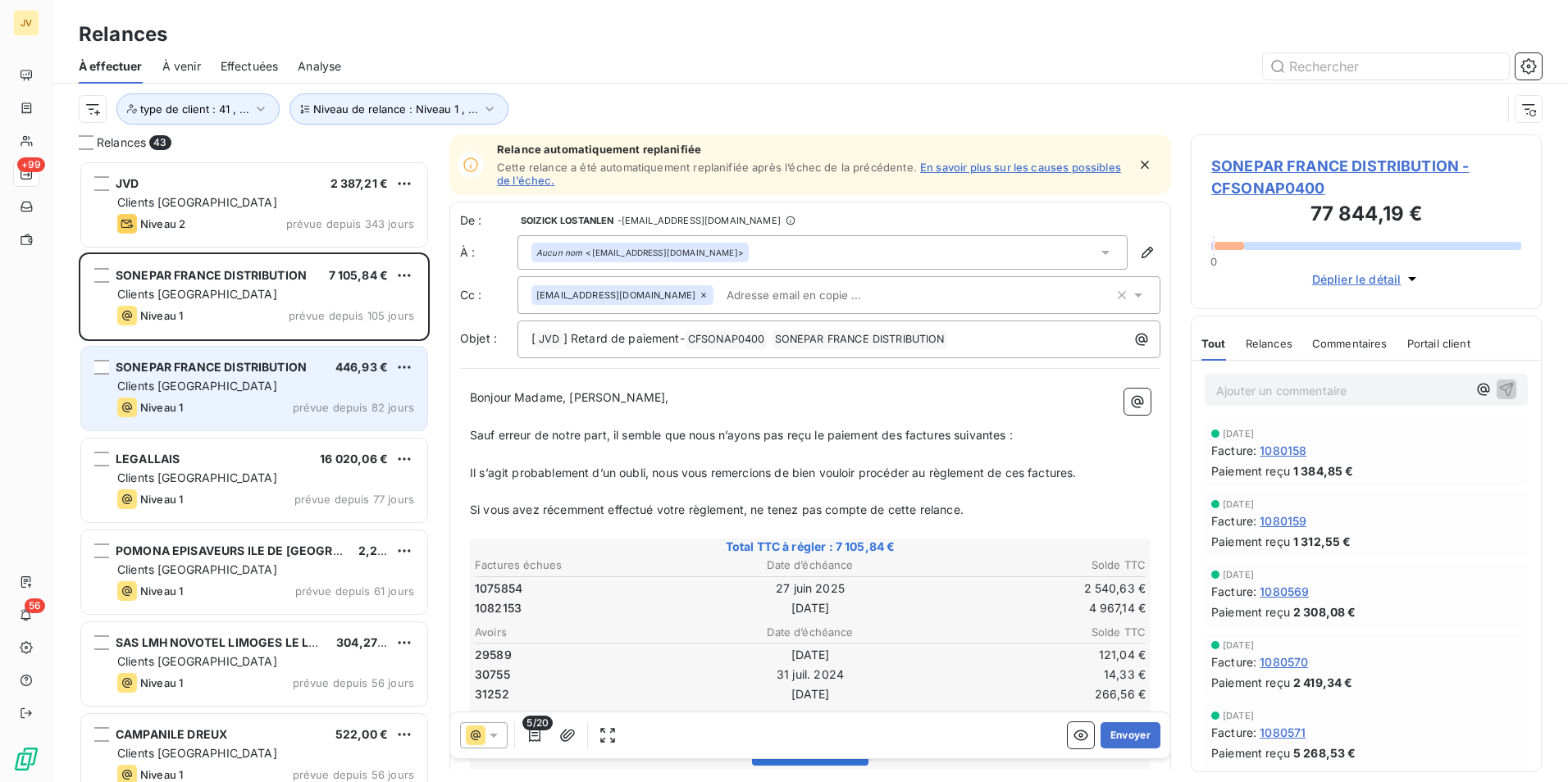
click at [271, 386] on div "Clients [GEOGRAPHIC_DATA]" at bounding box center [266, 386] width 297 height 17
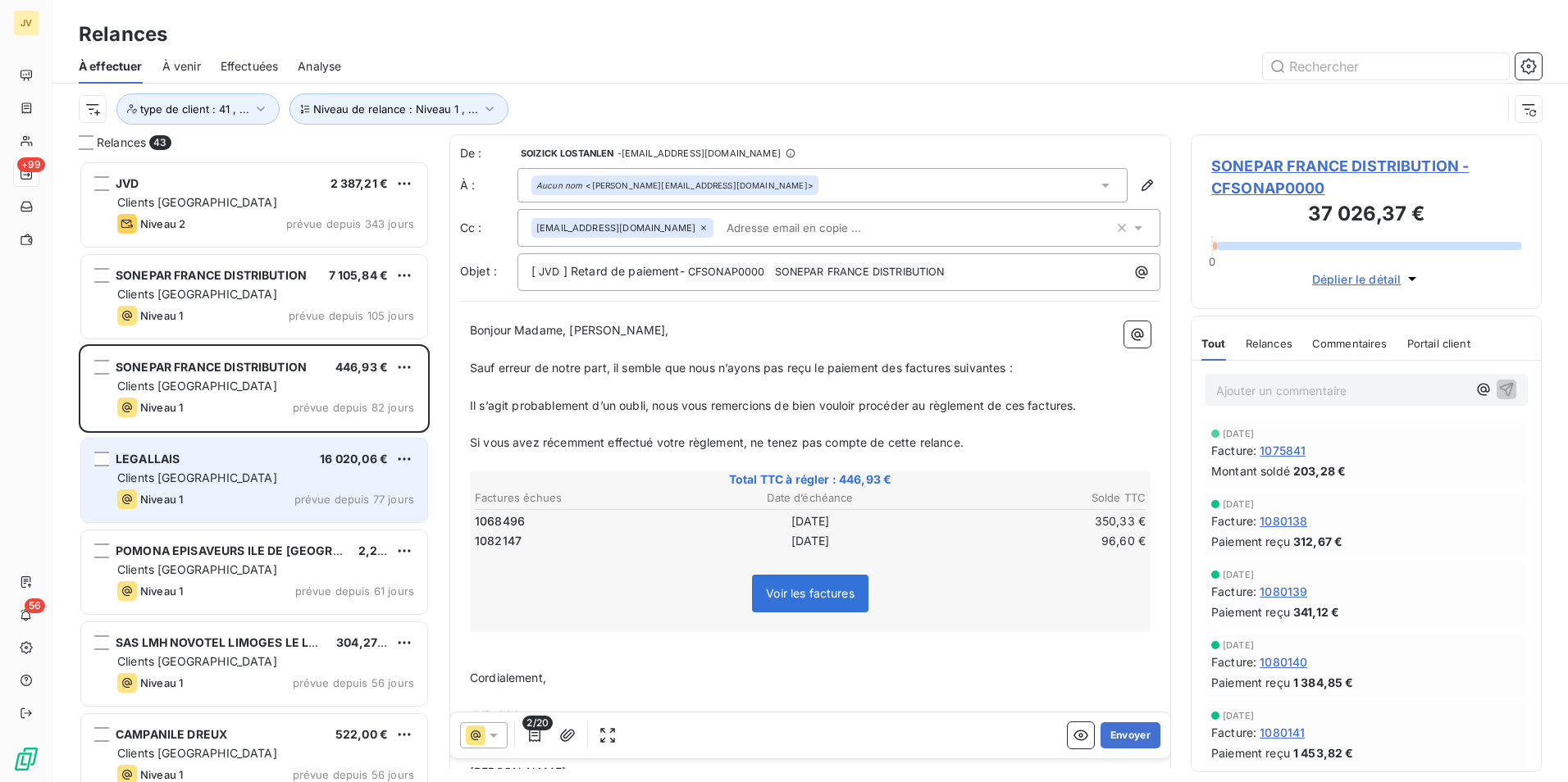
click at [227, 477] on div "Clients [GEOGRAPHIC_DATA]" at bounding box center [266, 478] width 297 height 17
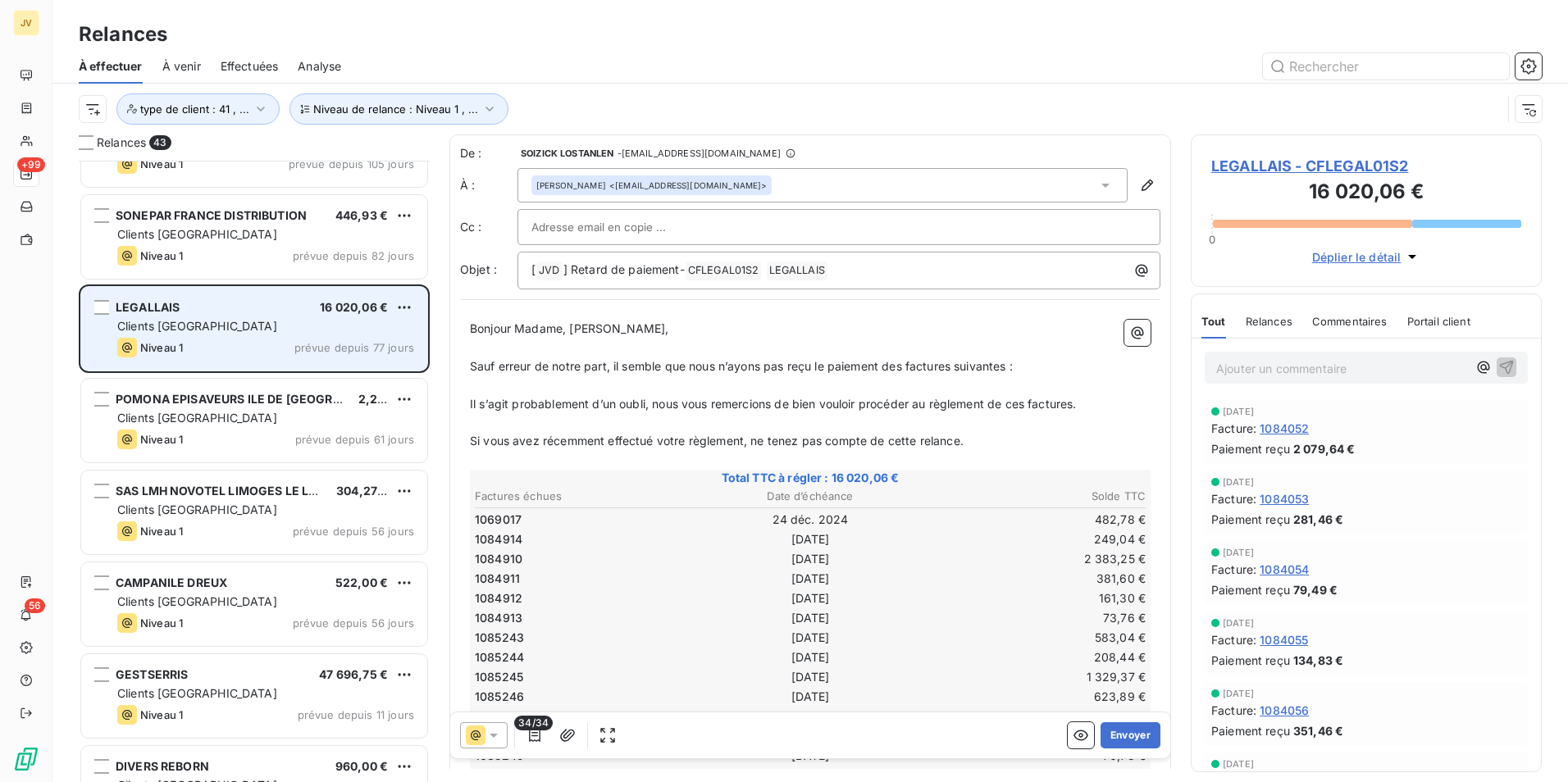
scroll to position [165, 0]
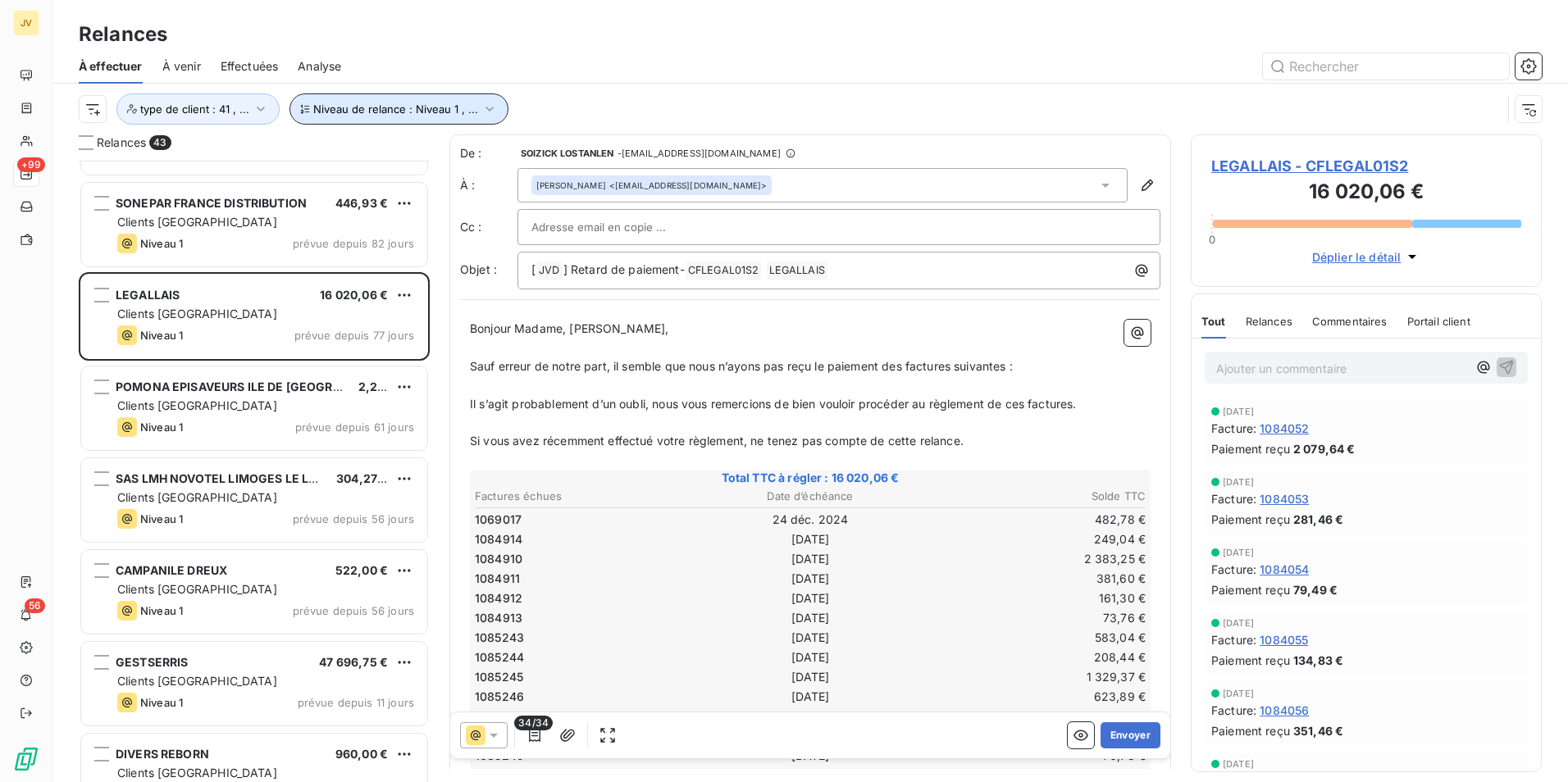
click at [481, 102] on icon "button" at bounding box center [490, 109] width 17 height 17
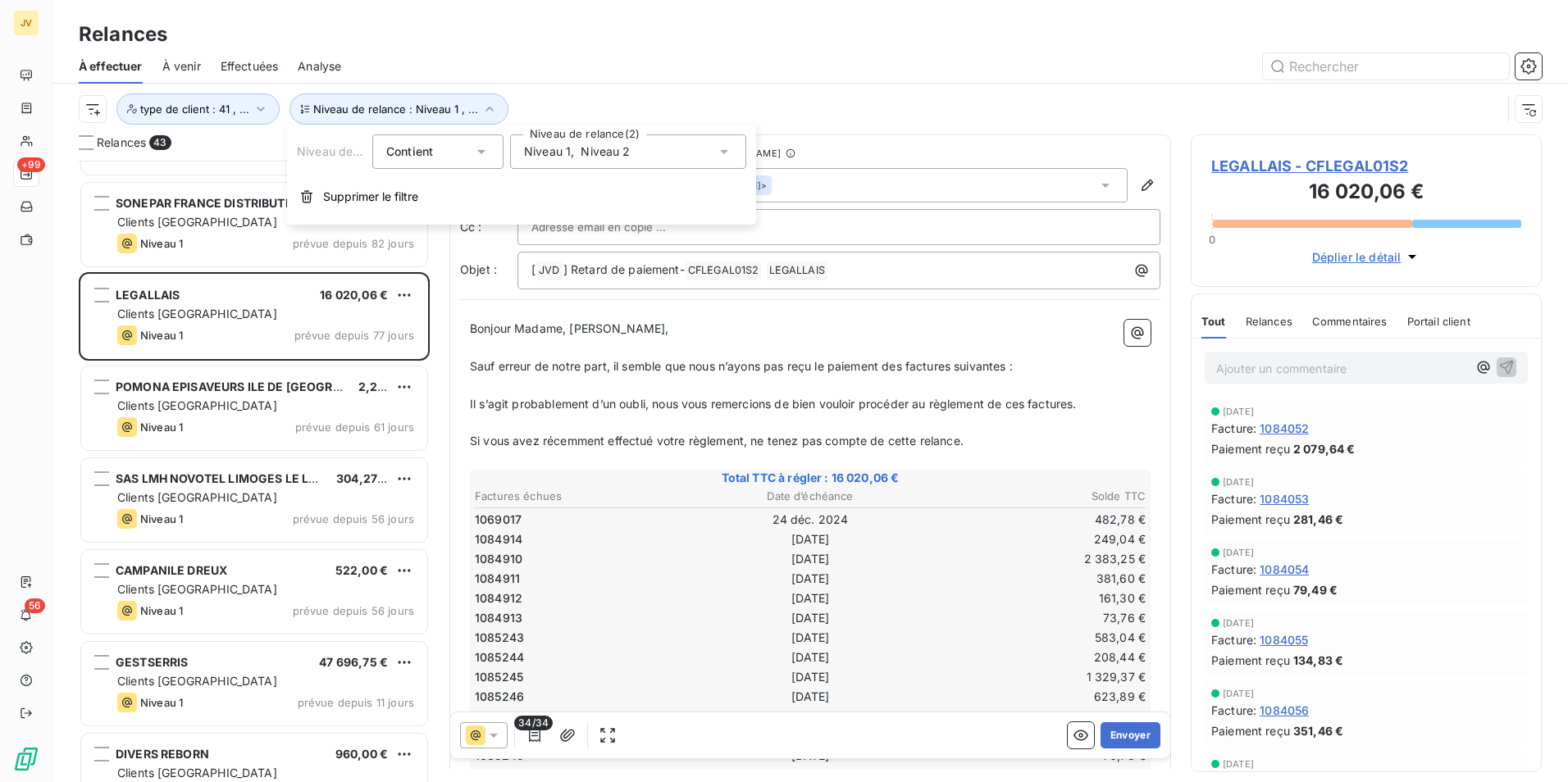
click at [720, 150] on icon at bounding box center [724, 152] width 17 height 17
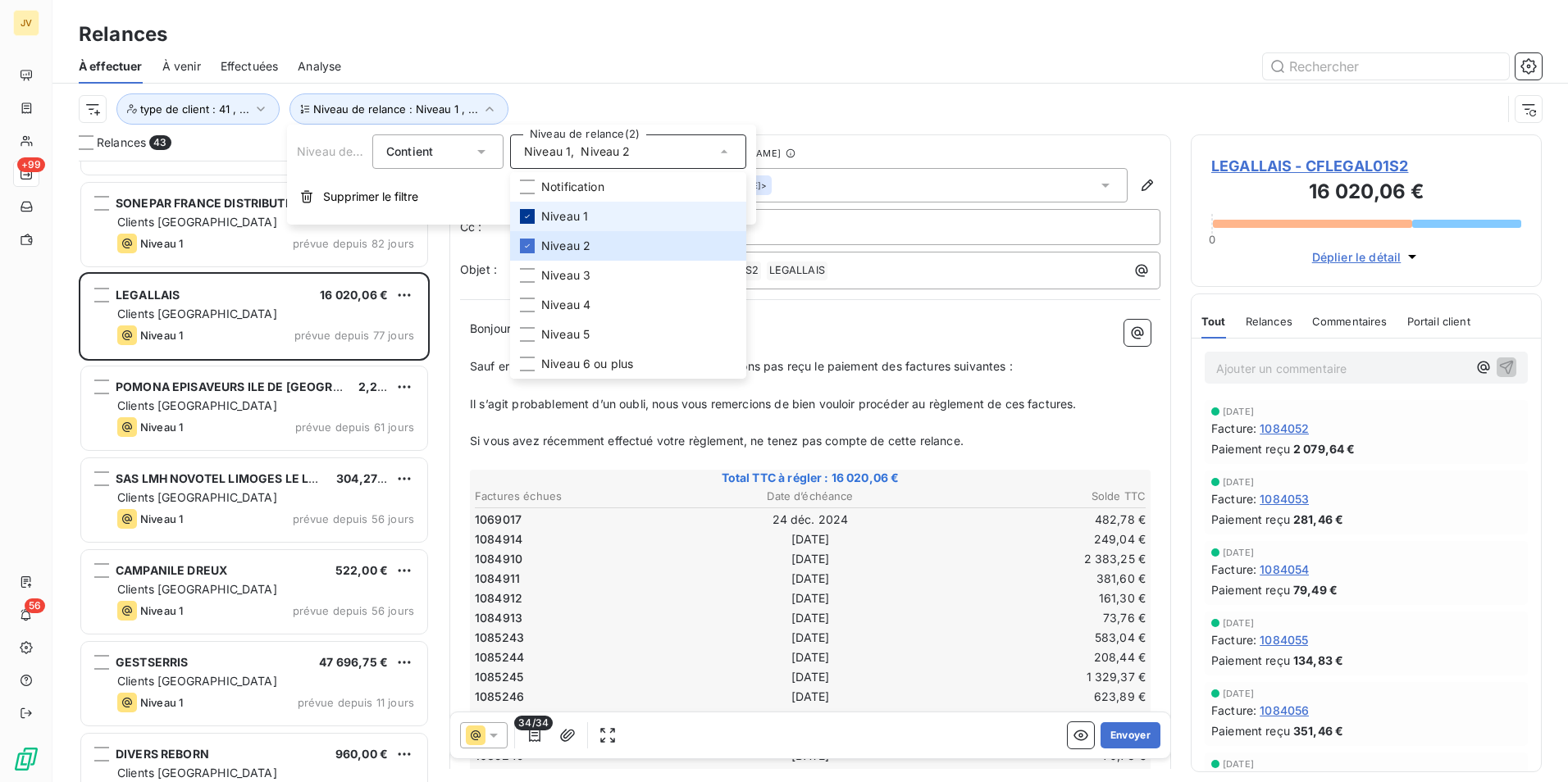
click at [530, 215] on icon at bounding box center [528, 217] width 10 height 10
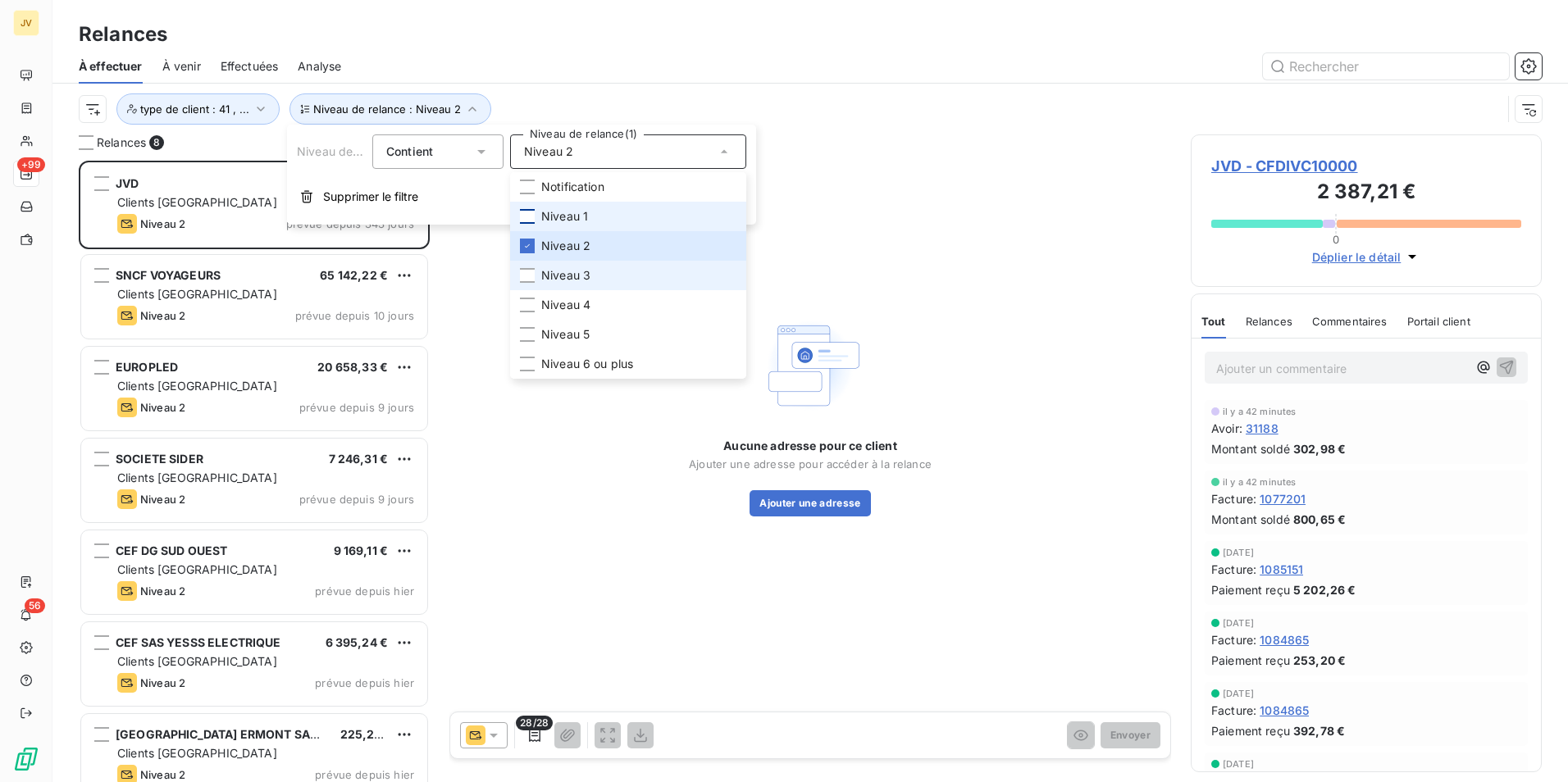
scroll to position [609, 339]
click at [859, 35] on div "Relances" at bounding box center [810, 34] width 1516 height 29
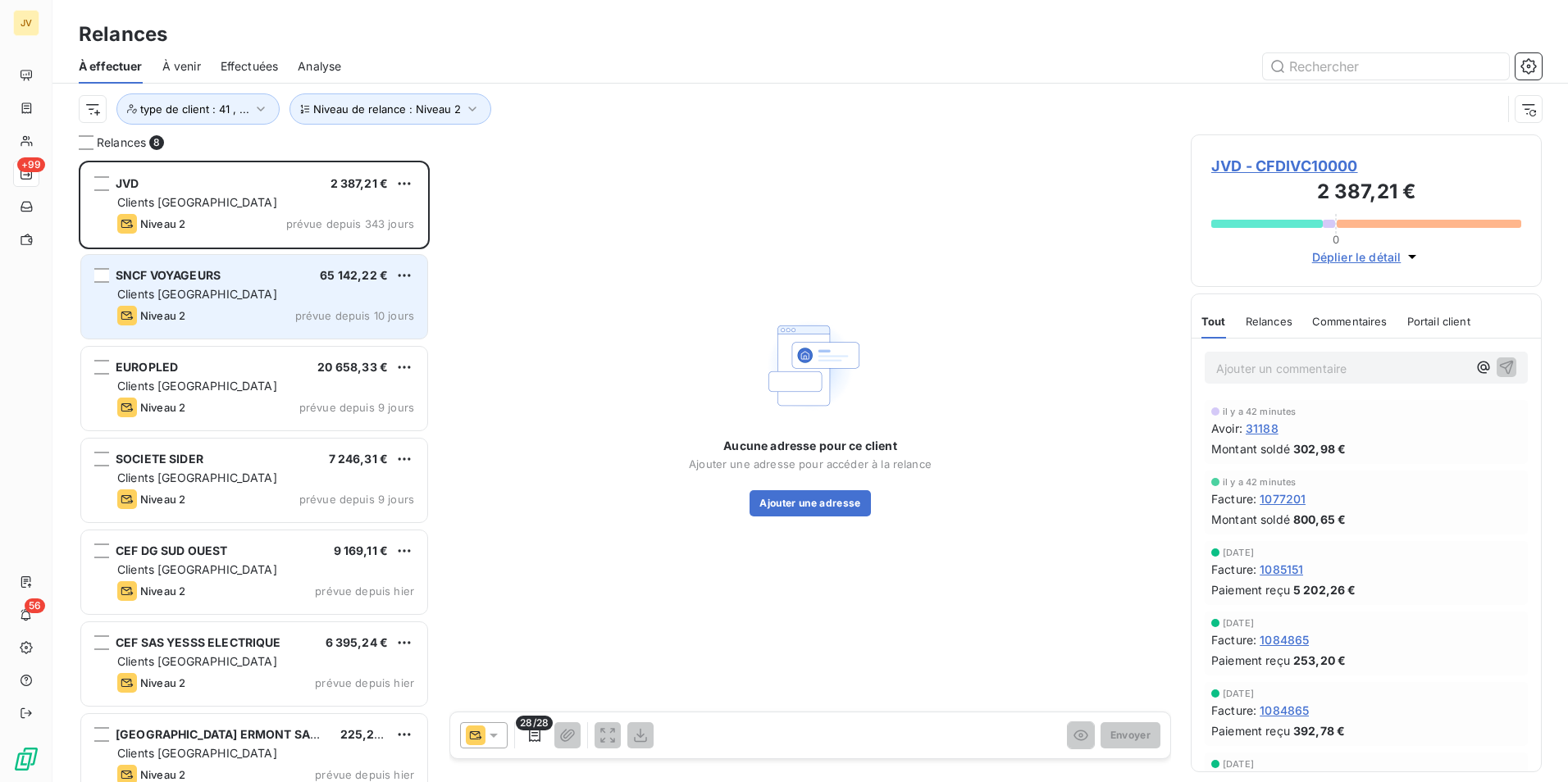
click at [249, 288] on div "Clients [GEOGRAPHIC_DATA]" at bounding box center [266, 295] width 297 height 17
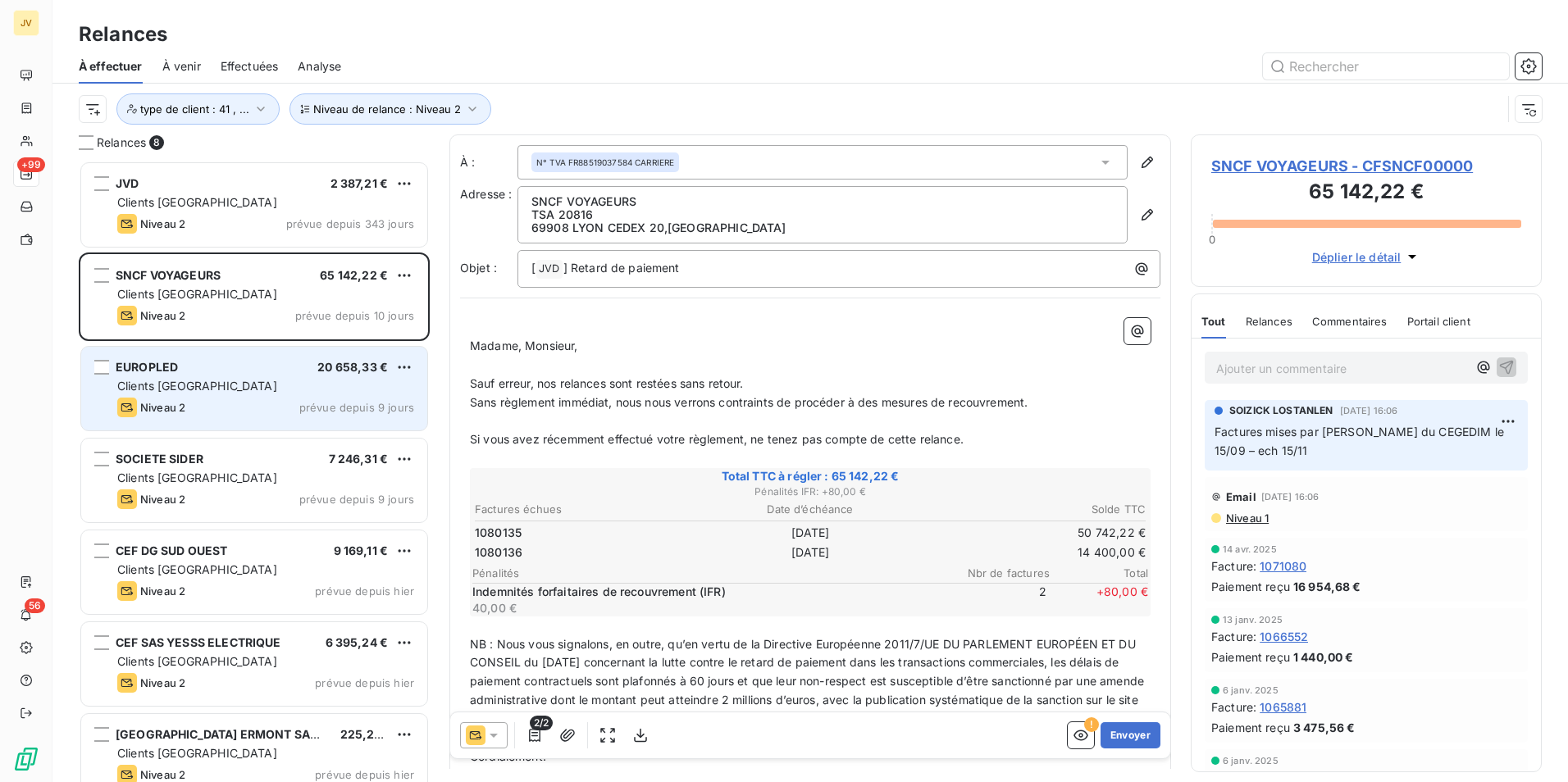
click at [229, 375] on div "EUROPLED 20 658,33 € Clients France Niveau 2 prévue depuis 9 jours" at bounding box center [255, 389] width 346 height 84
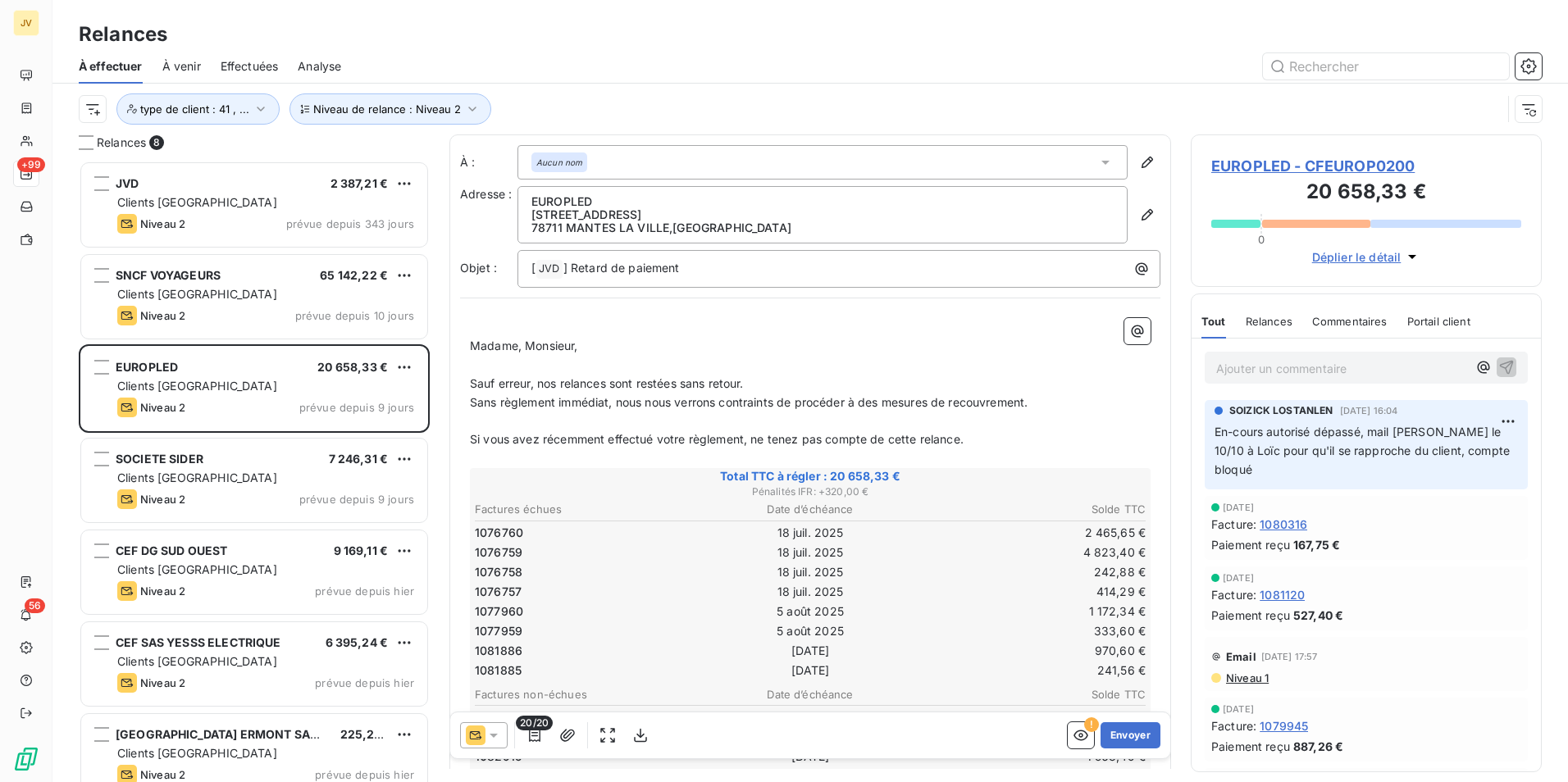
click at [1329, 318] on span "Commentaires" at bounding box center [1350, 322] width 76 height 13
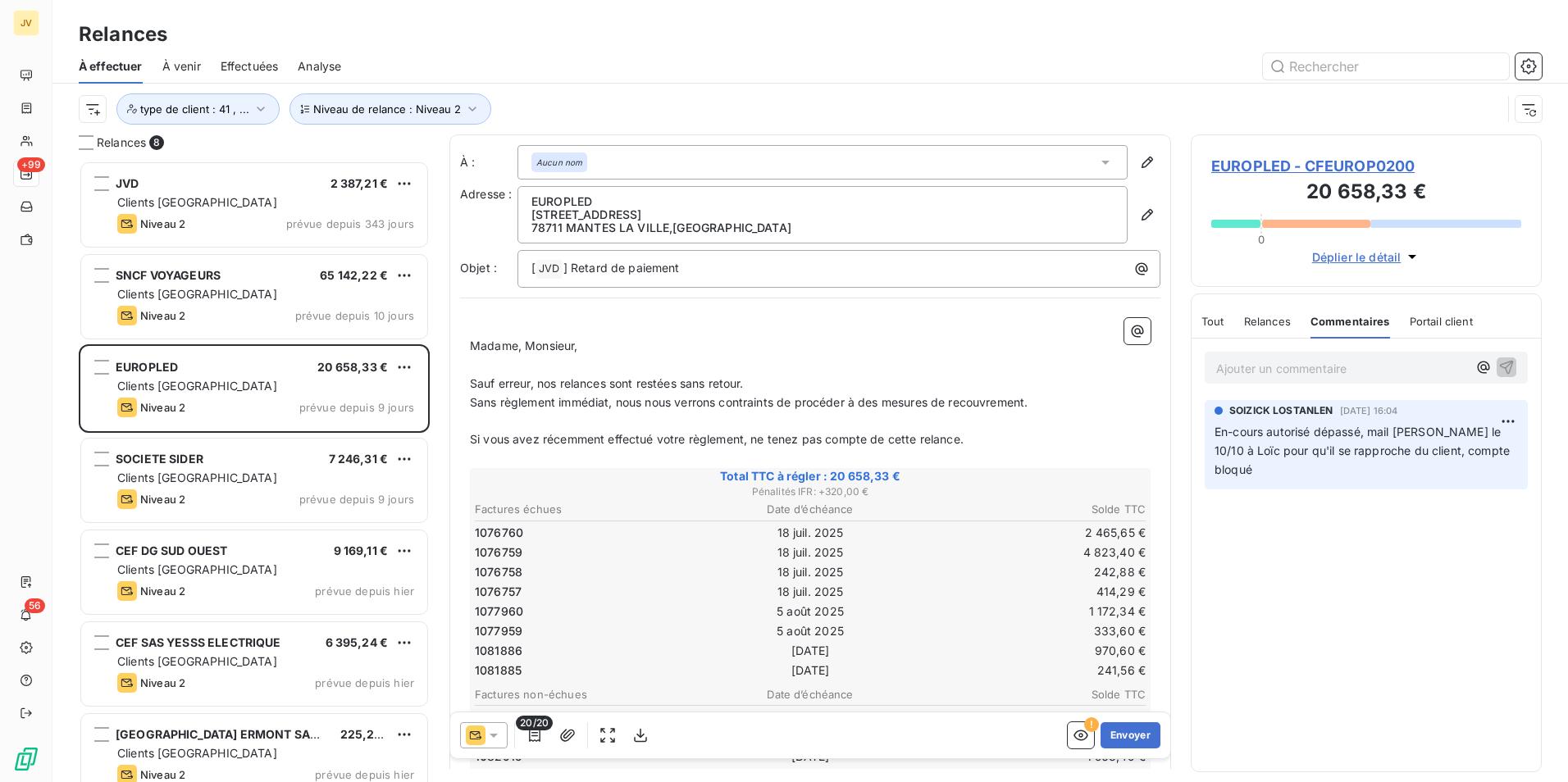
click at [1251, 371] on p "Ajouter un commentaire ﻿" at bounding box center [1342, 369] width 251 height 20
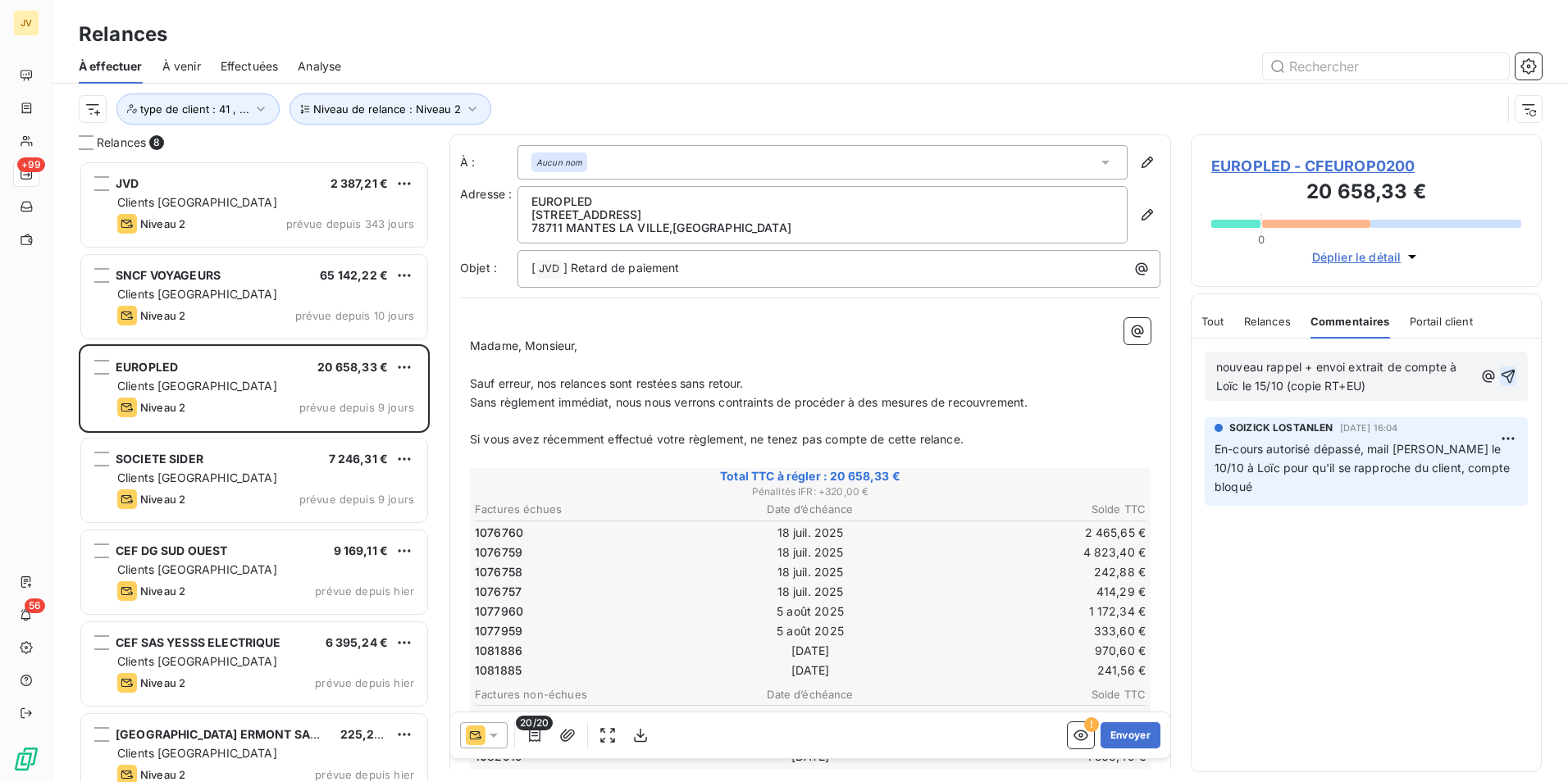
click at [1504, 375] on icon "button" at bounding box center [1508, 376] width 17 height 17
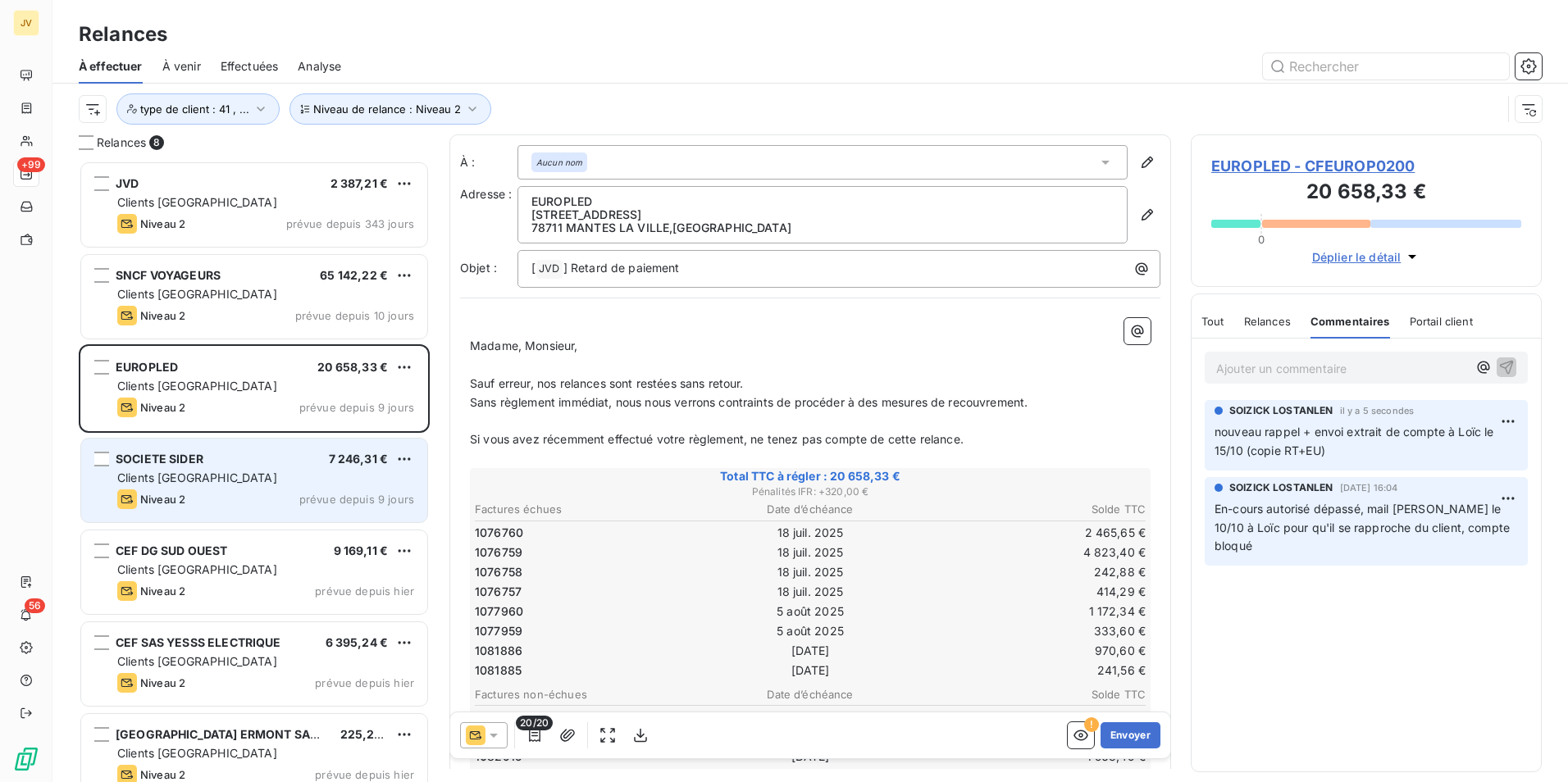
click at [282, 485] on div "Clients [GEOGRAPHIC_DATA]" at bounding box center [266, 478] width 297 height 17
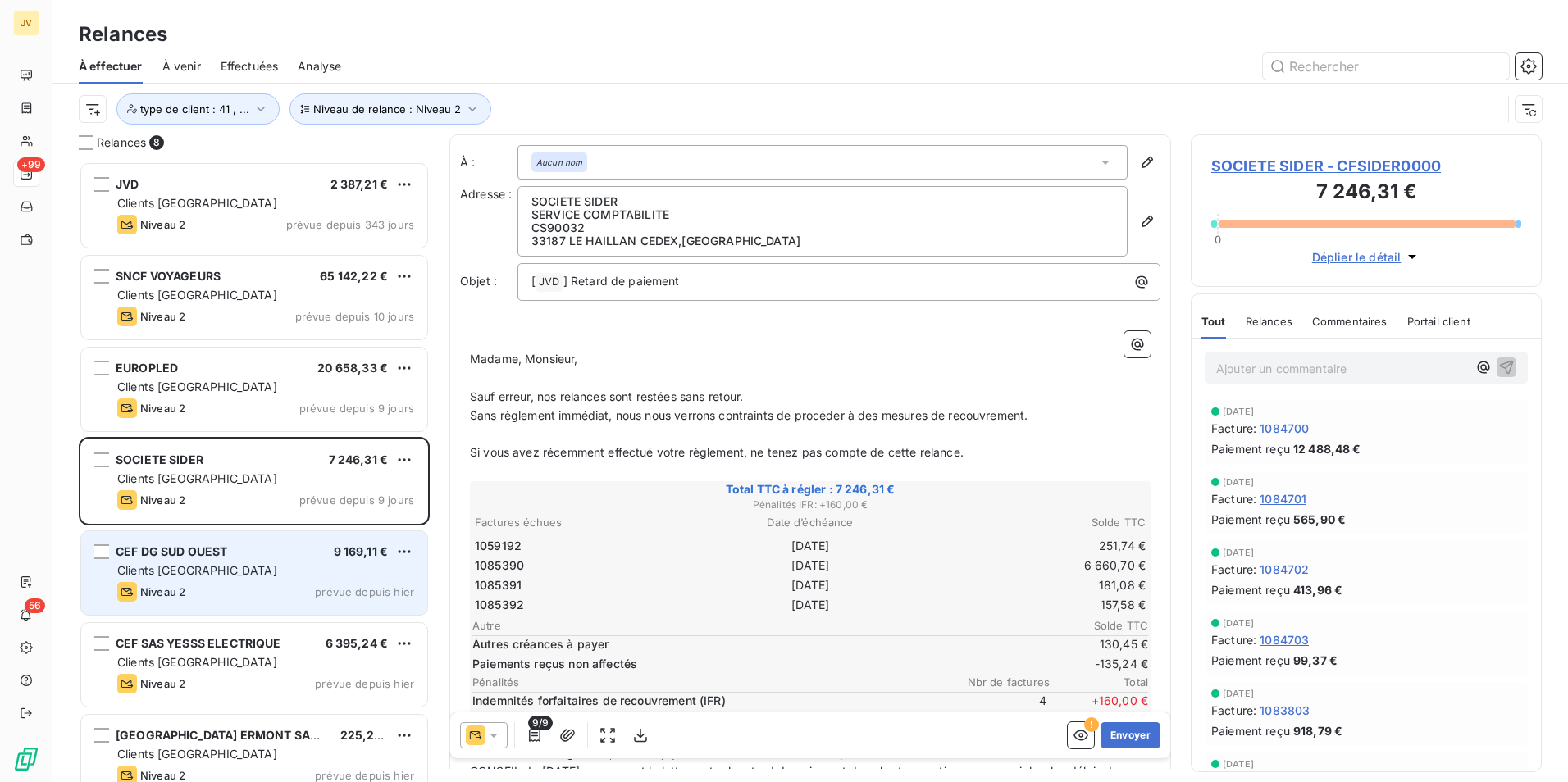
scroll to position [83, 0]
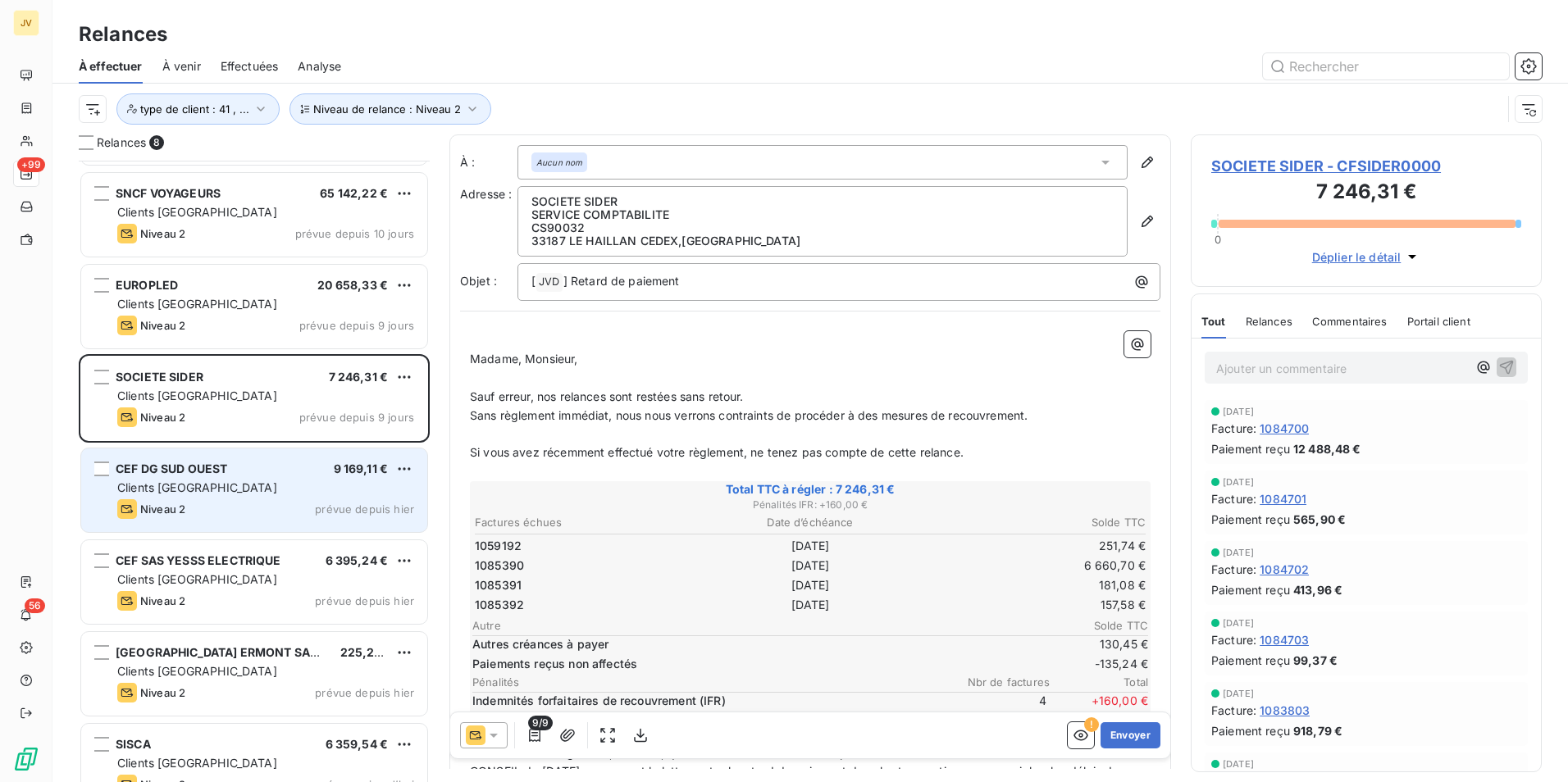
click at [209, 492] on div "Clients [GEOGRAPHIC_DATA]" at bounding box center [266, 488] width 297 height 17
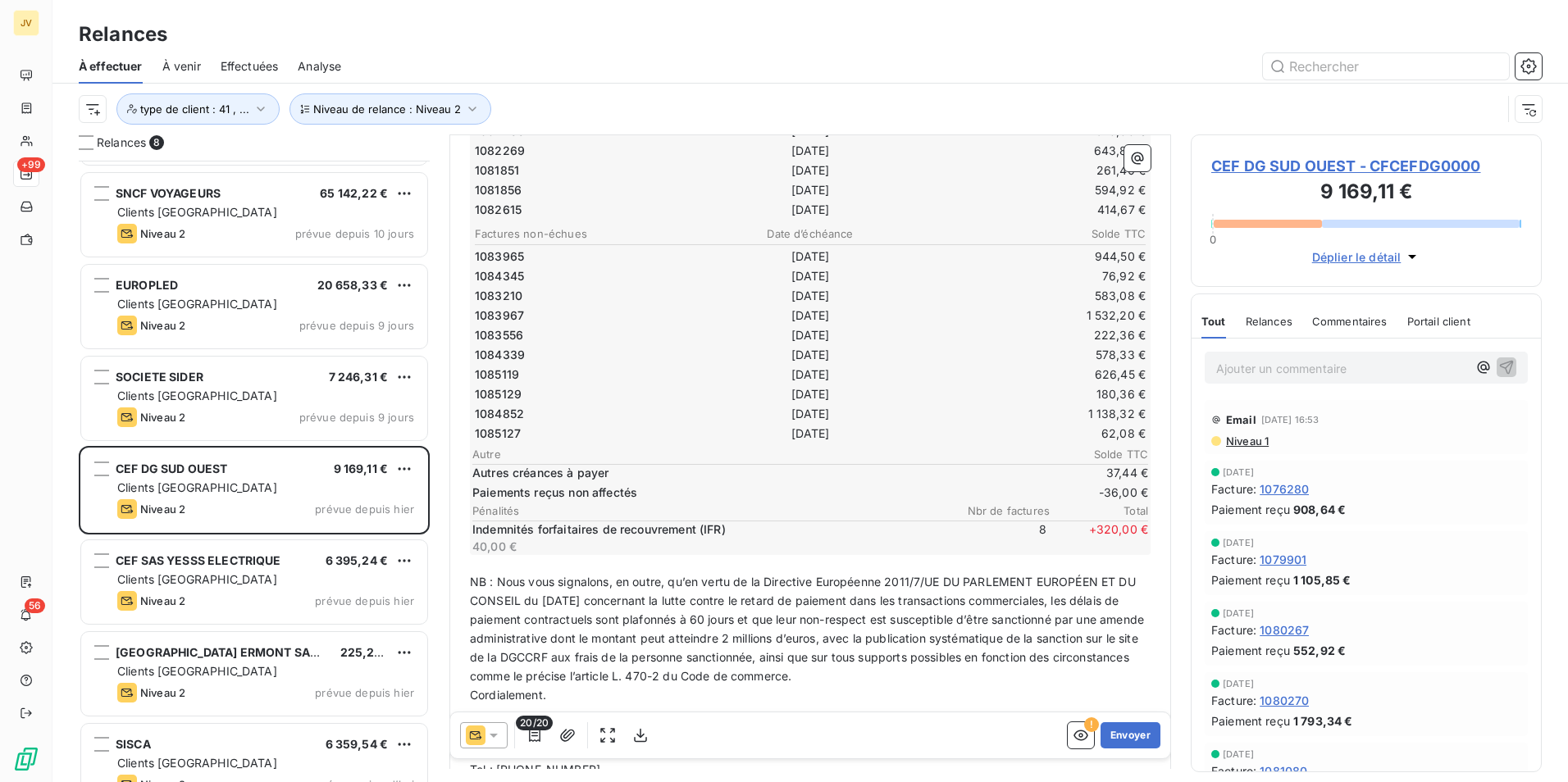
scroll to position [493, 0]
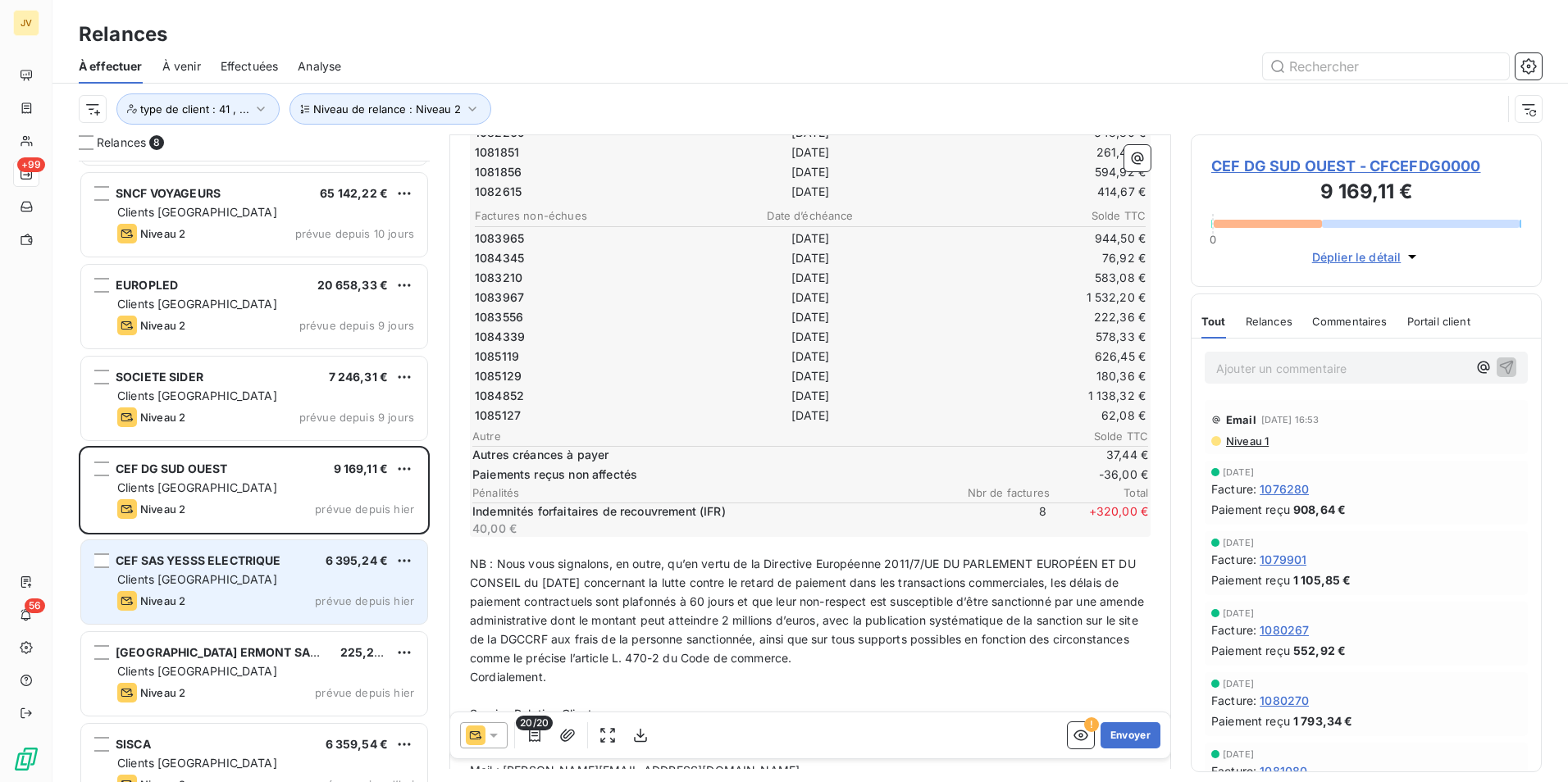
click at [301, 599] on div "Niveau 2 prévue depuis [DATE]" at bounding box center [266, 601] width 297 height 19
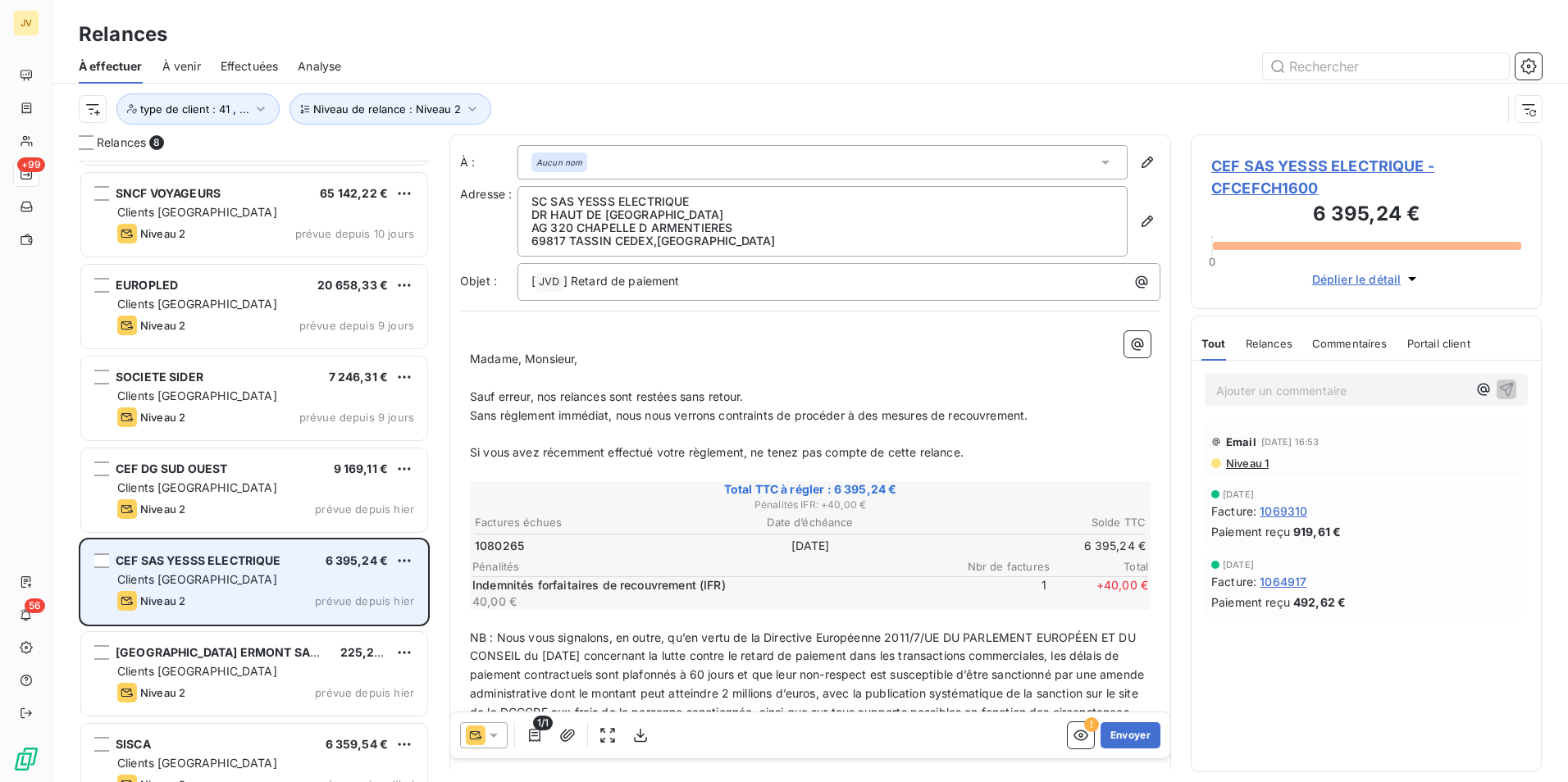
scroll to position [114, 0]
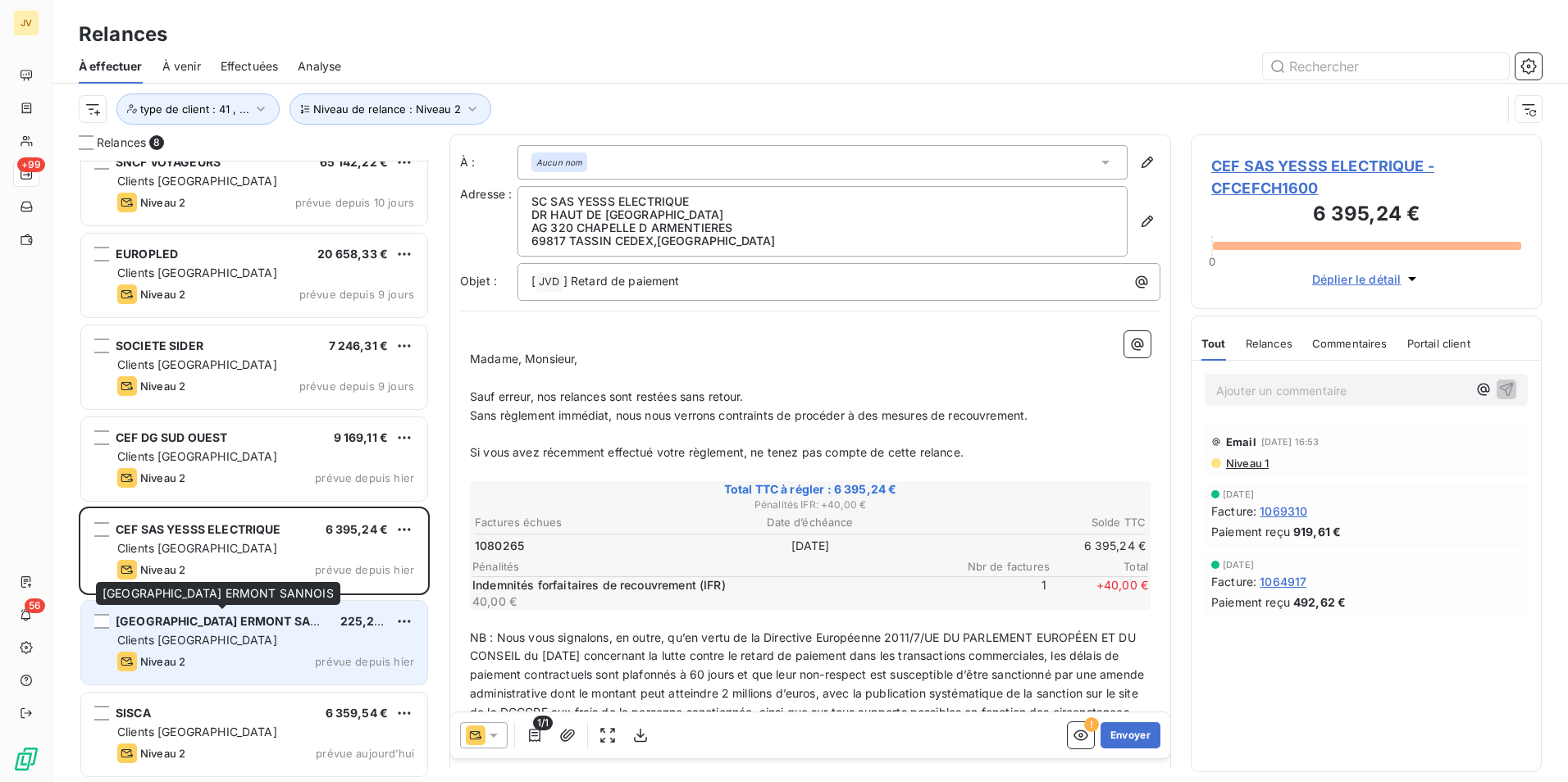
click at [229, 625] on span "[GEOGRAPHIC_DATA] ERMONT SANNOIS" at bounding box center [232, 621] width 233 height 14
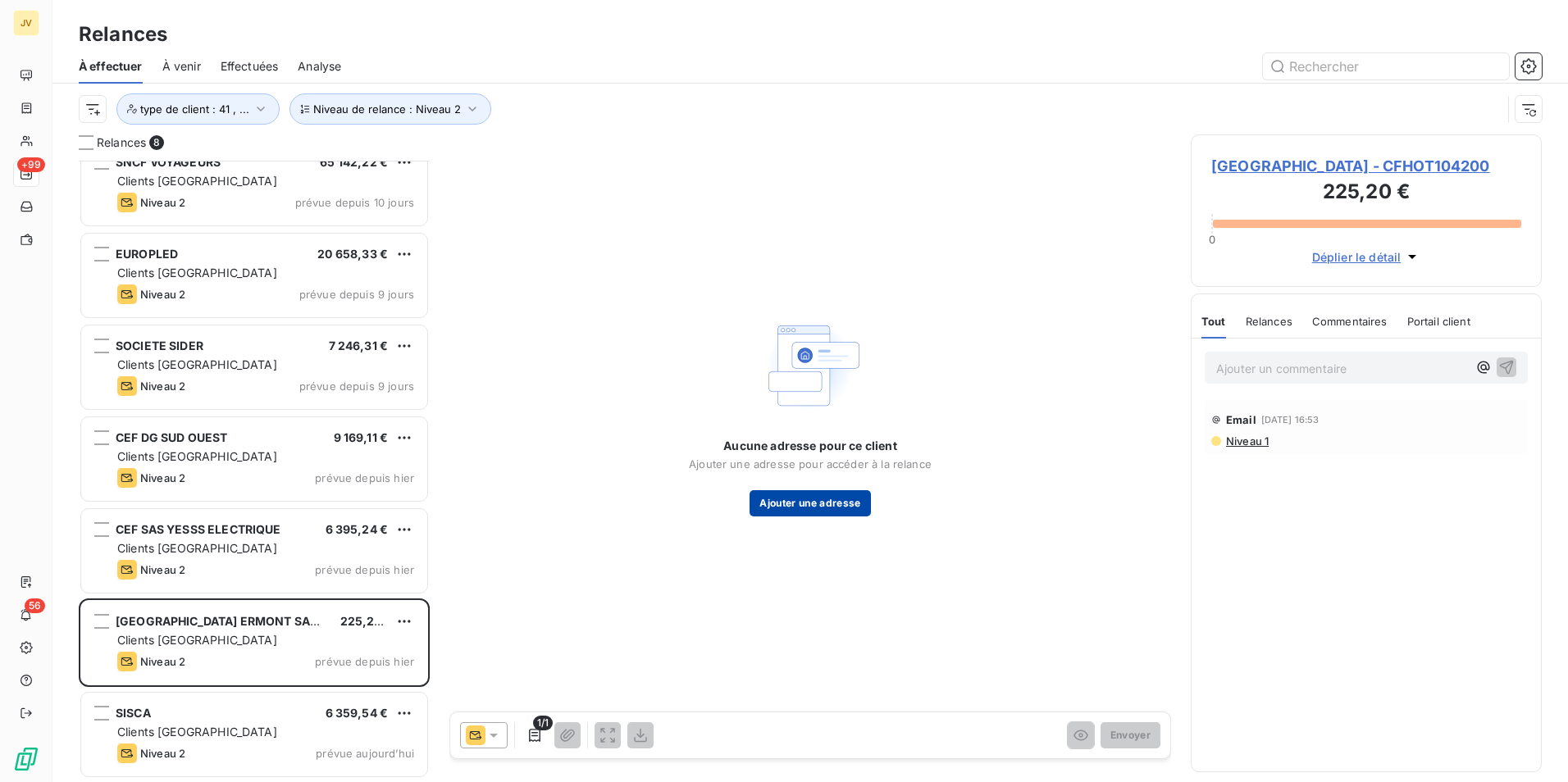
click at [805, 507] on button "Ajouter une adresse" at bounding box center [809, 503] width 120 height 26
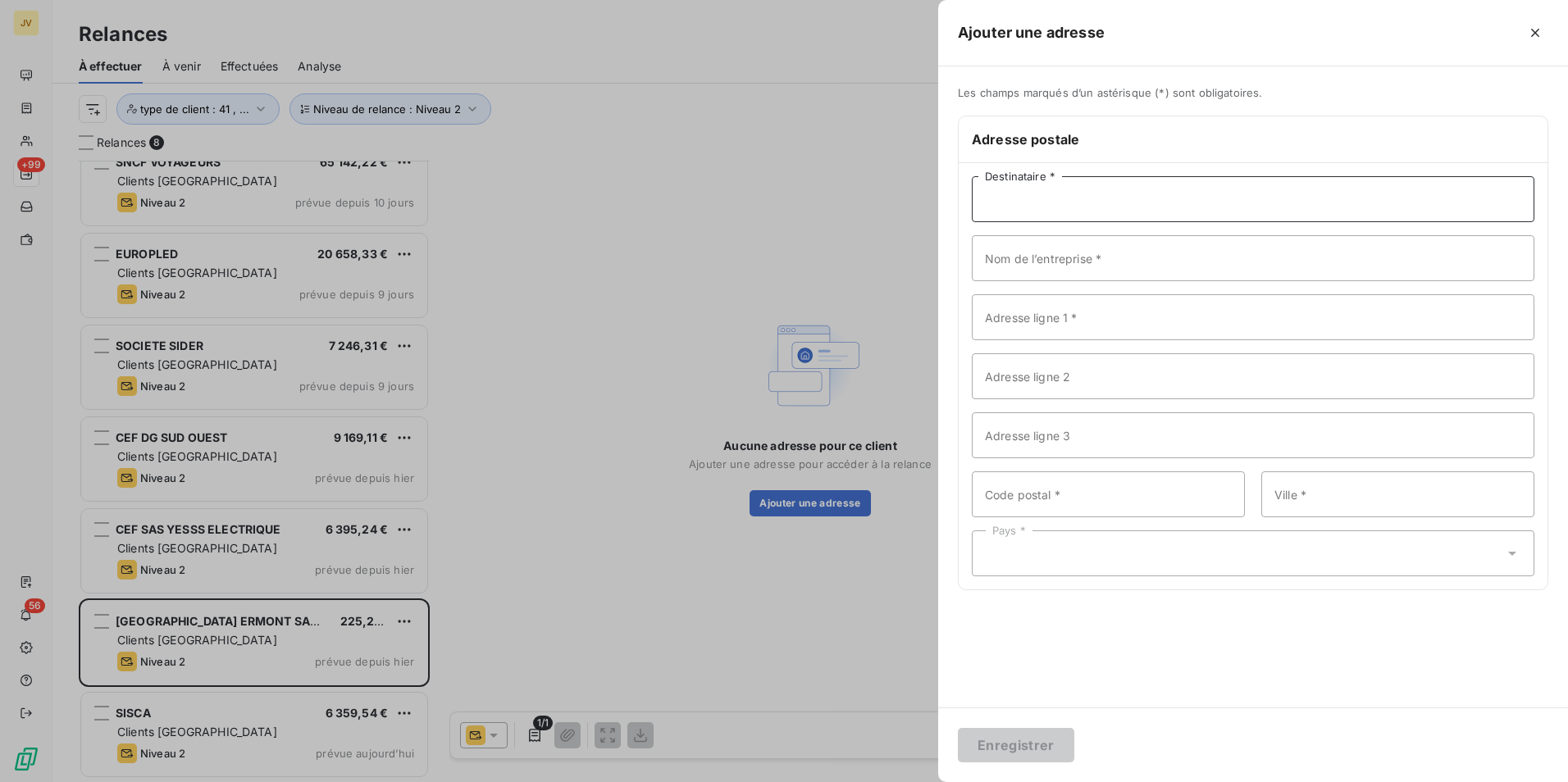
click at [1039, 211] on input "Destinataire *" at bounding box center [1254, 199] width 563 height 46
click at [1536, 33] on icon "button" at bounding box center [1535, 33] width 8 height 8
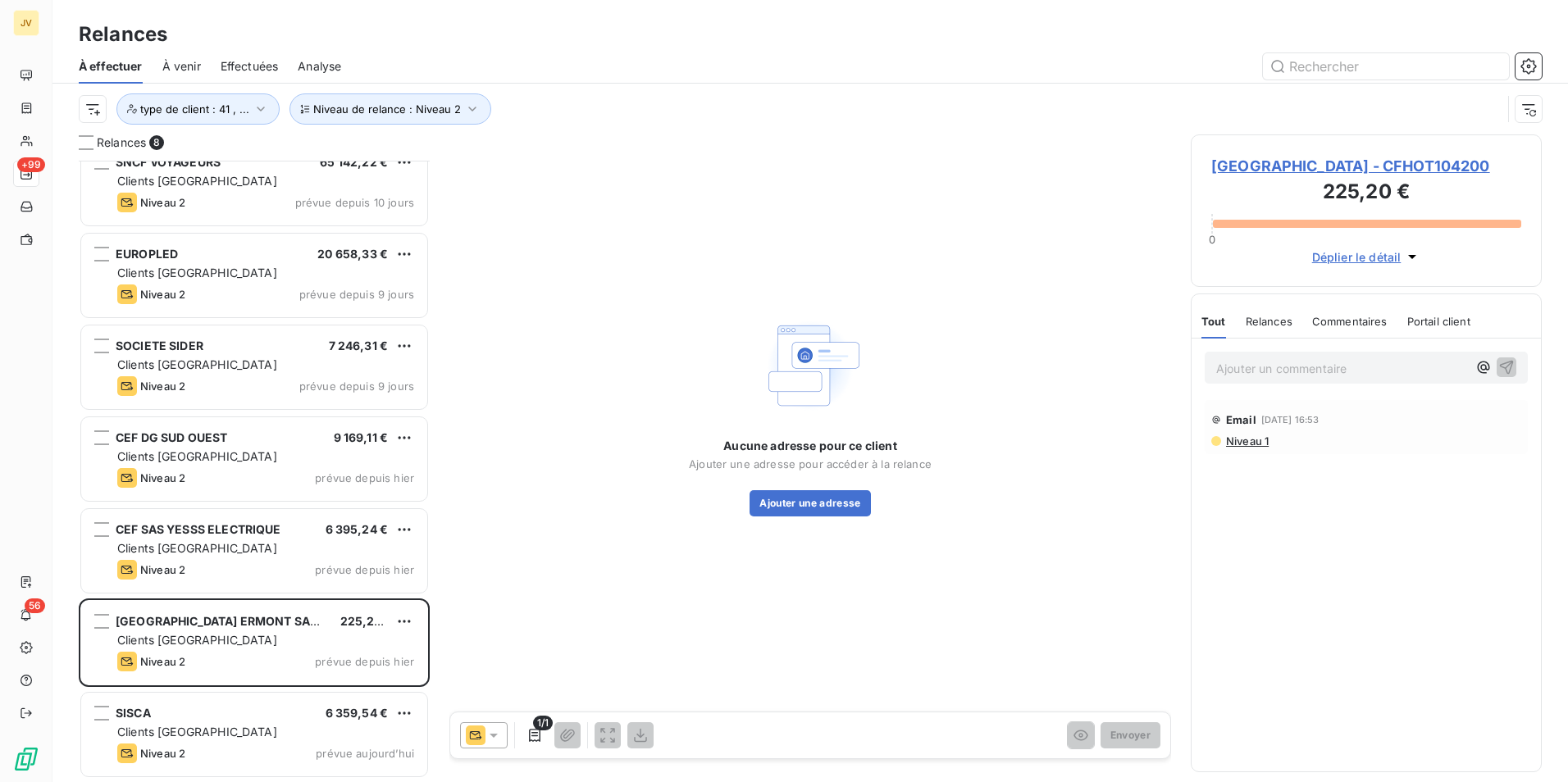
click at [488, 733] on icon at bounding box center [494, 736] width 17 height 17
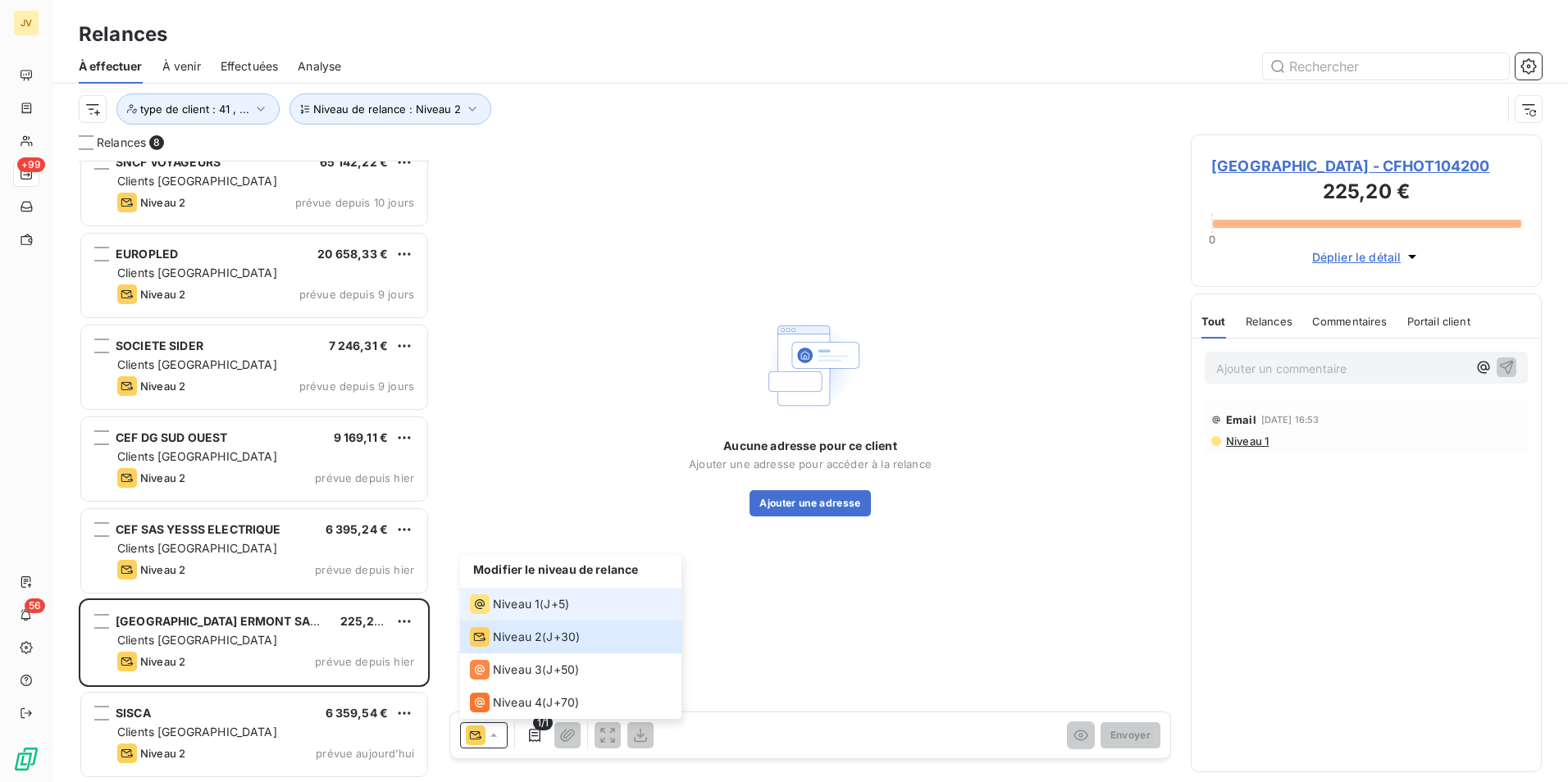
click at [492, 605] on div "Niveau 1" at bounding box center [504, 604] width 70 height 19
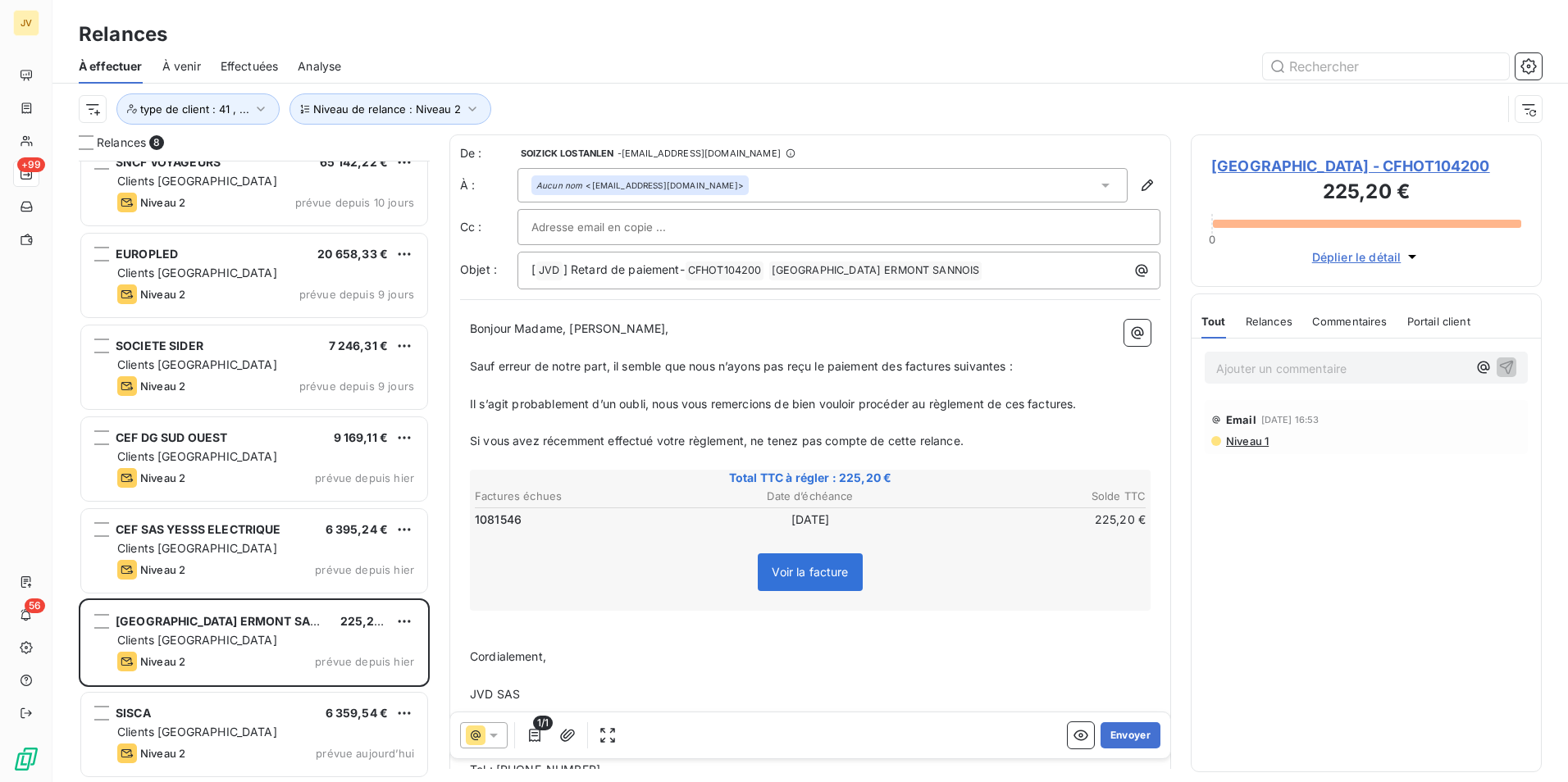
click at [1269, 328] on span "Relances" at bounding box center [1270, 322] width 47 height 13
click at [495, 740] on icon at bounding box center [494, 736] width 17 height 17
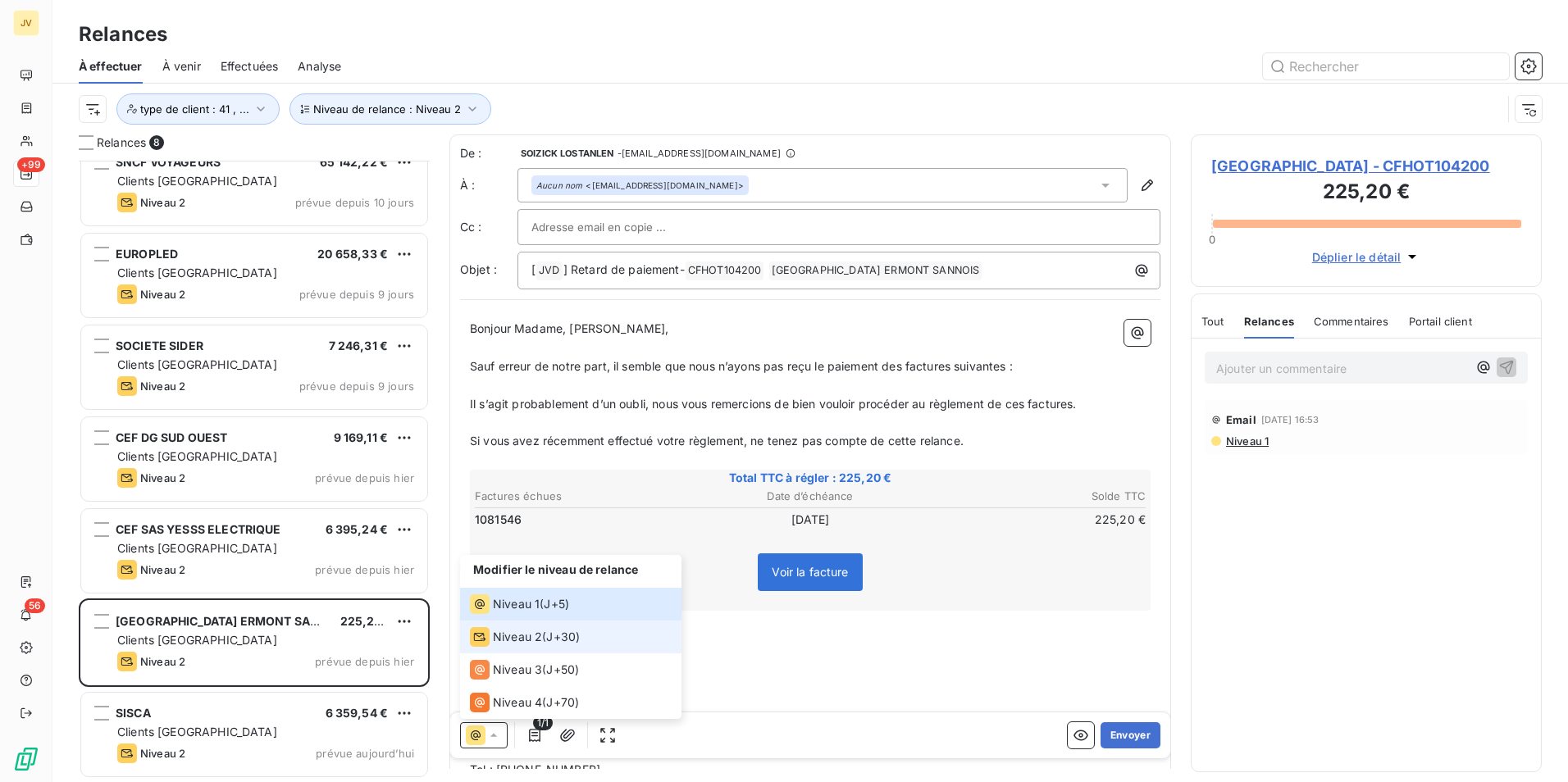
click at [503, 638] on span "Niveau 2" at bounding box center [518, 638] width 50 height 17
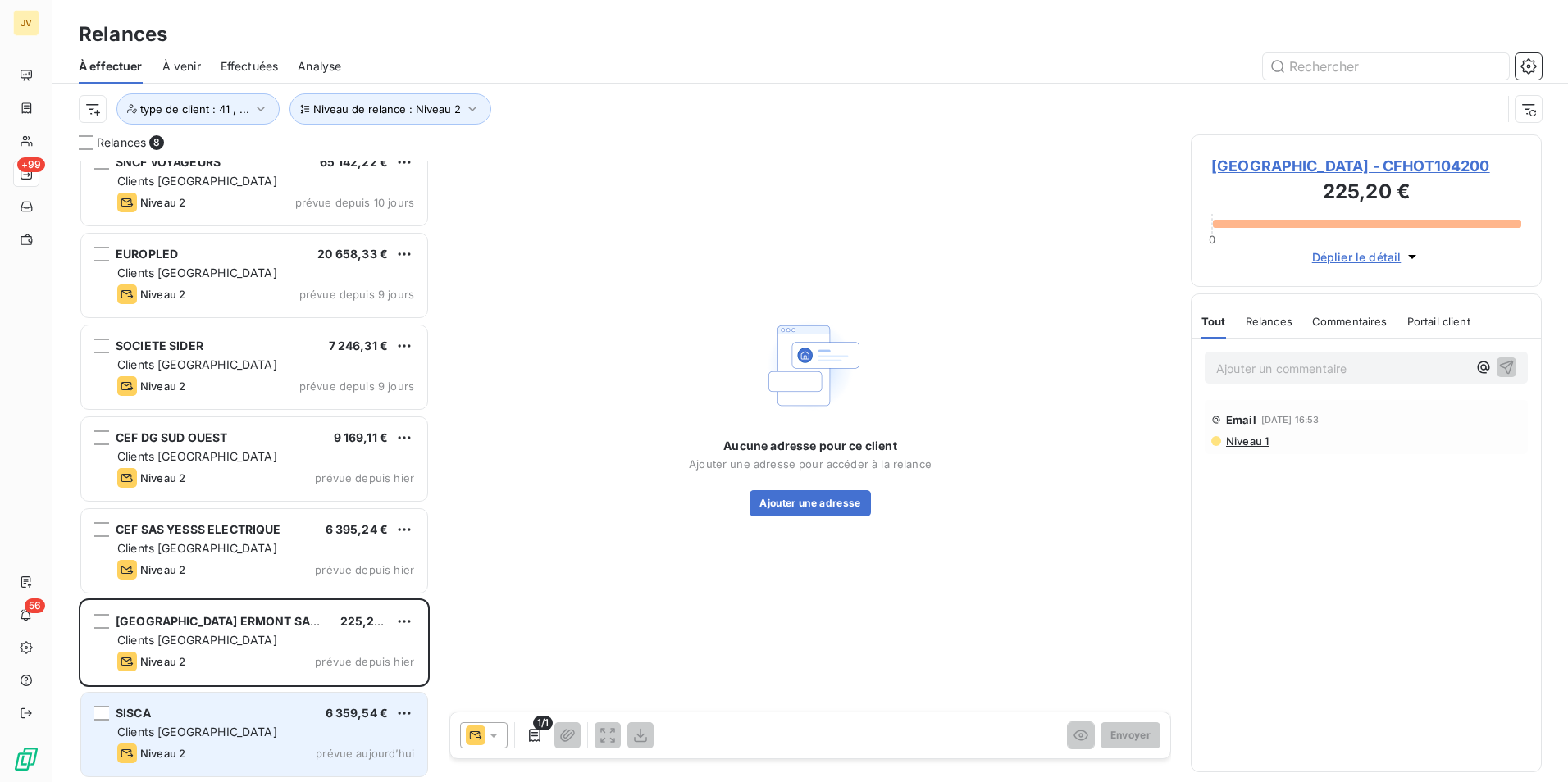
click at [302, 720] on div "SISCA 6 359,54 €" at bounding box center [266, 713] width 297 height 15
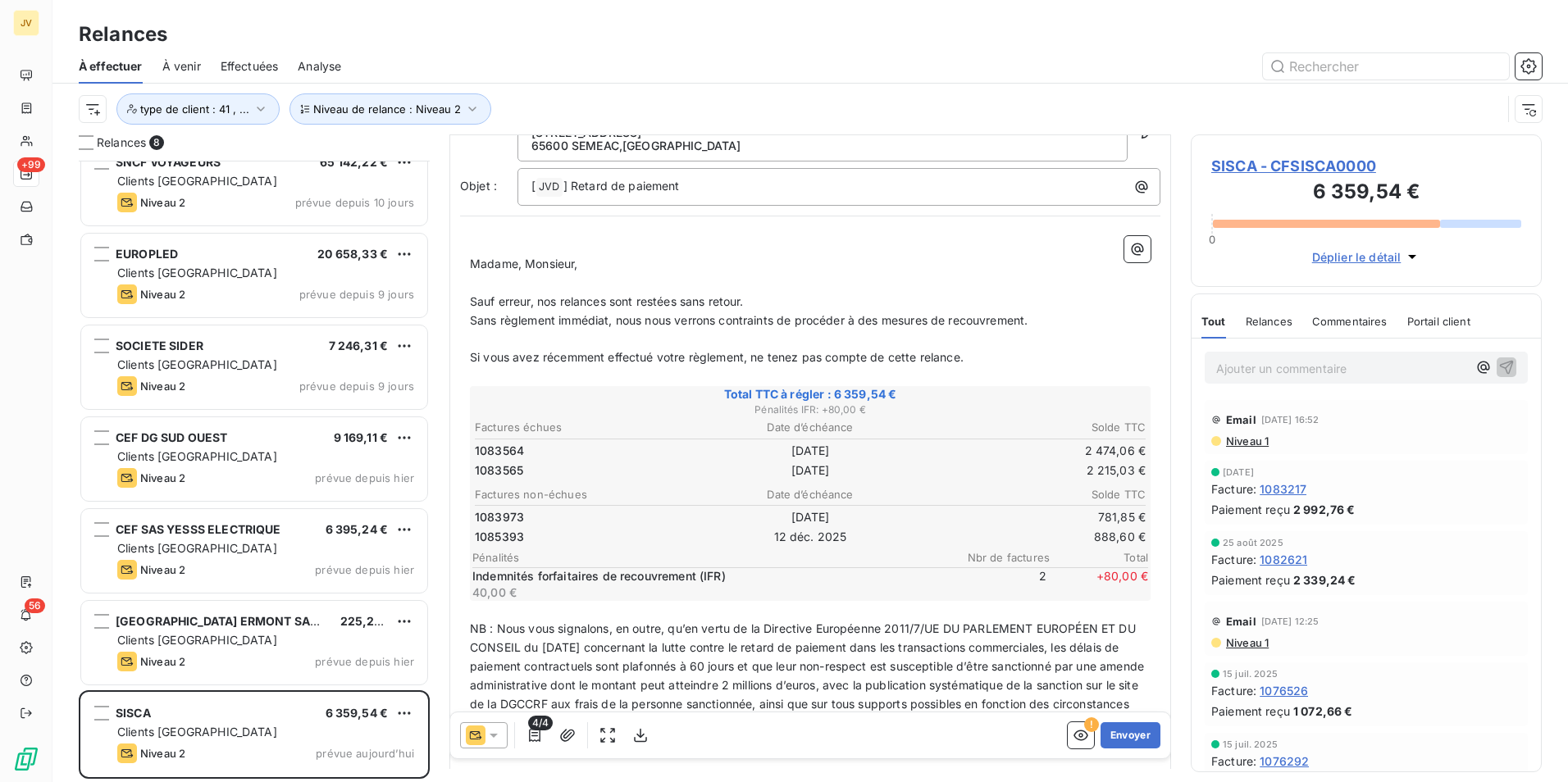
scroll to position [165, 0]
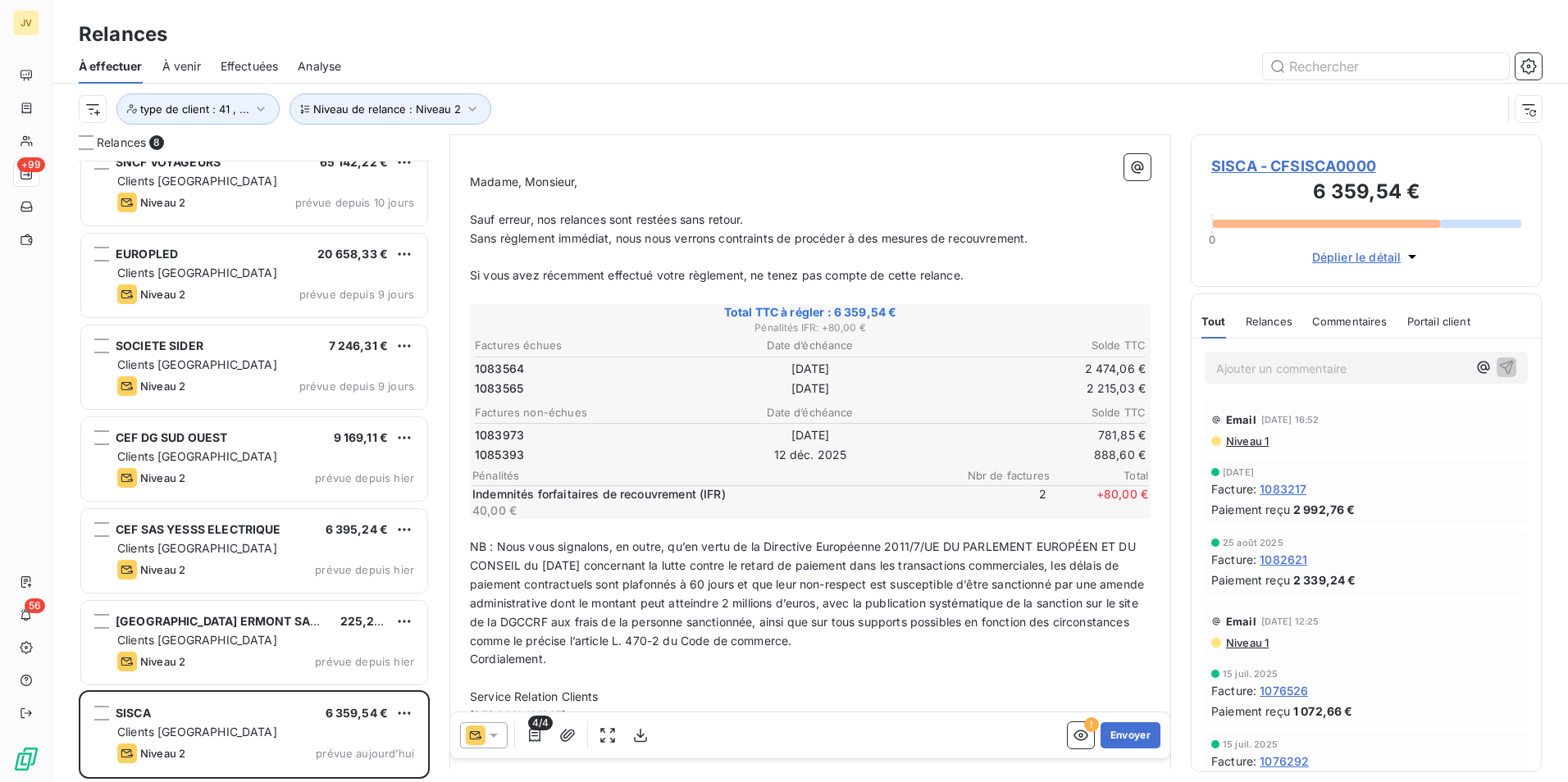
click at [494, 739] on icon at bounding box center [494, 736] width 17 height 17
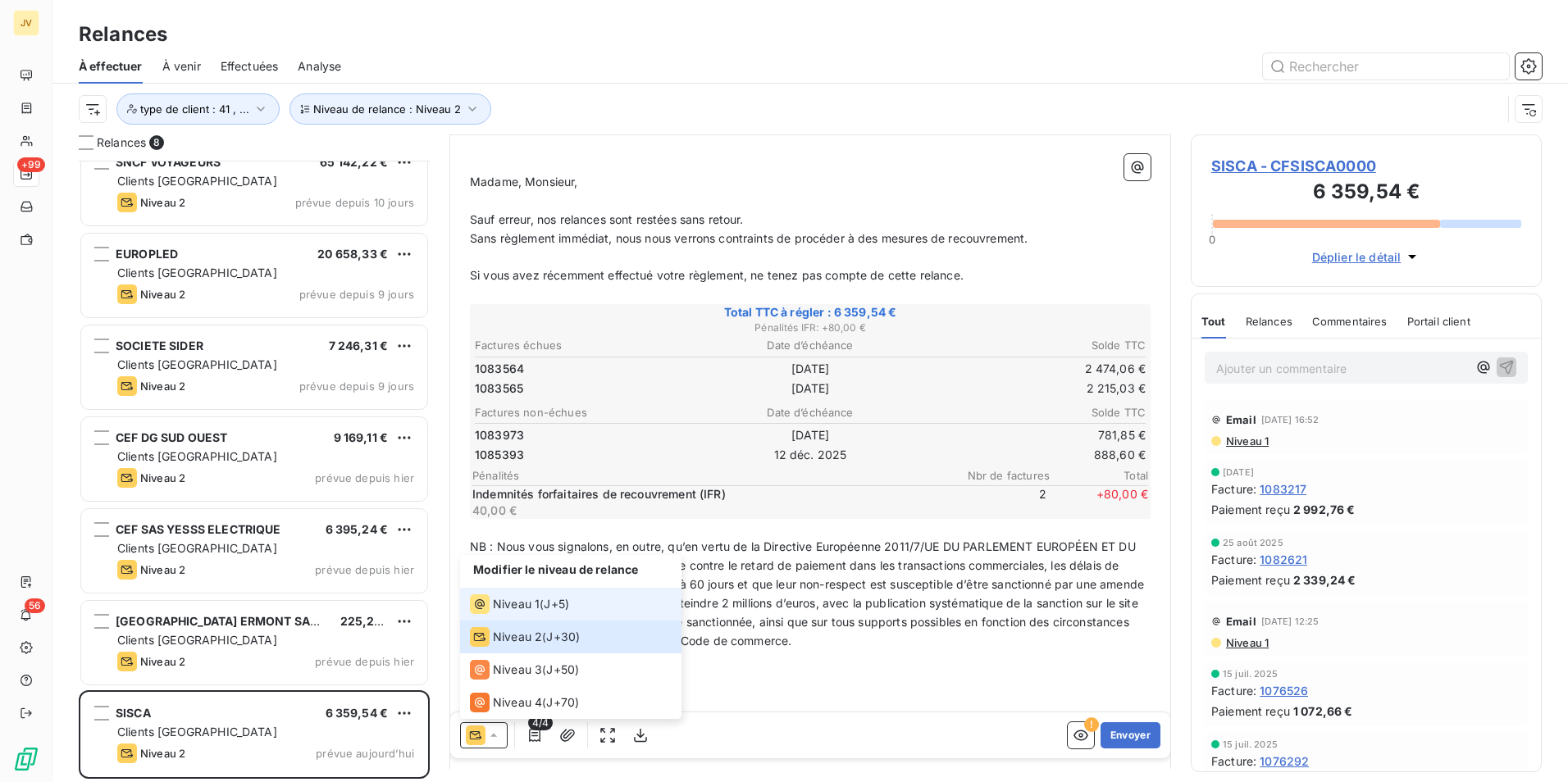
click at [494, 602] on span "Niveau 1" at bounding box center [517, 605] width 47 height 17
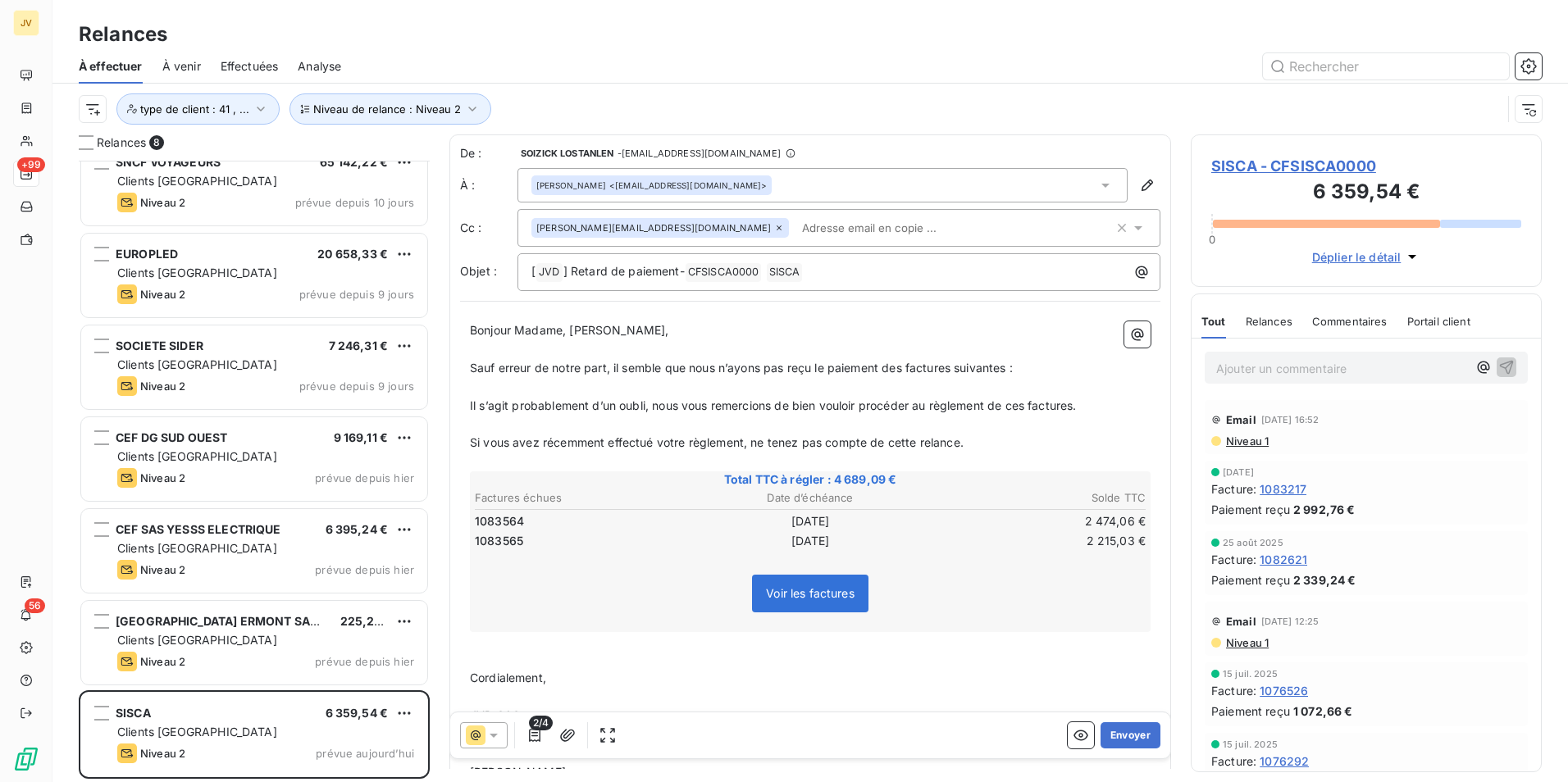
click at [1273, 318] on span "Relances" at bounding box center [1270, 322] width 47 height 13
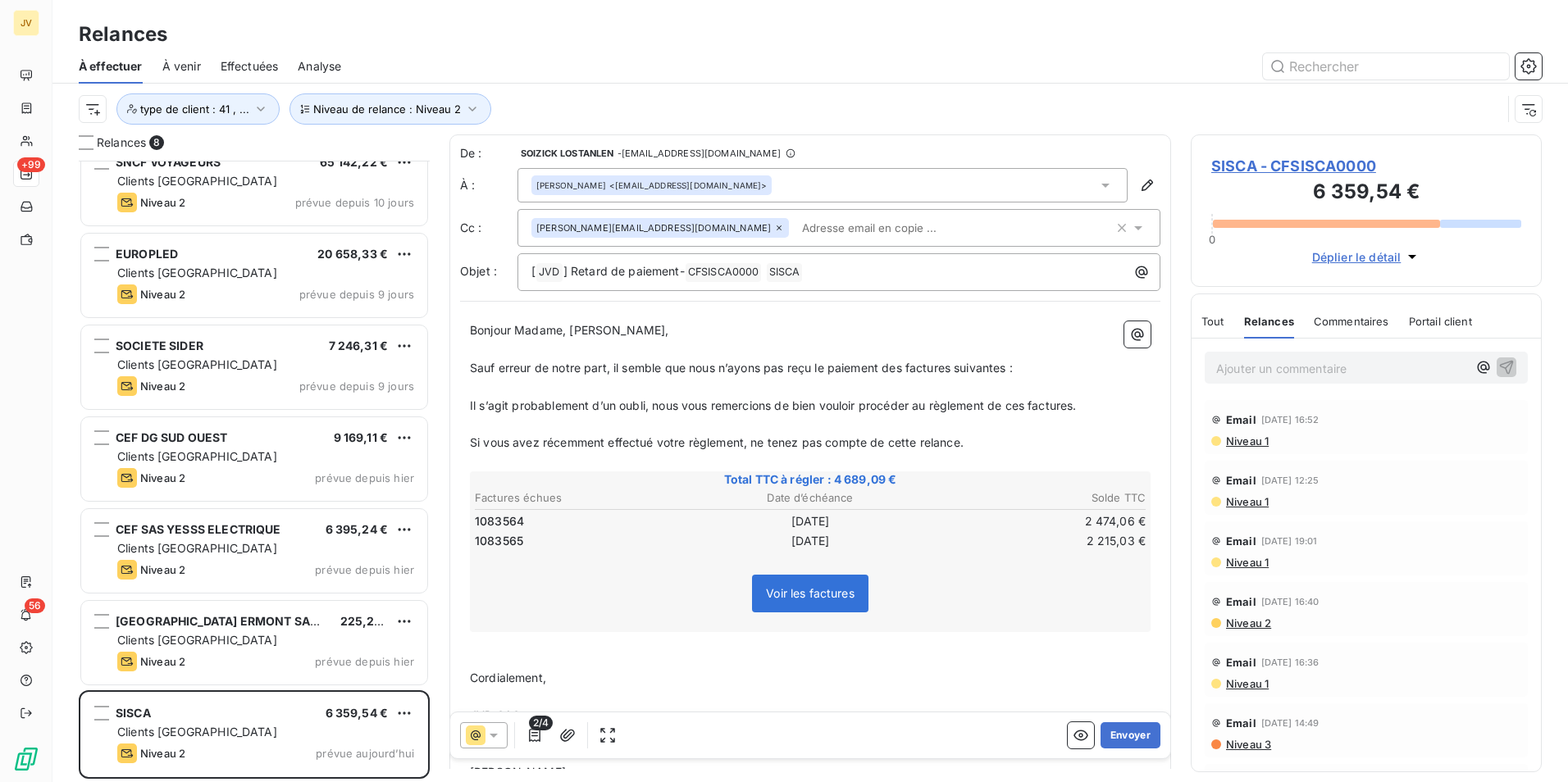
click at [1252, 365] on p "Ajouter un commentaire ﻿" at bounding box center [1342, 369] width 251 height 20
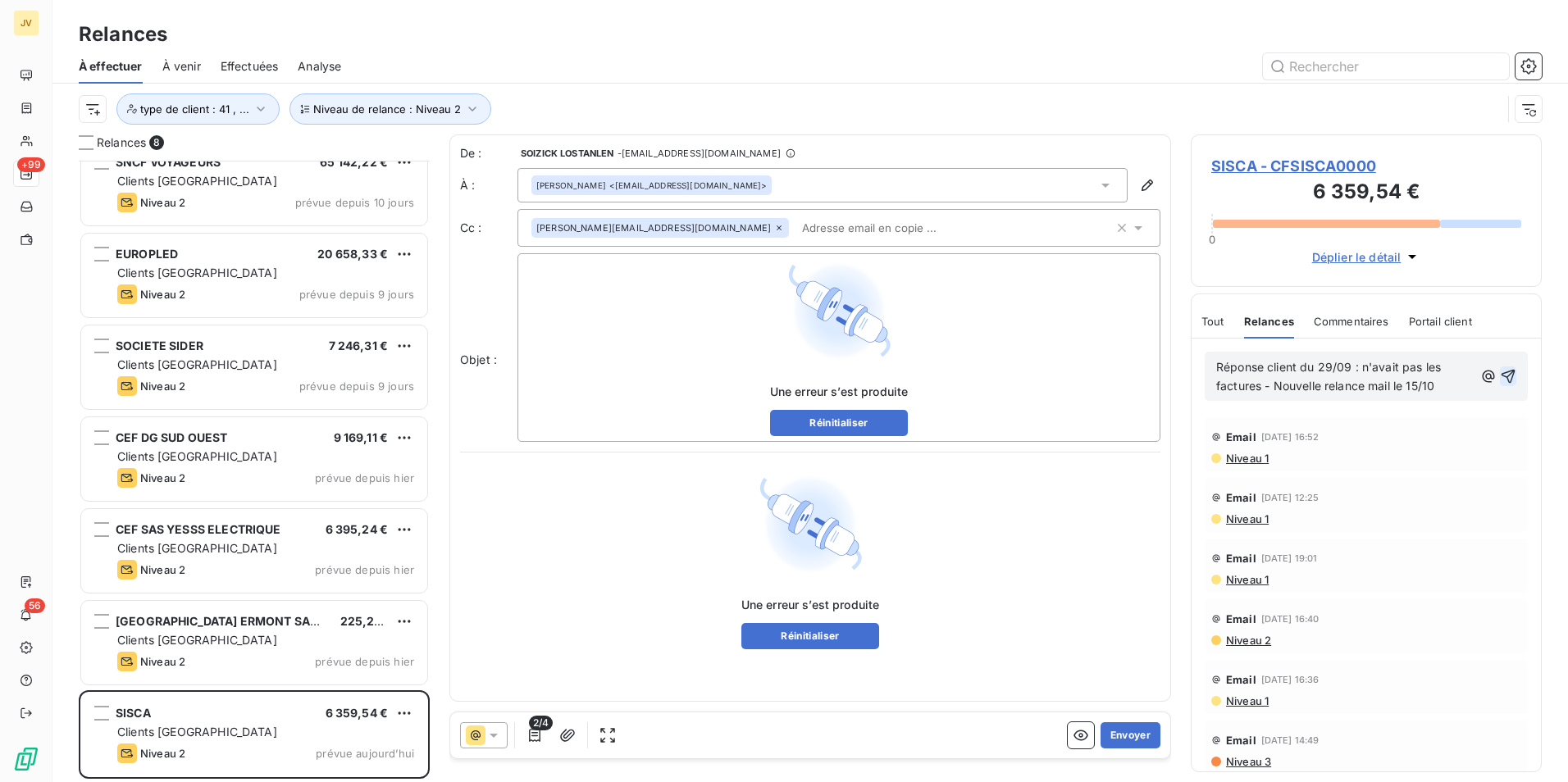
click at [1502, 372] on icon "button" at bounding box center [1508, 376] width 14 height 14
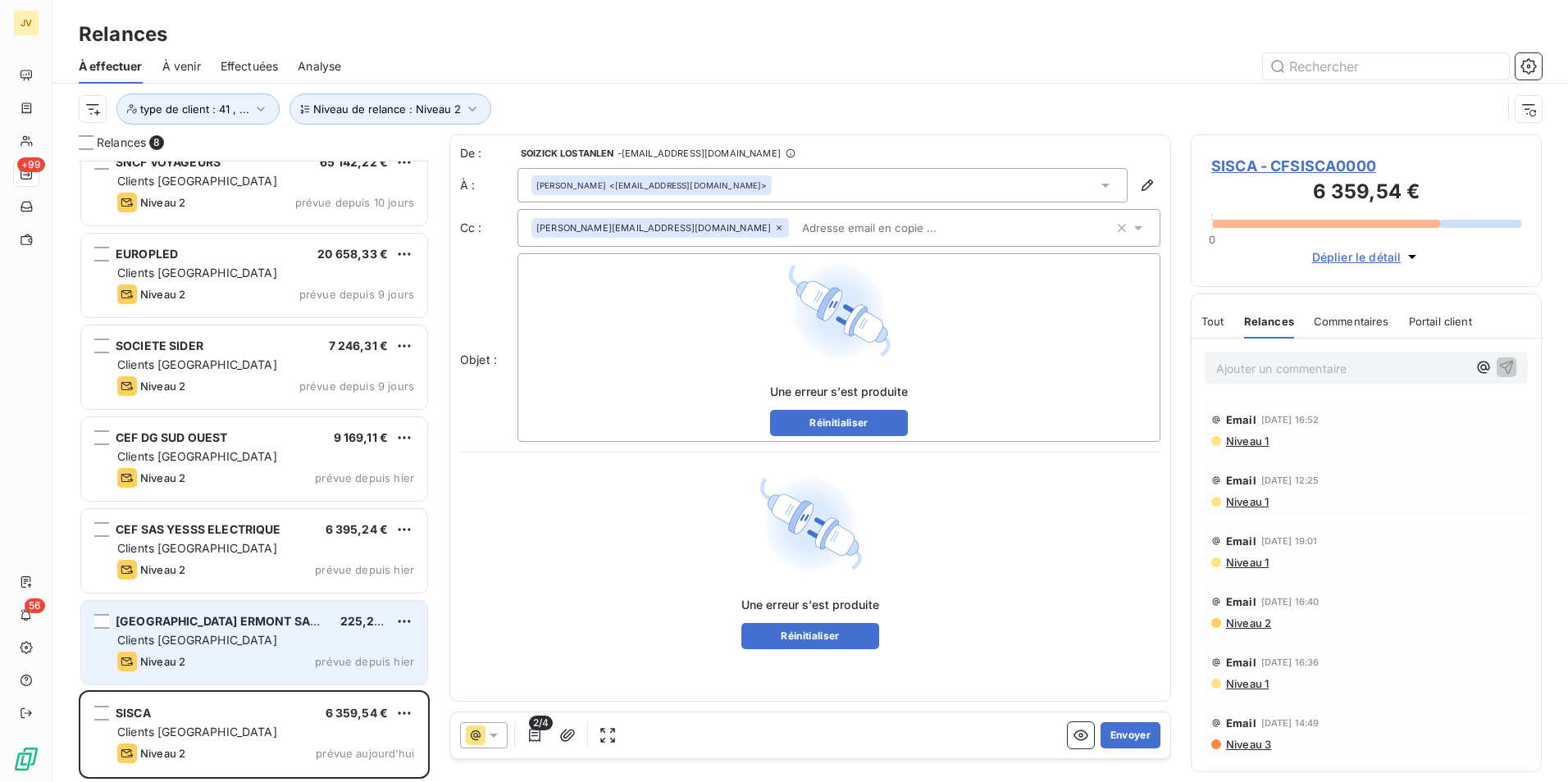
click at [293, 648] on div "[GEOGRAPHIC_DATA] 225,20 € Clients France Niveau 2 prévue depuis [DATE]" at bounding box center [255, 643] width 346 height 84
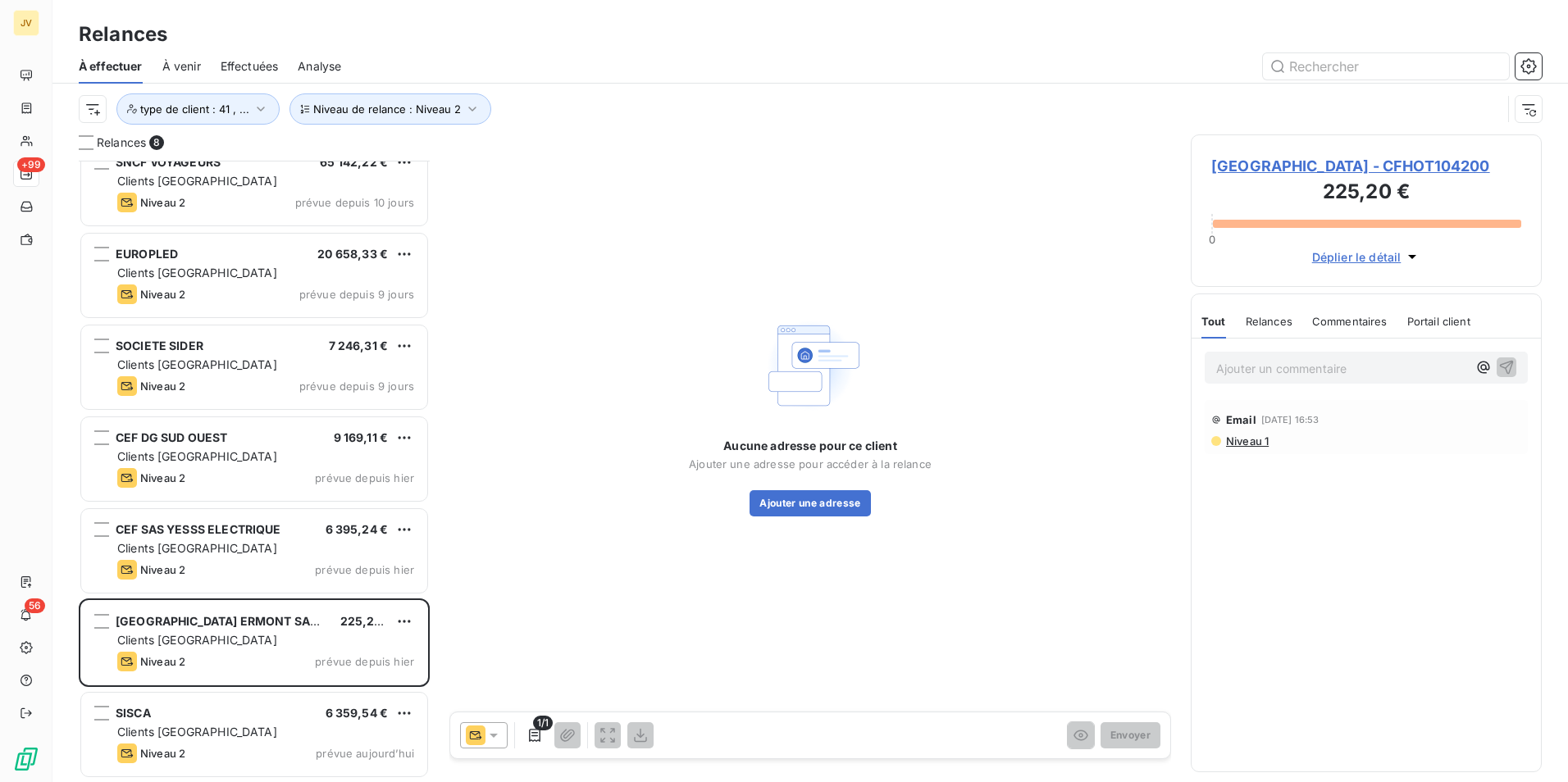
click at [490, 739] on icon at bounding box center [494, 736] width 17 height 17
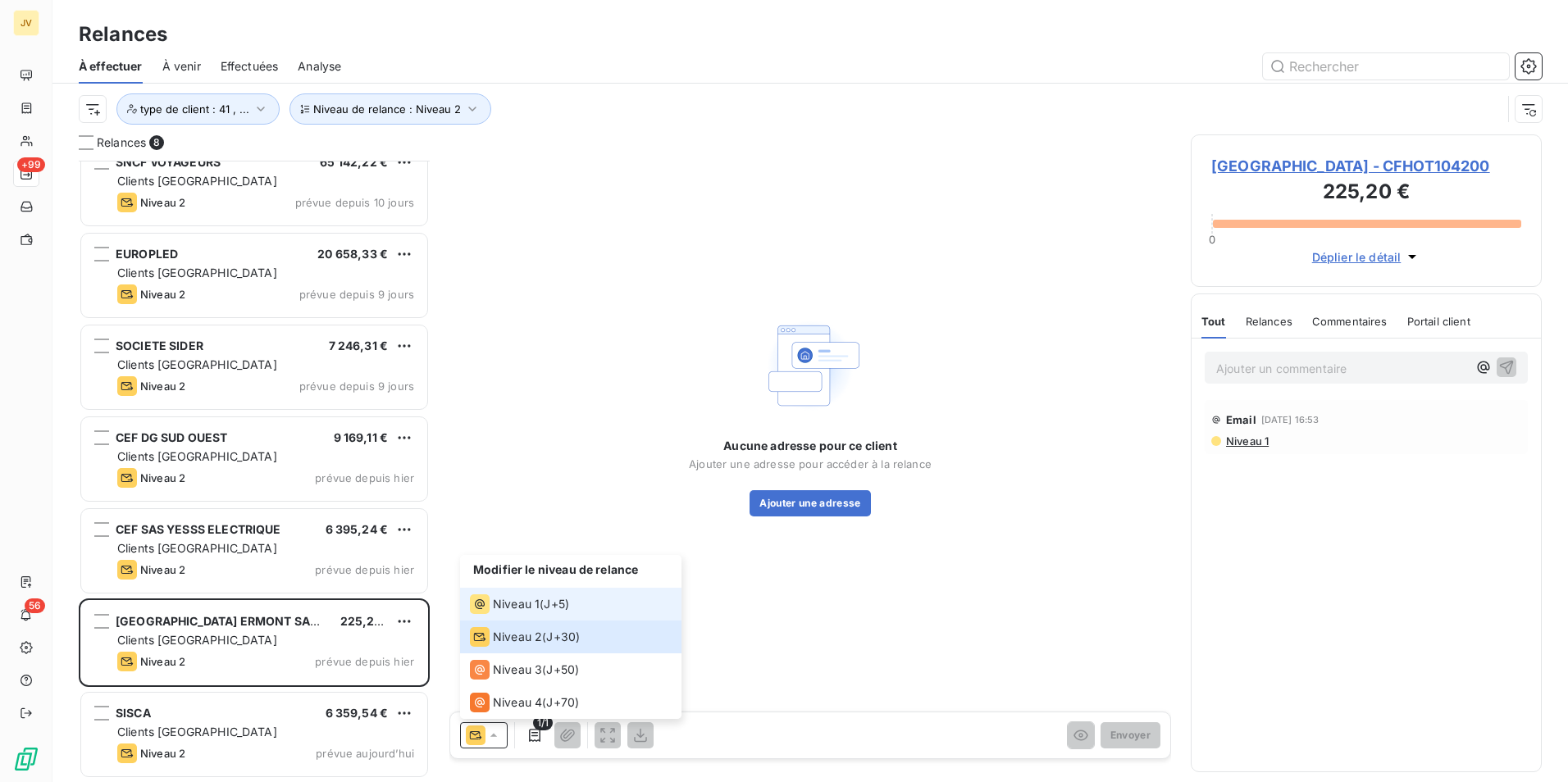
click at [488, 605] on icon at bounding box center [479, 604] width 19 height 19
